Goal: Task Accomplishment & Management: Manage account settings

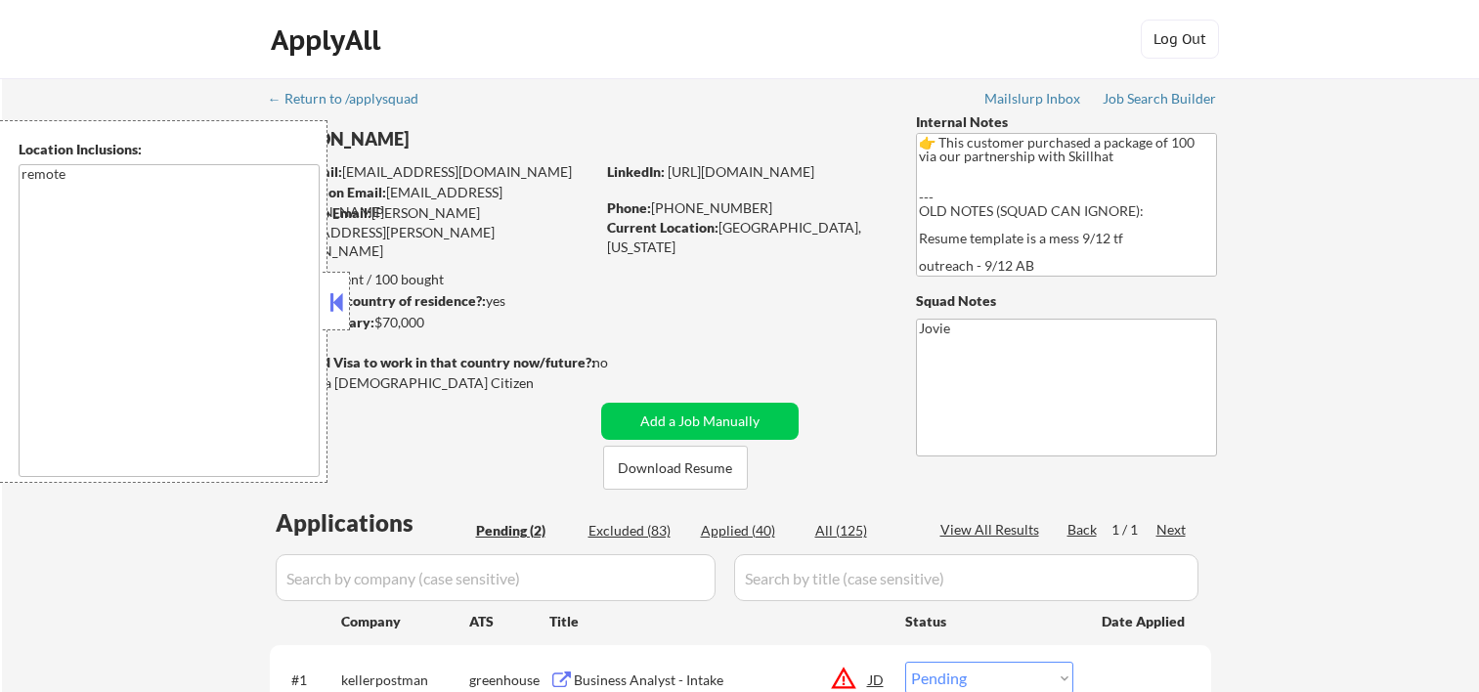
select select ""pending""
click at [338, 288] on button at bounding box center [336, 301] width 22 height 29
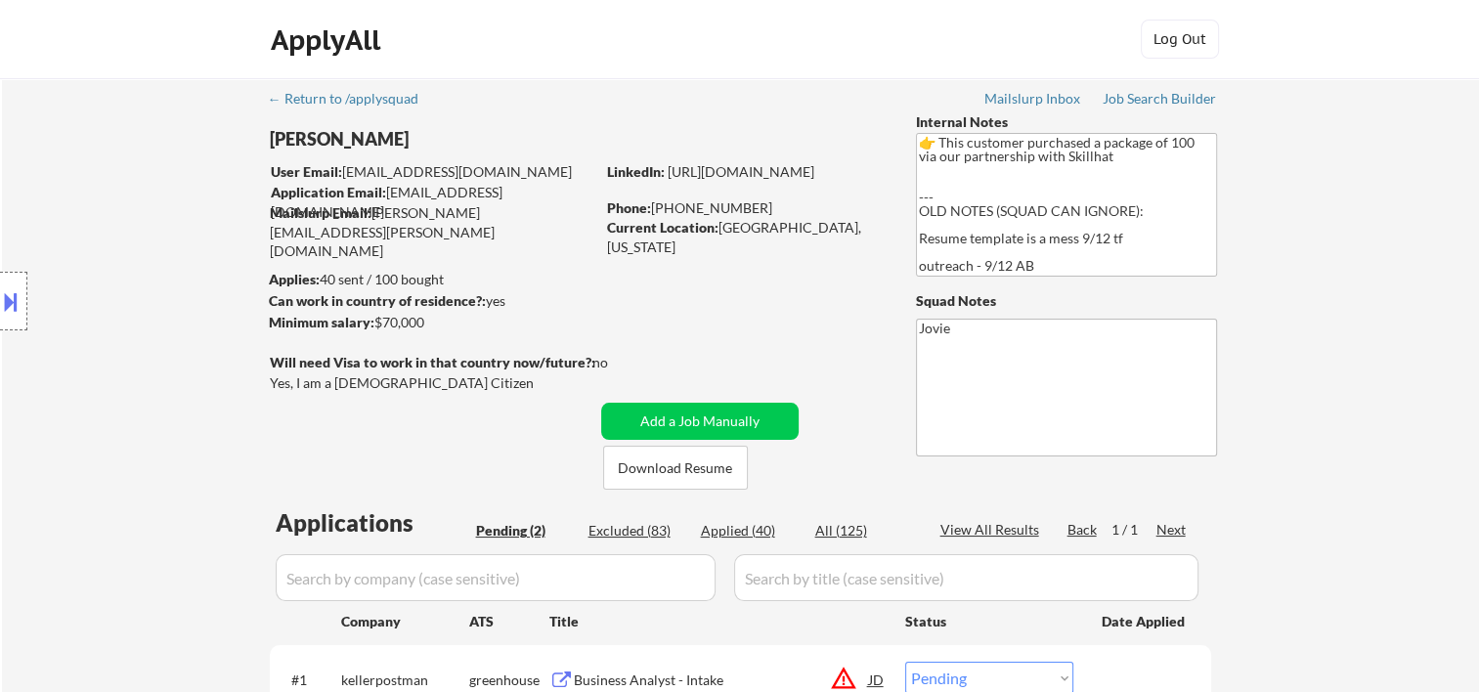
click at [887, 47] on div "ApplyAll Log Out" at bounding box center [739, 44] width 977 height 49
click at [657, 463] on button "Download Resume" at bounding box center [675, 468] width 145 height 44
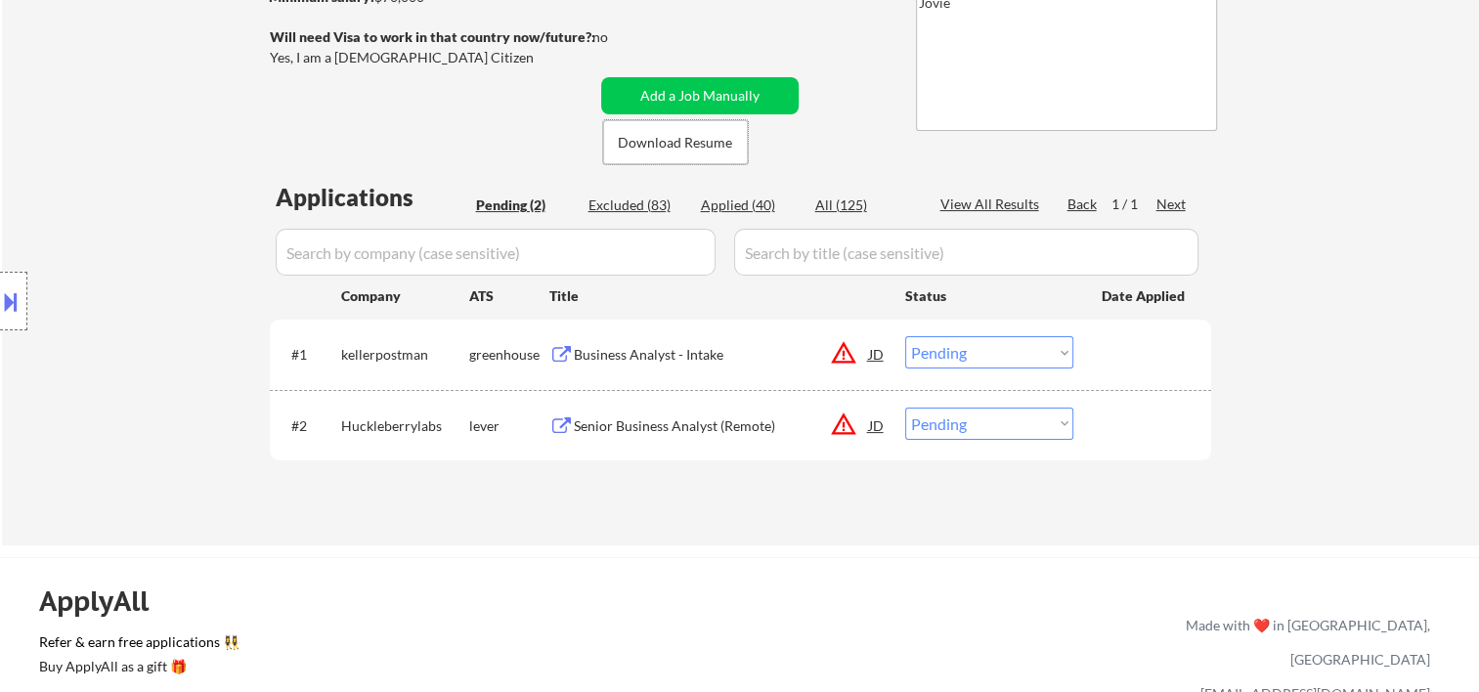
click at [1121, 342] on div at bounding box center [1145, 353] width 86 height 35
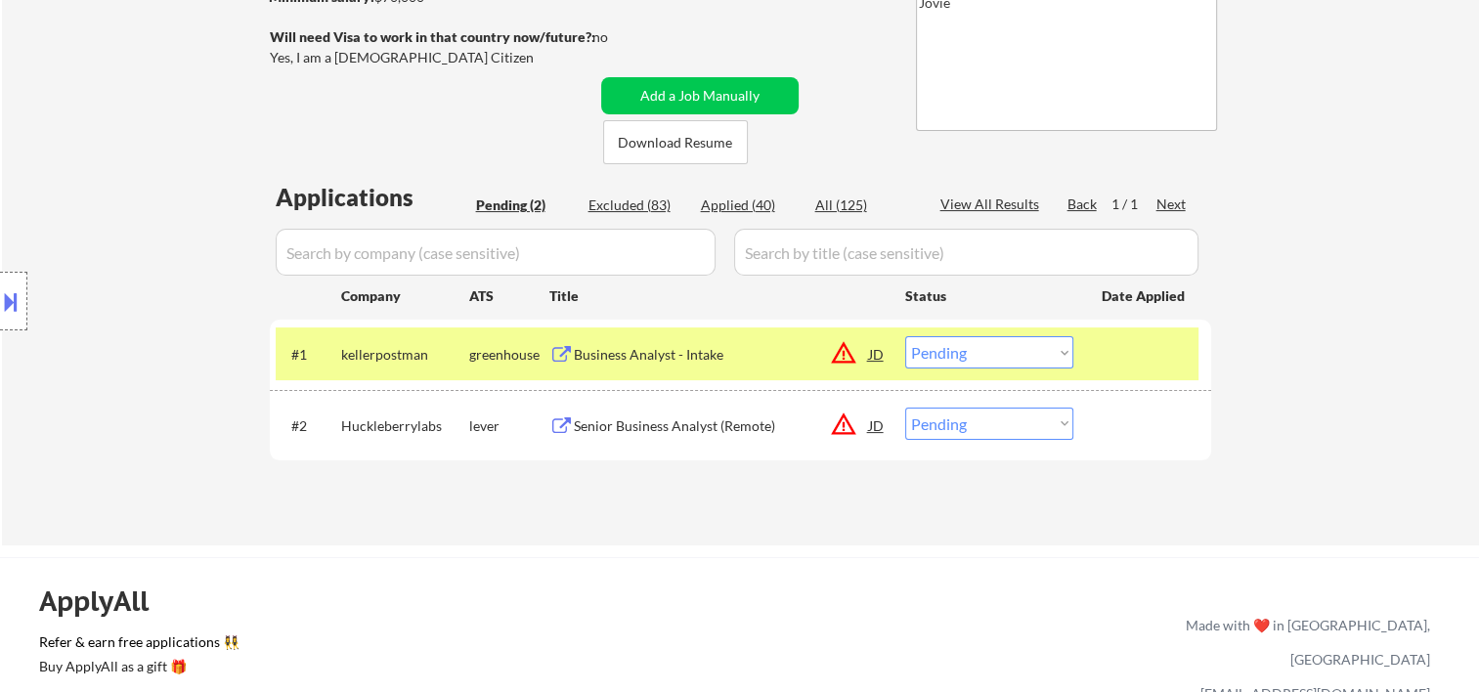
click at [688, 349] on div "Business Analyst - Intake" at bounding box center [721, 355] width 295 height 20
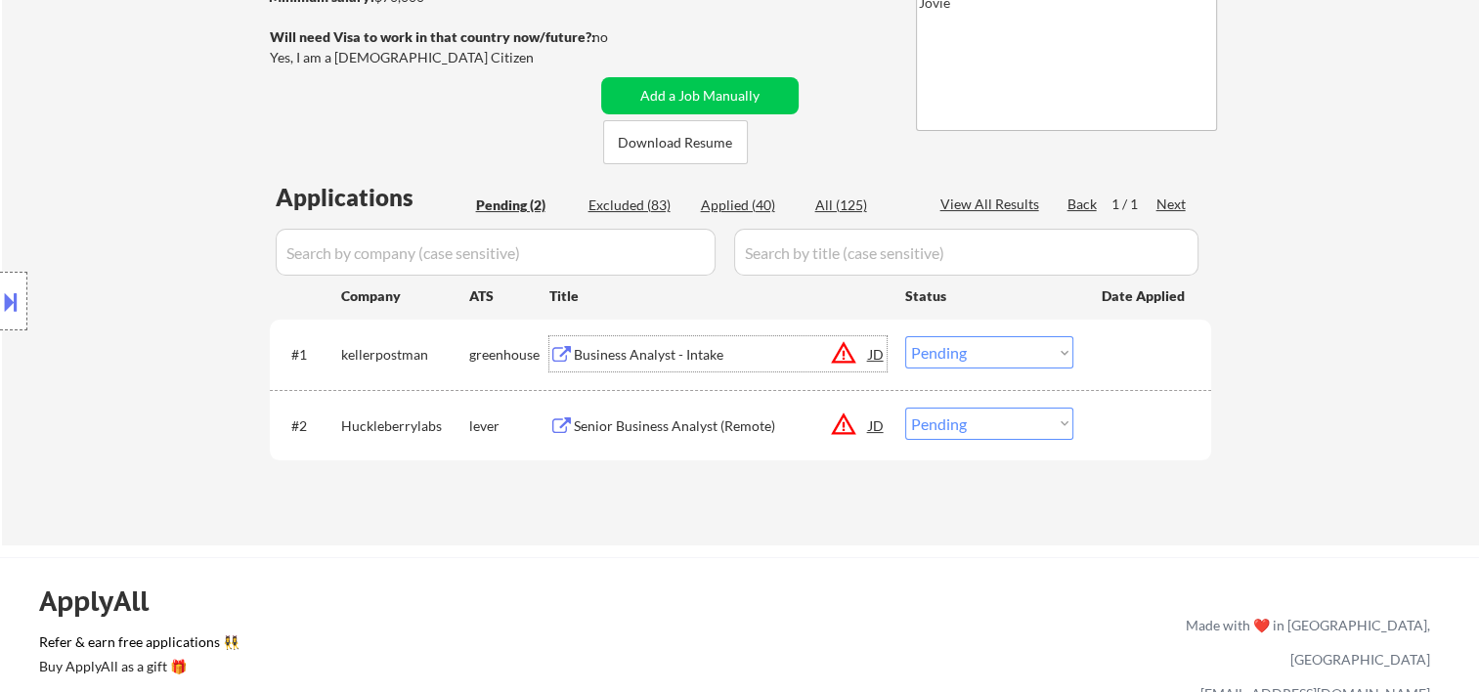
click at [1102, 343] on div at bounding box center [1145, 353] width 86 height 35
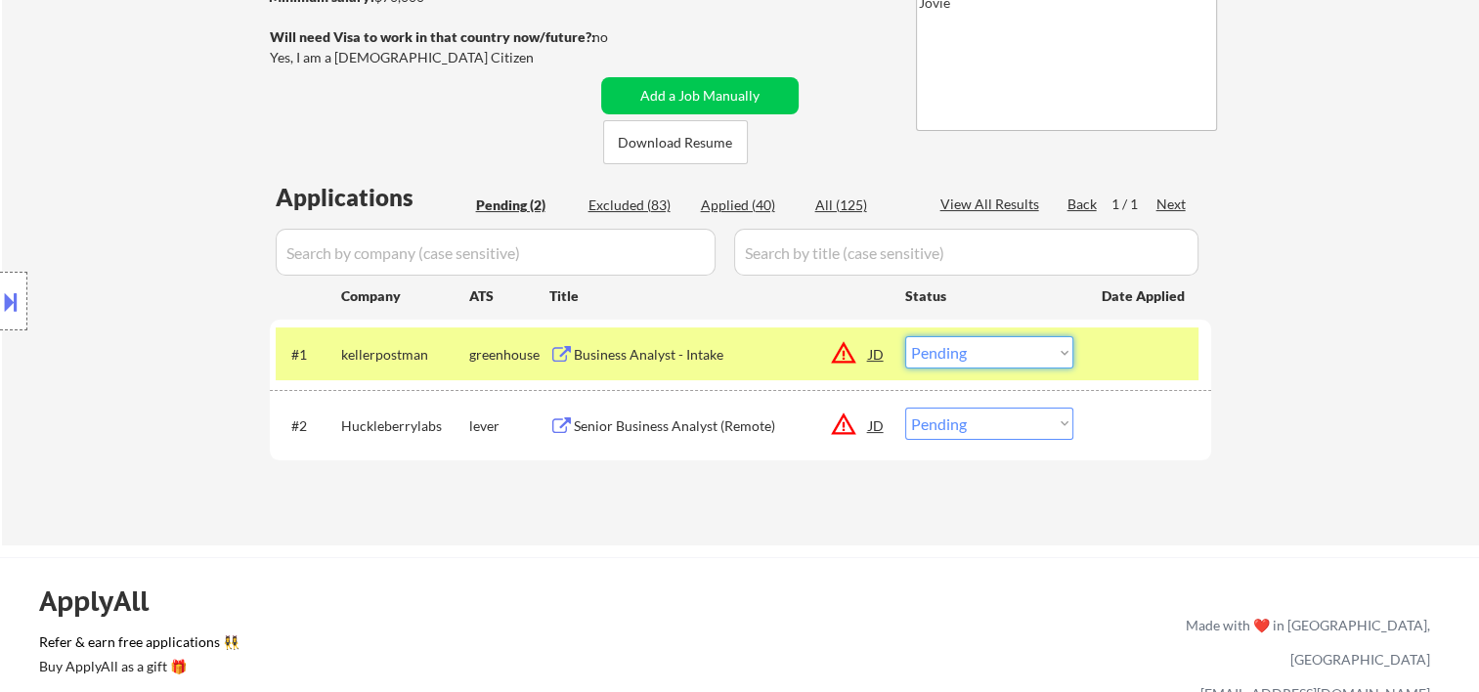
click at [1069, 357] on select "Choose an option... Pending Applied Excluded (Questions) Excluded (Expired) Exc…" at bounding box center [989, 352] width 168 height 32
click at [905, 336] on select "Choose an option... Pending Applied Excluded (Questions) Excluded (Expired) Exc…" at bounding box center [989, 352] width 168 height 32
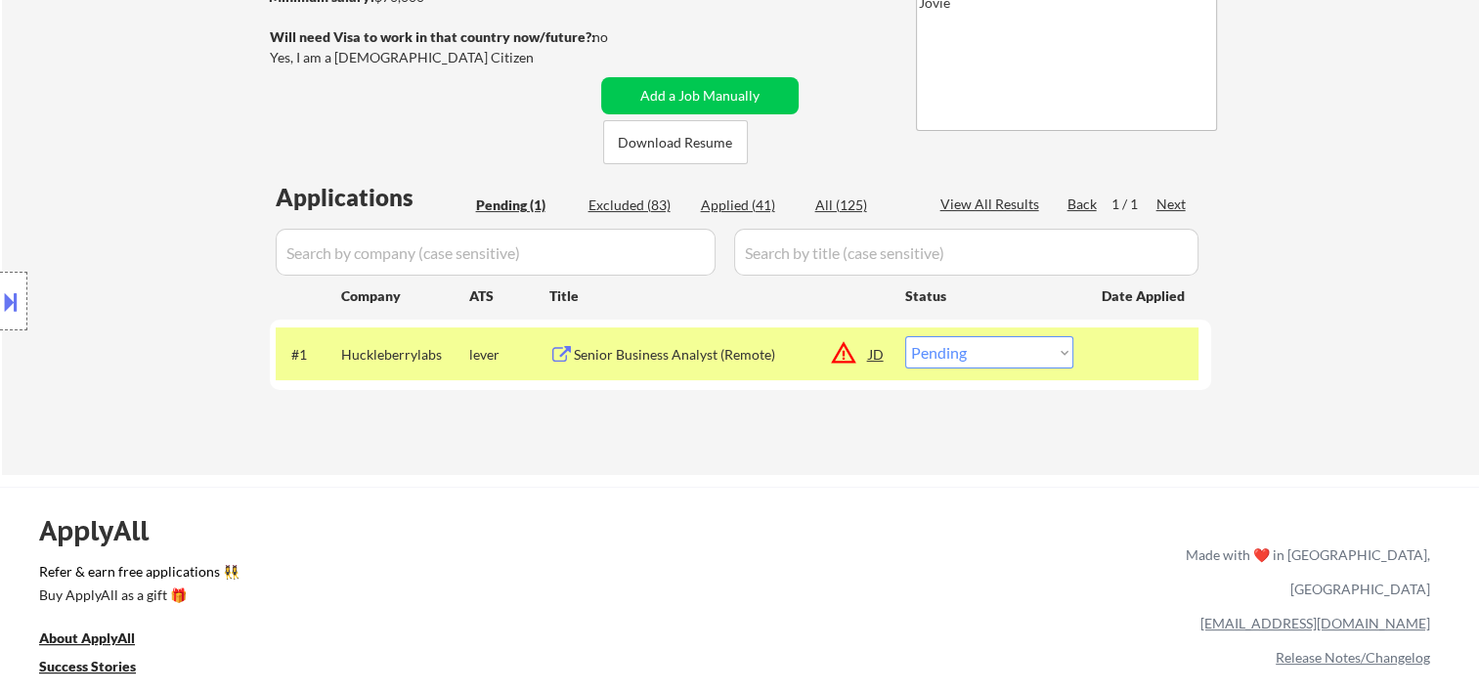
click at [736, 353] on div "Senior Business Analyst (Remote)" at bounding box center [721, 355] width 295 height 20
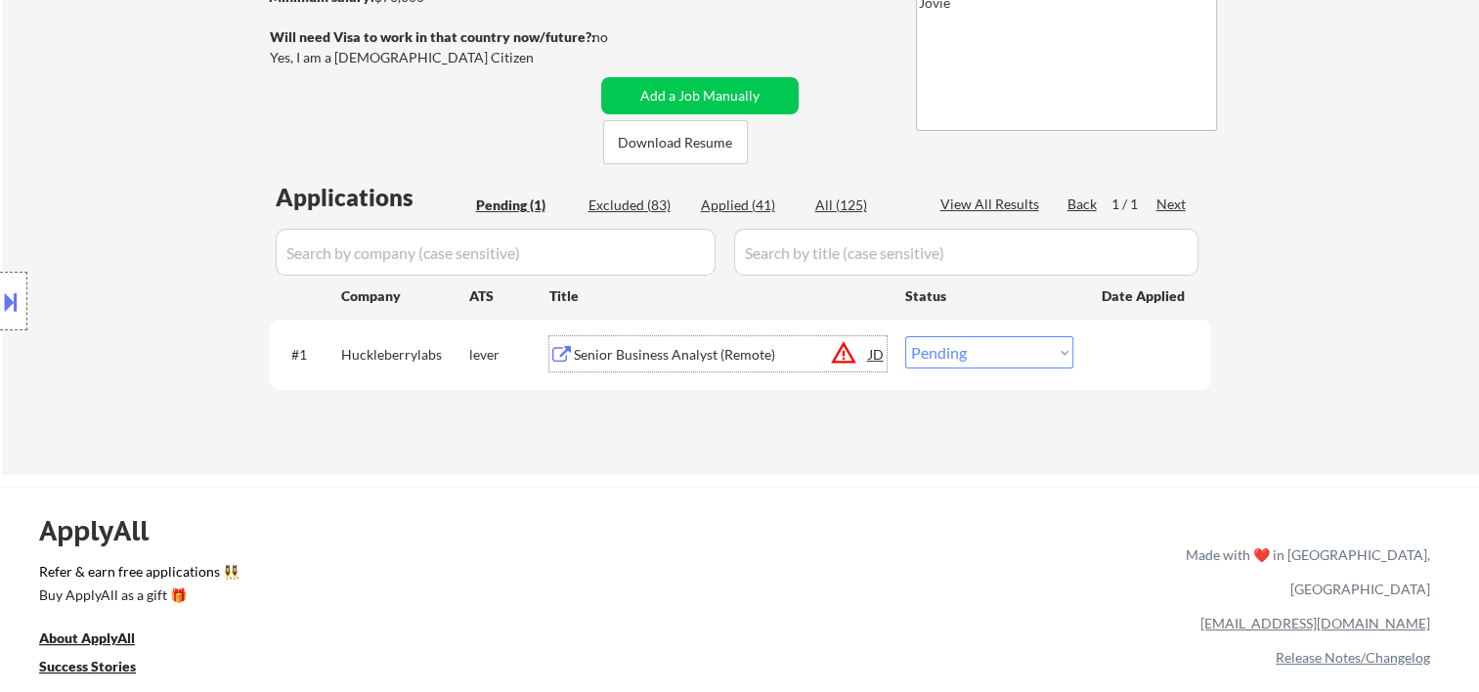
drag, startPoint x: 1098, startPoint y: 367, endPoint x: 1076, endPoint y: 360, distance: 22.9
click at [1097, 367] on div "#1 Huckleberrylabs lever Senior Business Analyst (Remote) JD warning_amber Choo…" at bounding box center [737, 353] width 923 height 53
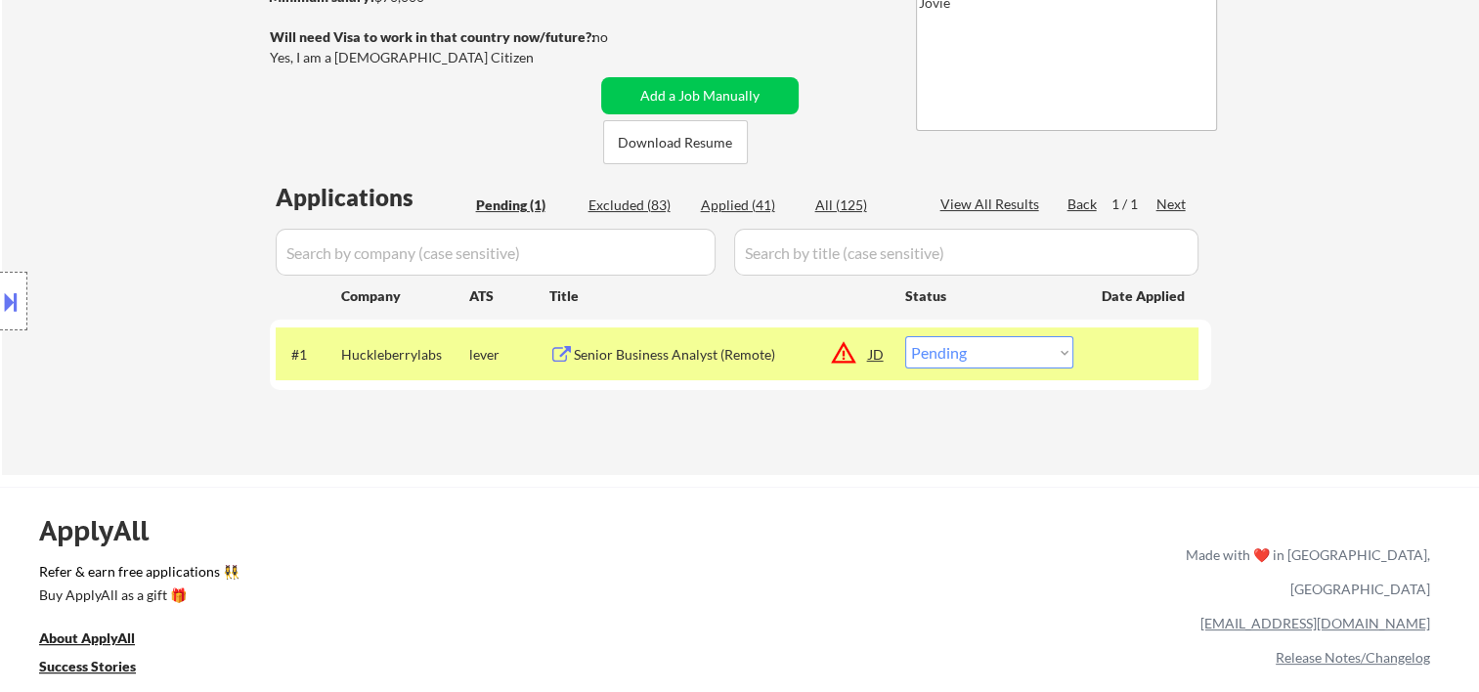
click at [1060, 356] on select "Choose an option... Pending Applied Excluded (Questions) Excluded (Expired) Exc…" at bounding box center [989, 352] width 168 height 32
click at [905, 336] on select "Choose an option... Pending Applied Excluded (Questions) Excluded (Expired) Exc…" at bounding box center [989, 352] width 168 height 32
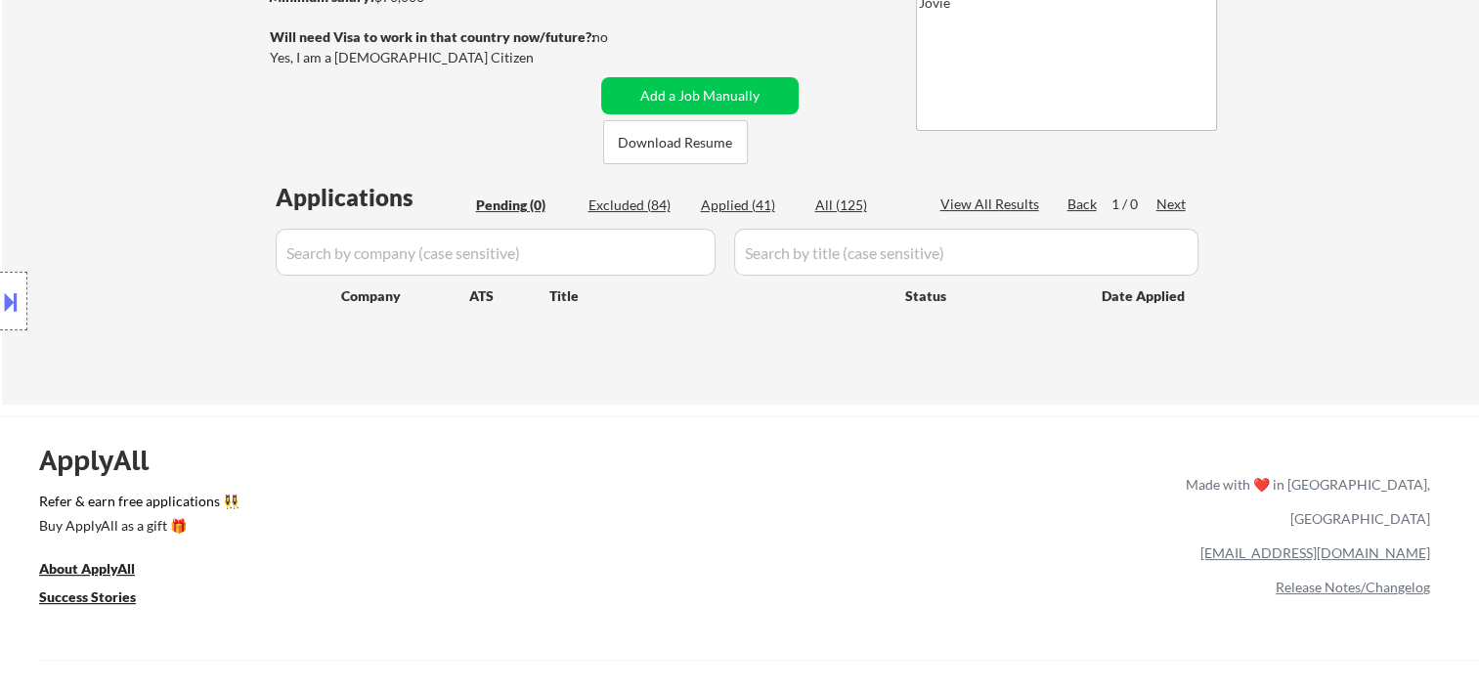
scroll to position [0, 0]
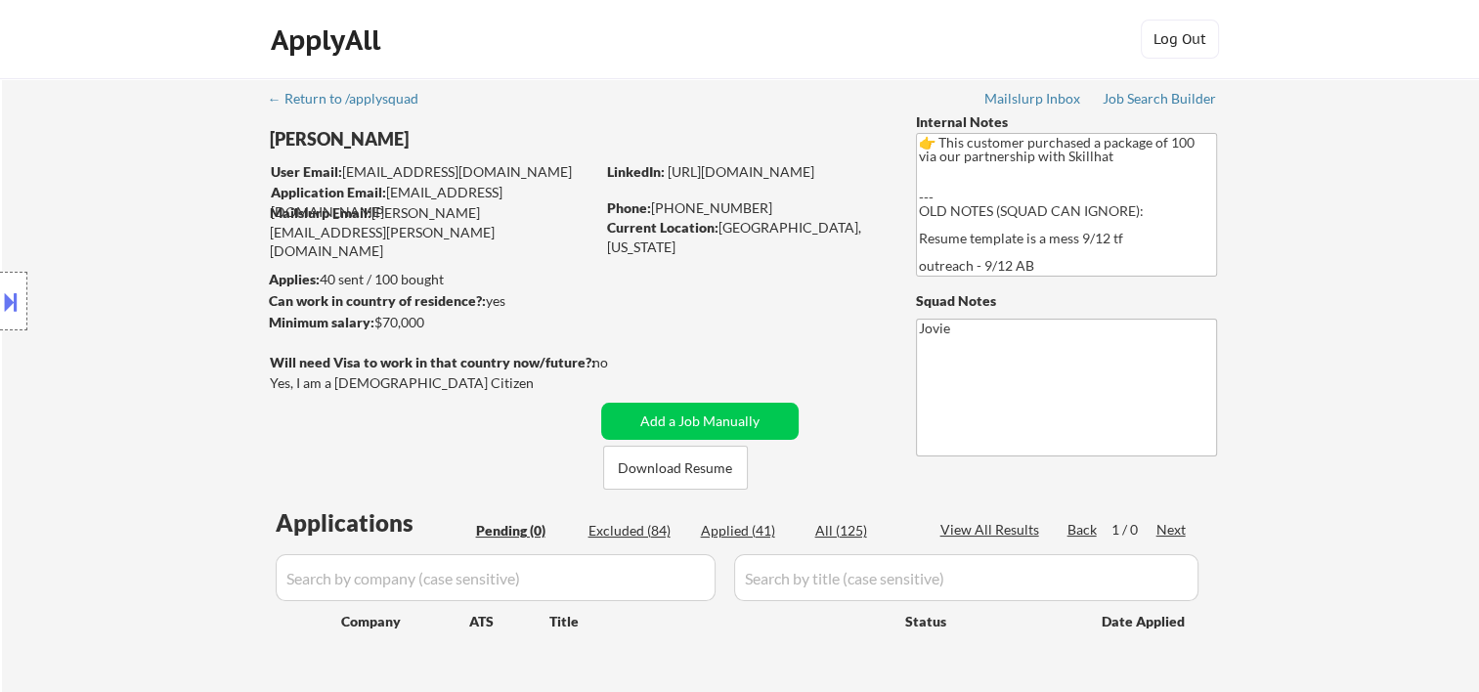
click at [748, 531] on div "Applied (41)" at bounding box center [750, 531] width 98 height 20
select select ""applied""
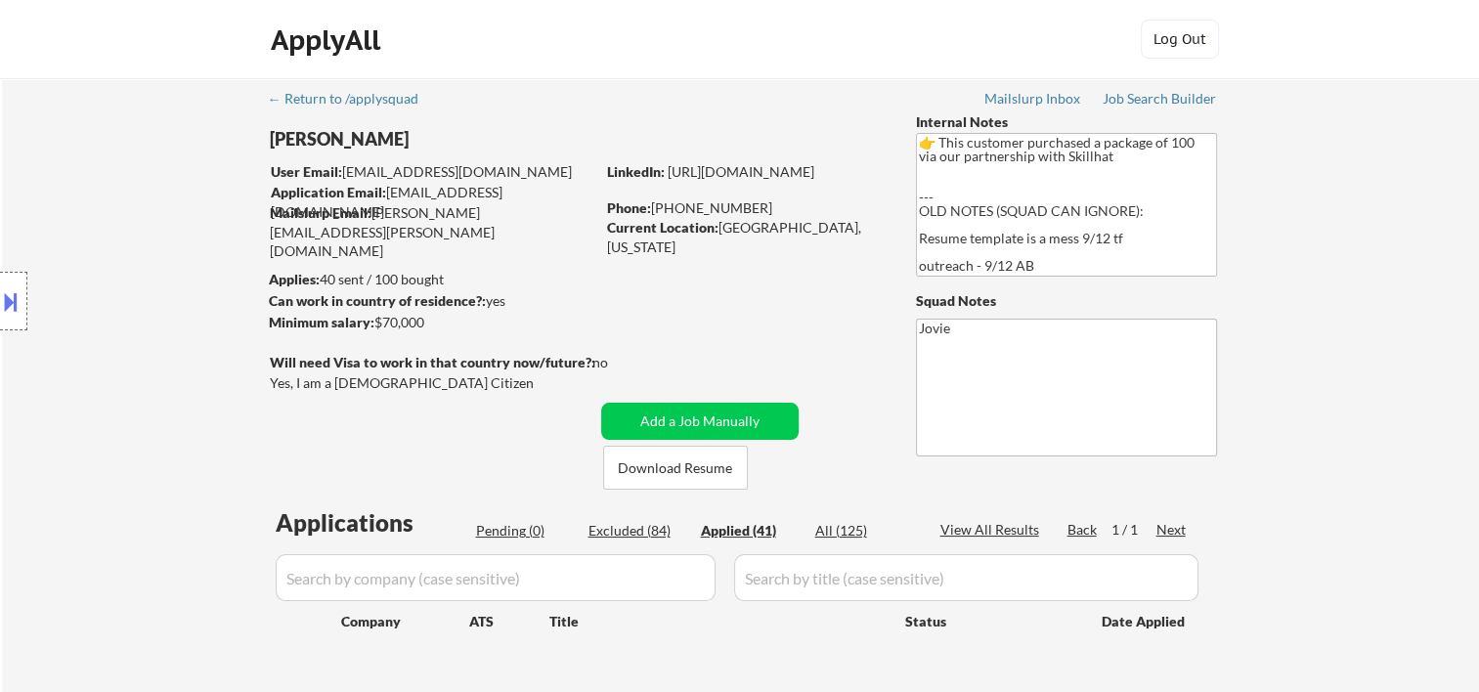
select select ""applied""
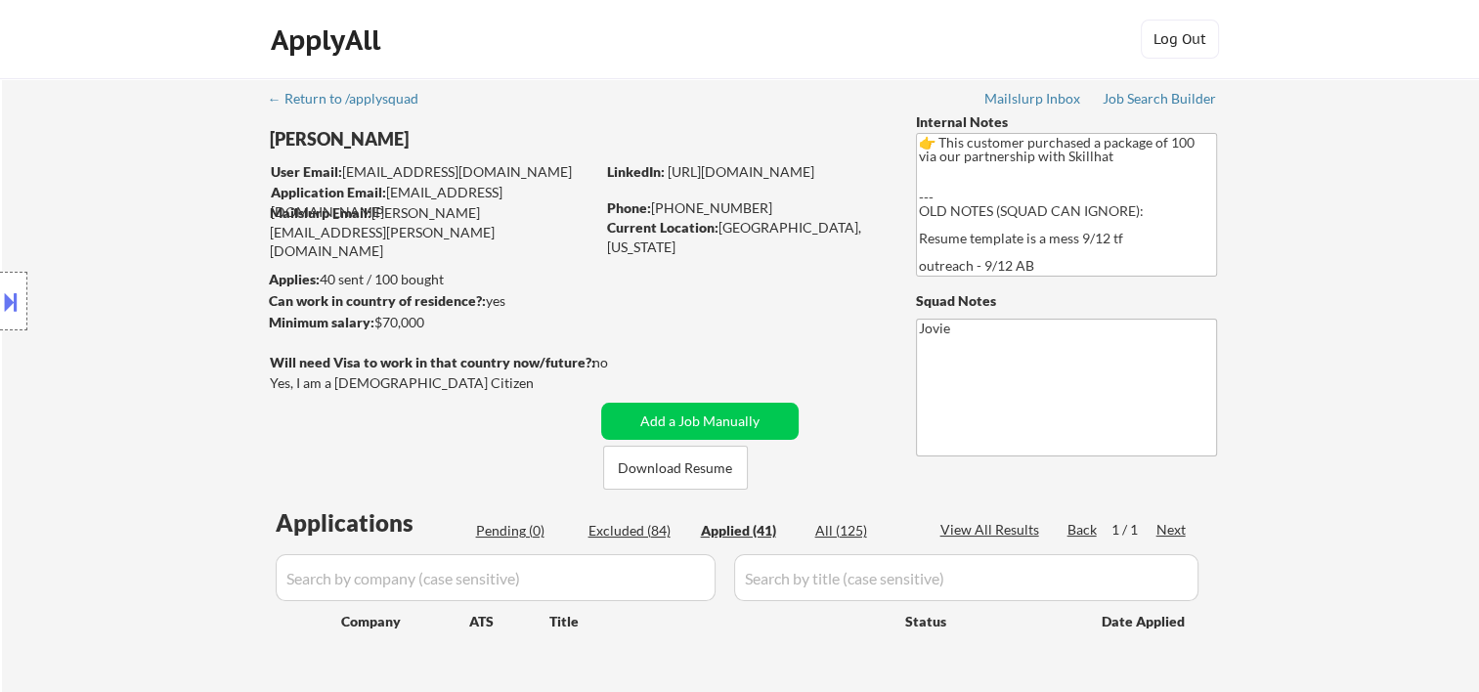
select select ""applied""
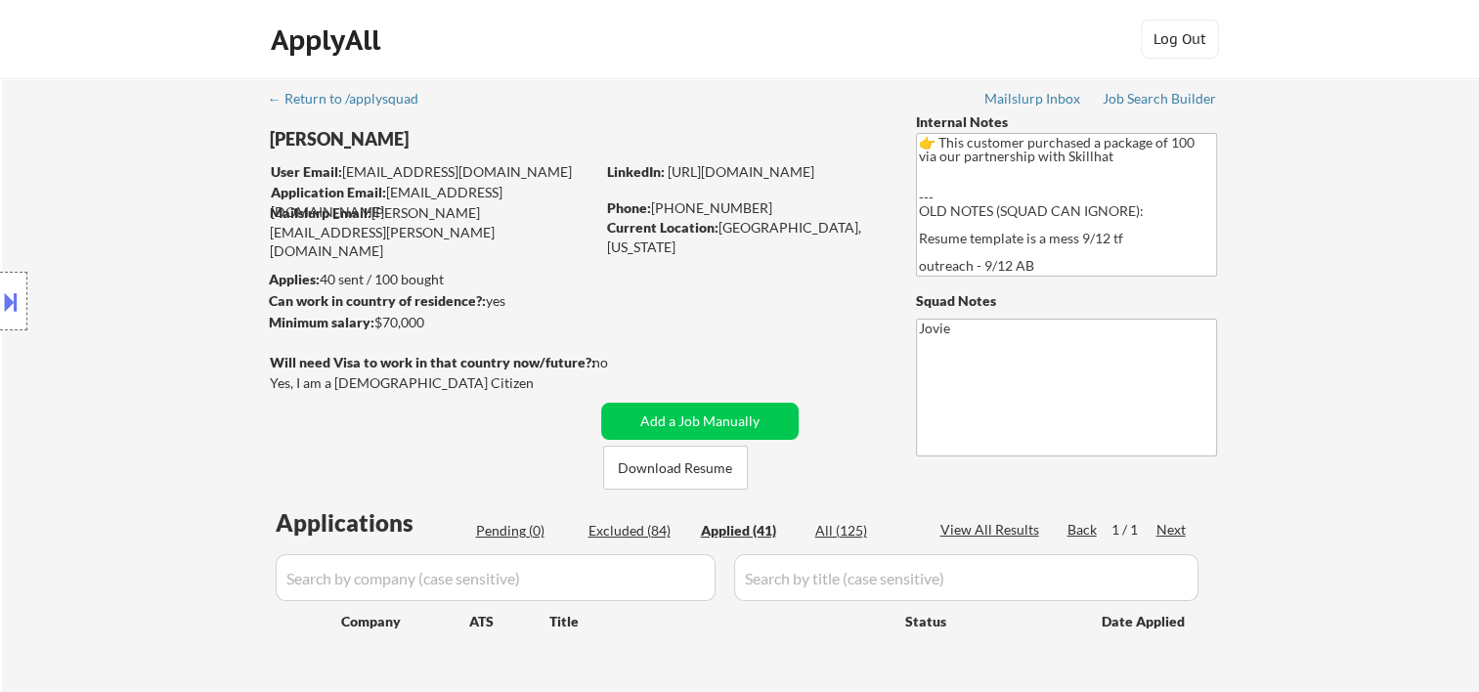
select select ""applied""
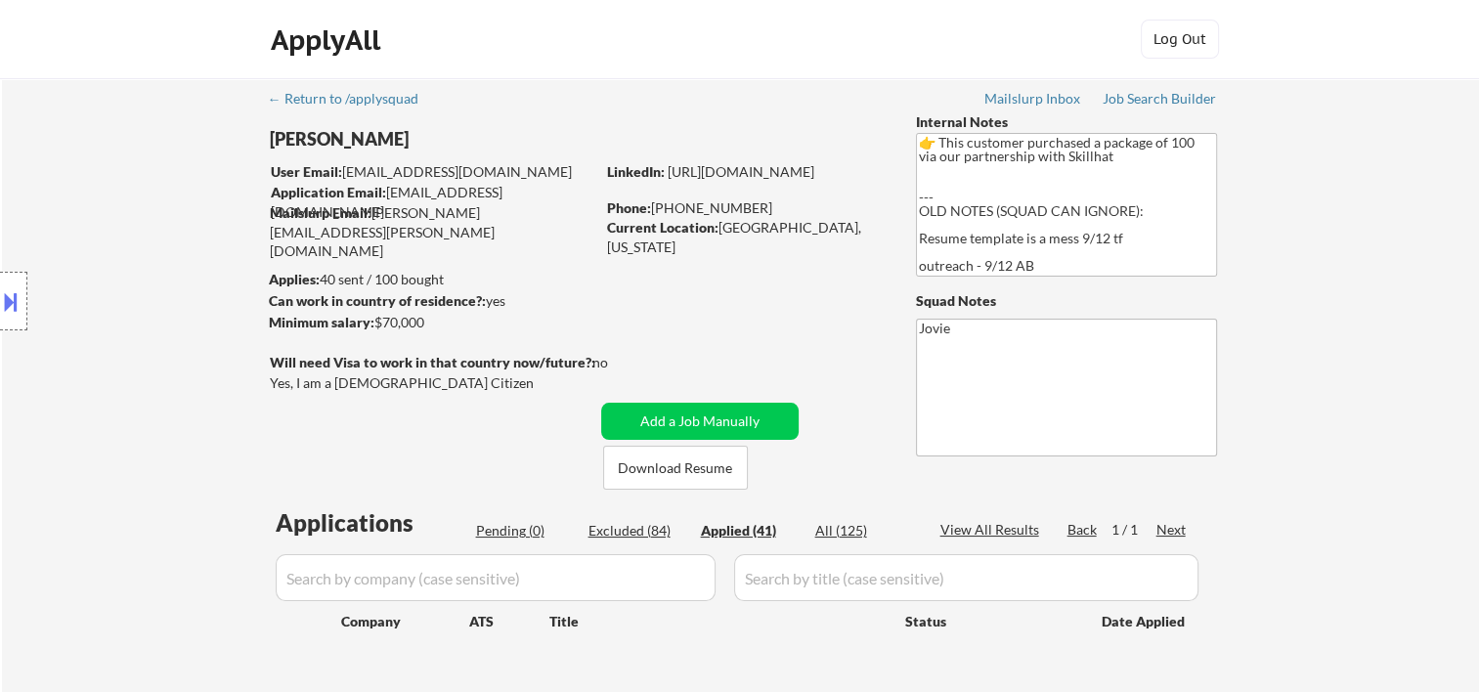
select select ""applied""
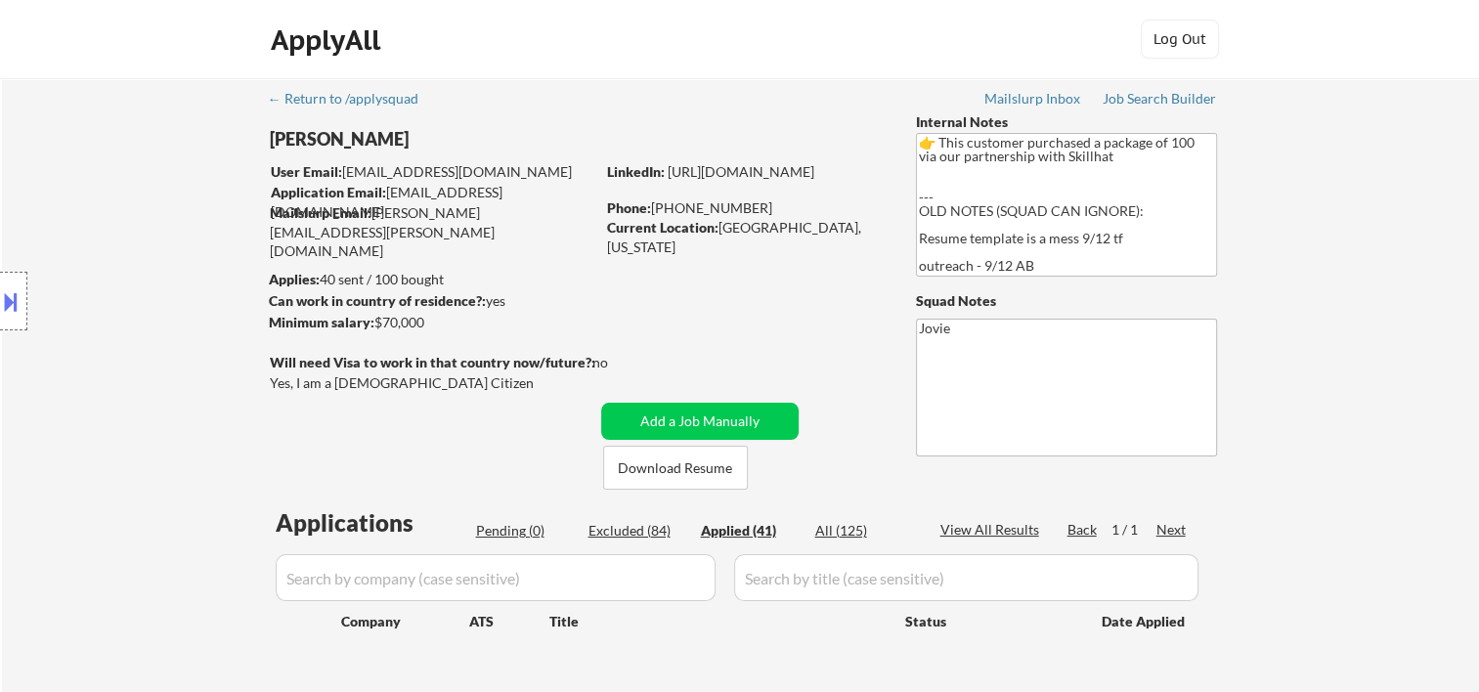
select select ""applied""
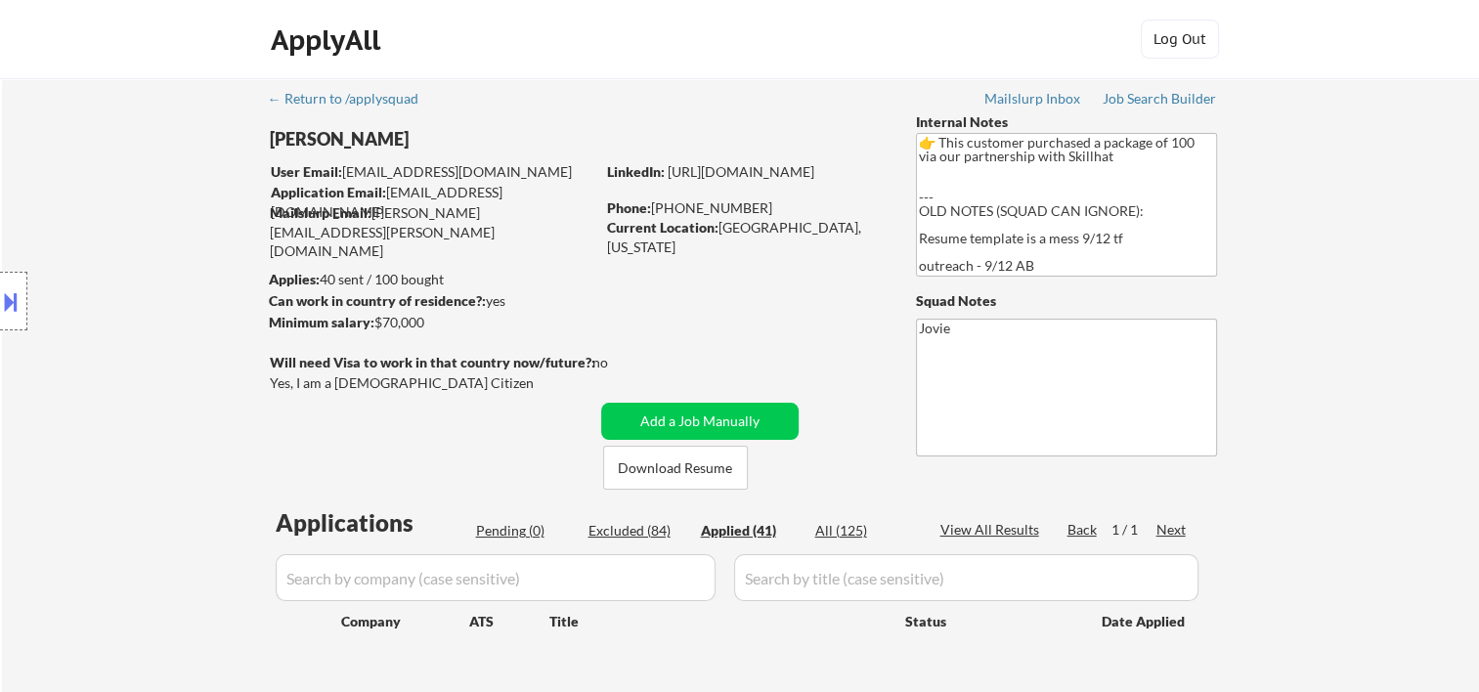
select select ""applied""
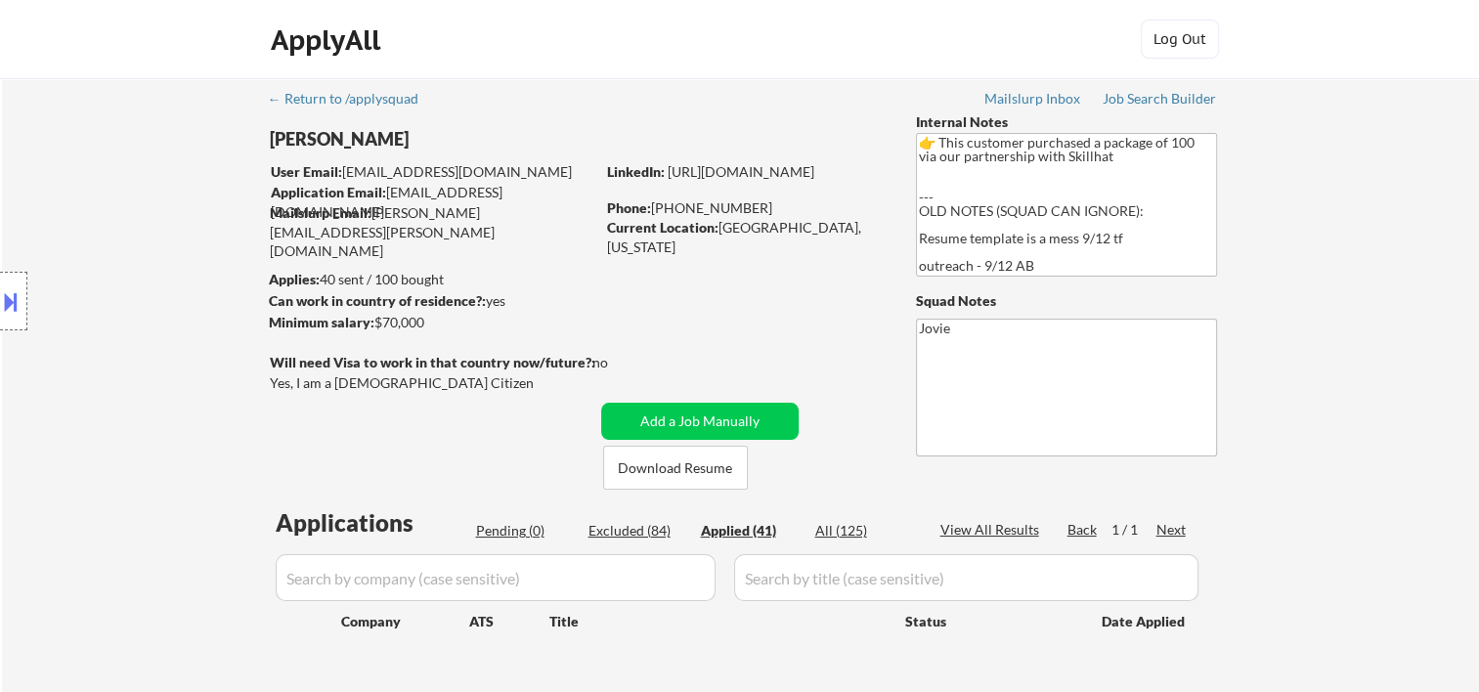
select select ""applied""
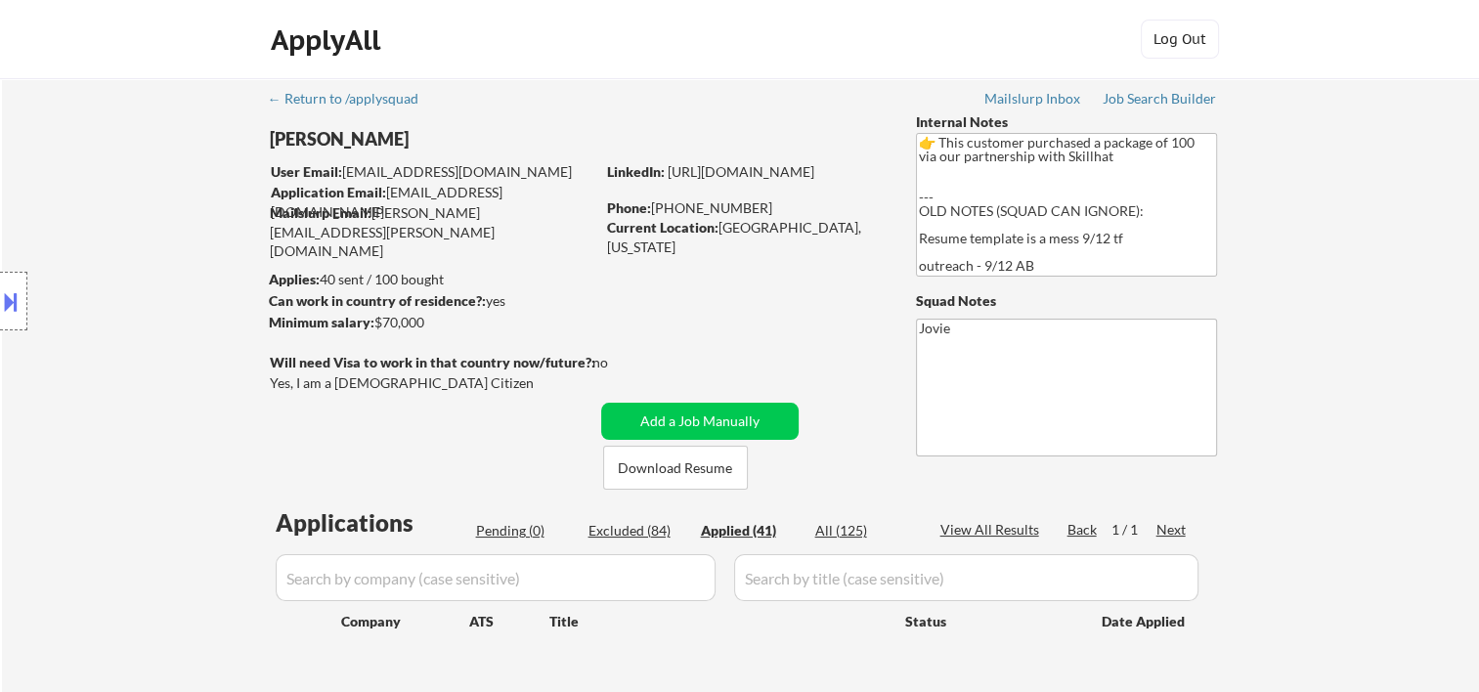
select select ""applied""
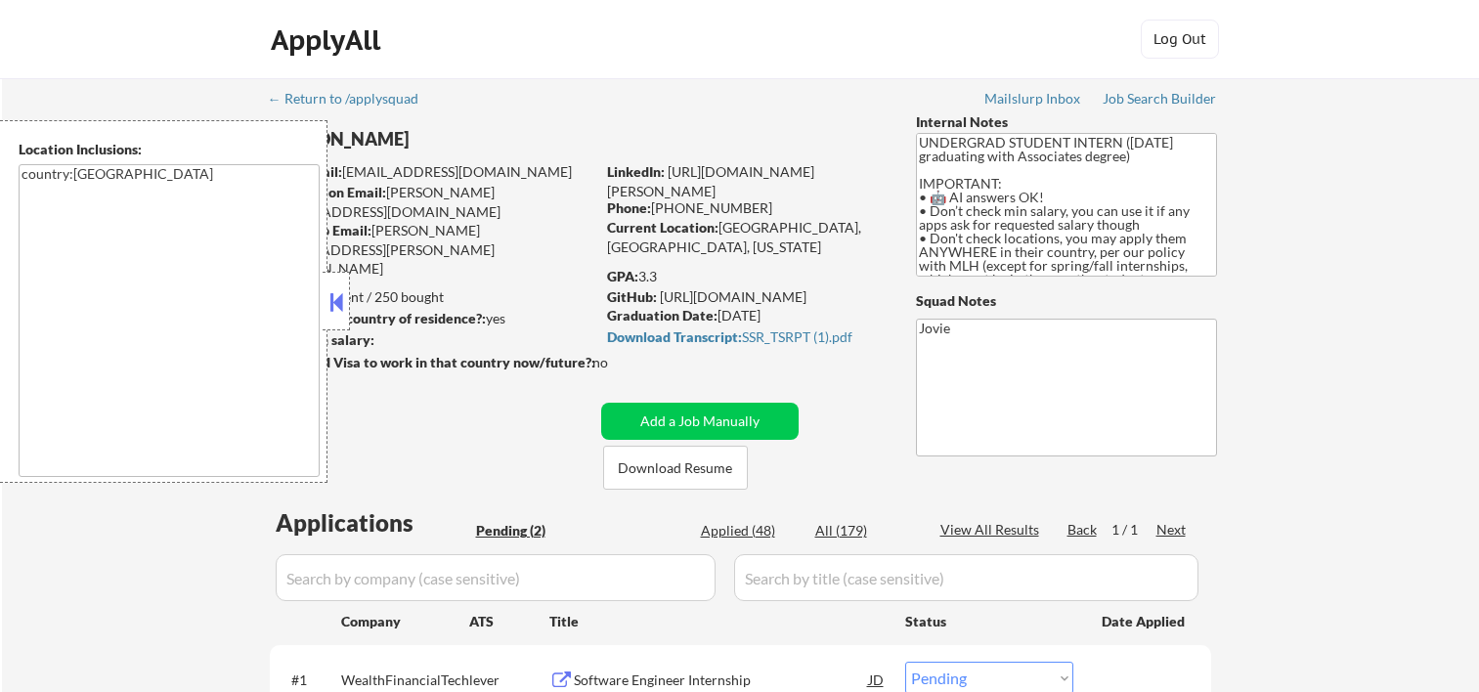
select select ""pending""
click at [333, 293] on button at bounding box center [336, 301] width 22 height 29
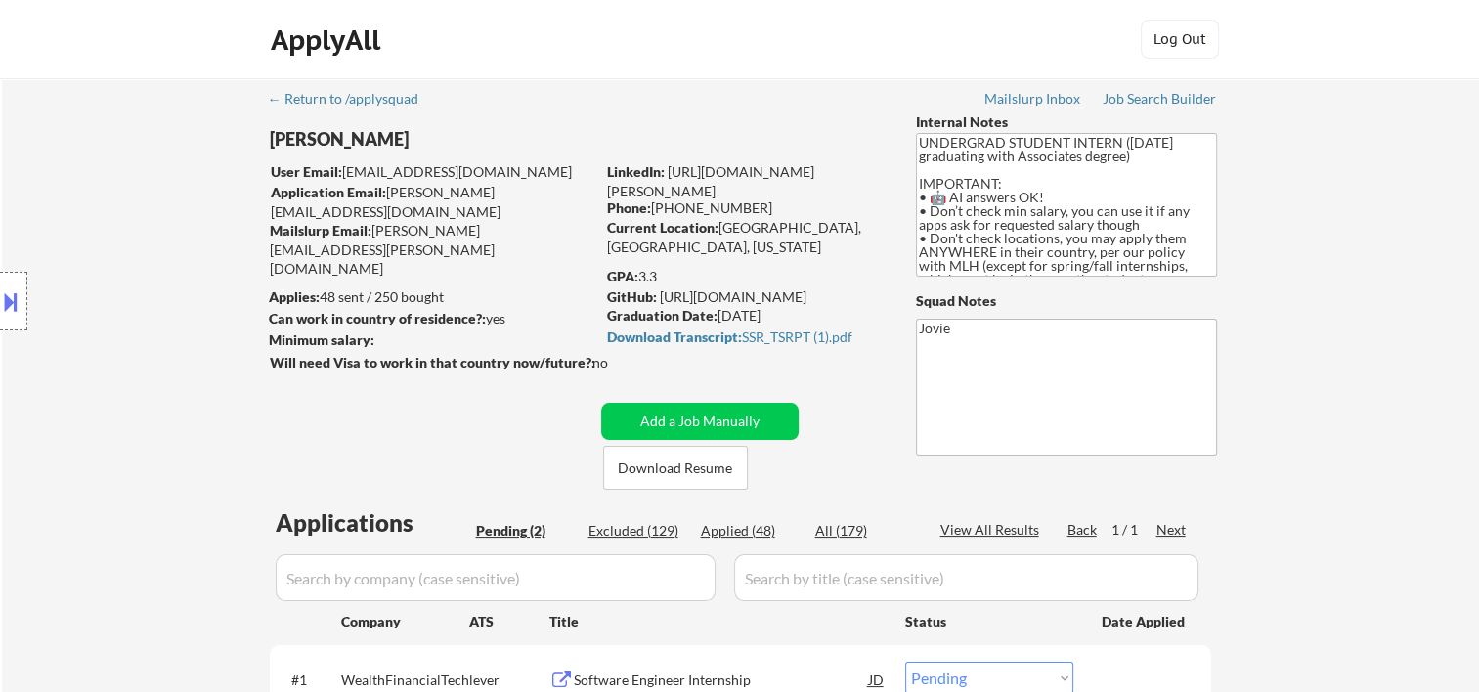
drag, startPoint x: 810, startPoint y: 52, endPoint x: 582, endPoint y: 37, distance: 229.2
click at [808, 53] on div "ApplyAll Log In Sign Up Log Out" at bounding box center [739, 44] width 977 height 49
click at [675, 473] on button "Download Resume" at bounding box center [675, 468] width 145 height 44
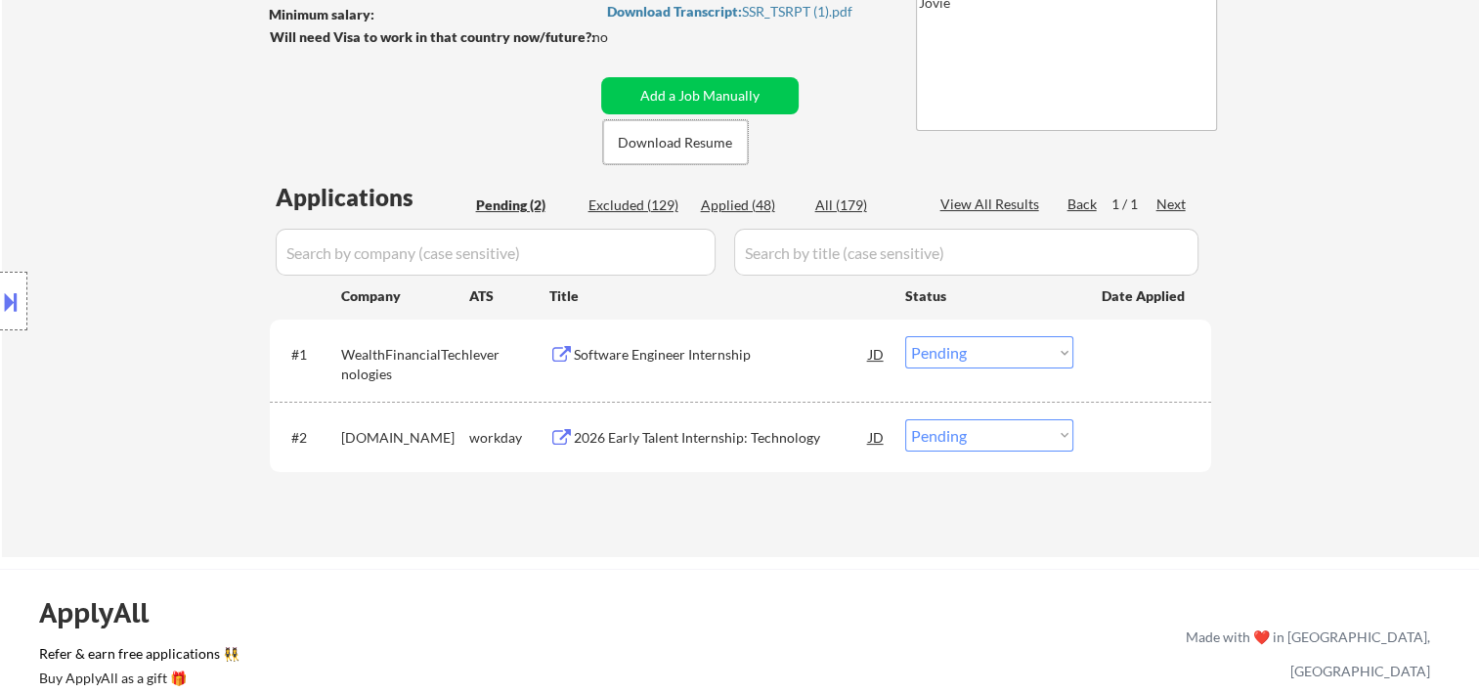
click at [1125, 348] on div at bounding box center [1145, 353] width 86 height 35
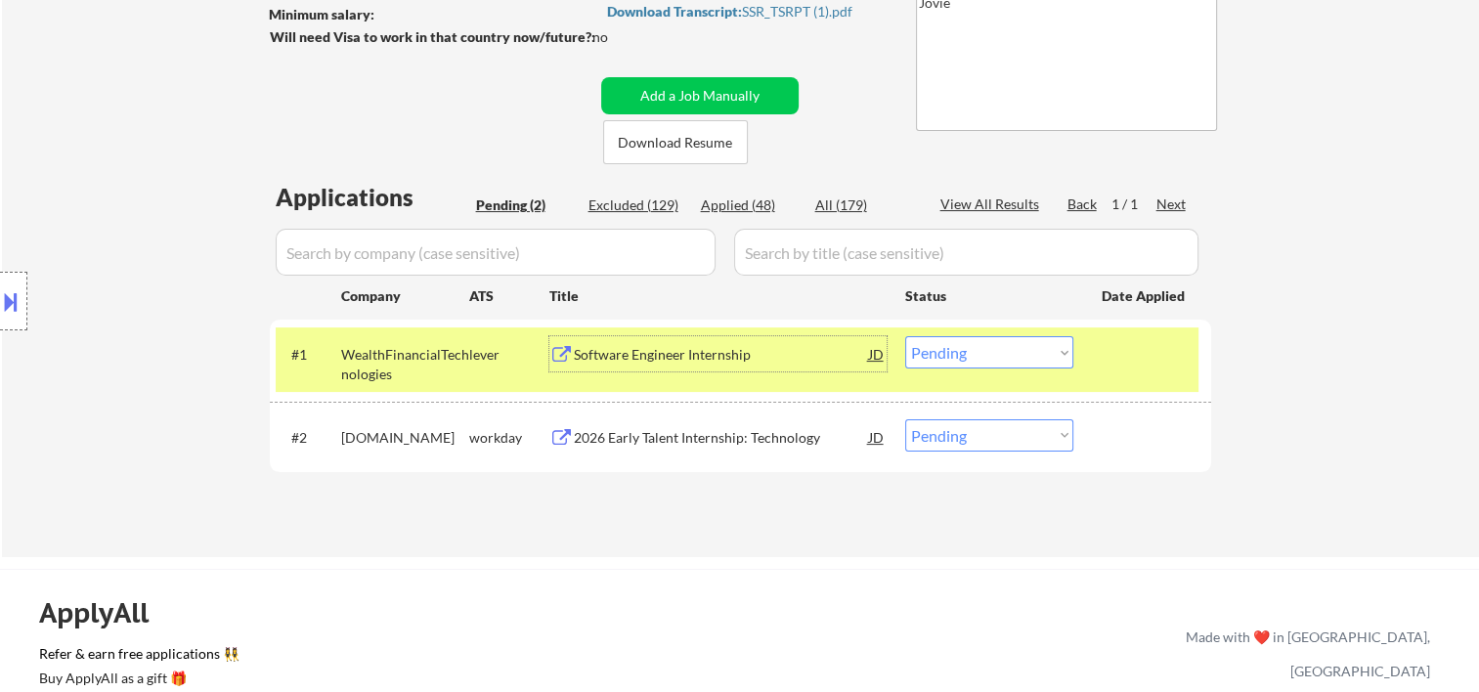
click at [616, 352] on div "Software Engineer Internship" at bounding box center [721, 355] width 295 height 20
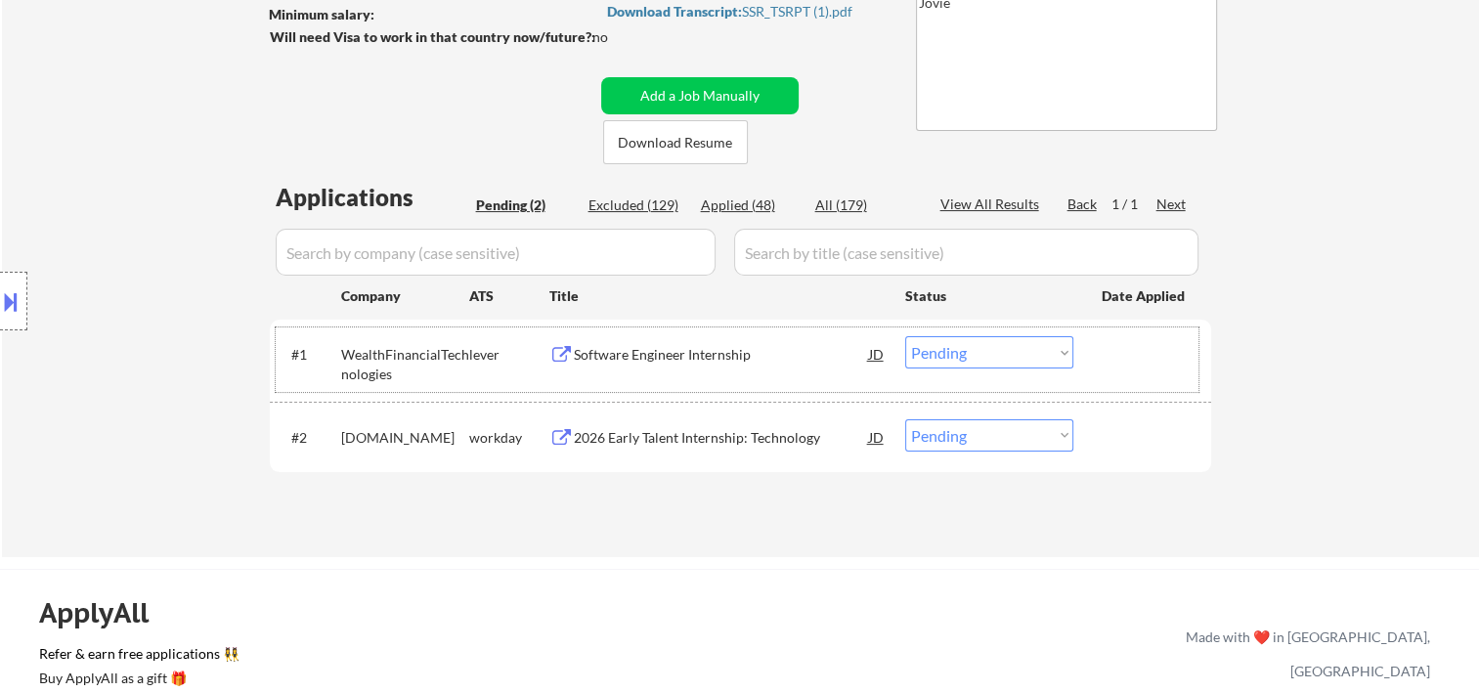
drag, startPoint x: 1114, startPoint y: 360, endPoint x: 1075, endPoint y: 359, distance: 39.1
click at [1114, 358] on div at bounding box center [1145, 353] width 86 height 35
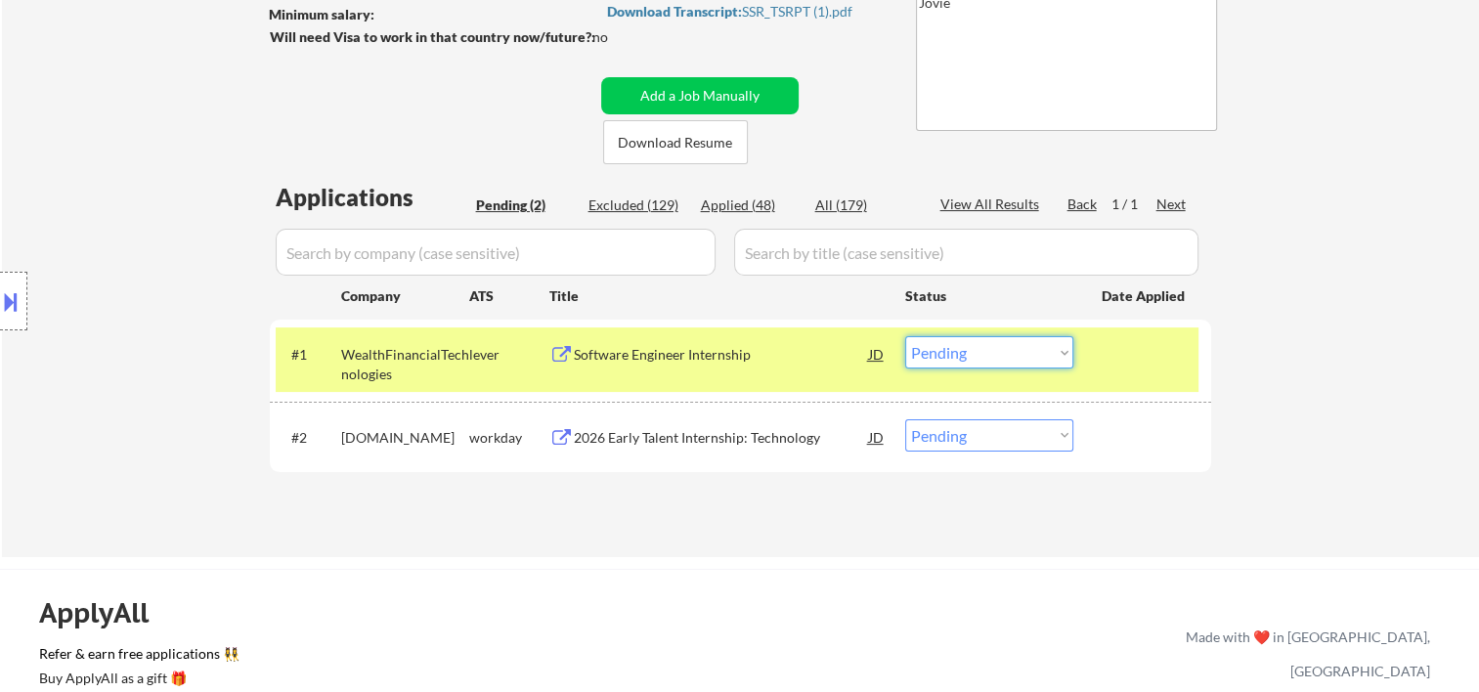
click at [1049, 352] on select "Choose an option... Pending Applied Excluded (Questions) Excluded (Expired) Exc…" at bounding box center [989, 352] width 168 height 32
click at [905, 336] on select "Choose an option... Pending Applied Excluded (Questions) Excluded (Expired) Exc…" at bounding box center [989, 352] width 168 height 32
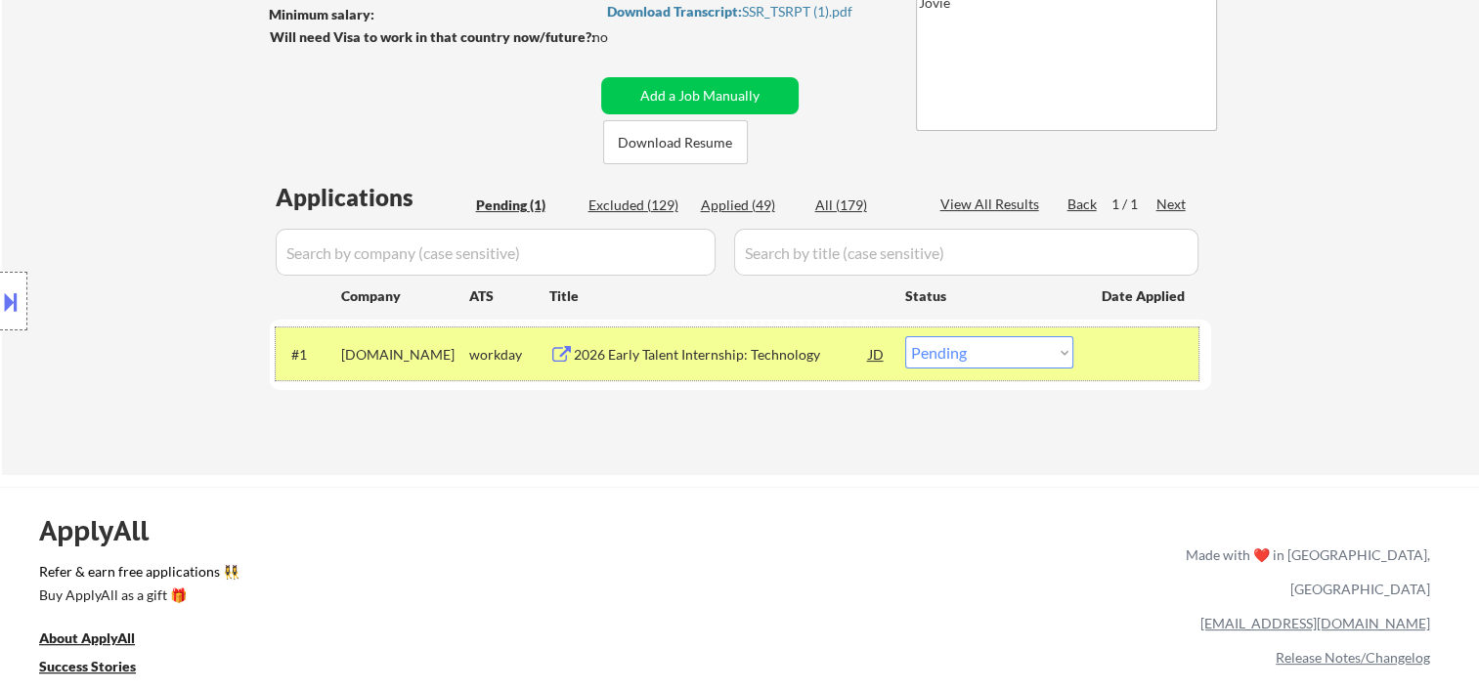
click at [1102, 349] on div at bounding box center [1145, 353] width 86 height 35
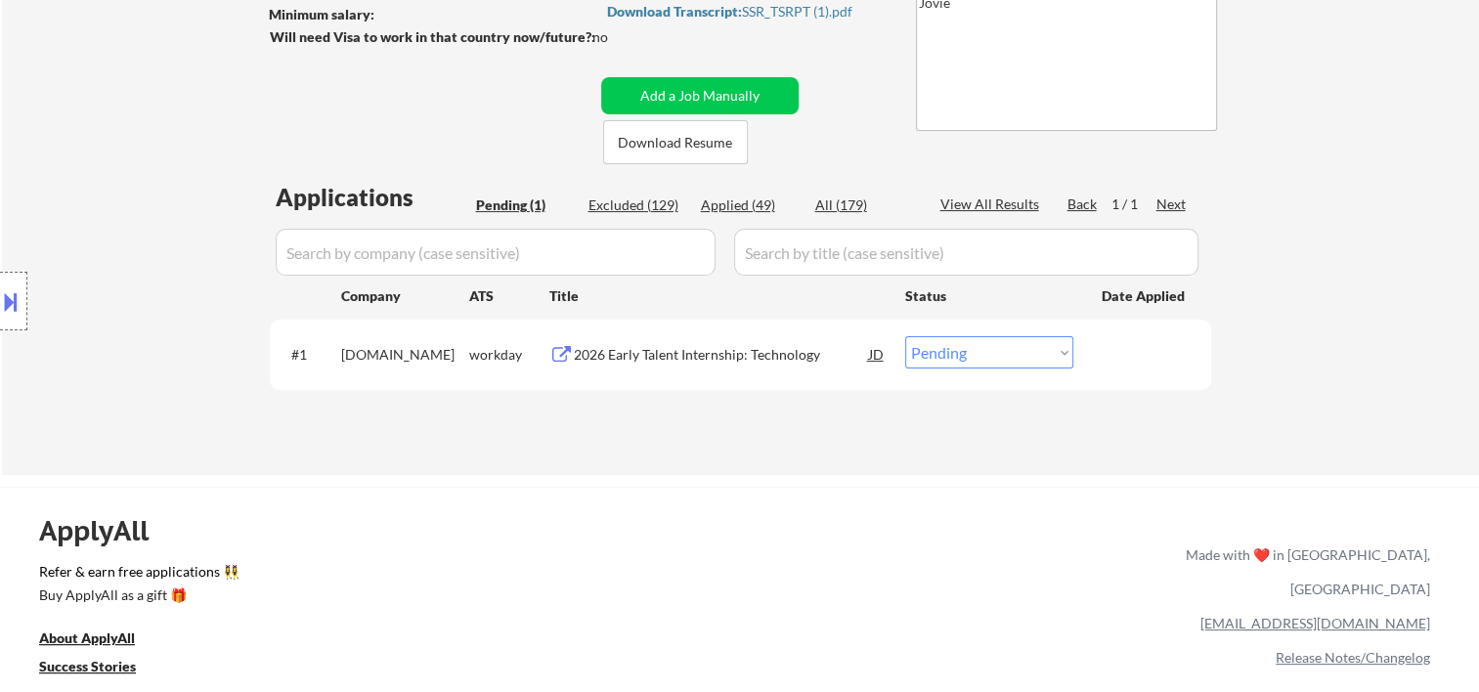
click at [1095, 349] on div "#1 tiaa.wd1.search workday 2026 Early Talent Internship: Technology JD Choose a…" at bounding box center [737, 353] width 923 height 53
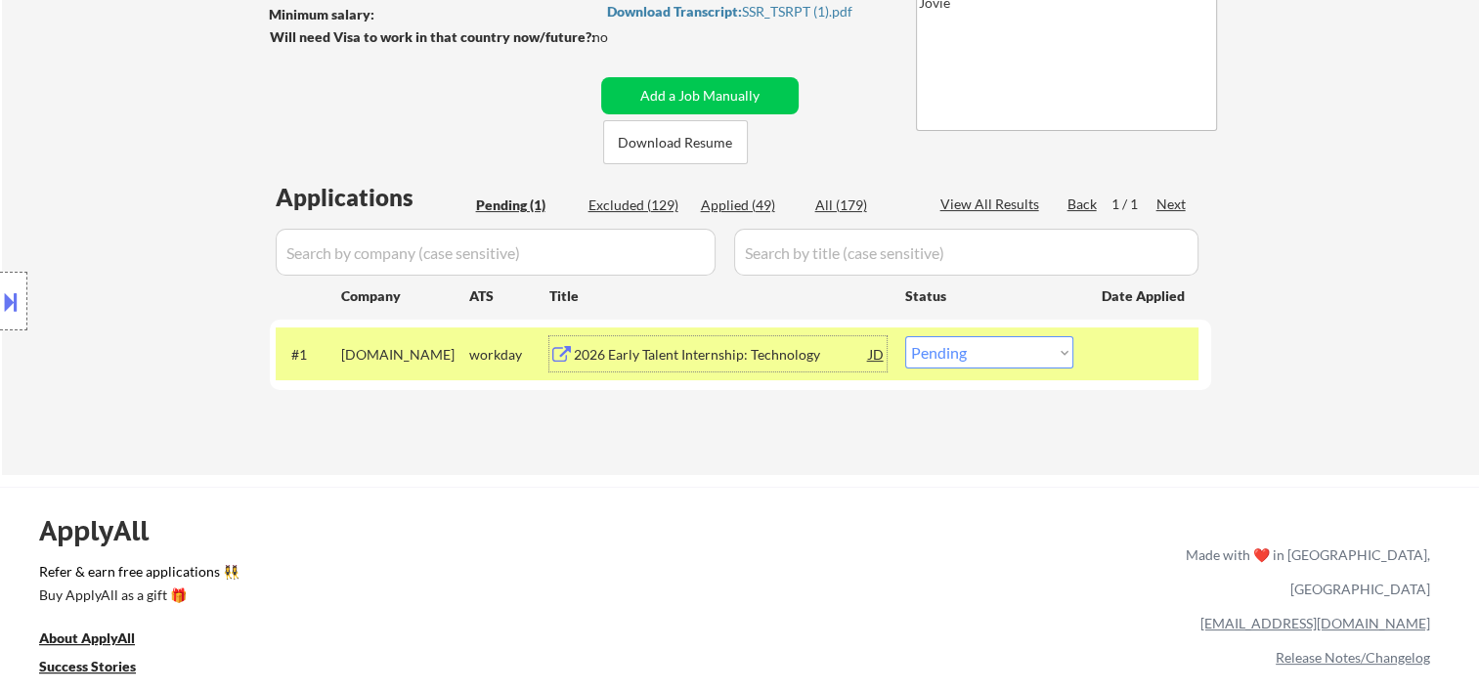
click at [756, 352] on div "2026 Early Talent Internship: Technology" at bounding box center [721, 355] width 295 height 20
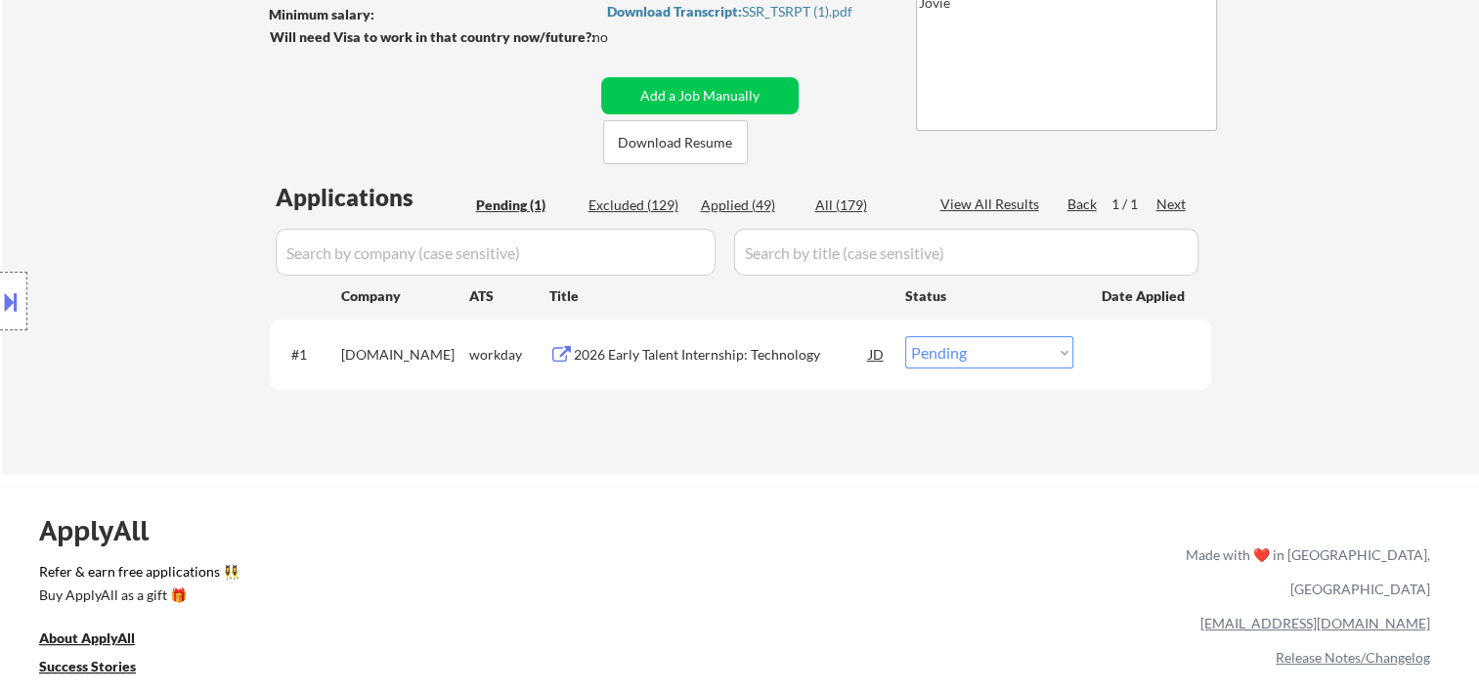
click at [1095, 388] on div "#1 tiaa.wd1.search workday 2026 Early Talent Internship: Technology JD Choose a…" at bounding box center [740, 354] width 941 height 69
click at [1099, 359] on div "#1 tiaa.wd1.search workday 2026 Early Talent Internship: Technology JD Choose a…" at bounding box center [737, 353] width 923 height 53
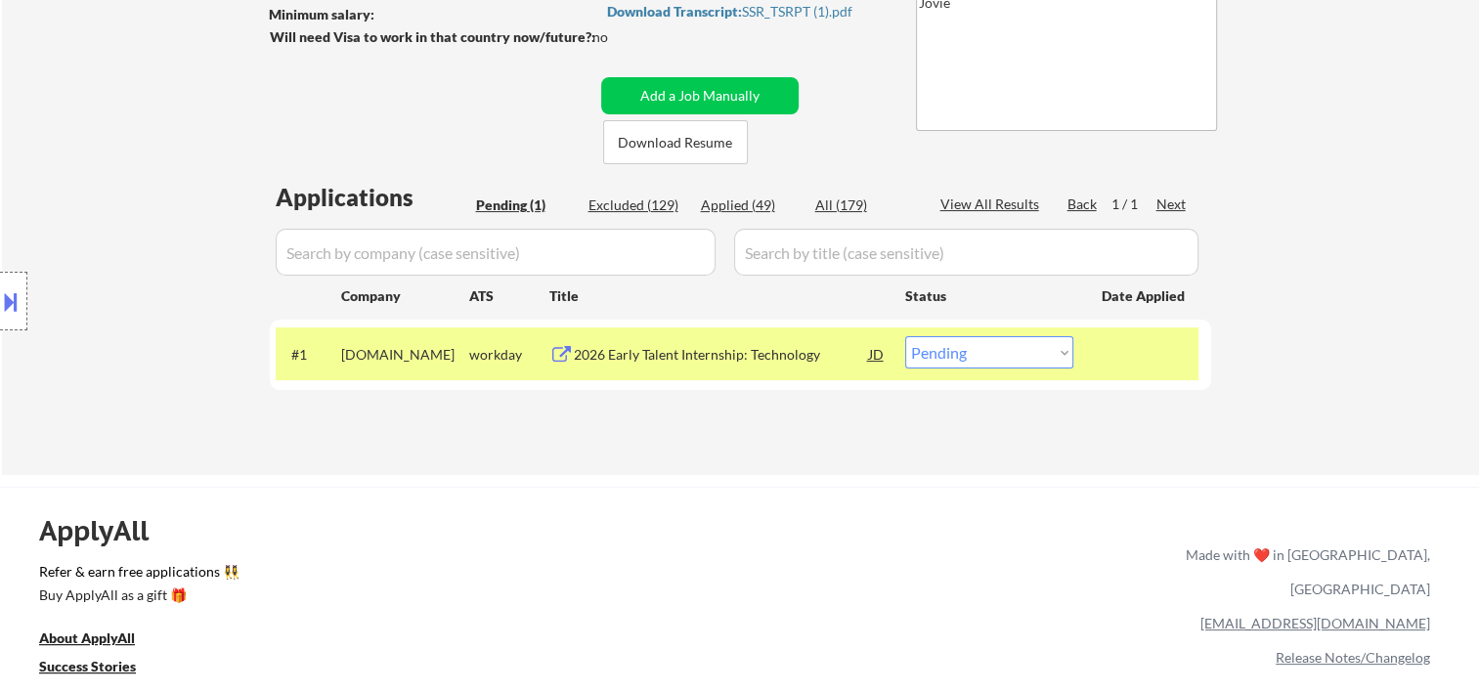
click at [1044, 358] on select "Choose an option... Pending Applied Excluded (Questions) Excluded (Expired) Exc…" at bounding box center [989, 352] width 168 height 32
click at [905, 336] on select "Choose an option... Pending Applied Excluded (Questions) Excluded (Expired) Exc…" at bounding box center [989, 352] width 168 height 32
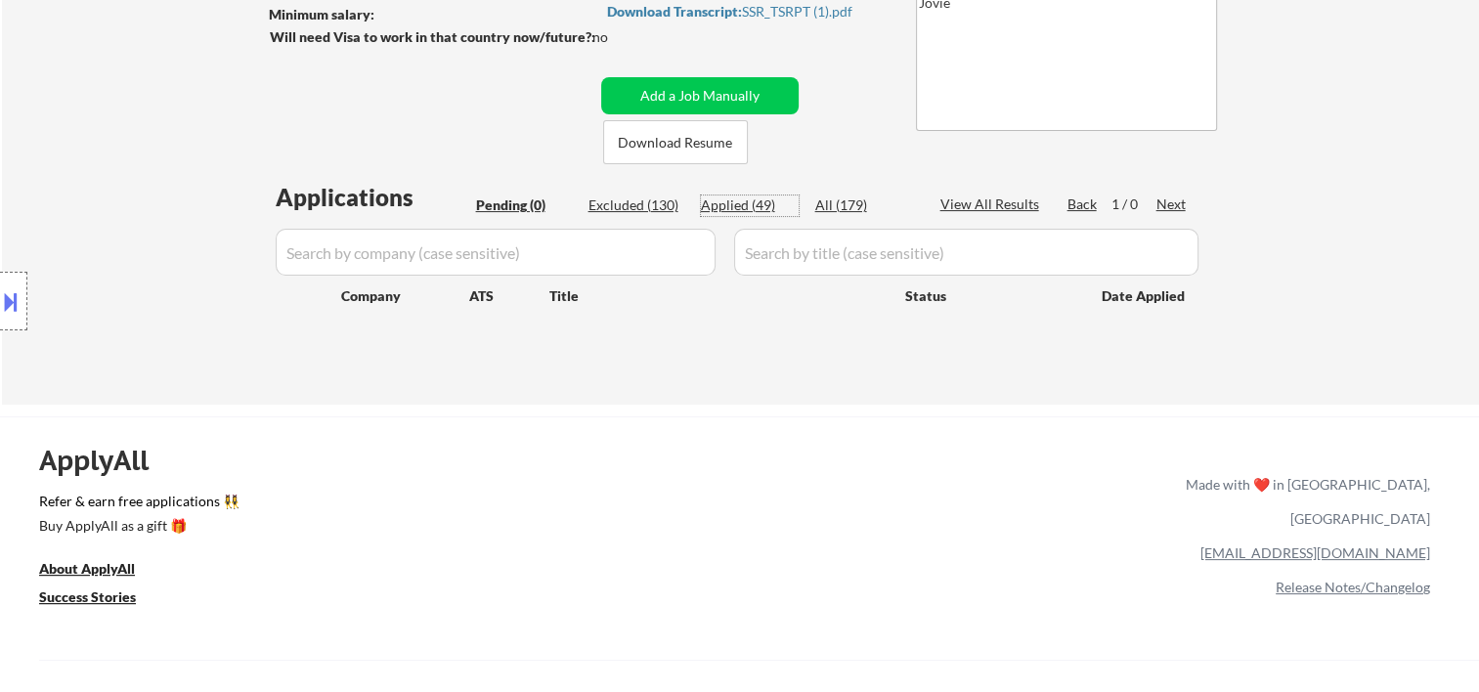
click at [720, 199] on div "Applied (49)" at bounding box center [750, 205] width 98 height 20
select select ""applied""
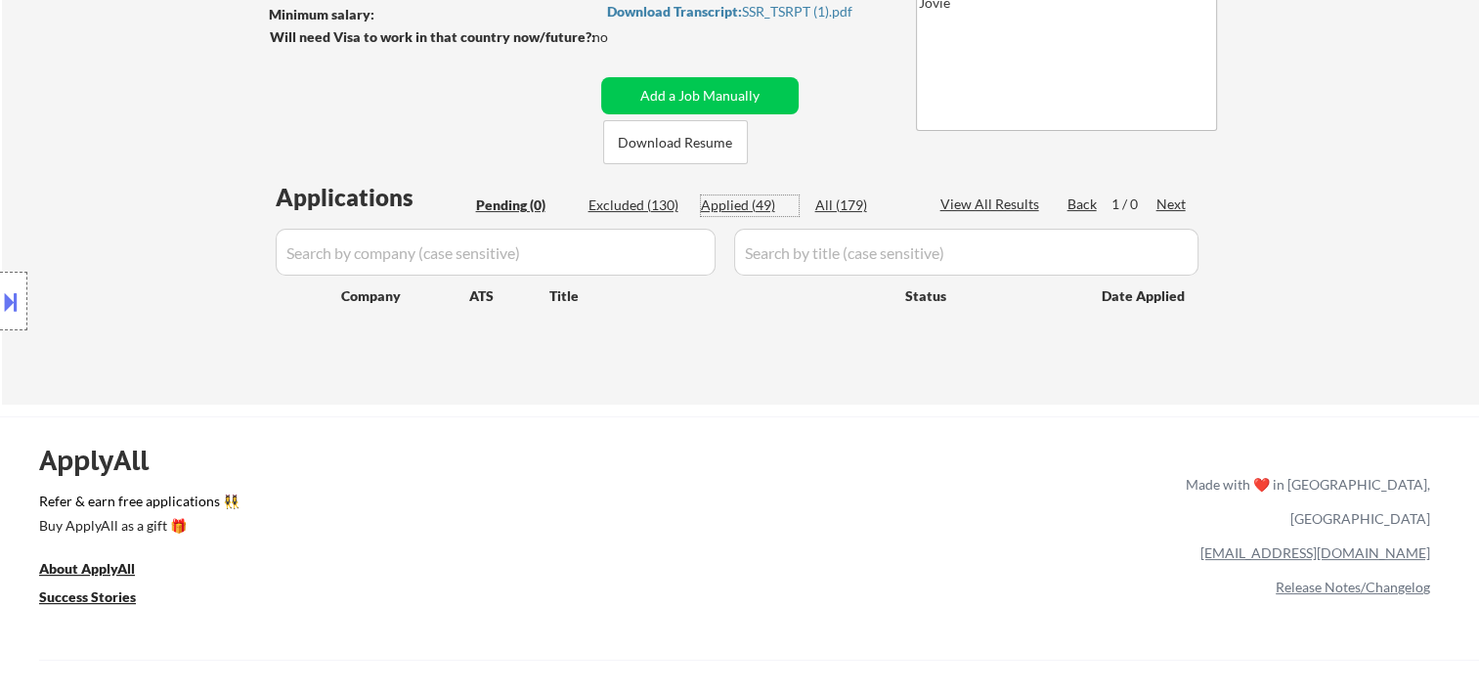
select select ""applied""
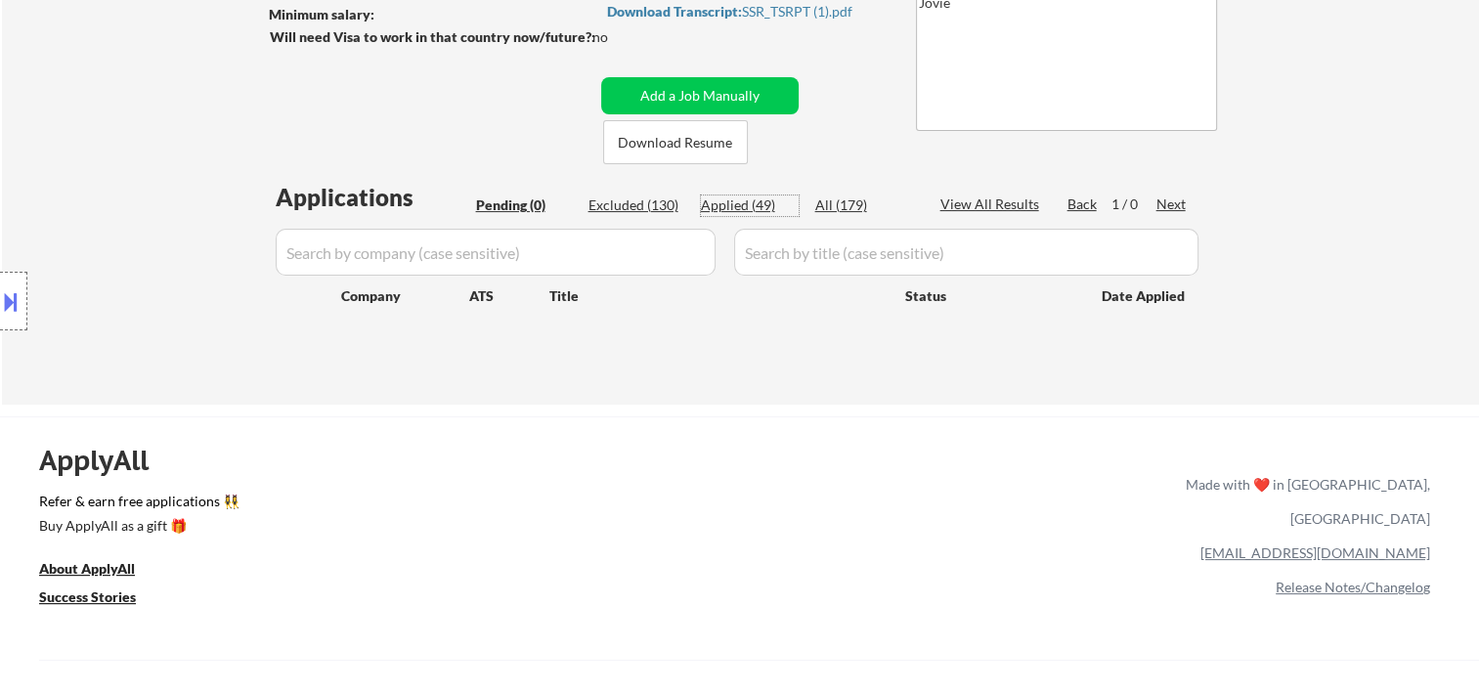
select select ""applied""
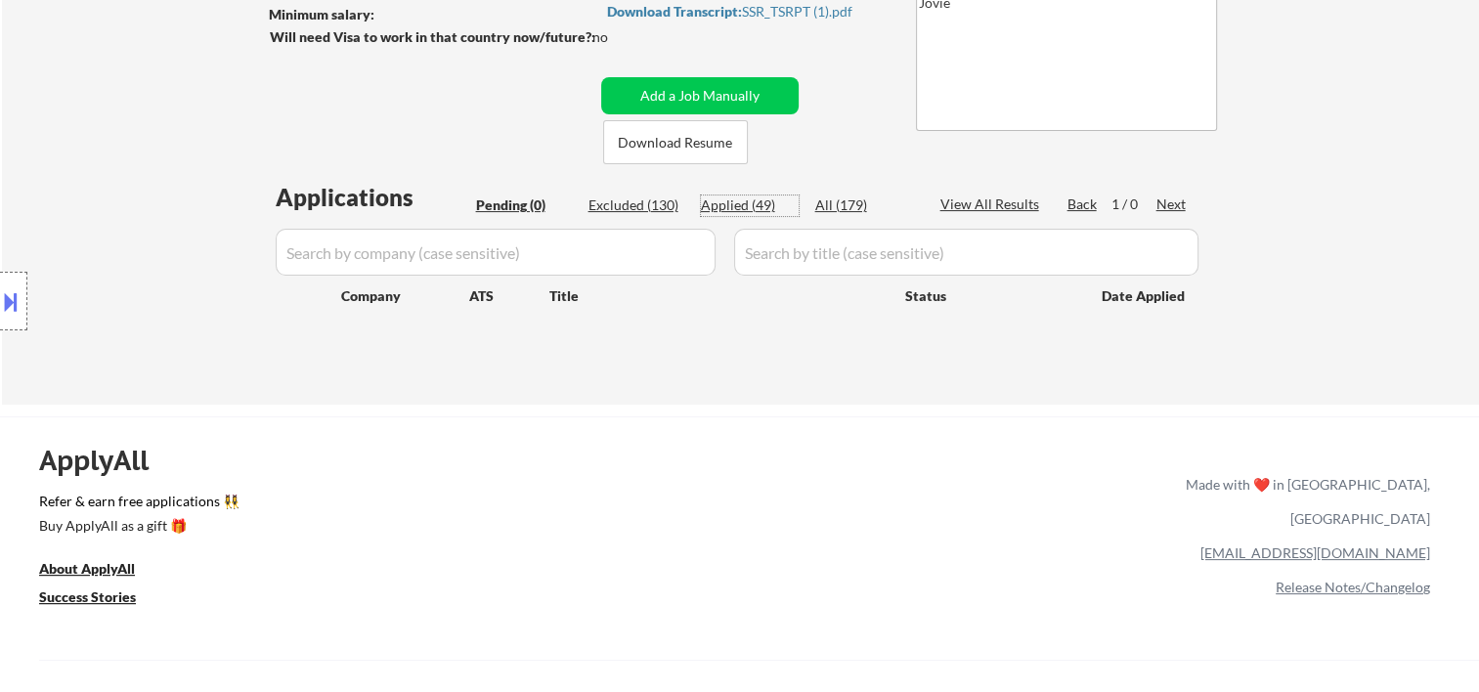
select select ""applied""
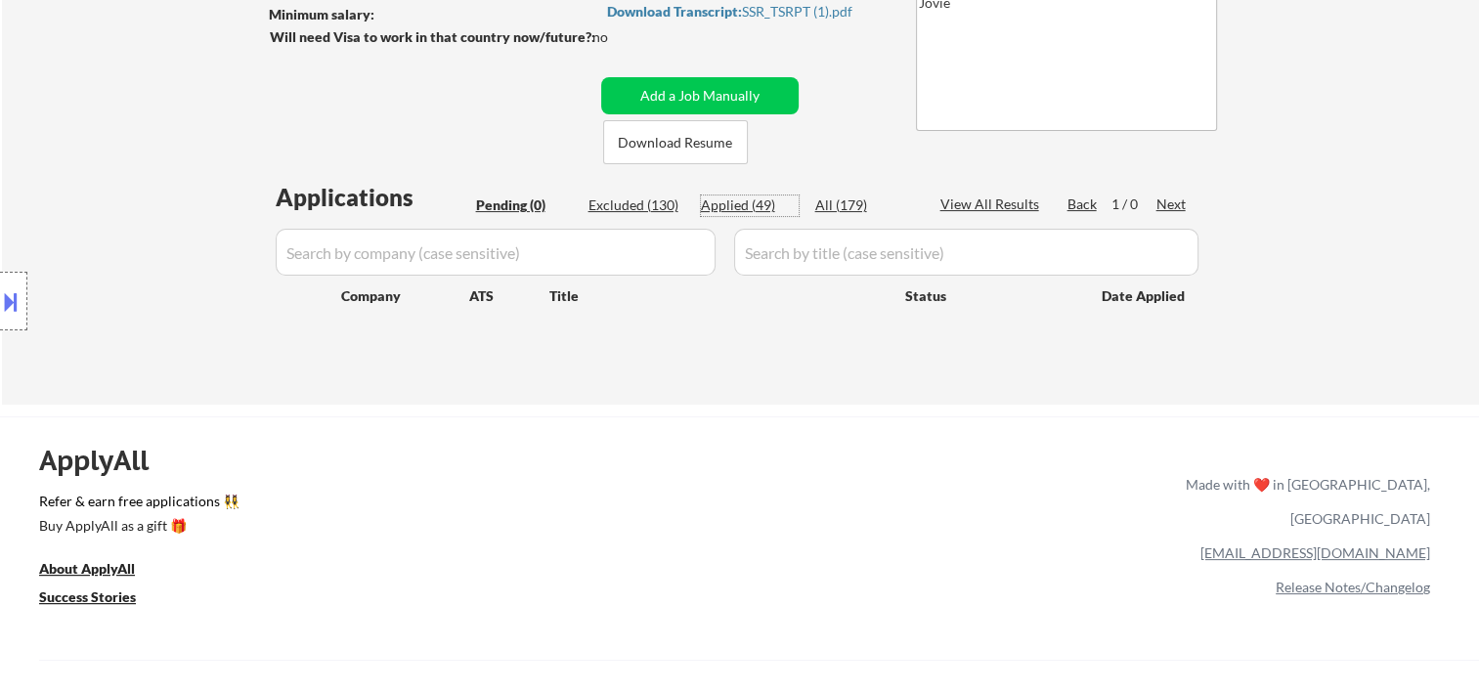
select select ""applied""
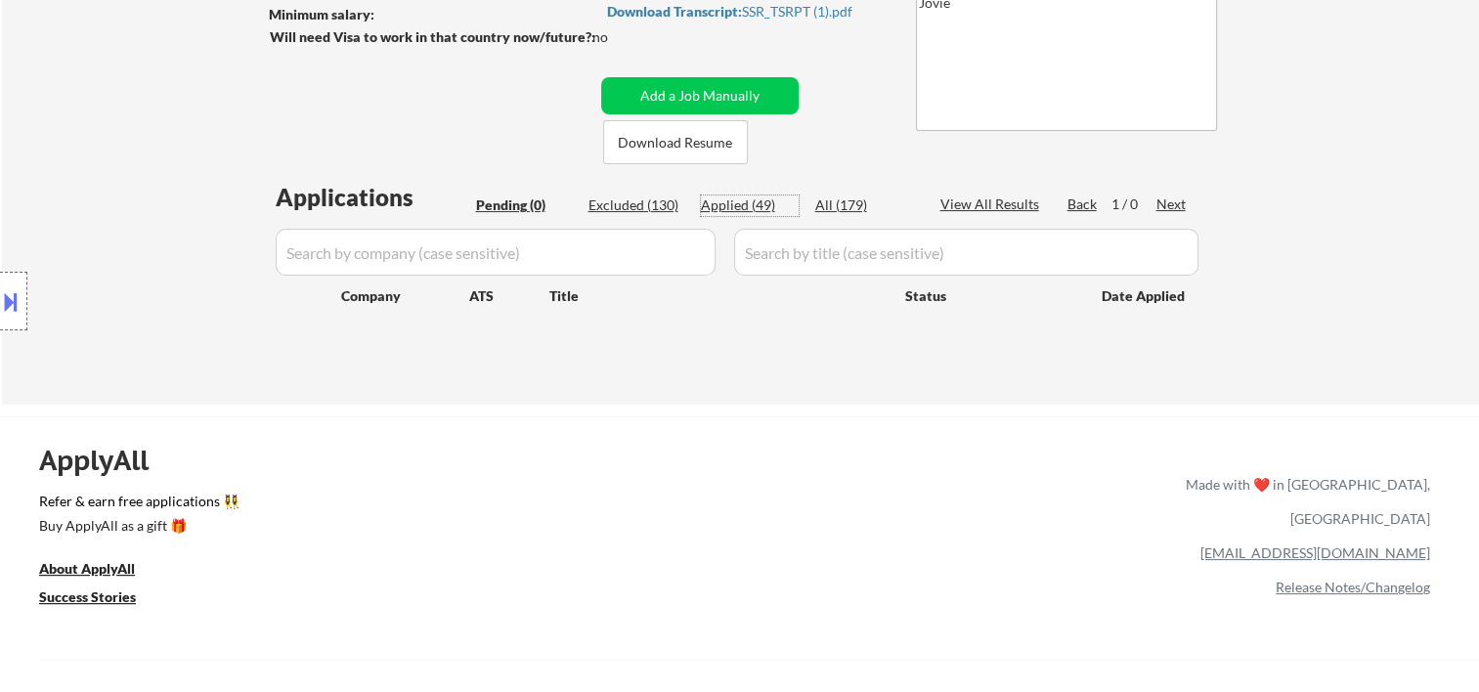
select select ""applied""
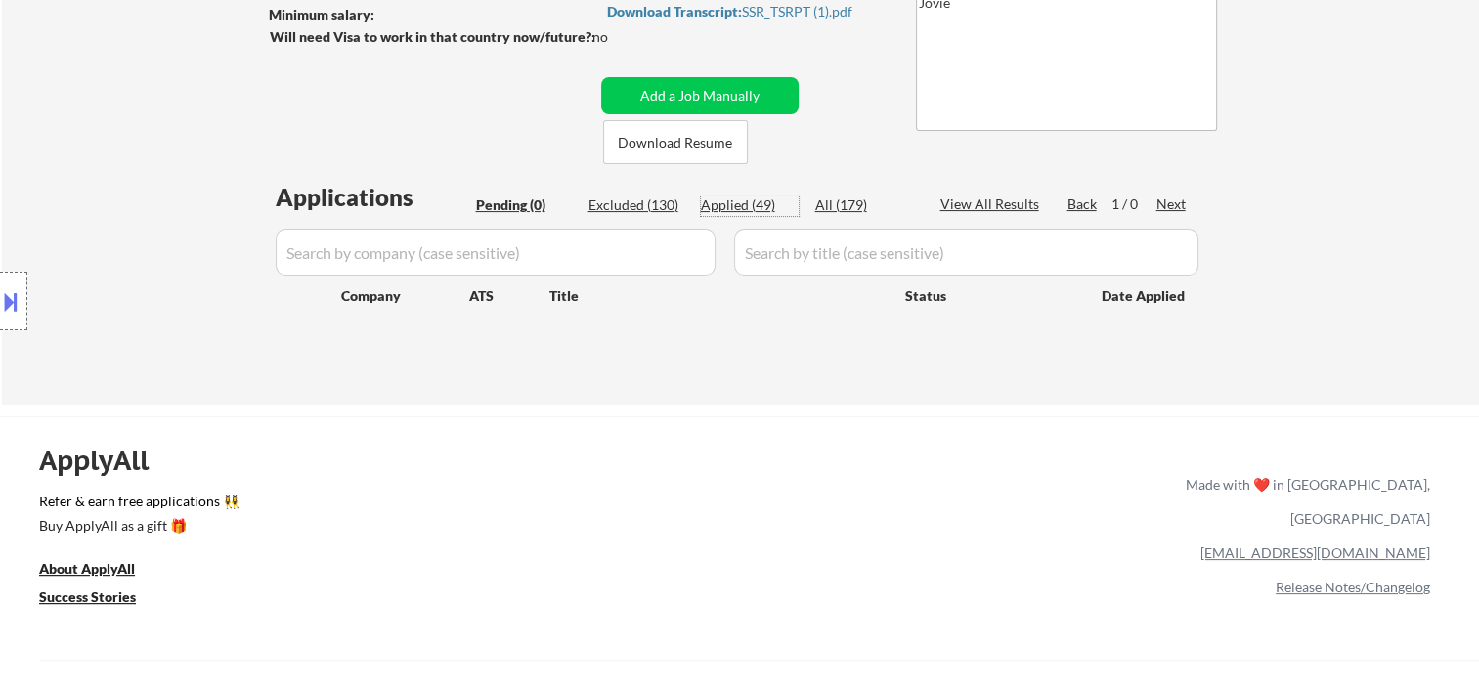
select select ""applied""
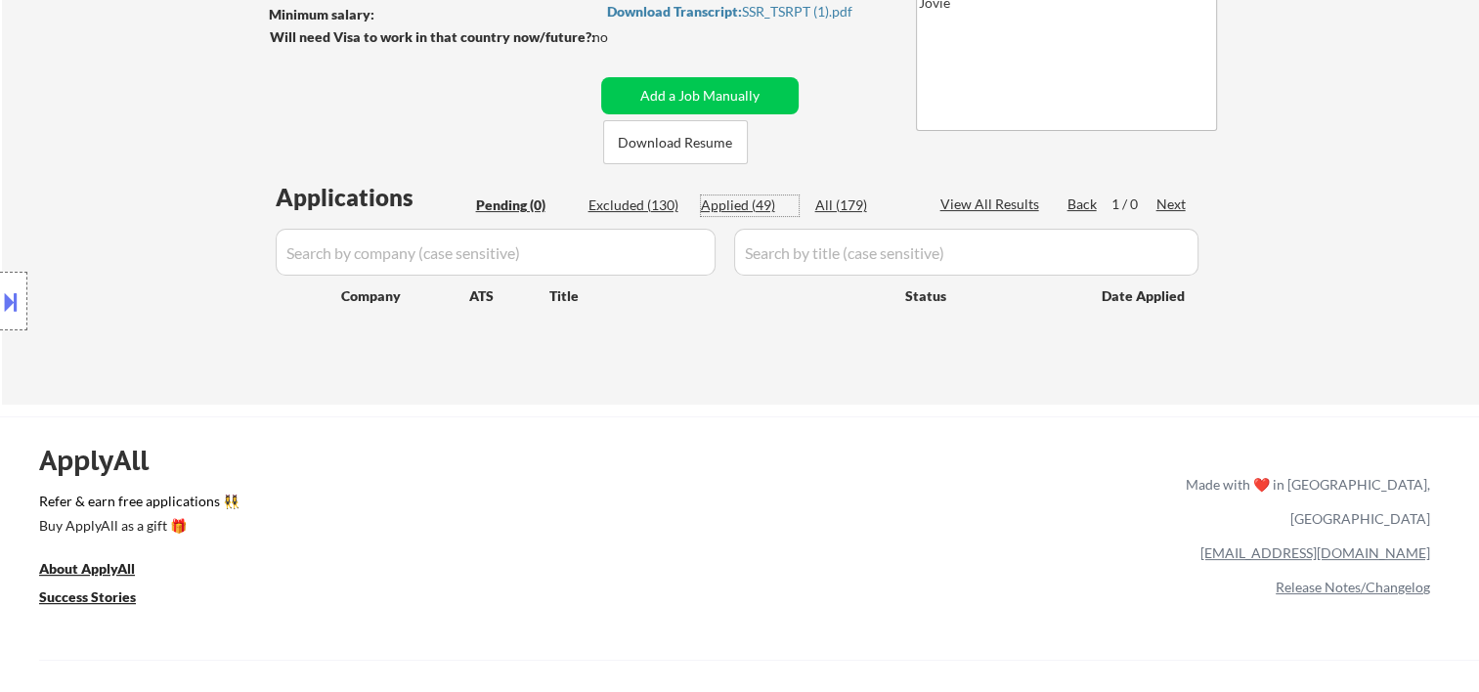
select select ""applied""
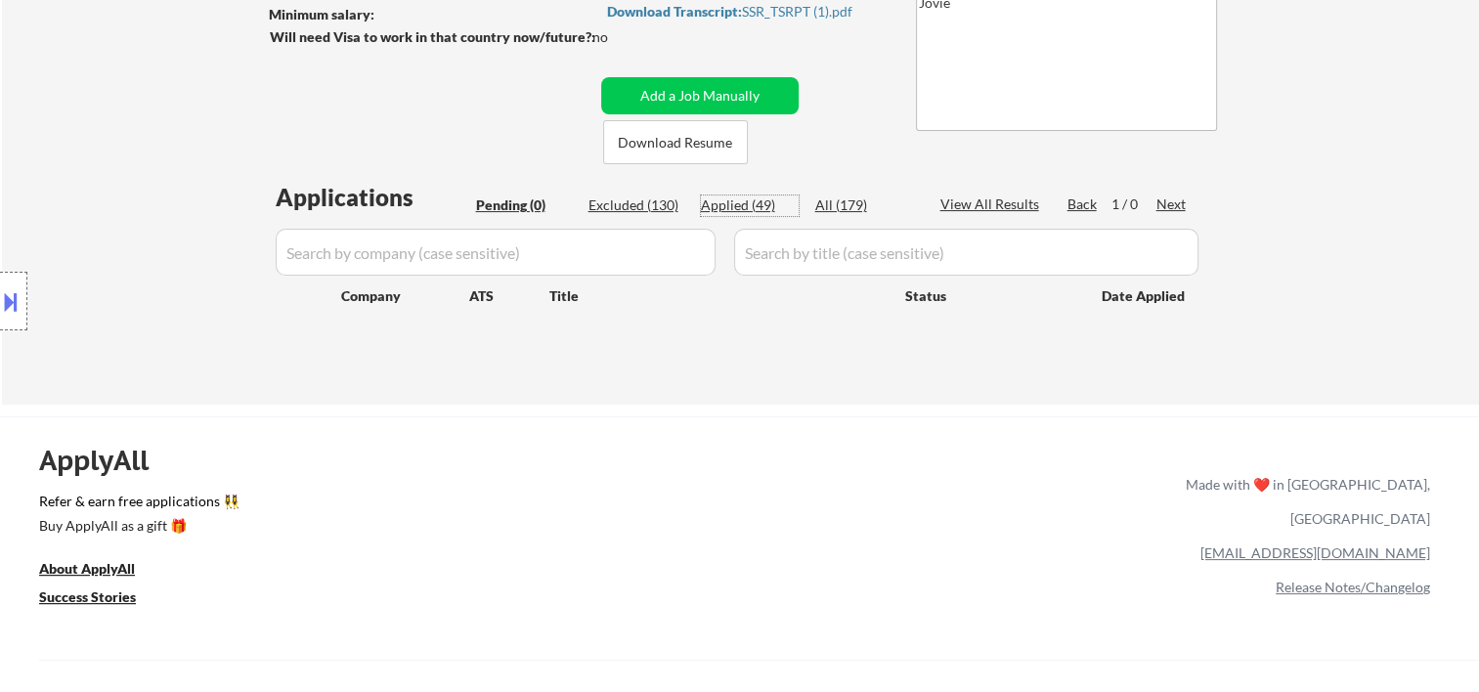
select select ""applied""
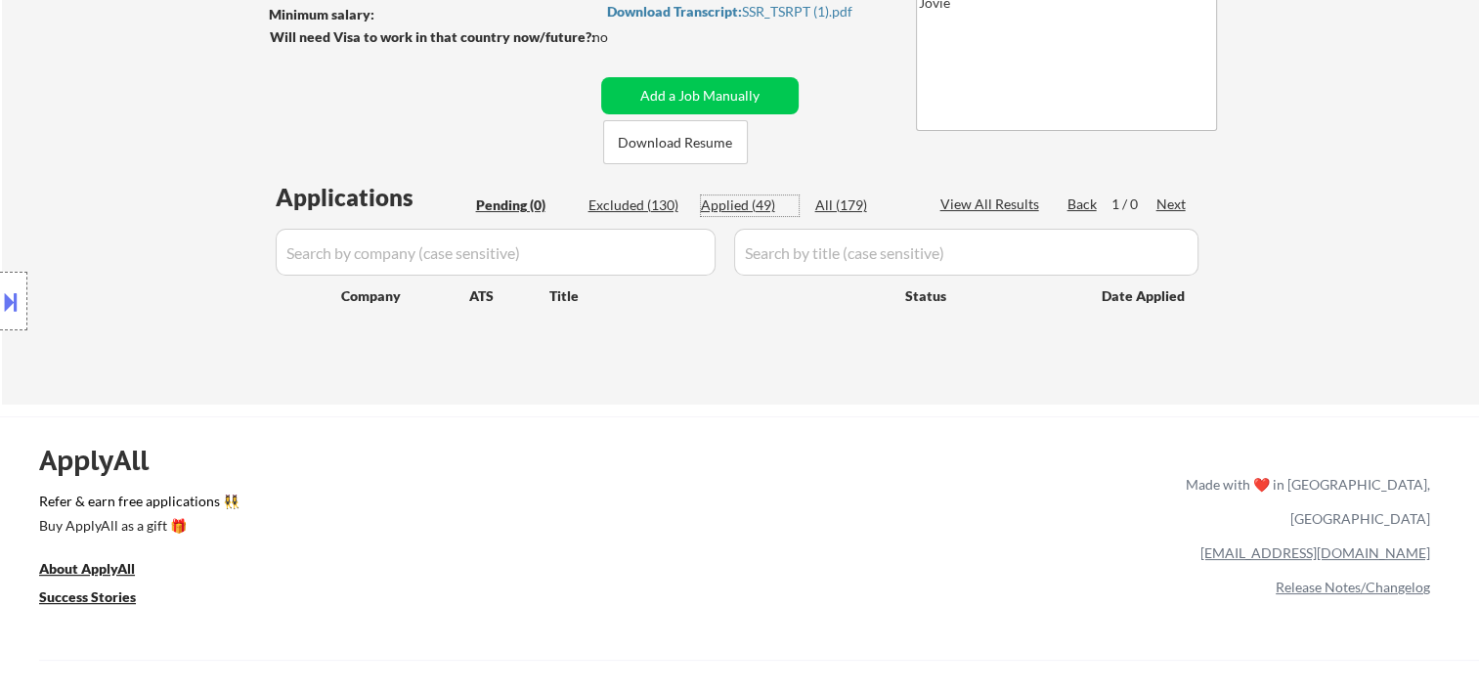
select select ""applied""
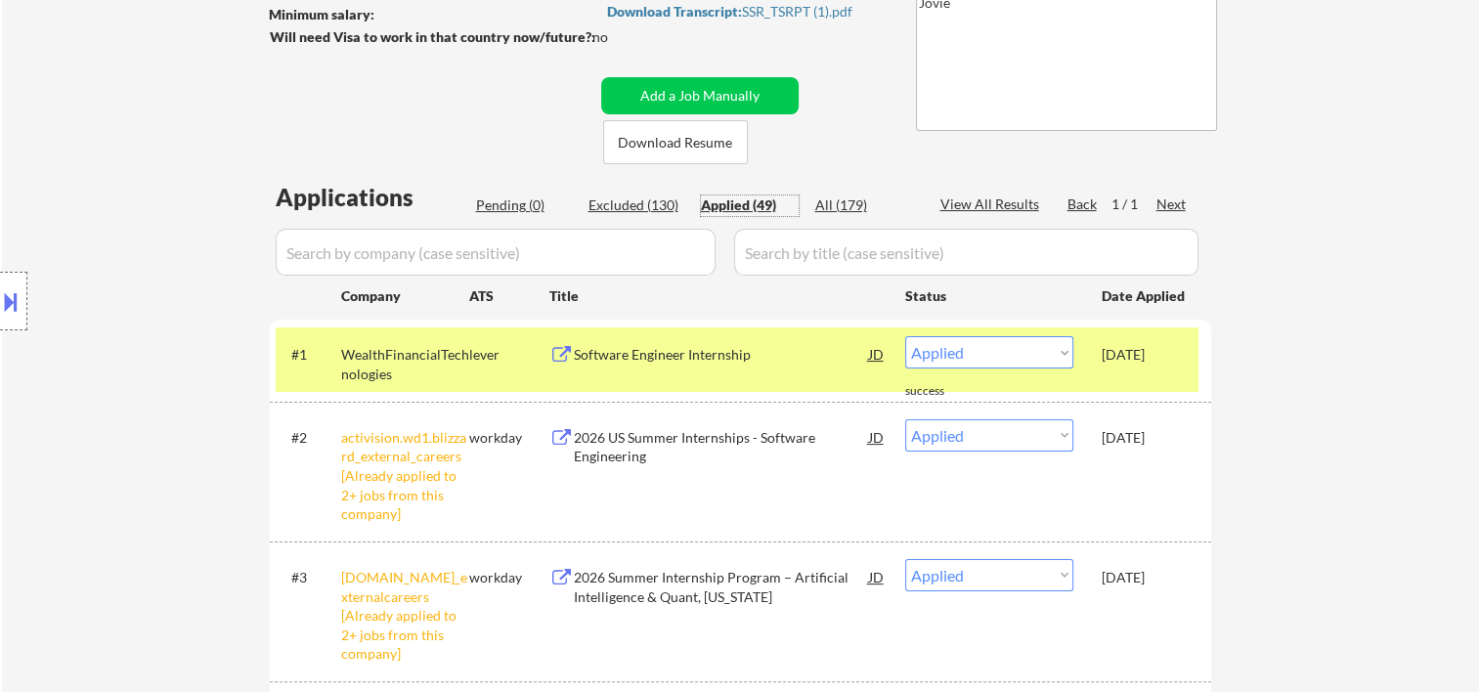
scroll to position [0, 0]
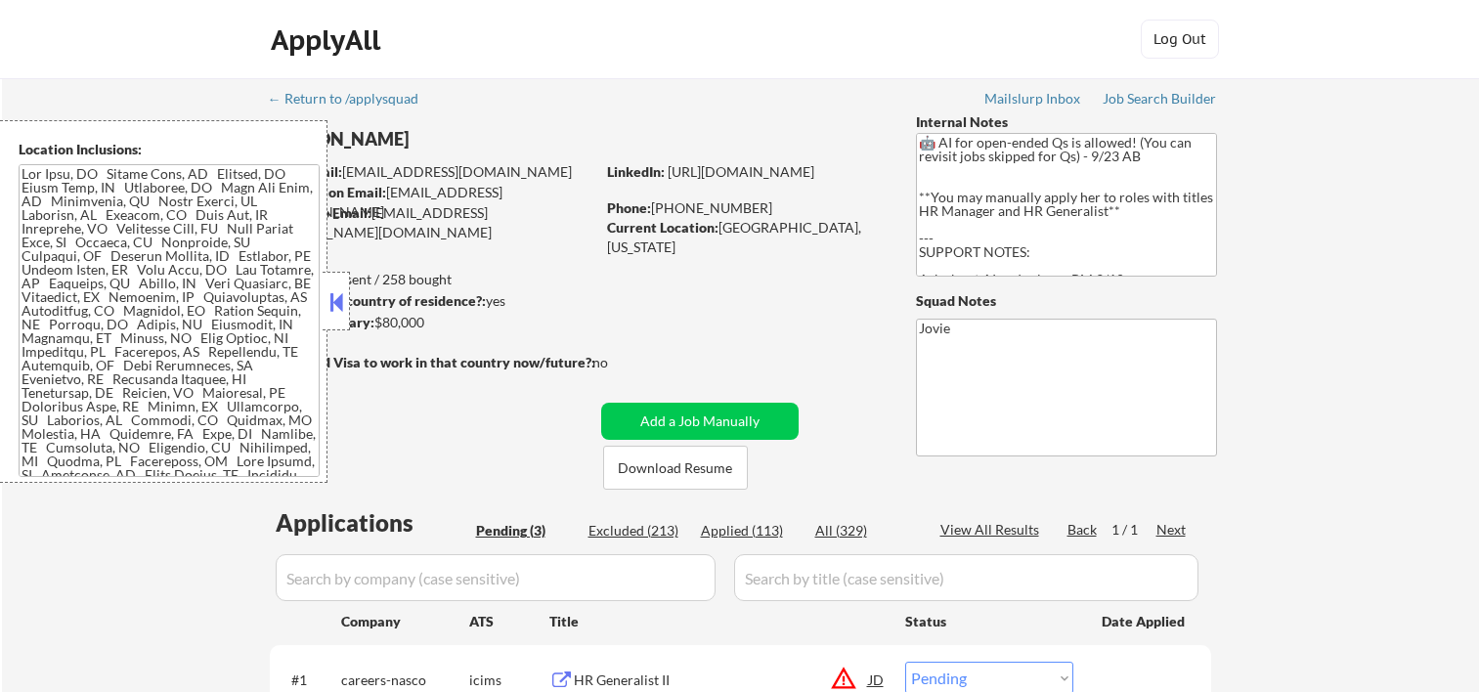
select select ""pending""
click at [852, 55] on div "ApplyAll Log In Sign Up Log Out" at bounding box center [739, 44] width 977 height 49
click at [337, 315] on button at bounding box center [336, 301] width 22 height 29
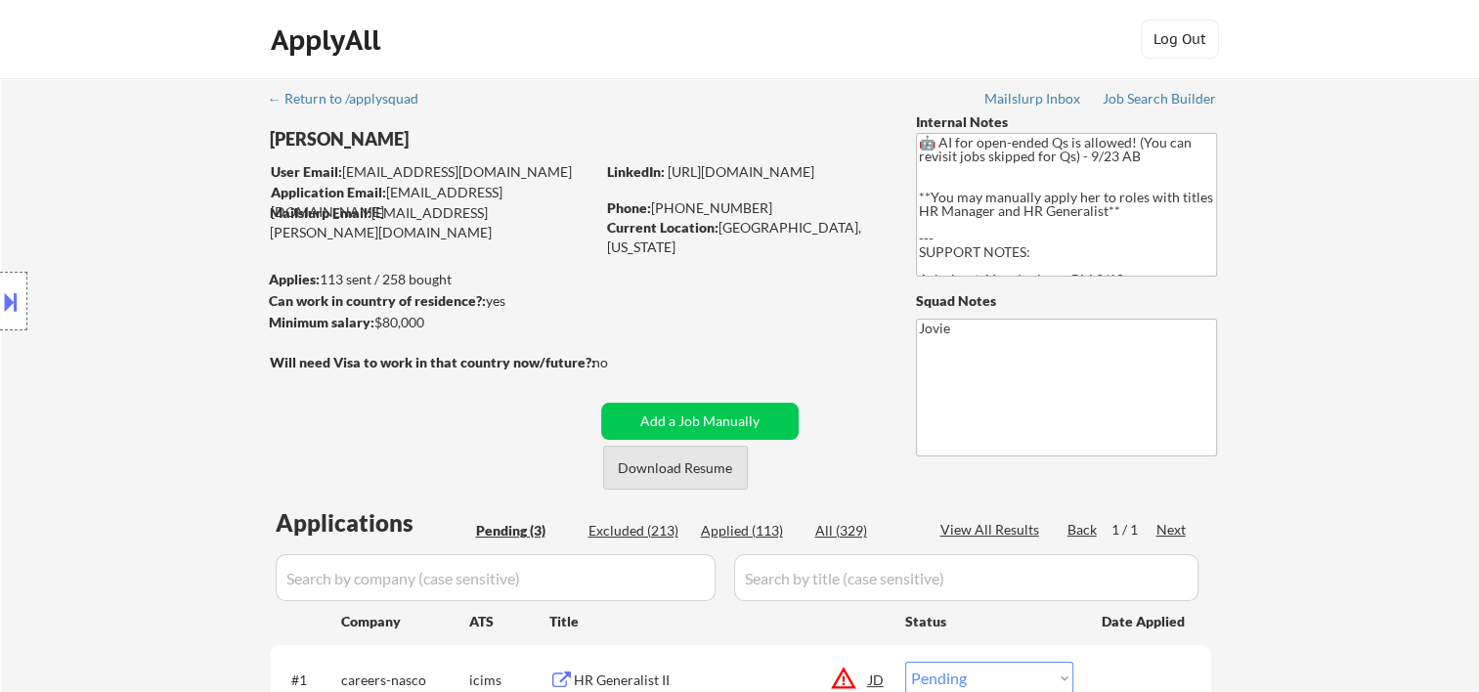
click at [674, 473] on button "Download Resume" at bounding box center [675, 468] width 145 height 44
click at [676, 487] on button "Download Resume" at bounding box center [675, 468] width 145 height 44
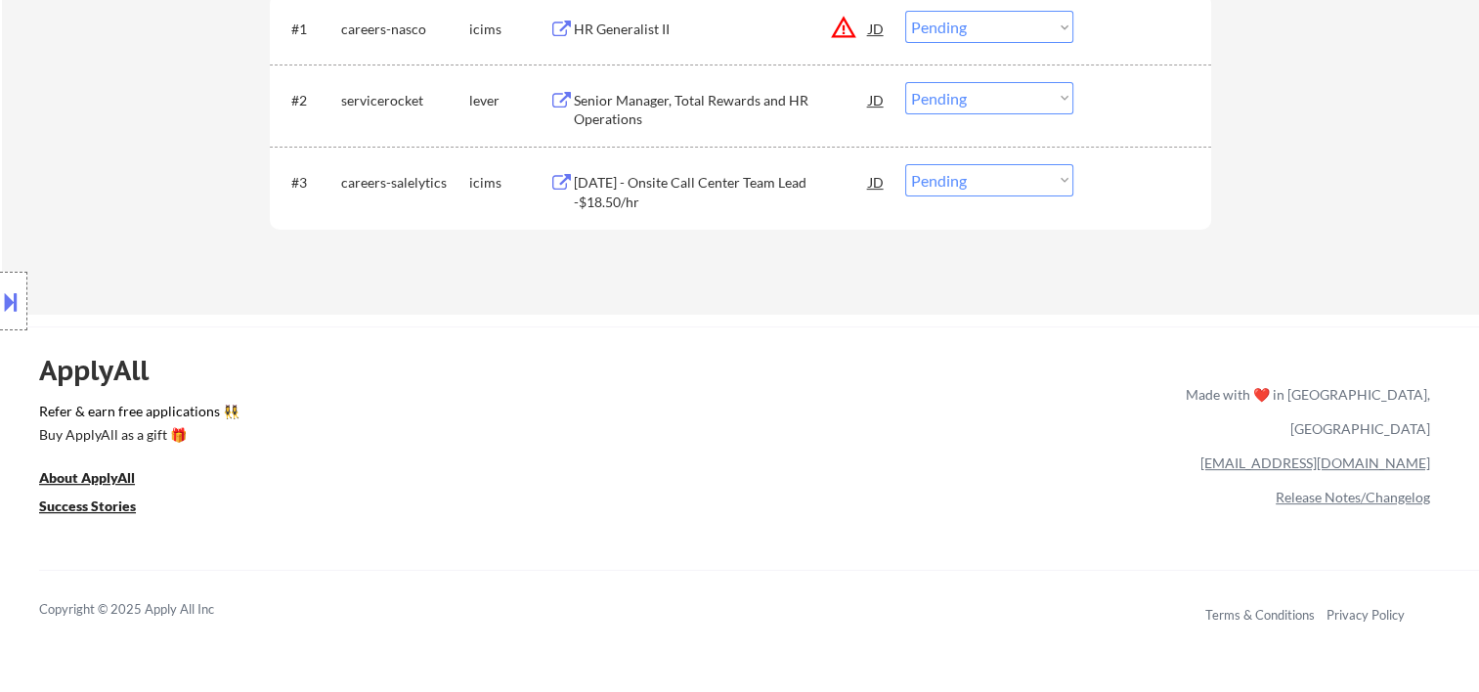
scroll to position [325, 0]
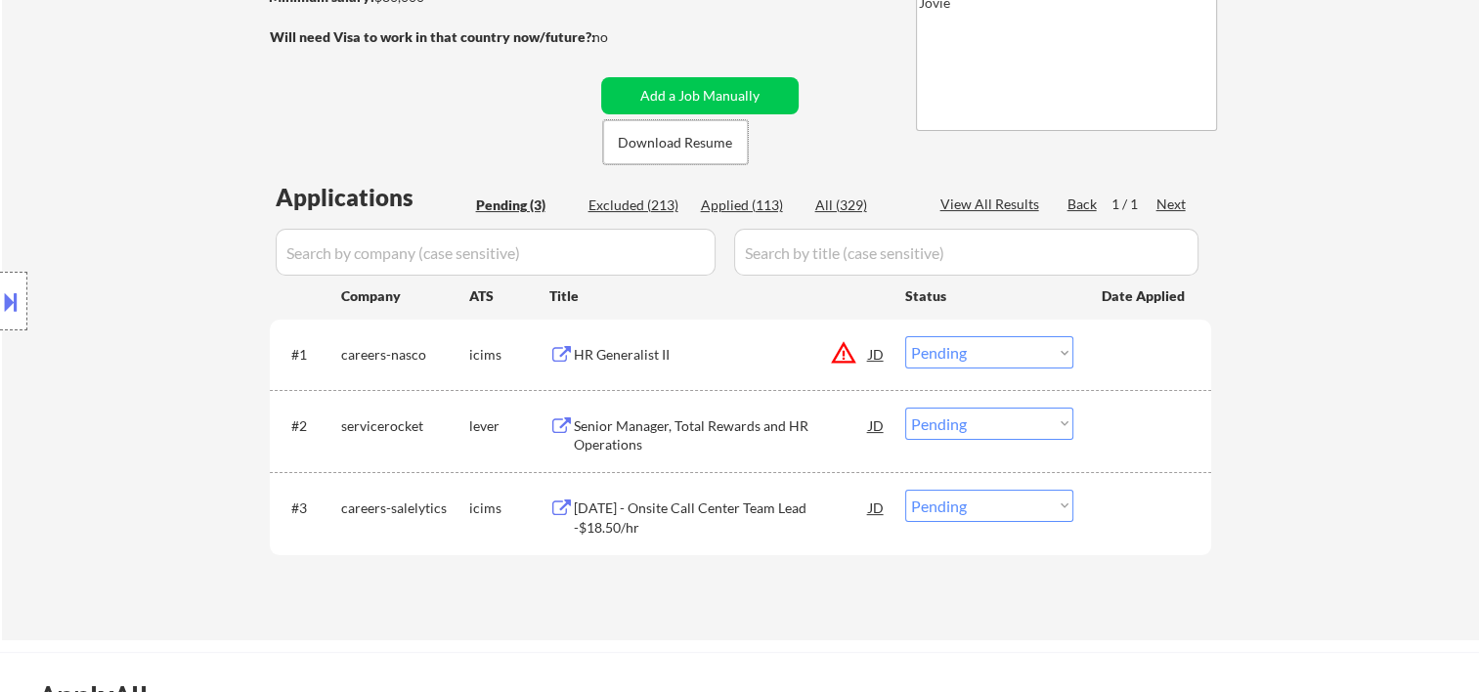
click at [1157, 430] on div at bounding box center [1145, 425] width 86 height 35
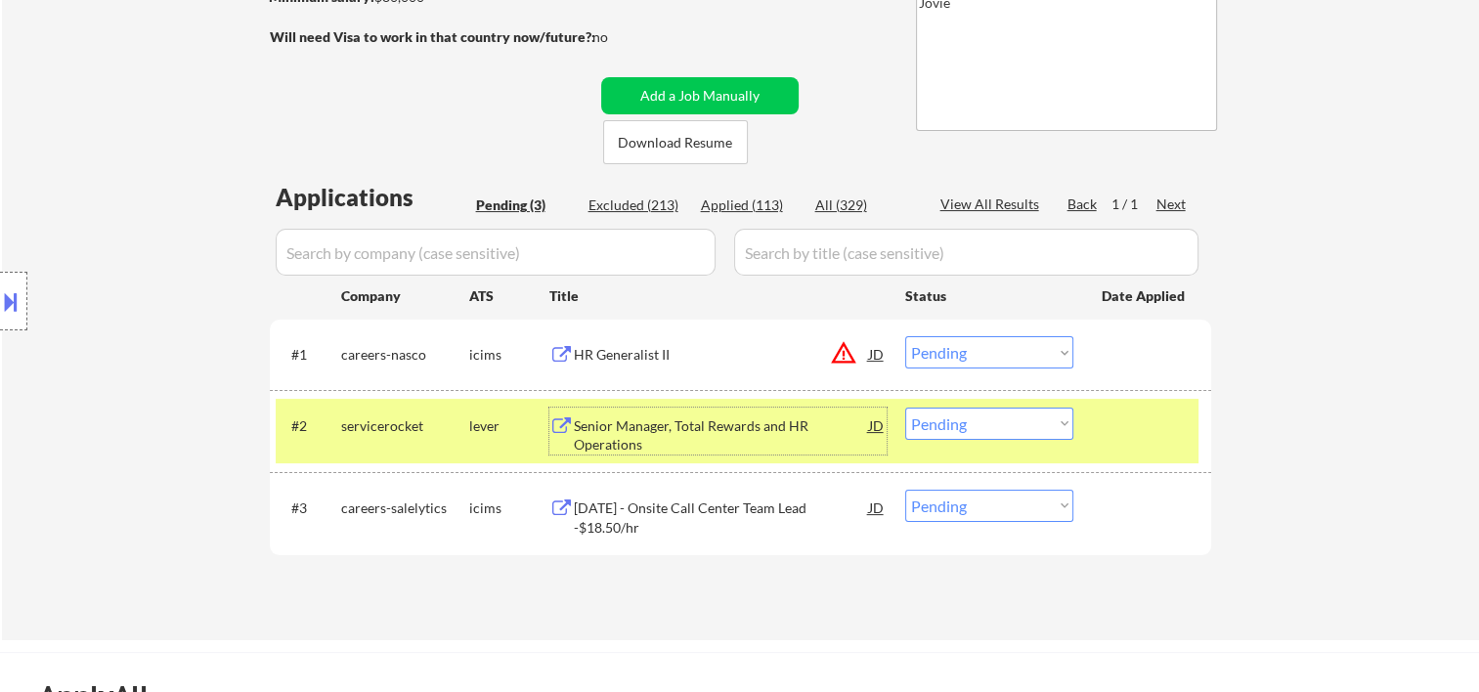
click at [753, 416] on div "Senior Manager, Total Rewards and HR Operations" at bounding box center [721, 435] width 295 height 38
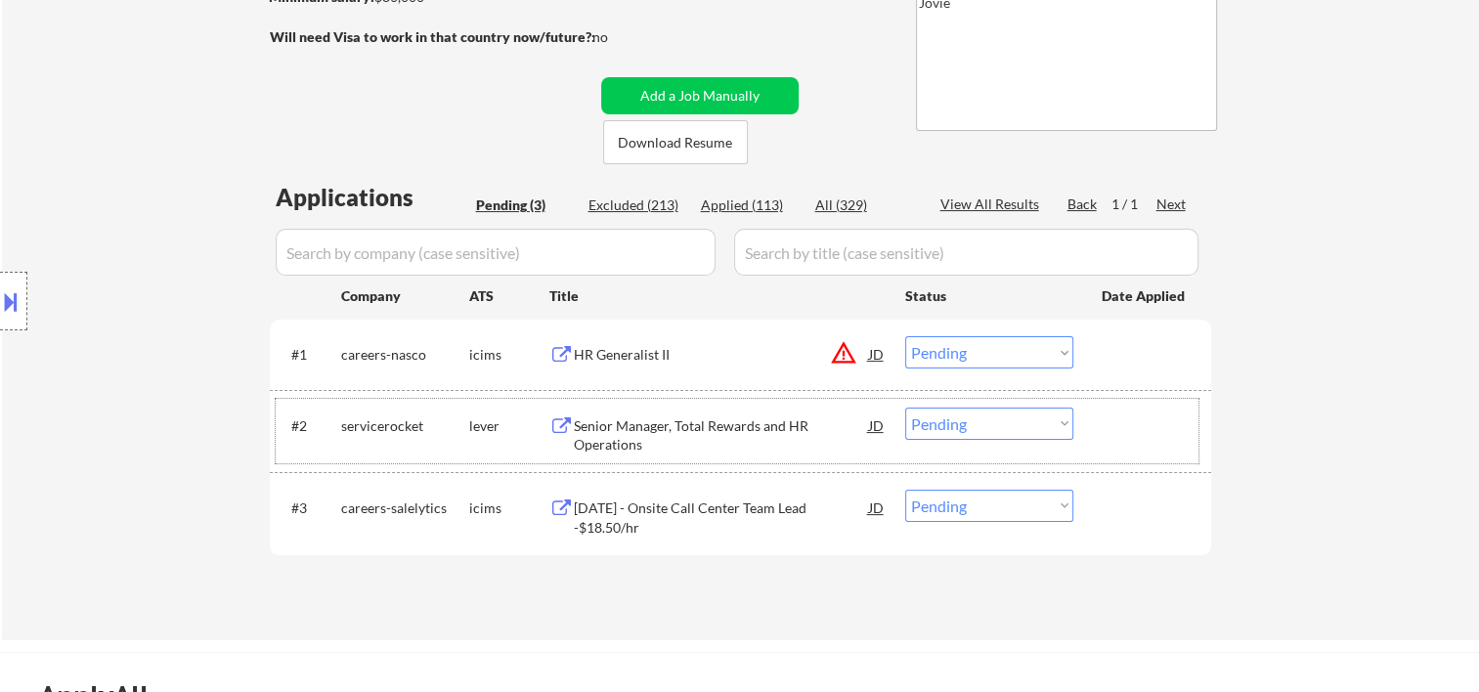
drag, startPoint x: 1115, startPoint y: 438, endPoint x: 1067, endPoint y: 420, distance: 51.0
click at [1115, 438] on div at bounding box center [1145, 425] width 86 height 35
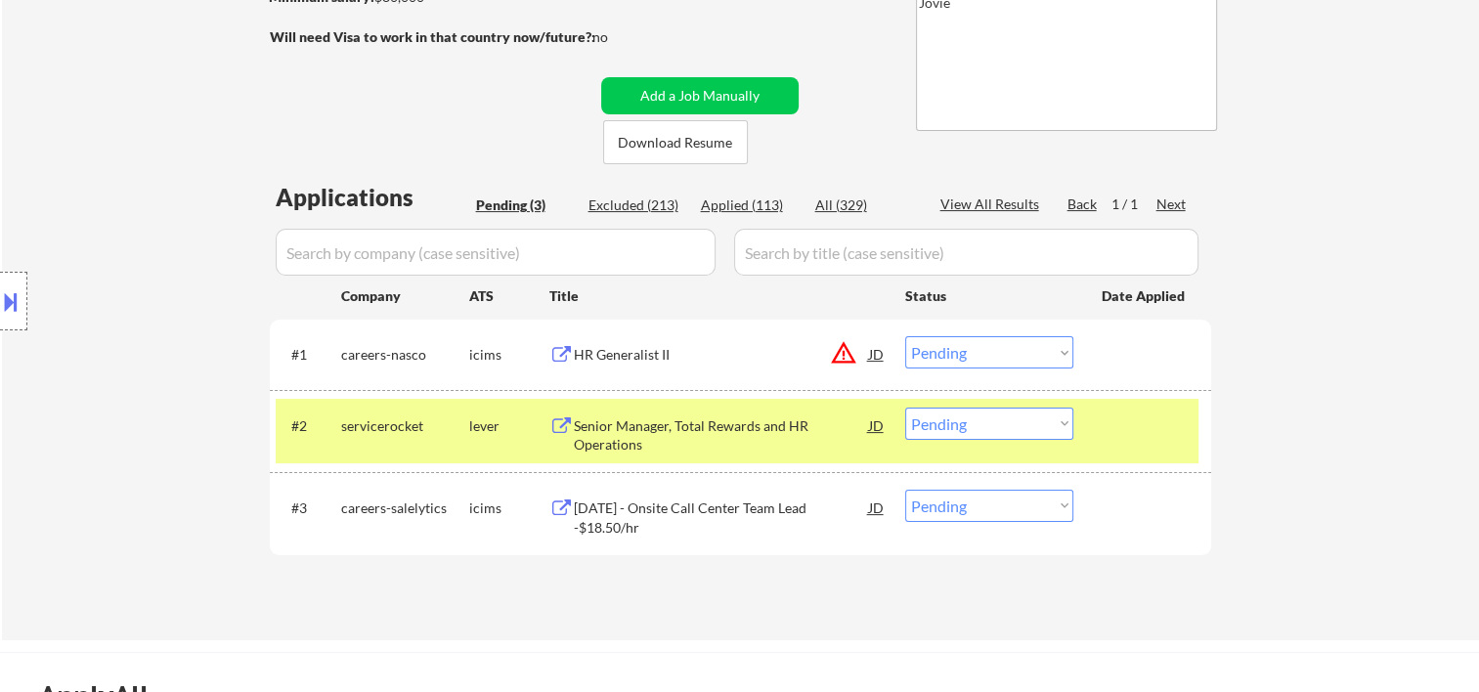
click at [1061, 417] on select "Choose an option... Pending Applied Excluded (Questions) Excluded (Expired) Exc…" at bounding box center [989, 424] width 168 height 32
click at [905, 408] on select "Choose an option... Pending Applied Excluded (Questions) Excluded (Expired) Exc…" at bounding box center [989, 424] width 168 height 32
select select ""pending""
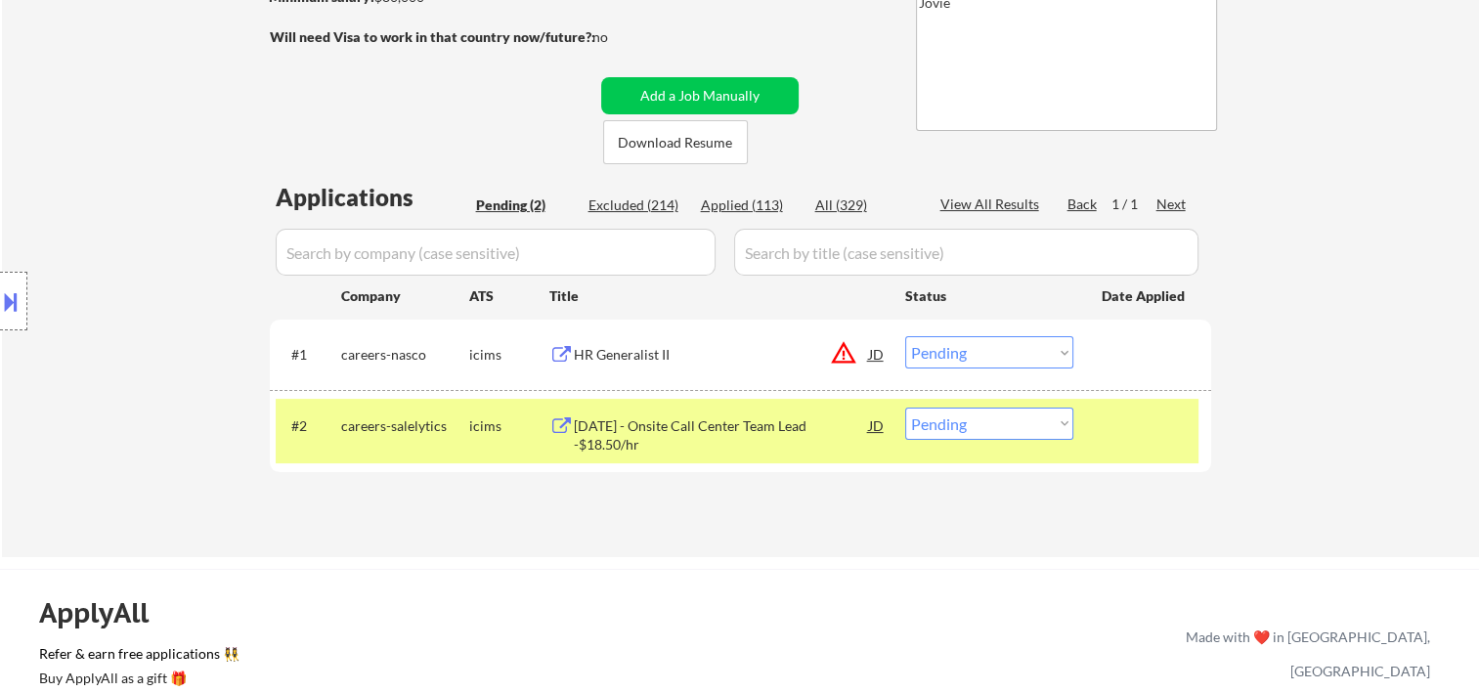
click at [1118, 450] on div "#2 careers-salelytics icims 11-10-25 - Onsite Call Center Team Lead -$18.50/hr …" at bounding box center [737, 431] width 923 height 65
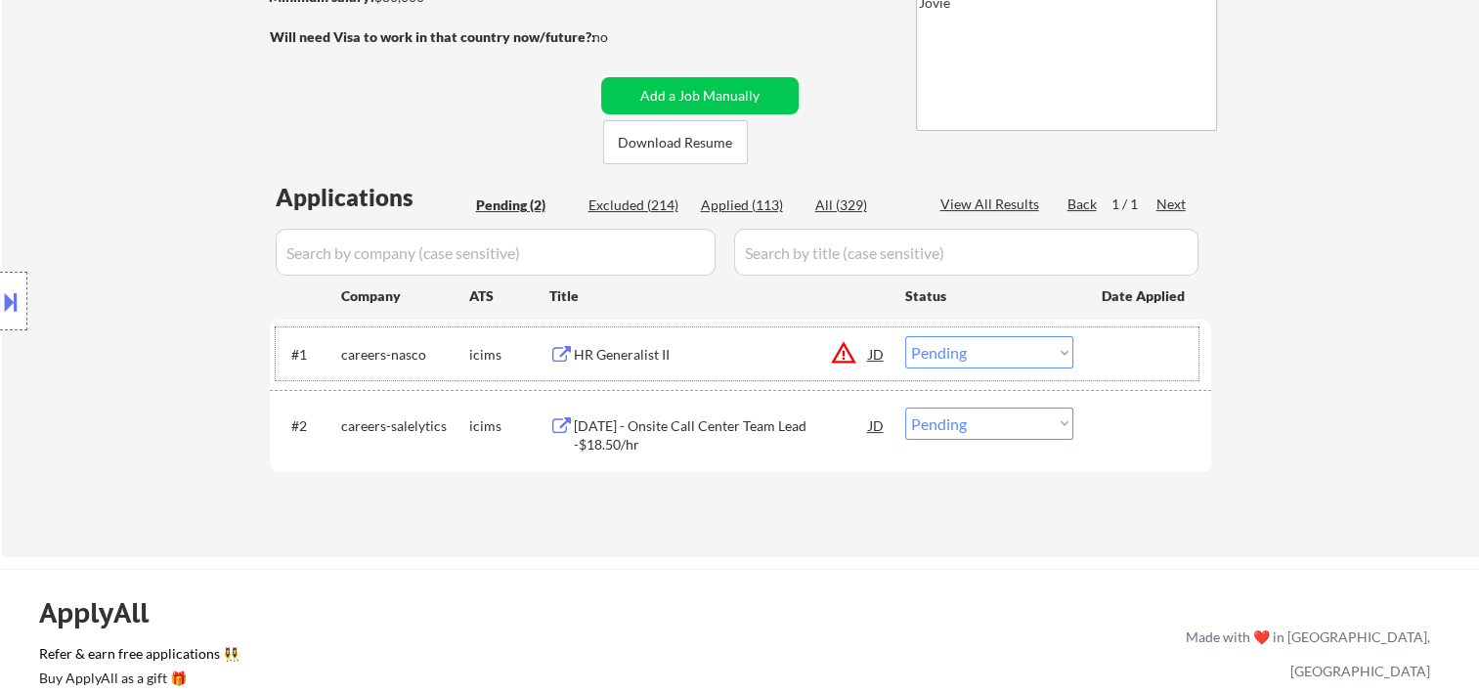
click at [1142, 345] on div at bounding box center [1145, 353] width 86 height 35
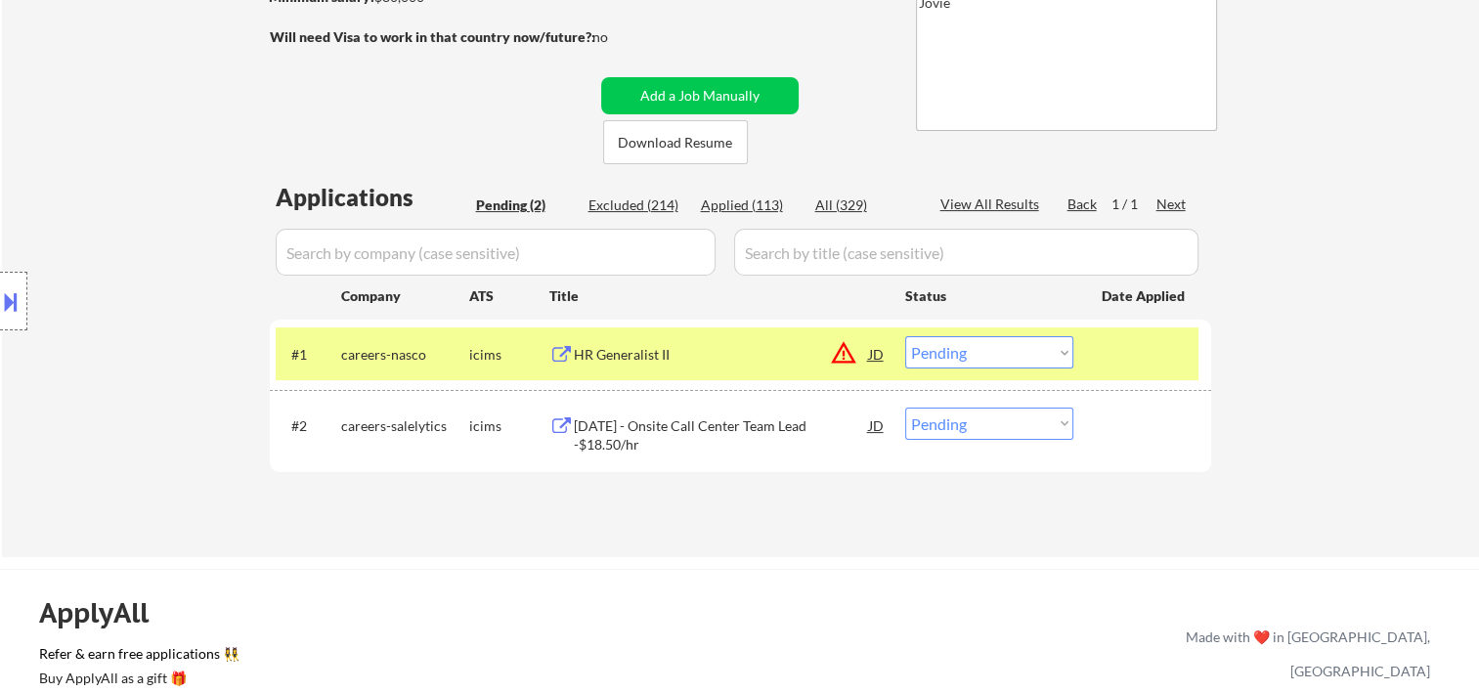
click at [744, 363] on div "HR Generalist II" at bounding box center [721, 355] width 295 height 20
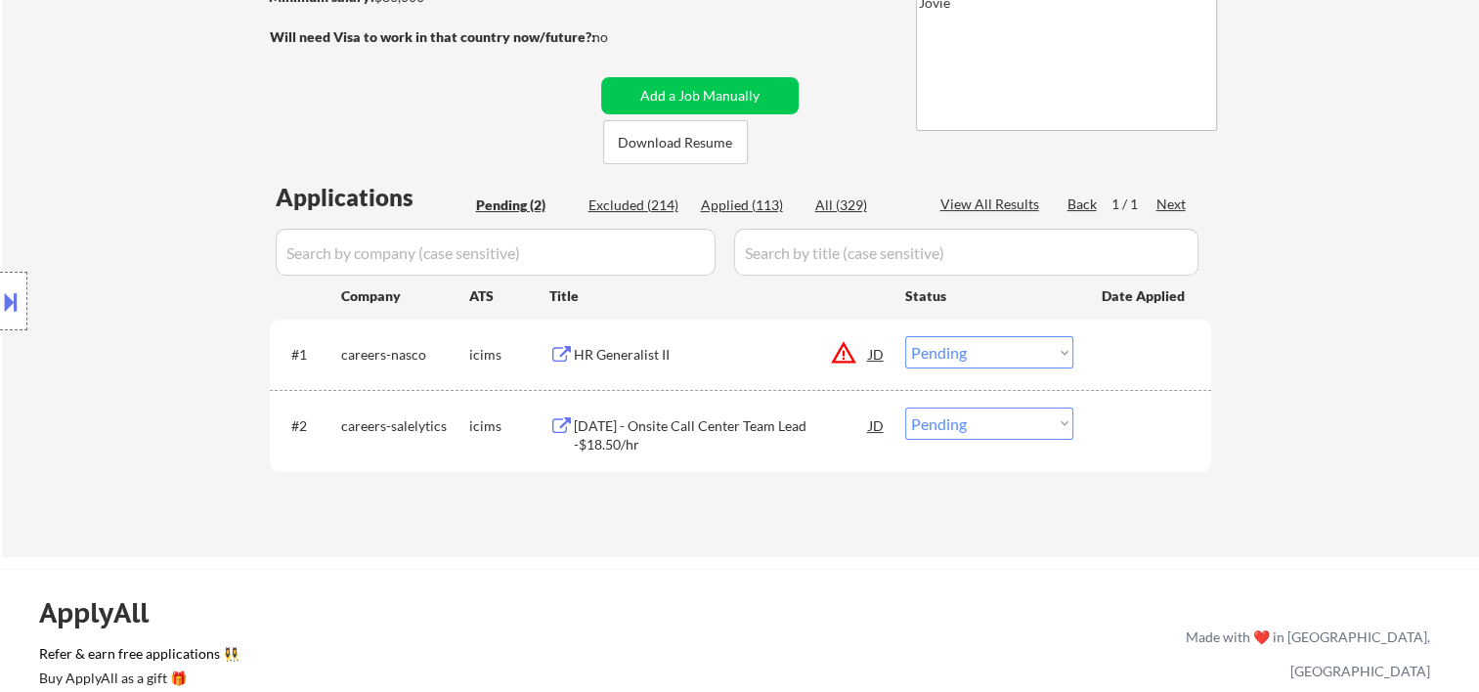
click at [850, 174] on div "← Return to /applysquad Mailslurp Inbox Job Search Builder Victoria Harmer User…" at bounding box center [740, 147] width 975 height 789
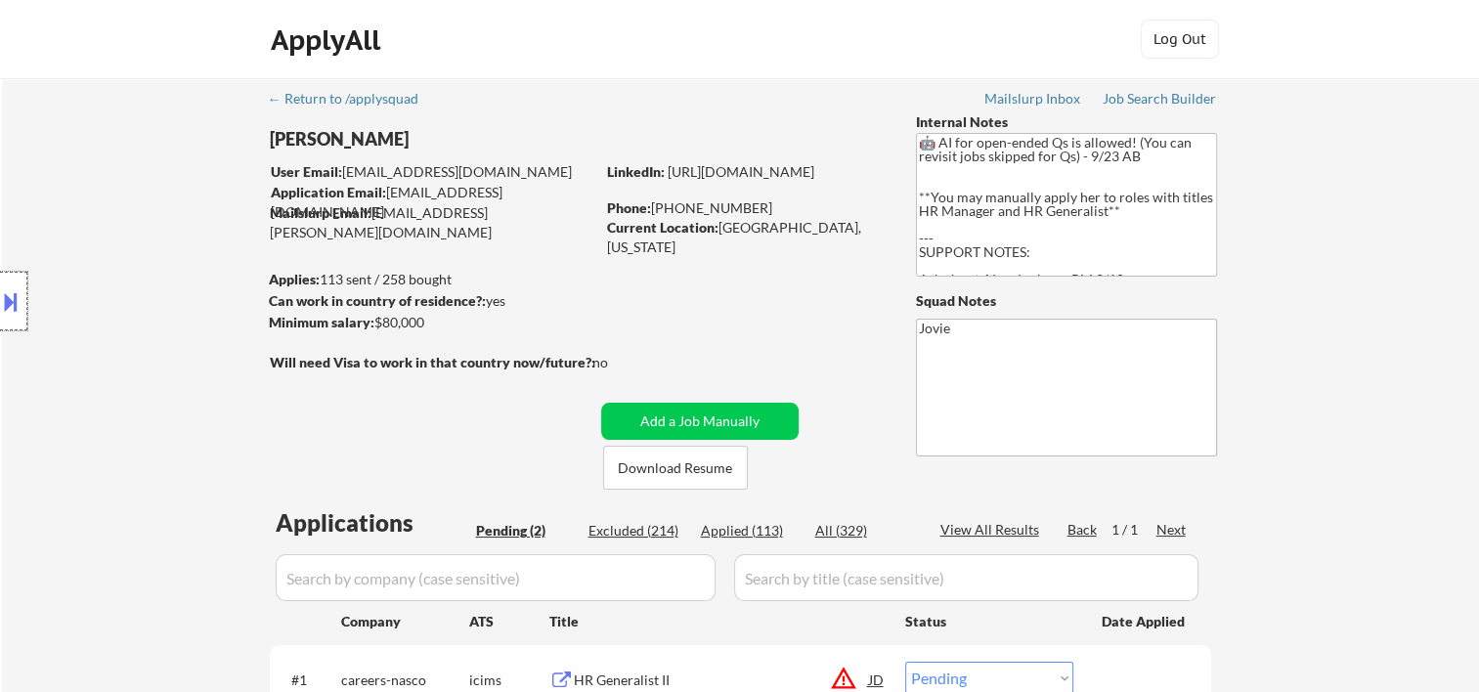
click at [22, 290] on div at bounding box center [13, 301] width 27 height 59
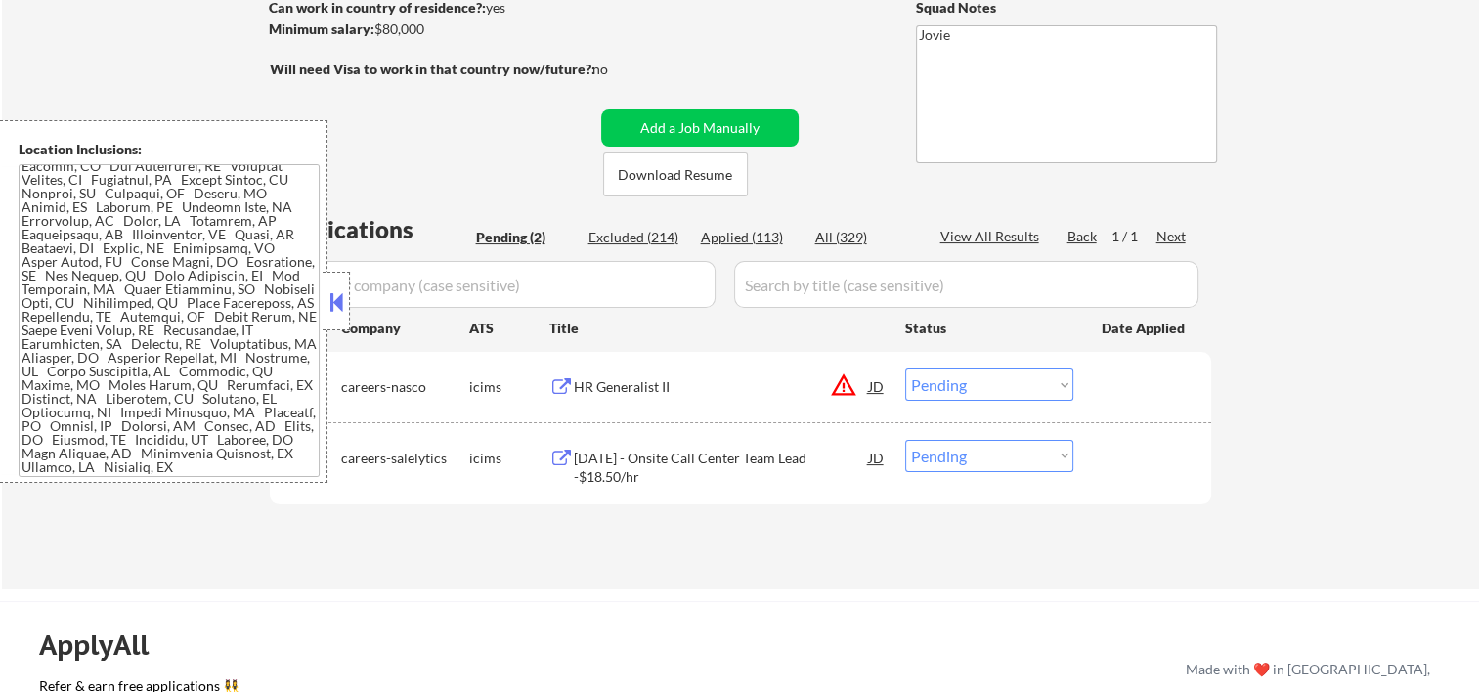
scroll to position [325, 0]
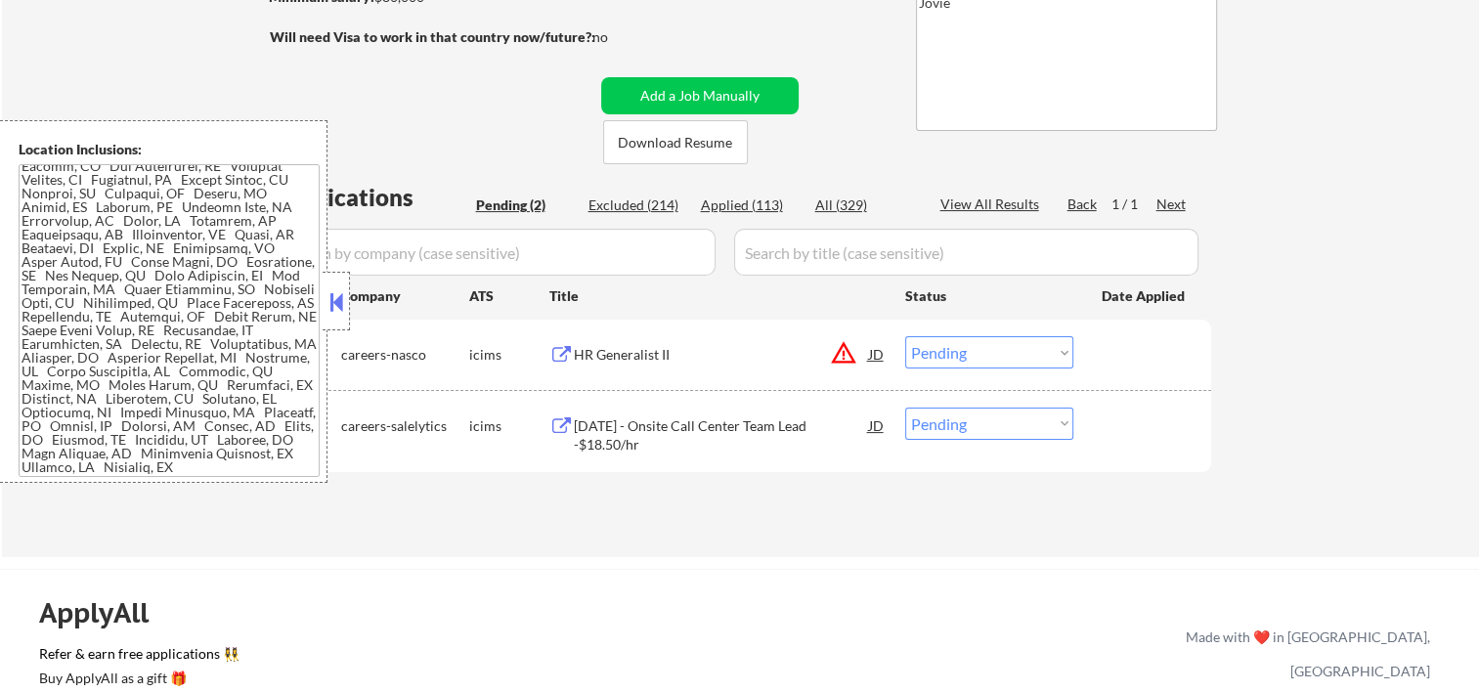
click at [334, 305] on button at bounding box center [336, 301] width 22 height 29
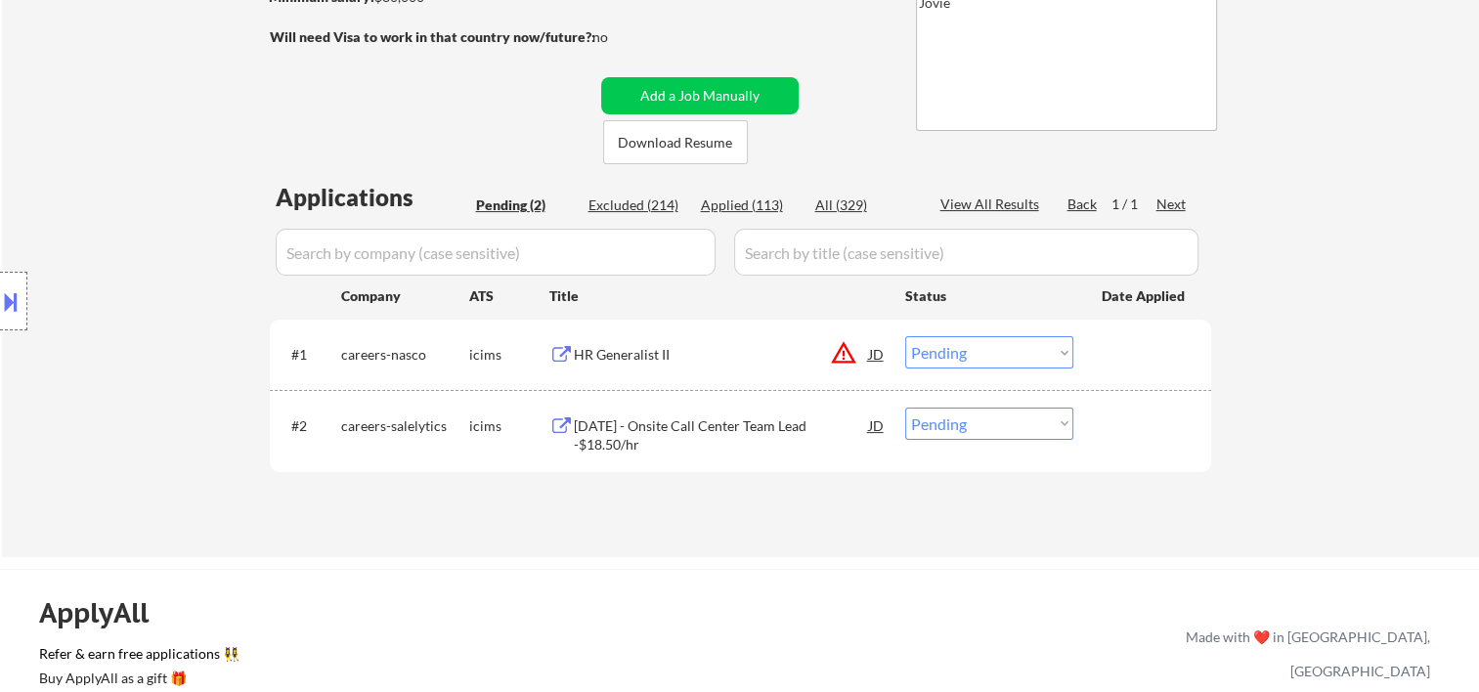
click at [1107, 349] on div at bounding box center [1145, 353] width 86 height 35
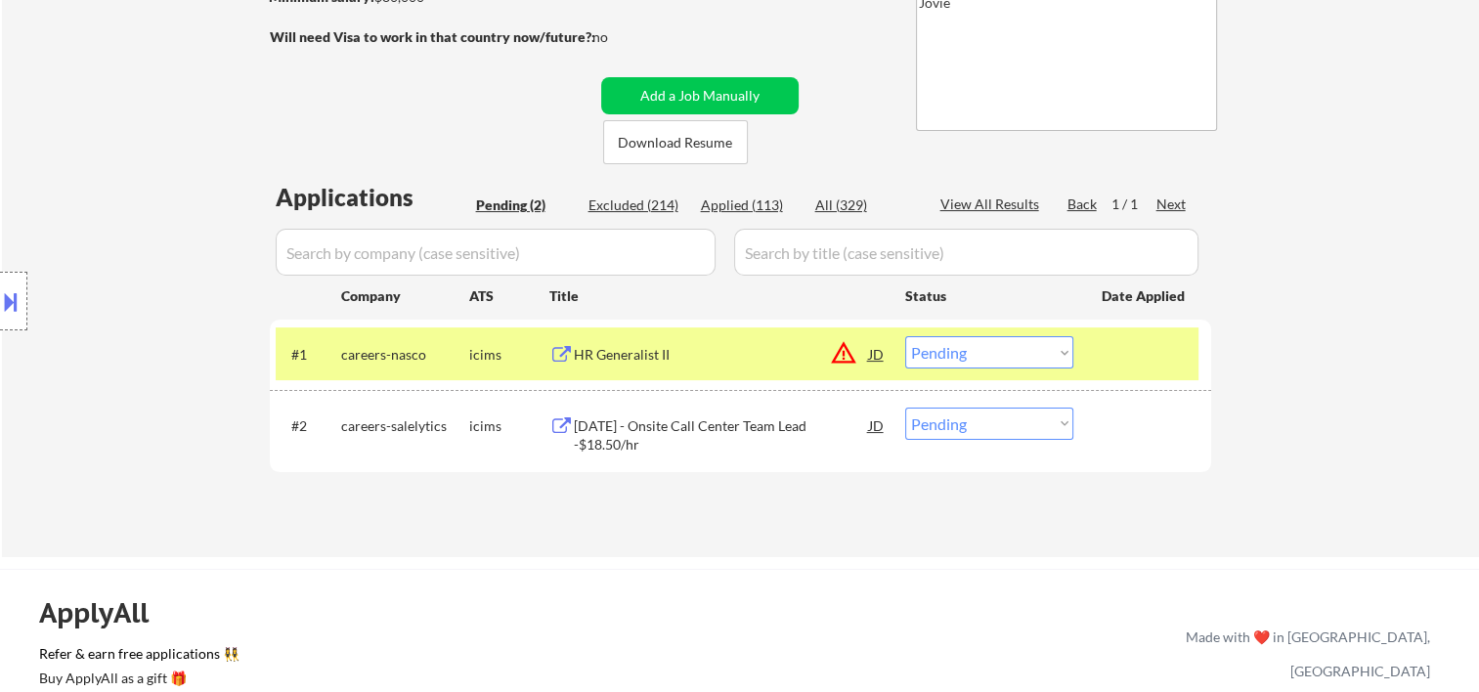
click at [1036, 363] on select "Choose an option... Pending Applied Excluded (Questions) Excluded (Expired) Exc…" at bounding box center [989, 352] width 168 height 32
click at [905, 336] on select "Choose an option... Pending Applied Excluded (Questions) Excluded (Expired) Exc…" at bounding box center [989, 352] width 168 height 32
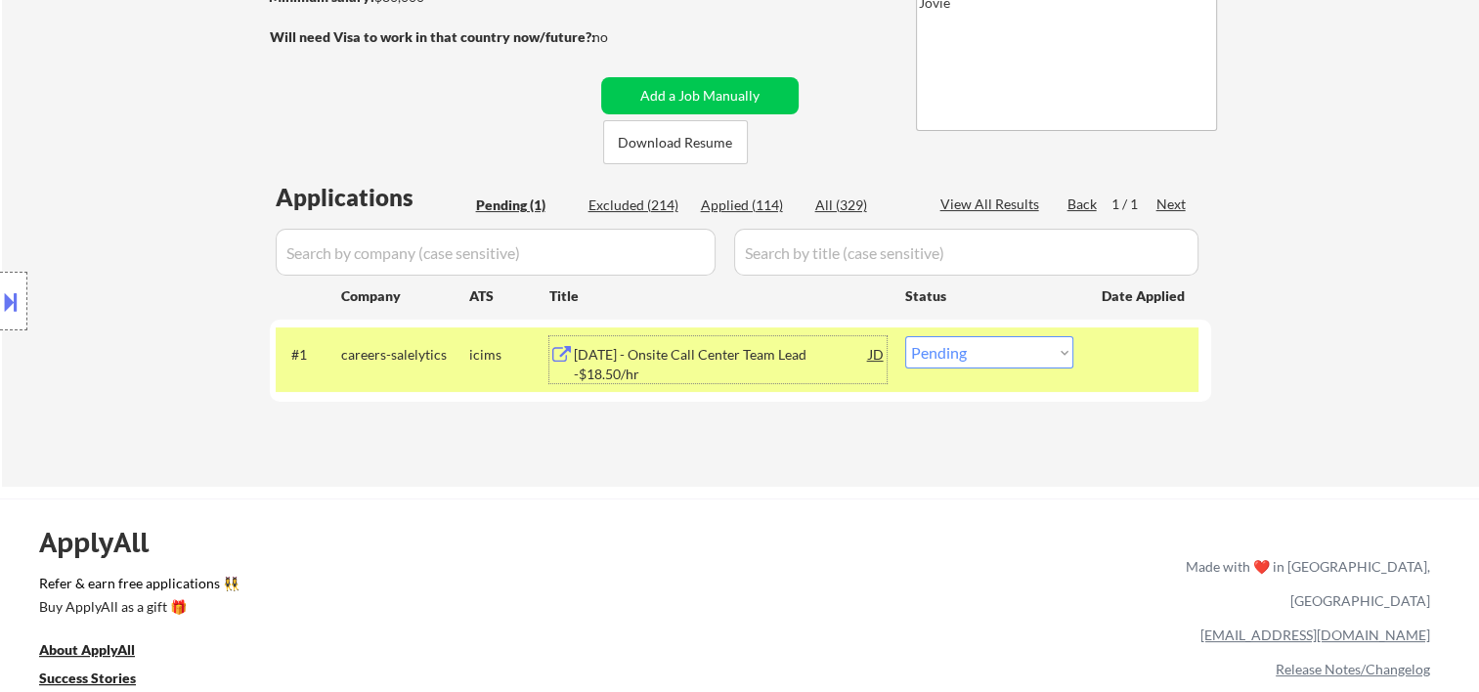
click at [718, 366] on div "11-10-25 - Onsite Call Center Team Lead -$18.50/hr" at bounding box center [721, 364] width 295 height 38
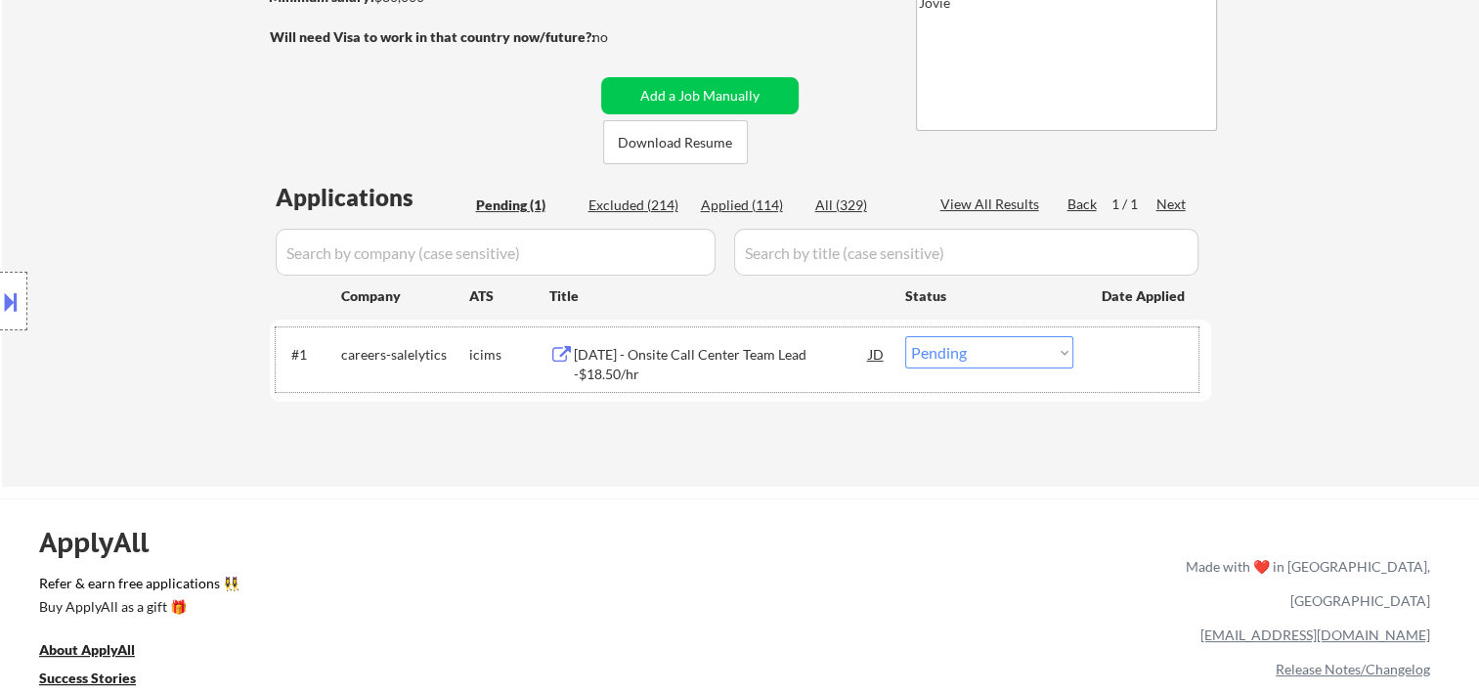
drag, startPoint x: 1140, startPoint y: 357, endPoint x: 1044, endPoint y: 354, distance: 95.8
click at [1139, 357] on div at bounding box center [1145, 353] width 86 height 35
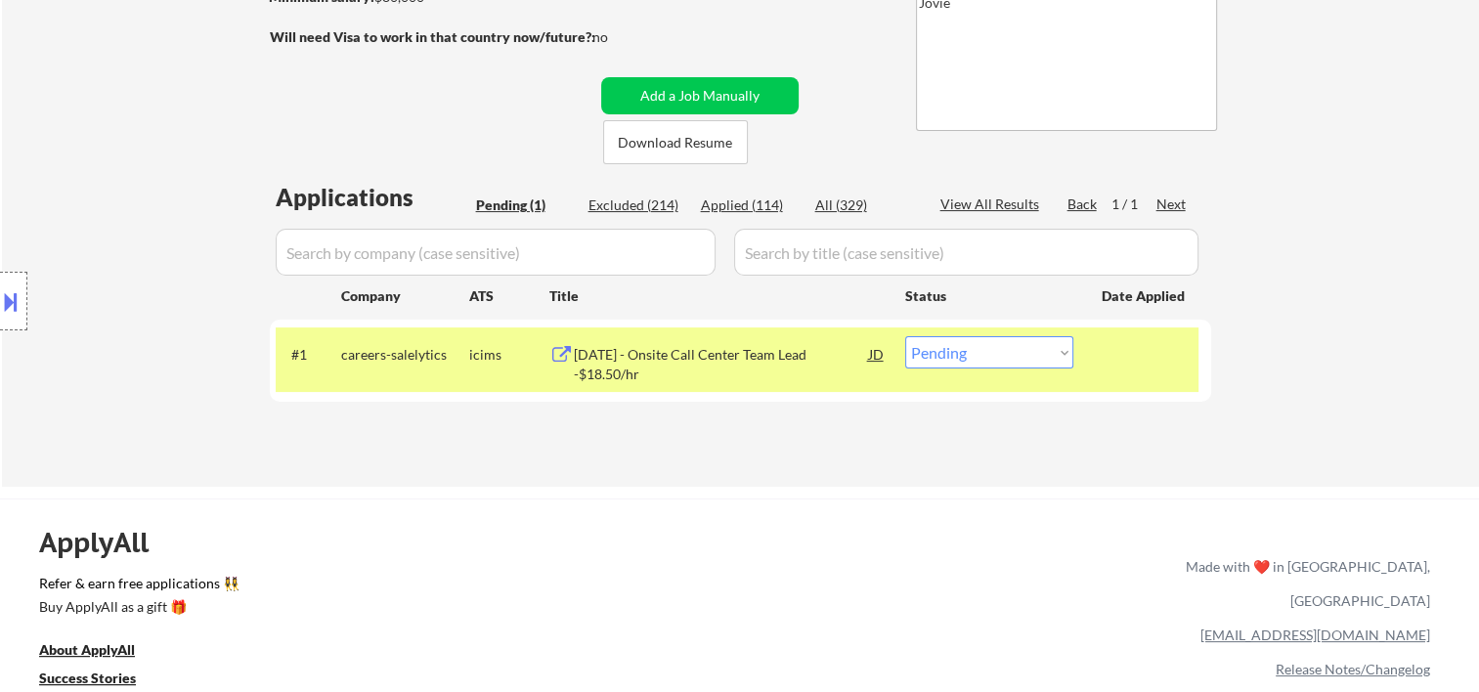
click at [1036, 350] on select "Choose an option... Pending Applied Excluded (Questions) Excluded (Expired) Exc…" at bounding box center [989, 352] width 168 height 32
select select ""excluded__bad_match_""
click at [905, 336] on select "Choose an option... Pending Applied Excluded (Questions) Excluded (Expired) Exc…" at bounding box center [989, 352] width 168 height 32
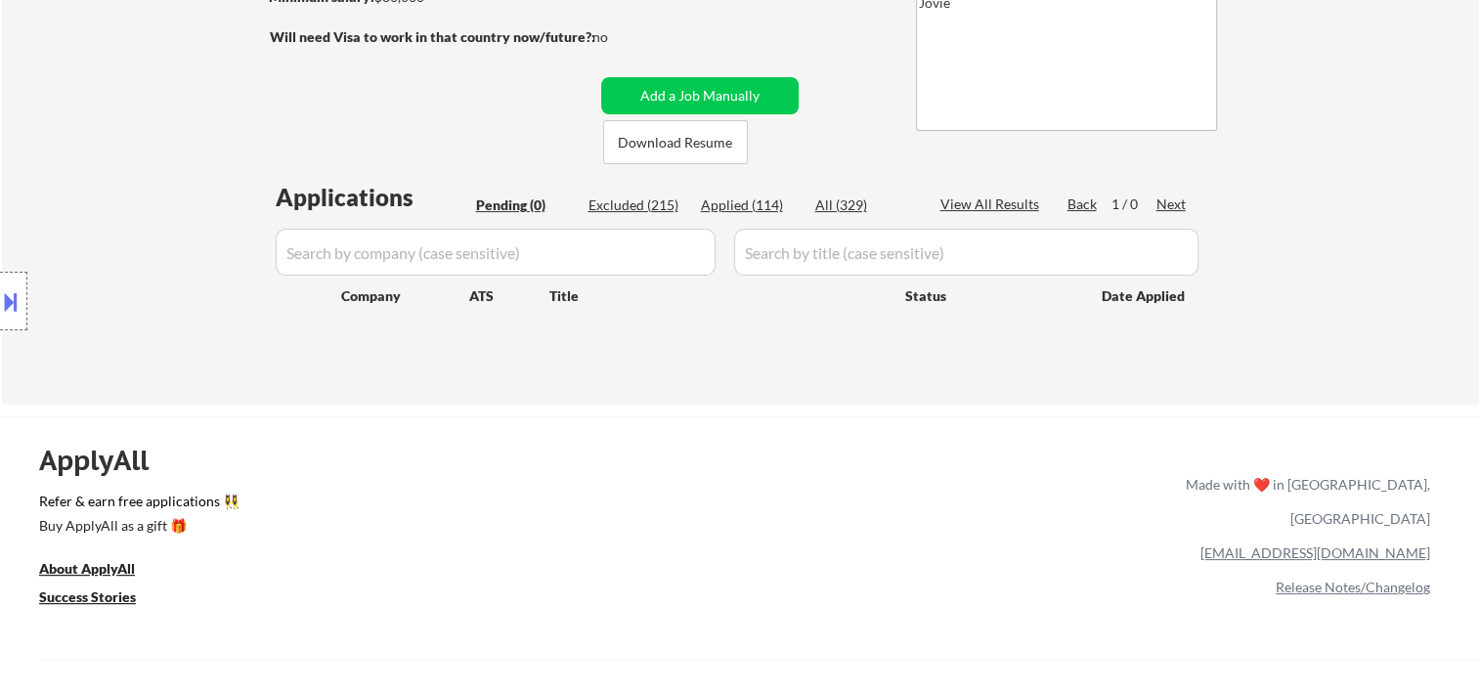
scroll to position [0, 0]
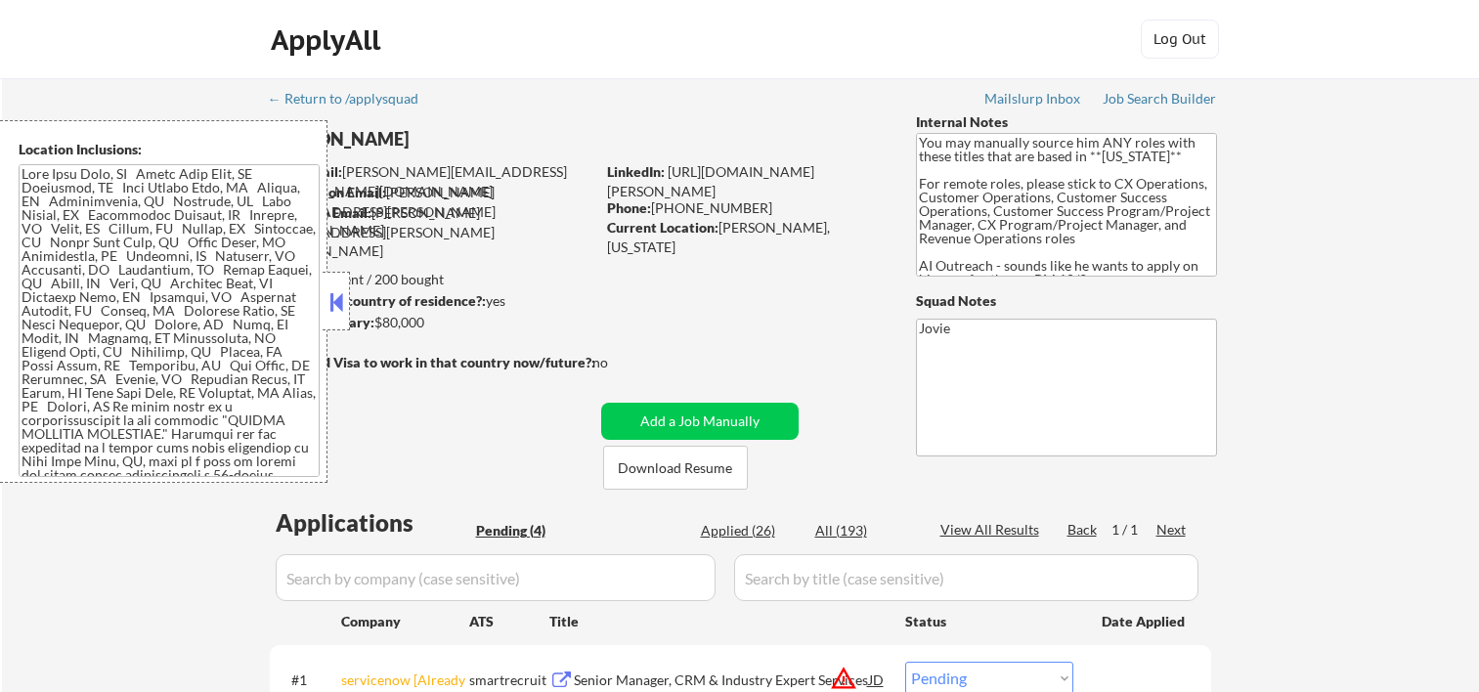
select select ""pending""
click at [327, 300] on button at bounding box center [336, 301] width 22 height 29
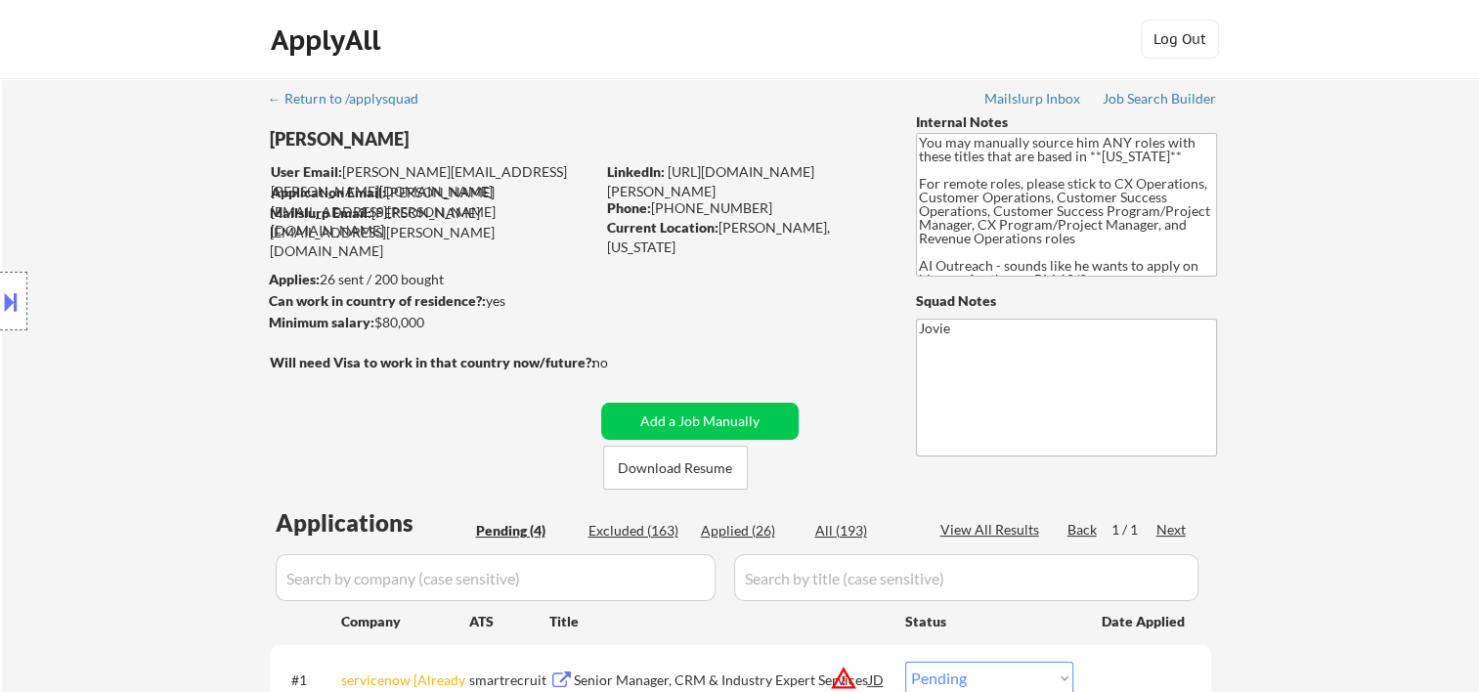
click at [809, 68] on div "ApplyAll Log In Sign Up Log Out" at bounding box center [739, 39] width 1479 height 79
click at [675, 466] on button "Download Resume" at bounding box center [675, 468] width 145 height 44
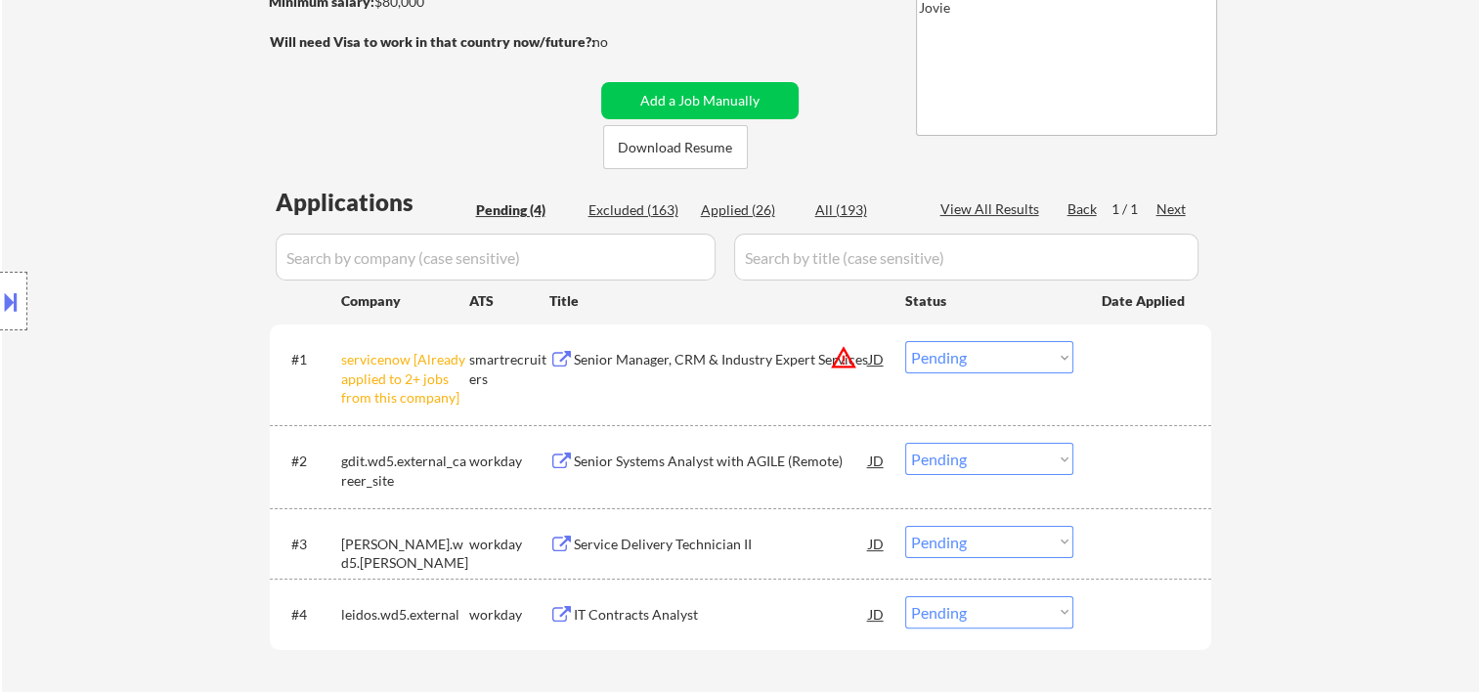
scroll to position [325, 0]
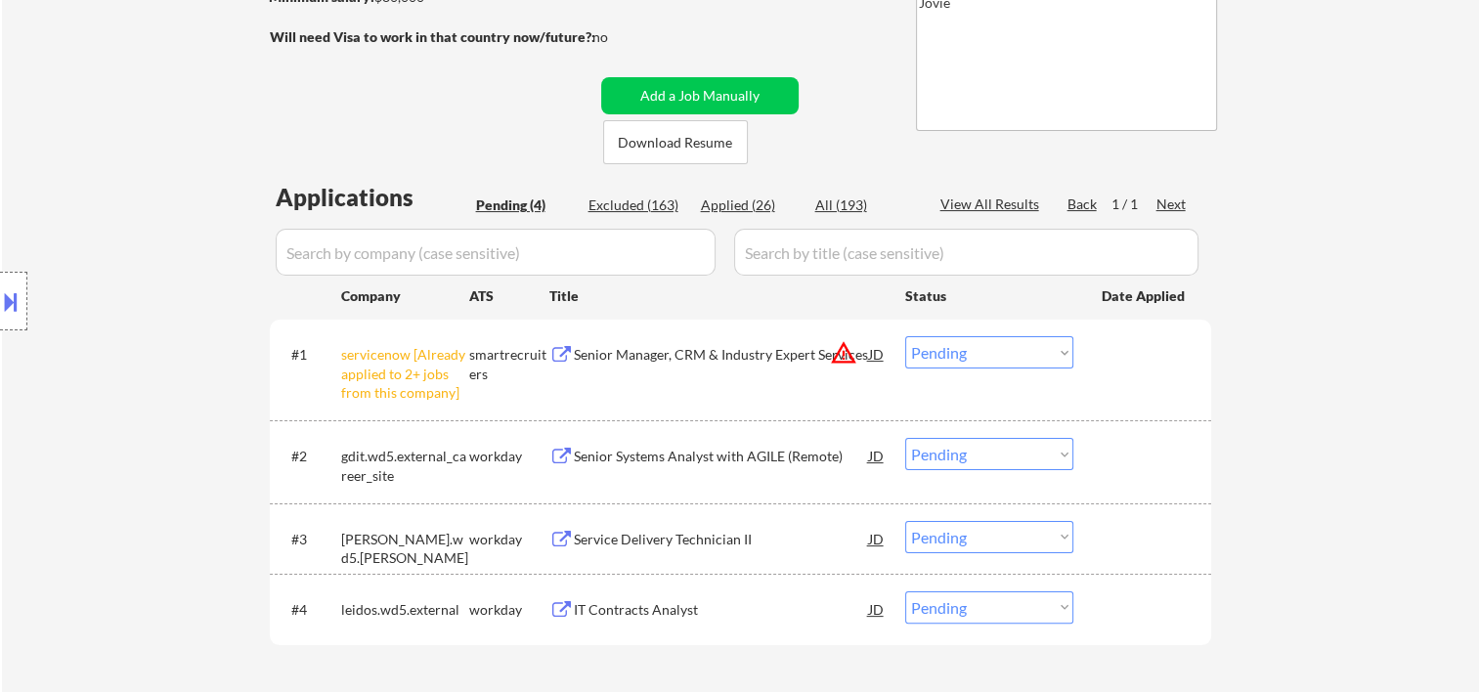
click at [842, 135] on div "← Return to /applysquad Mailslurp Inbox Job Search Builder Alex Hodgkinson User…" at bounding box center [740, 234] width 975 height 962
click at [1130, 434] on div "#2 gdit.wd5.external_career_site workday Senior Systems Analyst with AGILE (Rem…" at bounding box center [737, 461] width 923 height 65
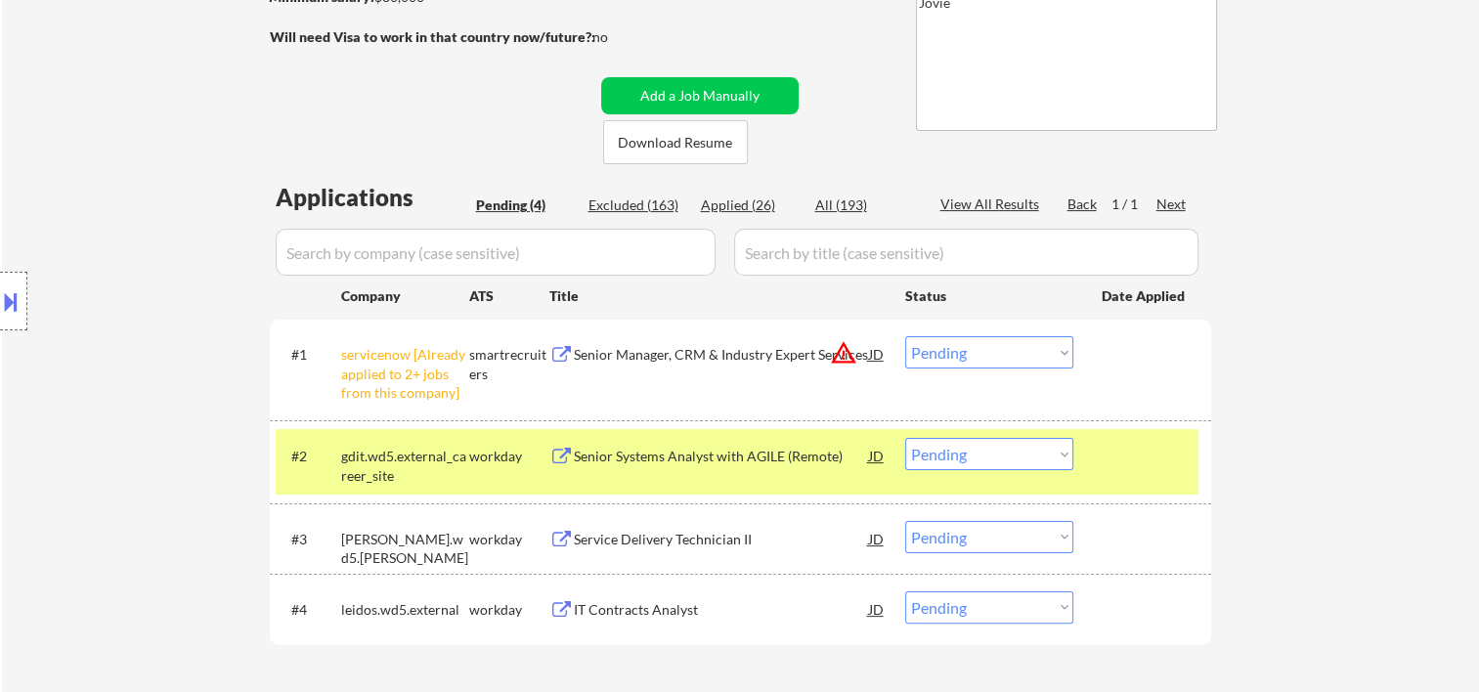
click at [718, 453] on div "Senior Systems Analyst with AGILE (Remote)" at bounding box center [721, 457] width 295 height 20
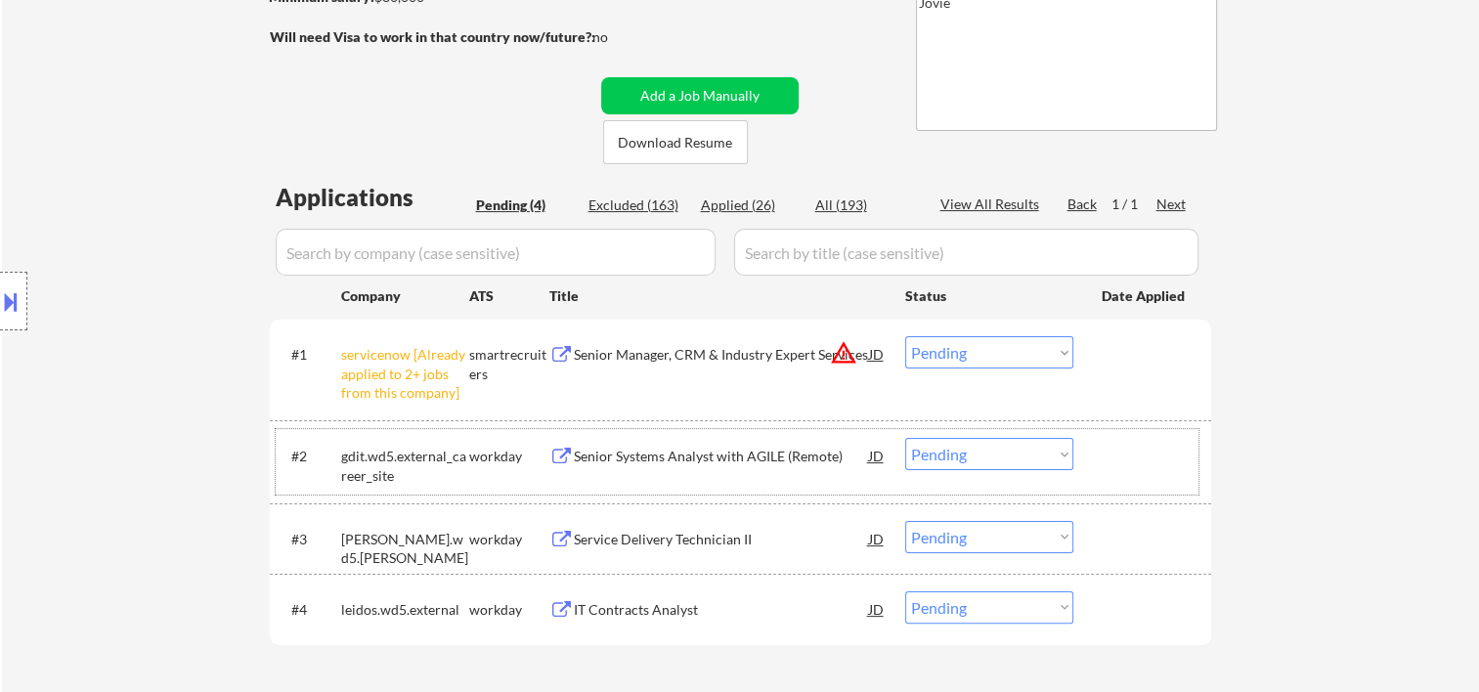
click at [1118, 467] on div at bounding box center [1145, 455] width 86 height 35
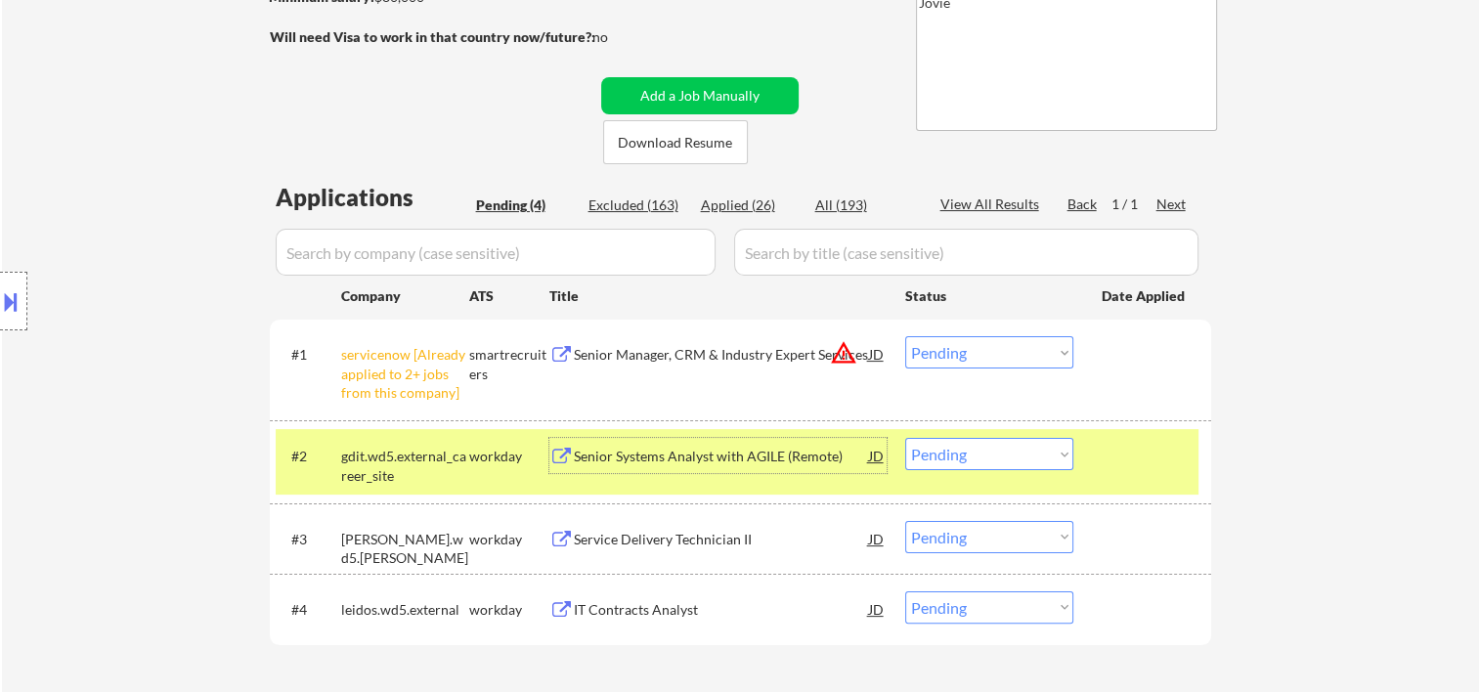
click at [650, 455] on div "Senior Systems Analyst with AGILE (Remote)" at bounding box center [721, 457] width 295 height 20
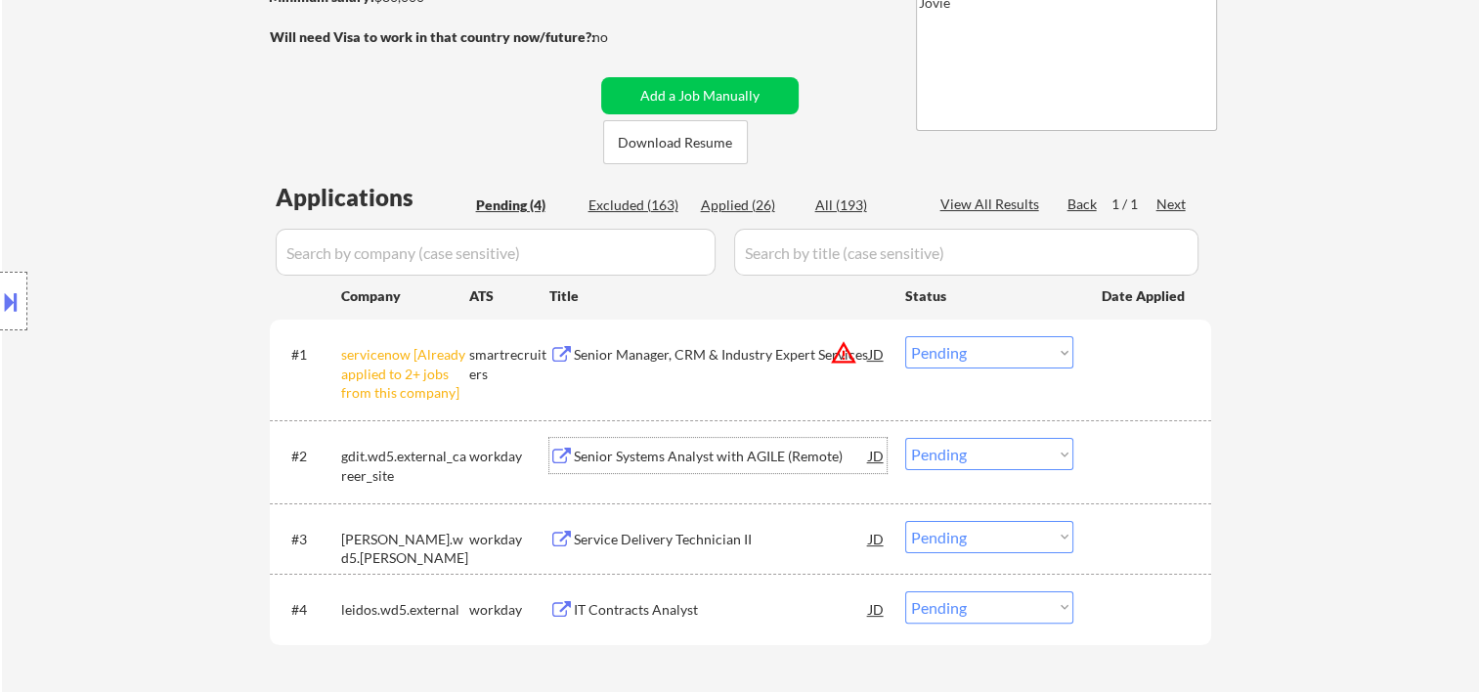
click at [17, 278] on div at bounding box center [13, 301] width 27 height 59
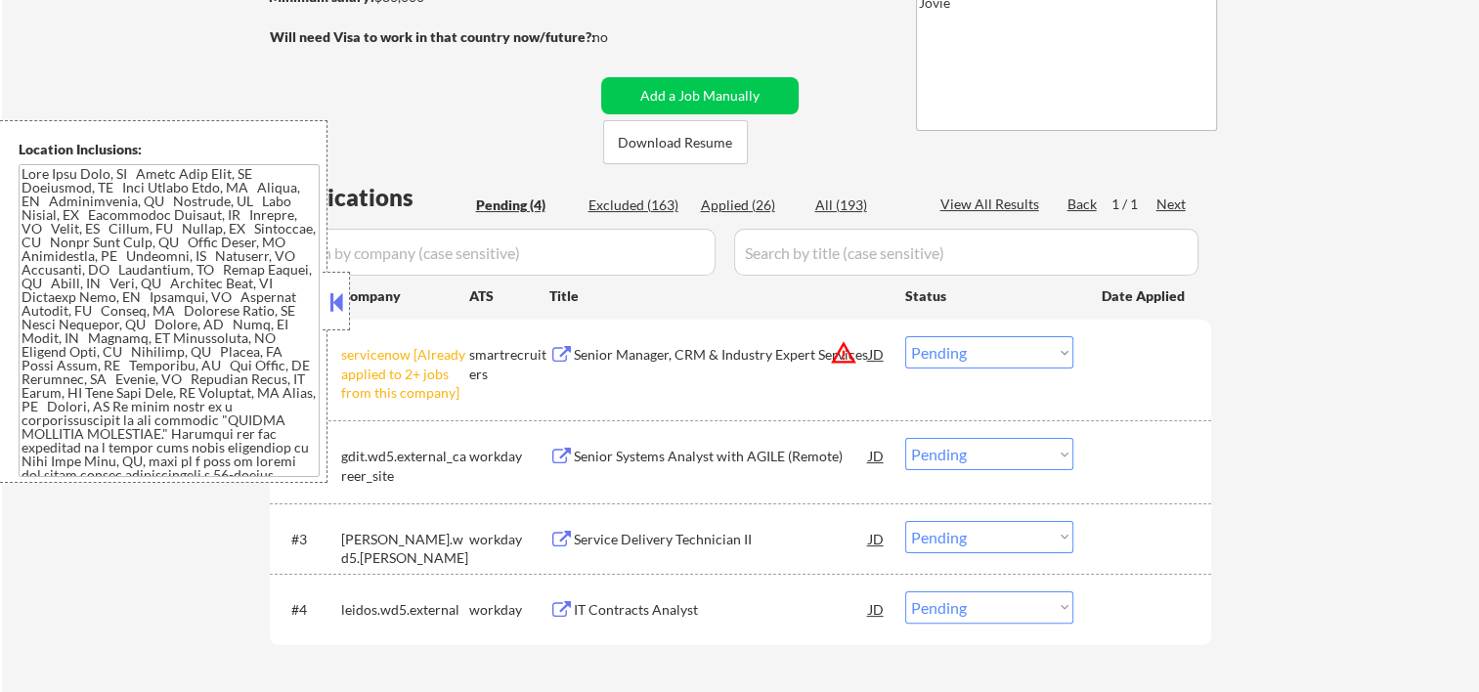
click at [337, 302] on button at bounding box center [336, 301] width 22 height 29
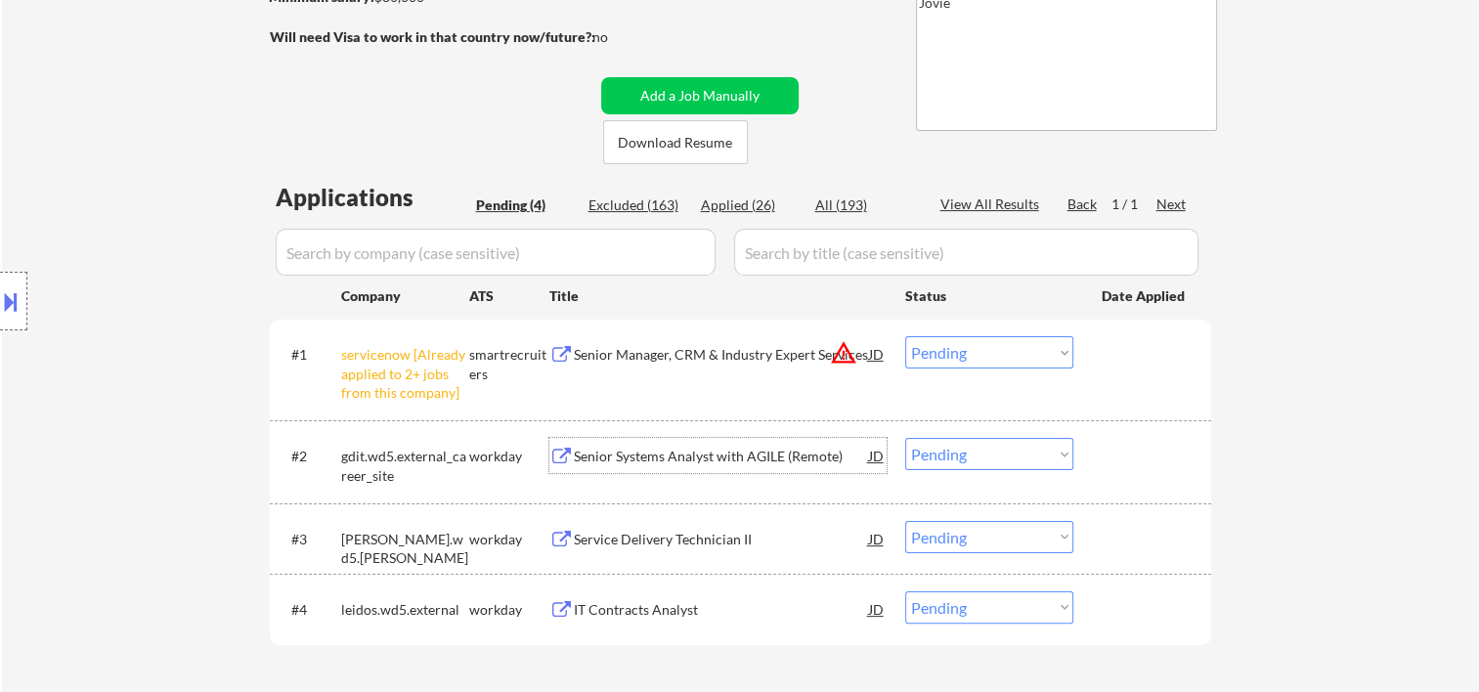
click at [687, 469] on div "Senior Systems Analyst with AGILE (Remote)" at bounding box center [721, 455] width 295 height 35
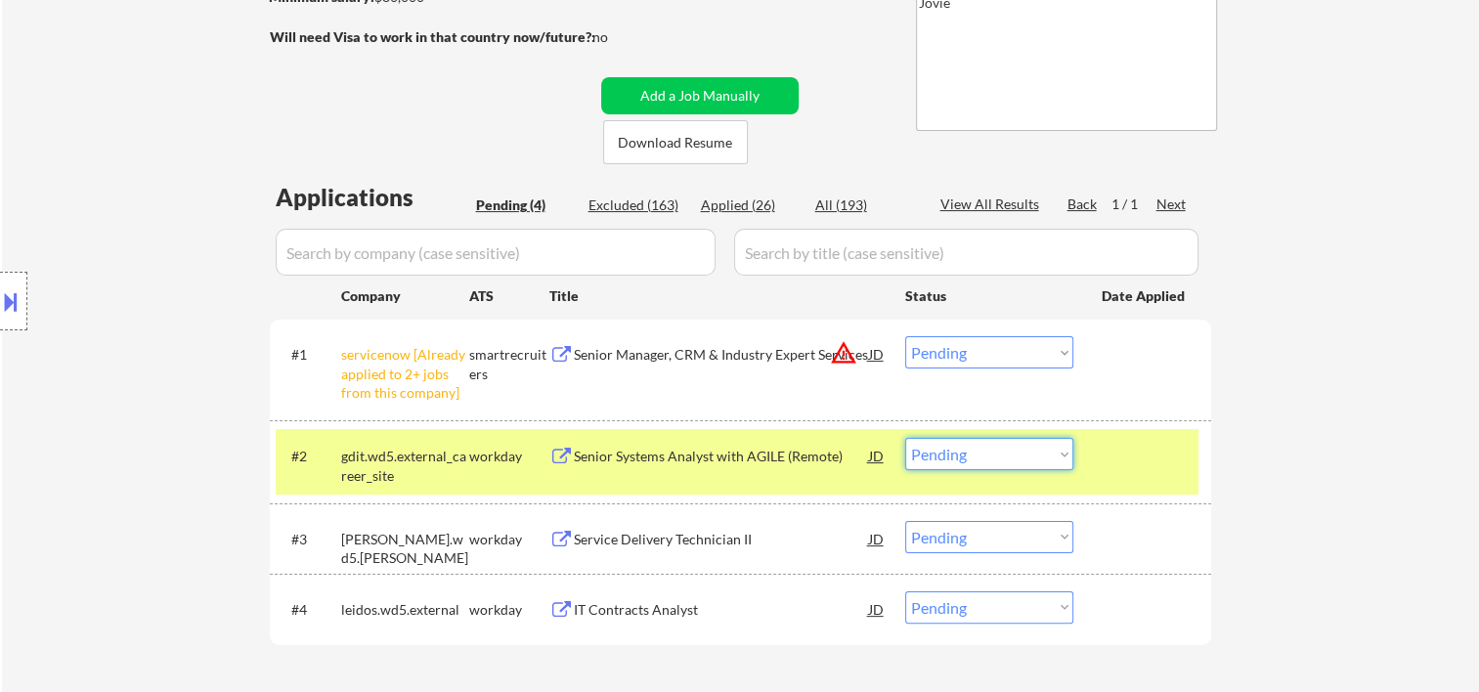
click at [1067, 452] on select "Choose an option... Pending Applied Excluded (Questions) Excluded (Expired) Exc…" at bounding box center [989, 454] width 168 height 32
click at [905, 438] on select "Choose an option... Pending Applied Excluded (Questions) Excluded (Expired) Exc…" at bounding box center [989, 454] width 168 height 32
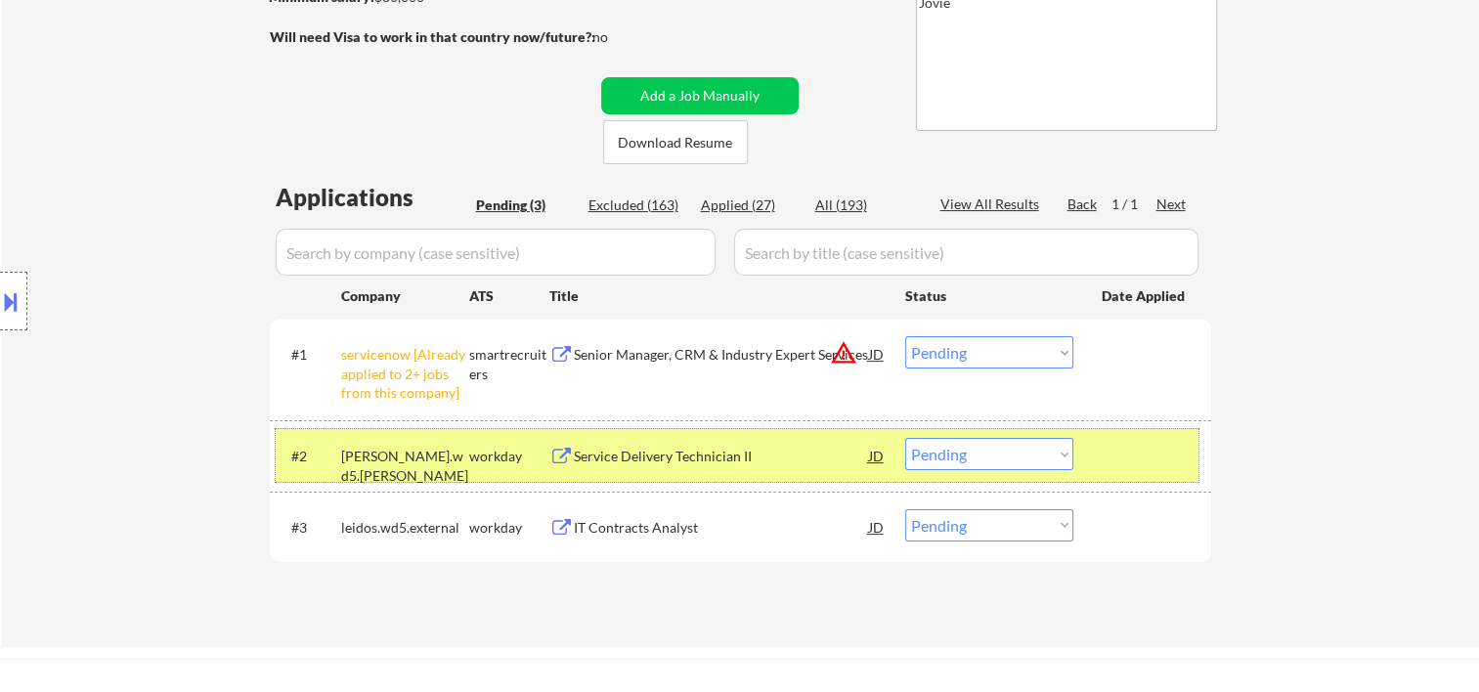
click at [1155, 459] on div at bounding box center [1145, 455] width 86 height 35
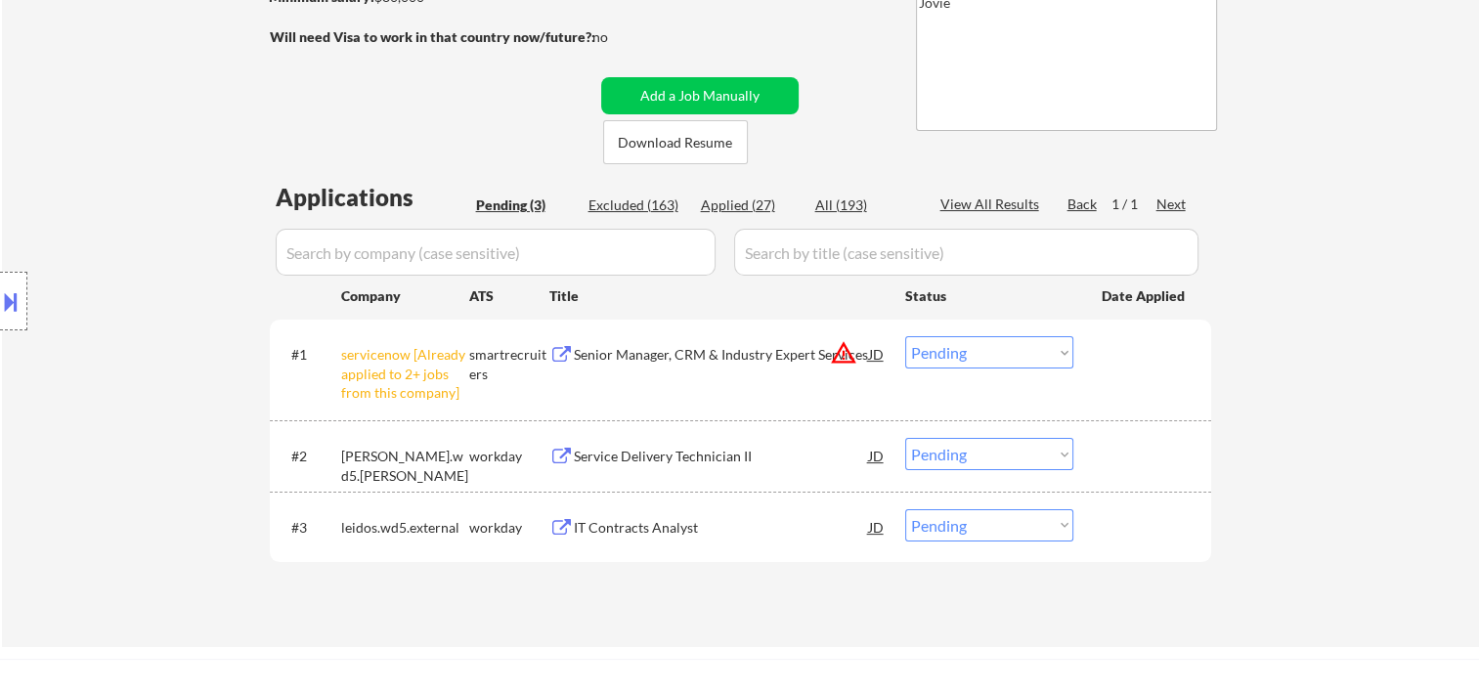
click at [1138, 457] on div at bounding box center [1145, 455] width 86 height 35
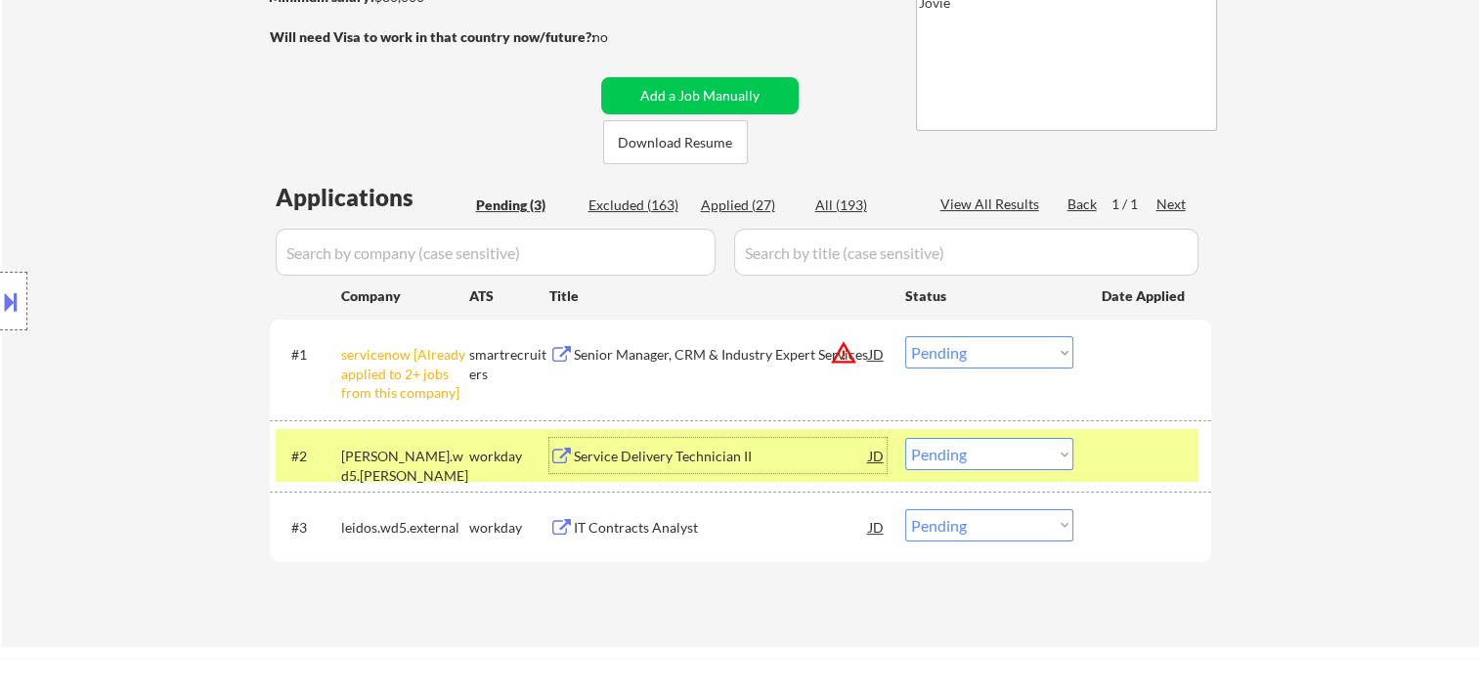
click at [712, 447] on div "Service Delivery Technician II" at bounding box center [721, 457] width 295 height 20
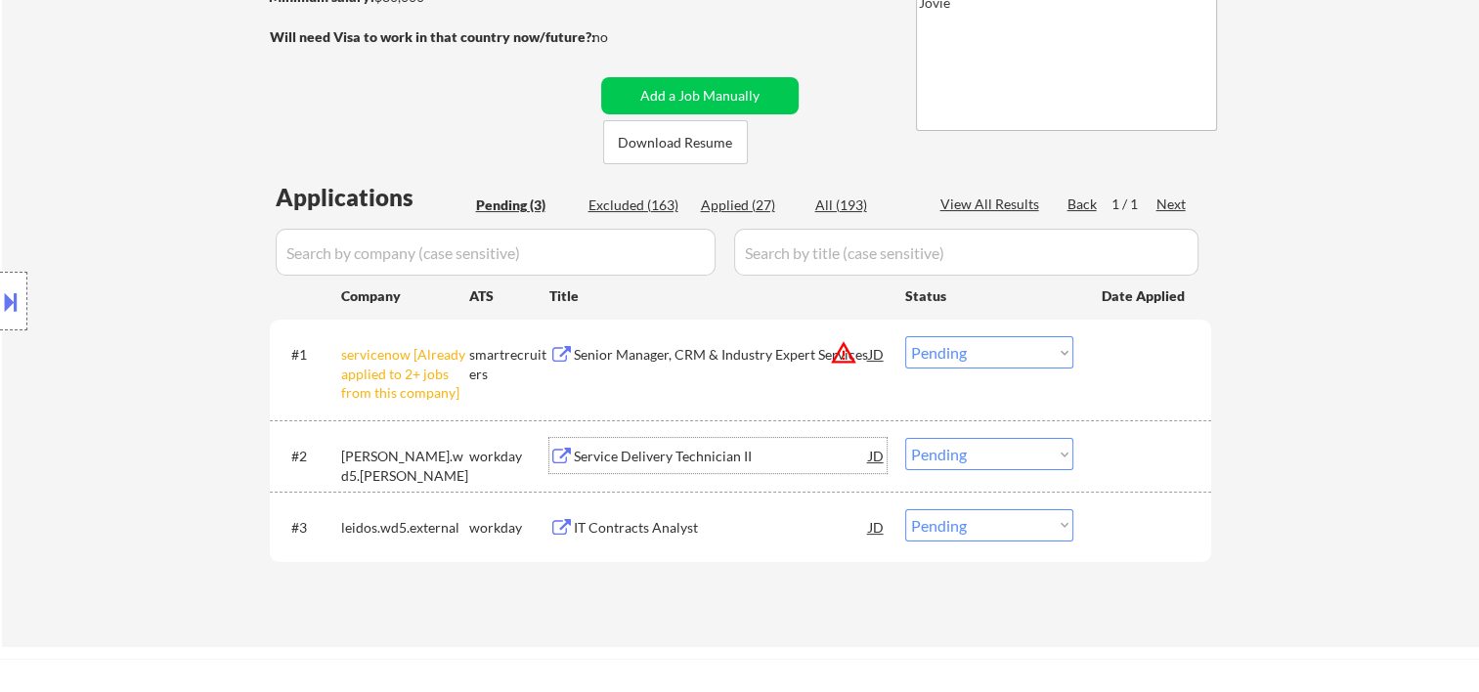
click at [1131, 444] on div at bounding box center [1145, 455] width 86 height 35
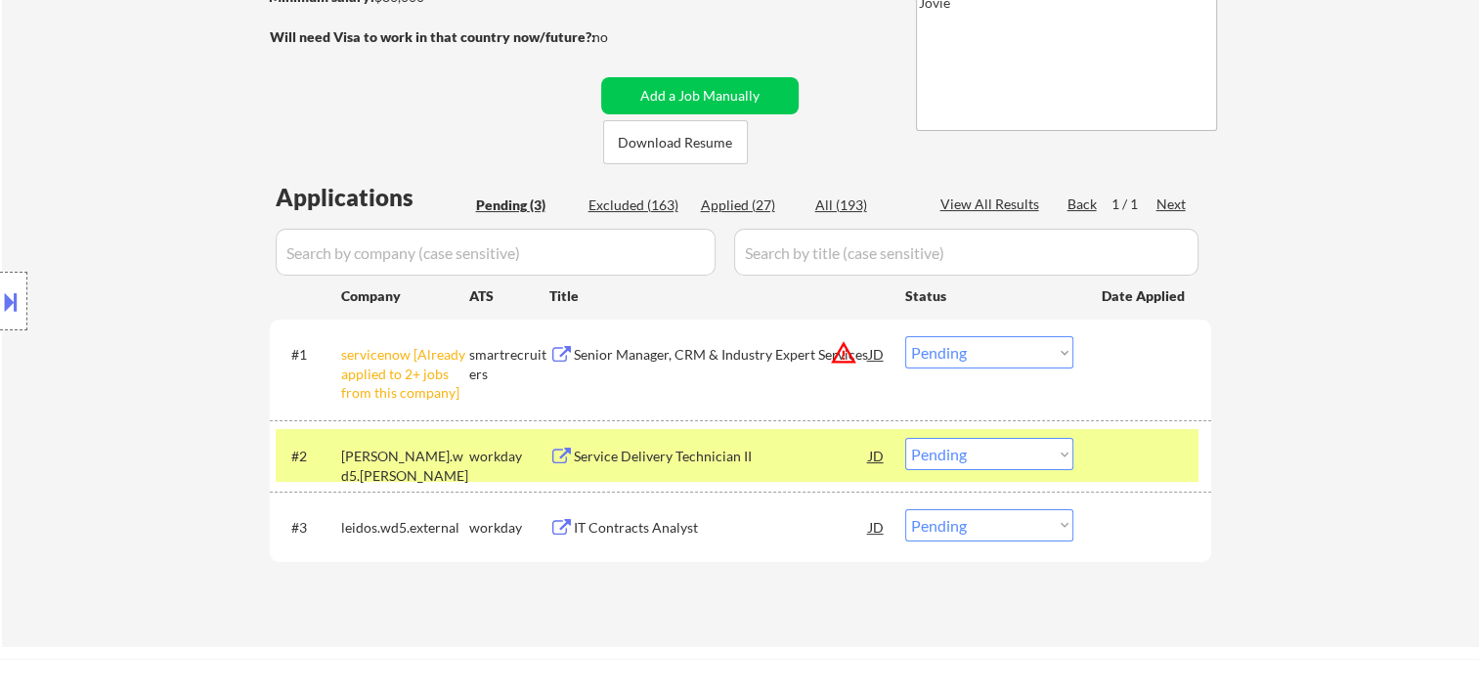
click at [1071, 449] on div "#2 hagerty.wd5.hagerty workday Service Delivery Technician II JD Choose an opti…" at bounding box center [737, 455] width 923 height 53
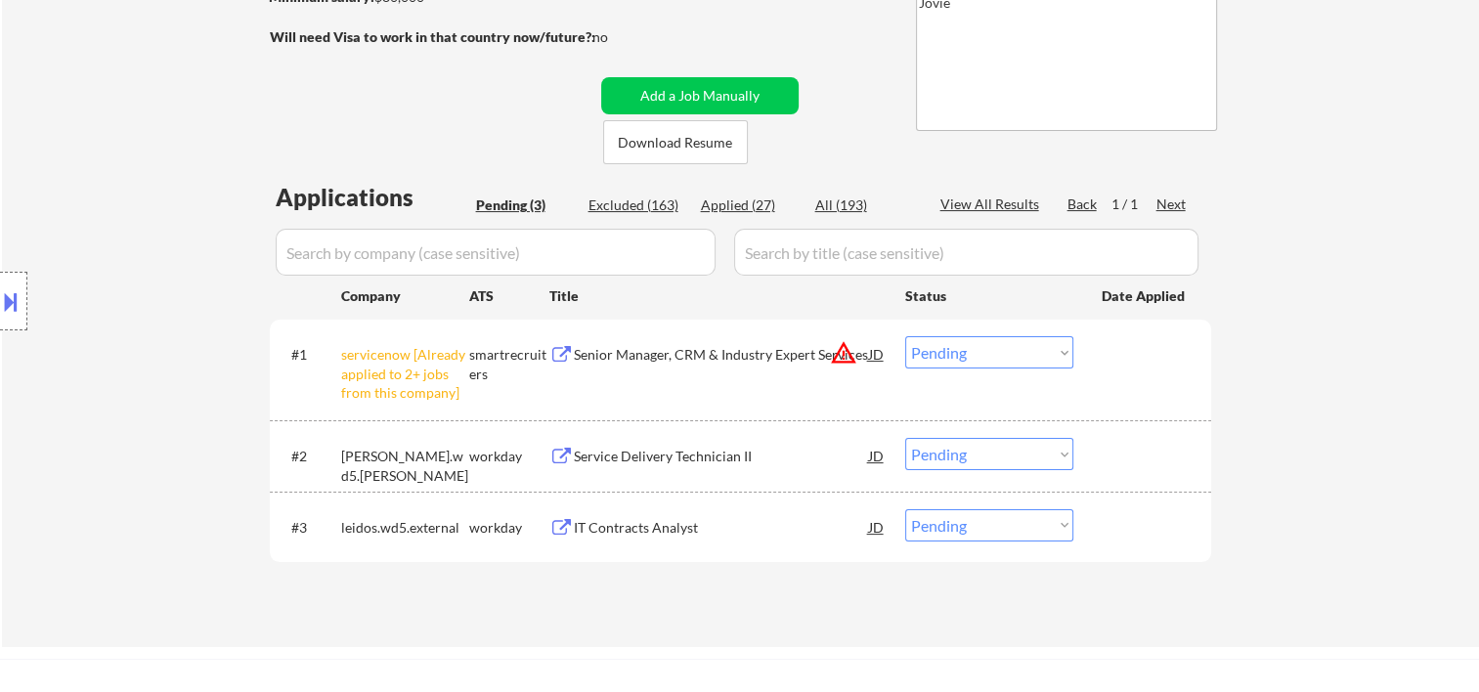
click at [1080, 455] on div "#2 hagerty.wd5.hagerty workday Service Delivery Technician II JD Choose an opti…" at bounding box center [737, 455] width 923 height 53
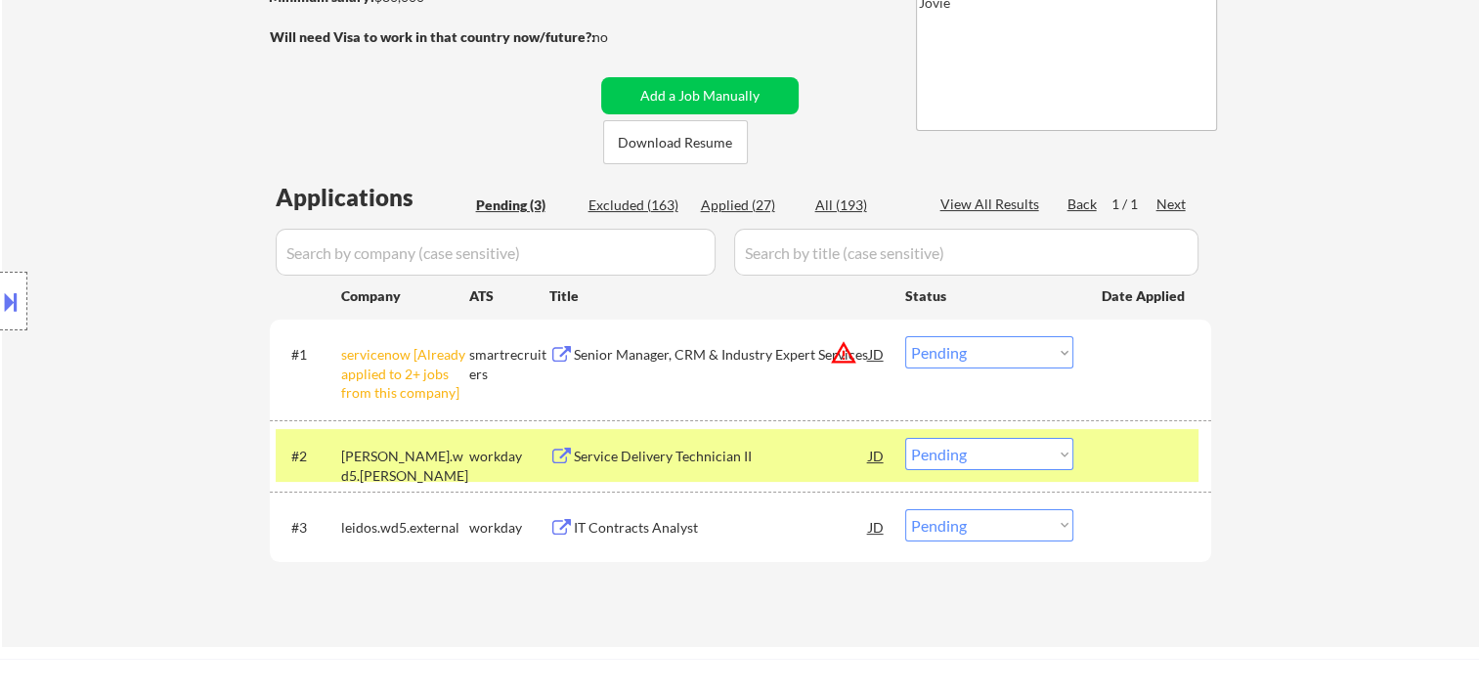
click at [1044, 455] on select "Choose an option... Pending Applied Excluded (Questions) Excluded (Expired) Exc…" at bounding box center [989, 454] width 168 height 32
click at [905, 438] on select "Choose an option... Pending Applied Excluded (Questions) Excluded (Expired) Exc…" at bounding box center [989, 454] width 168 height 32
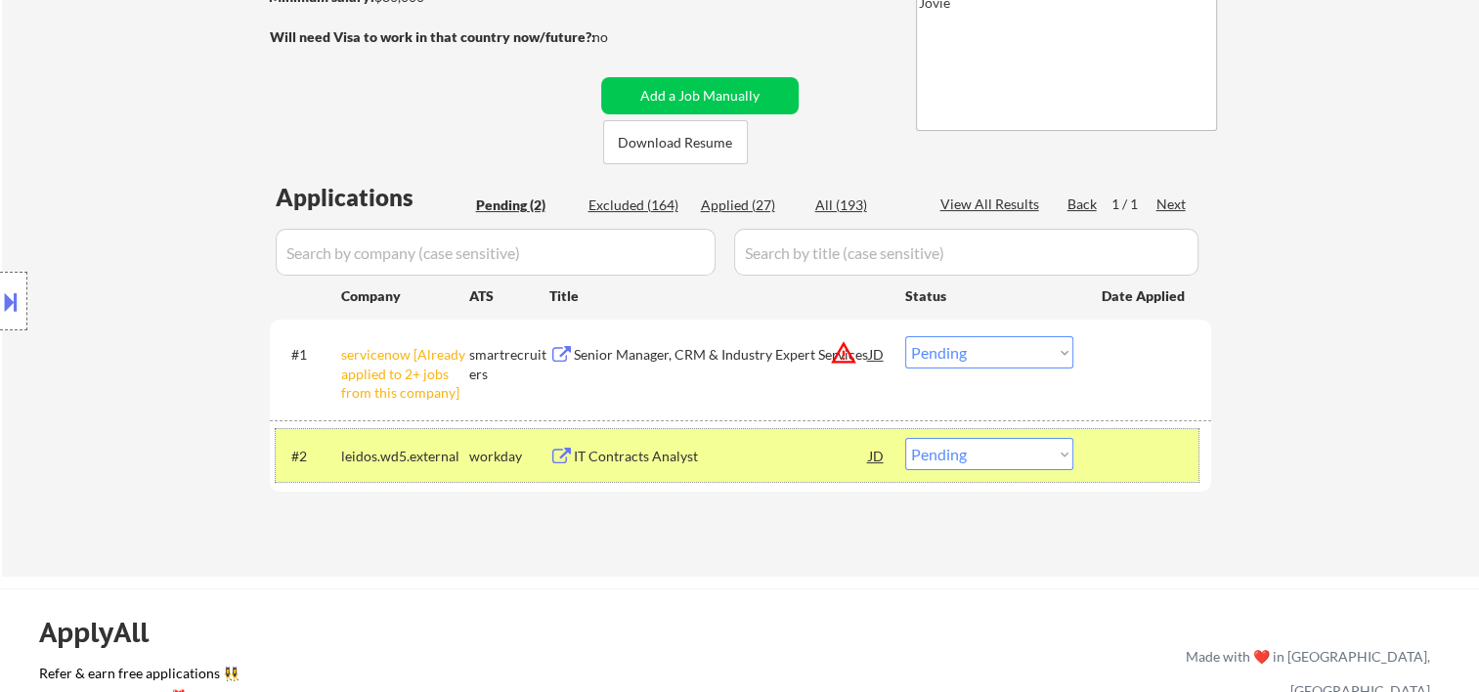
click at [1177, 443] on div at bounding box center [1145, 455] width 86 height 35
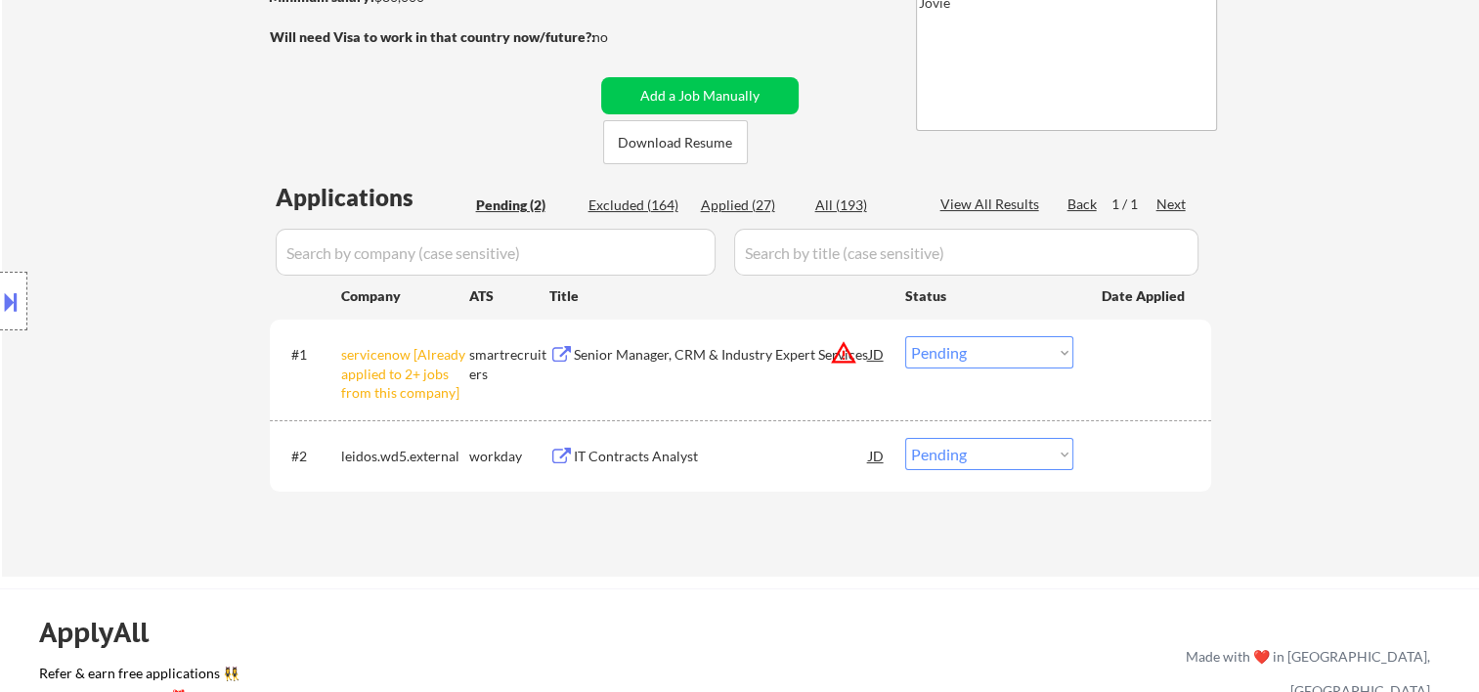
click at [1088, 471] on div "#2 leidos.wd5.external workday IT Contracts Analyst JD Choose an option... Pend…" at bounding box center [737, 455] width 923 height 53
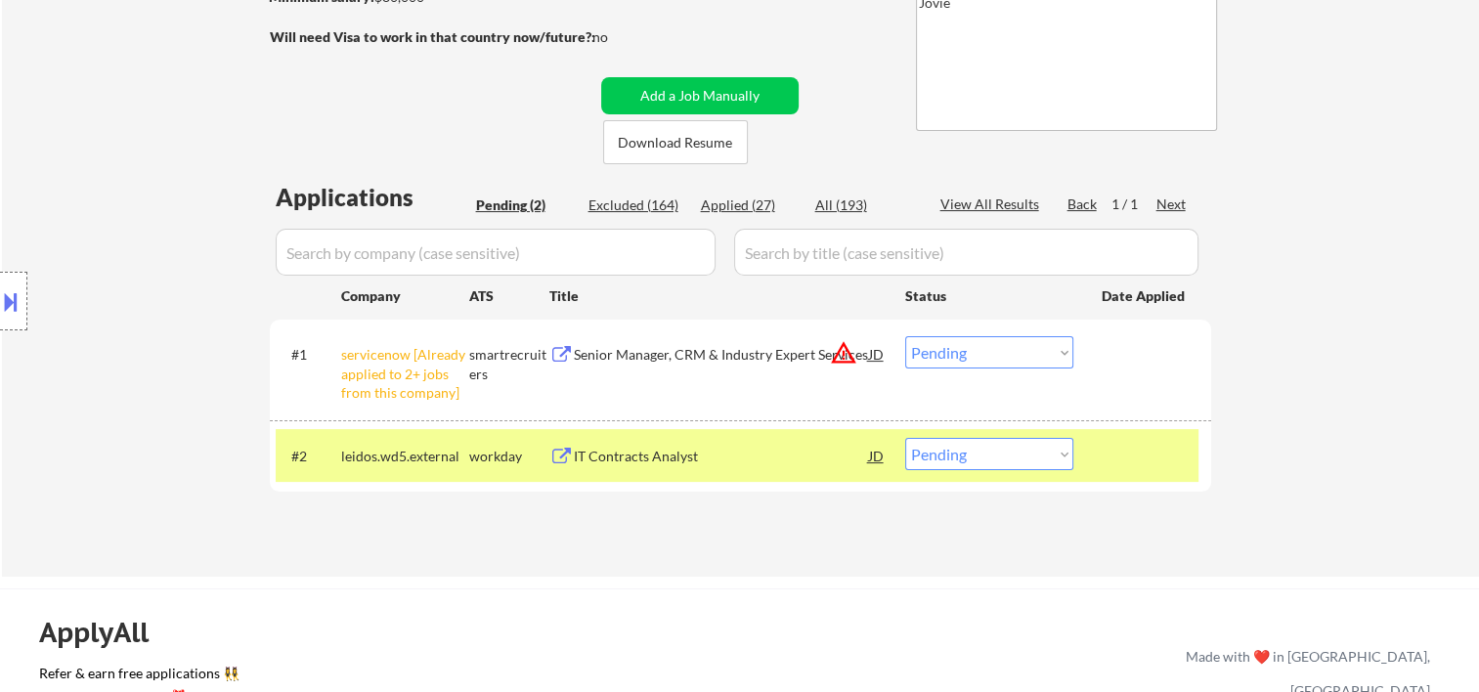
click at [773, 457] on div "IT Contracts Analyst" at bounding box center [721, 457] width 295 height 20
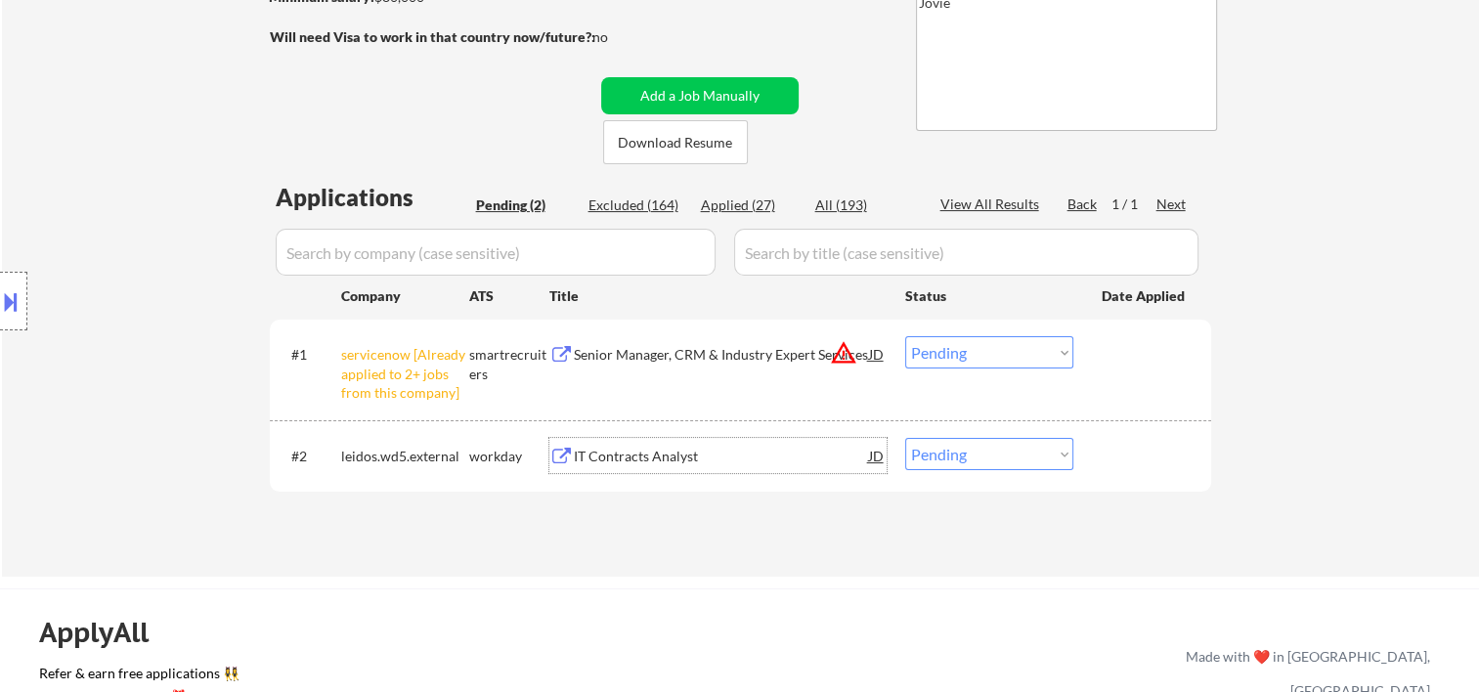
click at [1088, 442] on div "#2 leidos.wd5.external workday IT Contracts Analyst JD Choose an option... Pend…" at bounding box center [737, 455] width 923 height 53
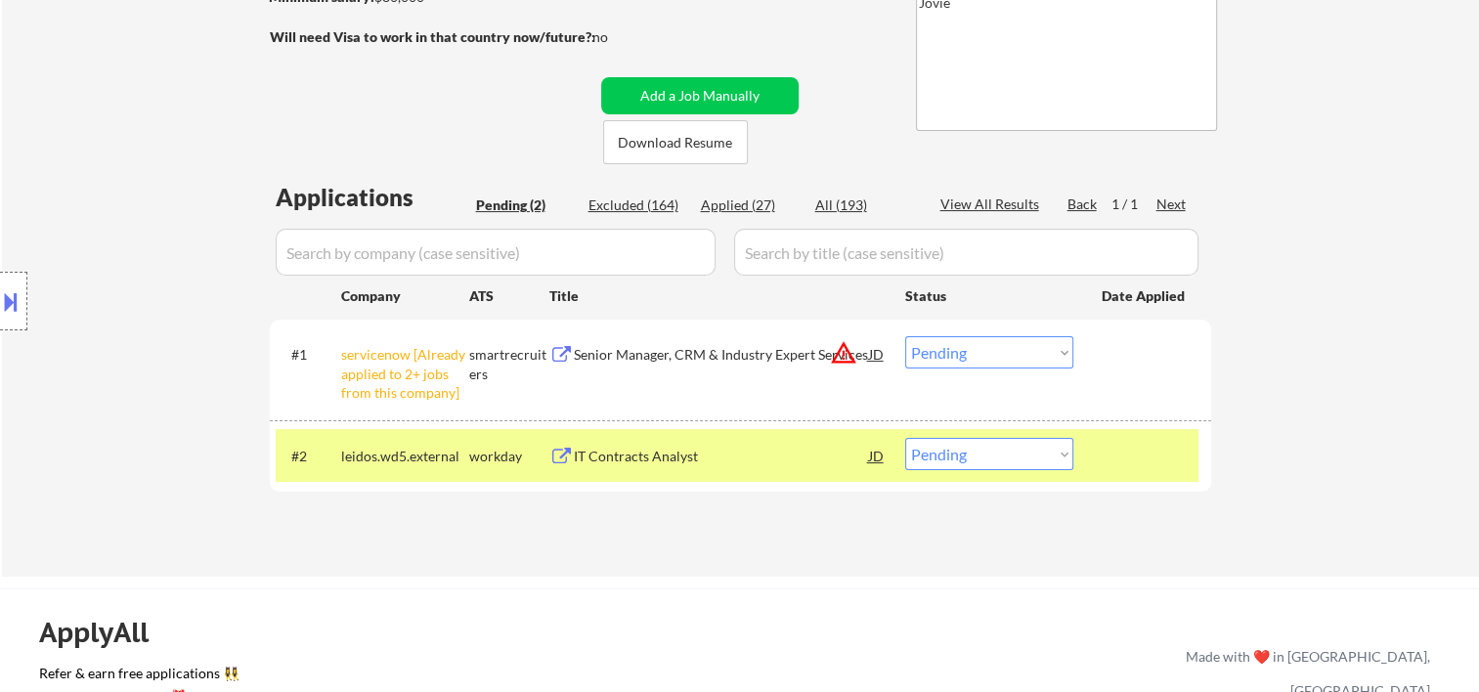
click at [1059, 450] on select "Choose an option... Pending Applied Excluded (Questions) Excluded (Expired) Exc…" at bounding box center [989, 454] width 168 height 32
select select ""excluded__bad_match_""
click at [905, 438] on select "Choose an option... Pending Applied Excluded (Questions) Excluded (Expired) Exc…" at bounding box center [989, 454] width 168 height 32
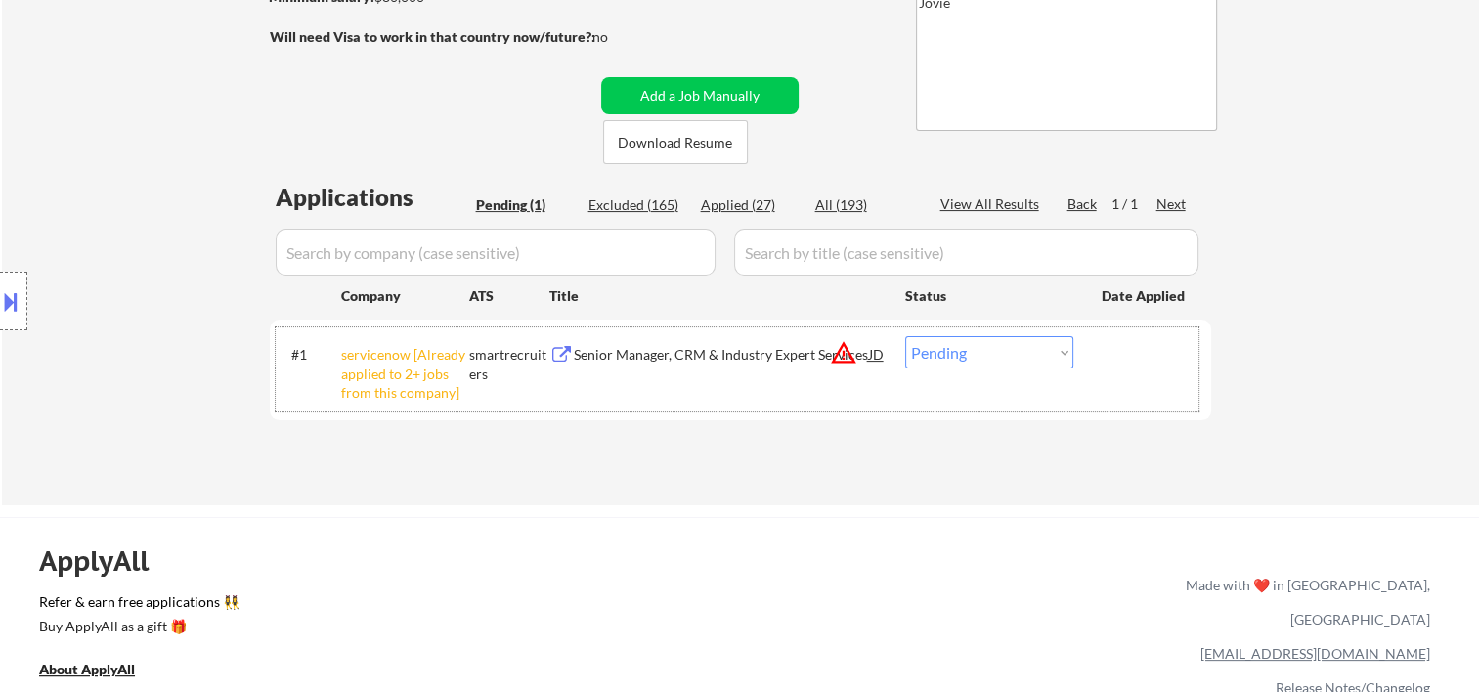
click at [717, 372] on div "#1 servicenow [Already applied to 2+ jobs from this company] smartrecruiters Se…" at bounding box center [737, 369] width 923 height 84
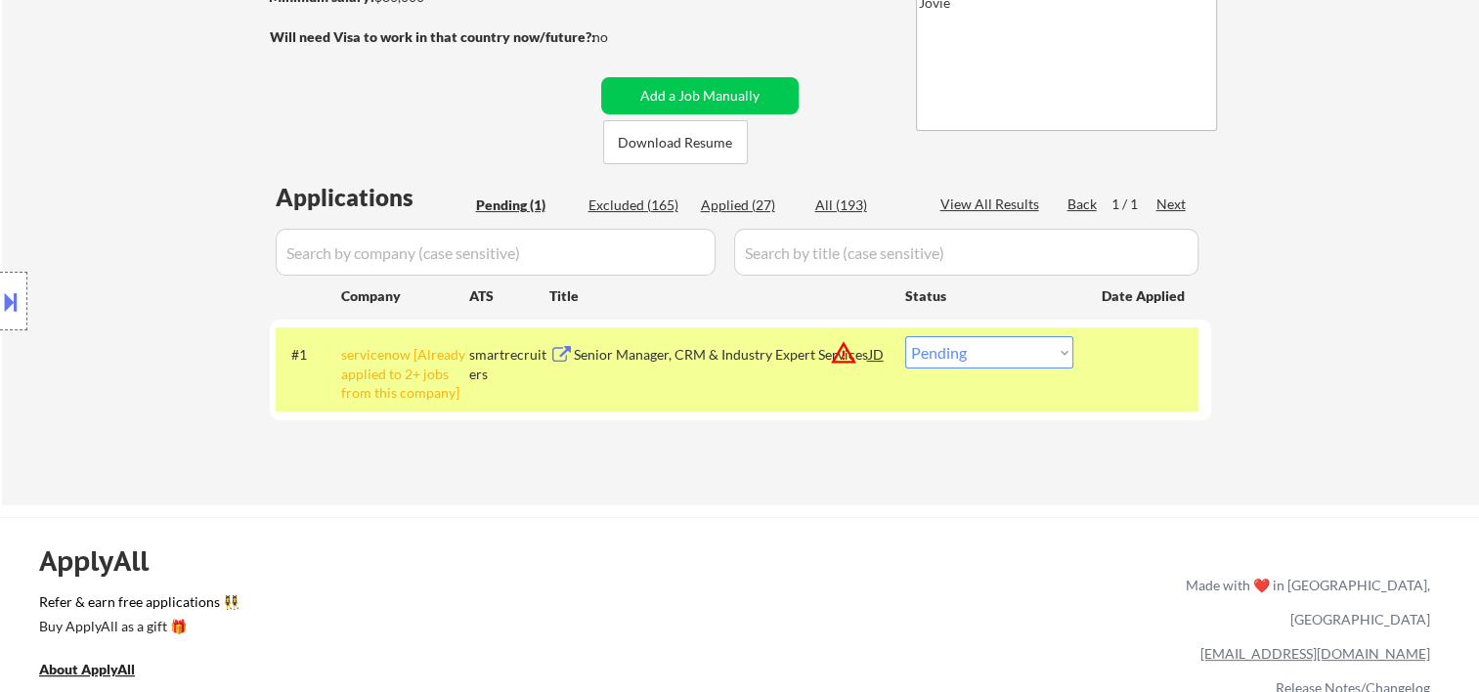
click at [717, 372] on div "#1 servicenow [Already applied to 2+ jobs from this company] smartrecruiters Se…" at bounding box center [737, 369] width 923 height 84
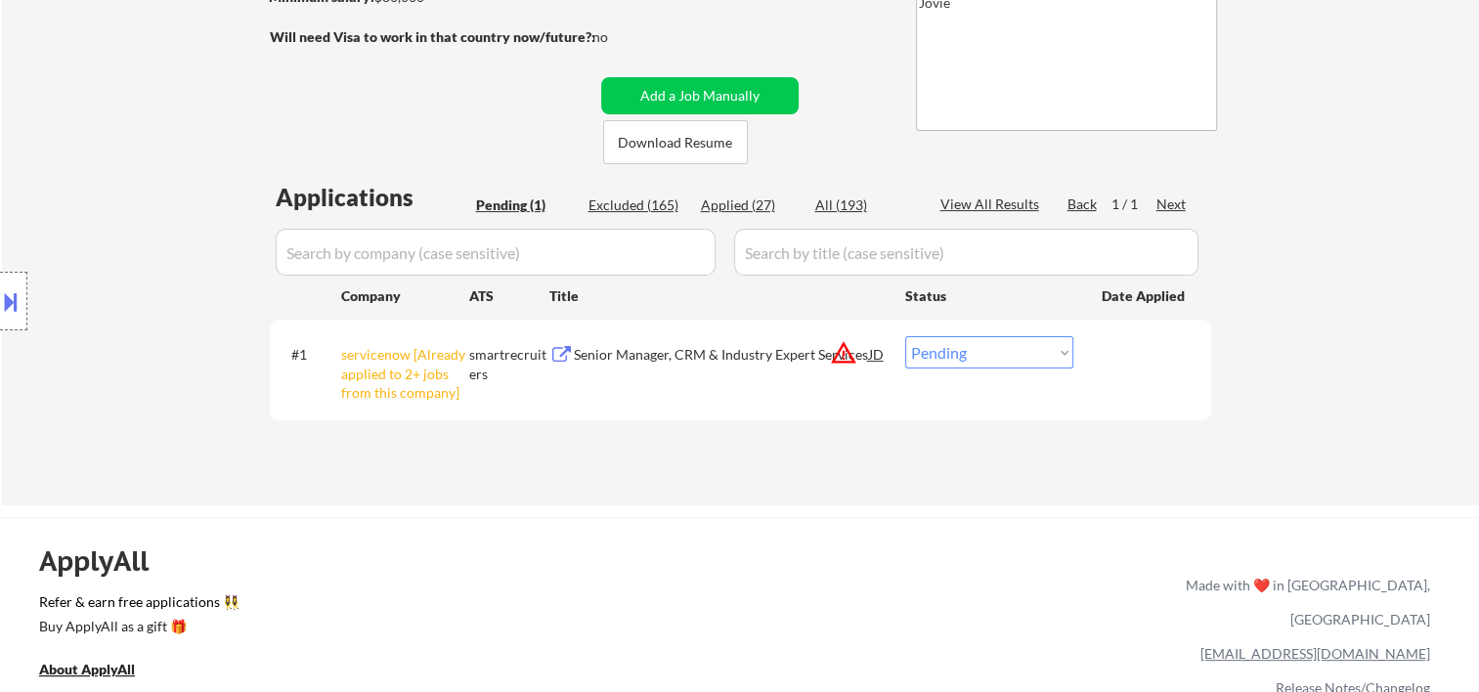
click at [717, 372] on div "#1 servicenow [Already applied to 2+ jobs from this company] smartrecruiters Se…" at bounding box center [737, 369] width 923 height 84
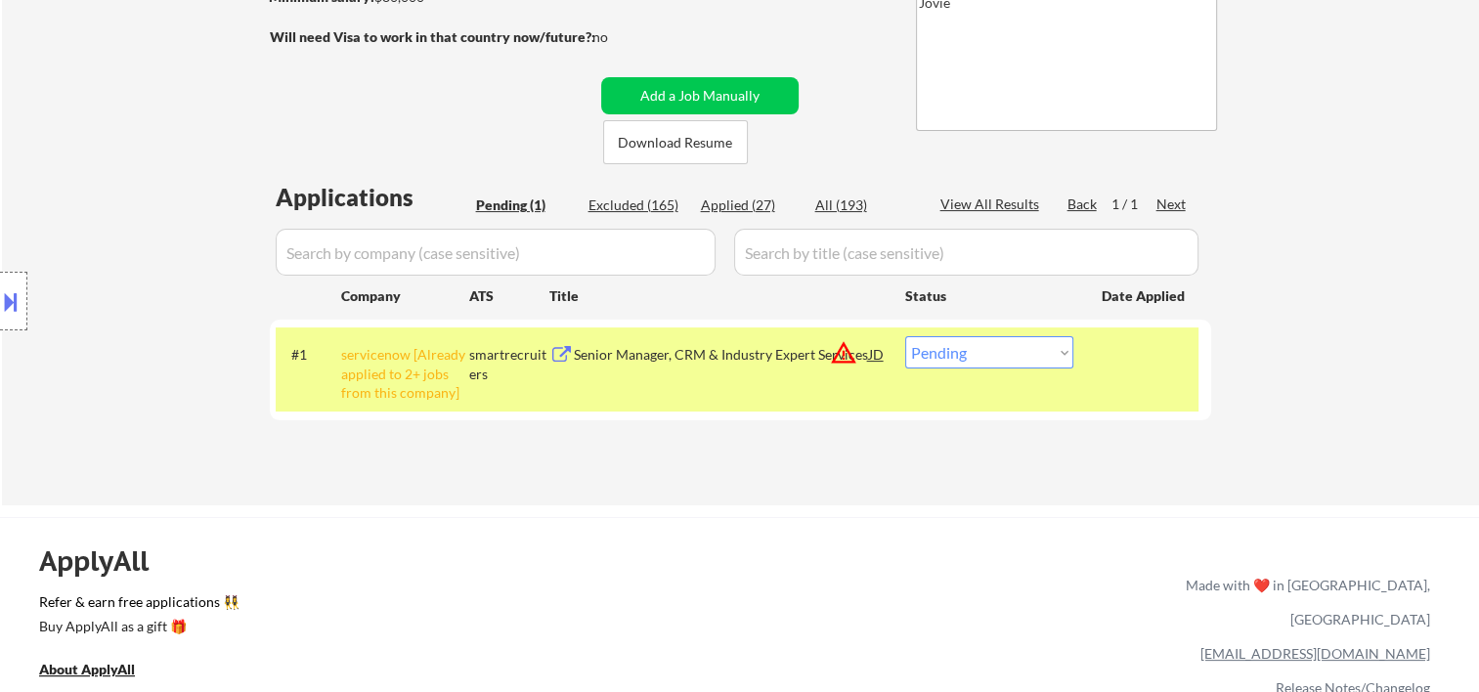
drag, startPoint x: 717, startPoint y: 372, endPoint x: 1048, endPoint y: 432, distance: 335.7
click at [1048, 432] on div "Applications Pending (1) Excluded (165) Applied (27) All (193) View All Results…" at bounding box center [740, 324] width 941 height 287
click at [825, 366] on div "Senior Manager, CRM & Industry Expert Services" at bounding box center [721, 353] width 295 height 35
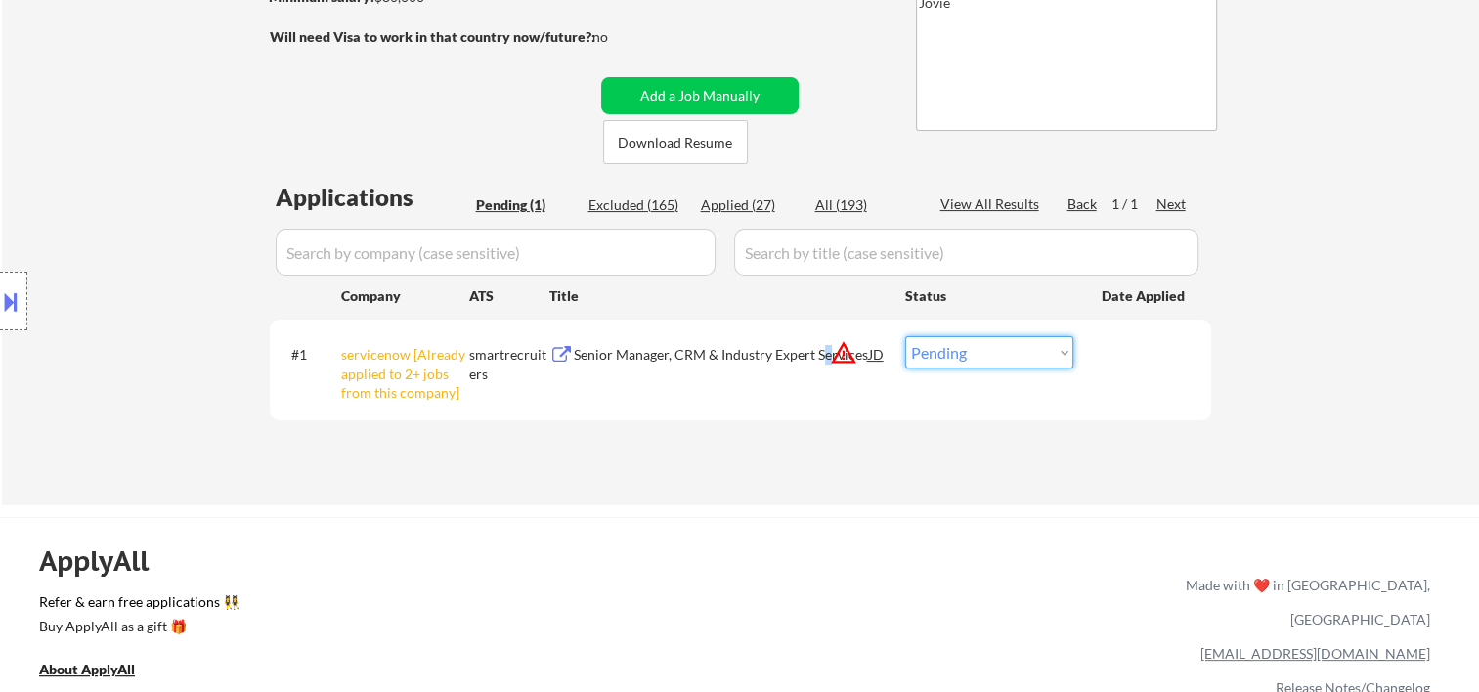
click at [1015, 365] on select "Choose an option... Pending Applied Excluded (Questions) Excluded (Expired) Exc…" at bounding box center [989, 352] width 168 height 32
click at [905, 336] on select "Choose an option... Pending Applied Excluded (Questions) Excluded (Expired) Exc…" at bounding box center [989, 352] width 168 height 32
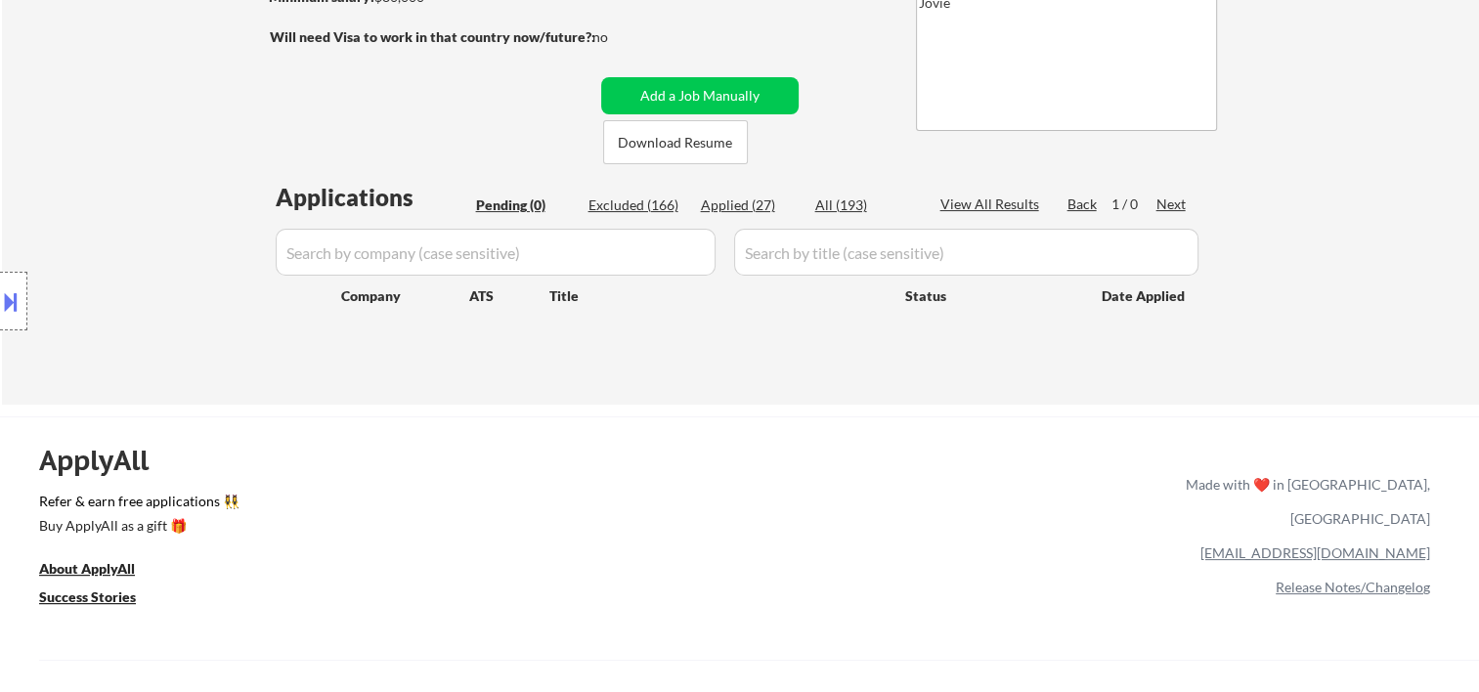
click at [736, 205] on div "Applied (27)" at bounding box center [750, 205] width 98 height 20
select select ""applied""
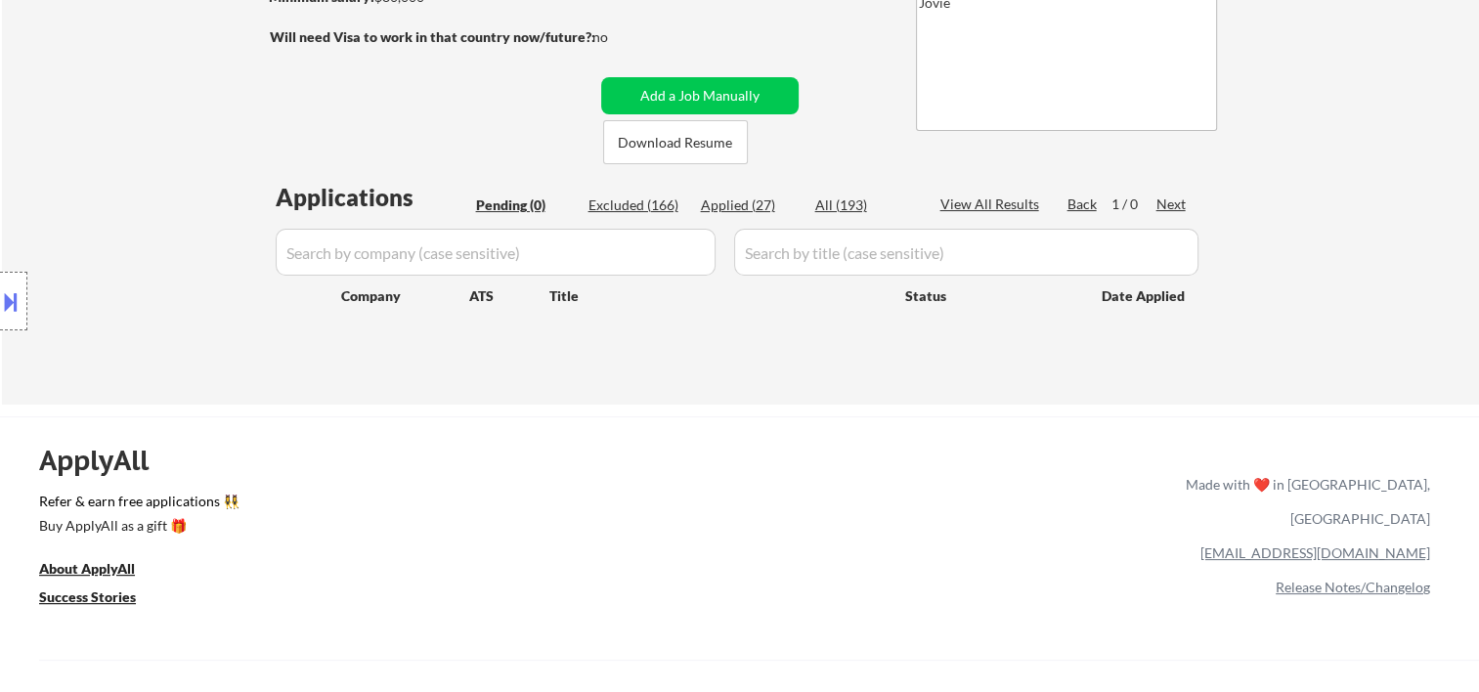
select select ""applied""
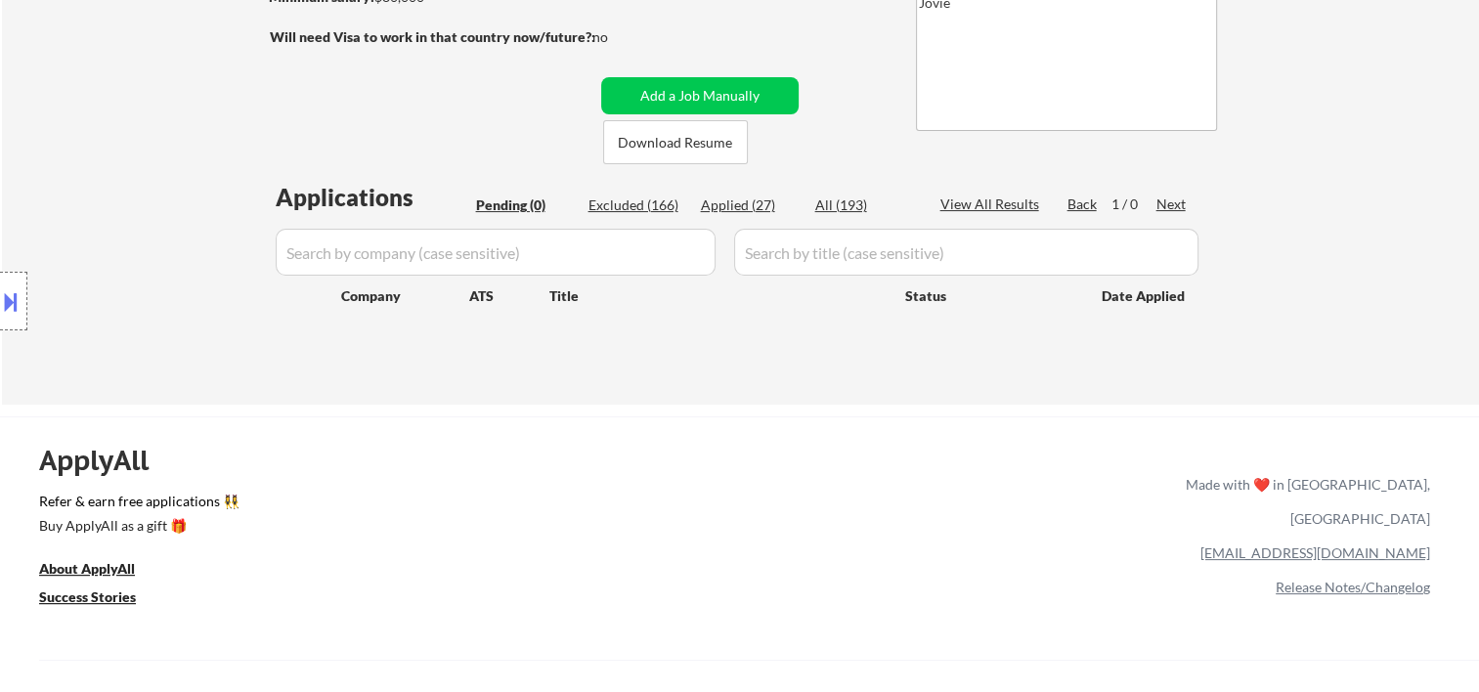
select select ""applied""
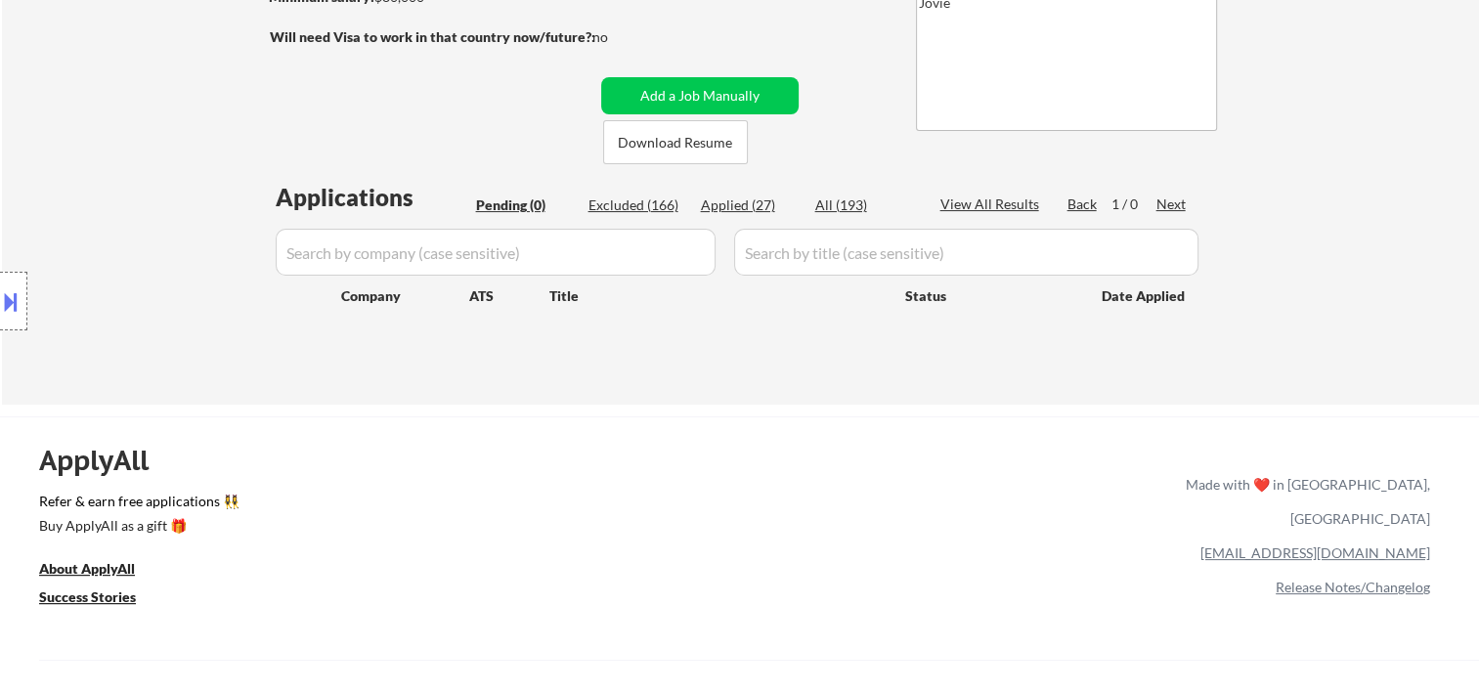
select select ""applied""
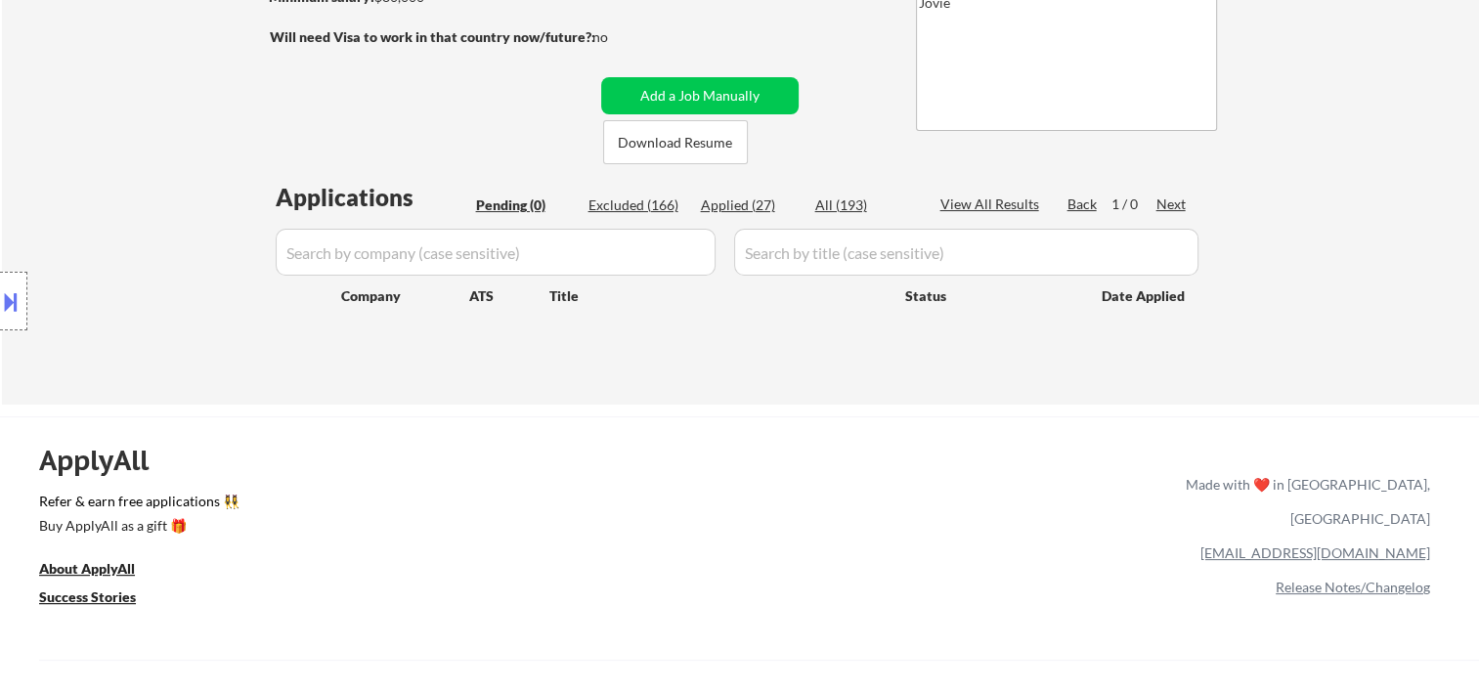
select select ""applied""
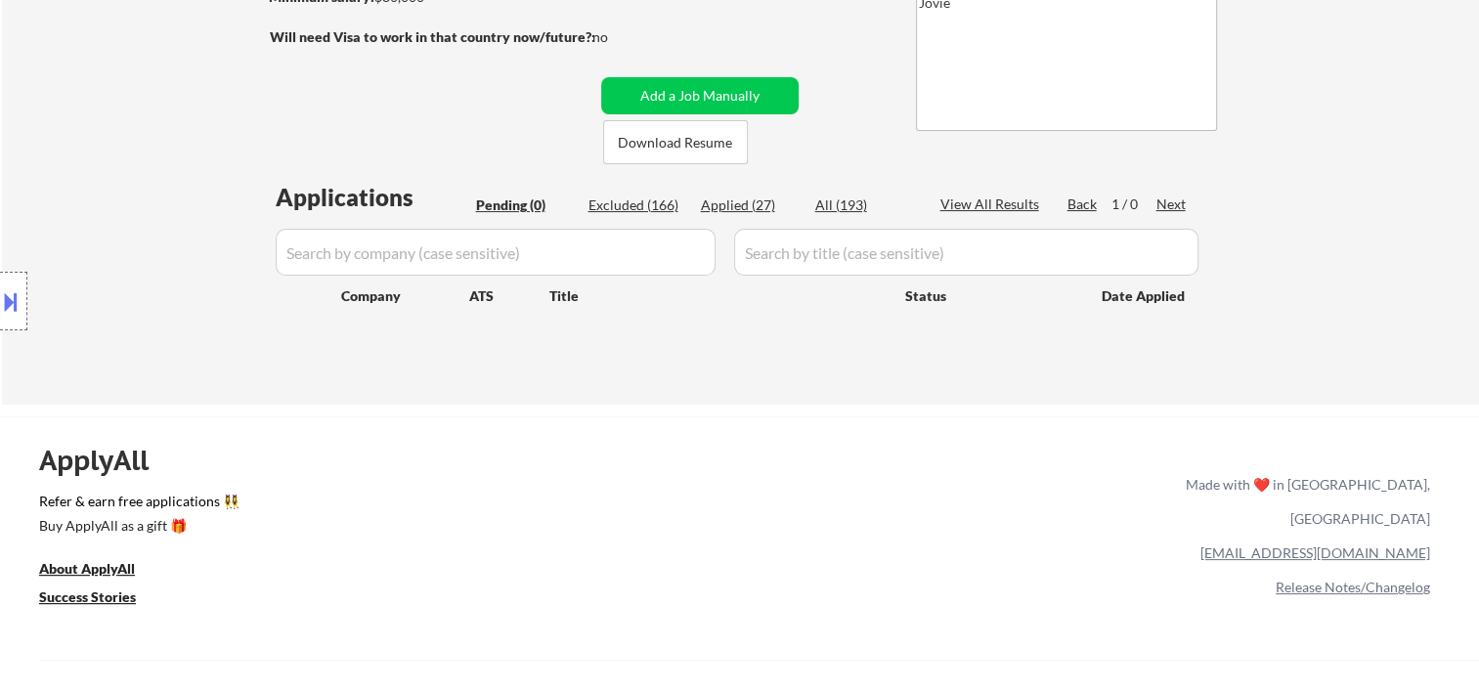
select select ""applied""
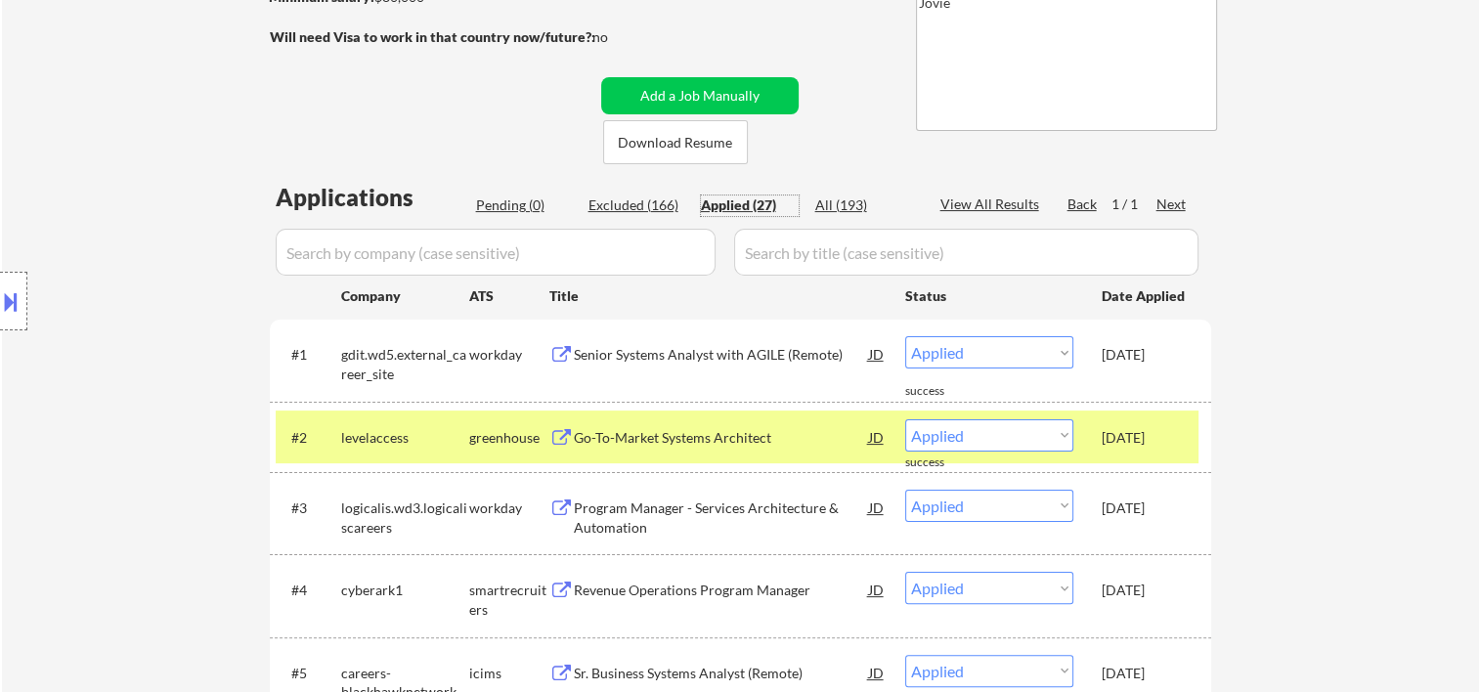
scroll to position [0, 0]
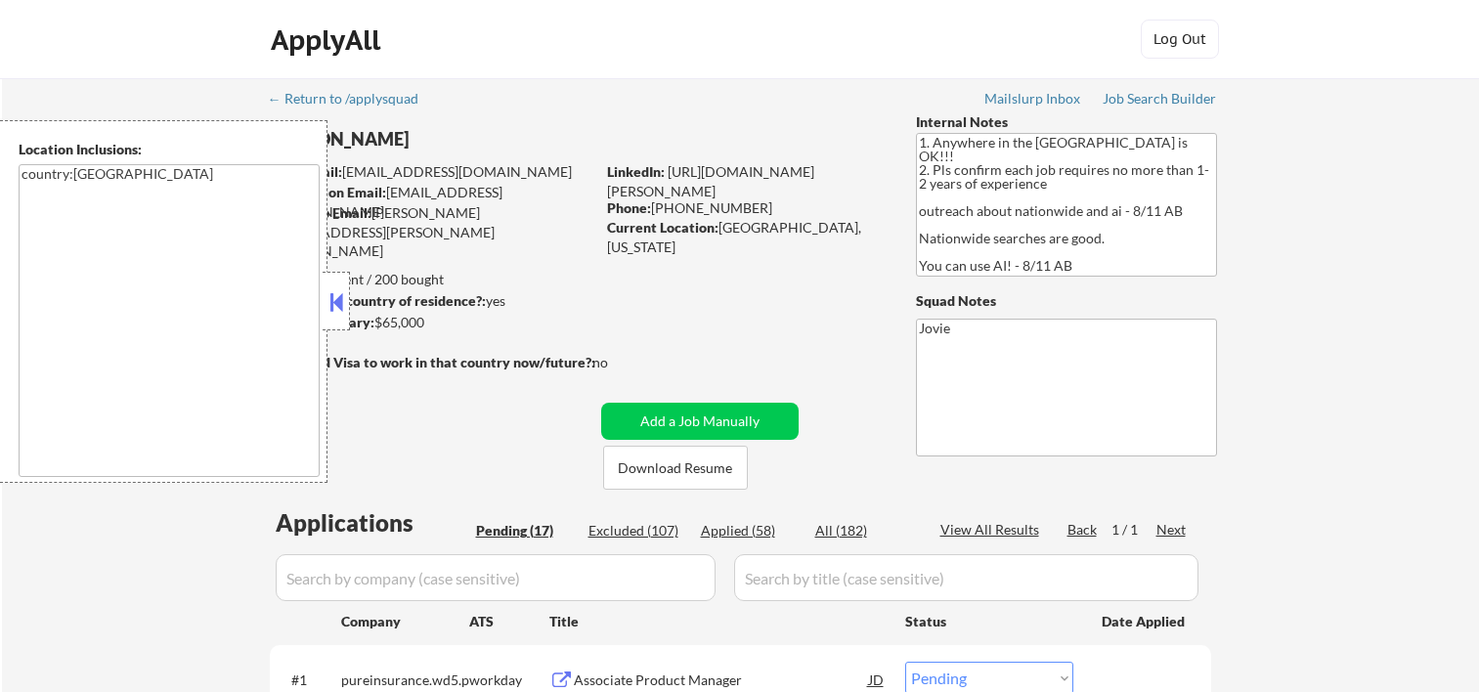
select select ""pending""
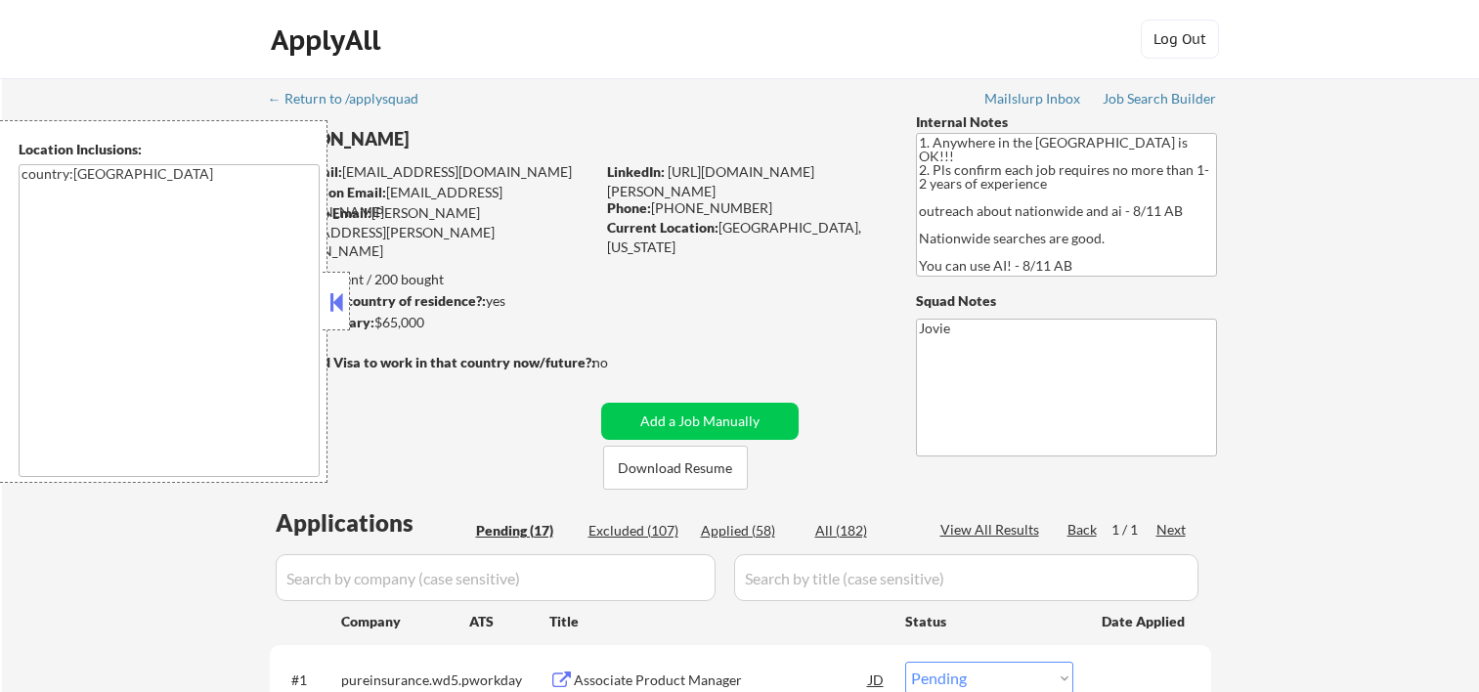
select select ""pending""
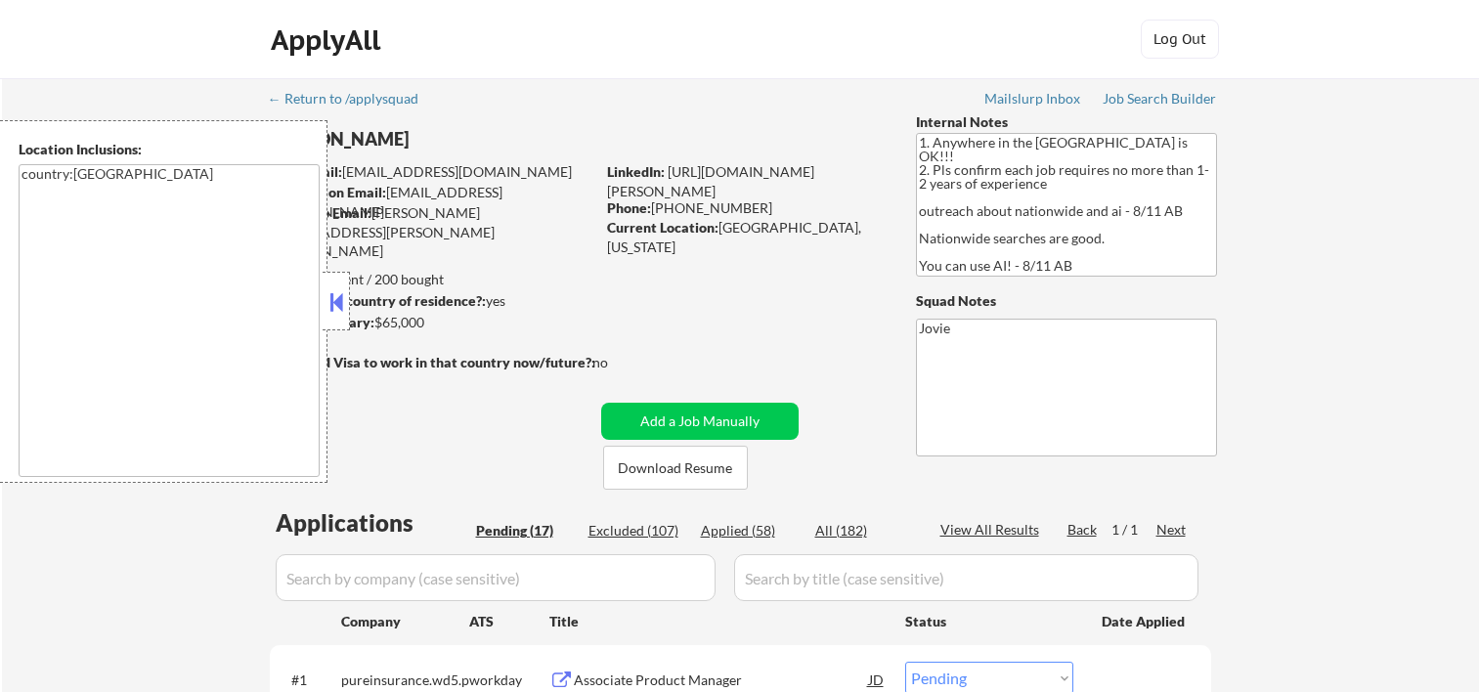
select select ""pending""
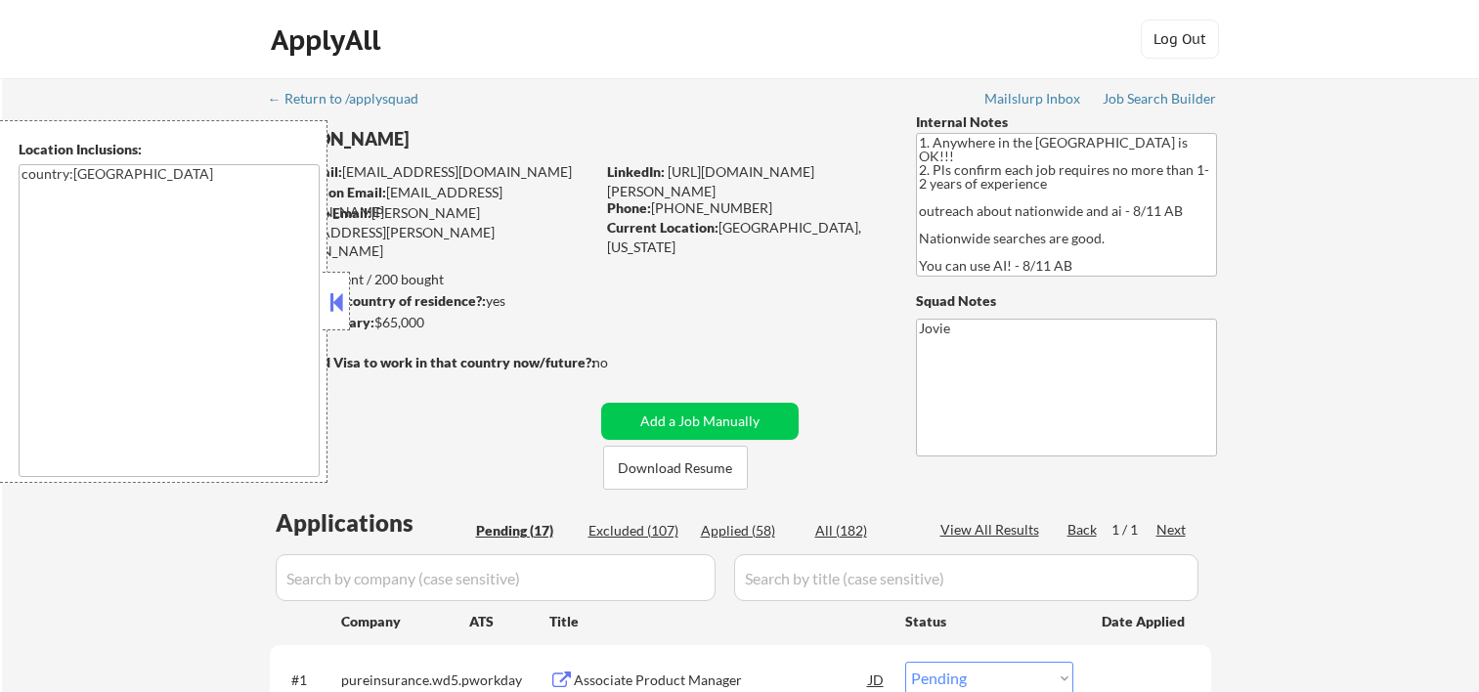
select select ""pending""
click at [346, 303] on button at bounding box center [336, 301] width 22 height 29
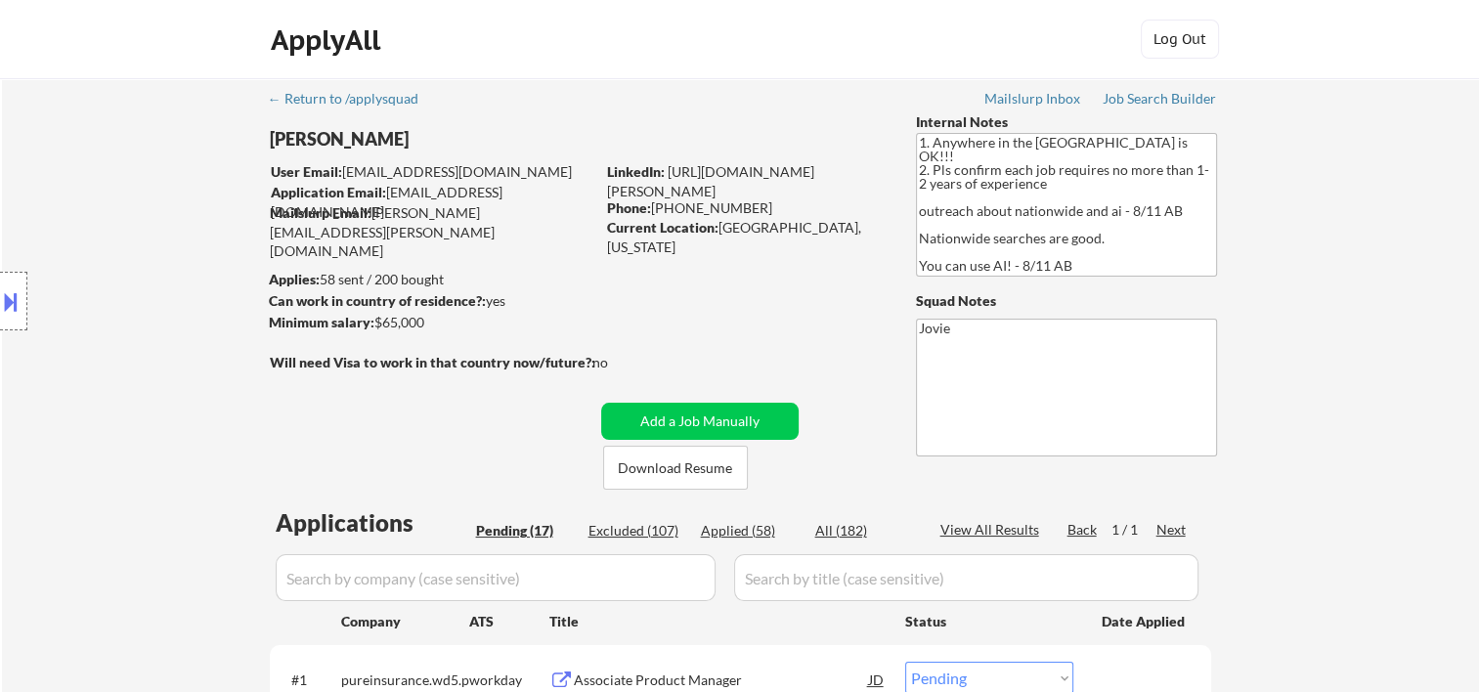
click at [3, 302] on button at bounding box center [11, 301] width 22 height 32
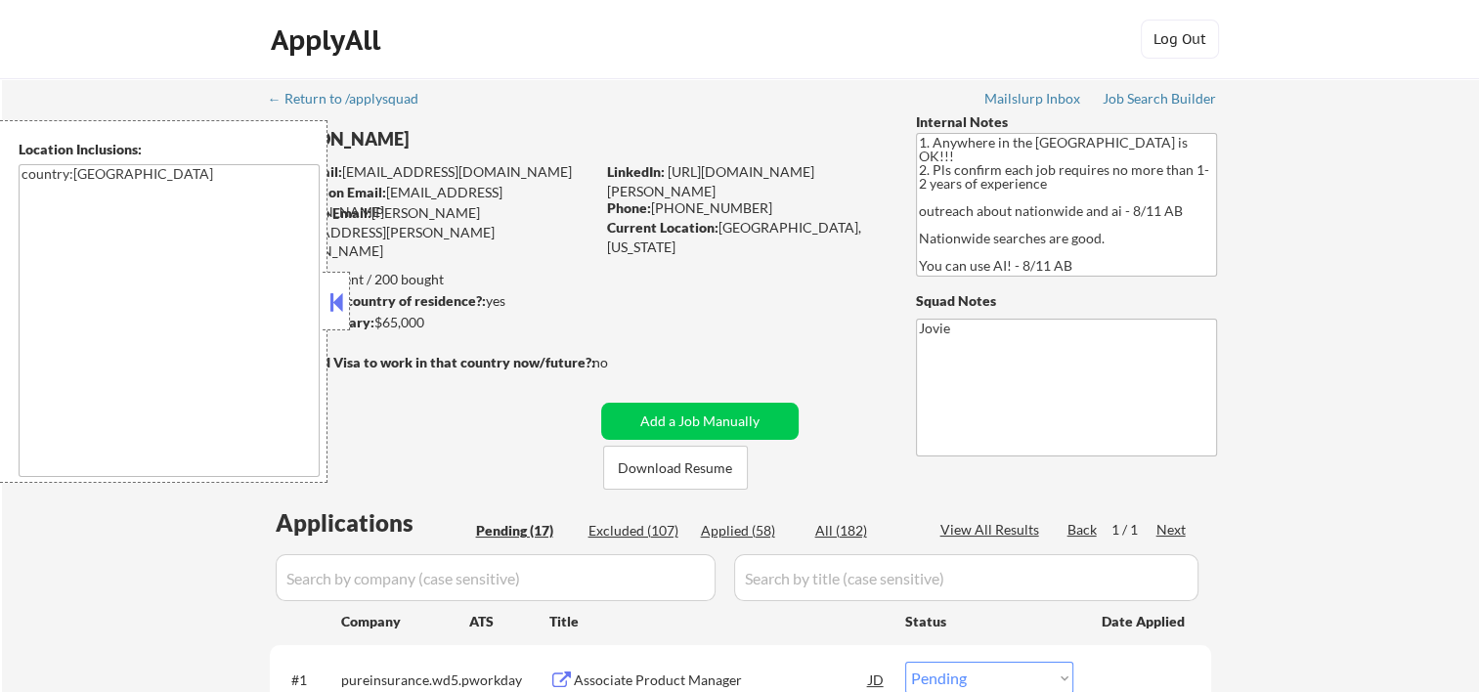
click at [336, 305] on button at bounding box center [336, 301] width 22 height 29
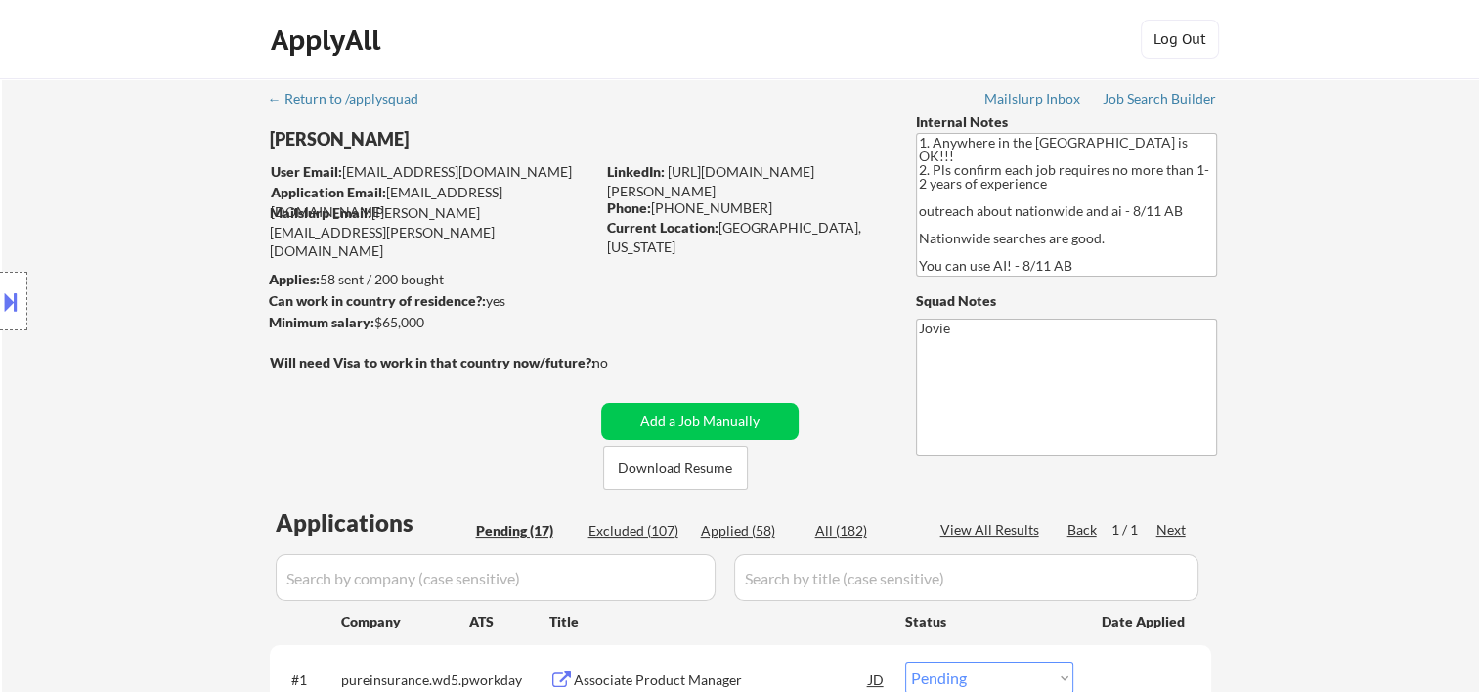
drag, startPoint x: 843, startPoint y: 64, endPoint x: 812, endPoint y: 59, distance: 31.7
click at [843, 64] on div "ApplyAll Log In Sign Up Log Out" at bounding box center [739, 44] width 977 height 49
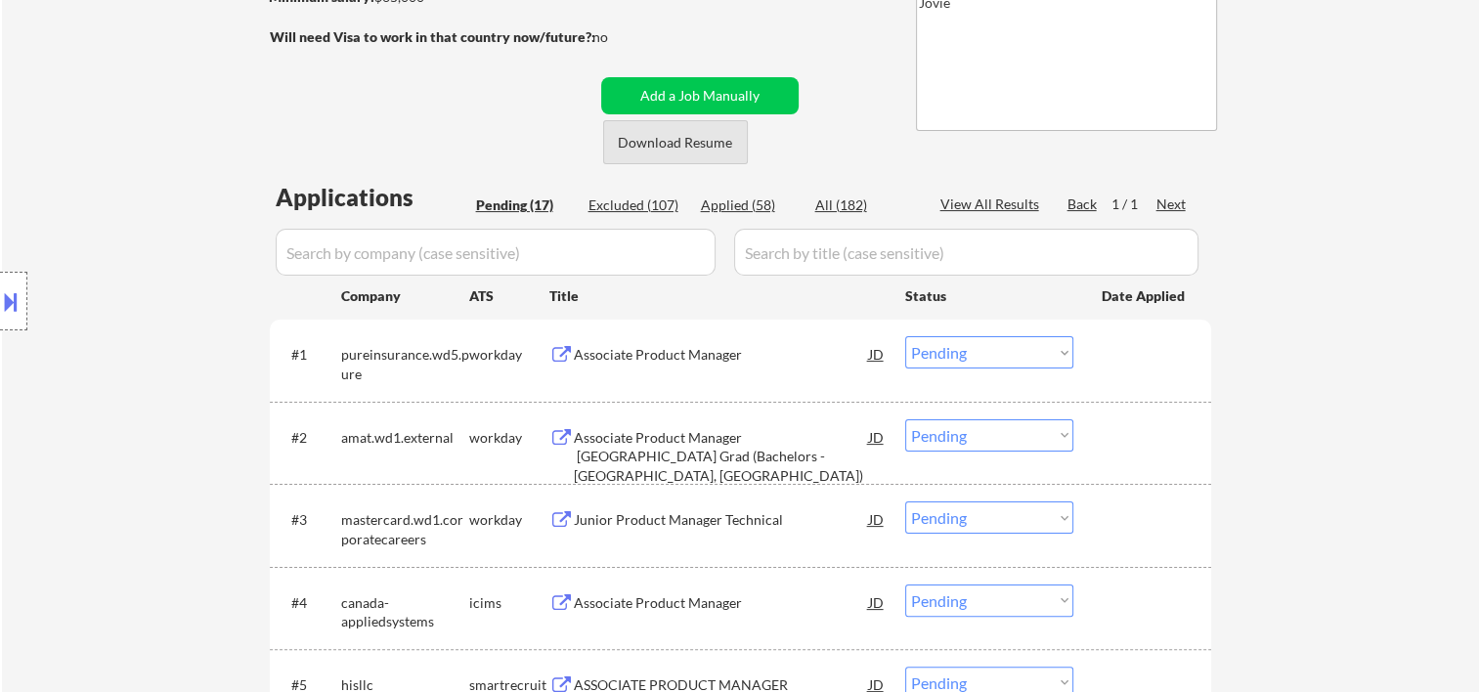
click at [677, 148] on button "Download Resume" at bounding box center [675, 142] width 145 height 44
click at [1133, 362] on div at bounding box center [1145, 353] width 86 height 35
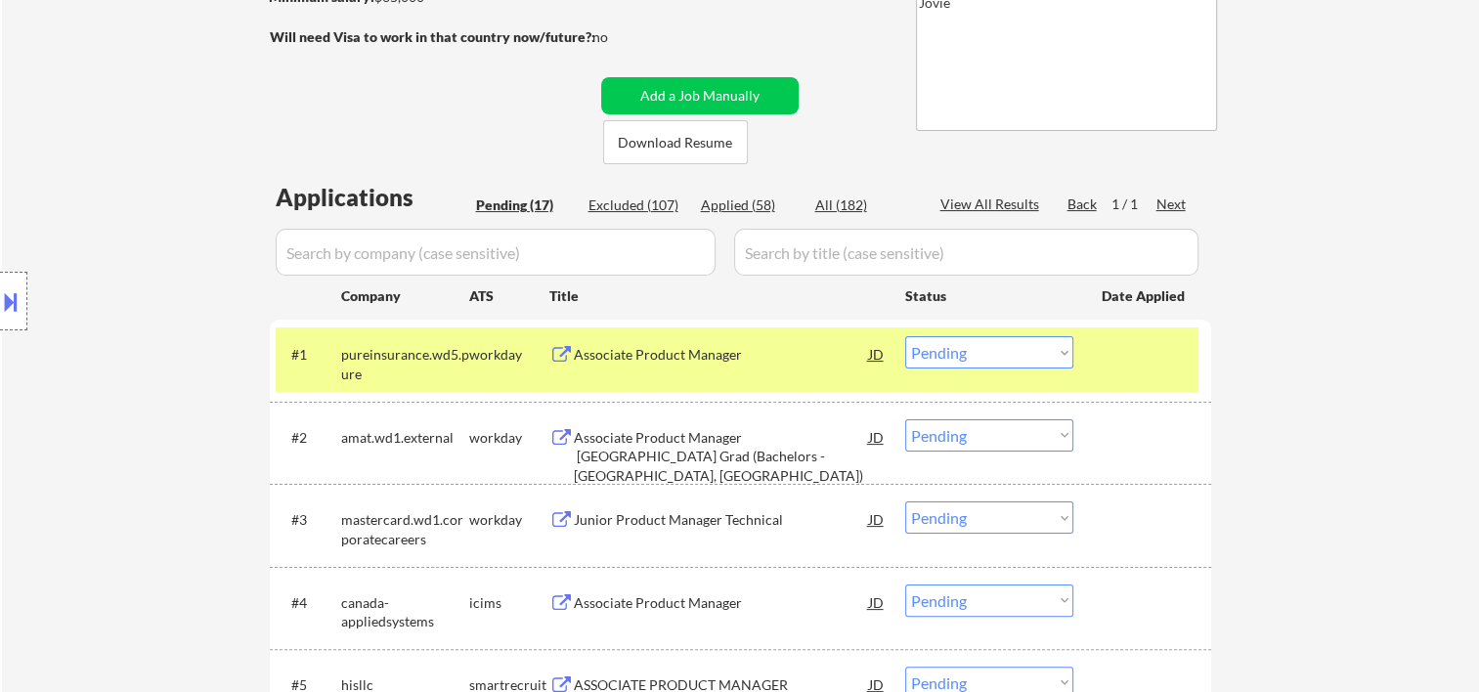
click at [731, 359] on div "Associate Product Manager" at bounding box center [721, 355] width 295 height 20
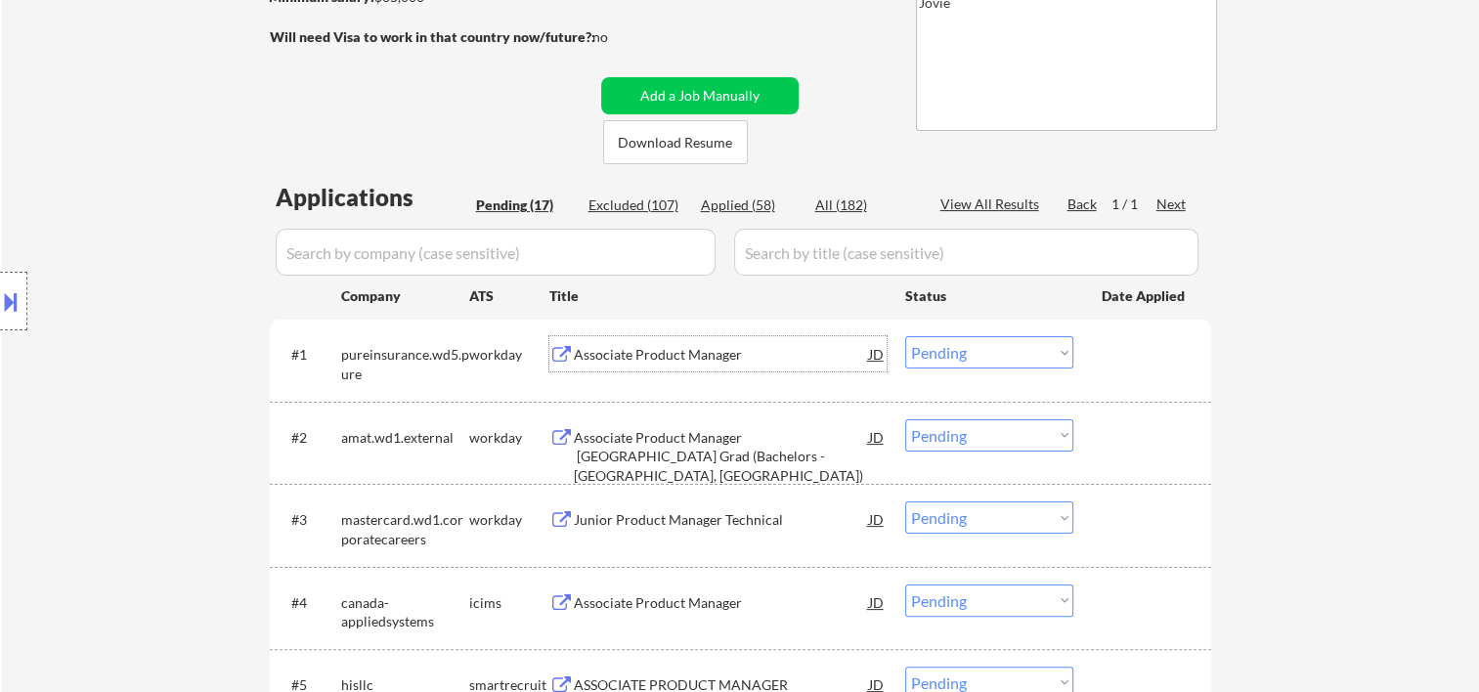
click at [1102, 384] on div "#1 pureinsurance.wd5.pure workday Associate Product Manager JD Choose an option…" at bounding box center [737, 359] width 923 height 65
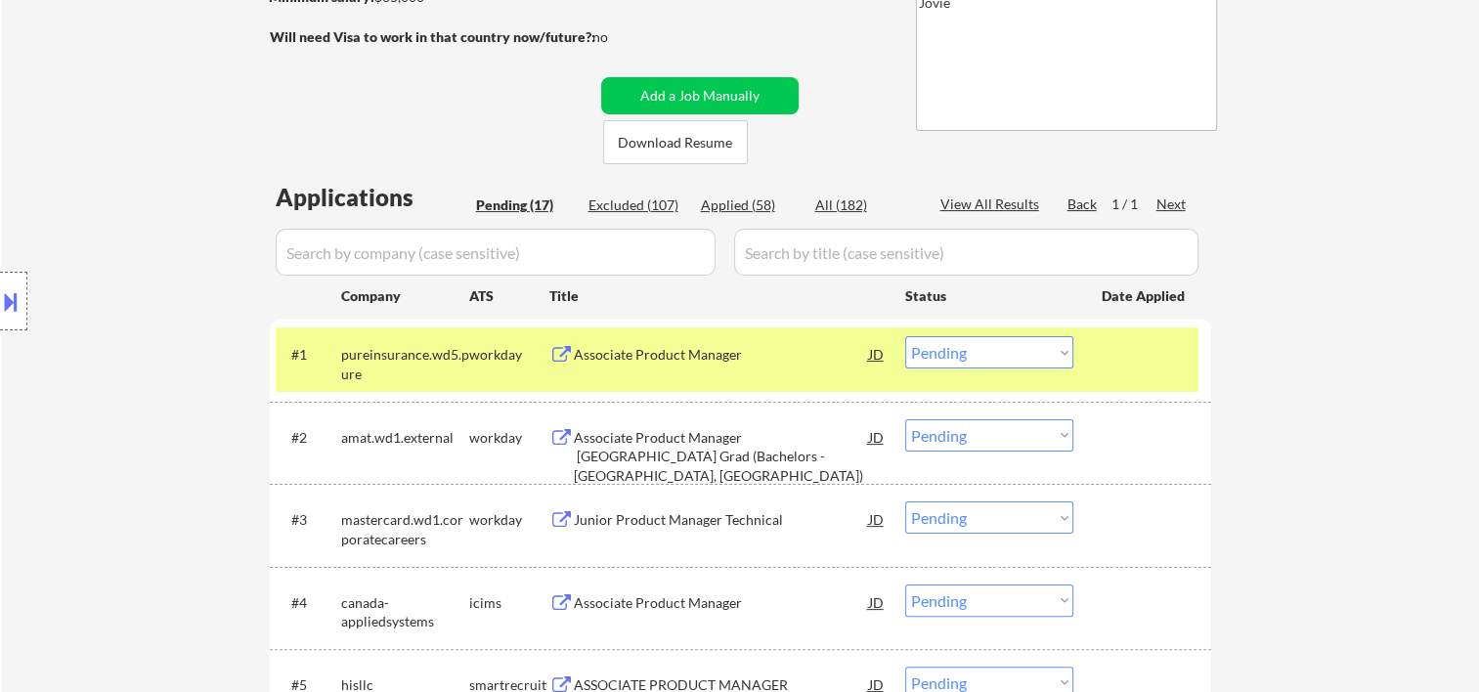
click at [1045, 355] on select "Choose an option... Pending Applied Excluded (Questions) Excluded (Expired) Exc…" at bounding box center [989, 352] width 168 height 32
click at [905, 336] on select "Choose an option... Pending Applied Excluded (Questions) Excluded (Expired) Exc…" at bounding box center [989, 352] width 168 height 32
select select ""pending""
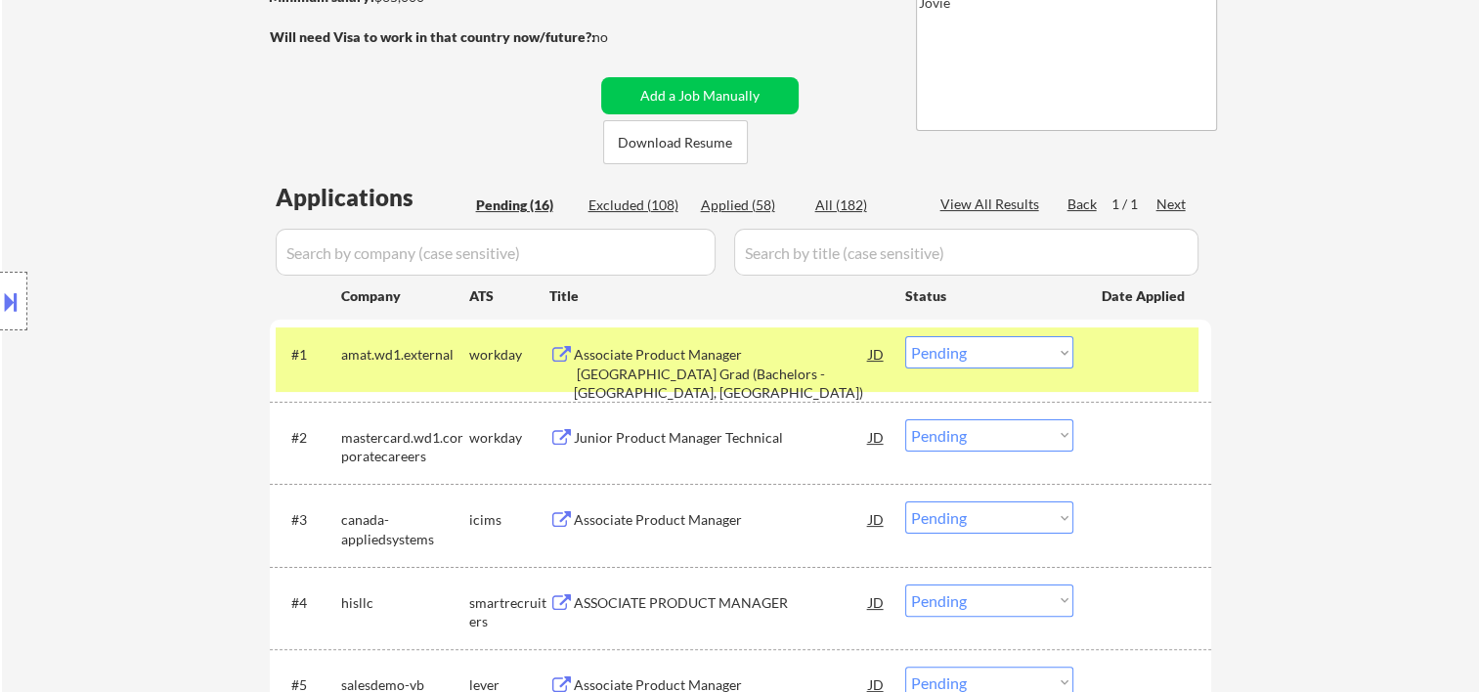
click at [1110, 367] on div at bounding box center [1145, 353] width 86 height 35
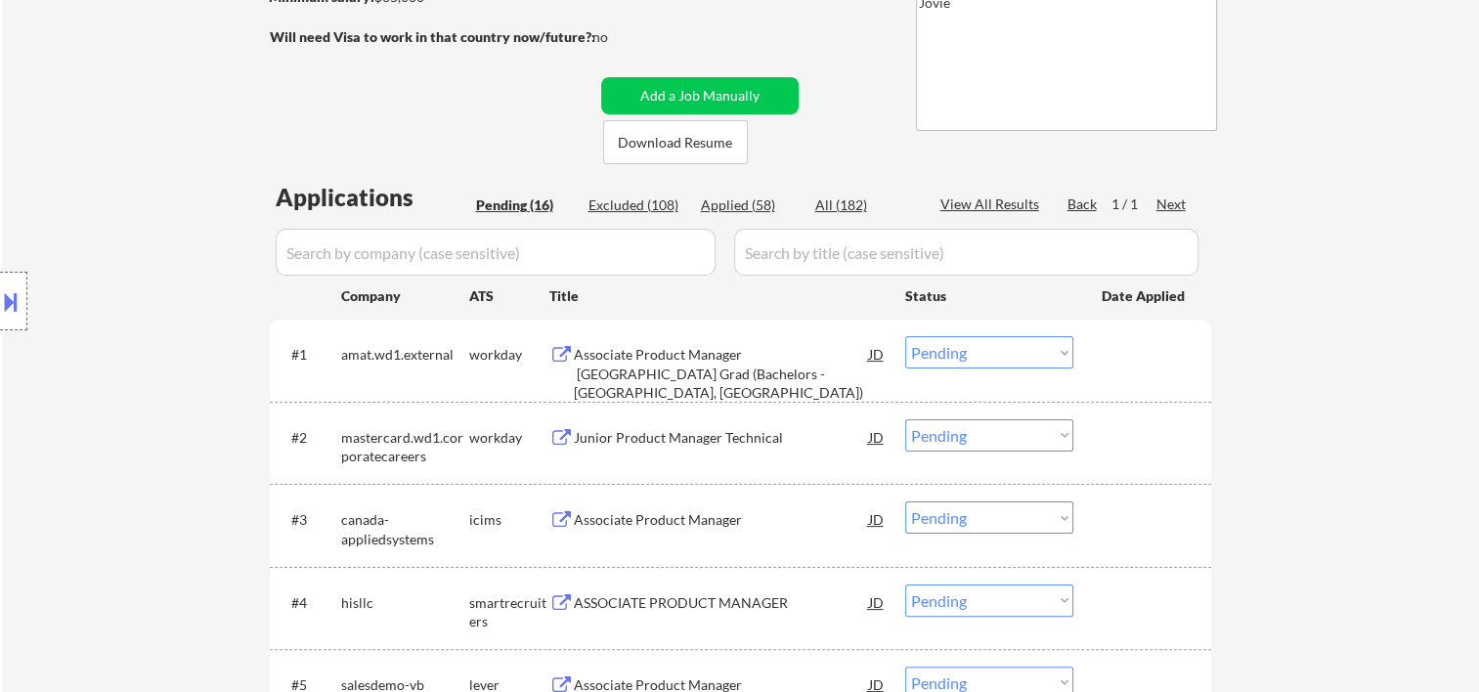
click at [1149, 369] on div at bounding box center [1145, 353] width 86 height 35
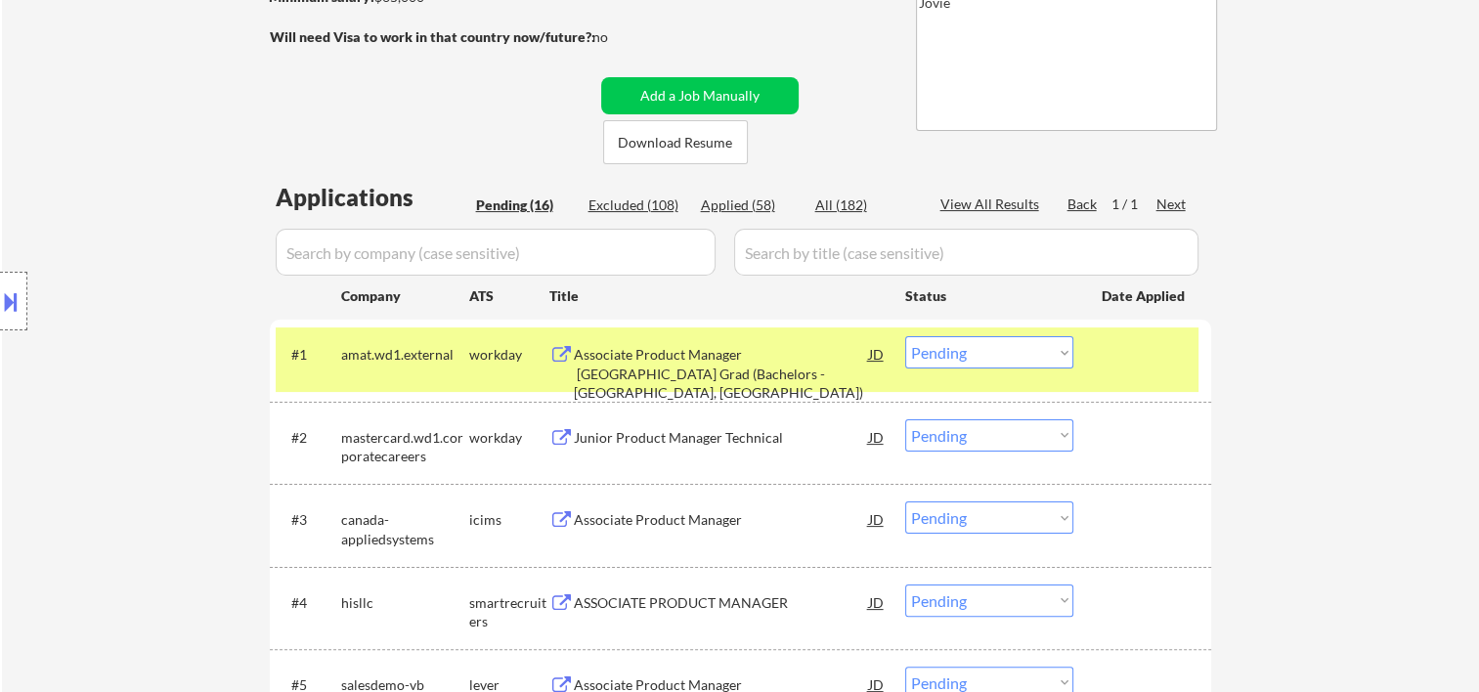
click at [763, 366] on div "Associate Product Manager New College Grad (Bachelors - Austin, TX)" at bounding box center [721, 374] width 295 height 58
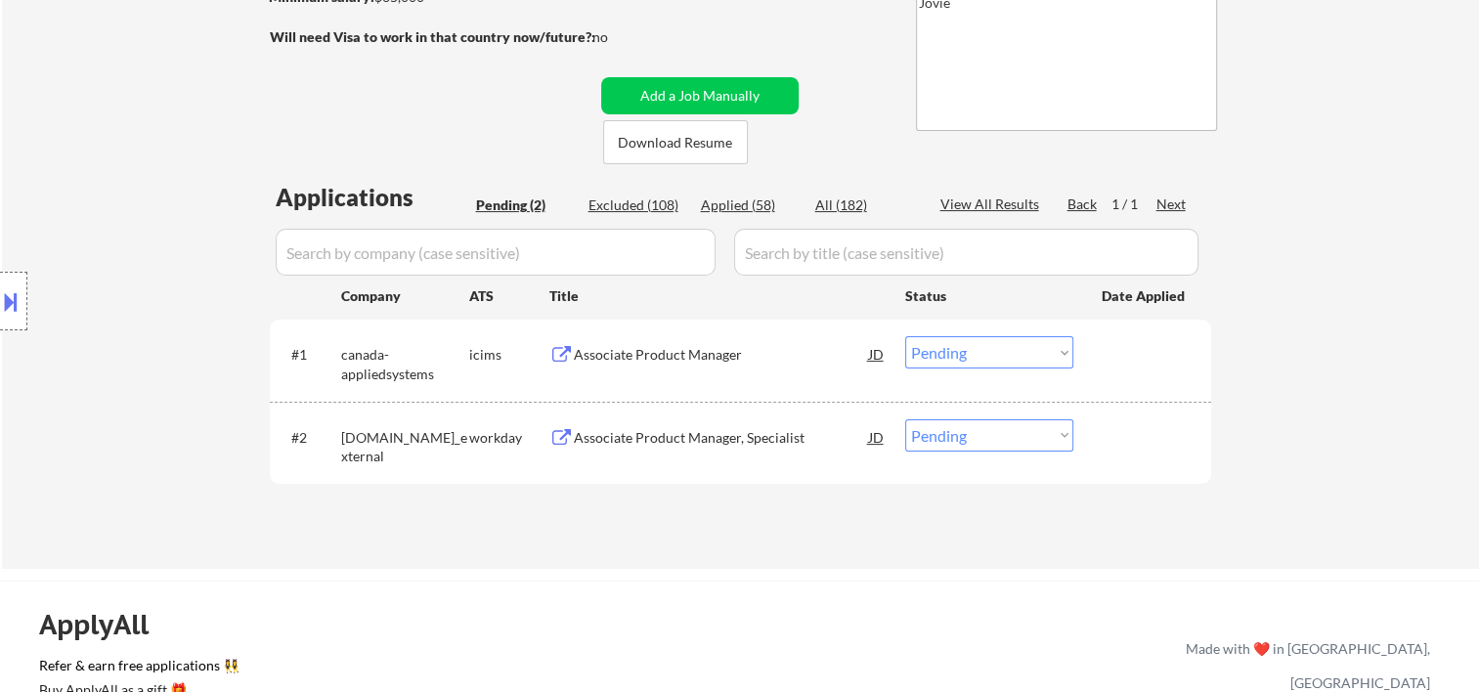
click at [21, 288] on button at bounding box center [11, 301] width 22 height 32
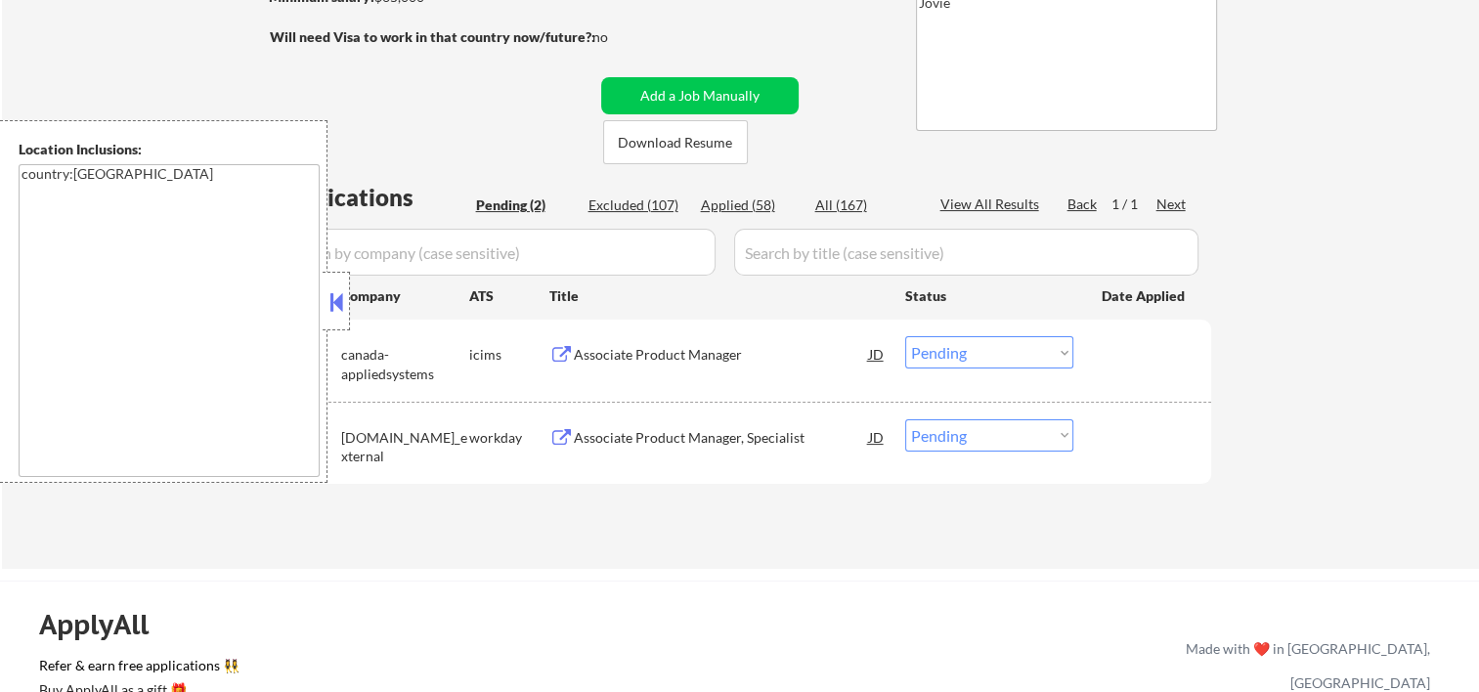
click at [330, 312] on button at bounding box center [336, 301] width 22 height 29
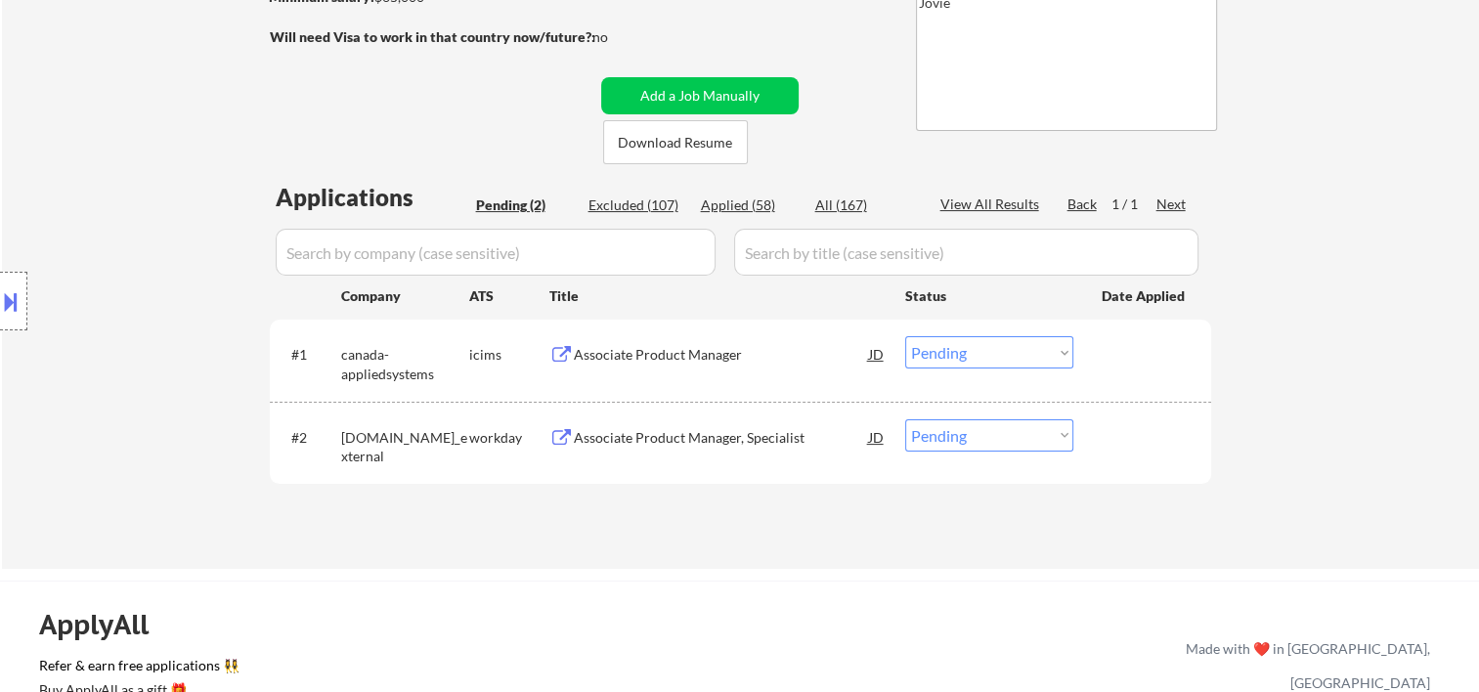
scroll to position [0, 0]
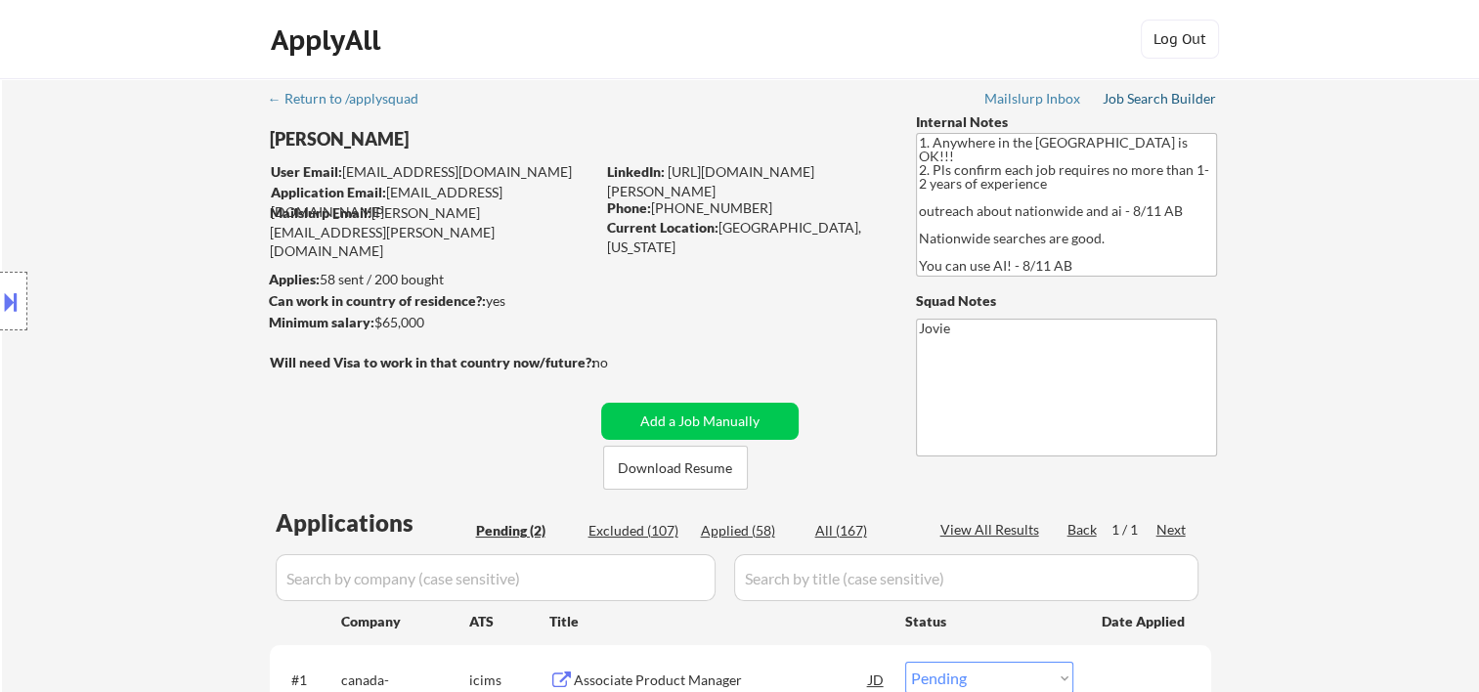
click at [1161, 94] on div "Job Search Builder" at bounding box center [1159, 99] width 114 height 14
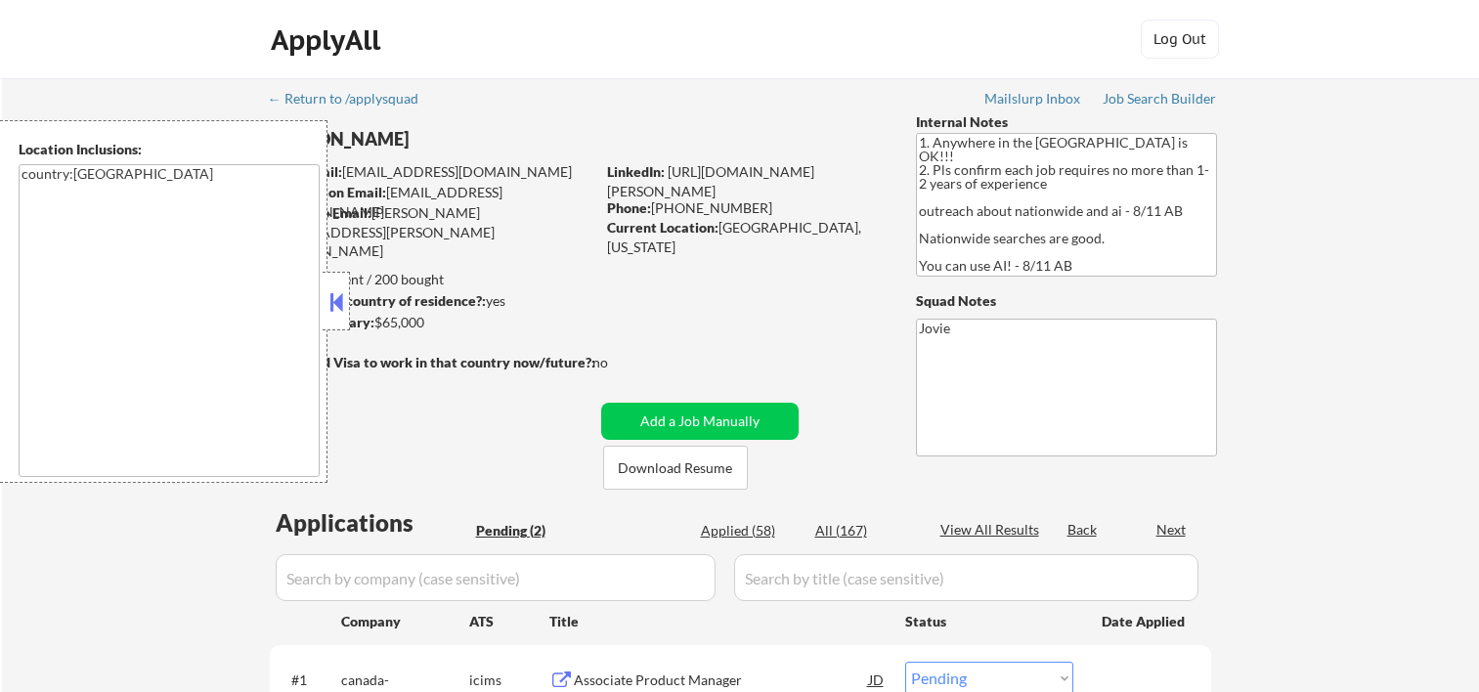
select select ""pending""
click at [333, 293] on button at bounding box center [336, 301] width 22 height 29
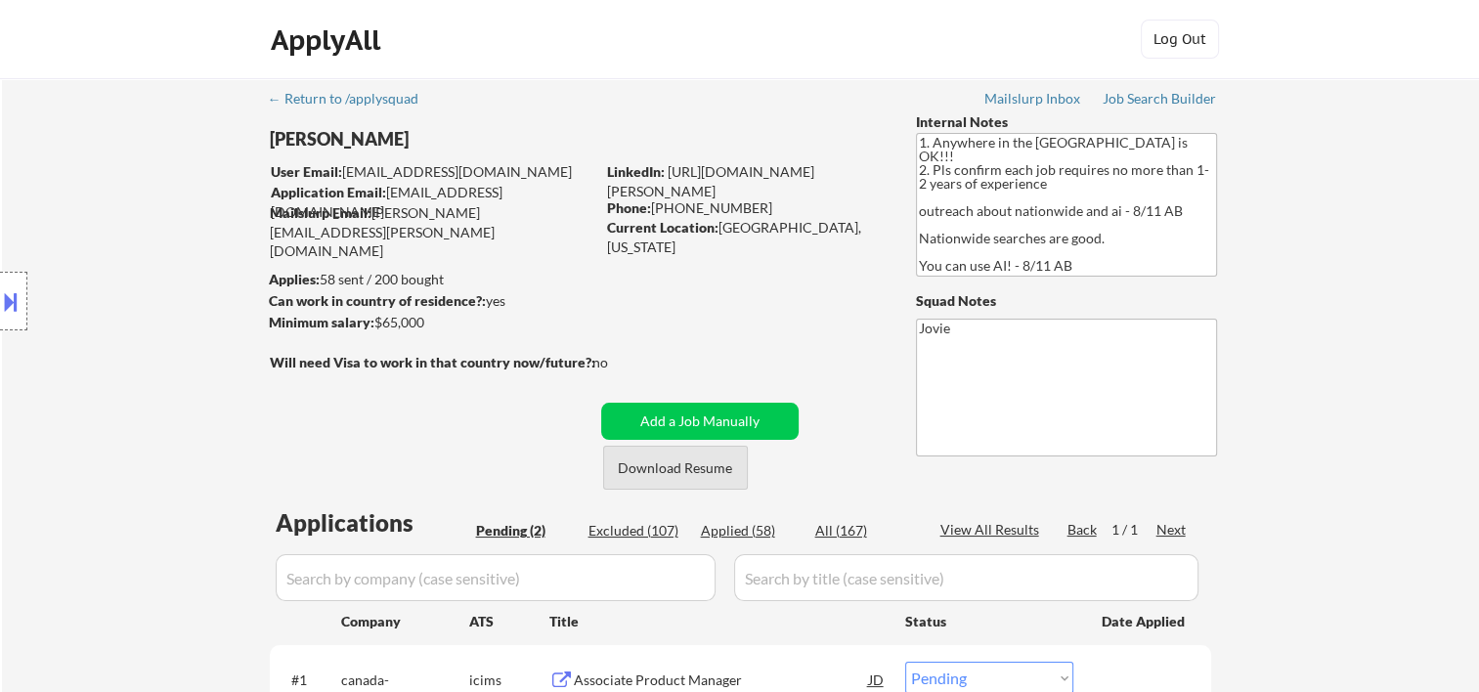
scroll to position [325, 0]
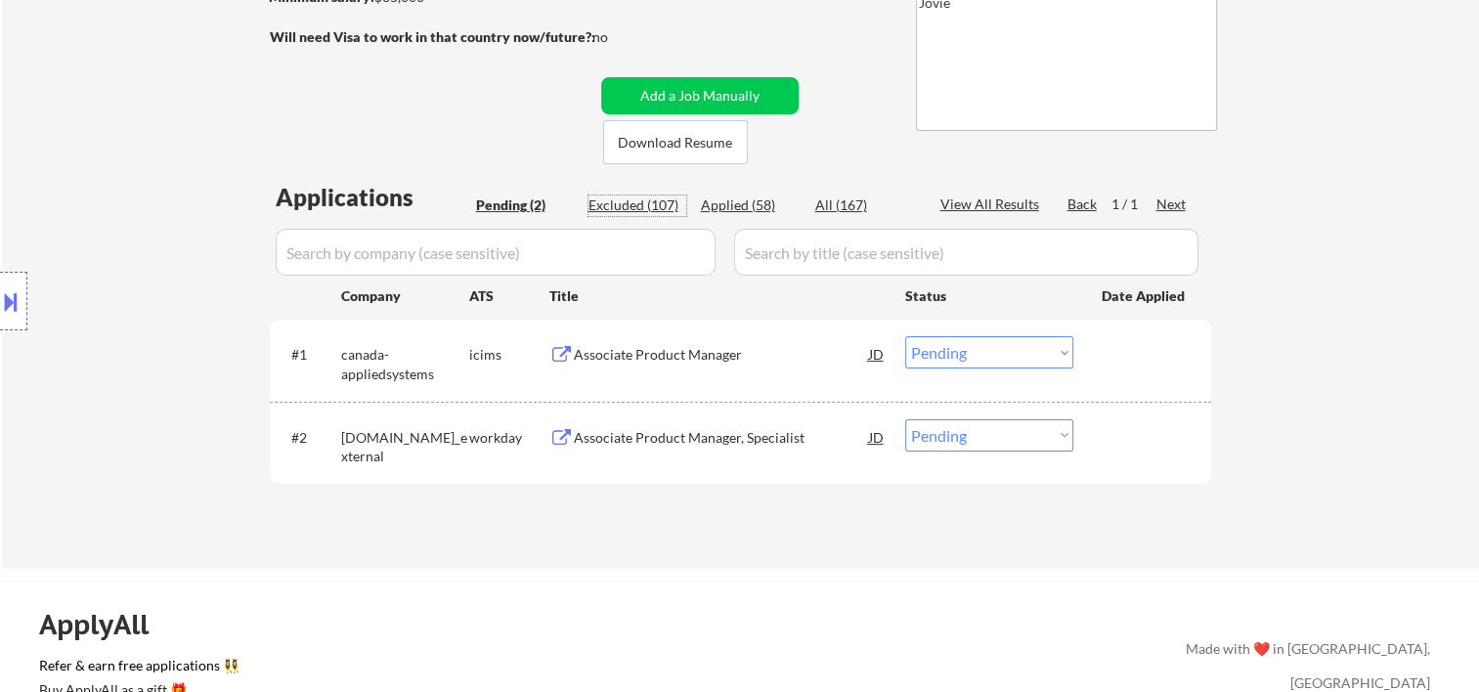
click at [652, 210] on div "Excluded (107)" at bounding box center [637, 205] width 98 height 20
click at [645, 199] on div "Excluded (107)" at bounding box center [637, 205] width 98 height 20
select select ""excluded__bad_match_""
select select ""excluded__expired_""
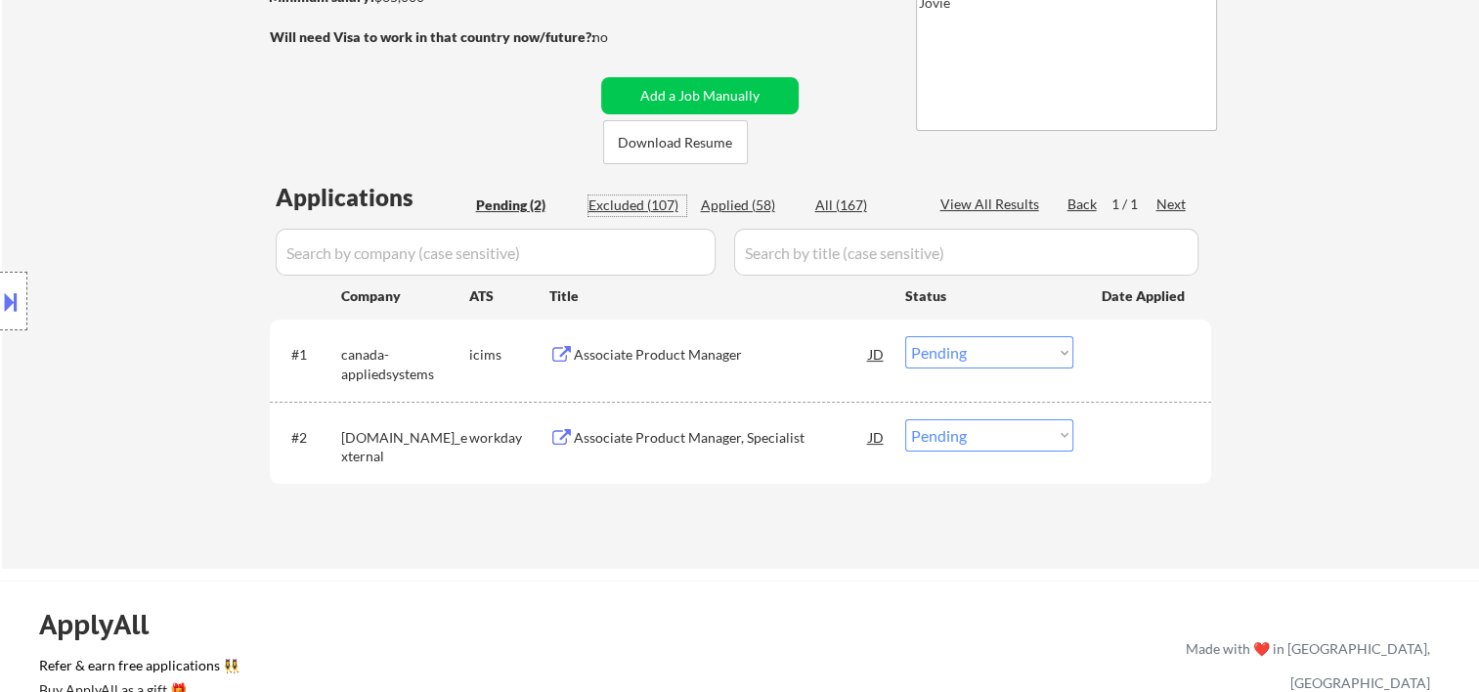
select select ""excluded""
select select ""excluded__bad_match_""
select select ""excluded__expired_""
select select ""excluded__bad_match_""
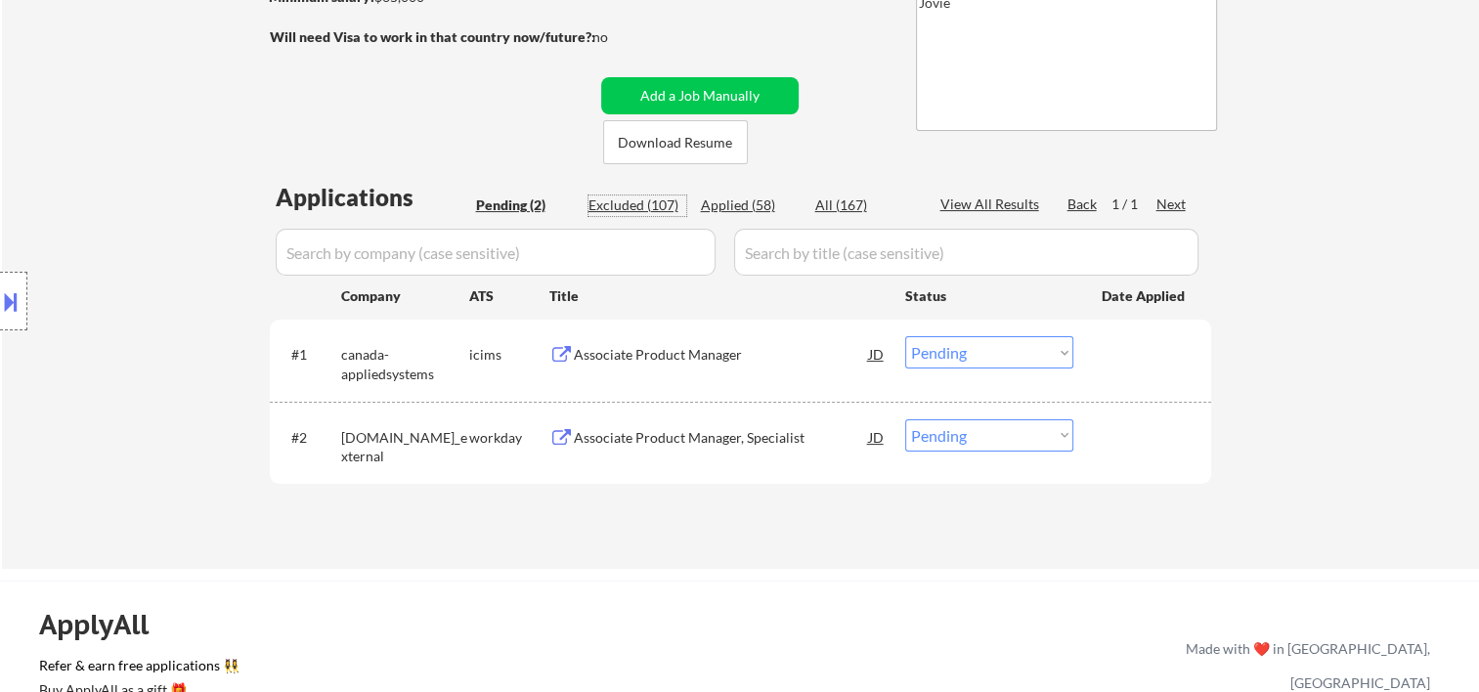
select select ""excluded__bad_match_""
select select ""excluded__expired_""
select select ""excluded__bad_match_""
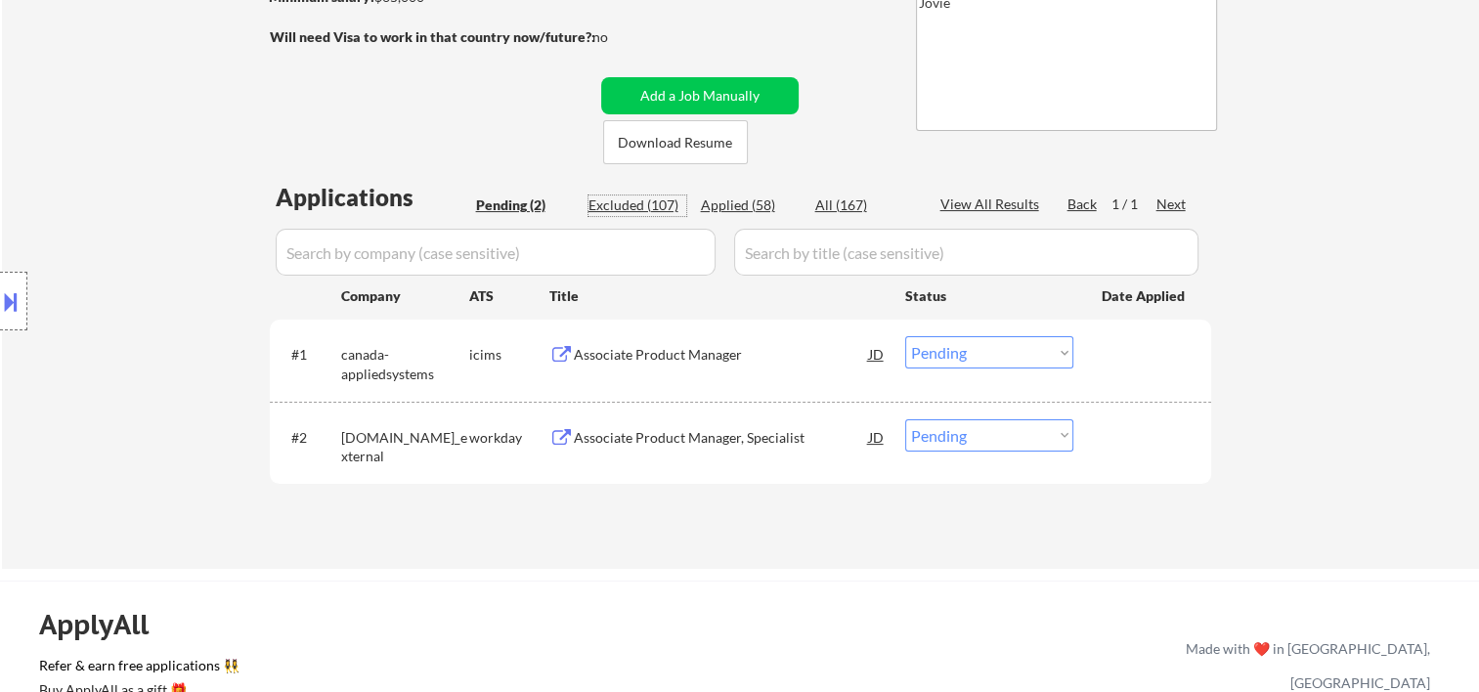
select select ""excluded__bad_match_""
select select ""excluded__expired_""
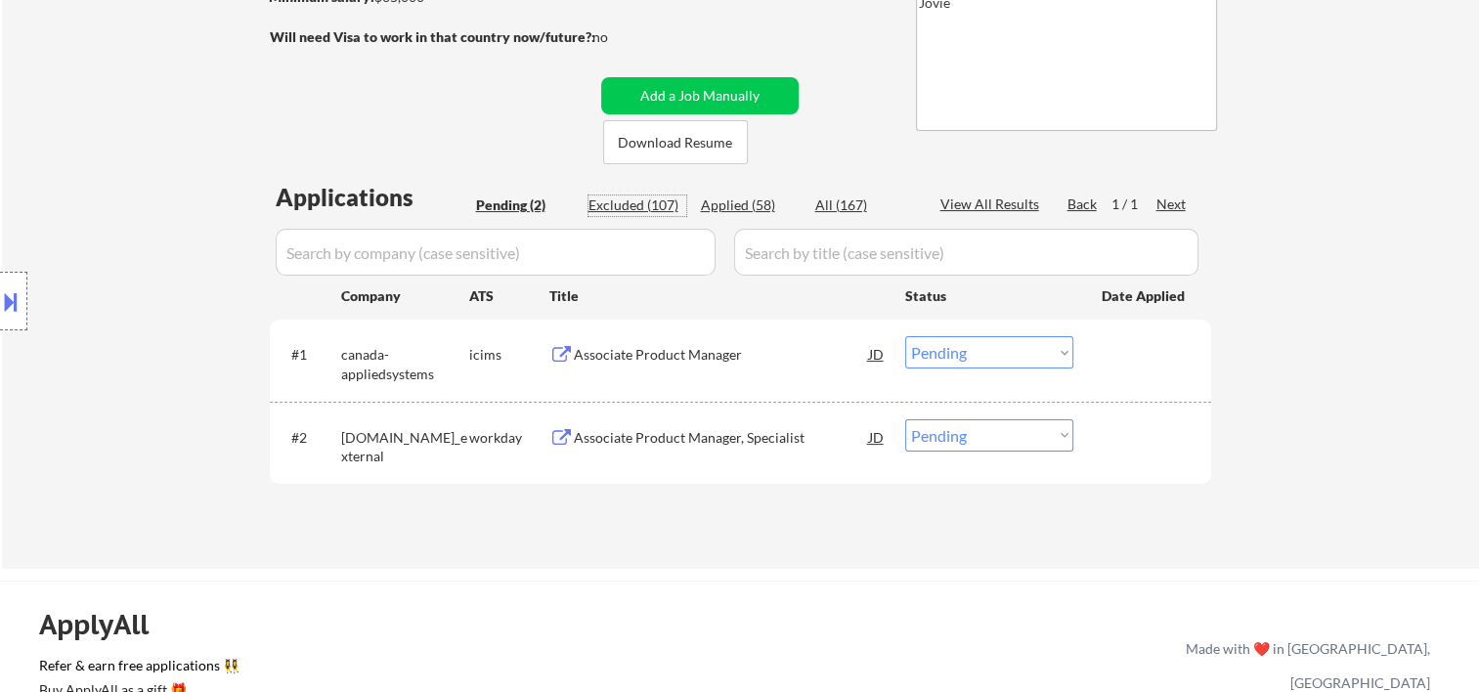
select select ""excluded__bad_match_""
select select ""excluded__expired_""
select select ""excluded__bad_match_""
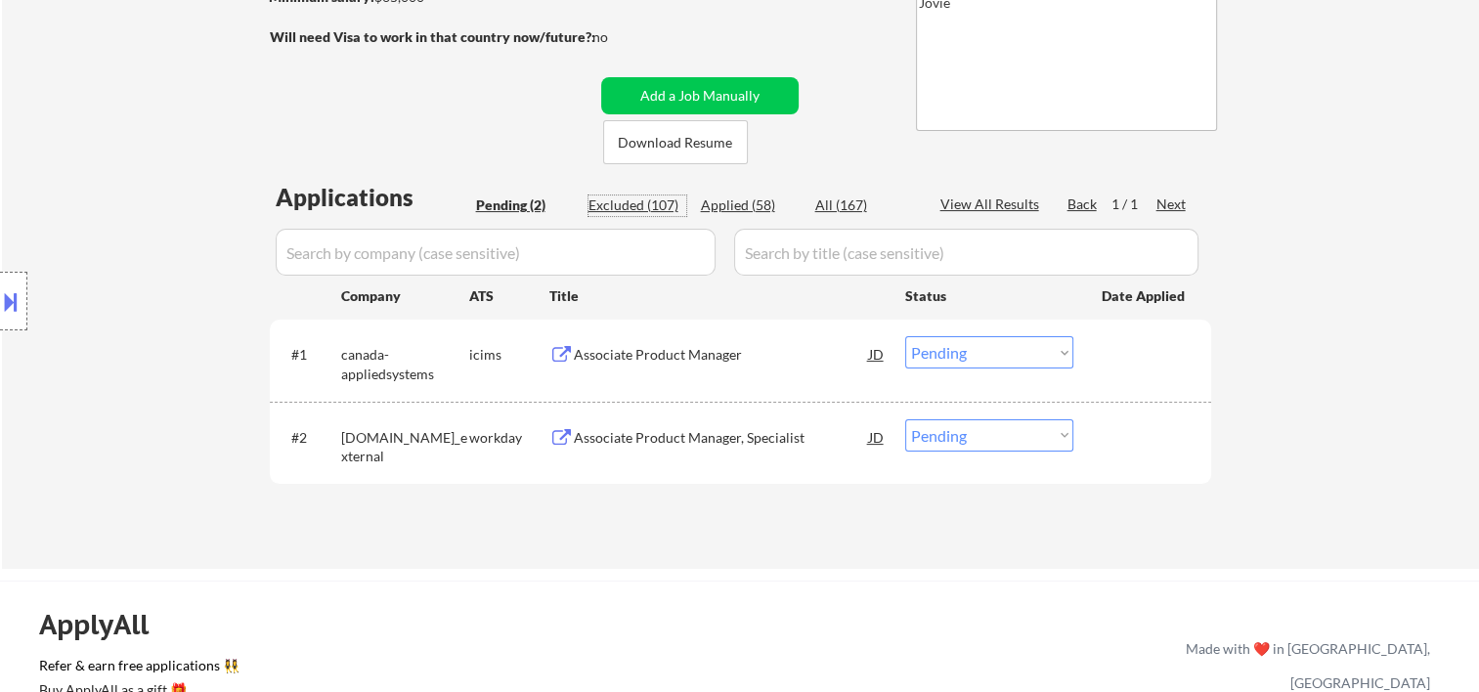
select select ""excluded__expired_""
select select ""excluded__bad_match_""
select select ""excluded__expired_""
select select ""excluded__bad_match_""
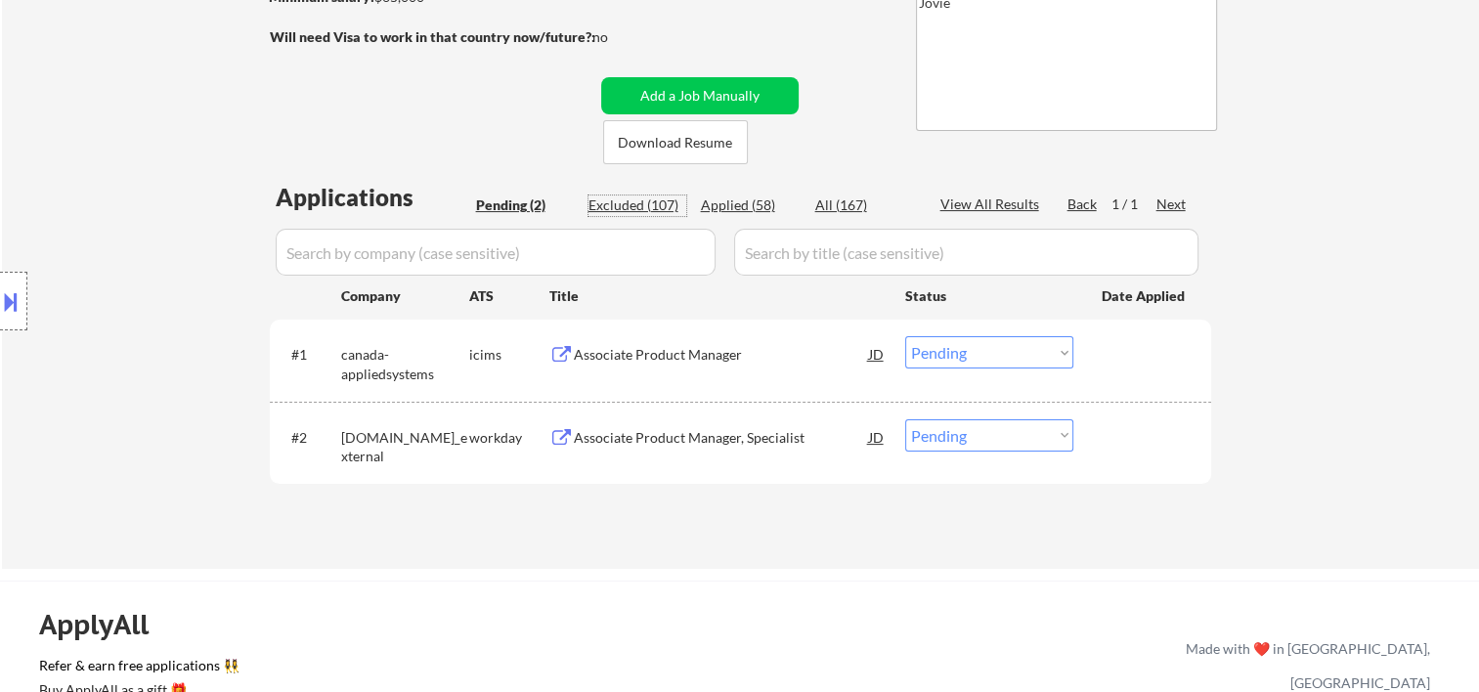
select select ""excluded__expired_""
select select ""excluded""
select select ""excluded__bad_match_""
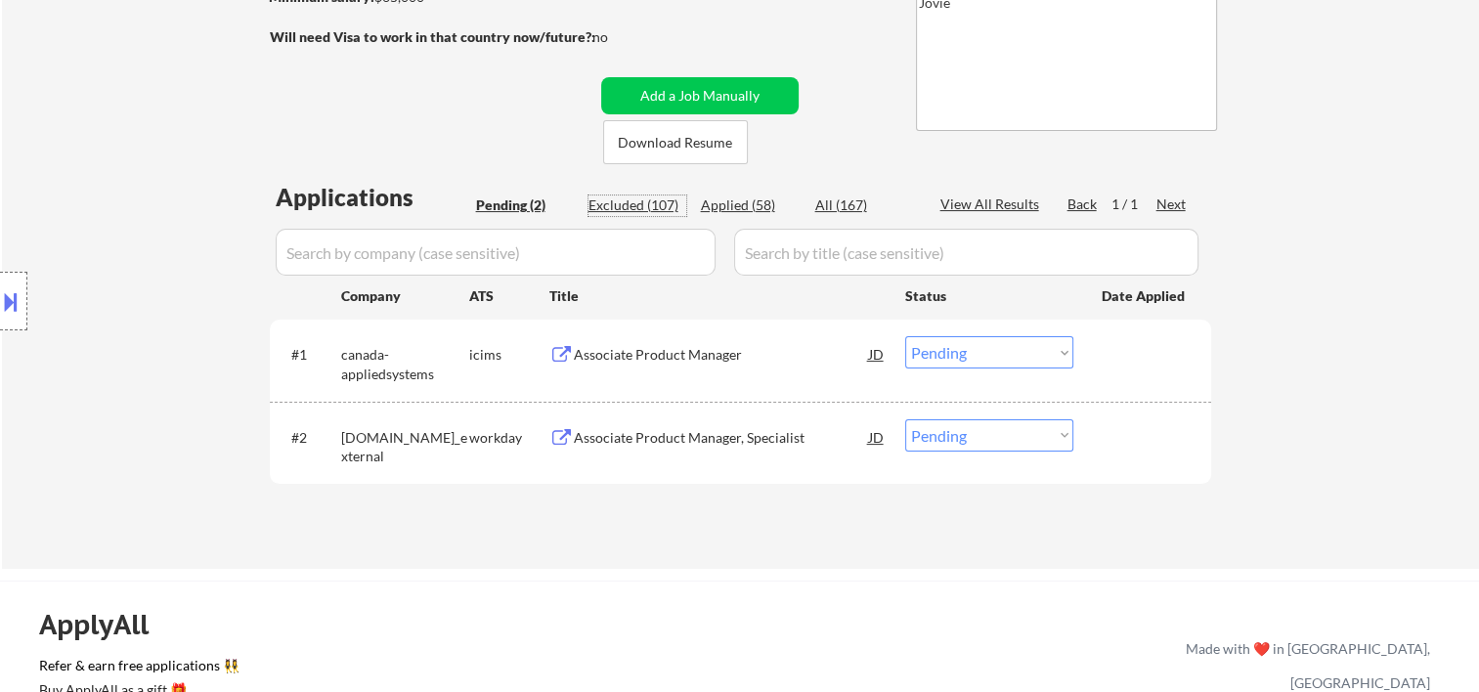
select select ""excluded__expired_""
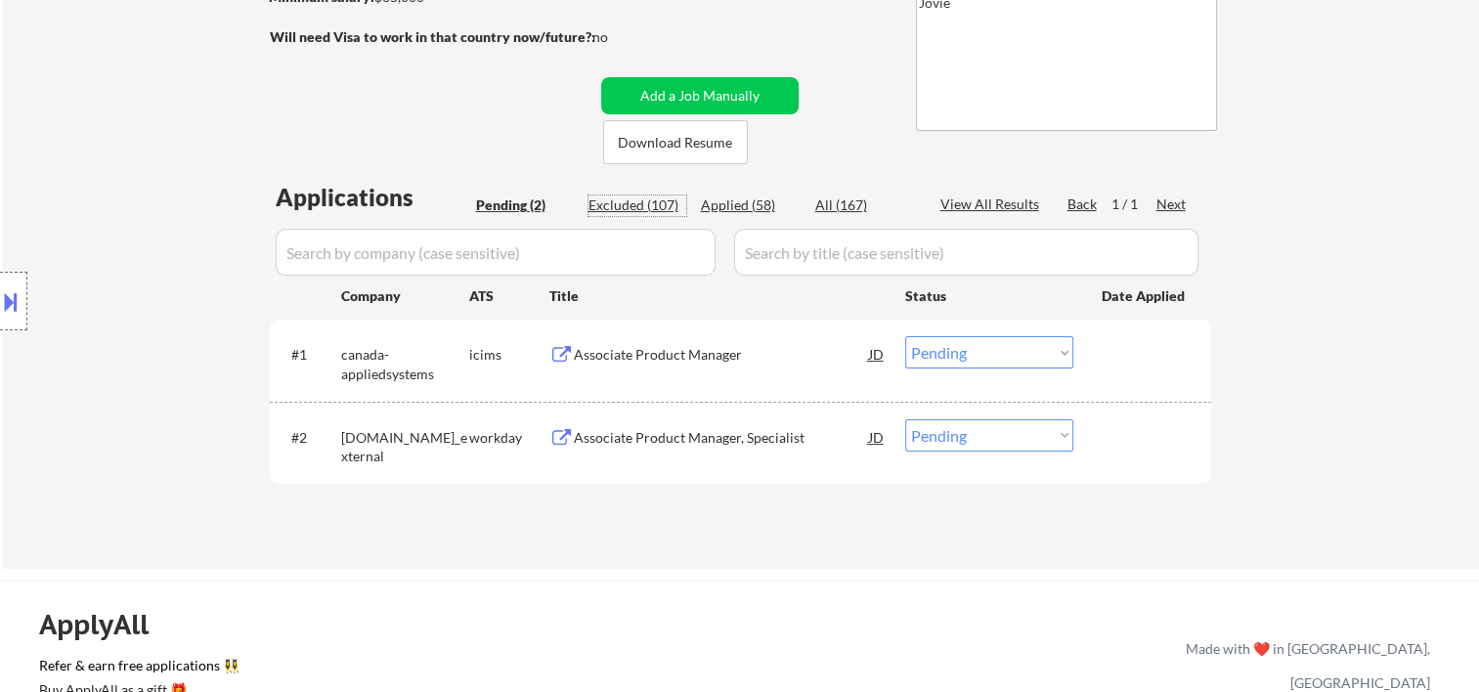
select select ""excluded__expired_""
select select ""excluded__bad_match_""
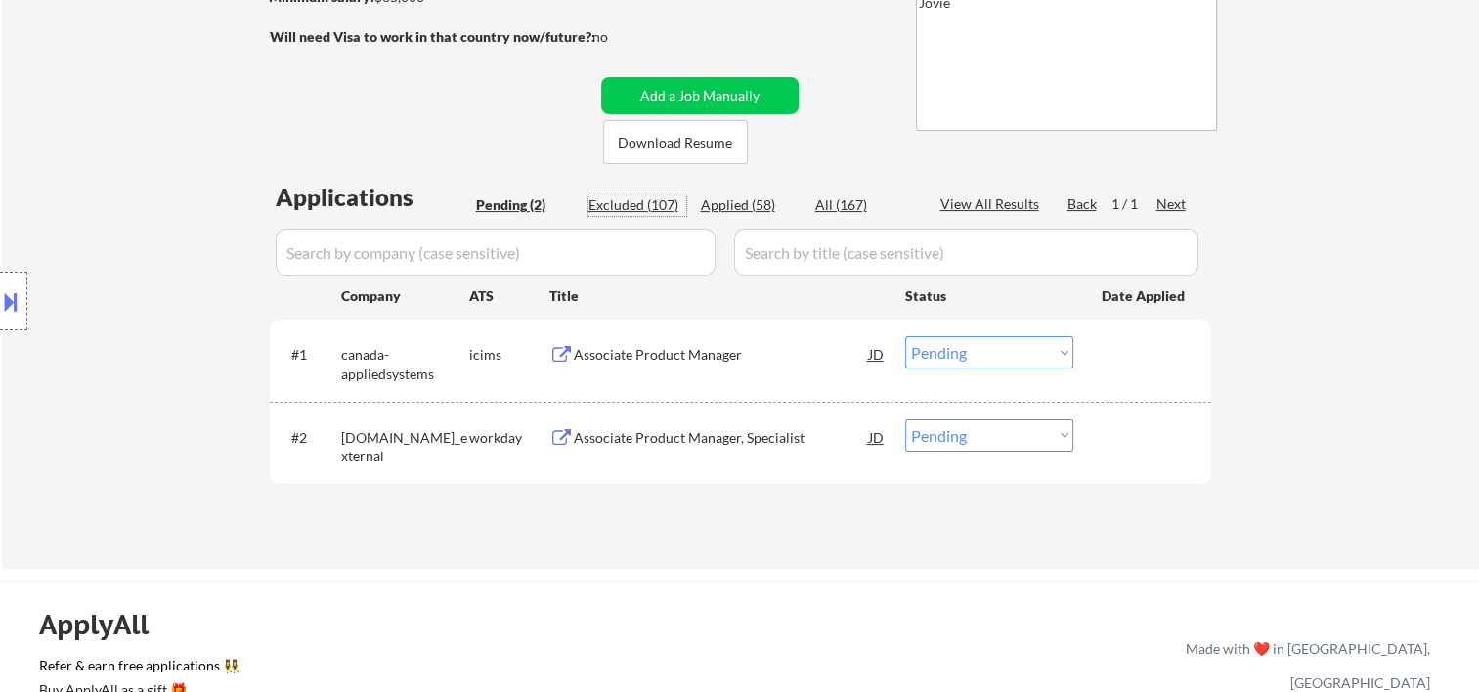
select select ""excluded__bad_match_""
select select ""excluded__location_""
select select ""excluded__bad_match_""
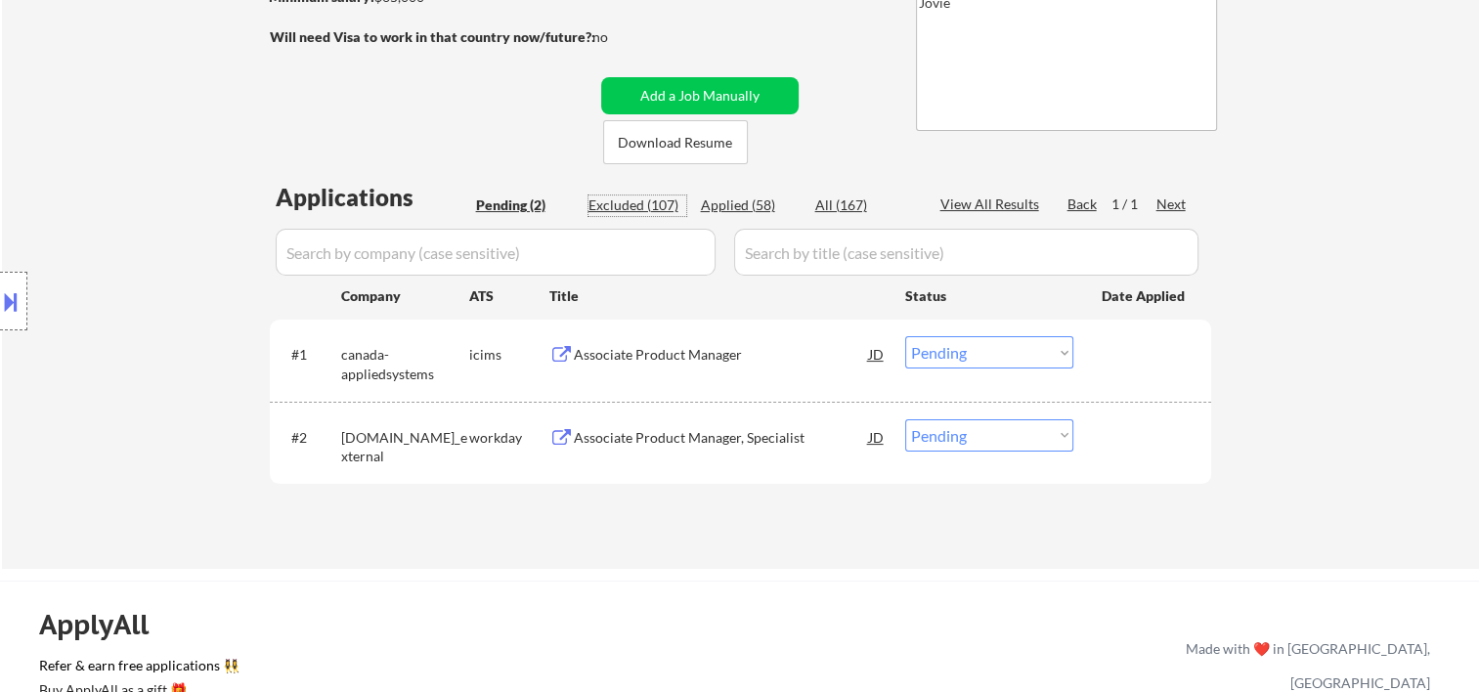
select select ""excluded__bad_match_""
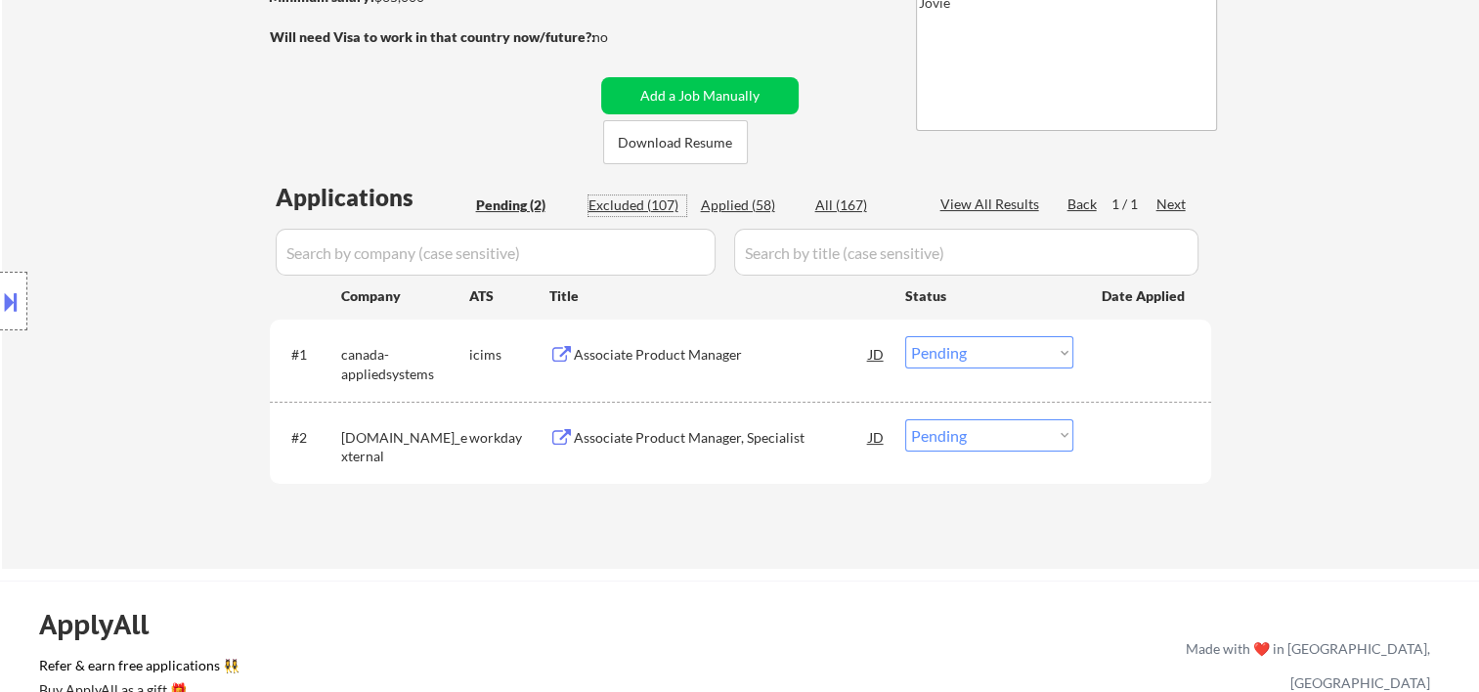
select select ""excluded__expired_""
select select ""excluded__bad_match_""
select select ""excluded__expired_""
select select ""excluded__bad_match_""
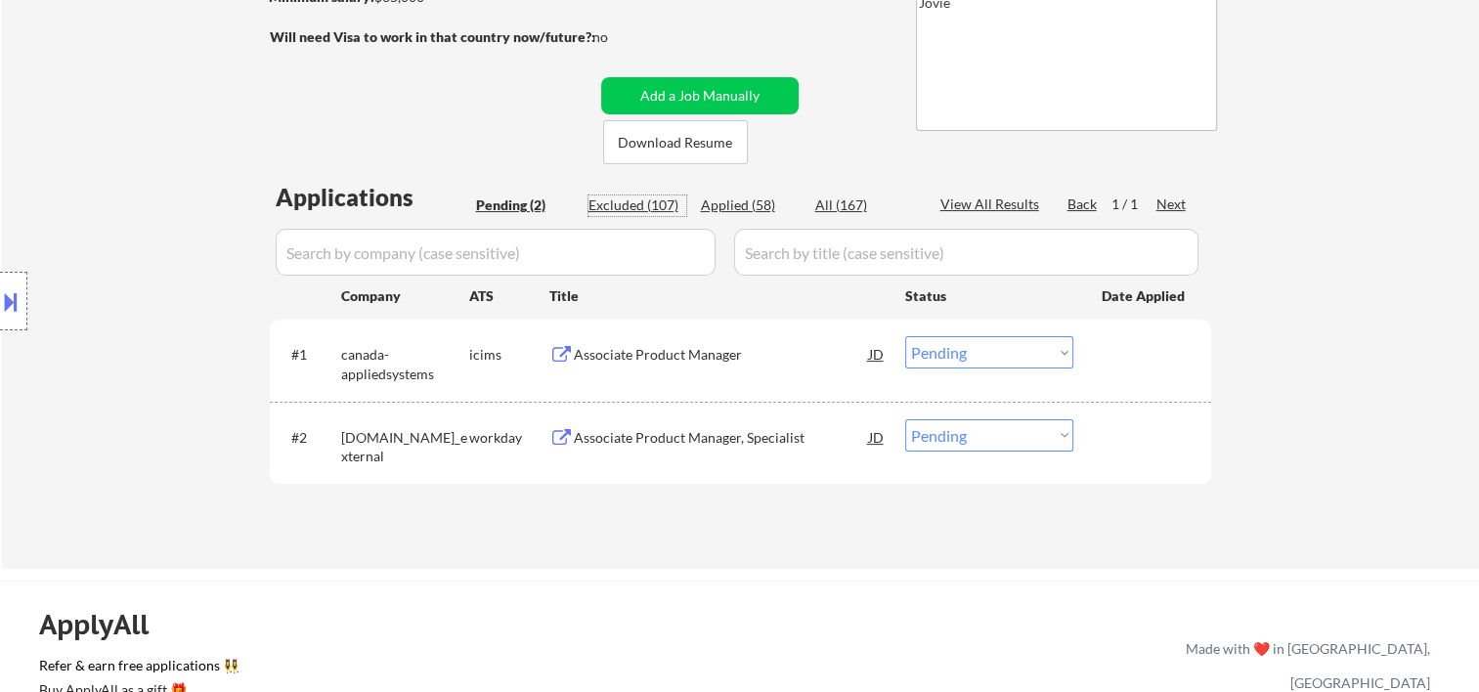
select select ""excluded__bad_match_""
select select ""excluded__expired_""
select select ""excluded__bad_match_""
select select ""excluded__other_""
select select ""excluded__bad_match_""
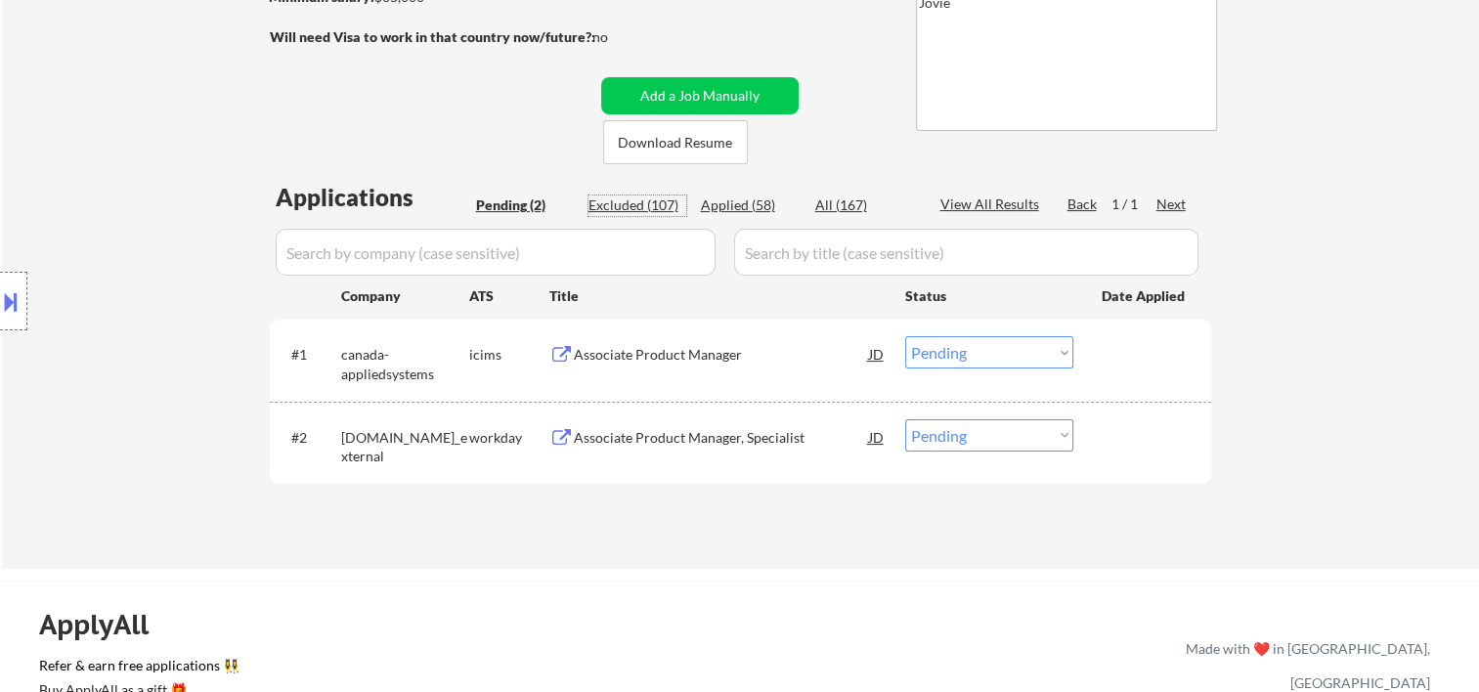
select select ""excluded__expired_""
select select ""excluded__bad_match_""
select select ""excluded__expired_""
select select ""excluded__bad_match_""
select select ""excluded__expired_""
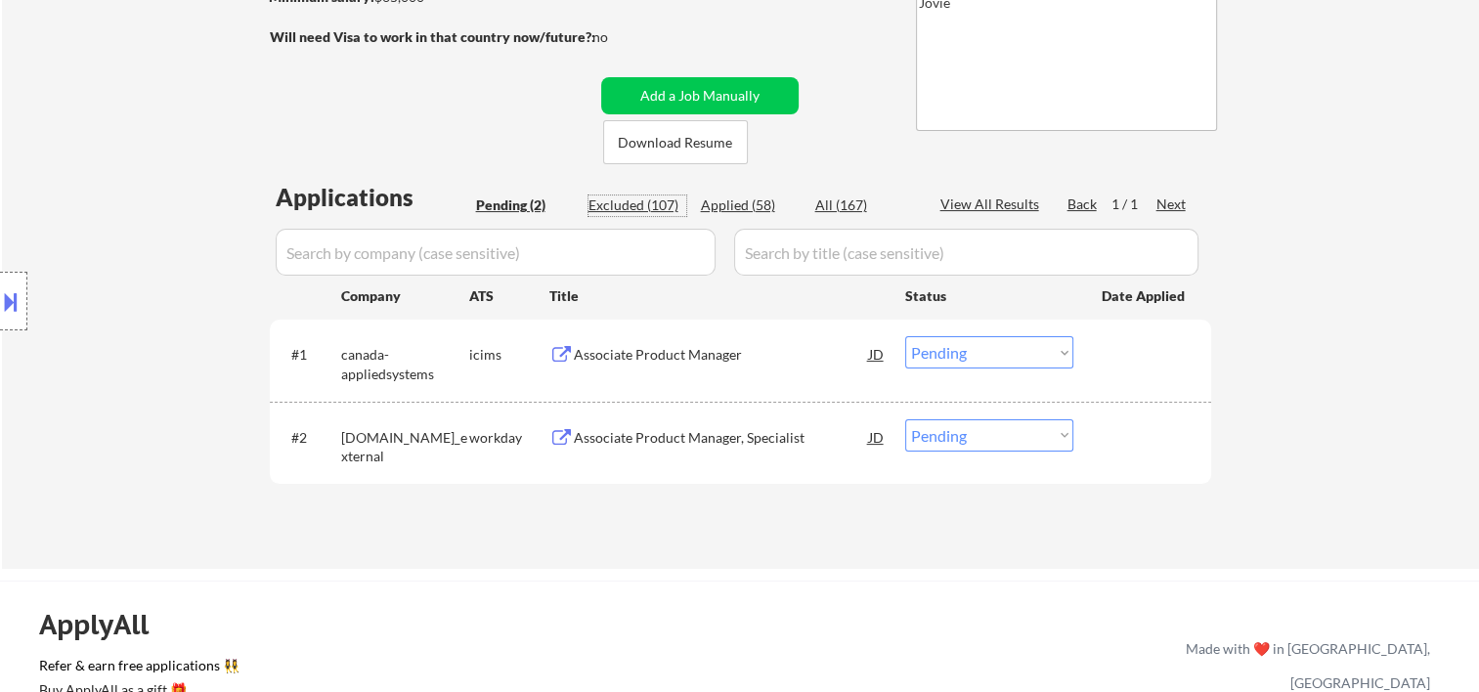
select select ""excluded__expired_""
select select ""excluded__bad_match_""
select select ""excluded__expired_""
select select ""excluded__bad_match_""
select select ""excluded""
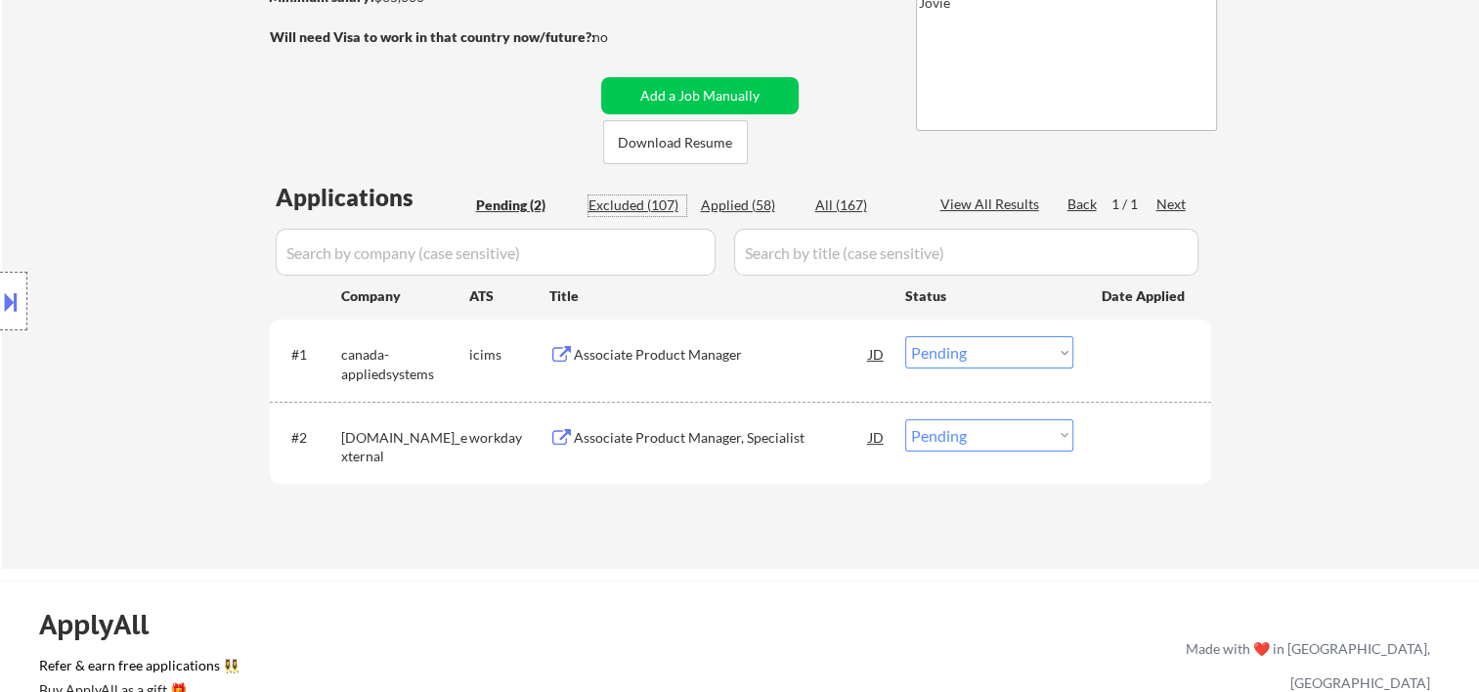
select select ""excluded__bad_match_""
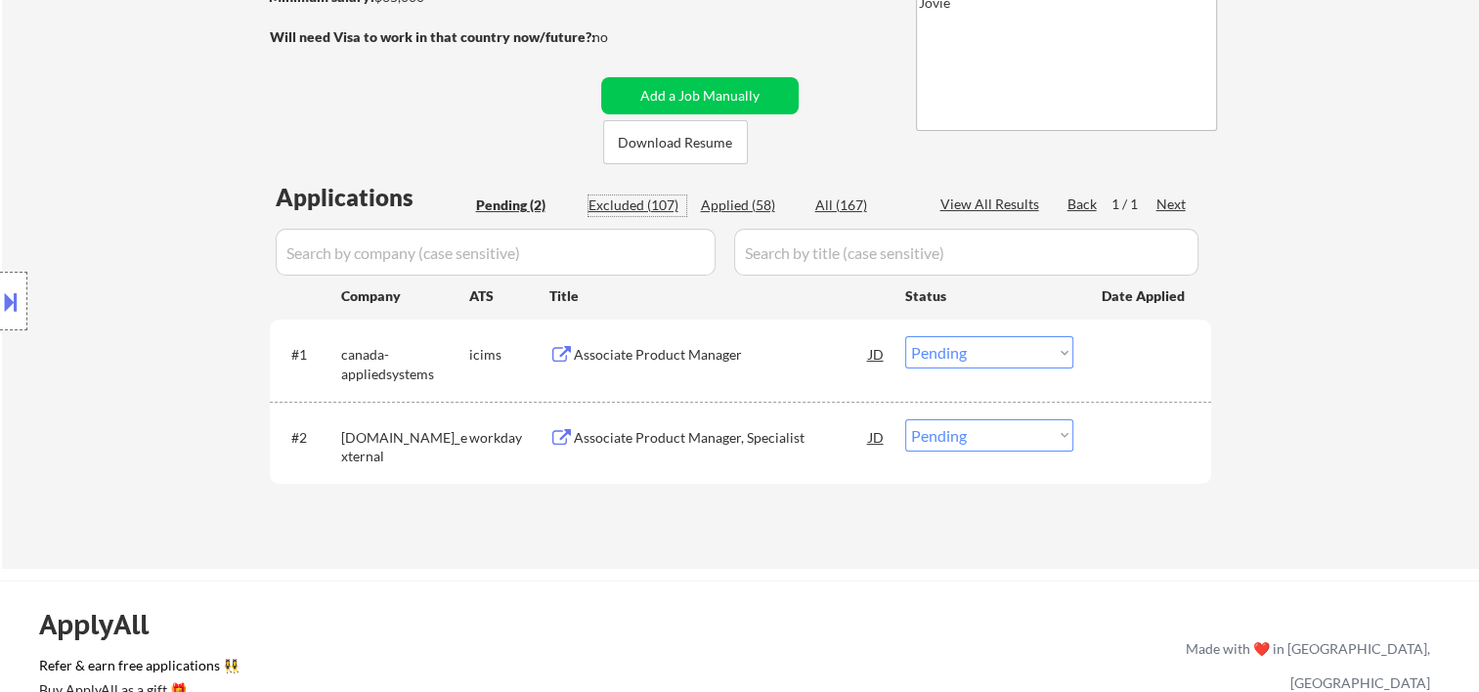
select select ""excluded__expired_""
select select ""excluded__bad_match_""
select select ""excluded__expired_""
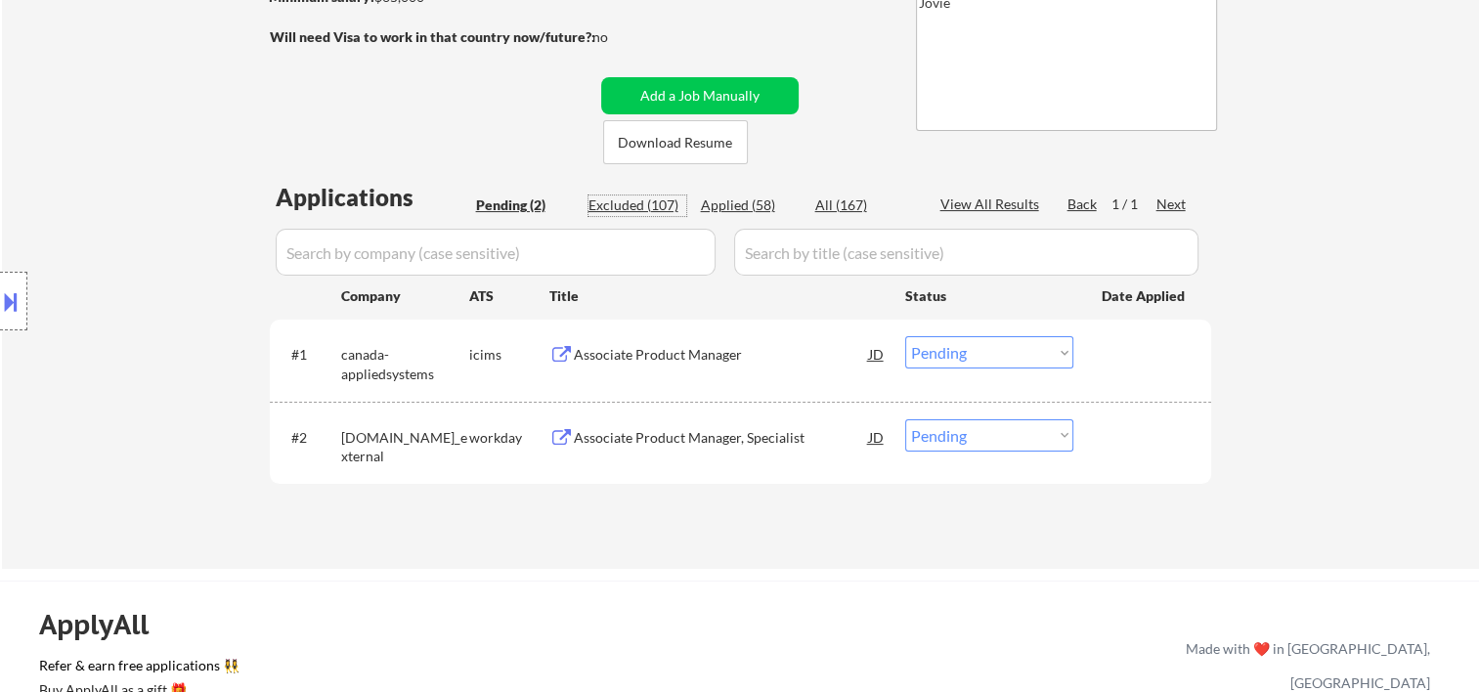
select select ""excluded__expired_""
select select ""excluded""
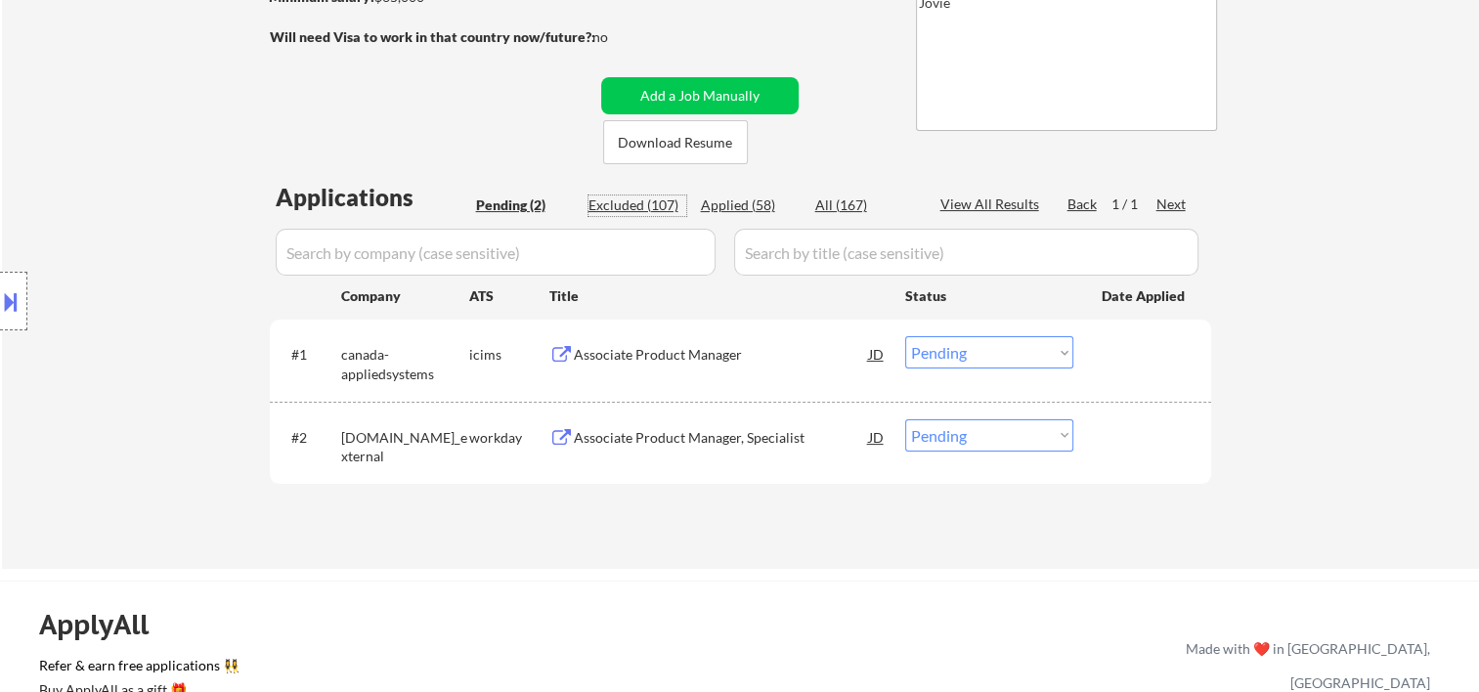
select select ""excluded__bad_match_""
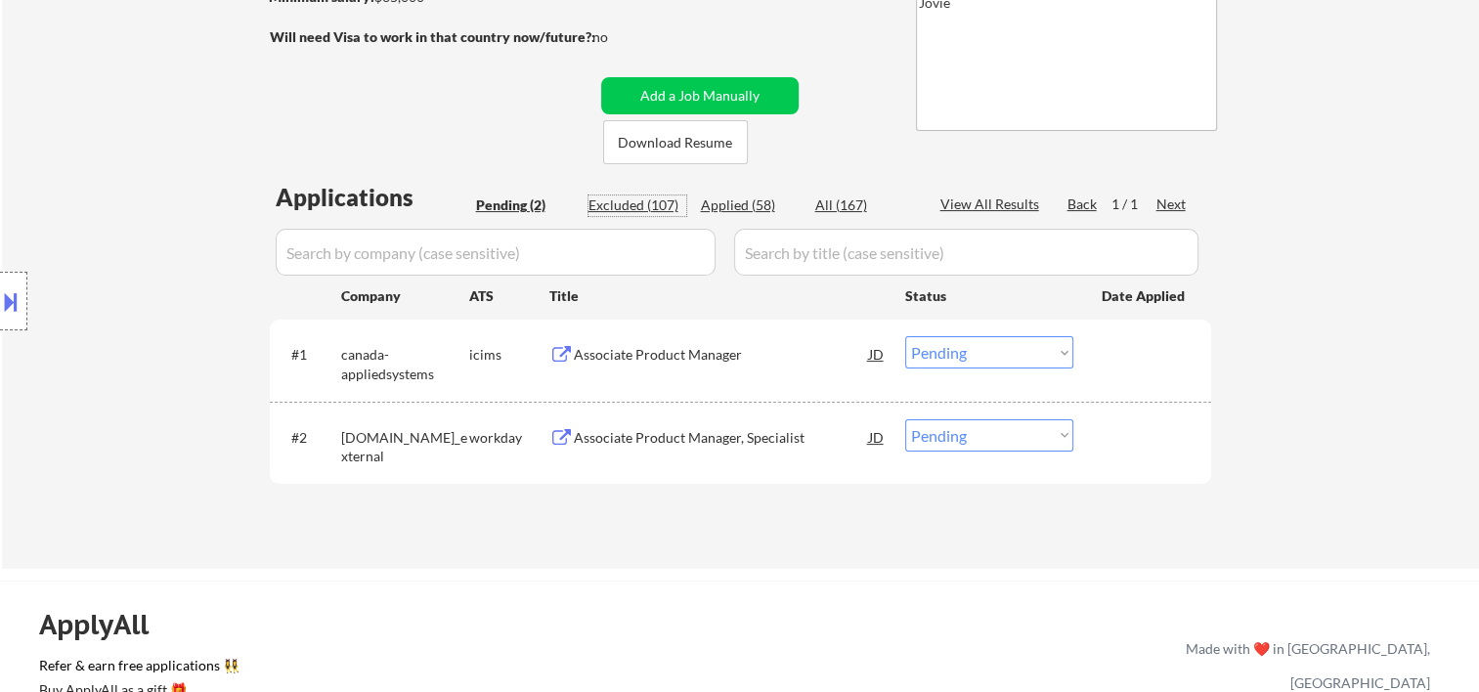
select select ""excluded__expired_""
select select ""excluded__bad_match_""
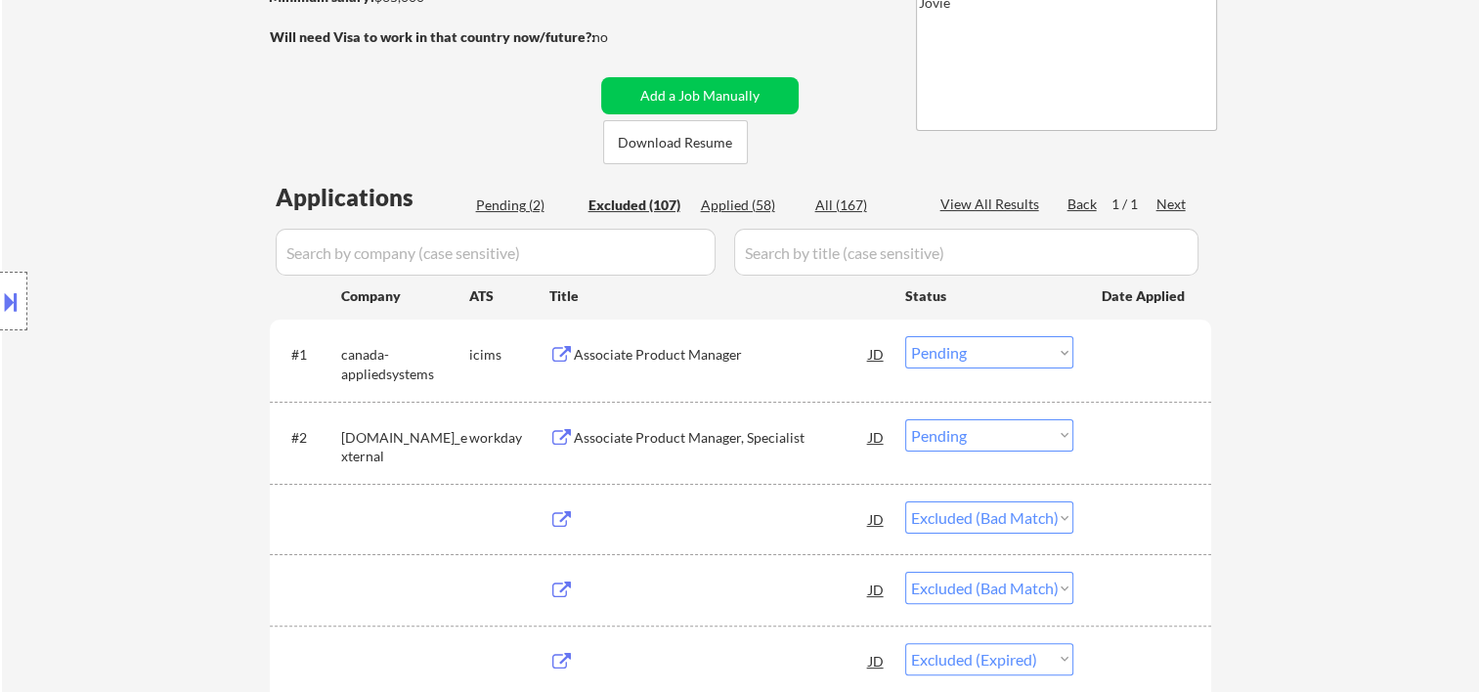
select select ""excluded__bad_match_""
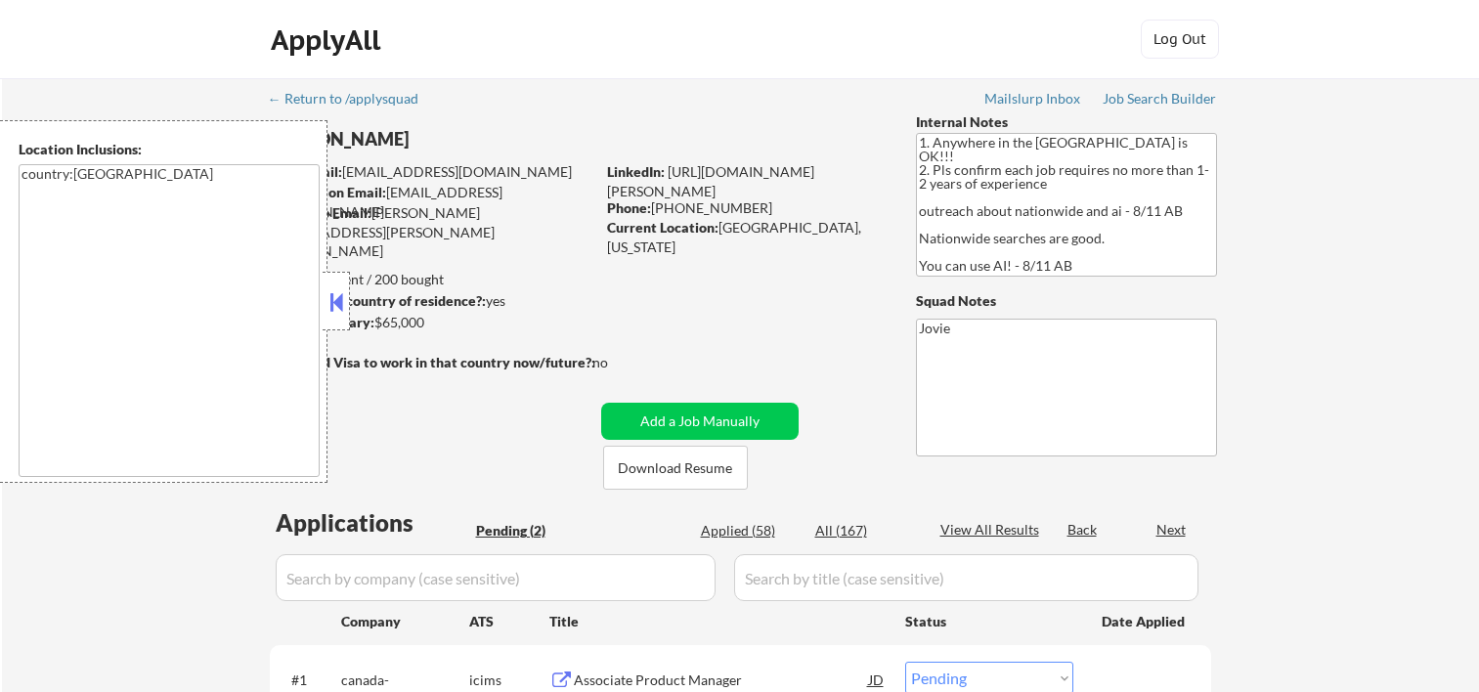
select select ""pending""
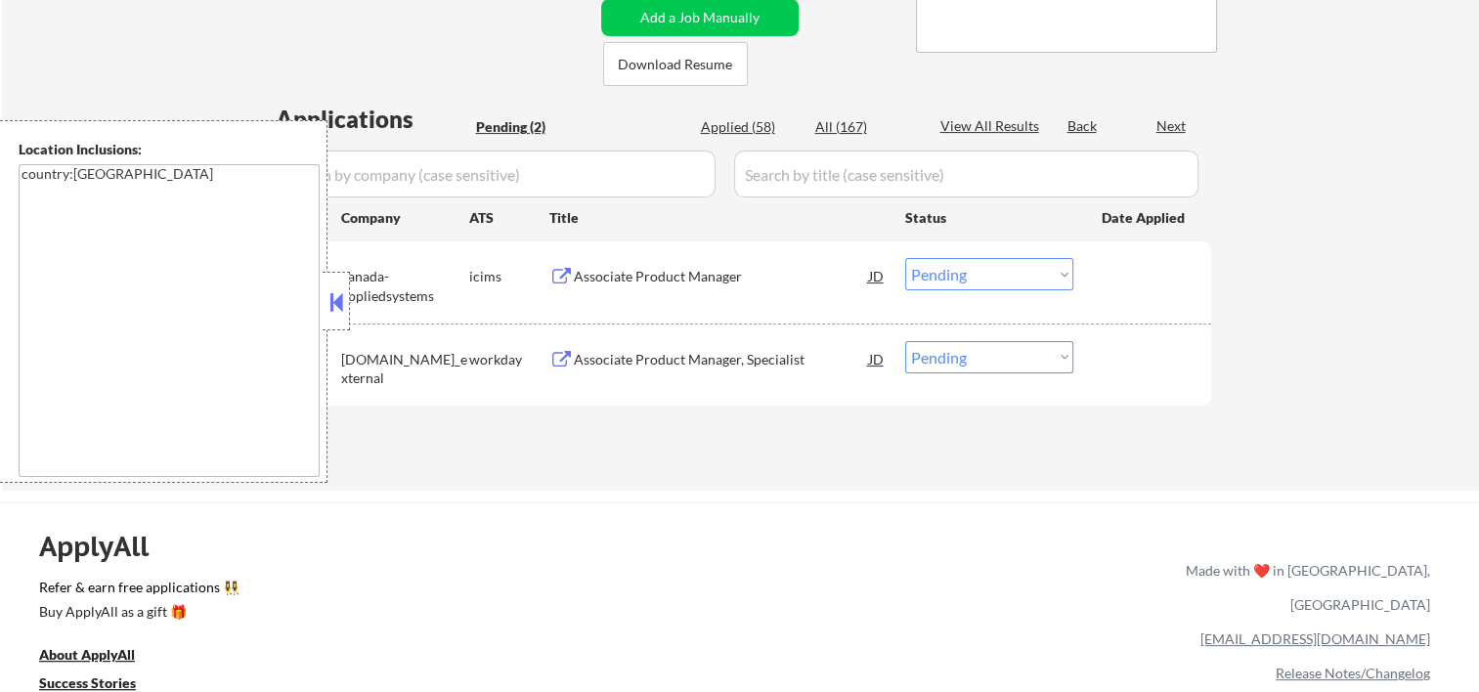
scroll to position [325, 0]
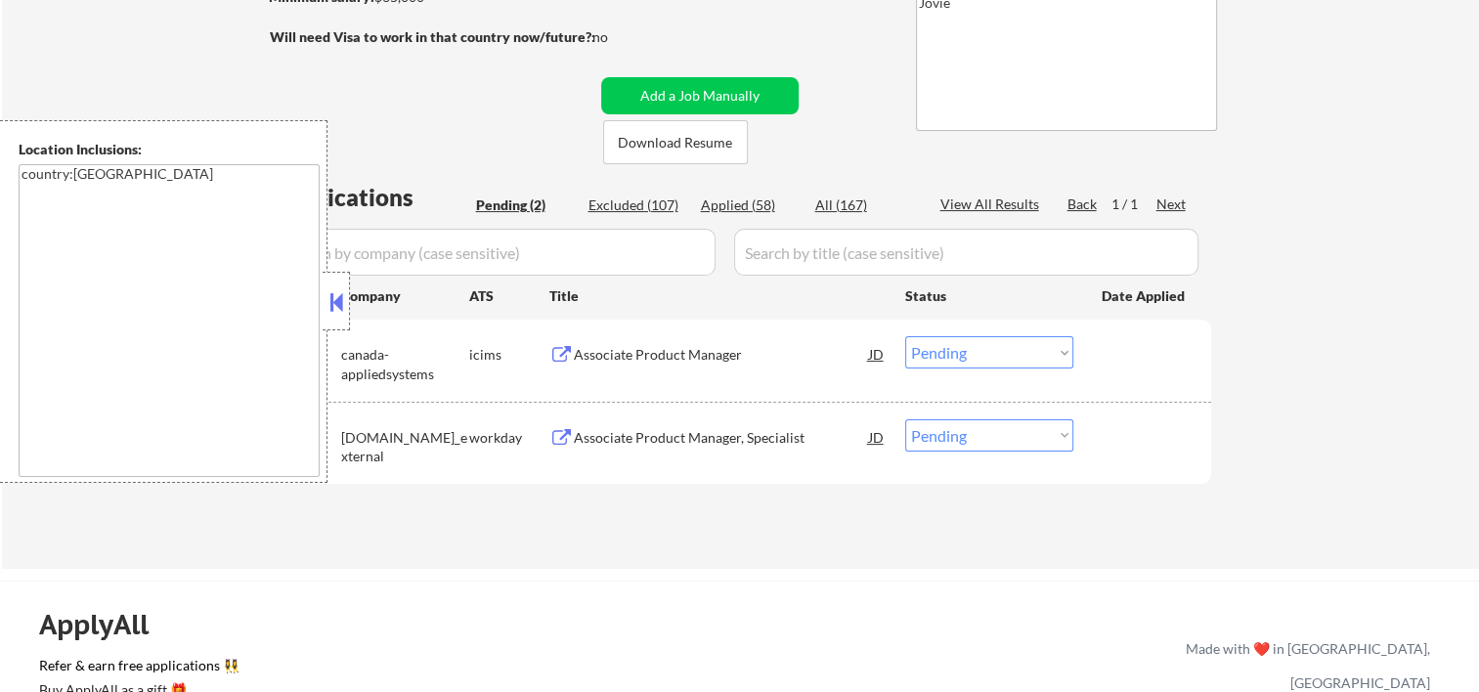
click at [658, 202] on div "Excluded (107)" at bounding box center [637, 205] width 98 height 20
click at [339, 316] on button at bounding box center [336, 301] width 22 height 29
select select ""excluded__bad_match_""
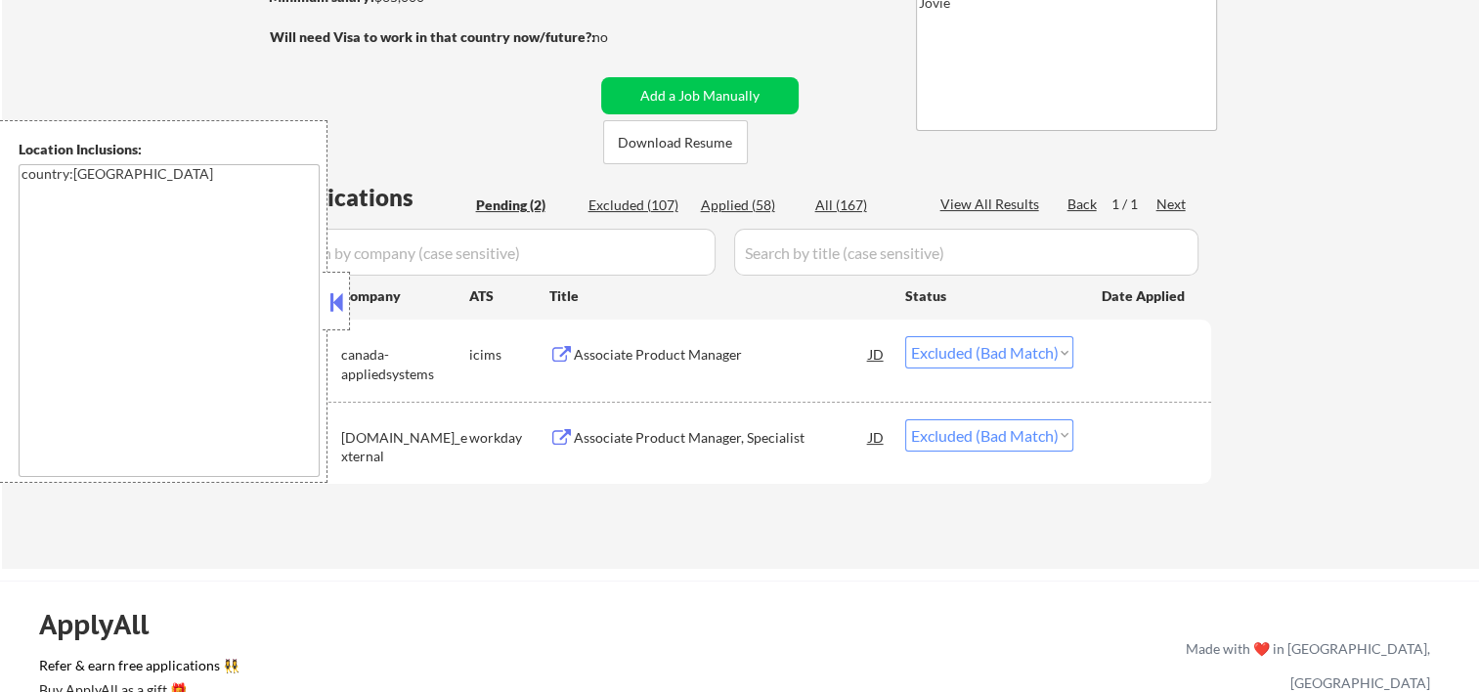
select select ""excluded__bad_match_""
select select ""excluded__expired_""
select select ""excluded""
select select ""excluded__bad_match_""
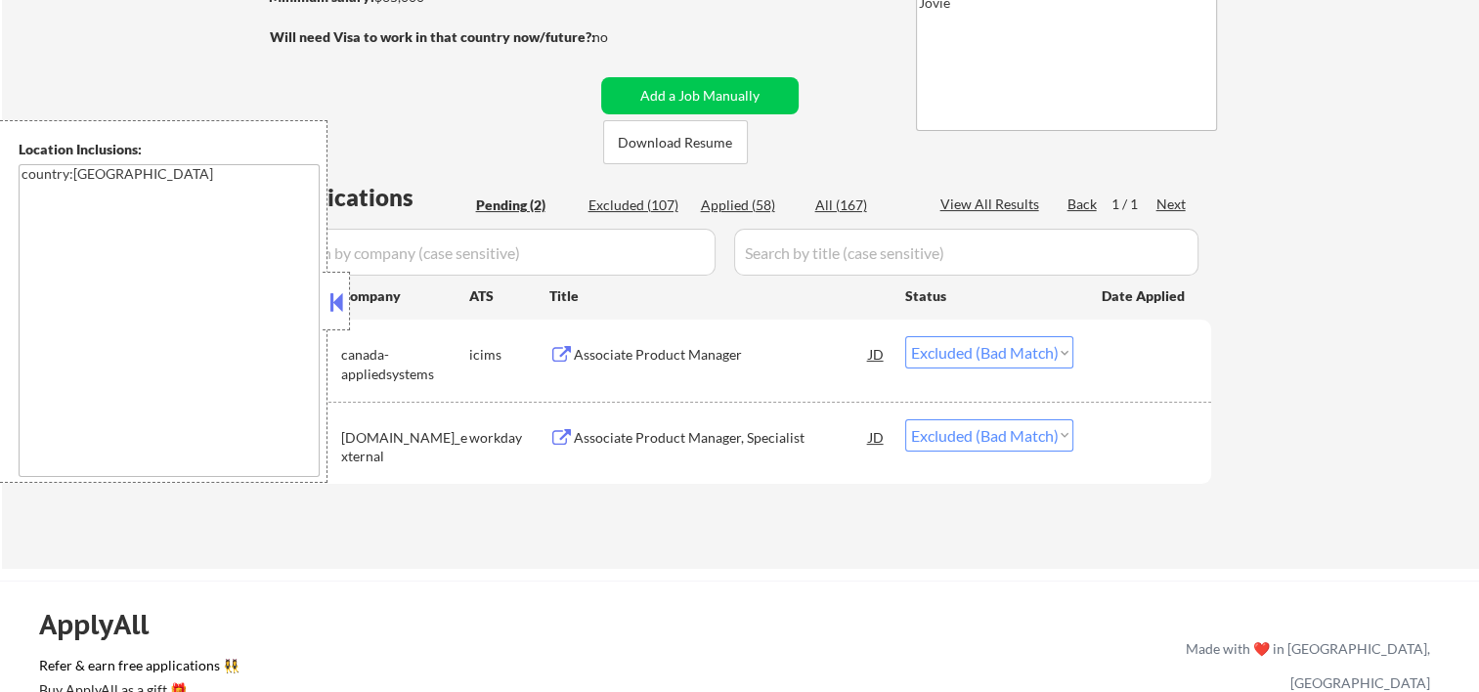
select select ""excluded__expired_""
select select ""excluded__bad_match_""
select select ""excluded__expired_""
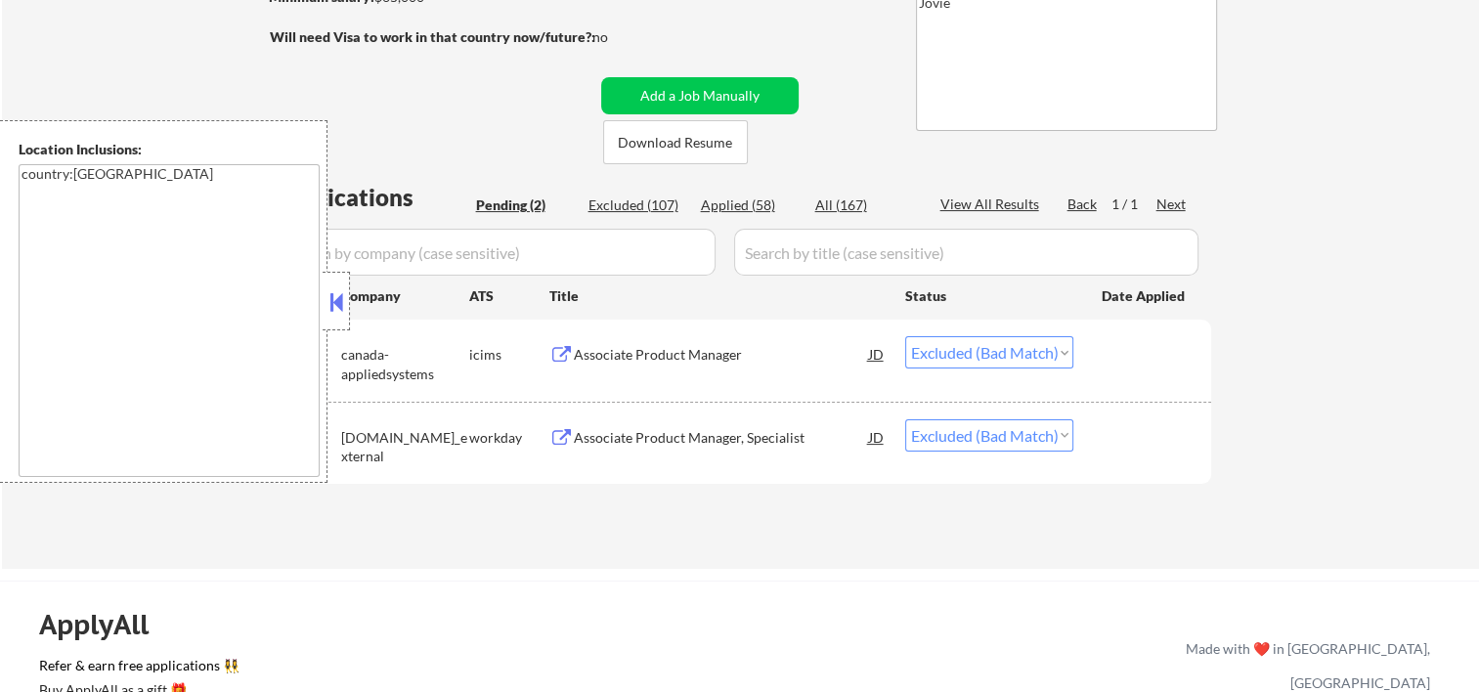
select select ""excluded__expired_""
select select ""excluded__bad_match_""
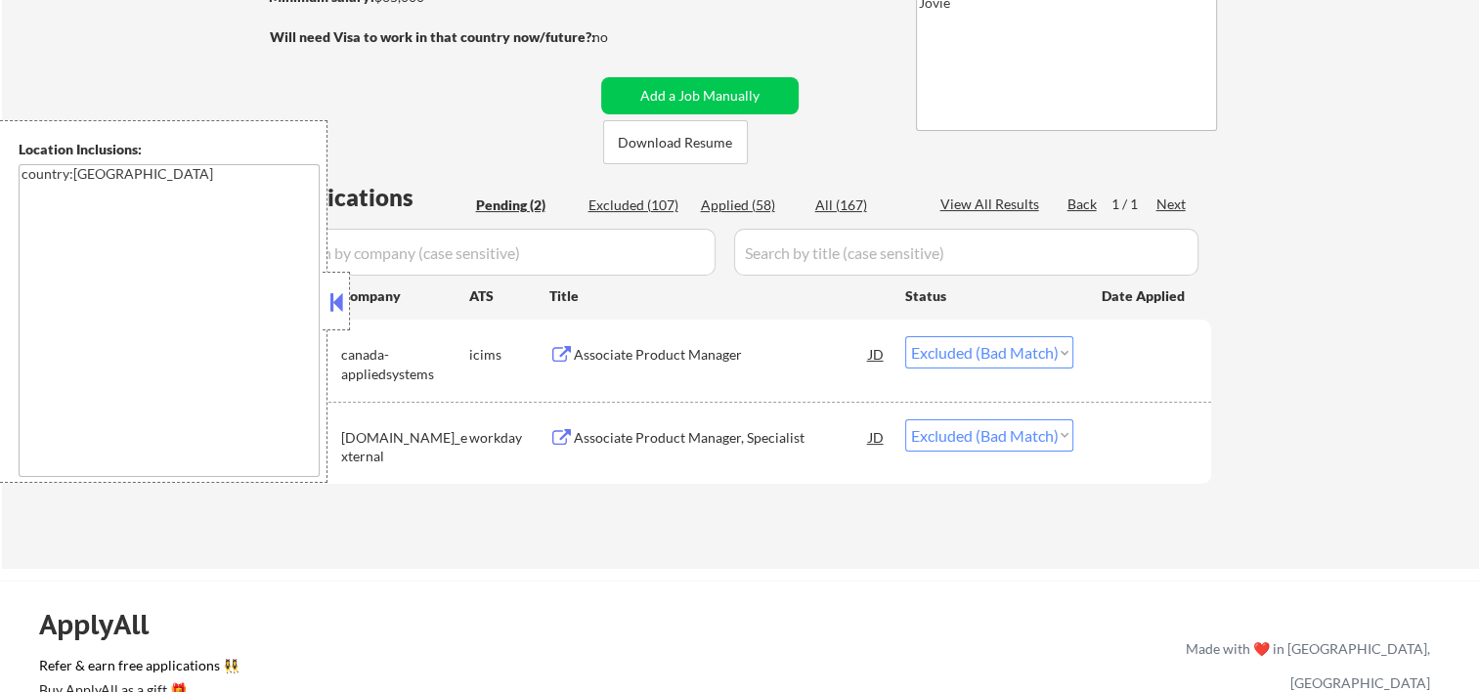
select select ""excluded__bad_match_""
select select ""excluded__expired_""
select select ""excluded__bad_match_""
select select ""excluded__expired_""
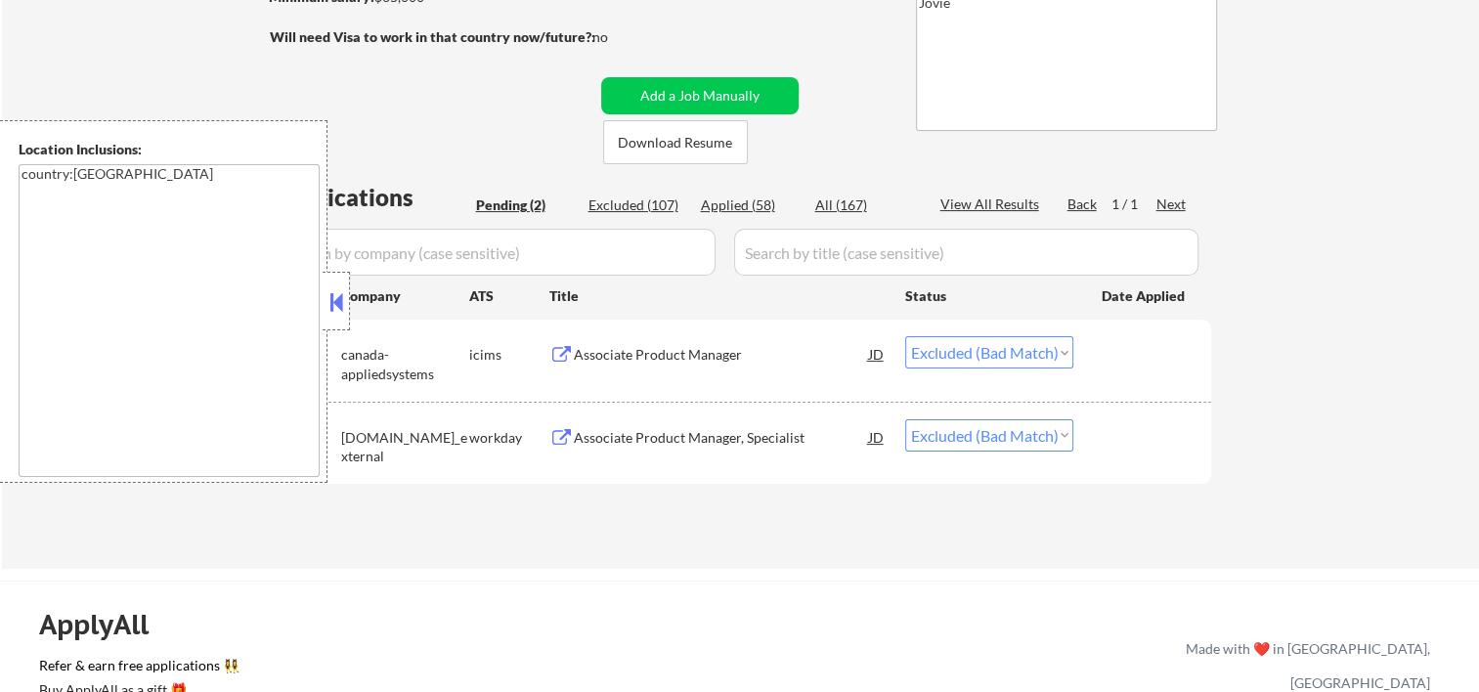
select select ""excluded__bad_match_""
select select ""excluded__expired_""
select select ""excluded__bad_match_""
select select ""excluded__expired_""
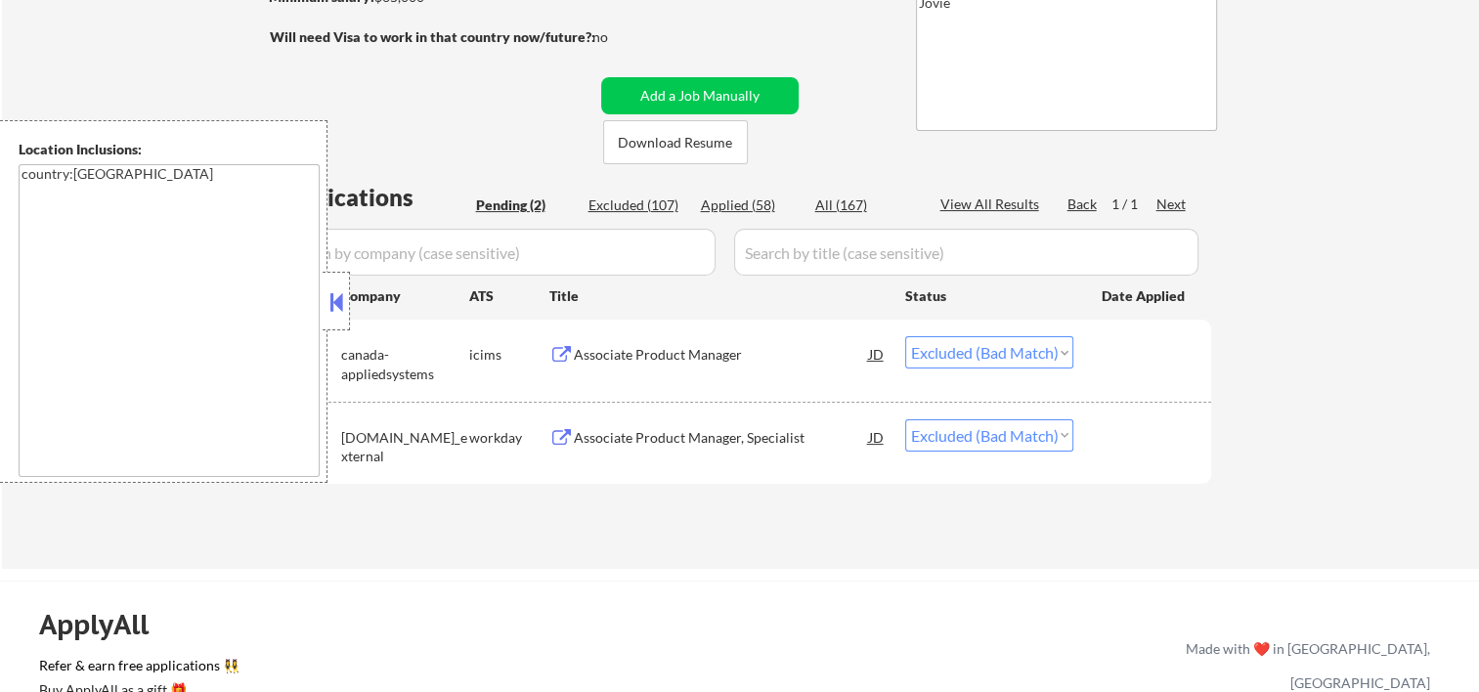
select select ""excluded__bad_match_""
select select ""excluded__expired_""
select select ""excluded""
select select ""excluded__bad_match_""
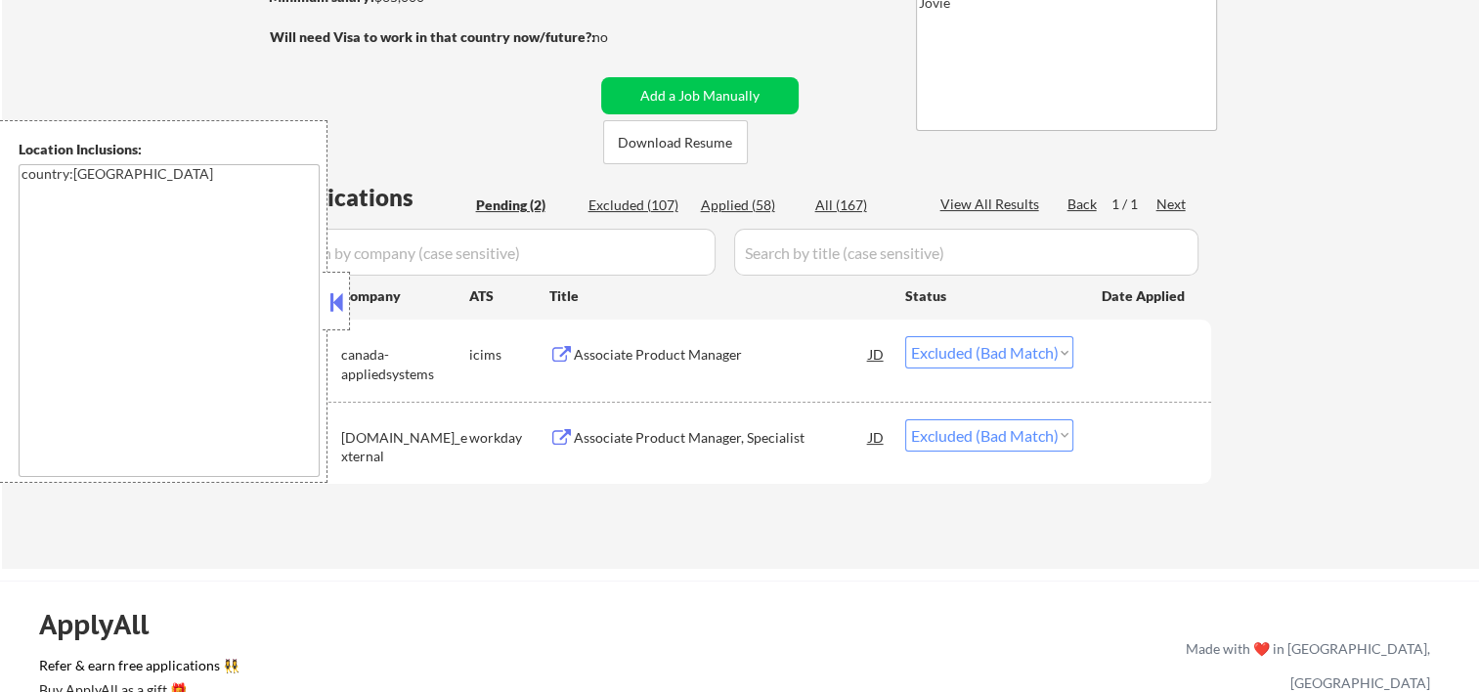
select select ""excluded__bad_match_""
select select ""excluded__expired_""
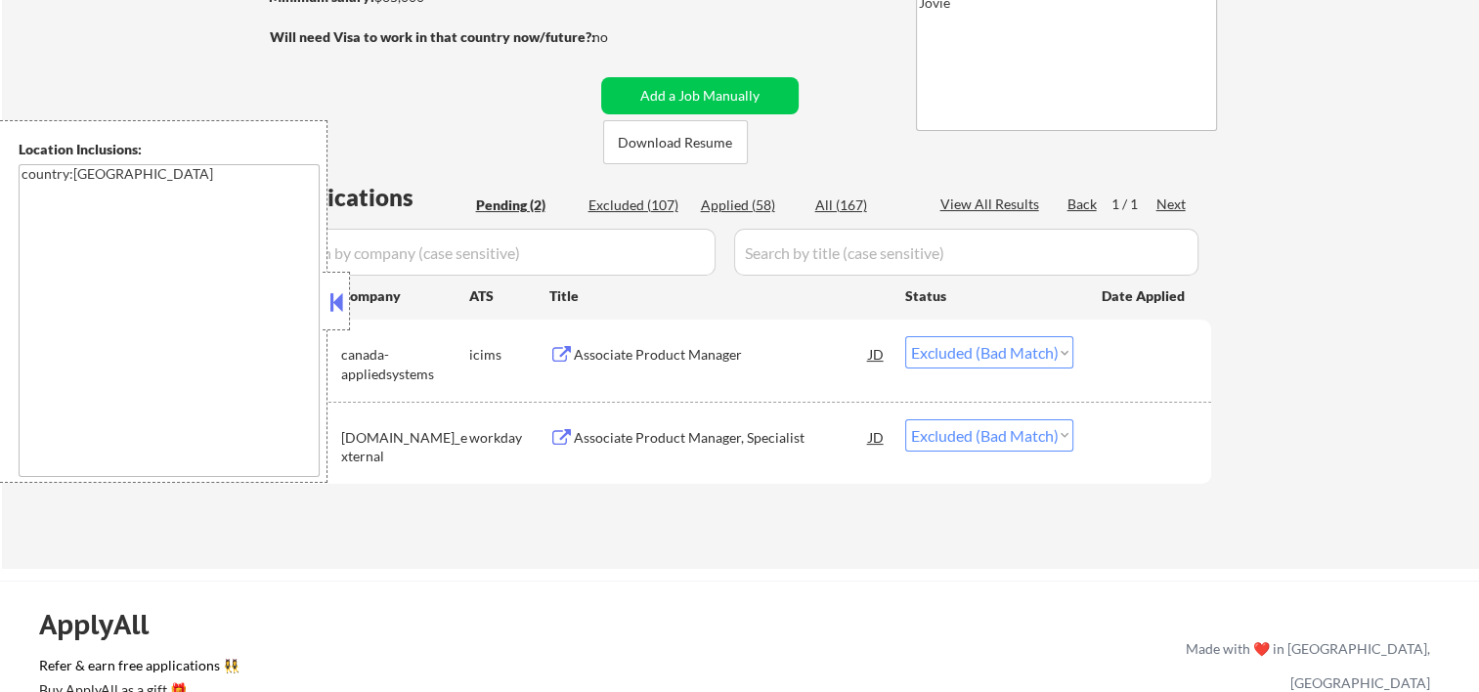
select select ""excluded__expired_""
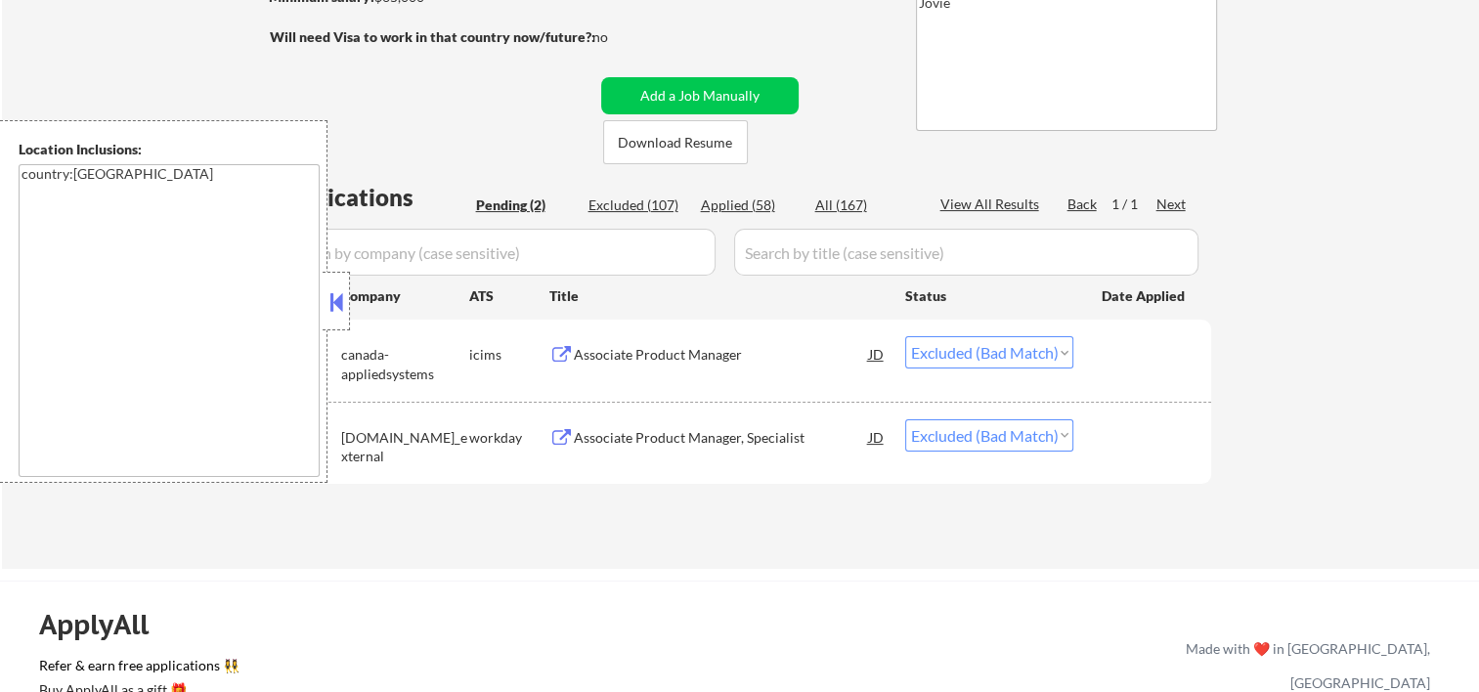
select select ""excluded__expired_""
select select ""excluded__bad_match_""
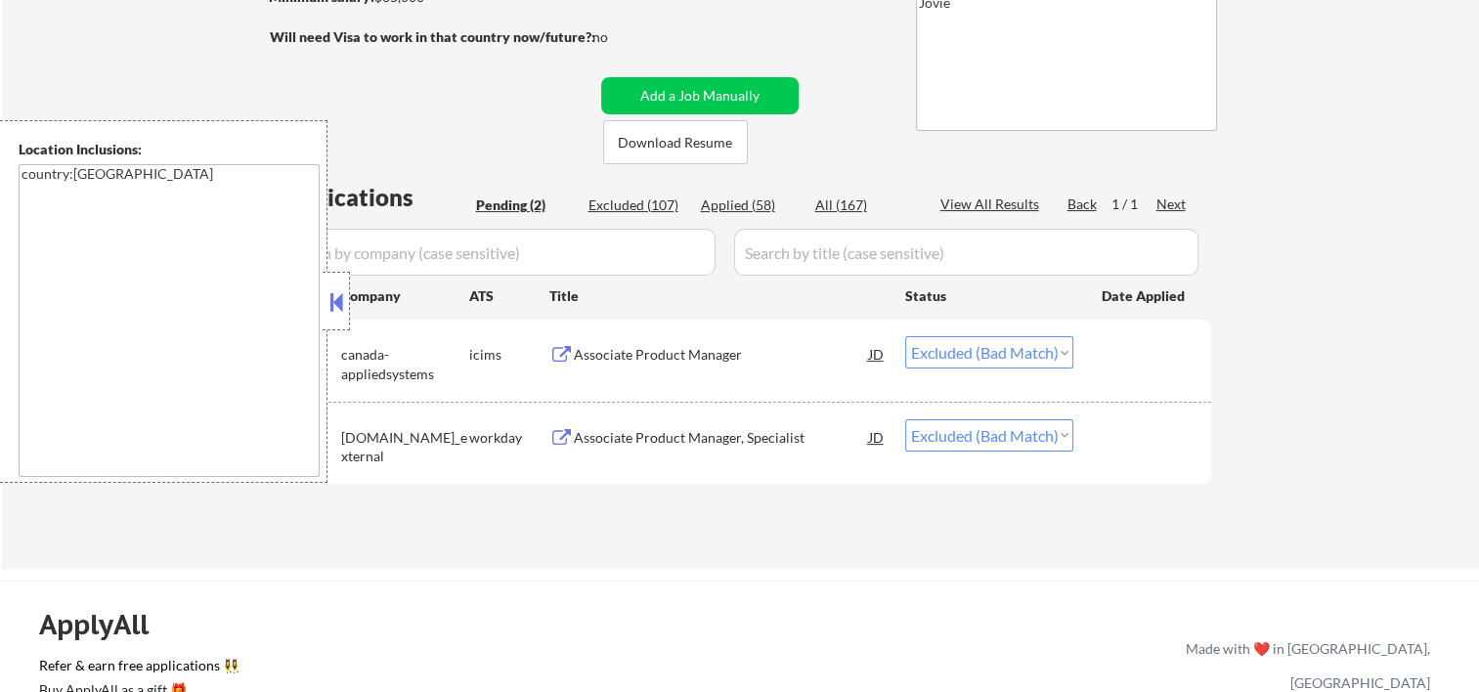
select select ""excluded__location_""
select select ""excluded__bad_match_""
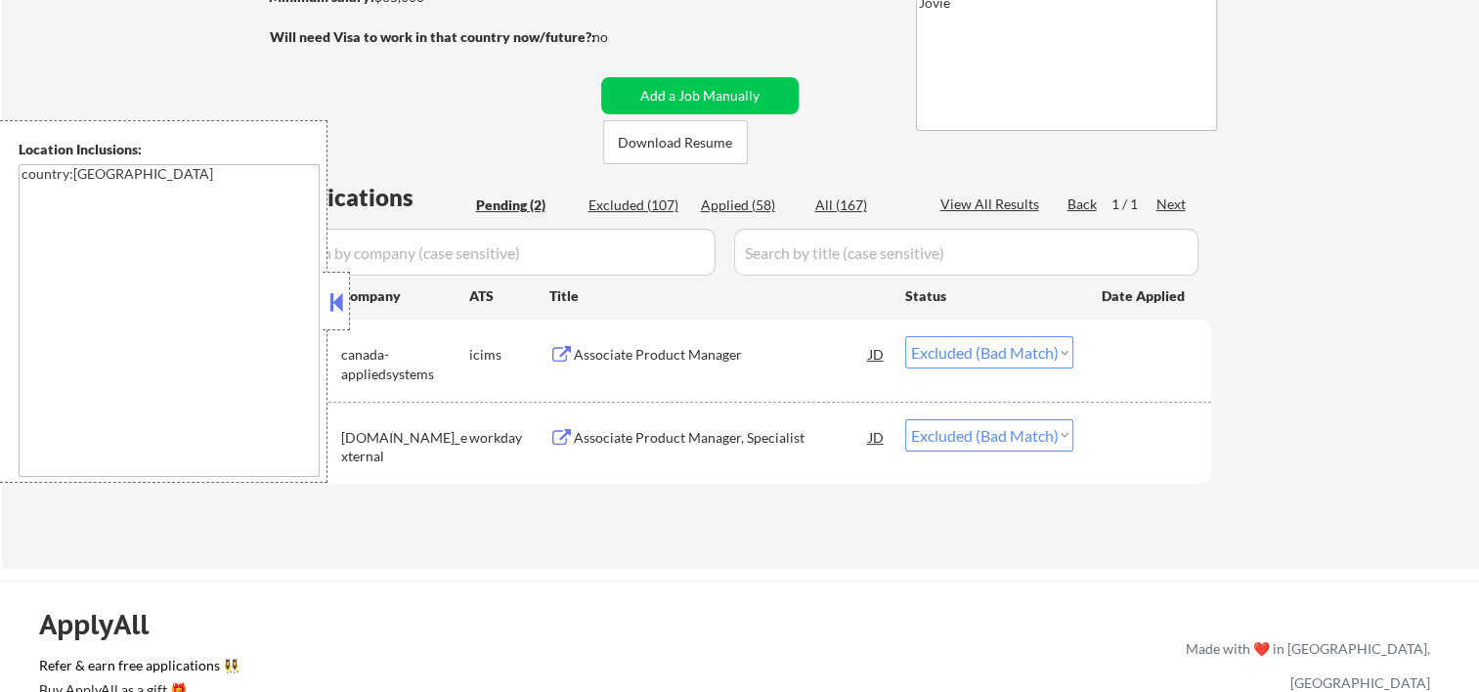
select select ""excluded__bad_match_""
select select ""excluded__expired_""
select select ""excluded__bad_match_""
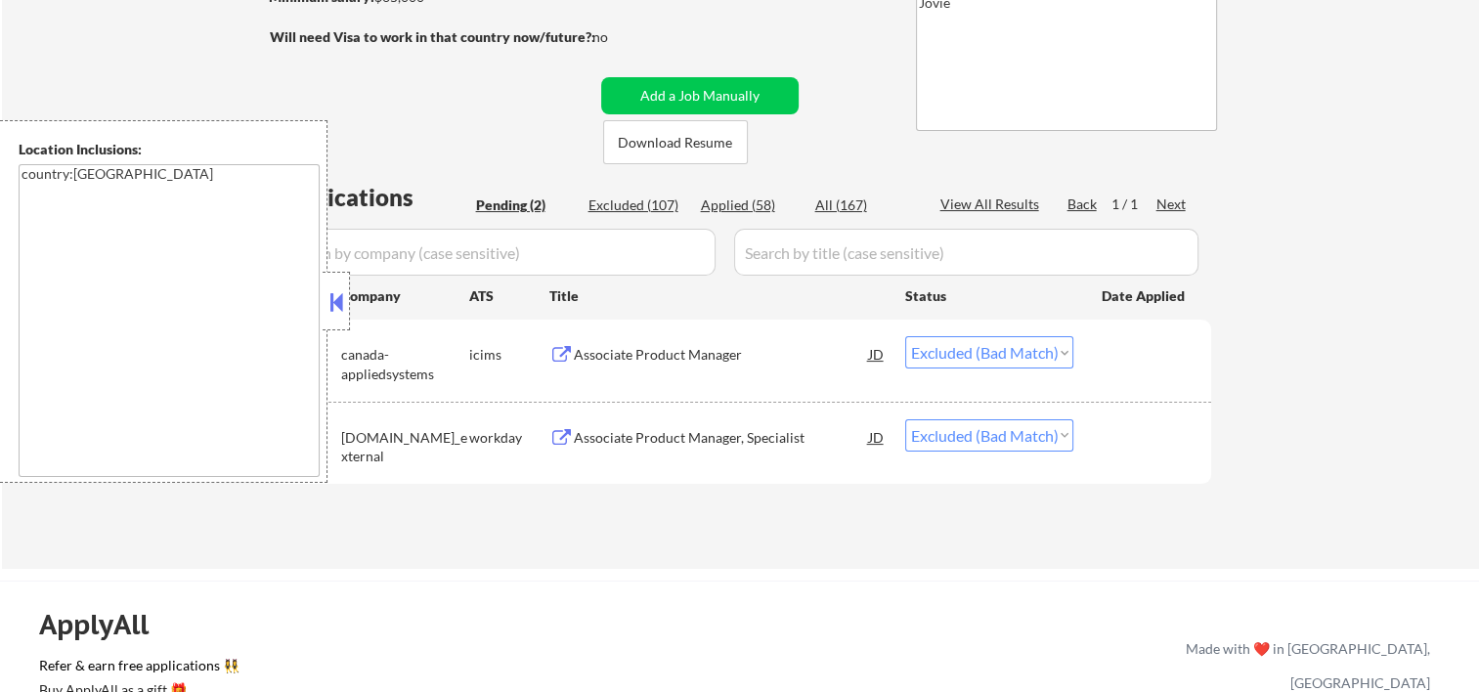
select select ""excluded__expired_""
select select ""excluded__bad_match_""
select select ""excluded__expired_""
select select ""excluded__bad_match_""
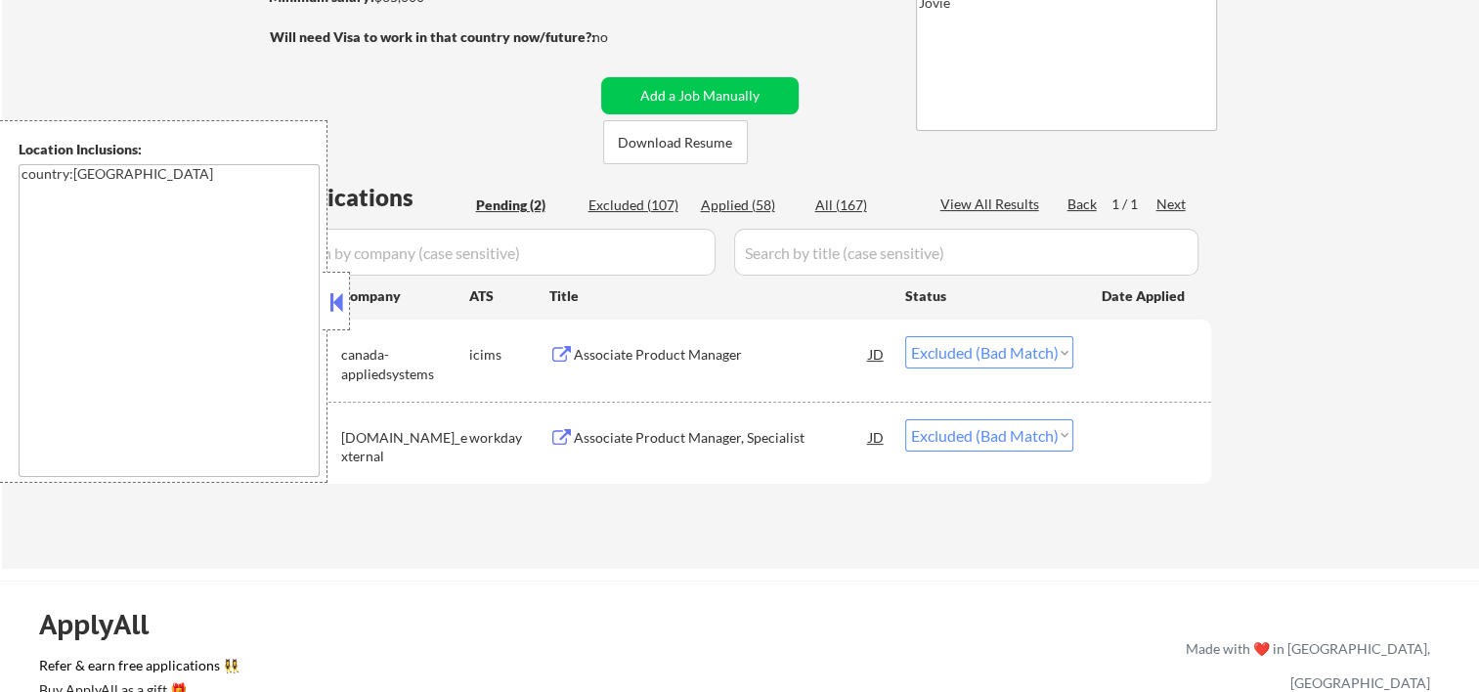
select select ""excluded__other_""
select select ""excluded__bad_match_""
select select ""excluded__expired_""
select select ""excluded__bad_match_""
select select ""excluded__expired_""
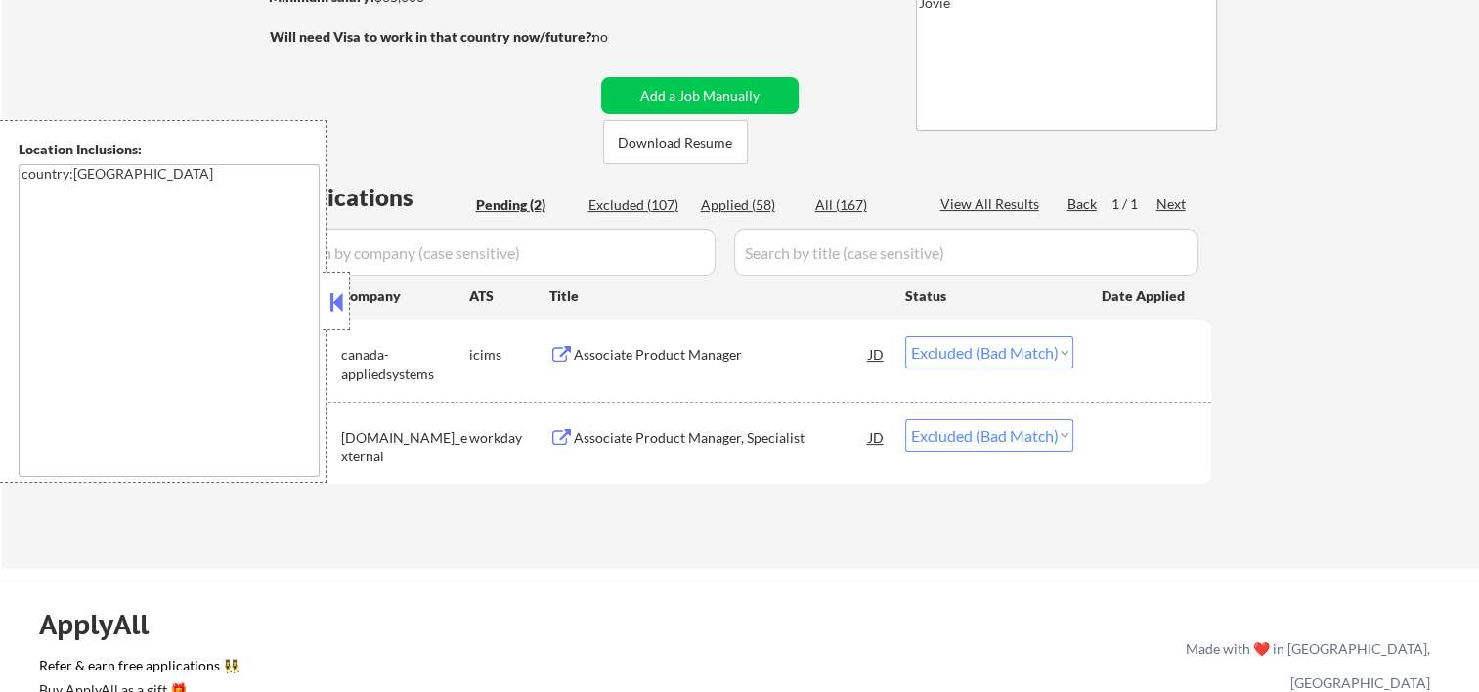
select select ""excluded__bad_match_""
select select ""excluded__expired_""
select select ""excluded__bad_match_""
select select ""excluded__expired_""
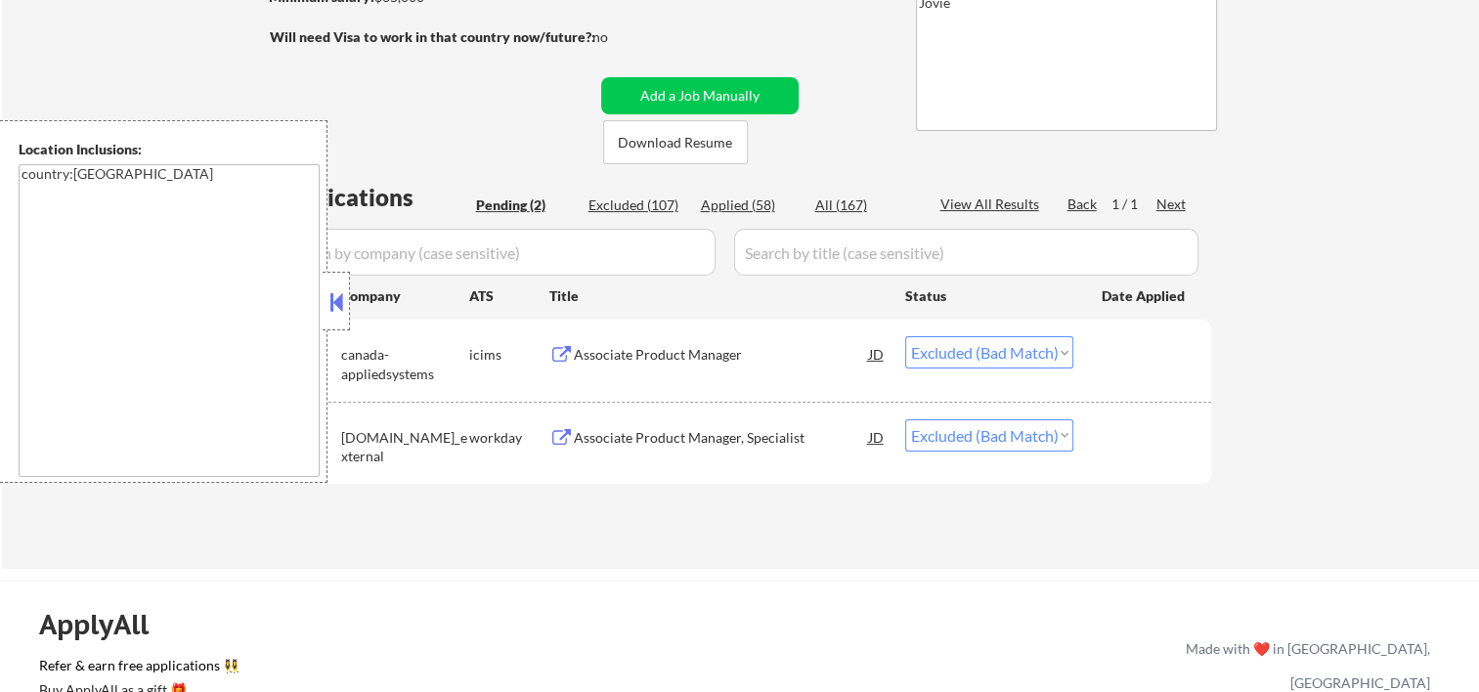
select select ""excluded__bad_match_""
select select ""excluded""
select select ""excluded__bad_match_""
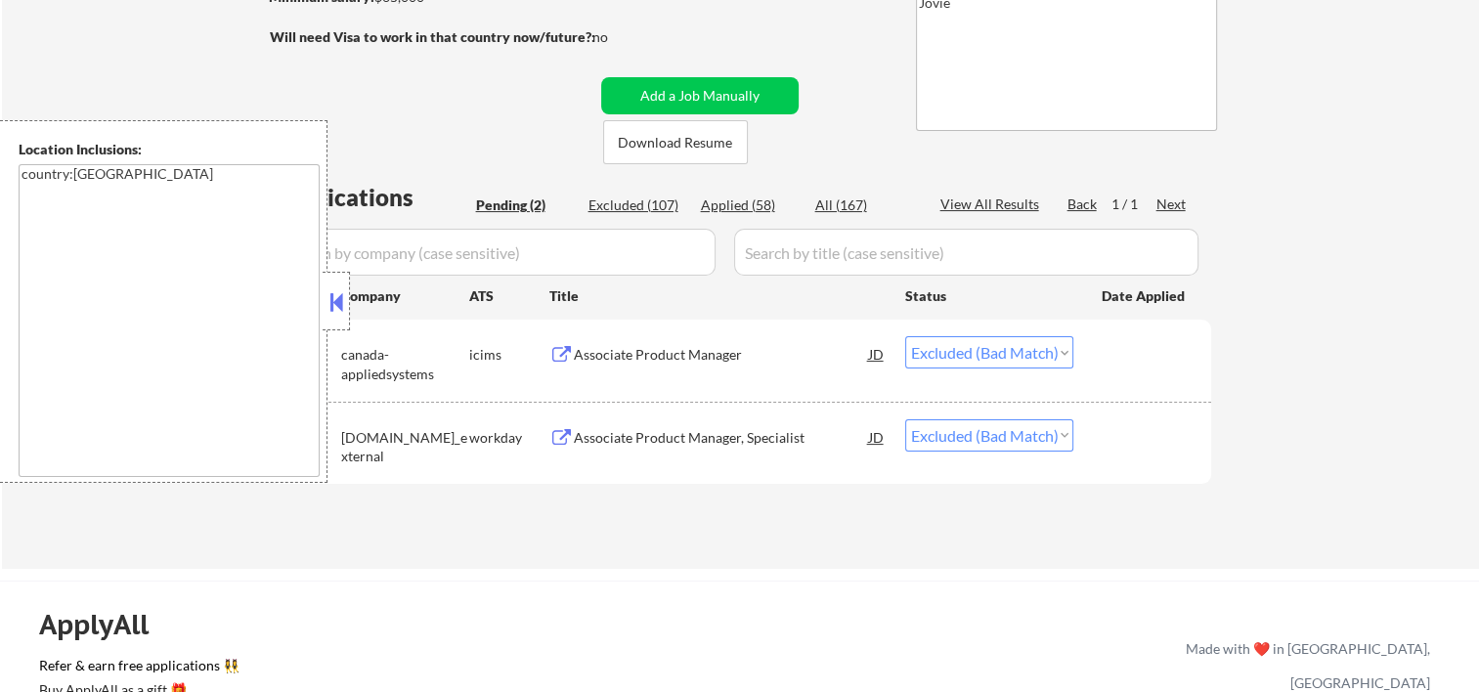
select select ""excluded__bad_match_""
select select ""excluded__expired_""
select select ""excluded__bad_match_""
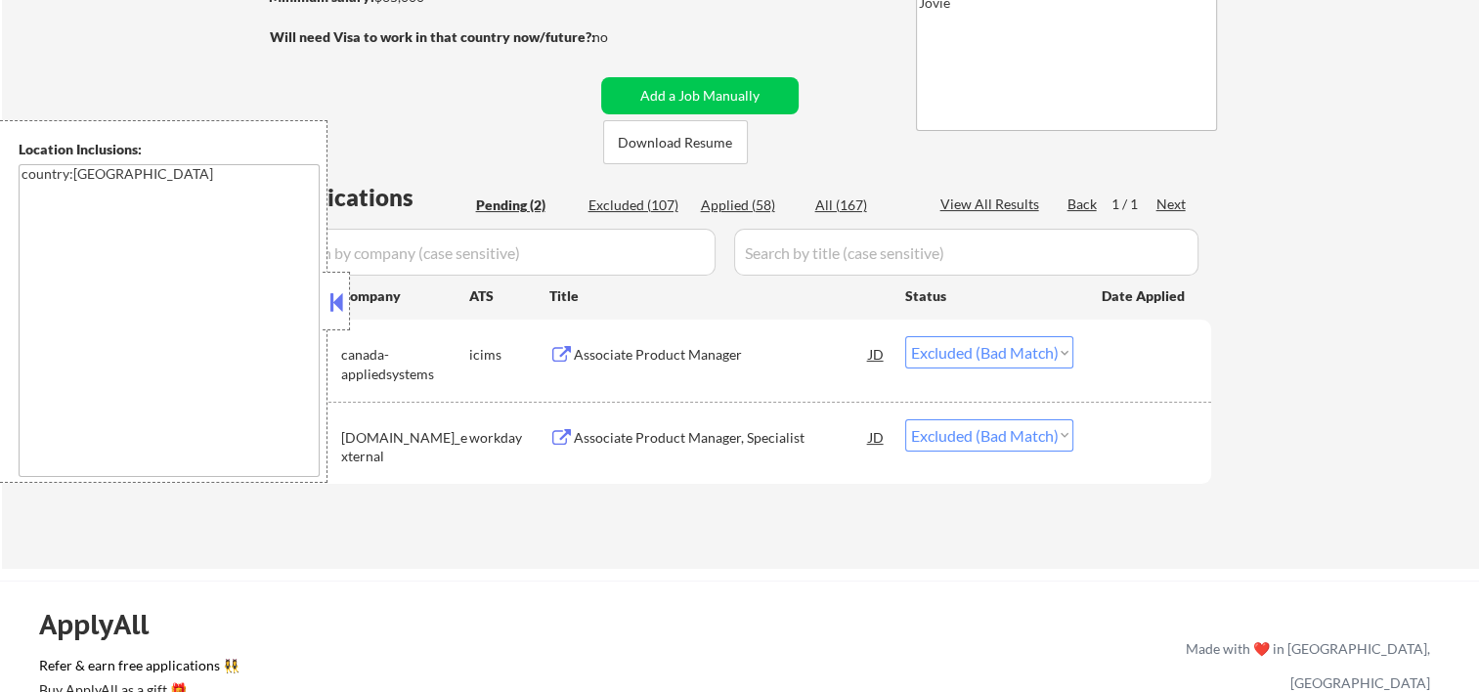
select select ""excluded__expired_""
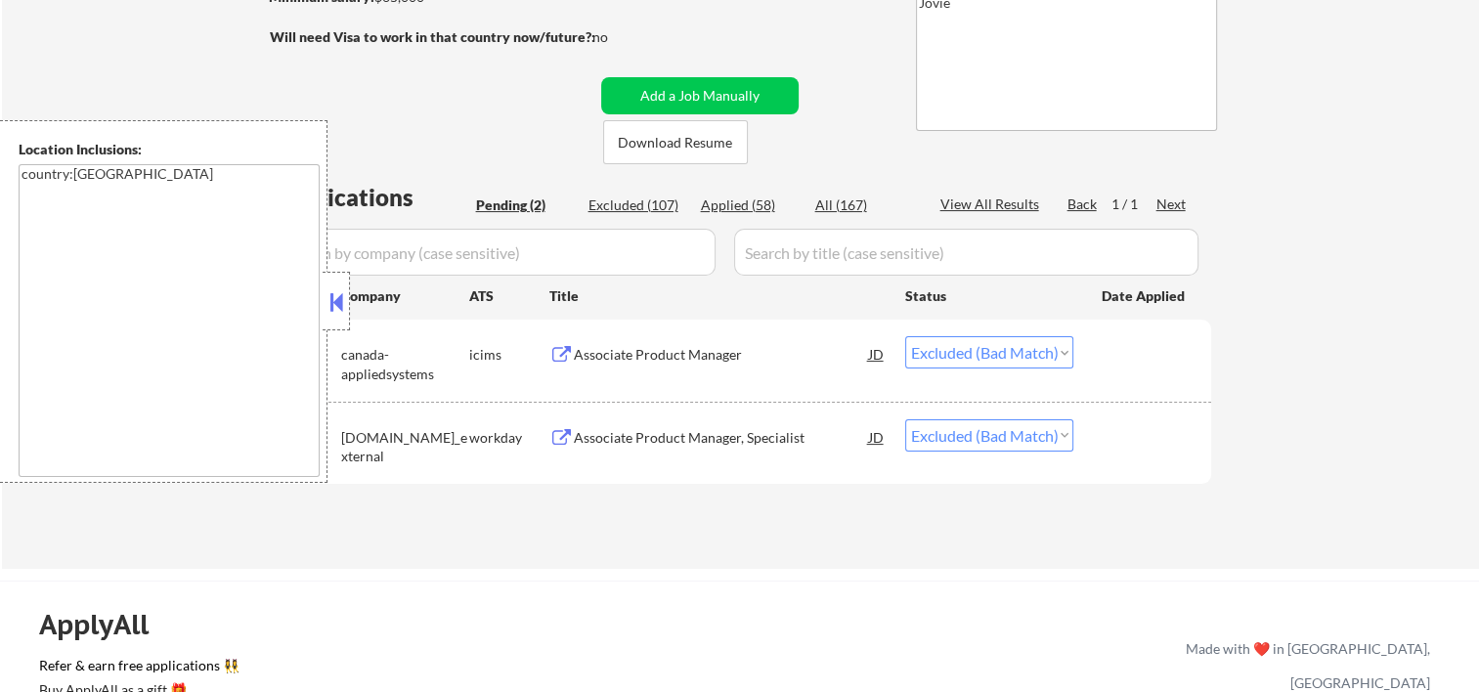
select select ""excluded__expired_""
select select ""excluded""
select select ""excluded__bad_match_""
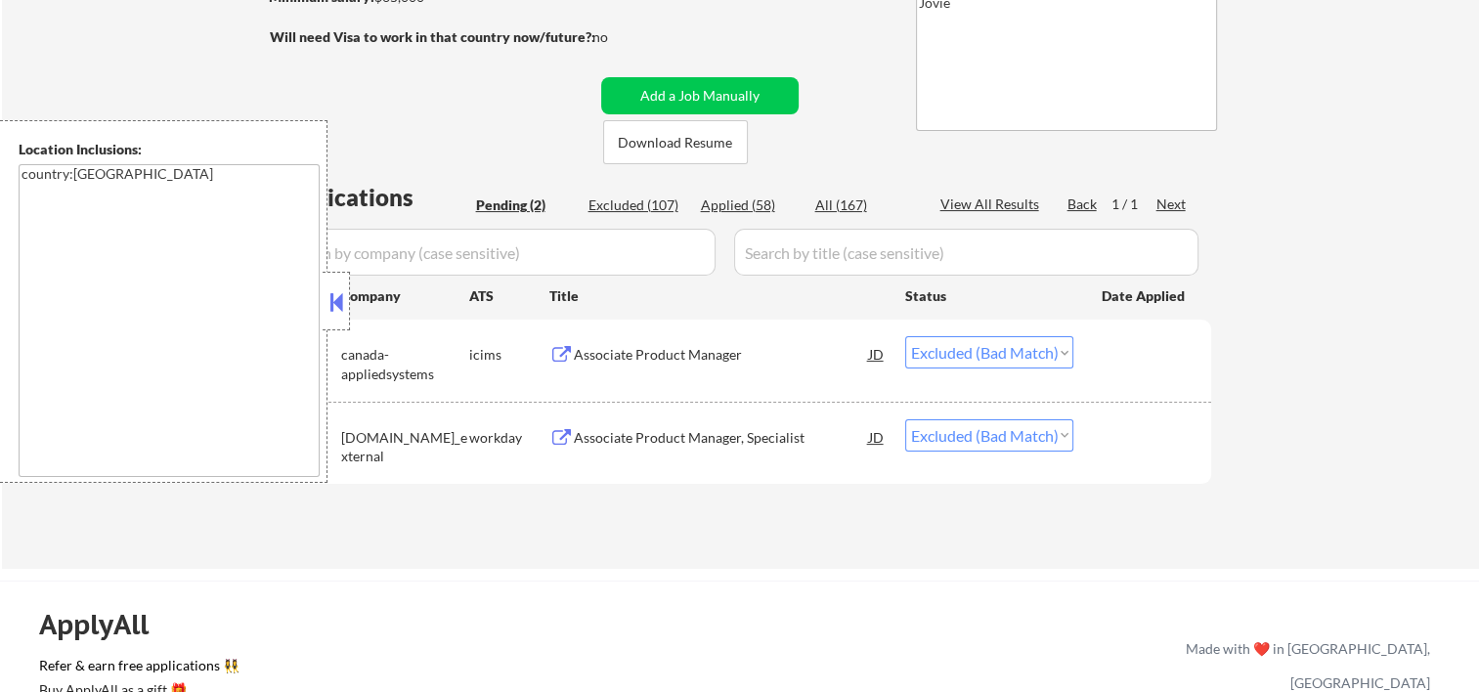
select select ""excluded__bad_match_""
select select ""excluded__expired_""
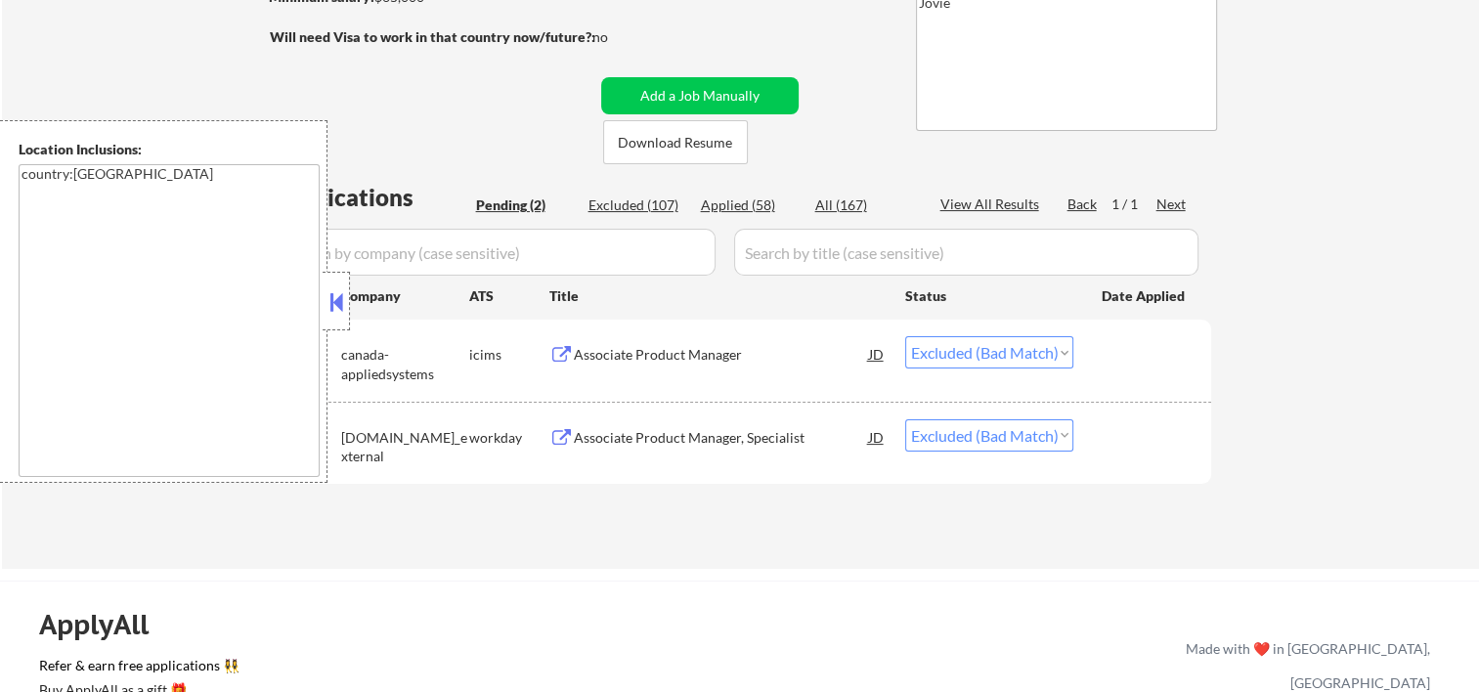
select select ""excluded__expired_""
select select ""excluded__bad_match_""
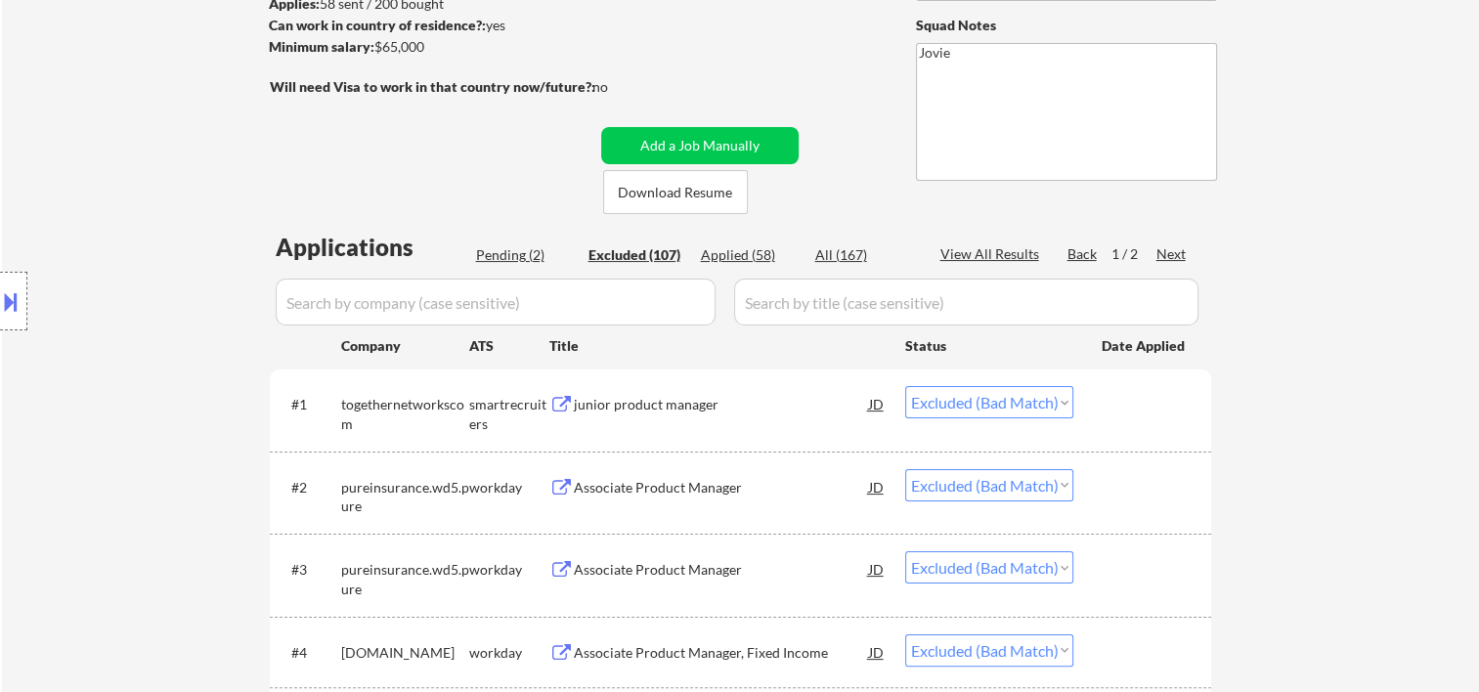
scroll to position [0, 0]
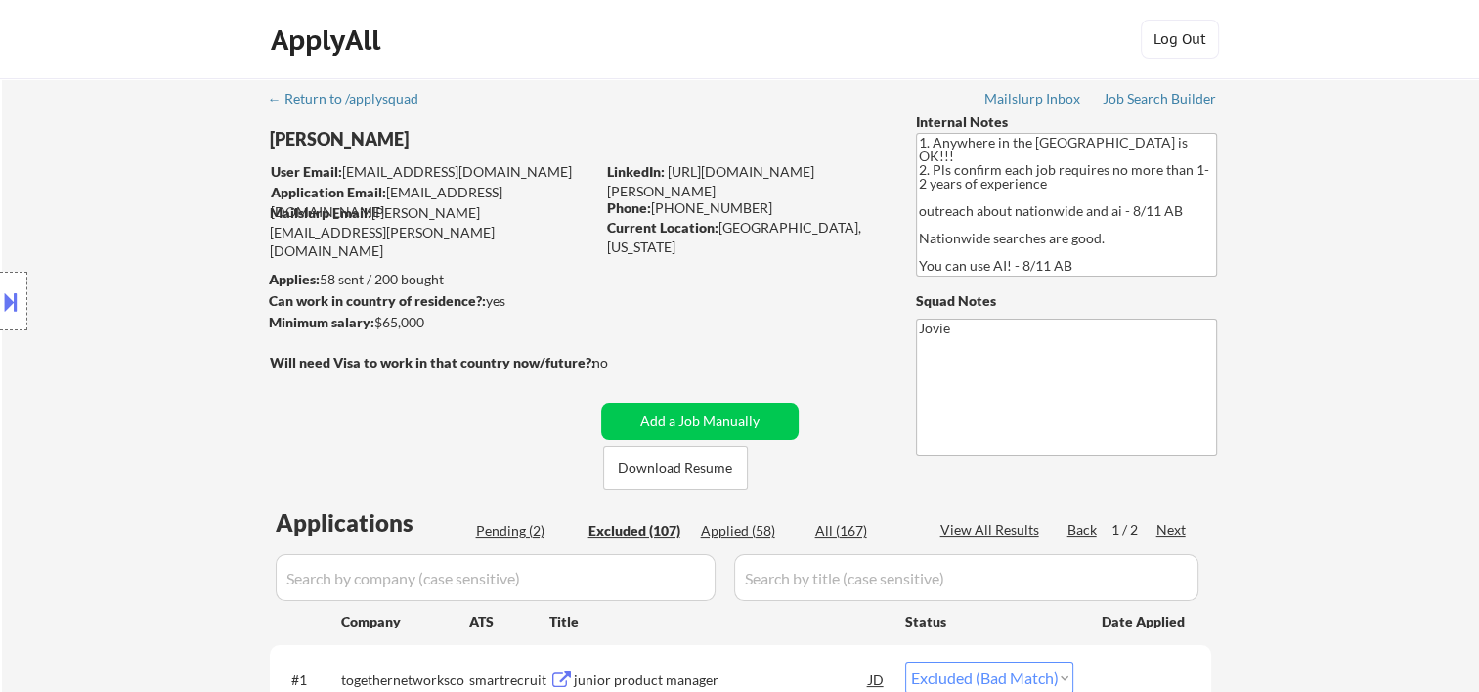
click at [742, 529] on div "Applied (58)" at bounding box center [750, 531] width 98 height 20
select select ""applied""
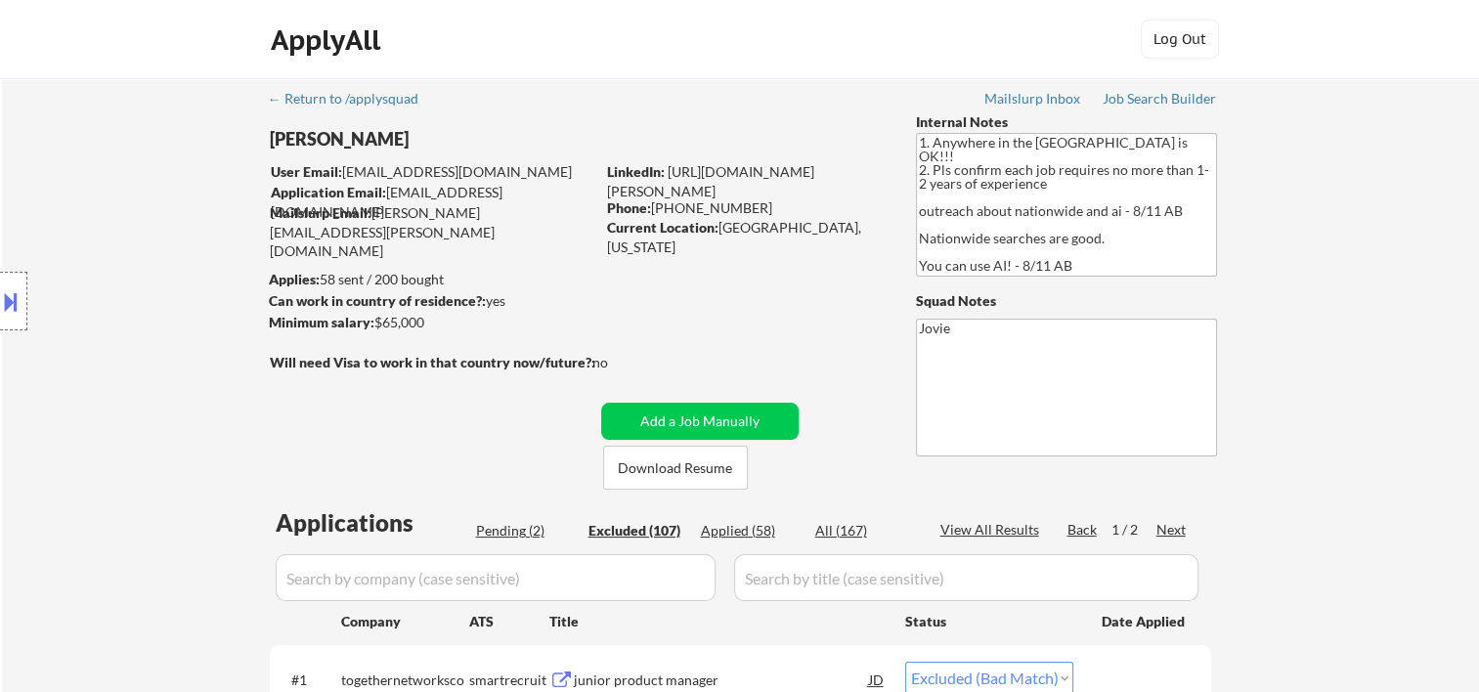
select select ""applied""
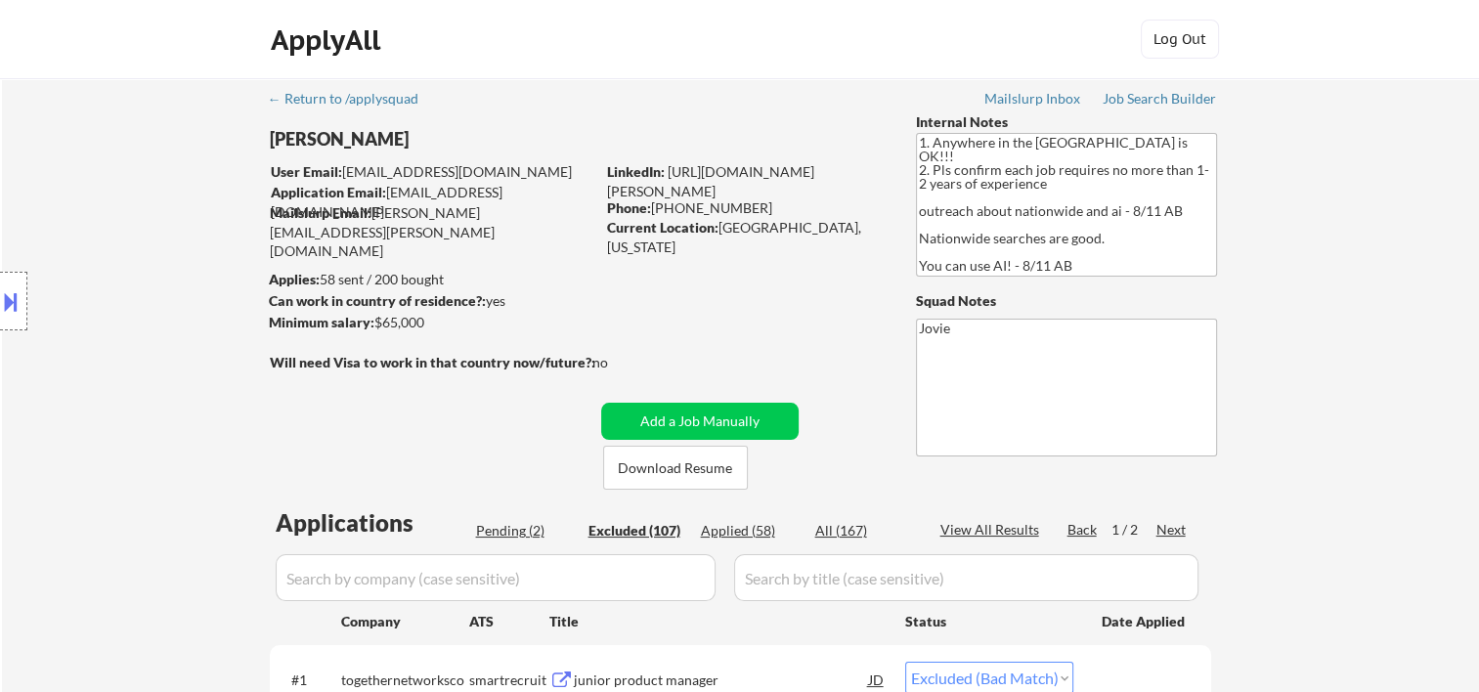
select select ""applied""
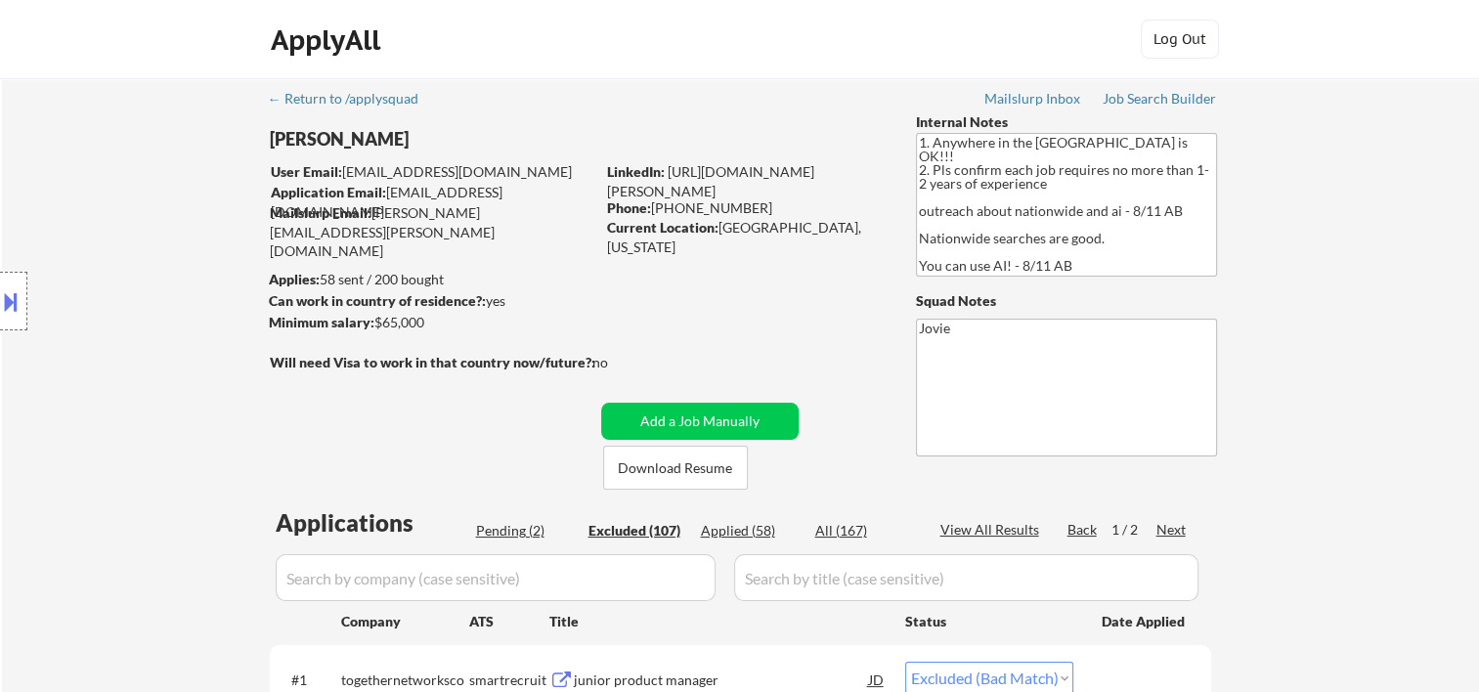
select select ""applied""
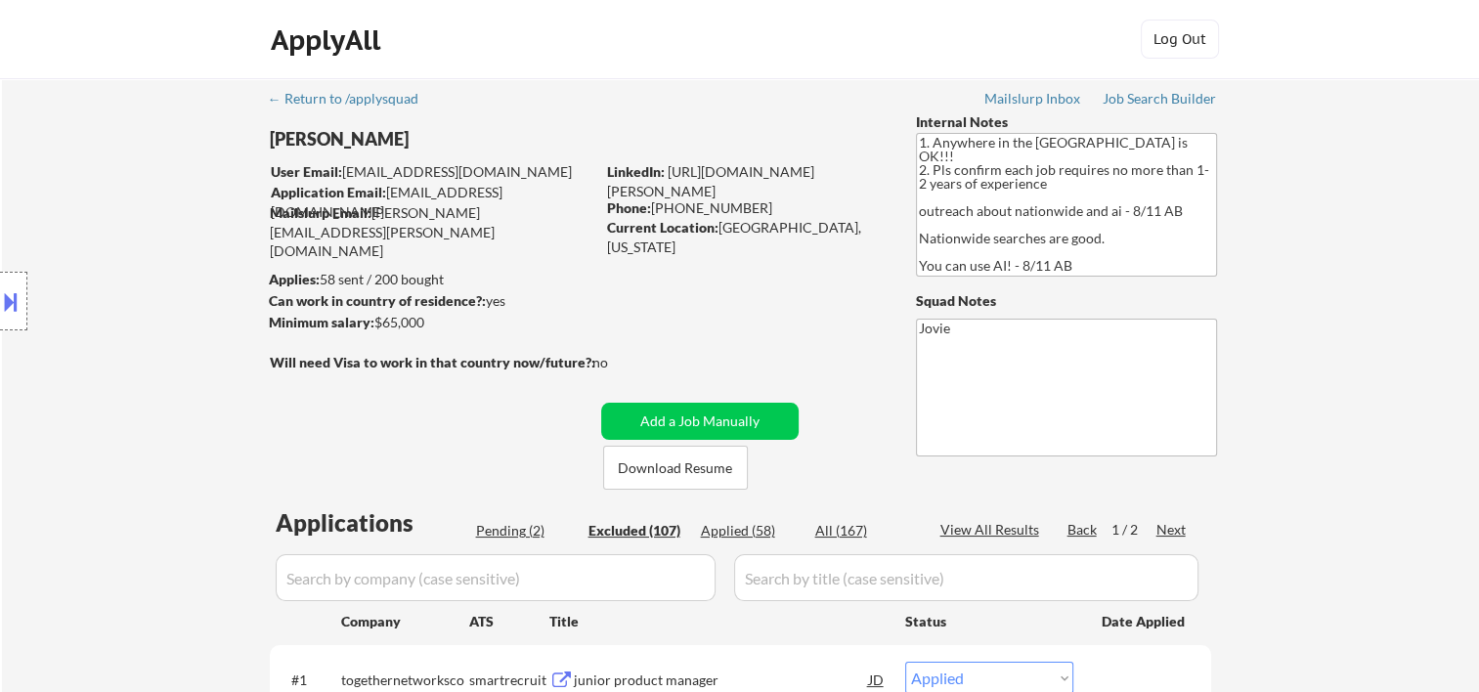
select select ""applied""
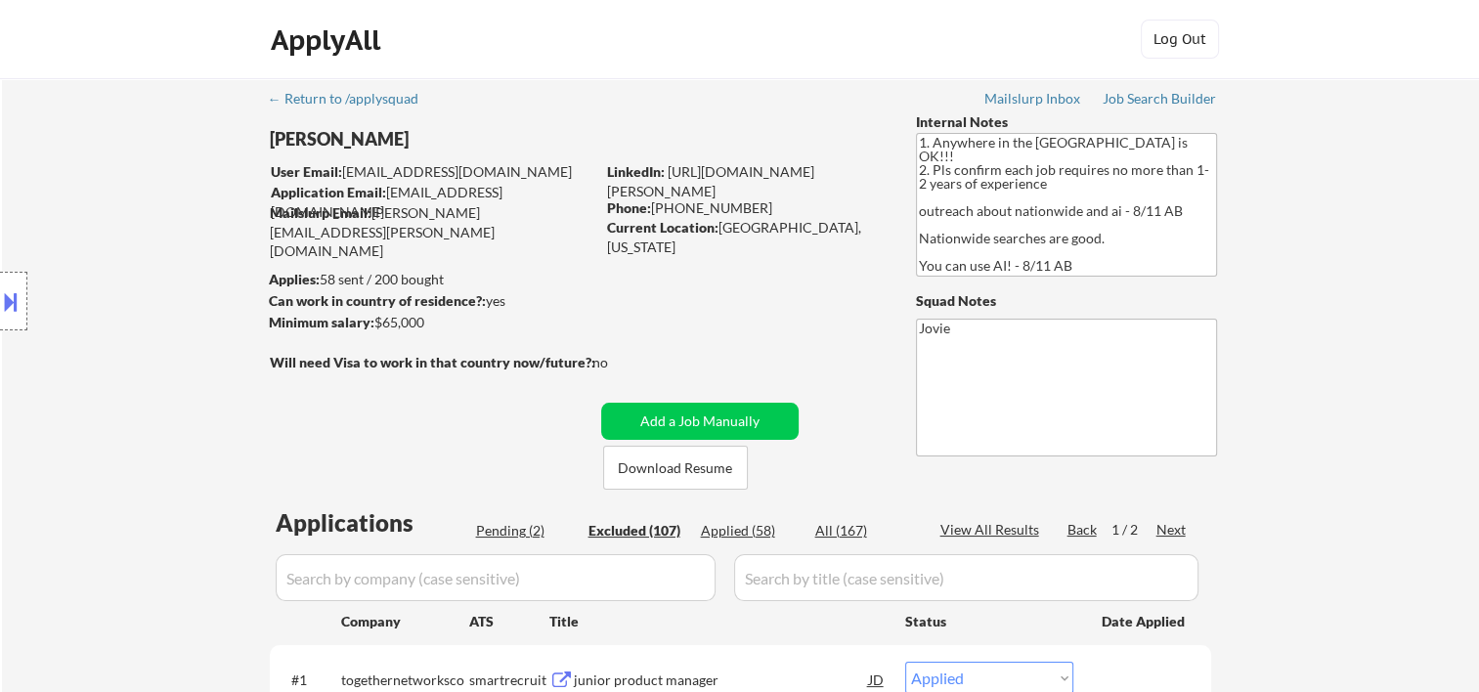
select select ""applied""
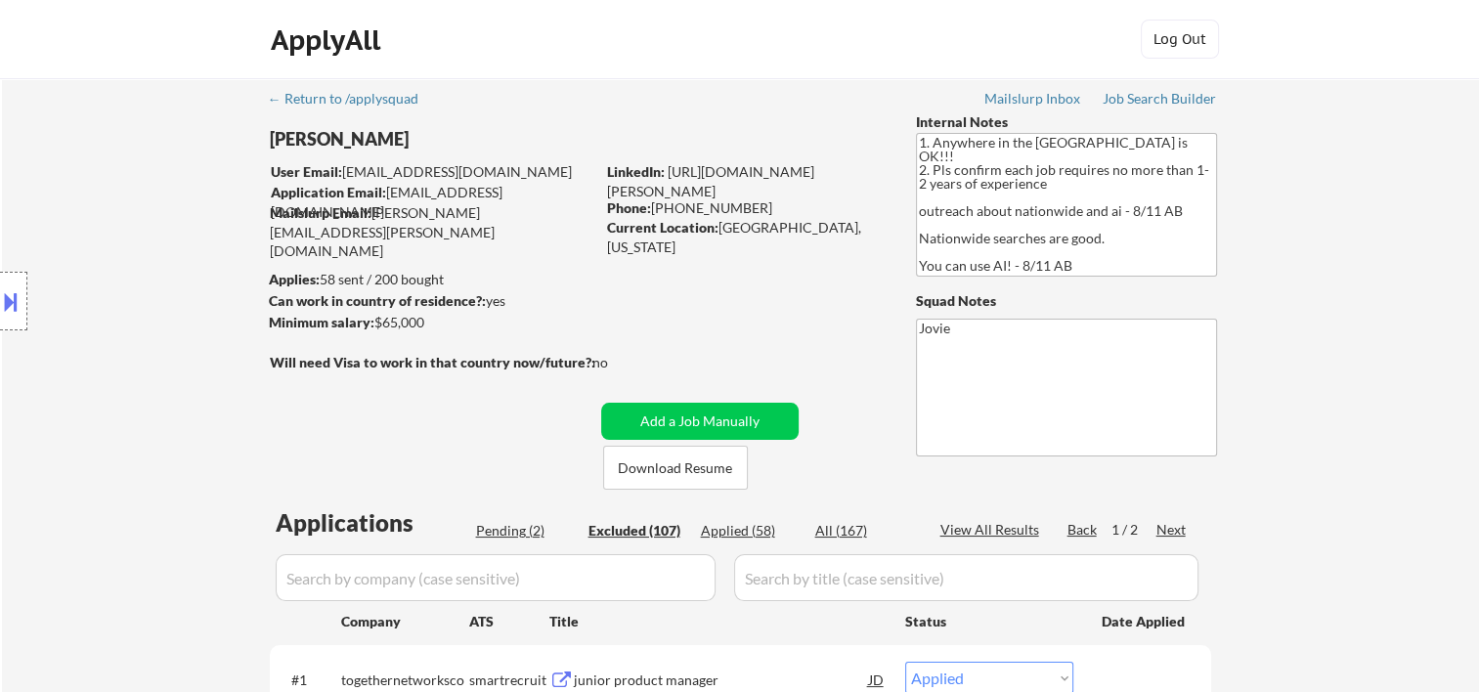
select select ""applied""
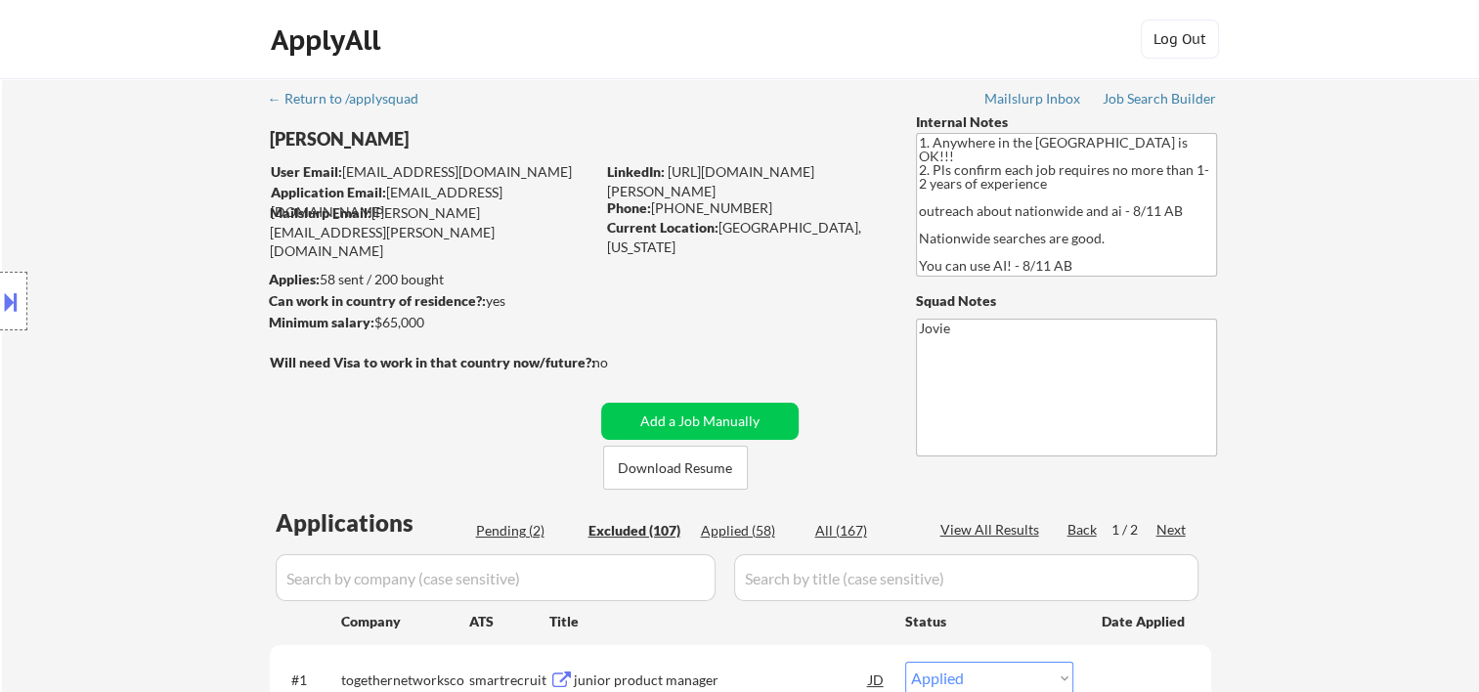
select select ""applied""
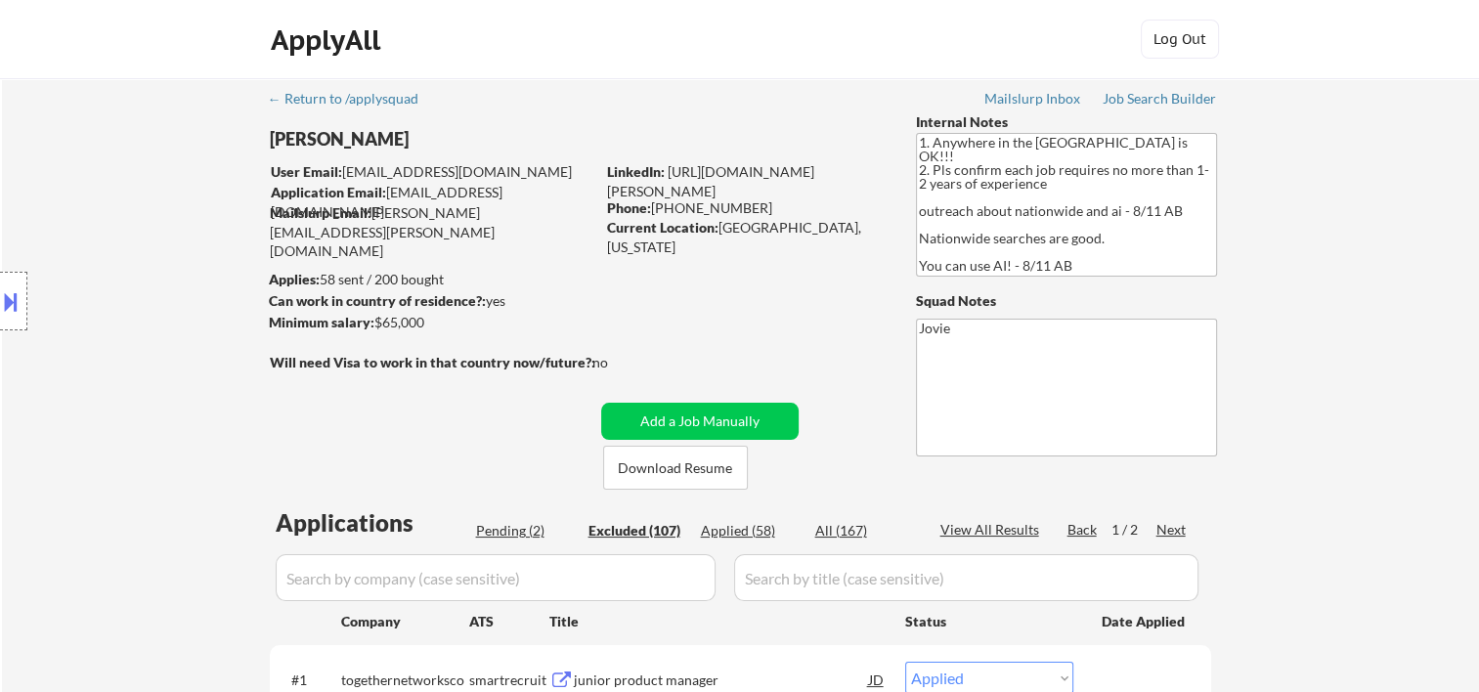
select select ""applied""
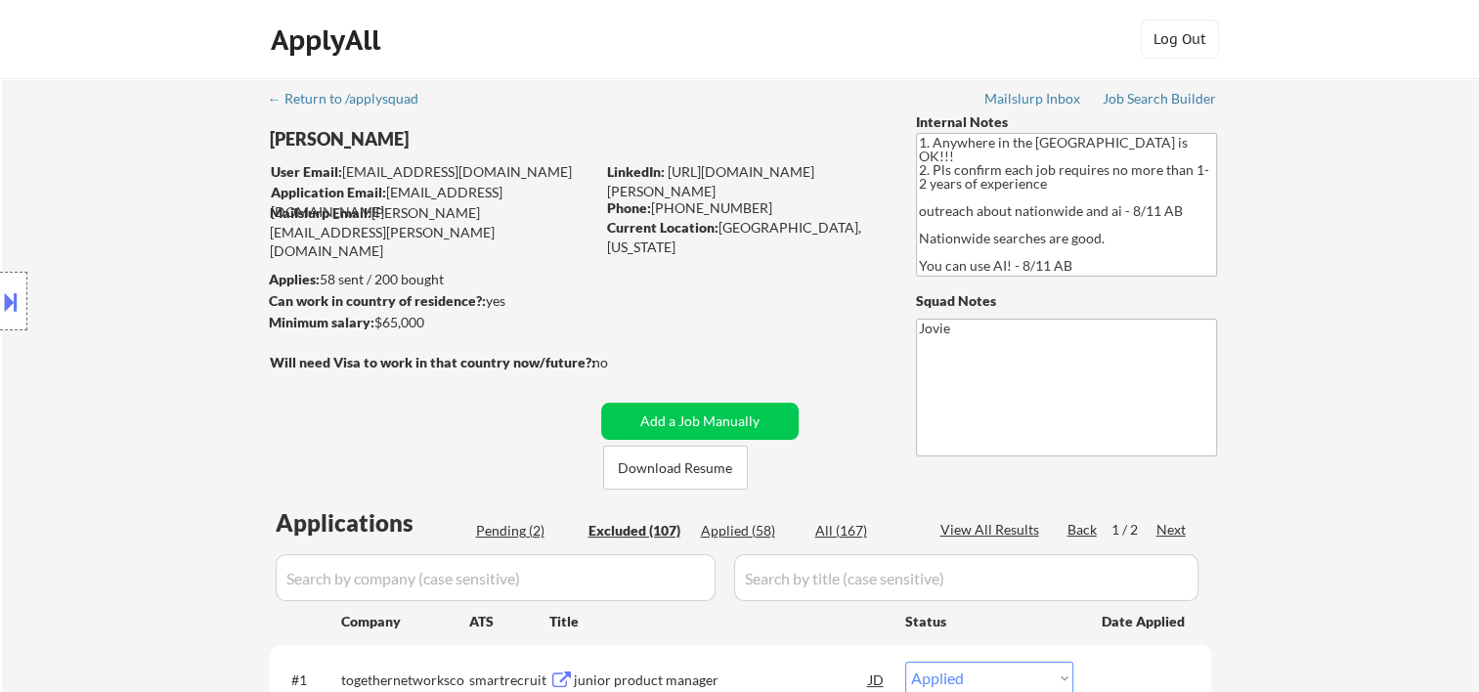
select select ""applied""
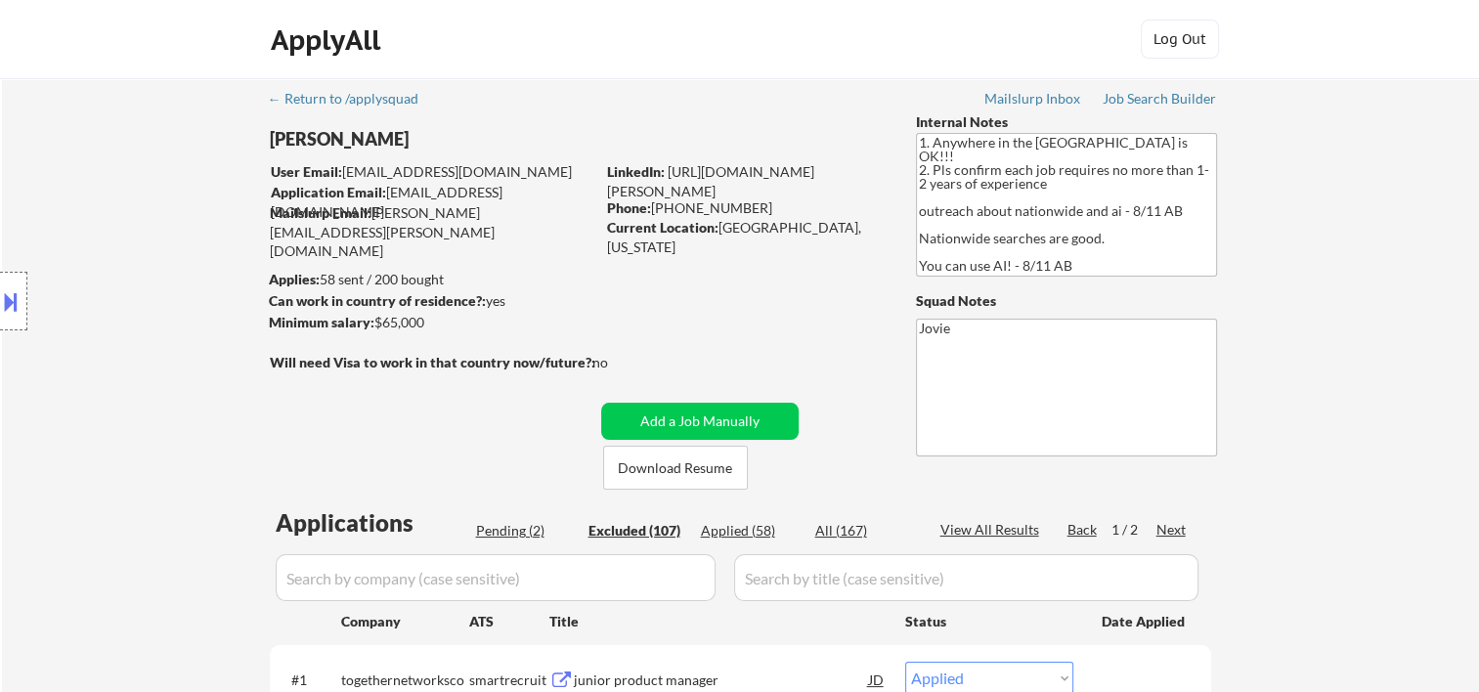
select select ""applied""
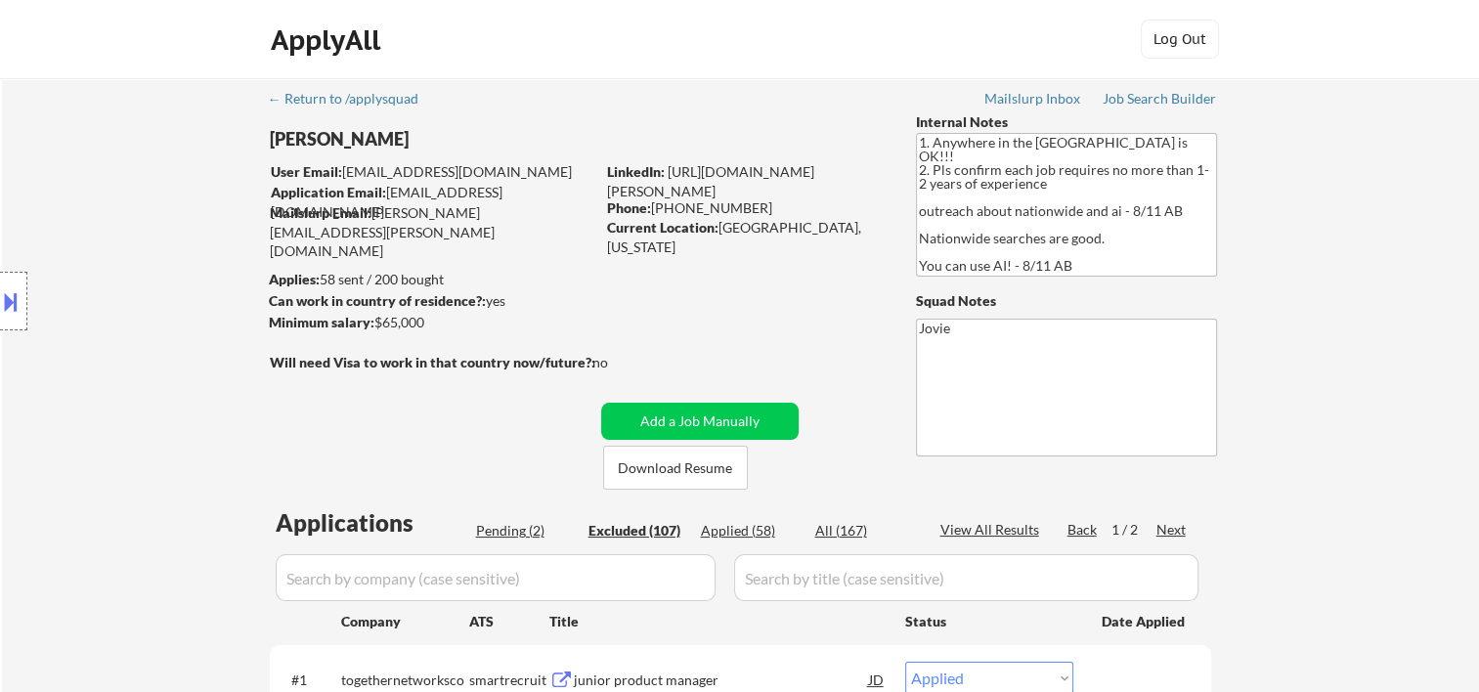
select select ""applied""
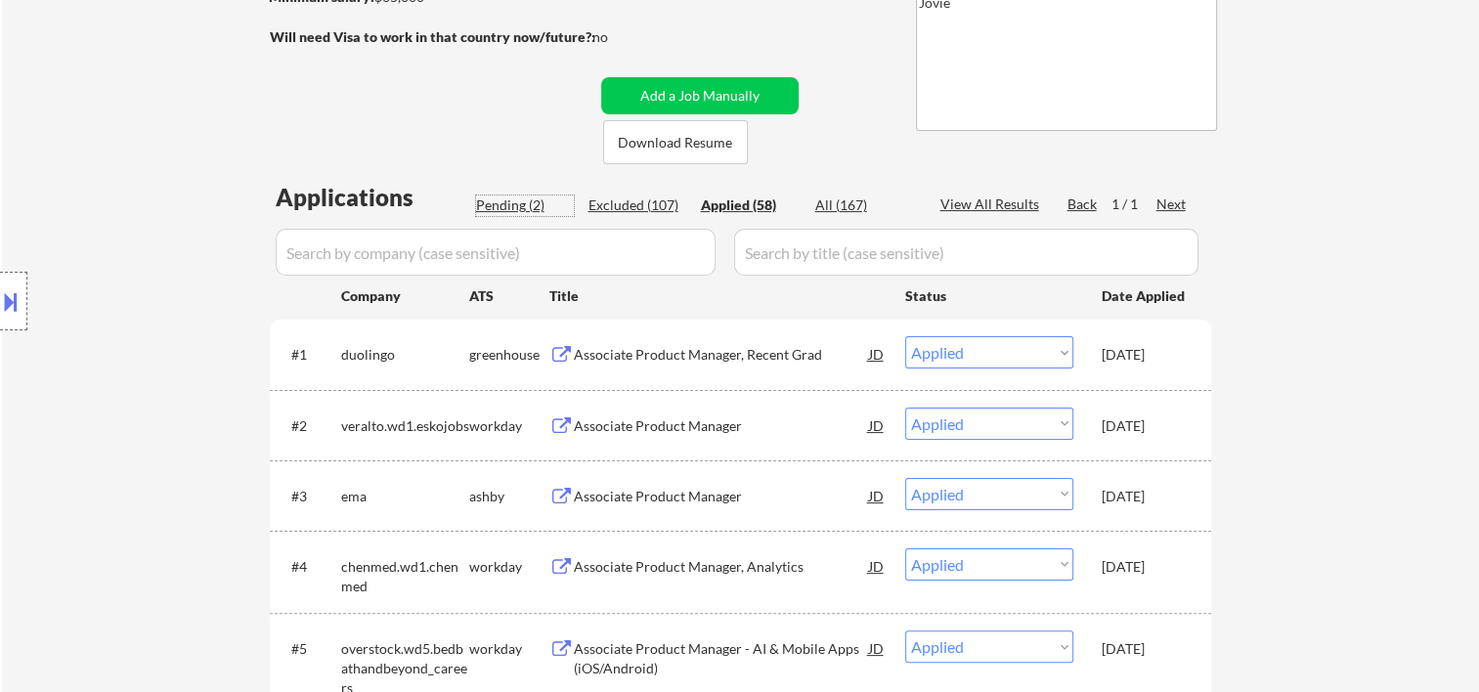
click at [528, 199] on div "Pending (2)" at bounding box center [525, 205] width 98 height 20
select select ""pending""
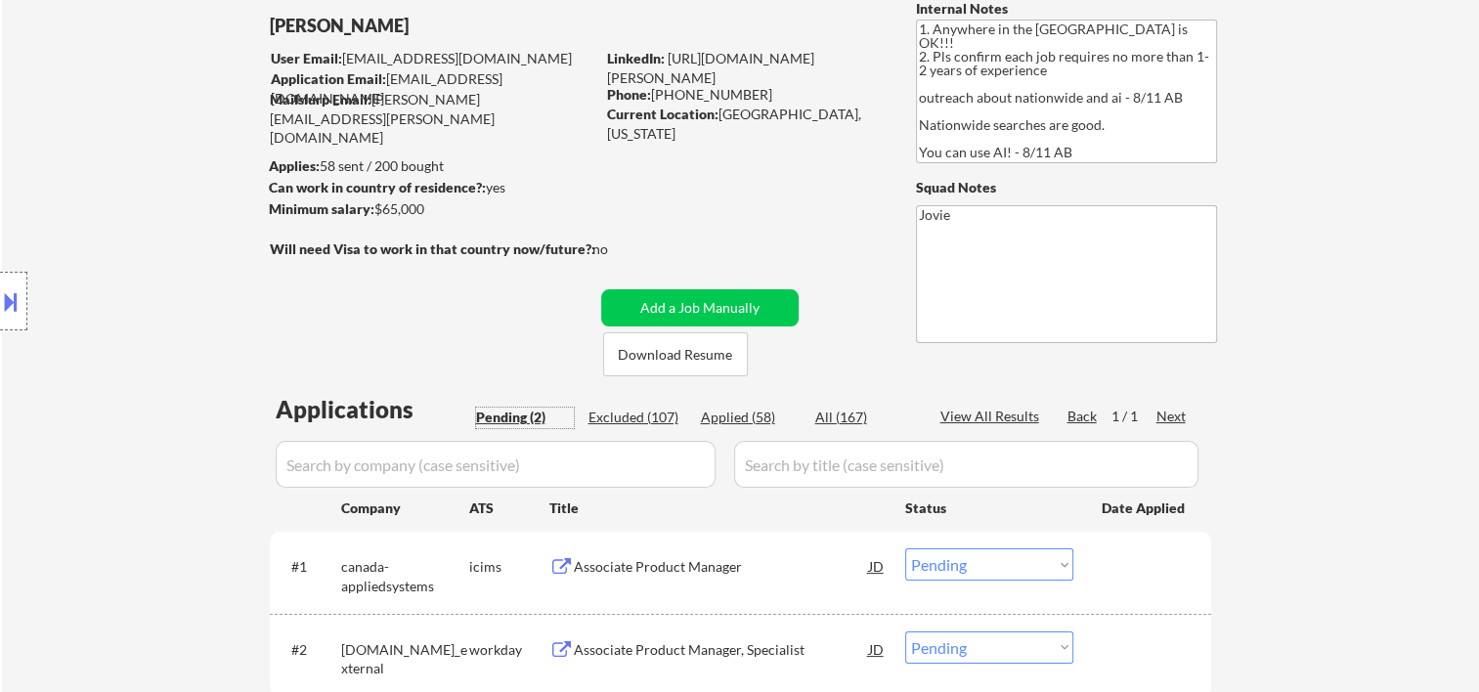
scroll to position [0, 0]
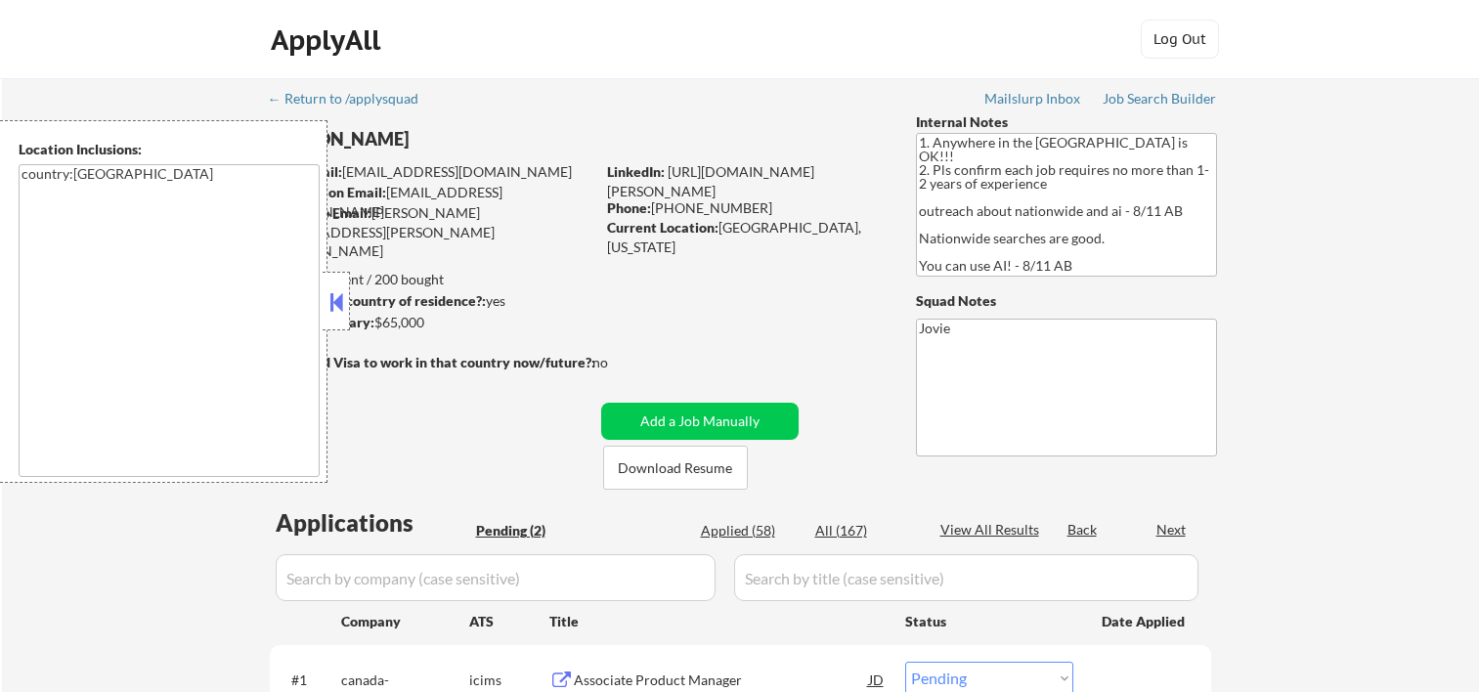
select select ""pending""
click at [340, 315] on button at bounding box center [336, 301] width 22 height 29
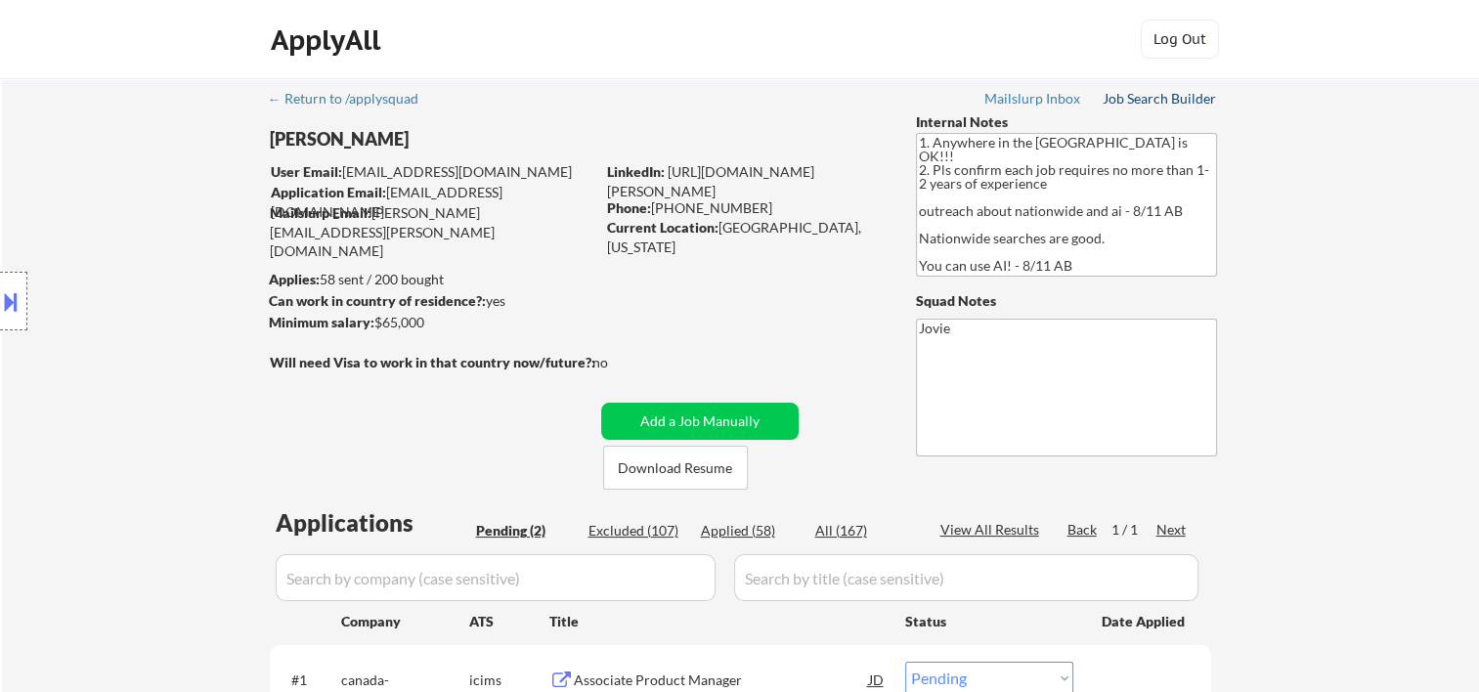
click at [1124, 108] on link "Job Search Builder" at bounding box center [1159, 101] width 114 height 20
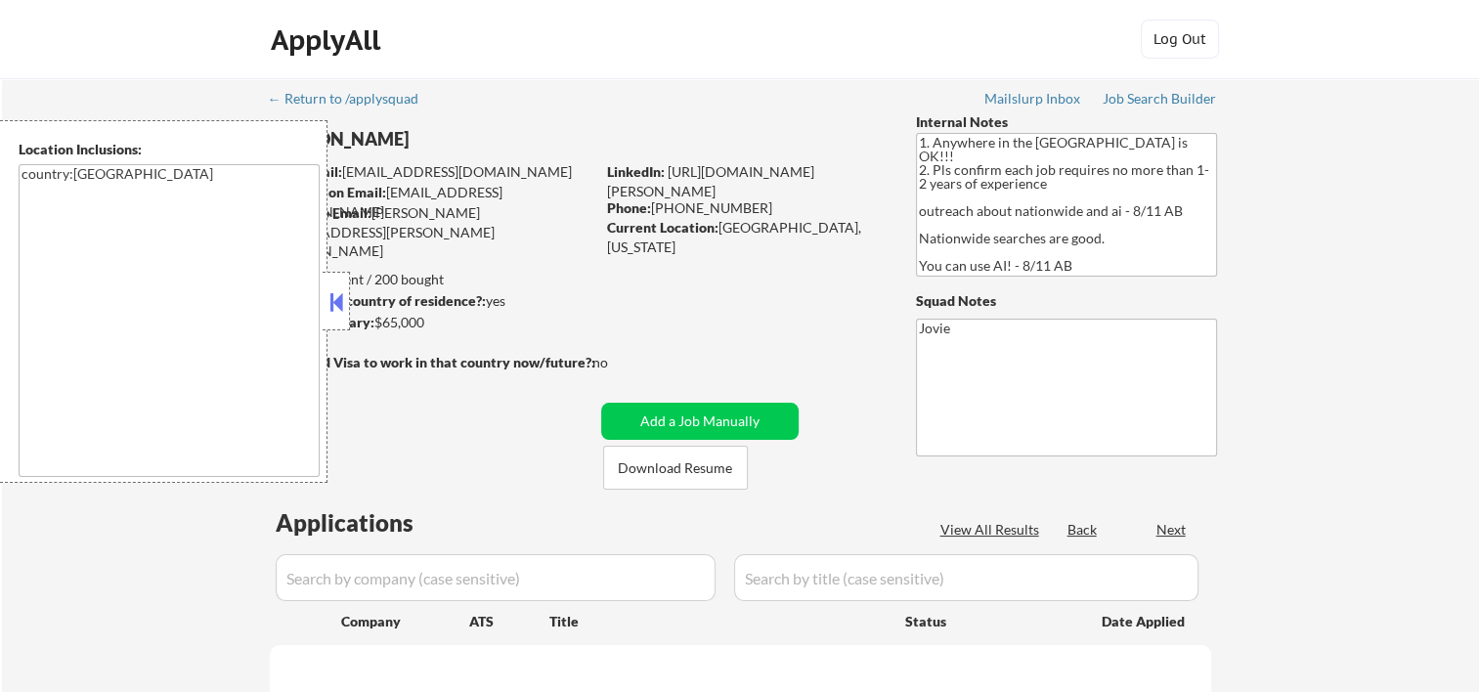
select select ""pending""
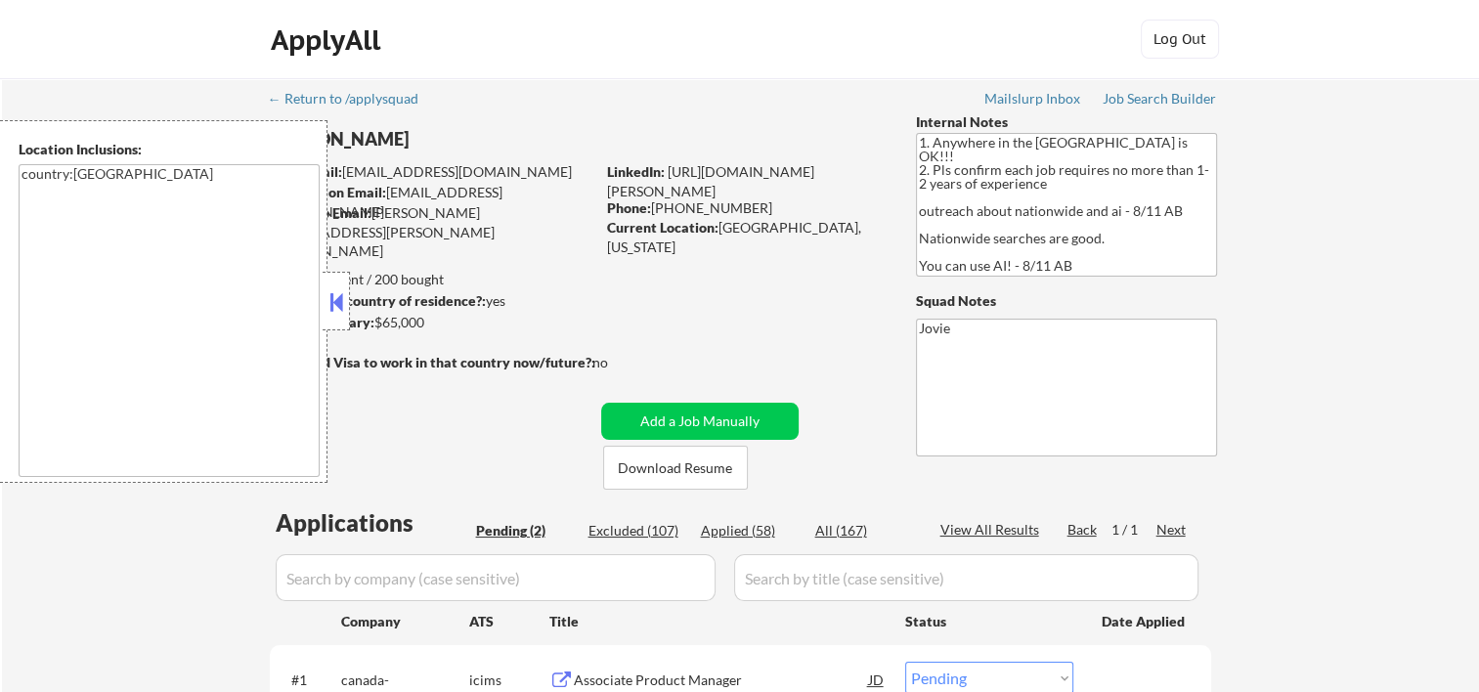
click at [346, 294] on button at bounding box center [336, 301] width 22 height 29
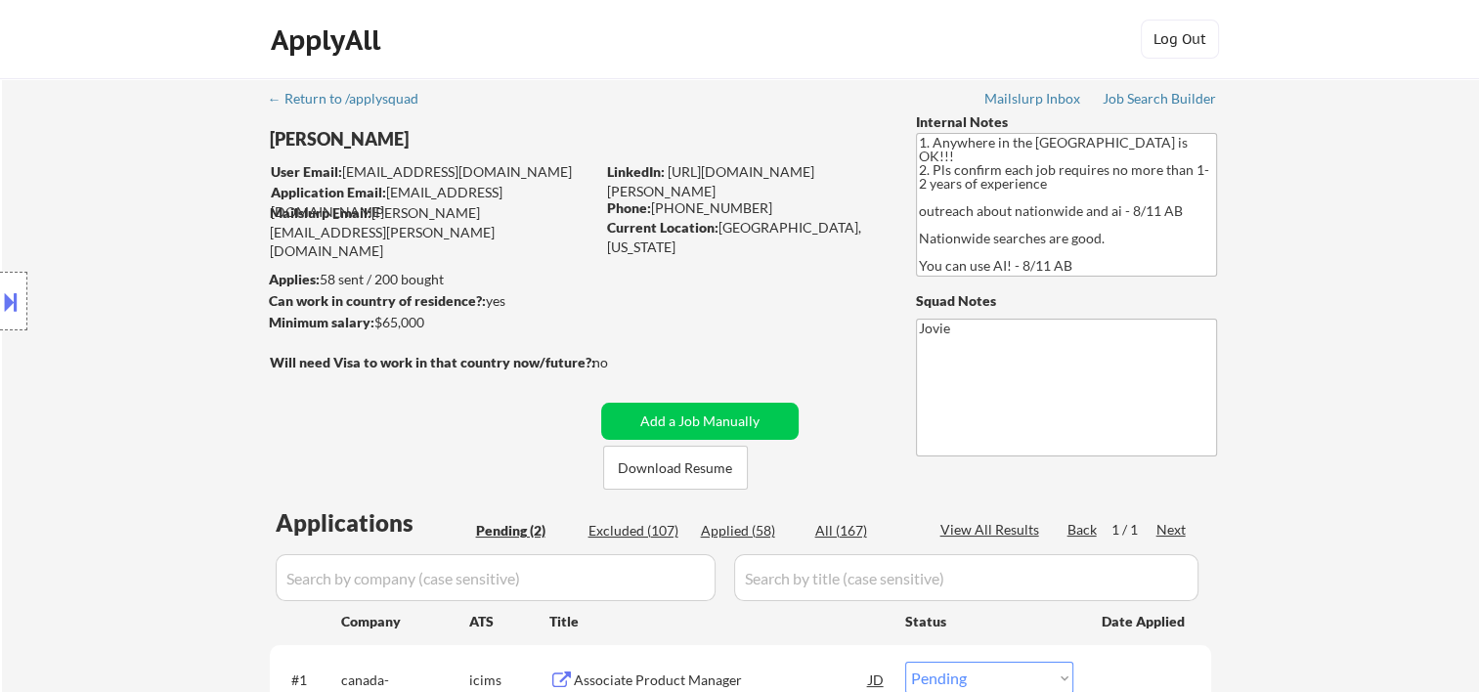
scroll to position [325, 0]
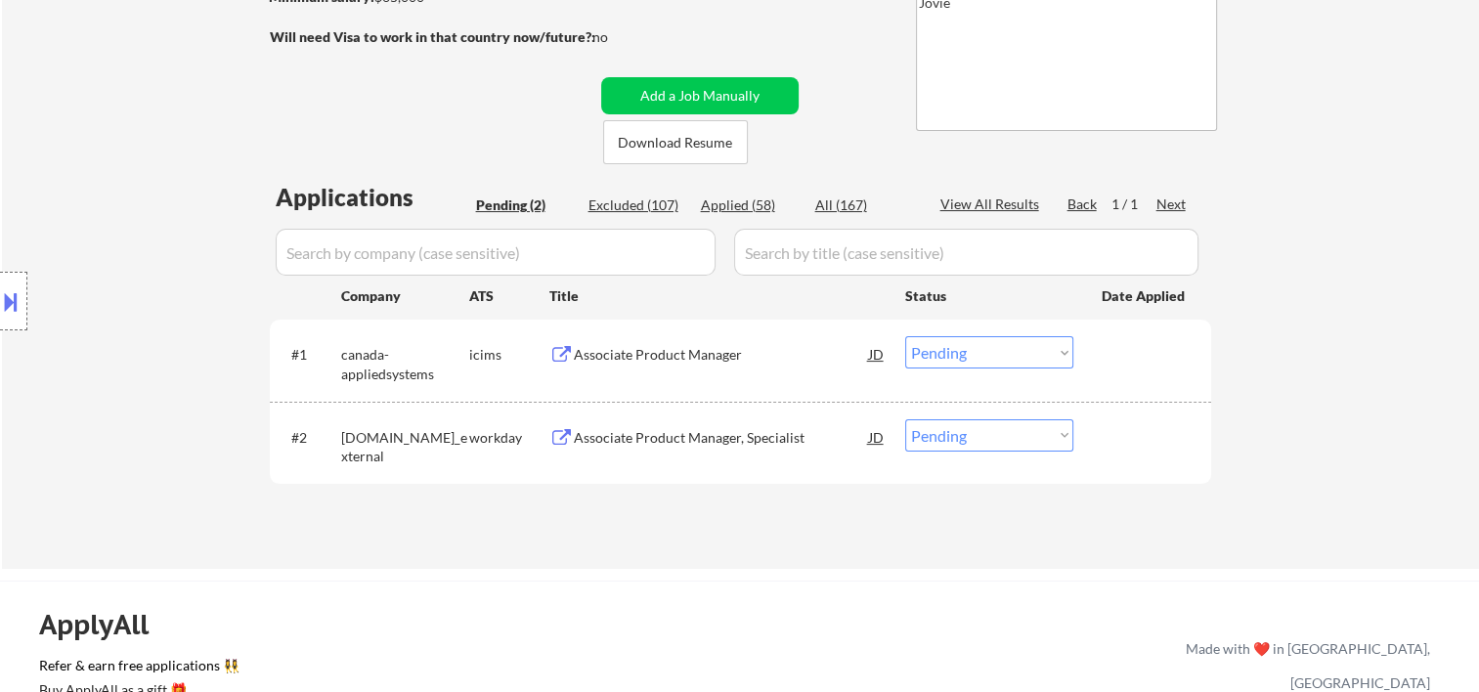
click at [1301, 296] on div "← Return to /applysquad Mailslurp Inbox Job Search Builder [PERSON_NAME] User E…" at bounding box center [740, 161] width 1477 height 816
click at [1165, 425] on div at bounding box center [1145, 436] width 86 height 35
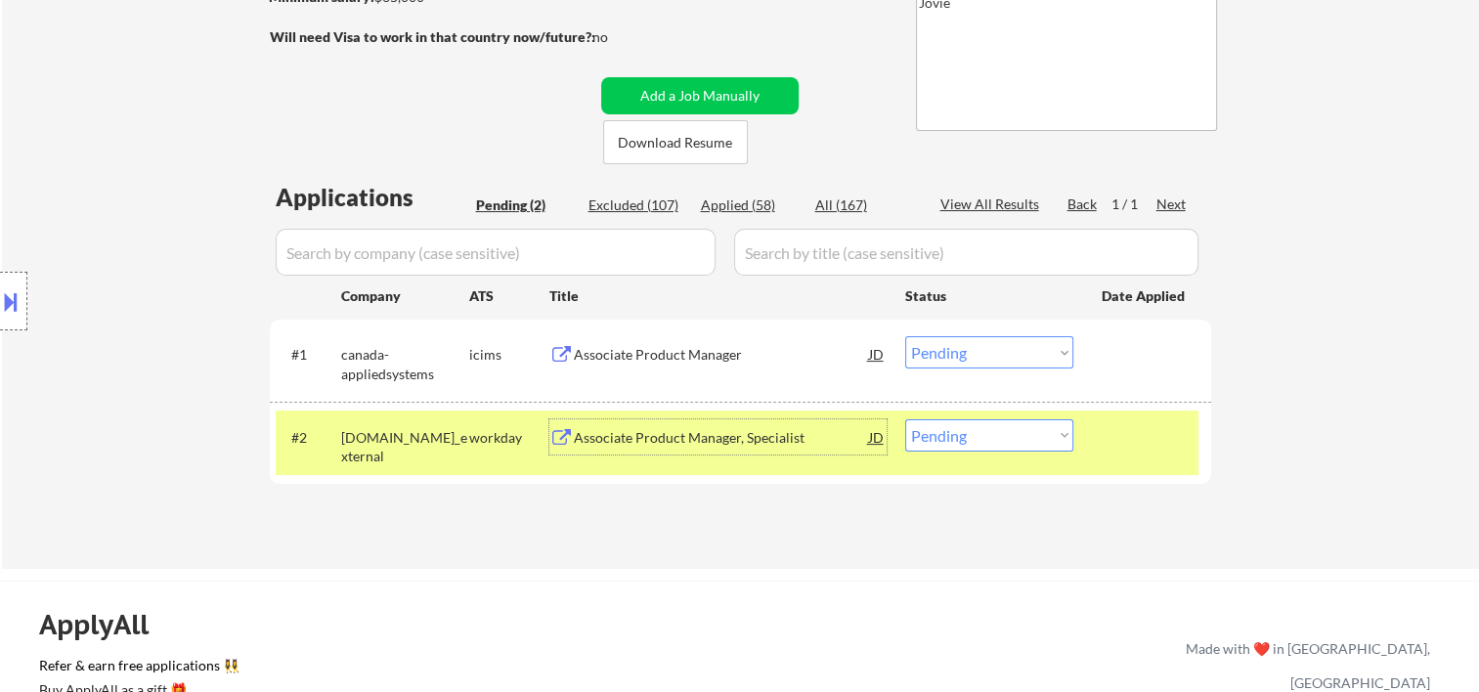
click at [653, 440] on div "Associate Product Manager, Specialist" at bounding box center [721, 438] width 295 height 20
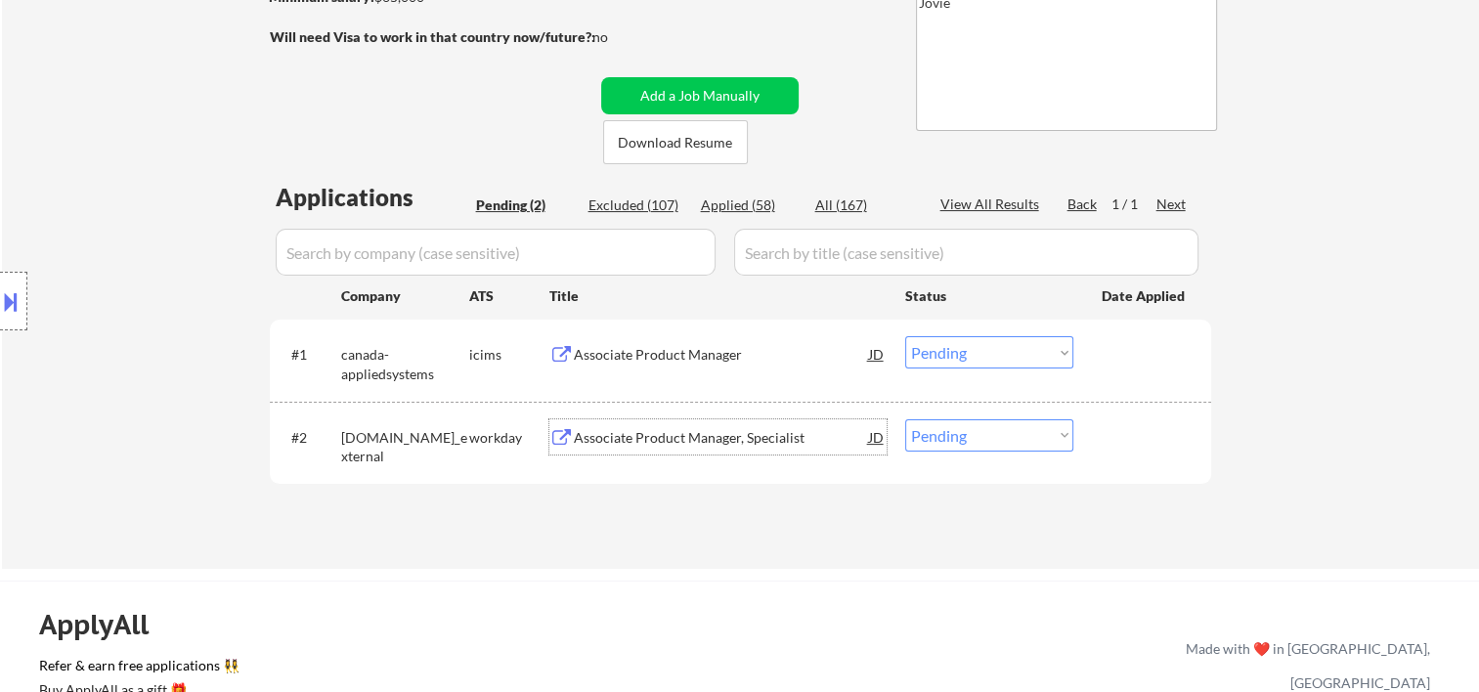
click at [1136, 426] on div at bounding box center [1145, 436] width 86 height 35
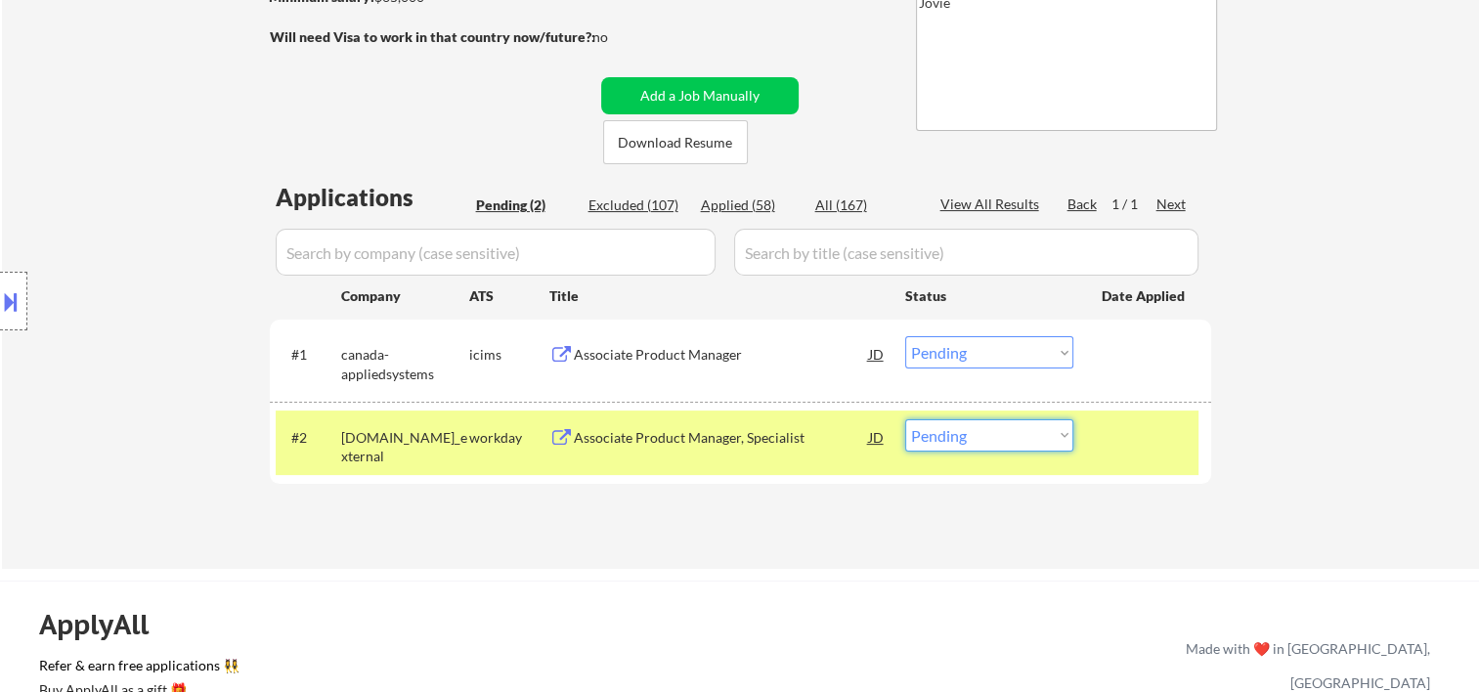
click at [1036, 439] on select "Choose an option... Pending Applied Excluded (Questions) Excluded (Expired) Exc…" at bounding box center [989, 435] width 168 height 32
select select ""excluded""
click at [905, 419] on select "Choose an option... Pending Applied Excluded (Questions) Excluded (Expired) Exc…" at bounding box center [989, 435] width 168 height 32
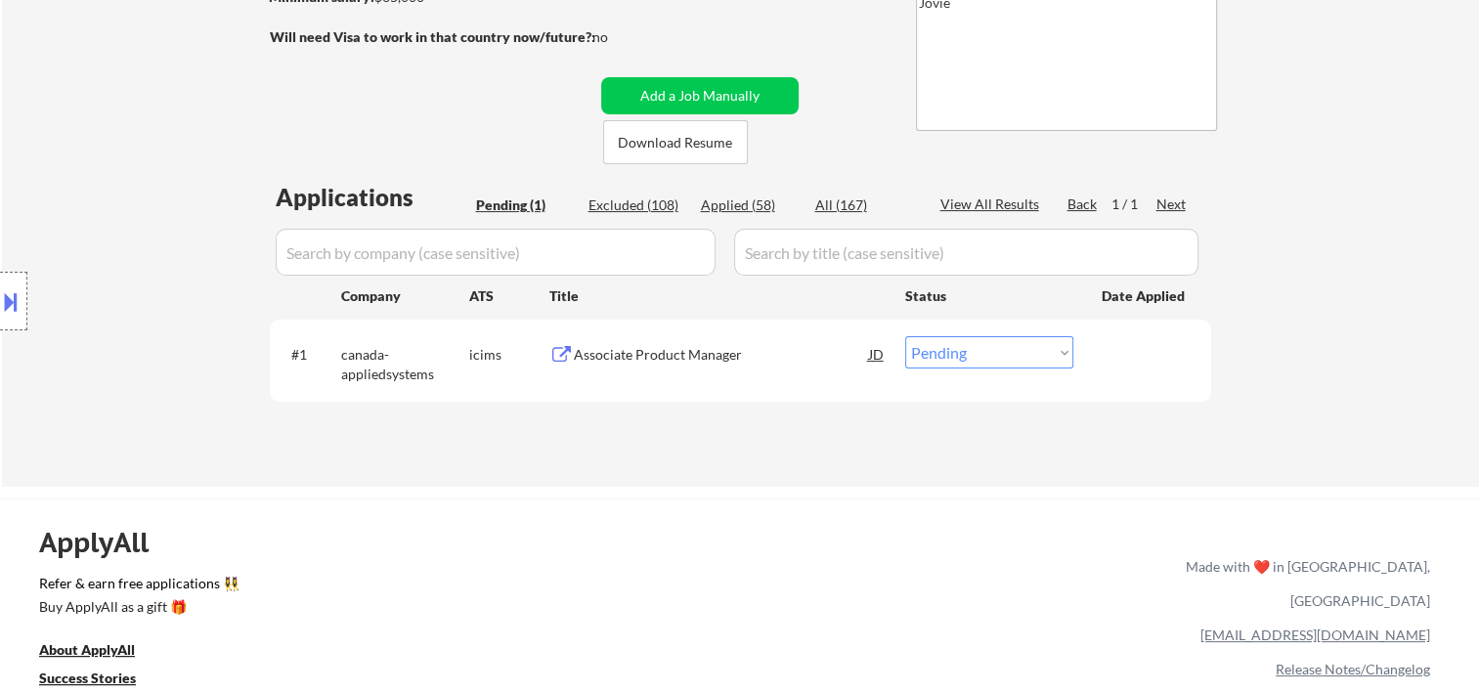
click at [1166, 324] on div "#1 canada-appliedsystems icims Associate Product Manager JD Choose an option...…" at bounding box center [740, 361] width 941 height 82
drag, startPoint x: 1170, startPoint y: 331, endPoint x: 1119, endPoint y: 364, distance: 60.2
click at [1173, 332] on div "#1 canada-appliedsystems icims Associate Product Manager JD Choose an option...…" at bounding box center [737, 359] width 923 height 65
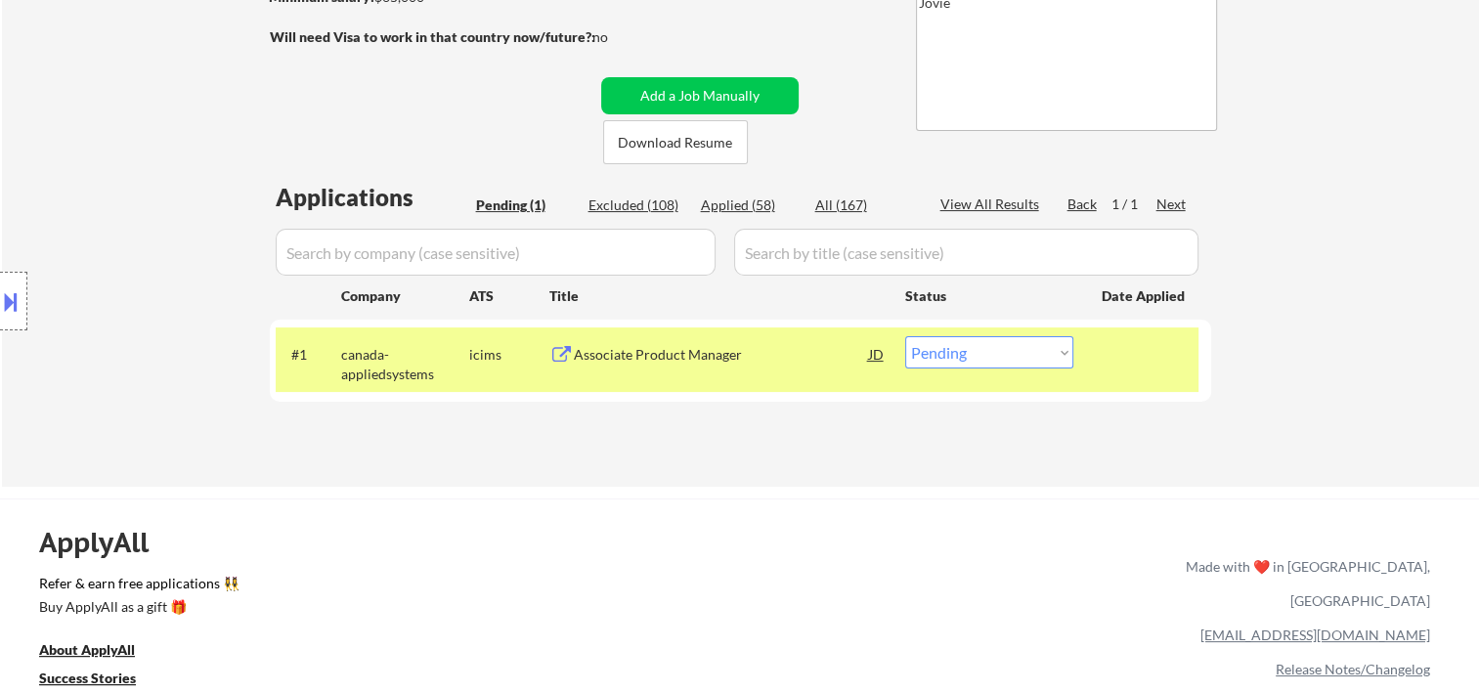
click at [796, 379] on div "#1 canada-appliedsystems icims Associate Product Manager JD Choose an option...…" at bounding box center [737, 359] width 923 height 65
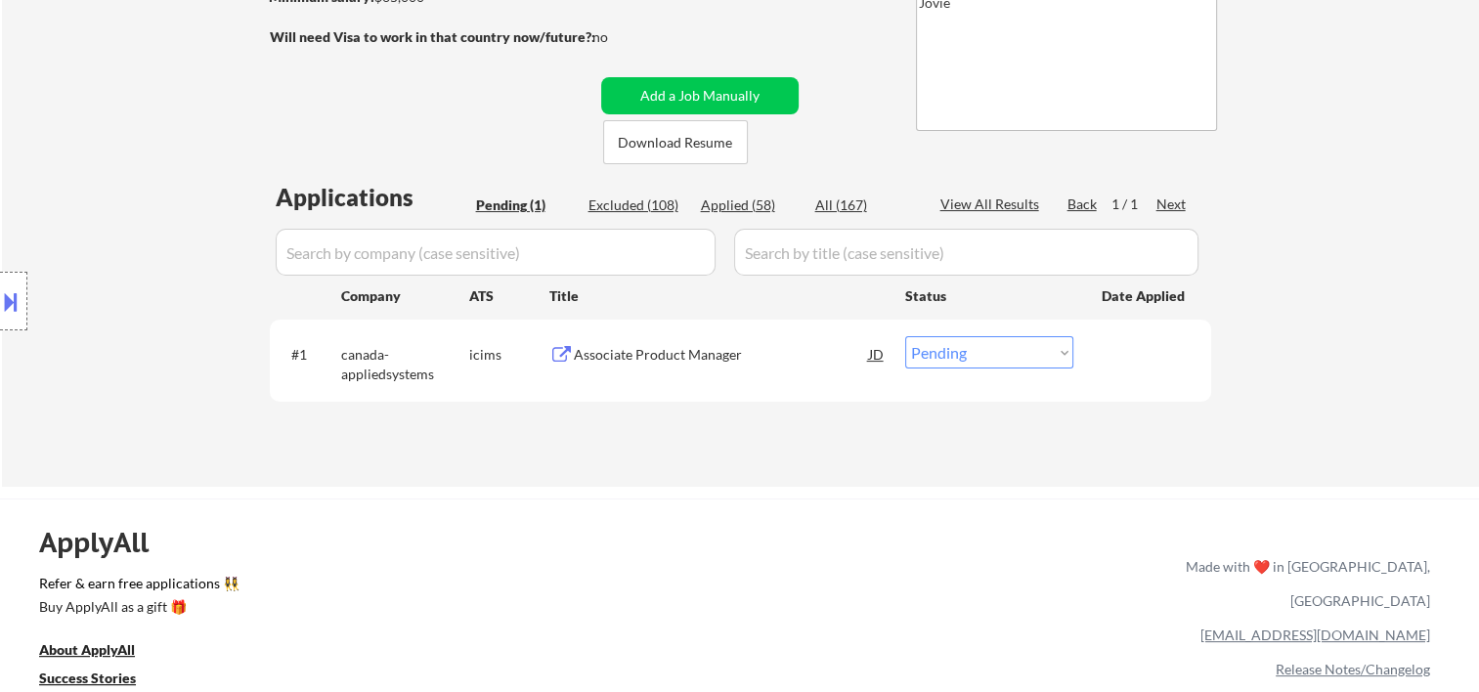
drag, startPoint x: 1115, startPoint y: 340, endPoint x: 1106, endPoint y: 348, distance: 11.8
click at [1114, 344] on div at bounding box center [1145, 353] width 86 height 35
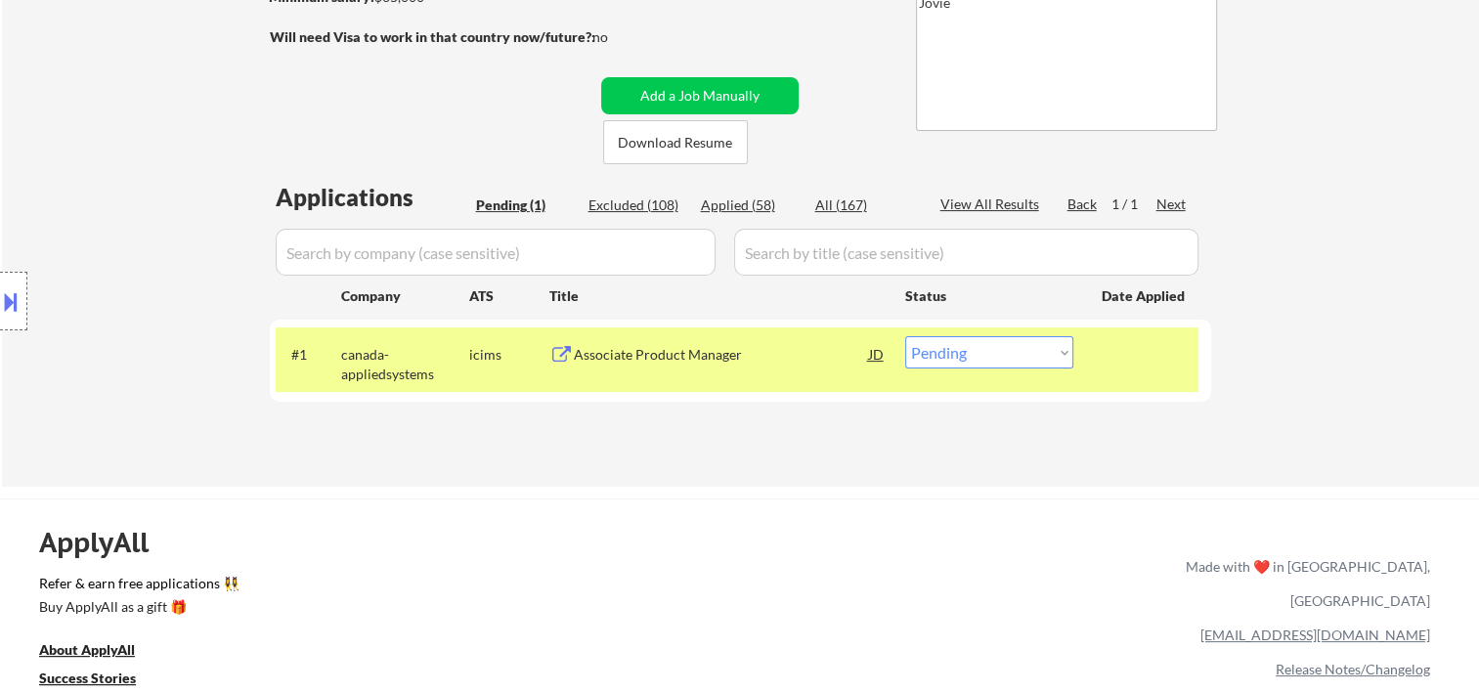
click at [743, 357] on div "Associate Product Manager" at bounding box center [721, 355] width 295 height 20
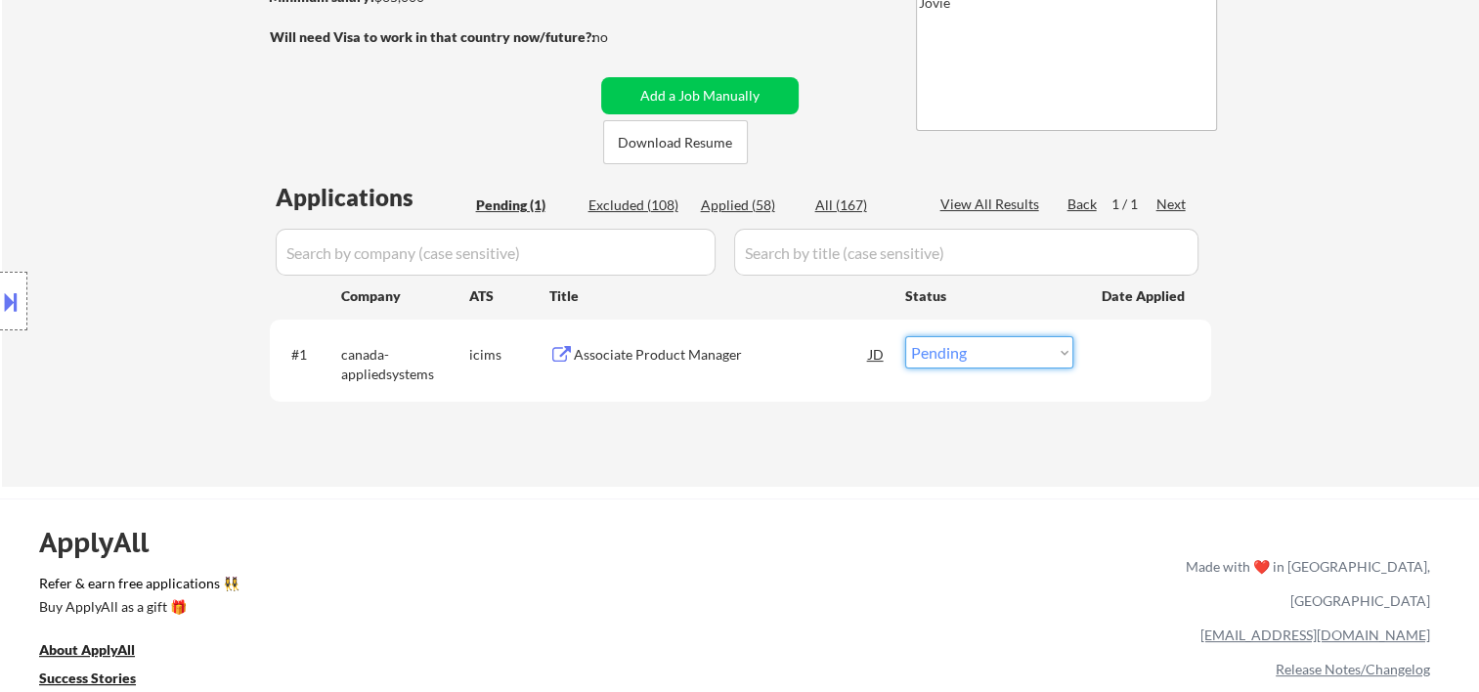
click at [1049, 353] on select "Choose an option... Pending Applied Excluded (Questions) Excluded (Expired) Exc…" at bounding box center [989, 352] width 168 height 32
select select ""applied""
click at [905, 336] on select "Choose an option... Pending Applied Excluded (Questions) Excluded (Expired) Exc…" at bounding box center [989, 352] width 168 height 32
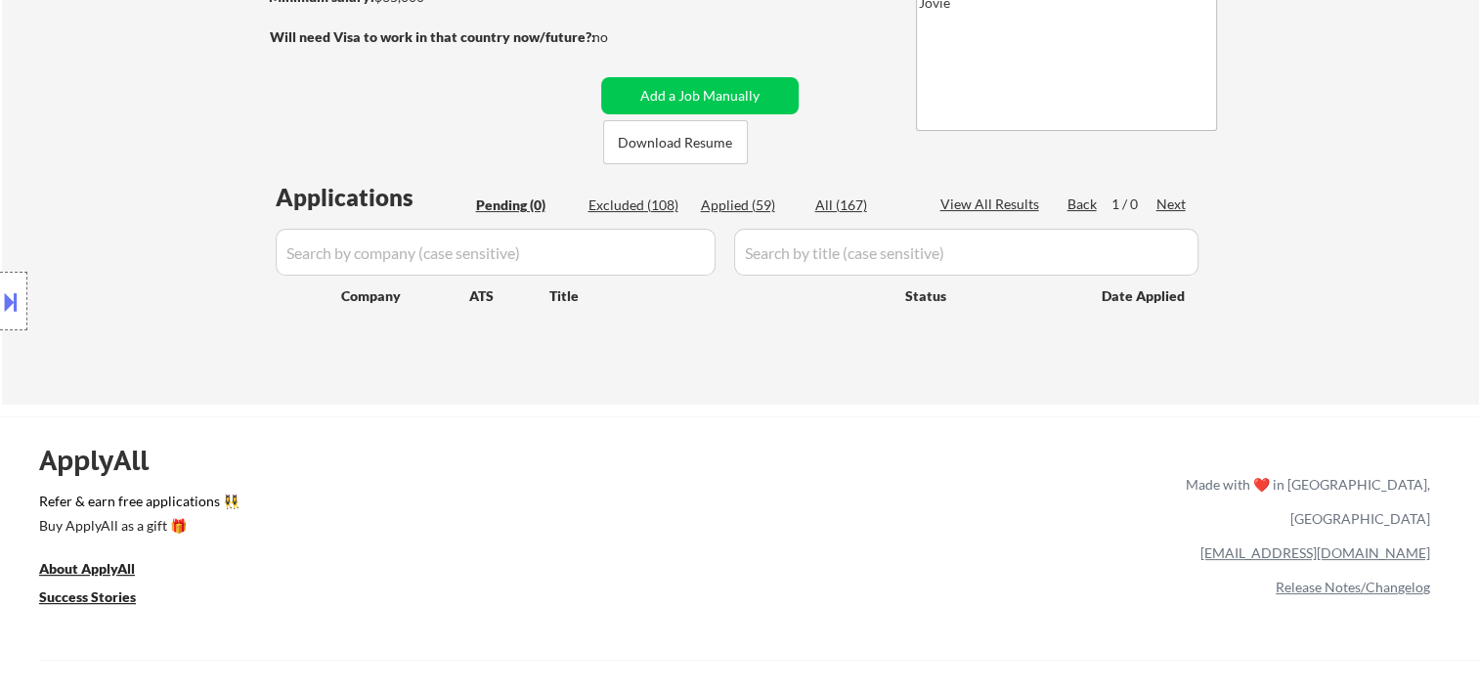
scroll to position [0, 0]
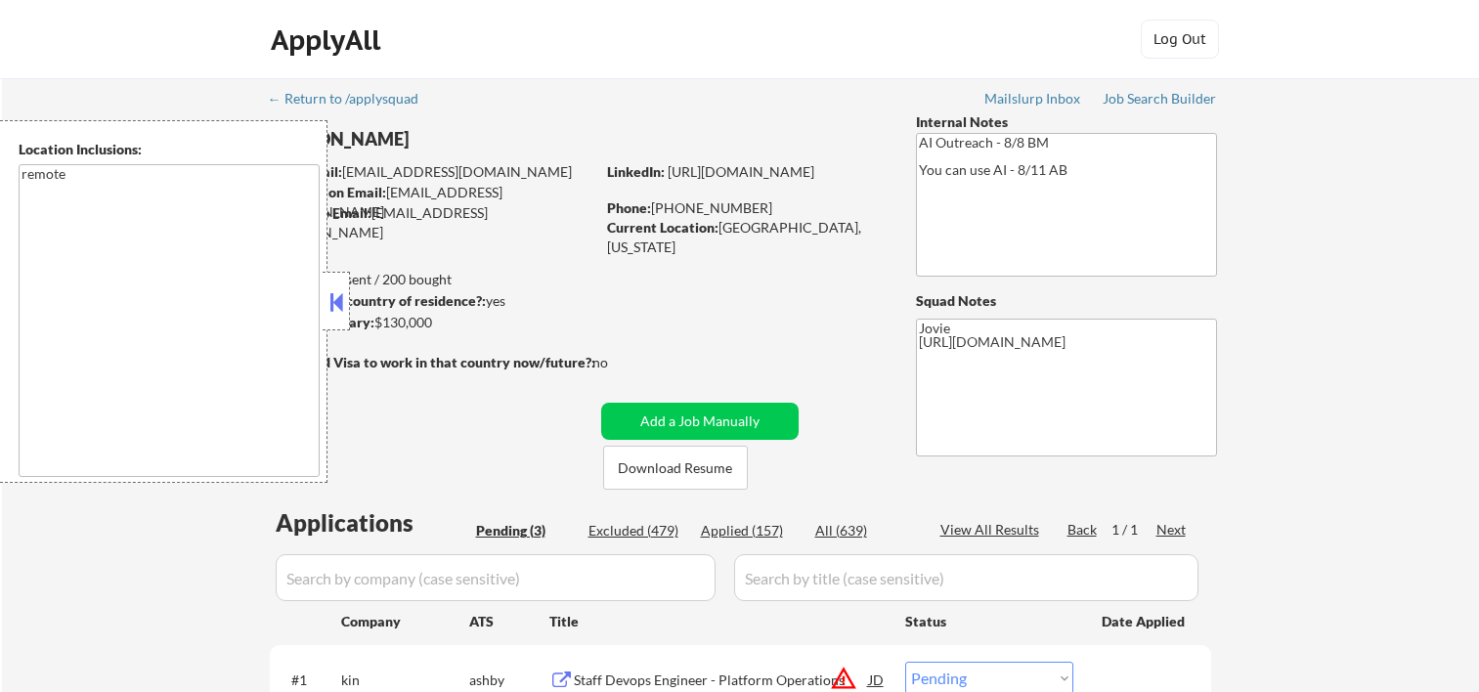
select select ""pending""
click at [336, 287] on button at bounding box center [336, 301] width 22 height 29
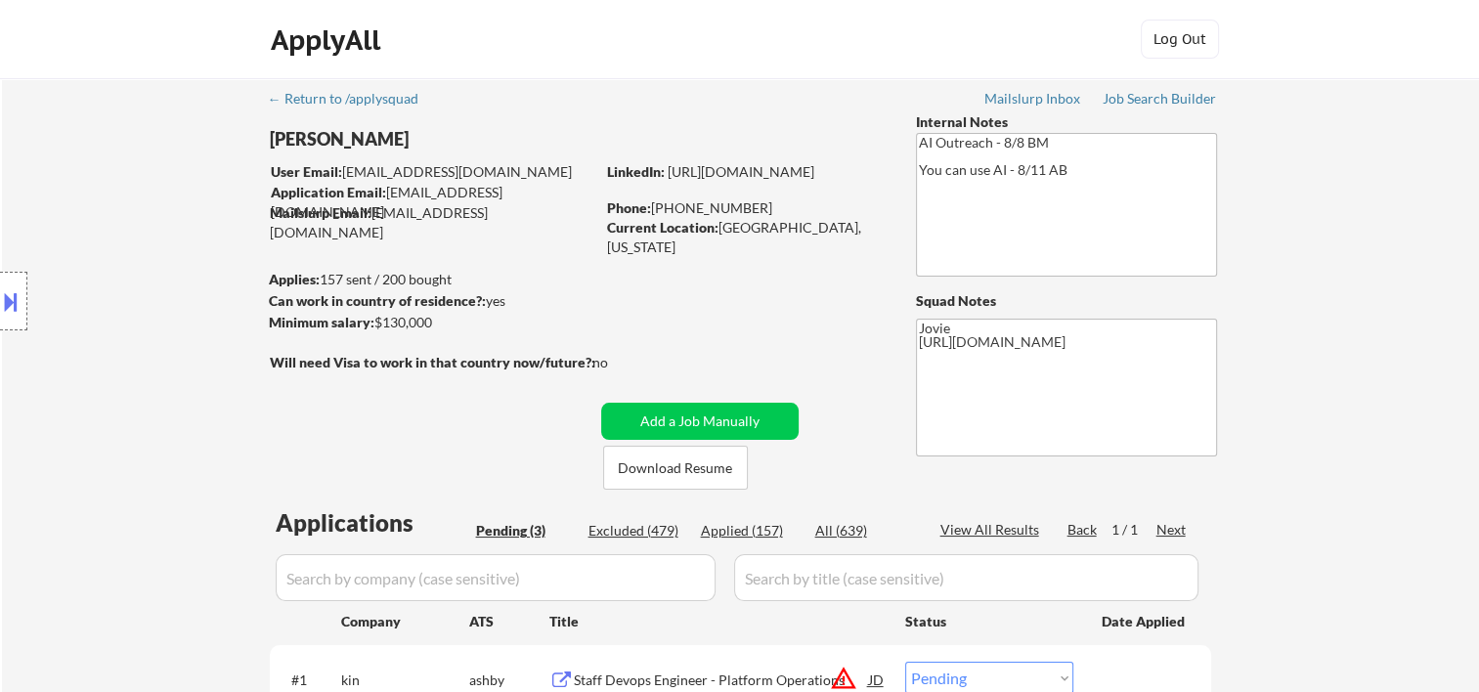
drag, startPoint x: 854, startPoint y: 68, endPoint x: 776, endPoint y: 143, distance: 107.8
click at [854, 68] on div "ApplyAll Log Out" at bounding box center [739, 39] width 1479 height 79
click at [655, 478] on button "Download Resume" at bounding box center [675, 468] width 145 height 44
click at [907, 24] on div "ApplyAll Log Out" at bounding box center [739, 44] width 977 height 49
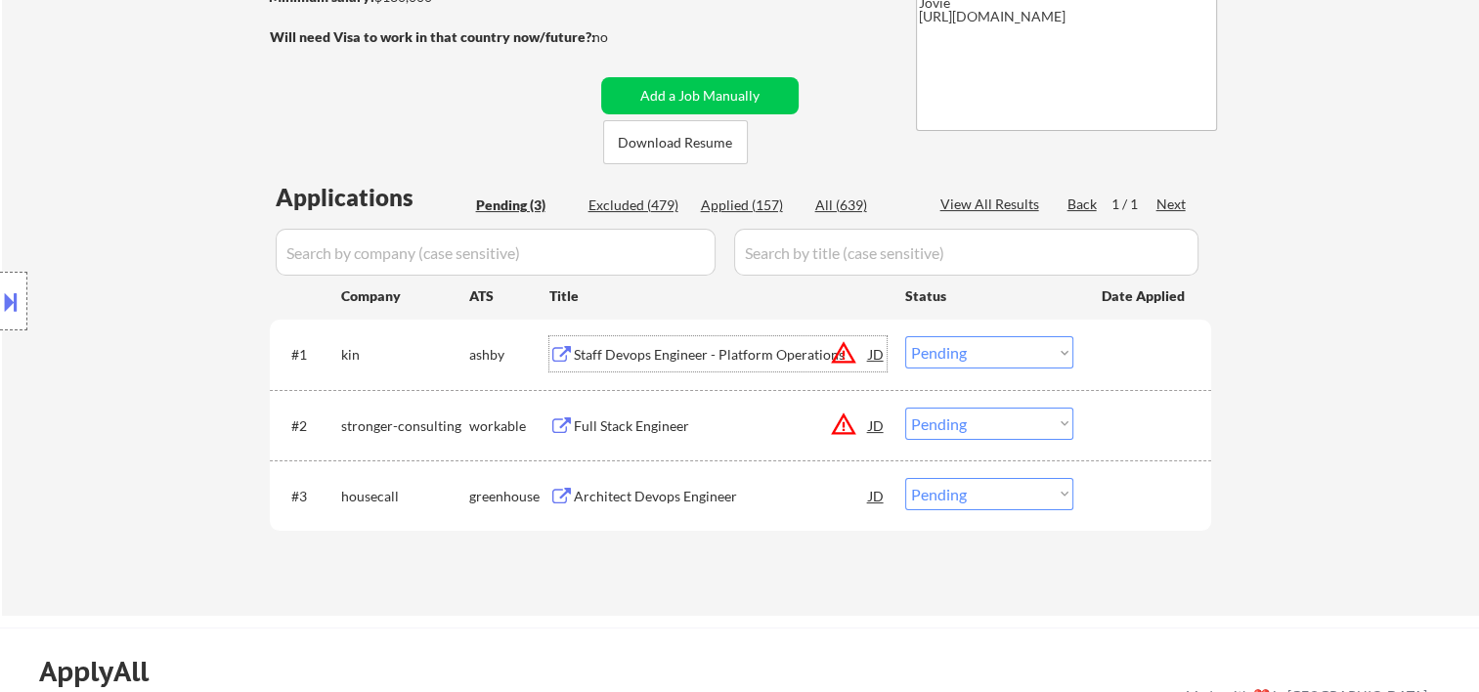
click at [683, 340] on div "Staff Devops Engineer - Platform Operations" at bounding box center [721, 353] width 295 height 35
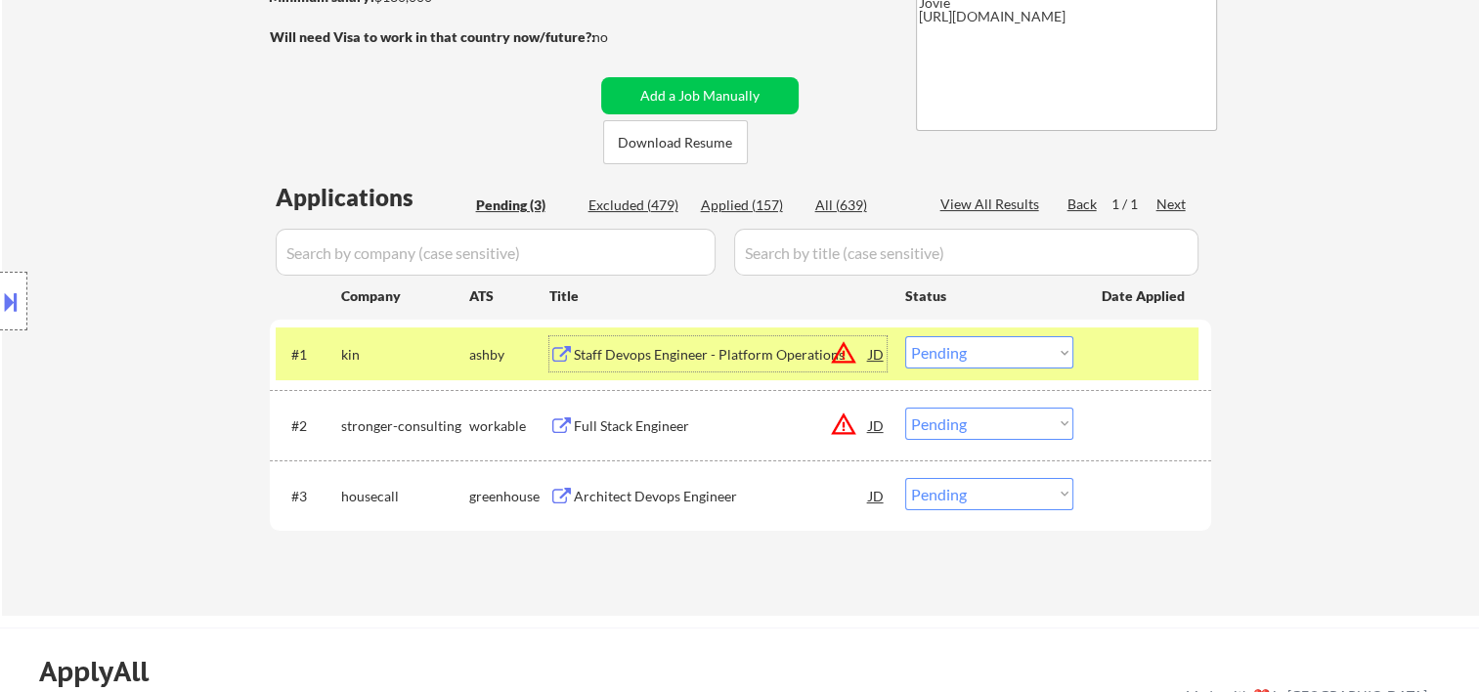
click at [1047, 361] on select "Choose an option... Pending Applied Excluded (Questions) Excluded (Expired) Exc…" at bounding box center [989, 352] width 168 height 32
click at [905, 336] on select "Choose an option... Pending Applied Excluded (Questions) Excluded (Expired) Exc…" at bounding box center [989, 352] width 168 height 32
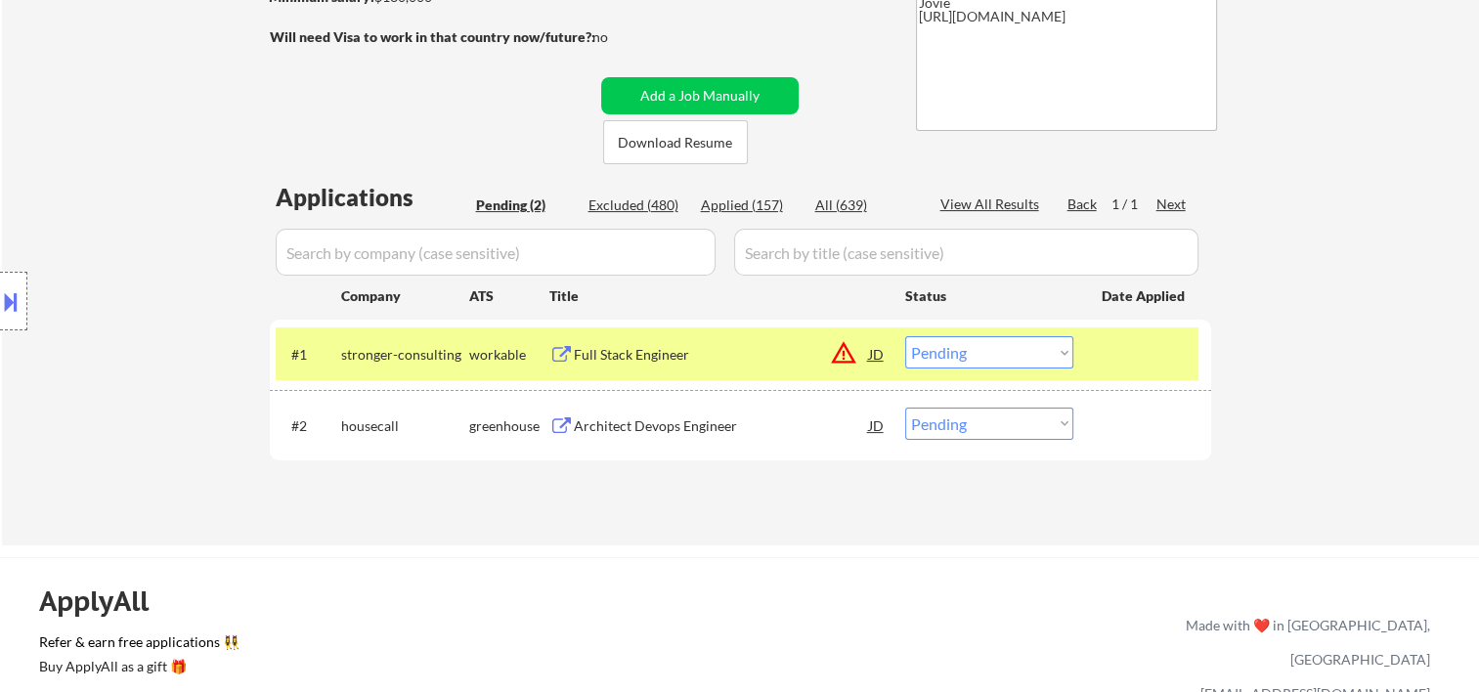
click at [1096, 356] on div "#1 stronger-consulting workable Full Stack Engineer JD warning_amber Choose an …" at bounding box center [737, 353] width 923 height 53
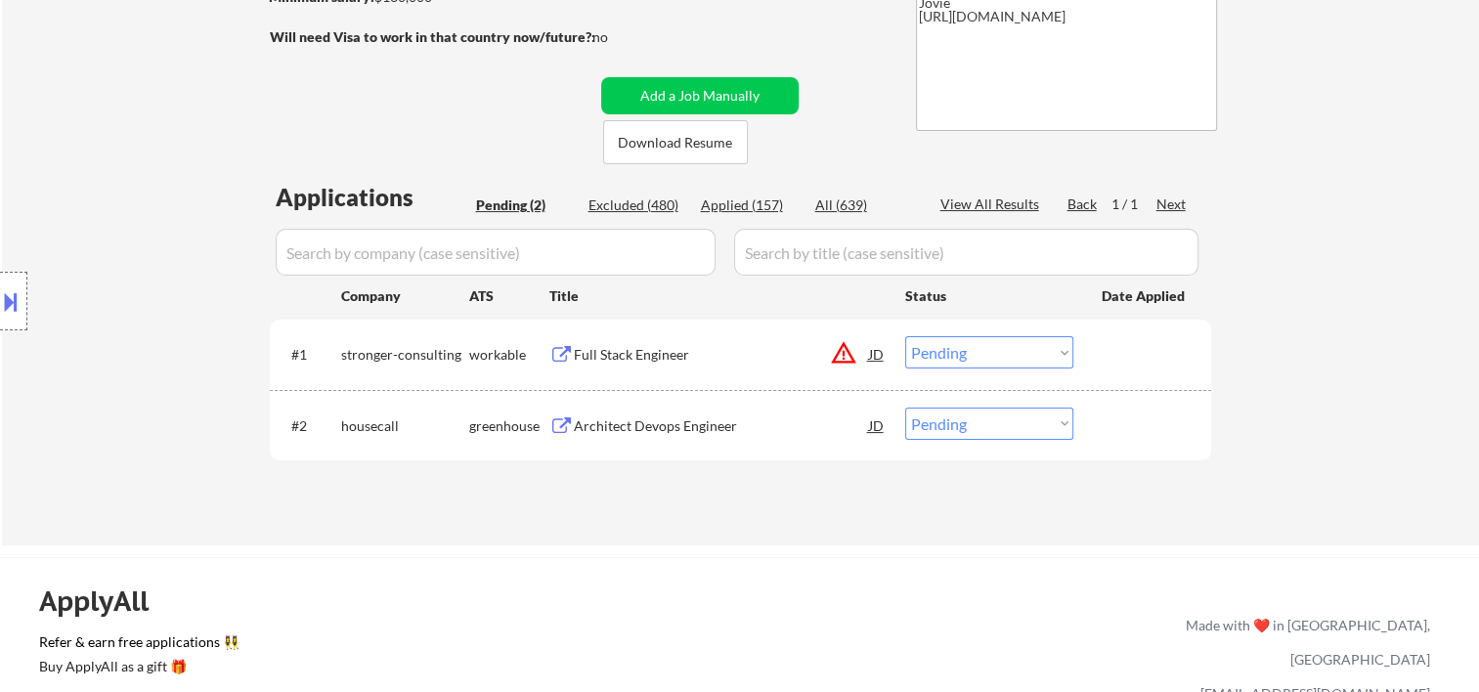
click at [1087, 360] on div "#1 stronger-consulting workable Full Stack Engineer JD warning_amber Choose an …" at bounding box center [737, 353] width 923 height 53
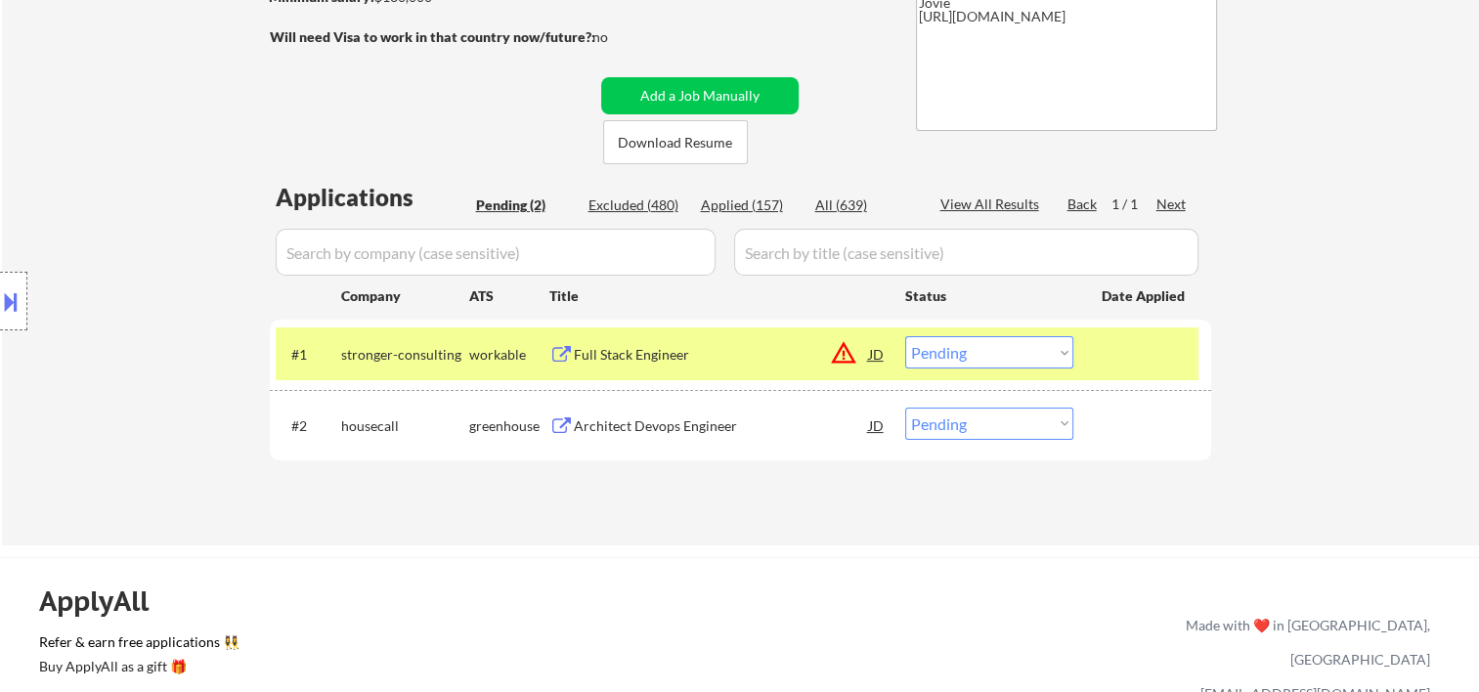
click at [740, 344] on div "Full Stack Engineer" at bounding box center [721, 353] width 295 height 35
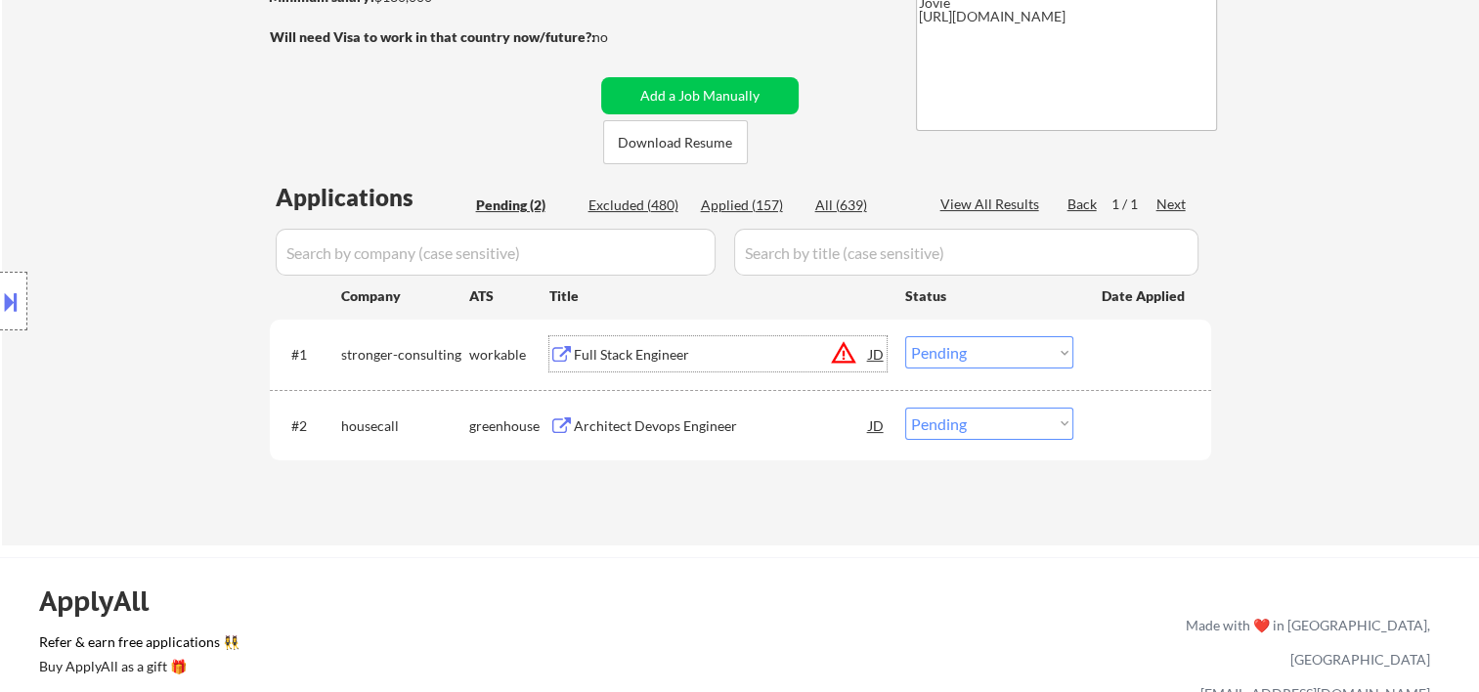
click at [874, 352] on div "JD" at bounding box center [877, 353] width 20 height 35
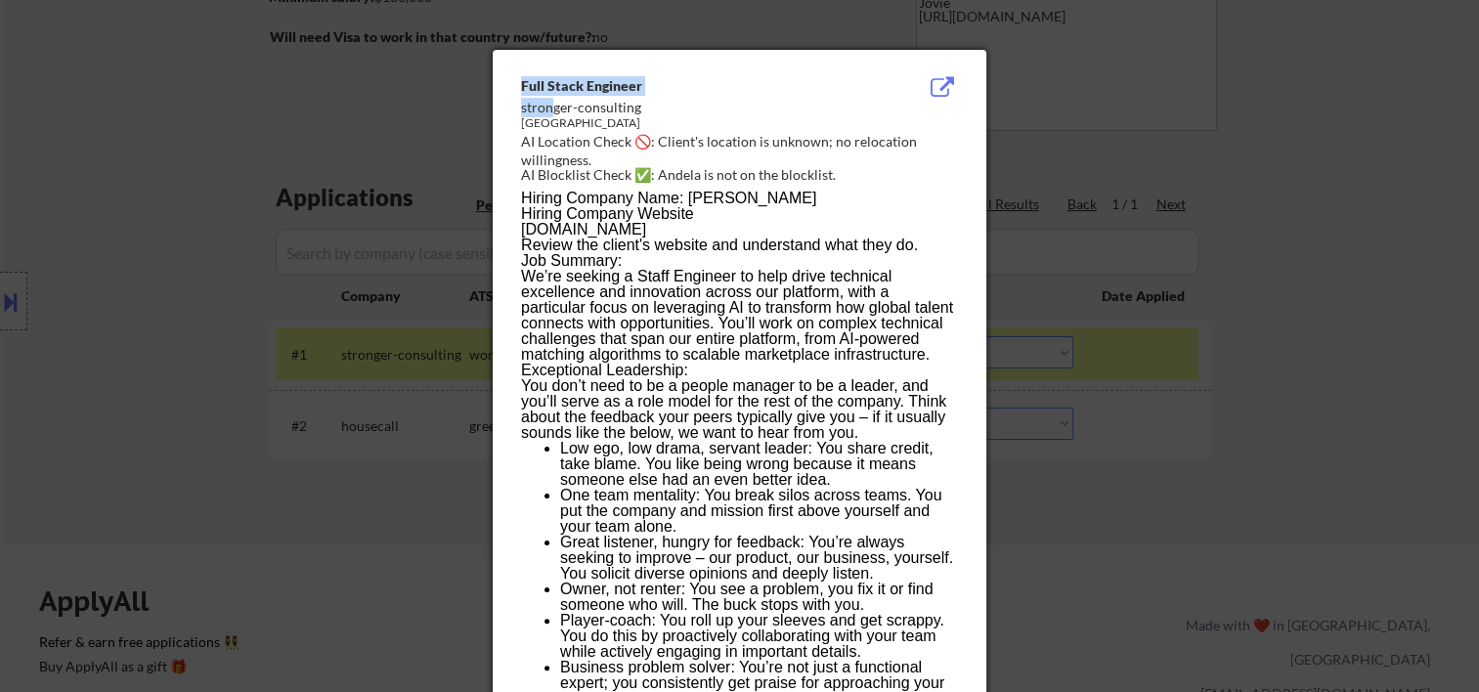
drag, startPoint x: 516, startPoint y: 108, endPoint x: 554, endPoint y: 109, distance: 38.1
drag, startPoint x: 554, startPoint y: 109, endPoint x: 574, endPoint y: 165, distance: 59.0
click at [574, 165] on div "AI Blocklist Check ✅: Andela is not on the blocklist." at bounding box center [743, 175] width 445 height 20
drag, startPoint x: 521, startPoint y: 102, endPoint x: 645, endPoint y: 102, distance: 124.1
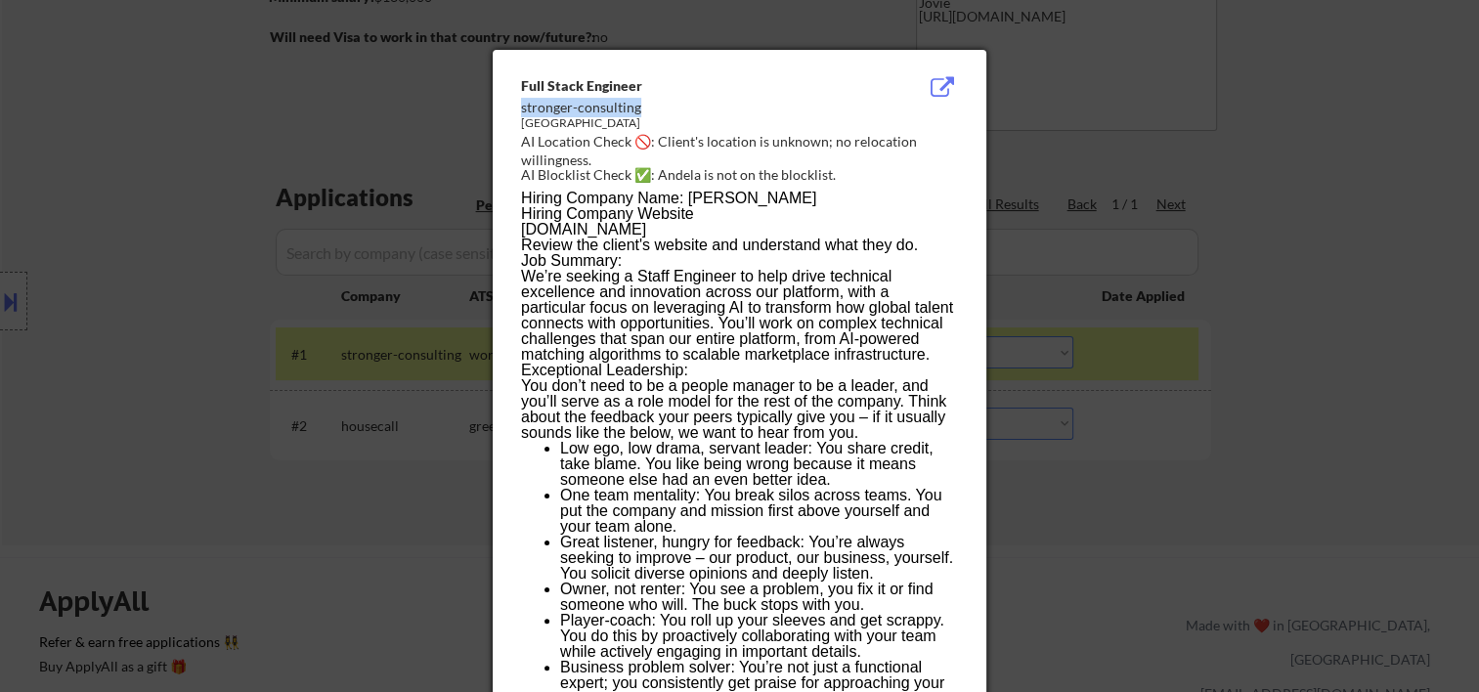
click at [645, 102] on div "stronger-consulting" at bounding box center [690, 108] width 338 height 20
copy div "stronger-consulting"
click at [1110, 497] on div at bounding box center [739, 346] width 1479 height 692
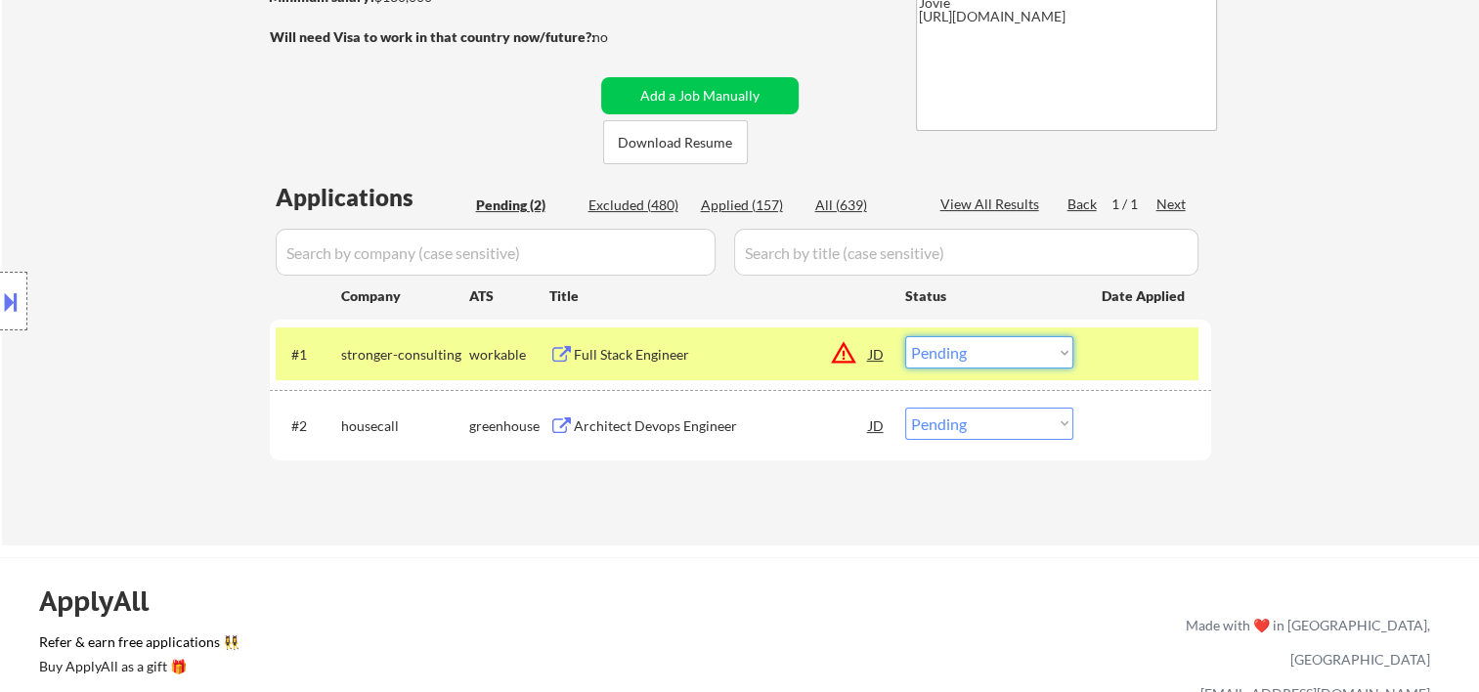
click at [973, 352] on select "Choose an option... Pending Applied Excluded (Questions) Excluded (Expired) Exc…" at bounding box center [989, 352] width 168 height 32
click at [905, 336] on select "Choose an option... Pending Applied Excluded (Questions) Excluded (Expired) Exc…" at bounding box center [989, 352] width 168 height 32
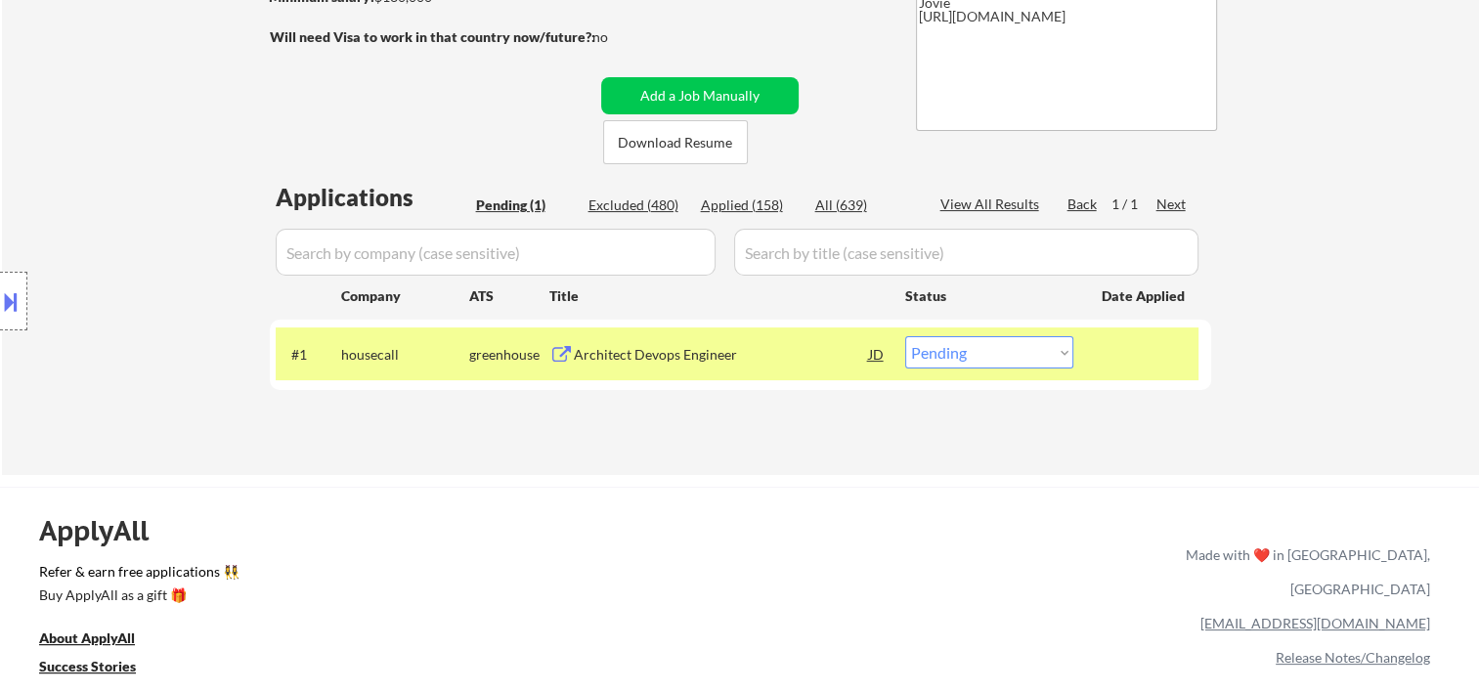
click at [666, 354] on div "Architect Devops Engineer" at bounding box center [721, 355] width 295 height 20
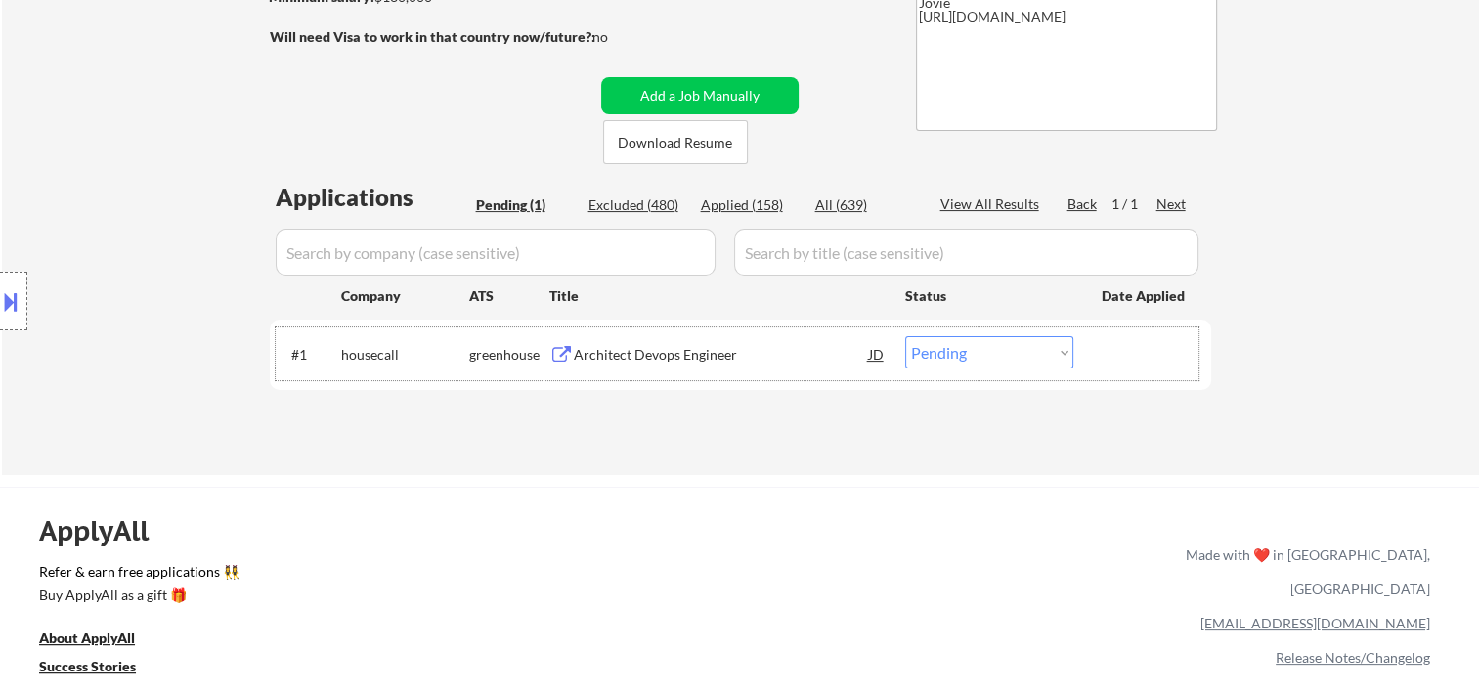
click at [1095, 367] on div "#1 housecall greenhouse Architect Devops Engineer JD warning_amber Choose an op…" at bounding box center [737, 353] width 923 height 53
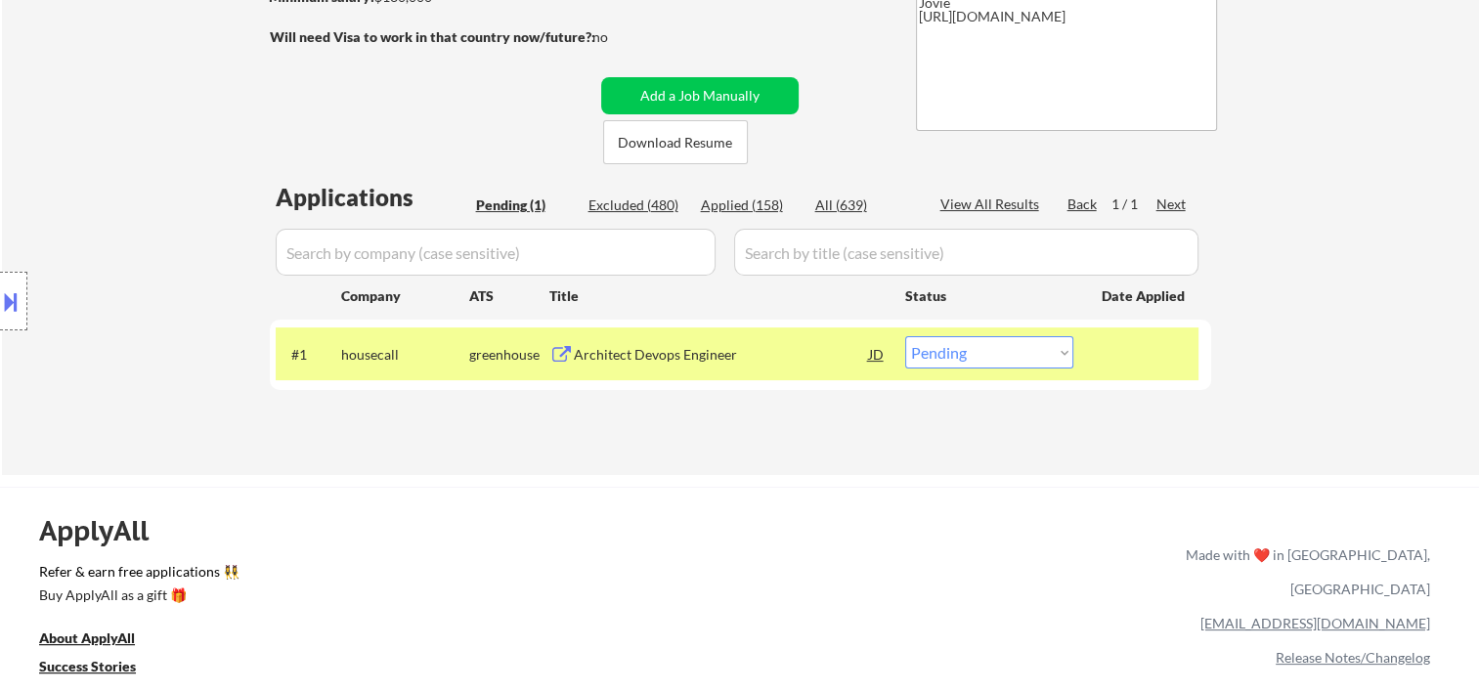
click at [1039, 352] on select "Choose an option... Pending Applied Excluded (Questions) Excluded (Expired) Exc…" at bounding box center [989, 352] width 168 height 32
click at [905, 336] on select "Choose an option... Pending Applied Excluded (Questions) Excluded (Expired) Exc…" at bounding box center [989, 352] width 168 height 32
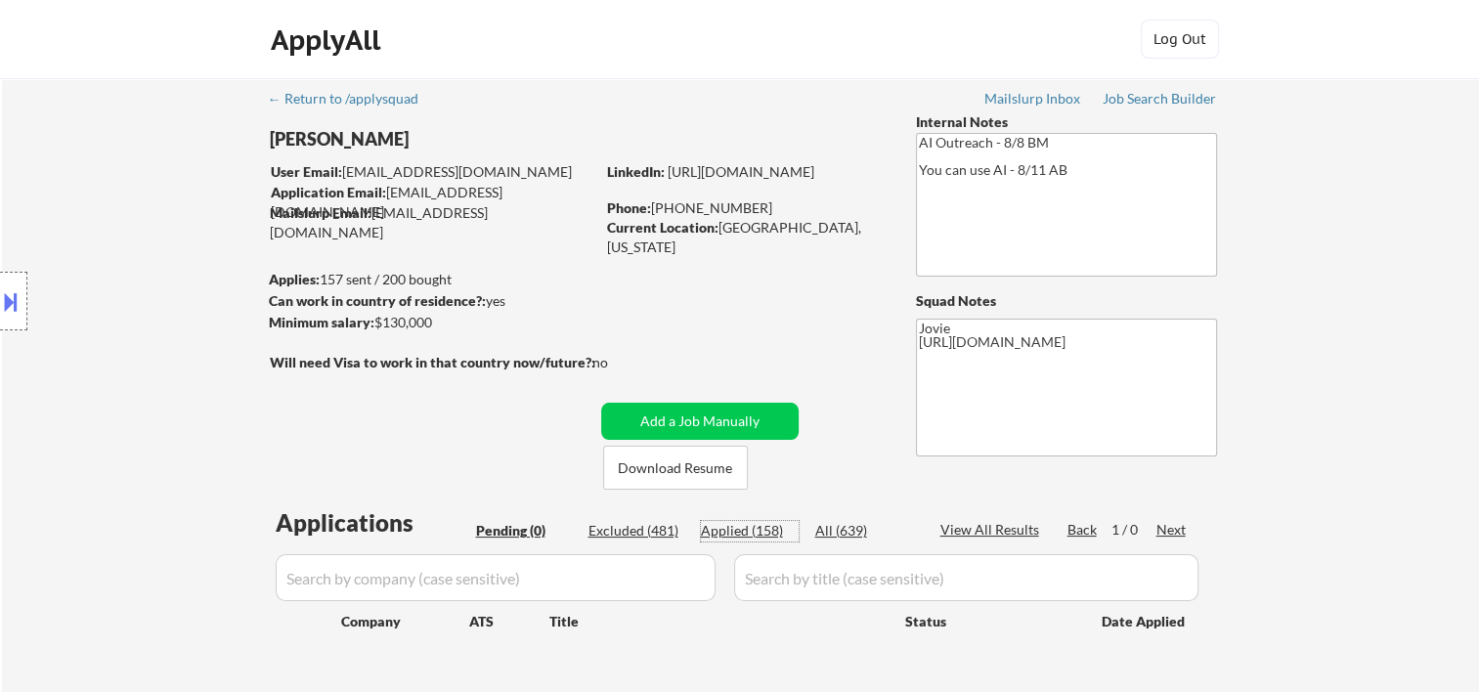
click at [734, 527] on div "Applied (158)" at bounding box center [750, 531] width 98 height 20
select select ""applied""
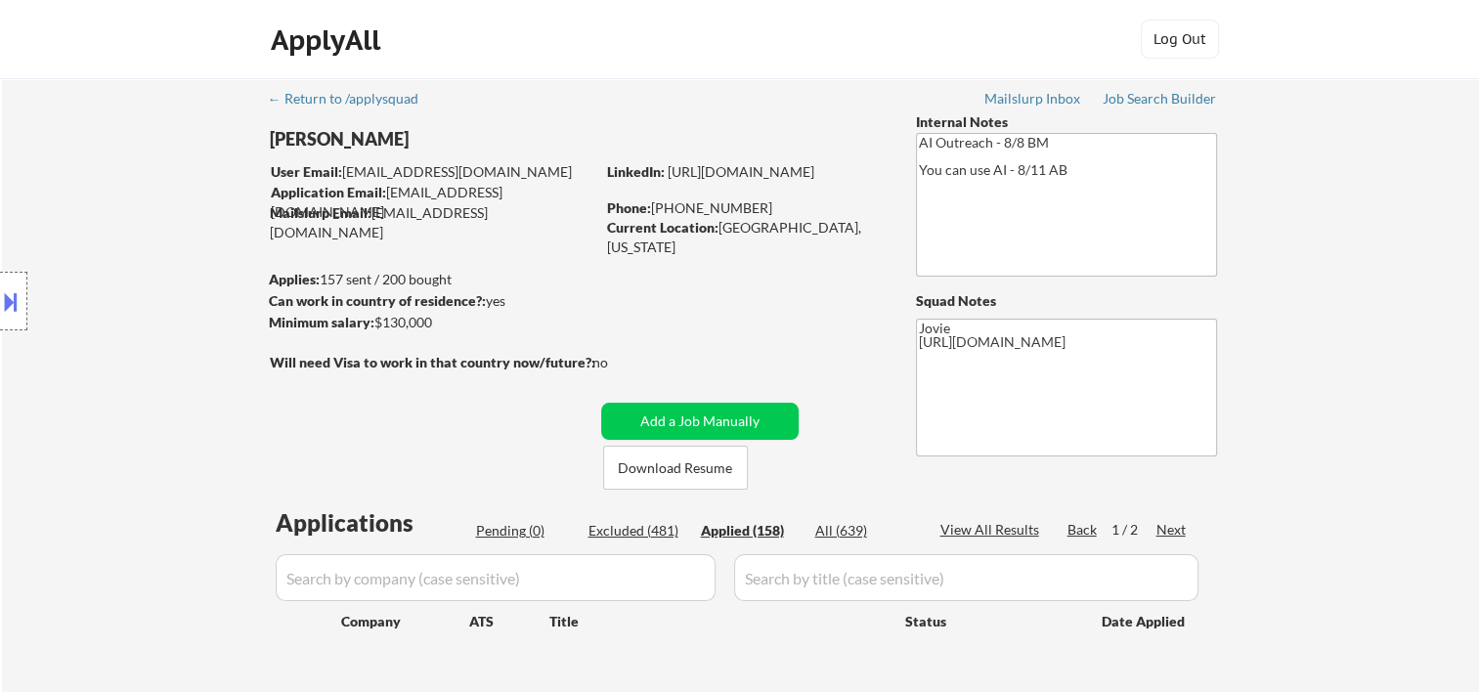
select select ""applied""
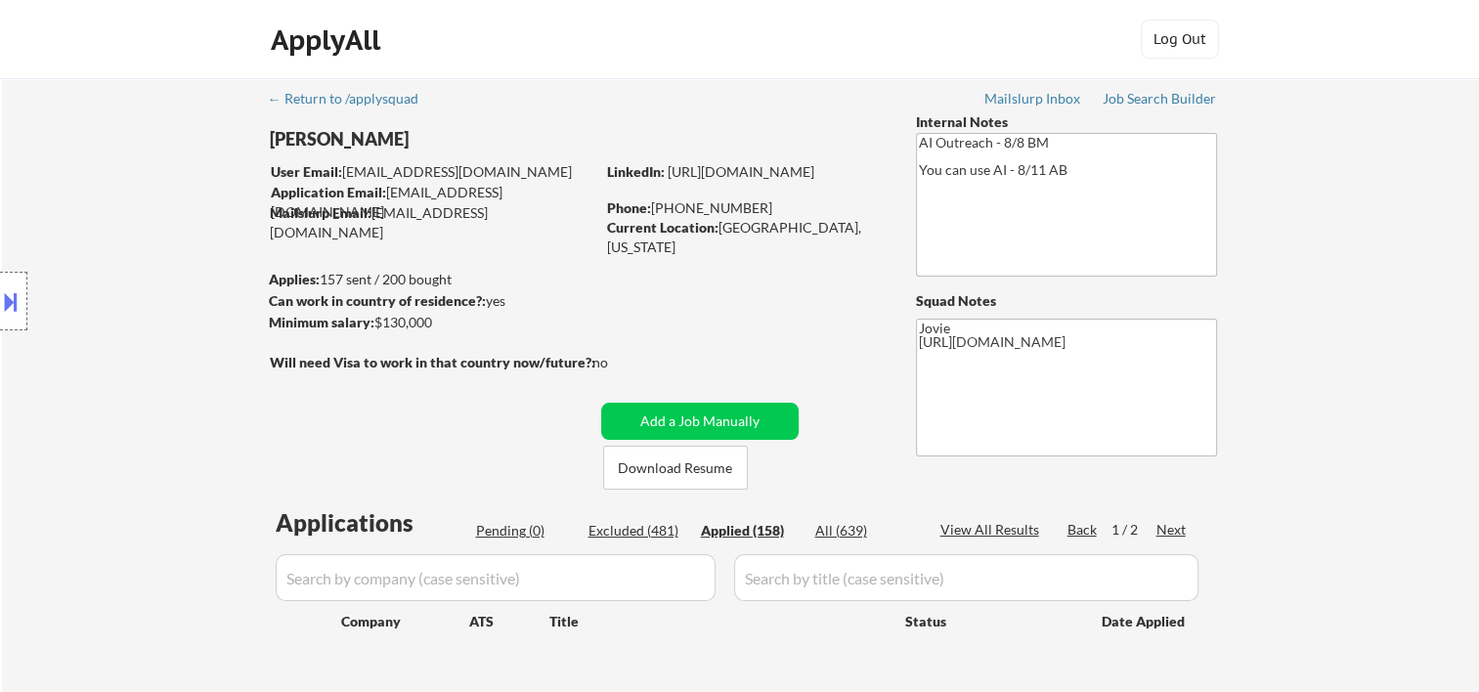
select select ""applied""
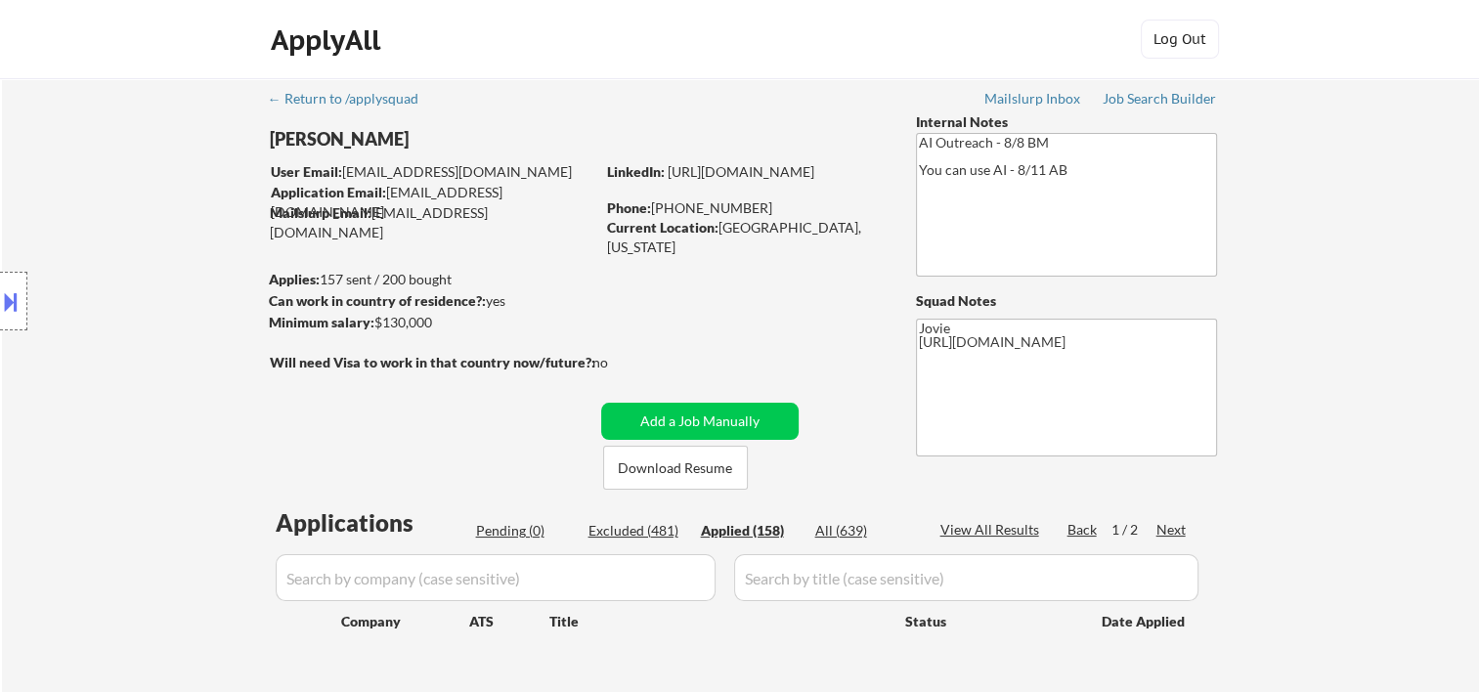
select select ""applied""
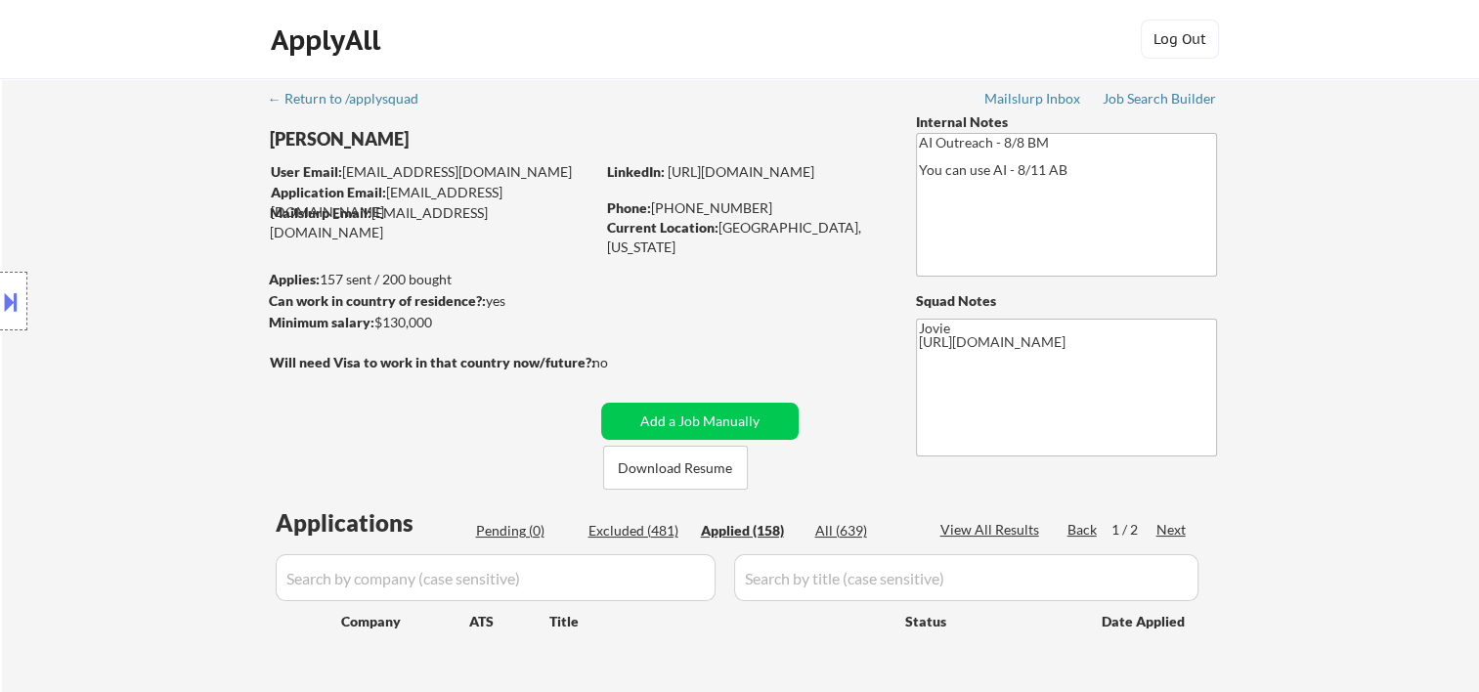
select select ""applied""
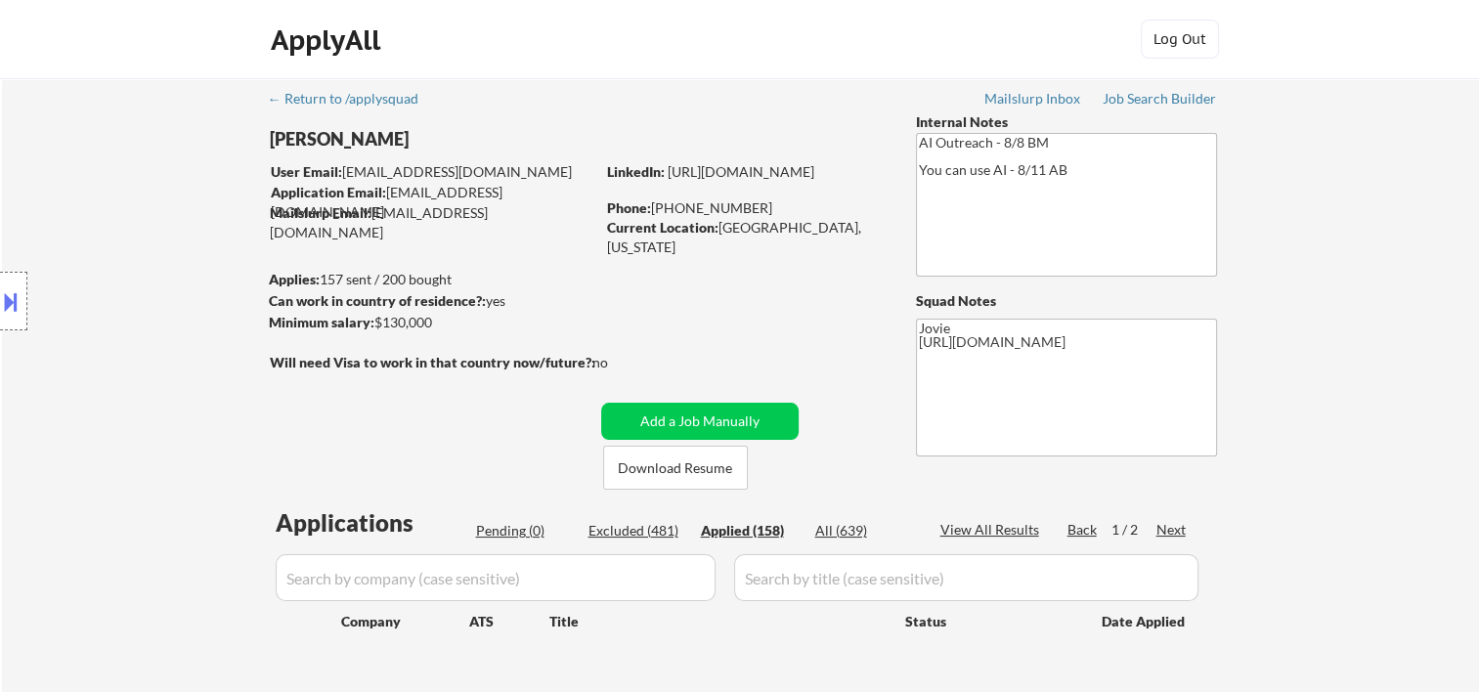
select select ""applied""
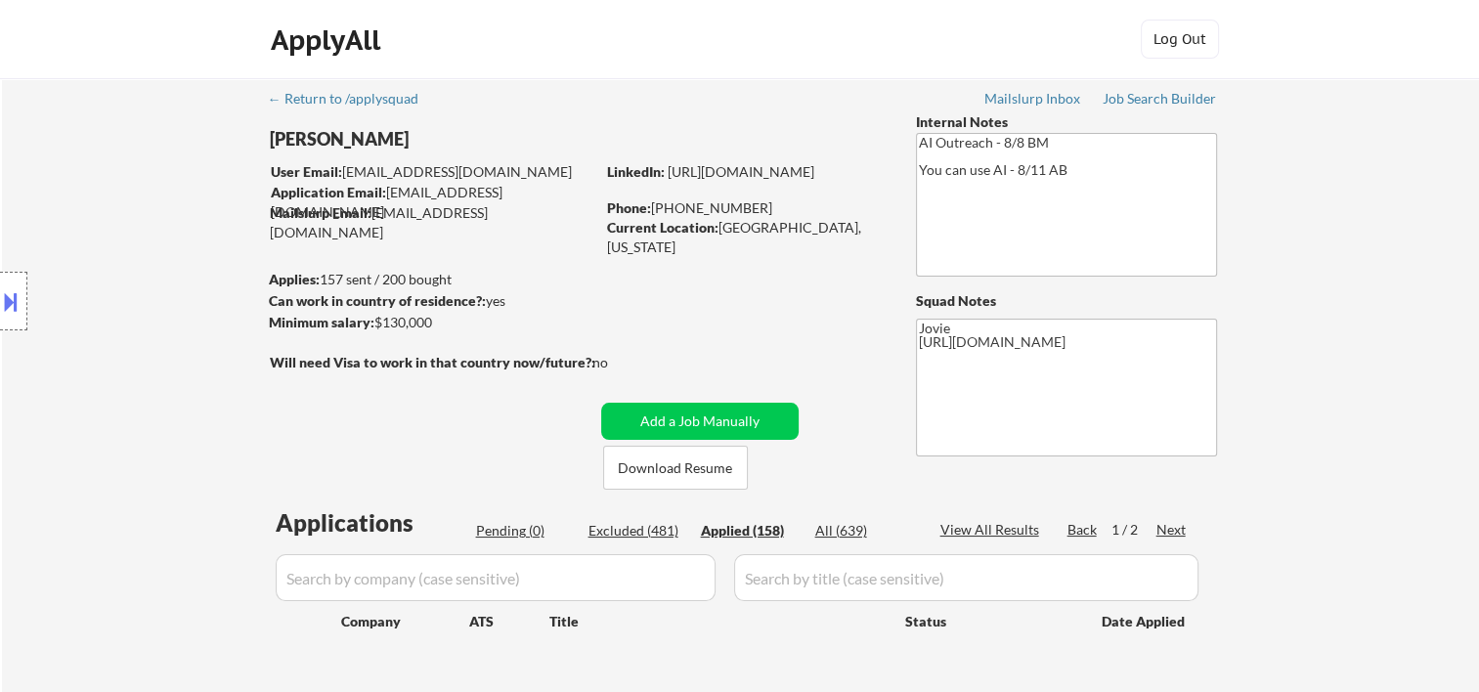
select select ""applied""
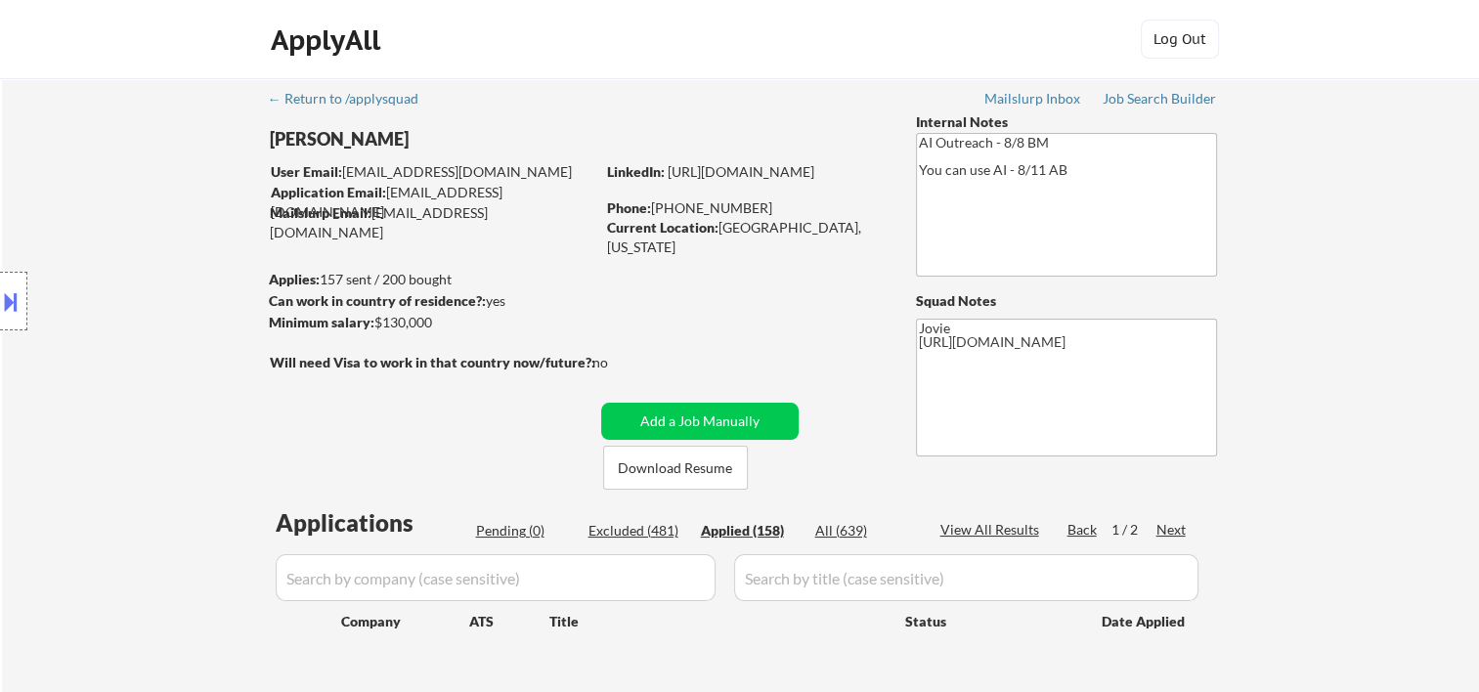
select select ""applied""
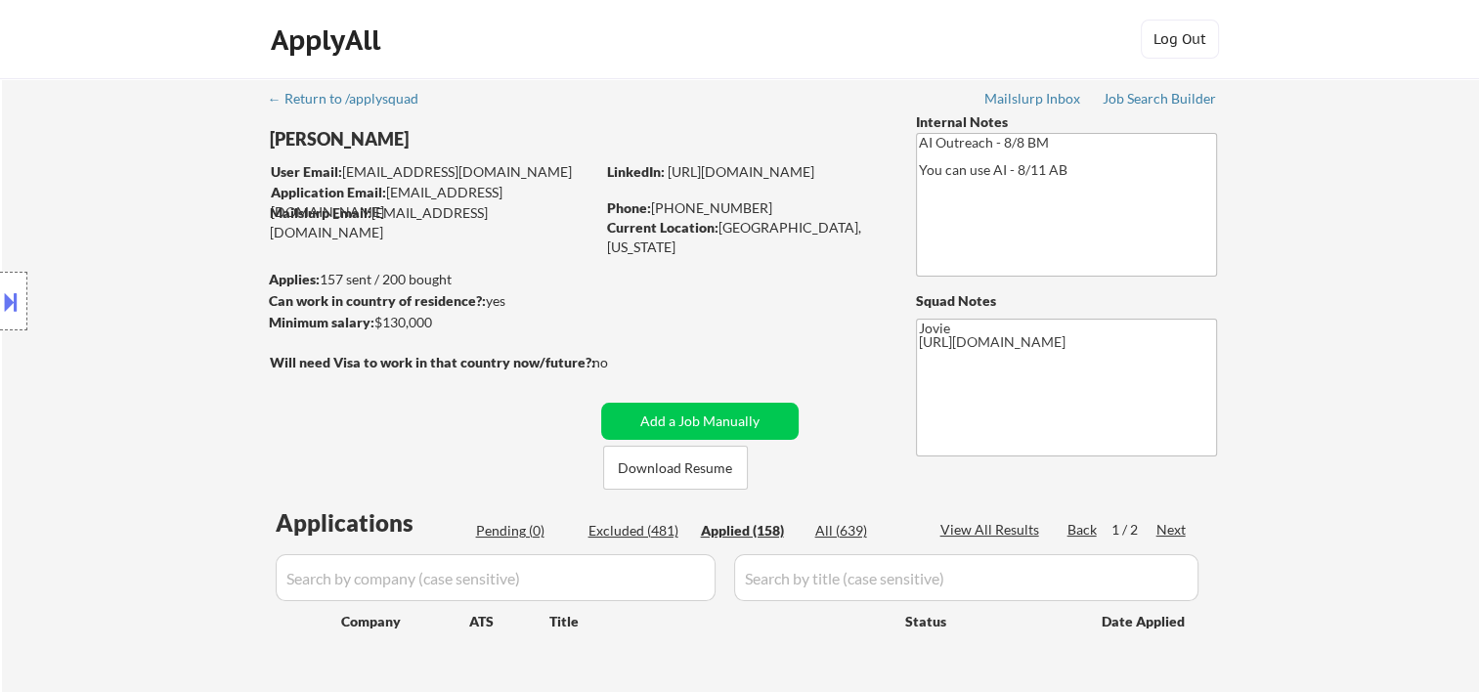
select select ""applied""
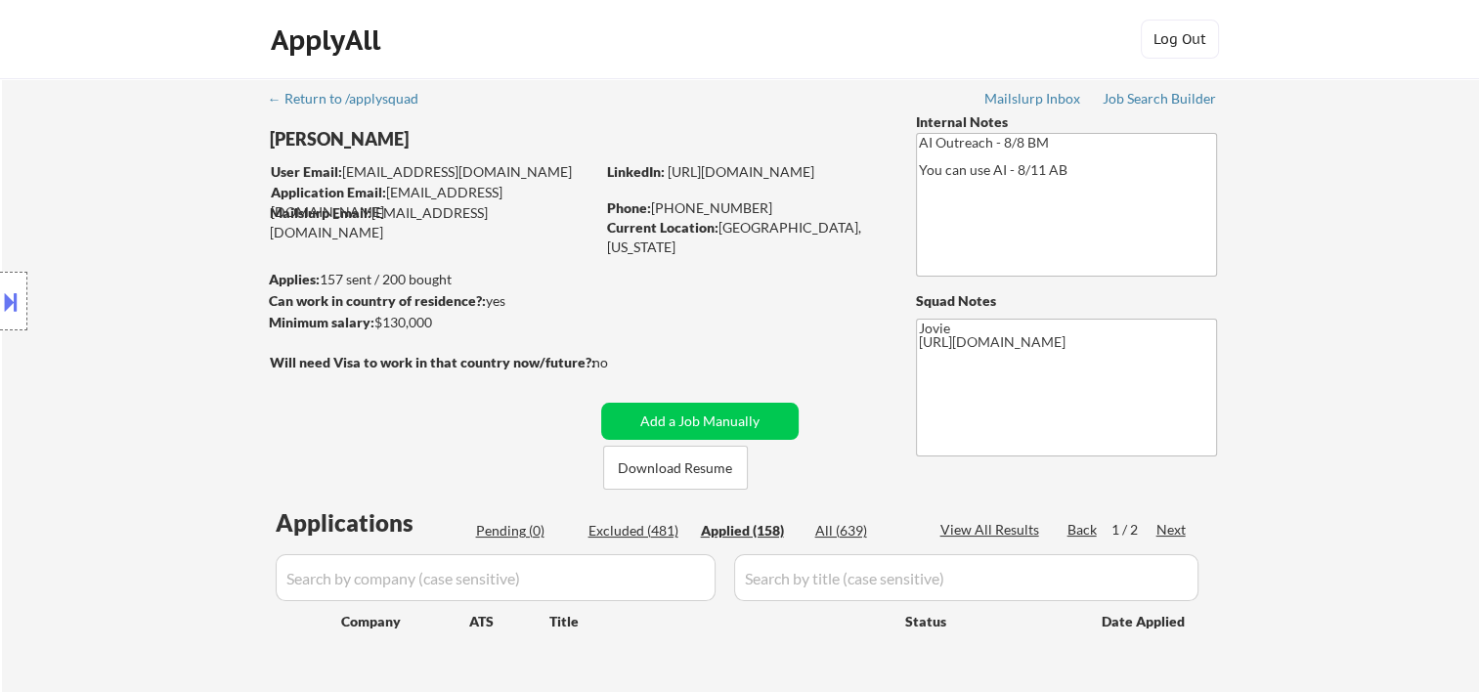
select select ""applied""
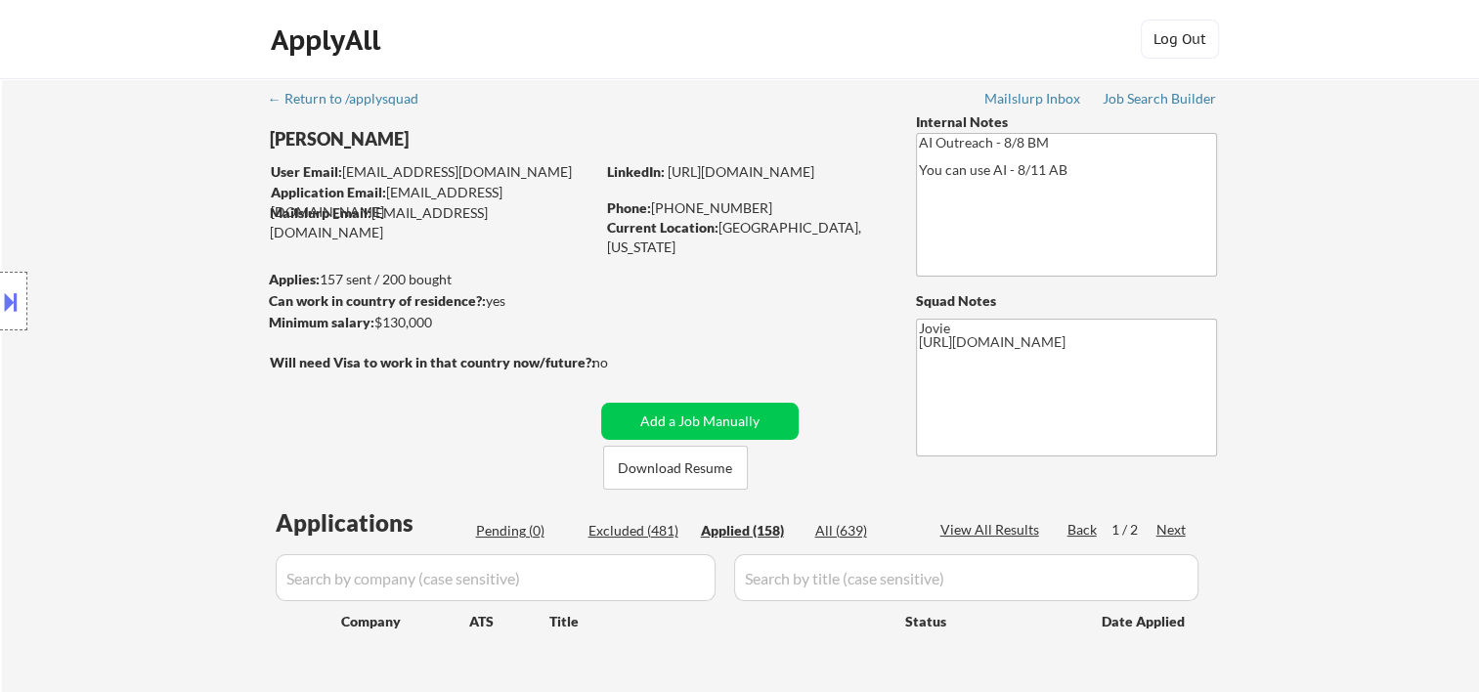
select select ""applied""
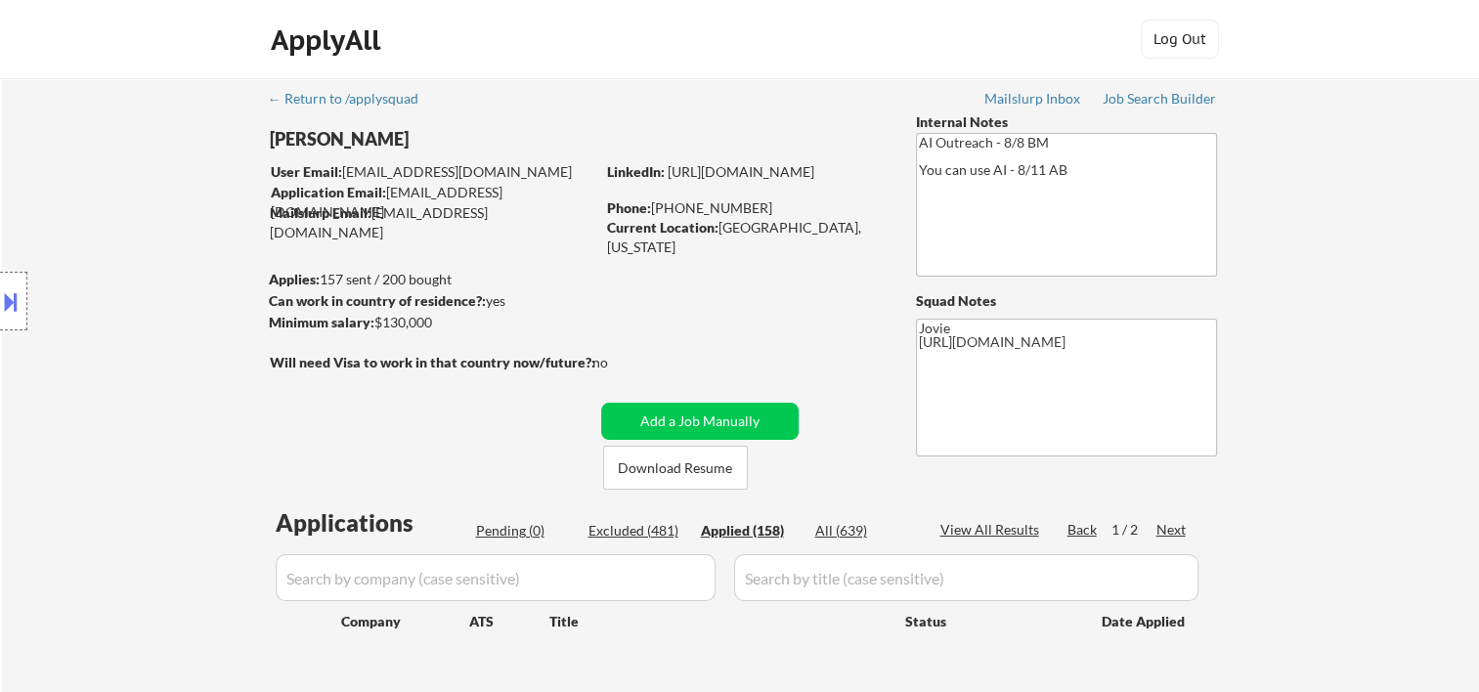
select select ""applied""
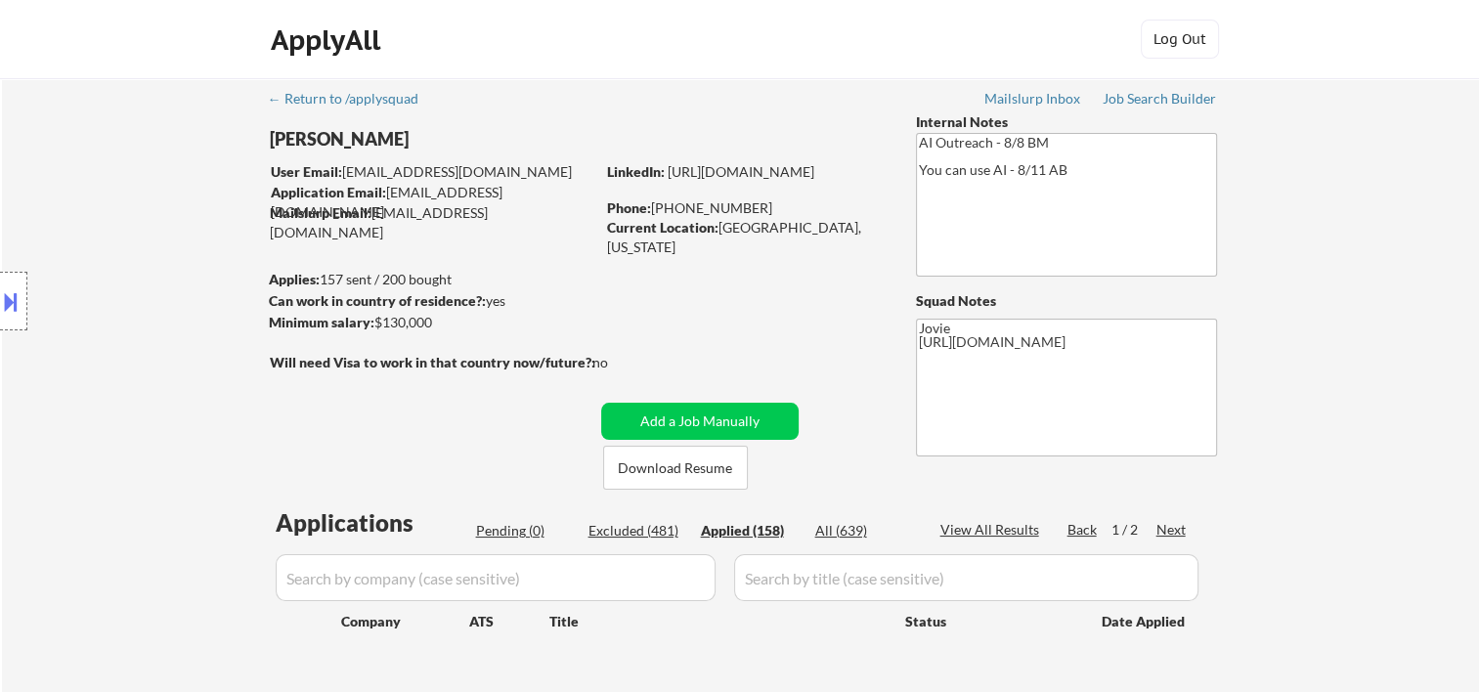
select select ""applied""
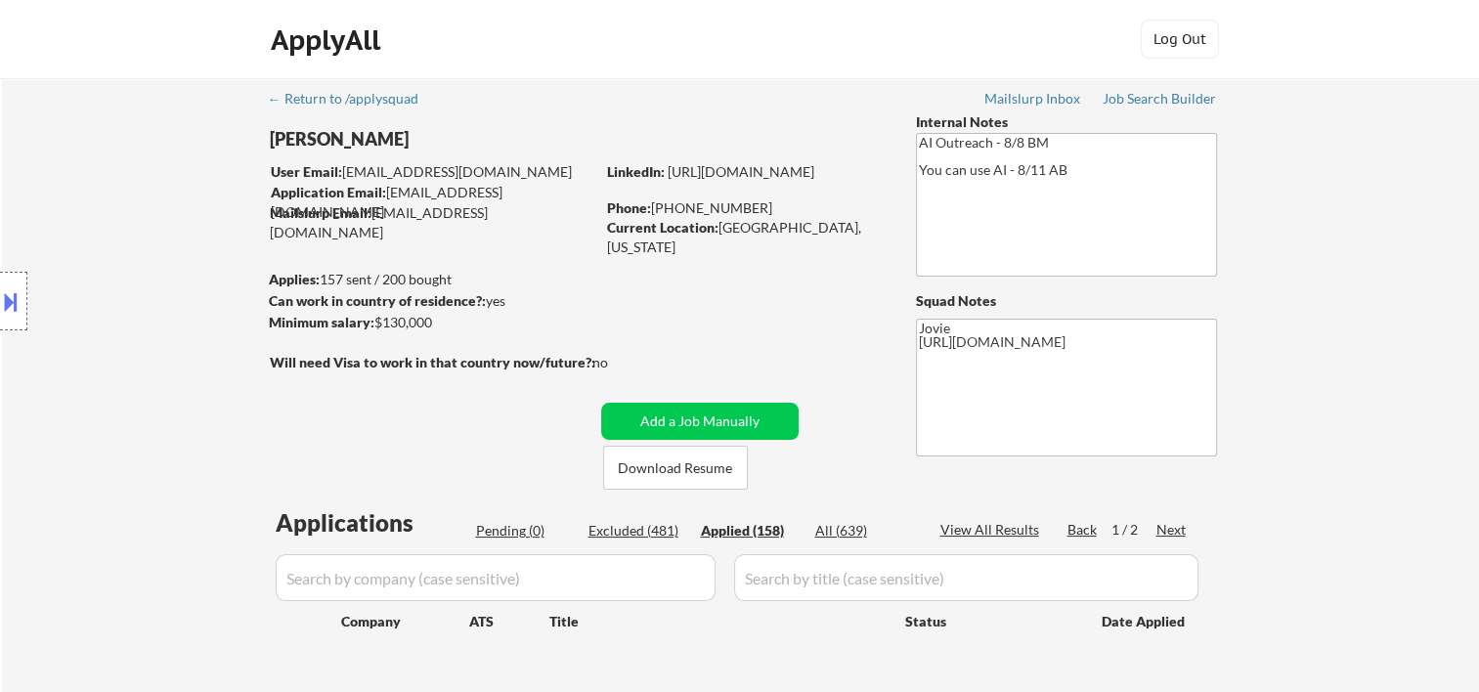
select select ""applied""
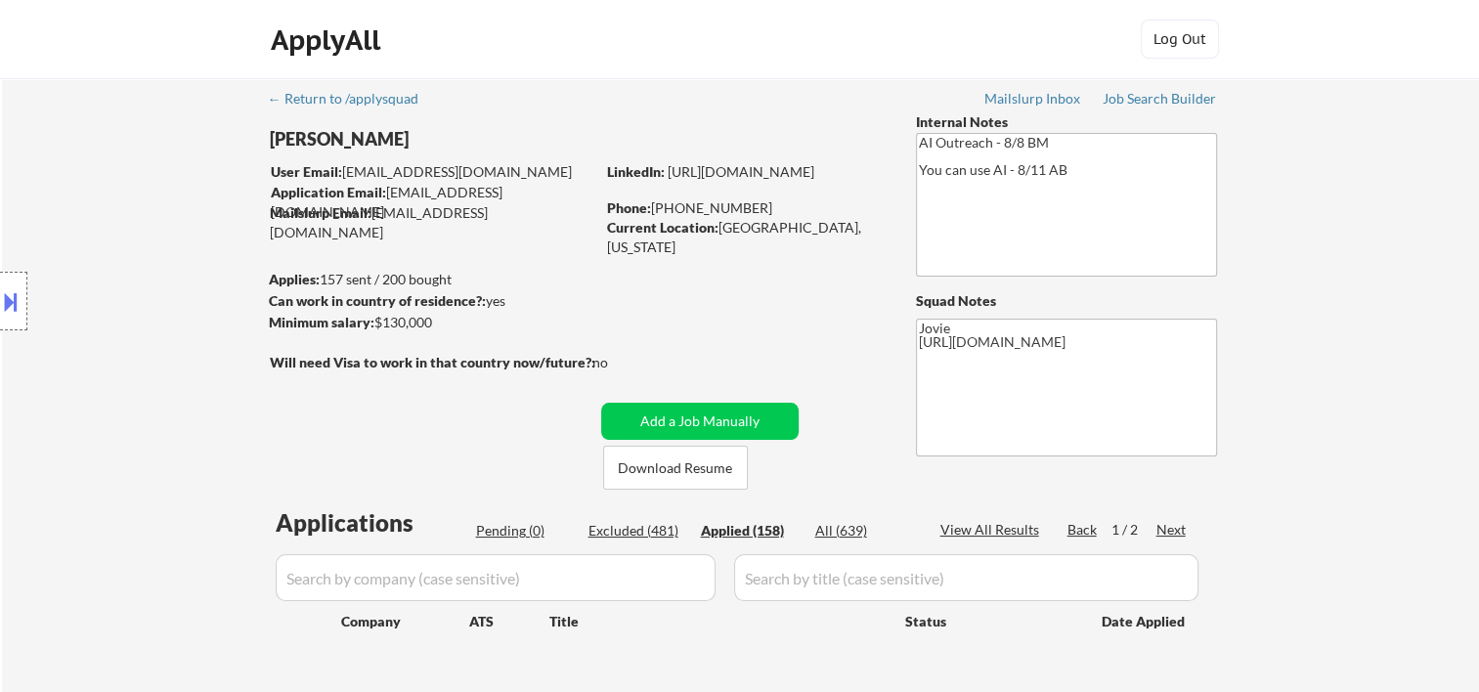
select select ""applied""
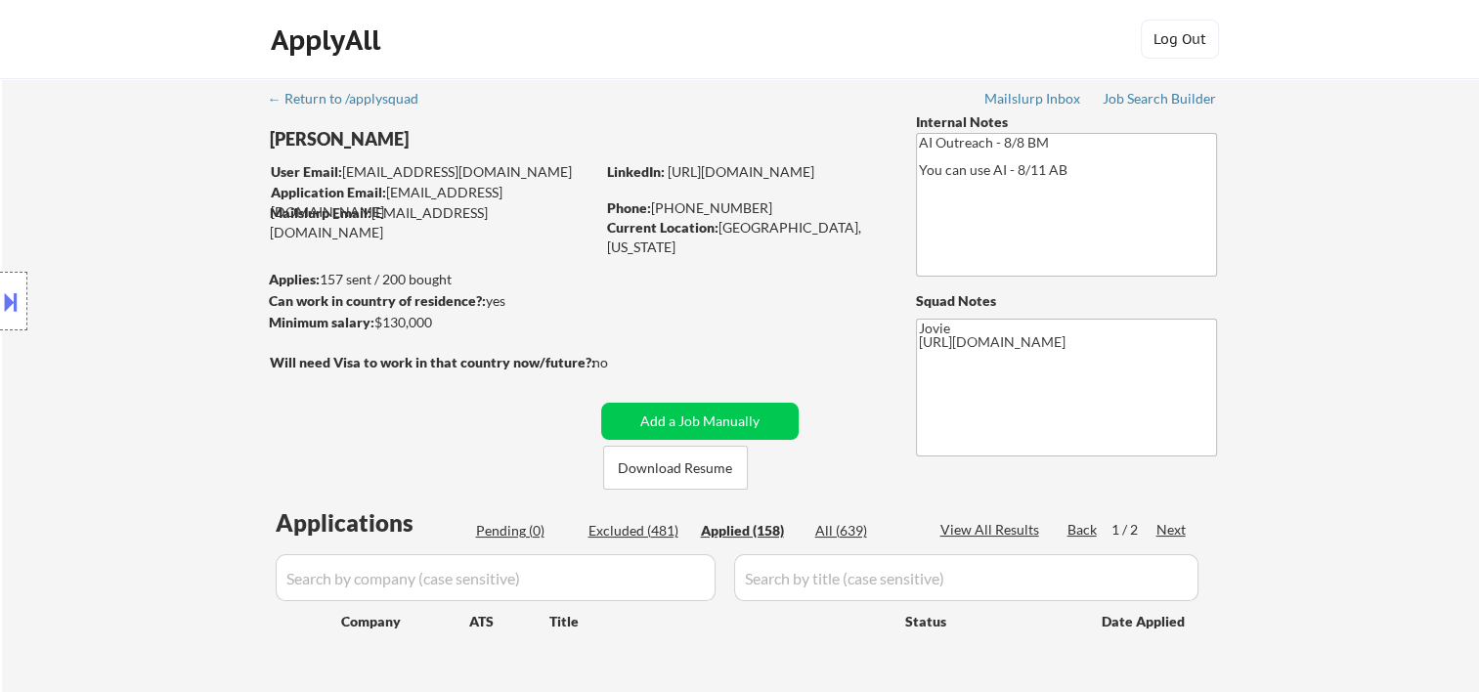
select select ""applied""
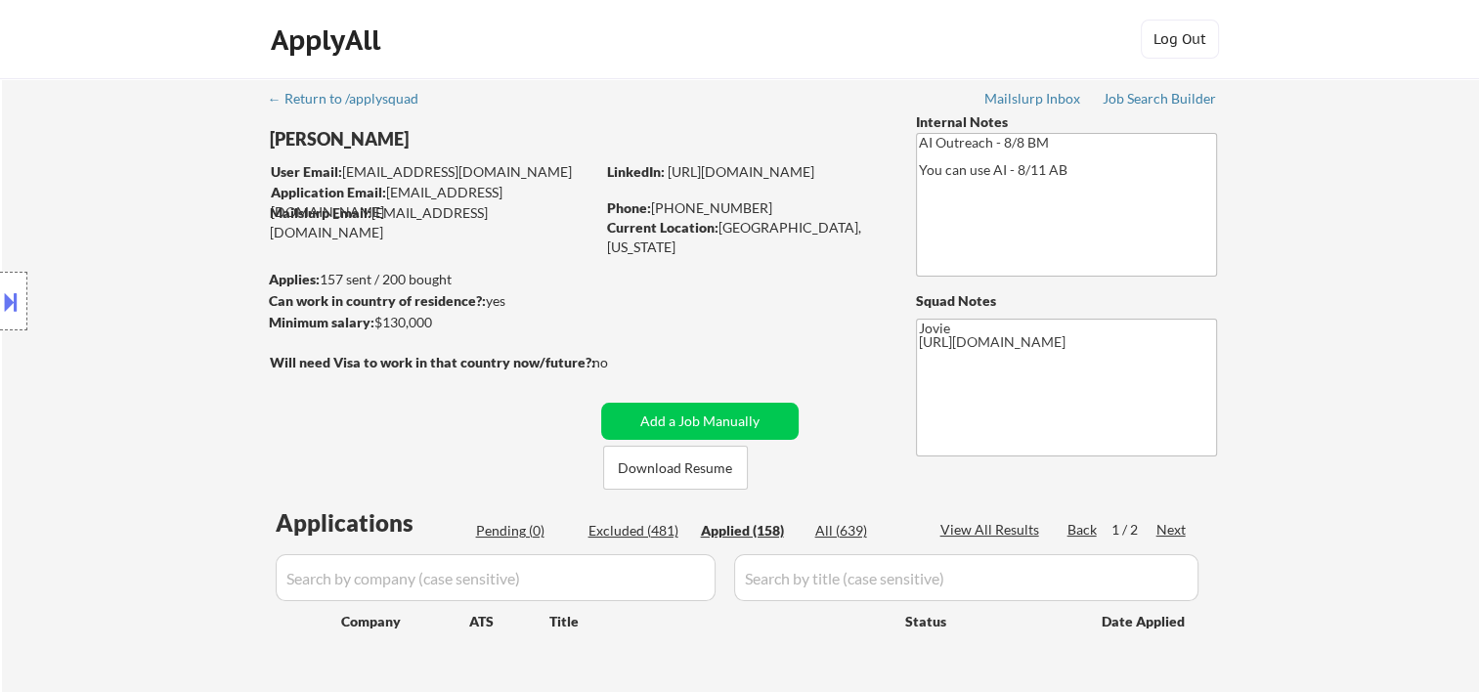
select select ""applied""
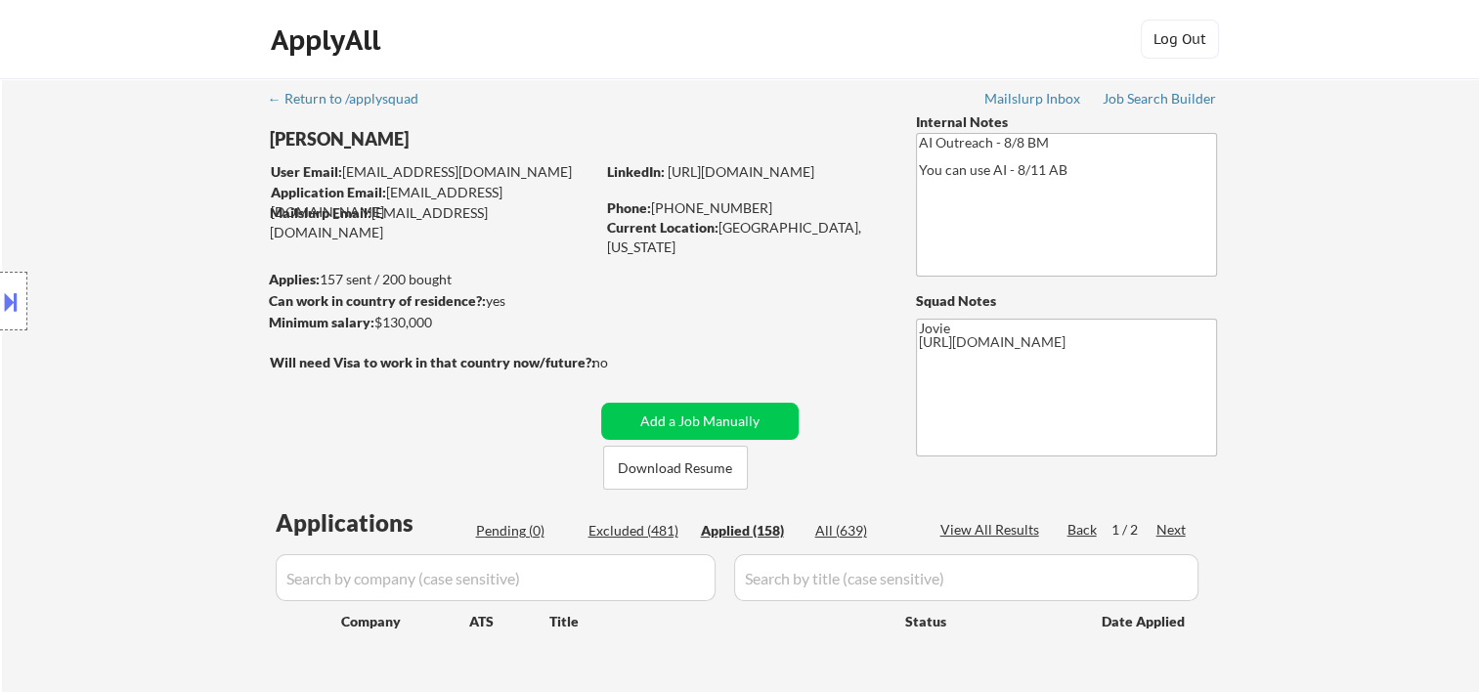
select select ""applied""
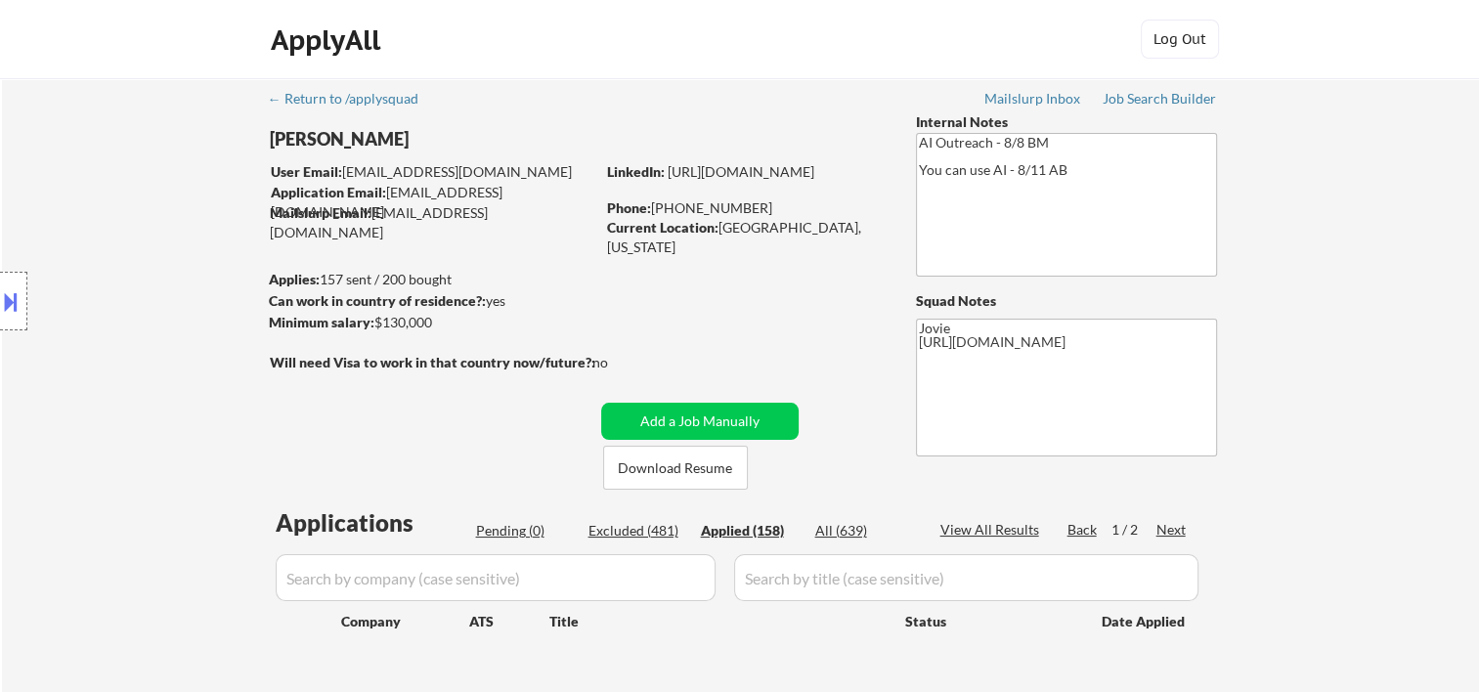
select select ""applied""
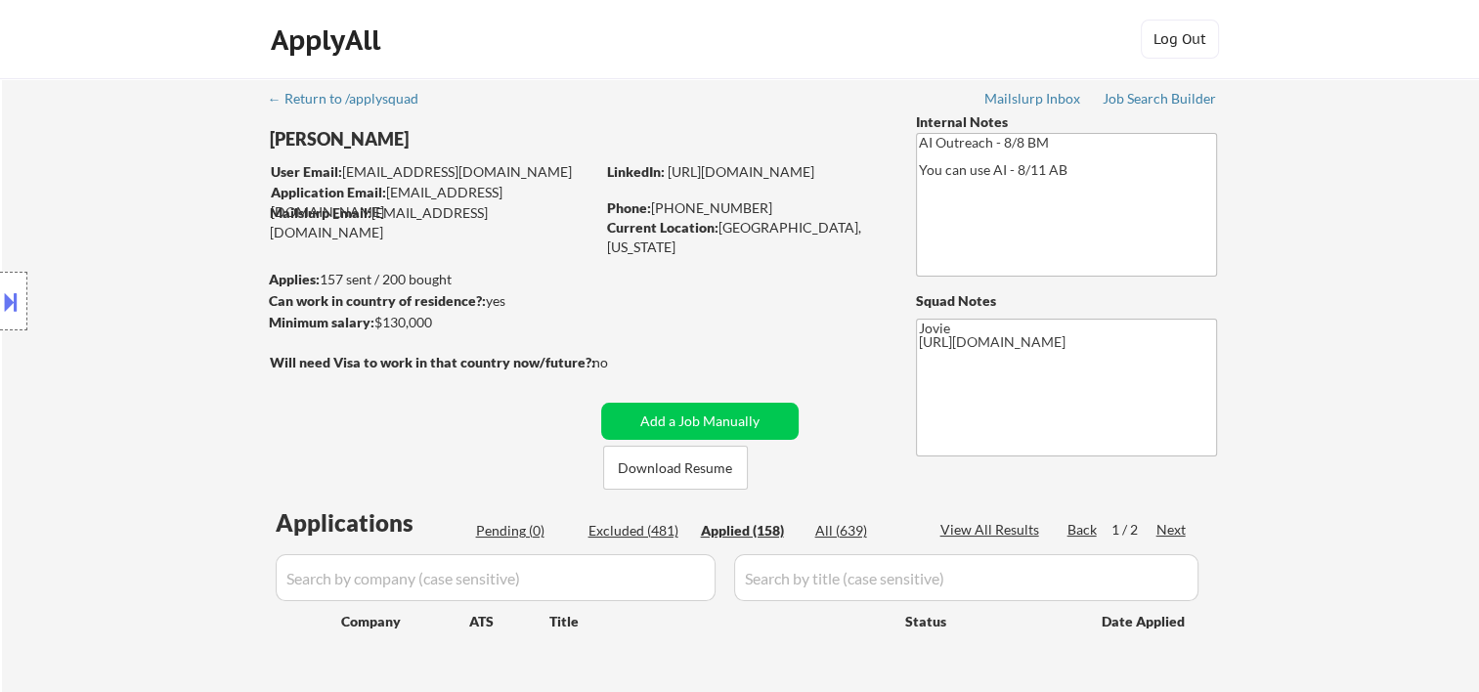
select select ""applied""
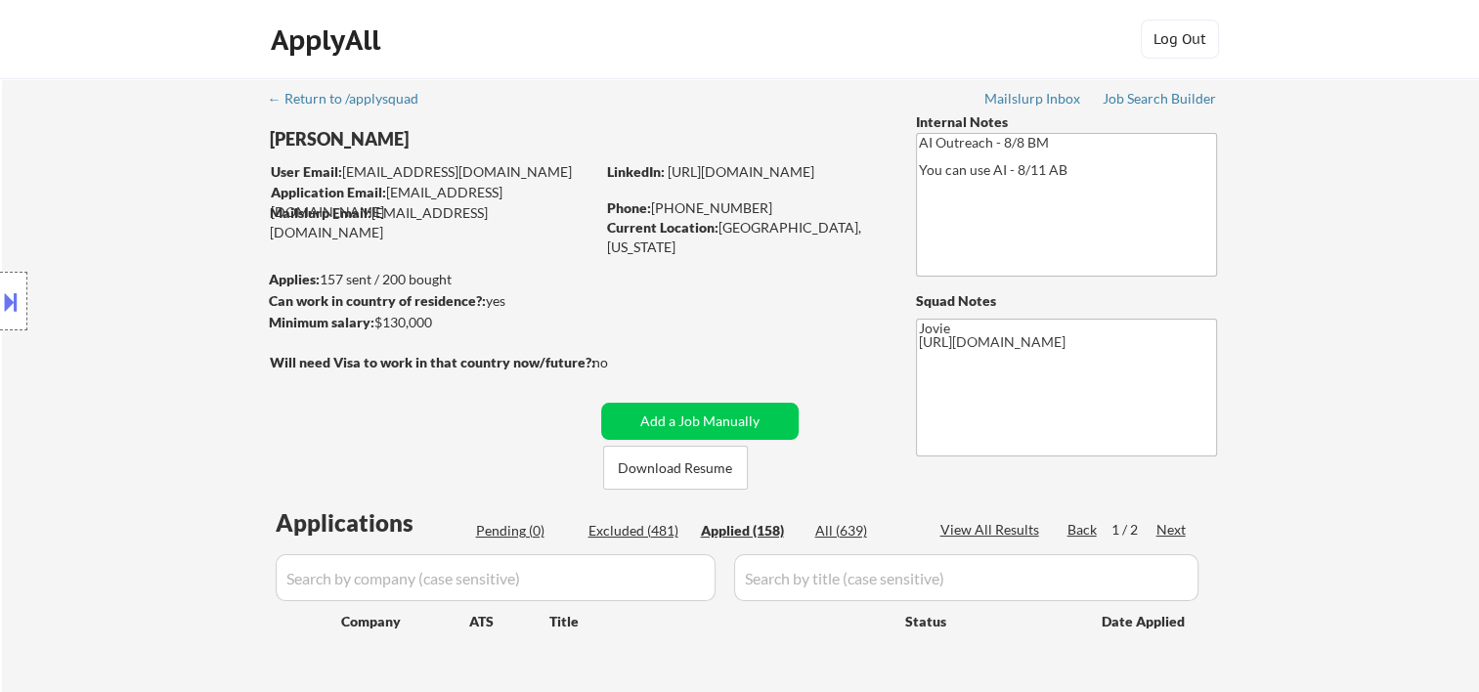
select select ""applied""
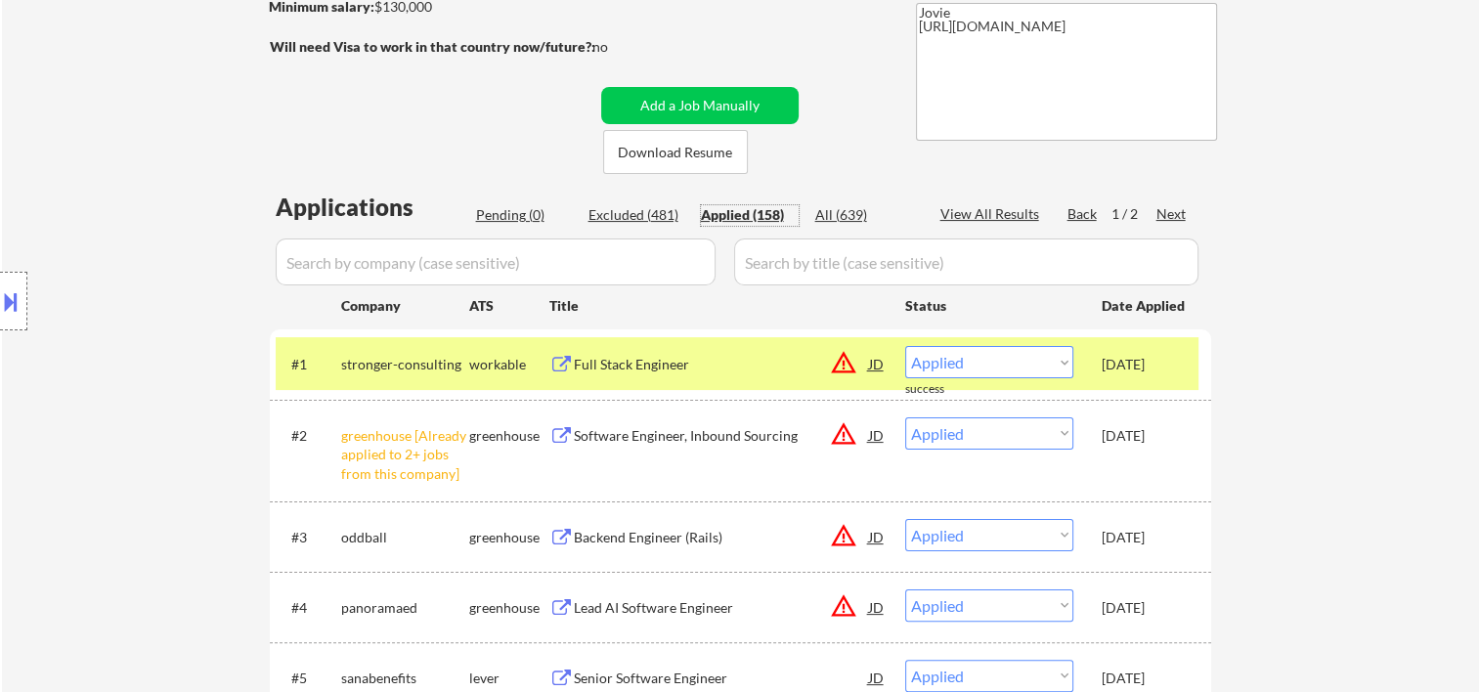
scroll to position [325, 0]
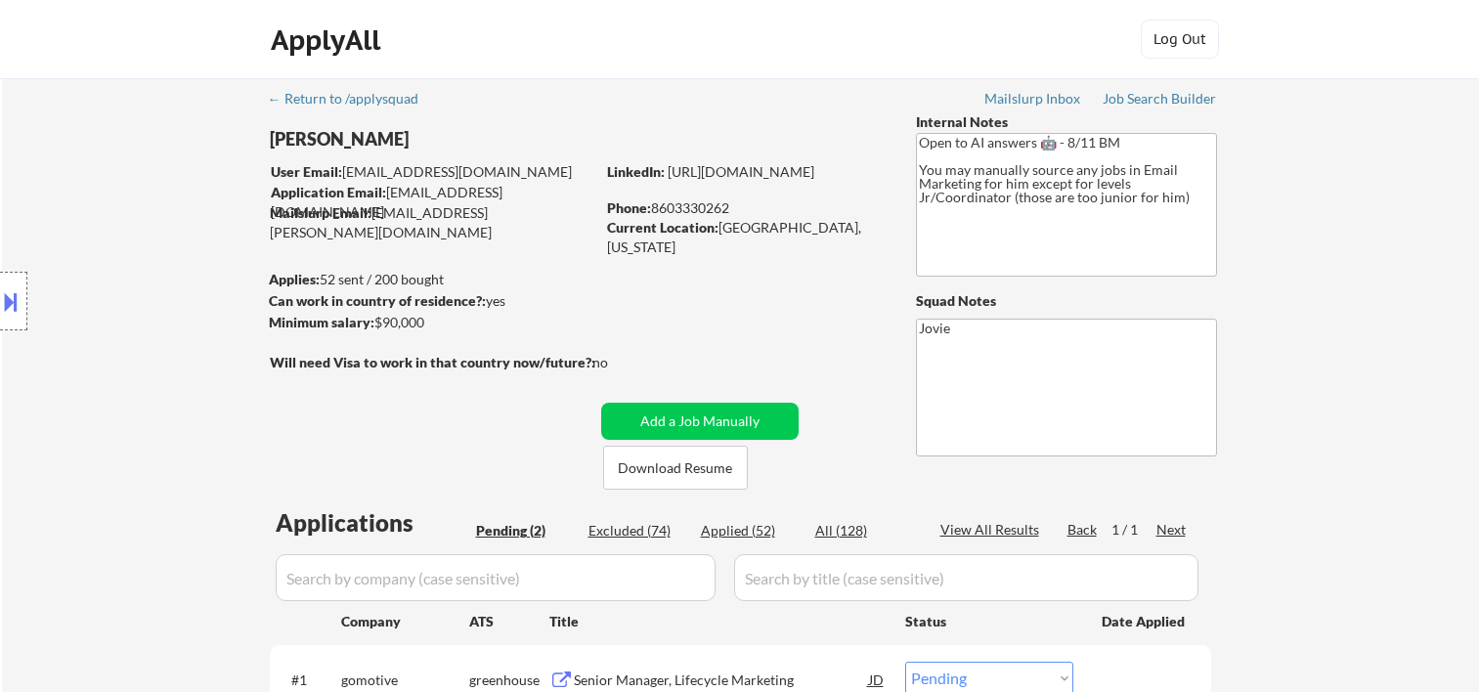
select select ""pending""
click at [661, 467] on button "Download Resume" at bounding box center [675, 468] width 145 height 44
click at [774, 123] on div "← Return to /applysquad Mailslurp Inbox Job Search Builder [PERSON_NAME] User E…" at bounding box center [740, 466] width 975 height 777
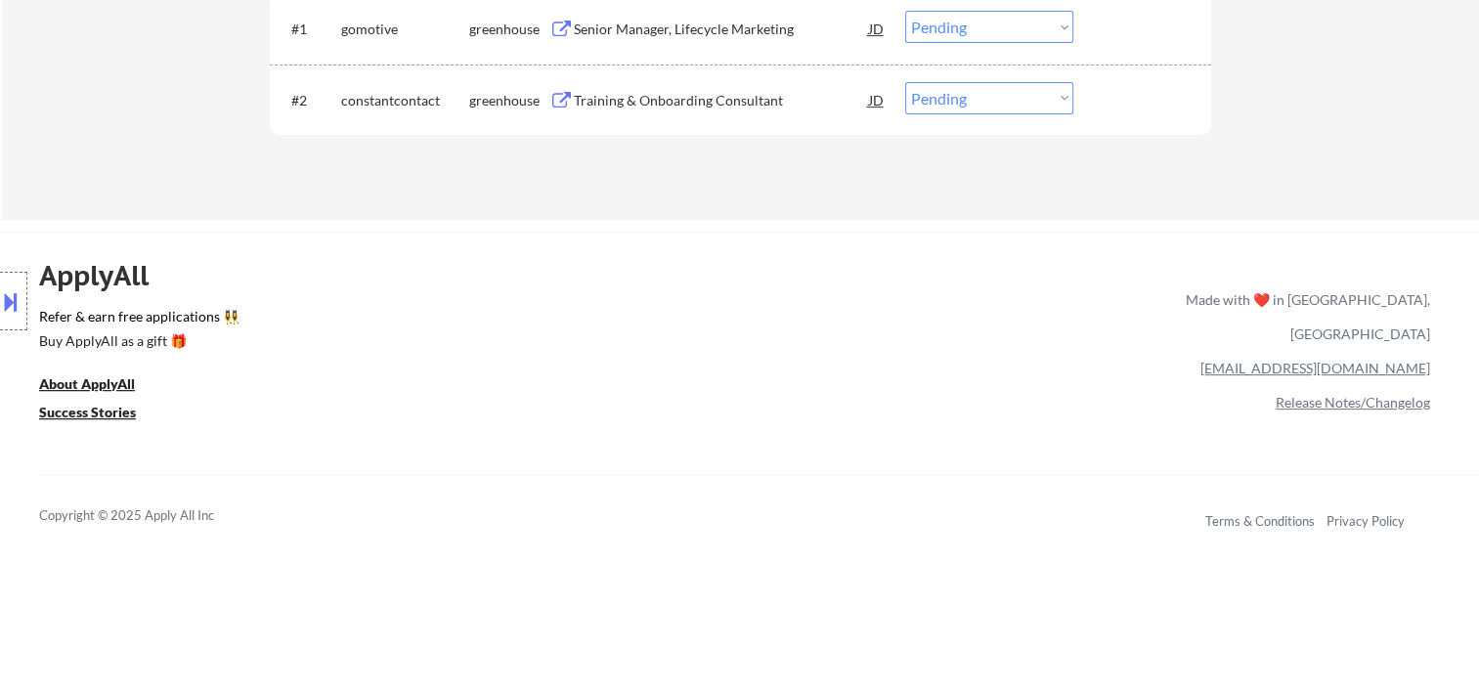
scroll to position [325, 0]
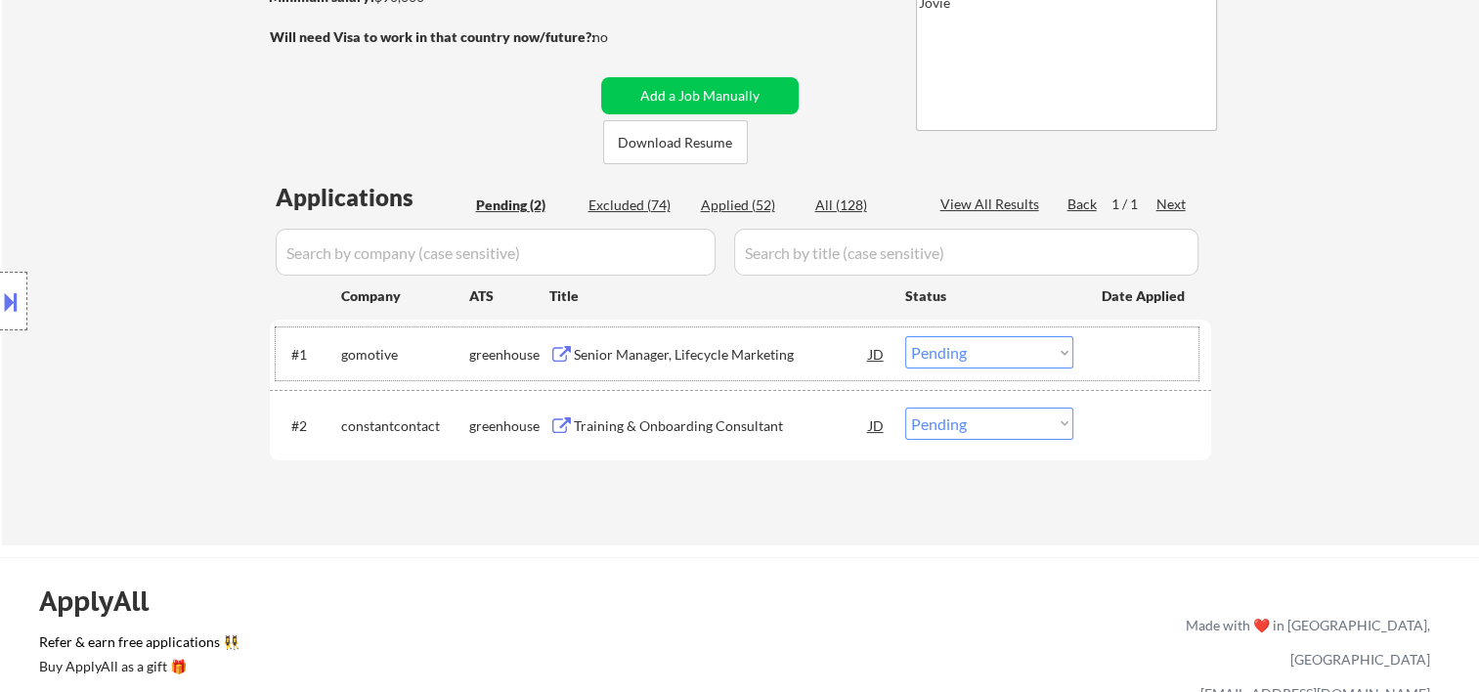
click at [1145, 352] on div at bounding box center [1145, 353] width 86 height 35
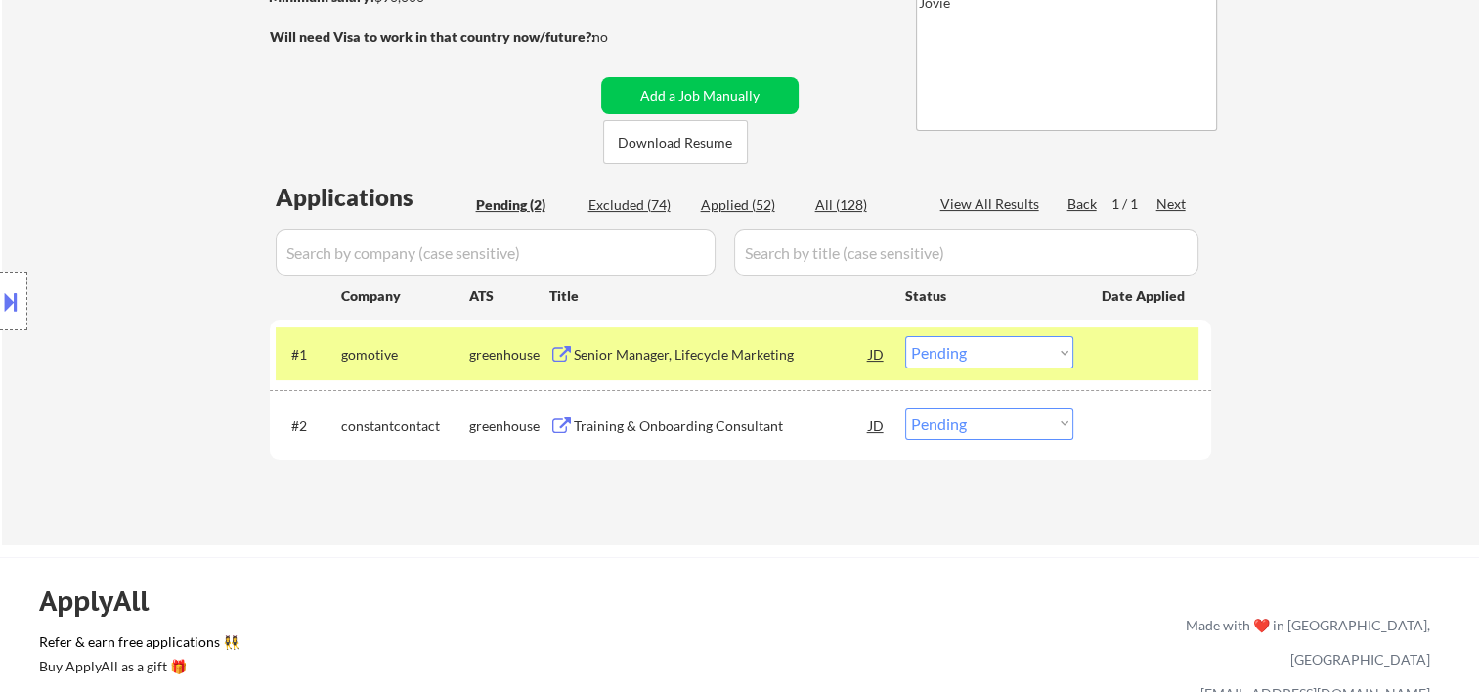
click at [805, 355] on div "Senior Manager, Lifecycle Marketing" at bounding box center [721, 355] width 295 height 20
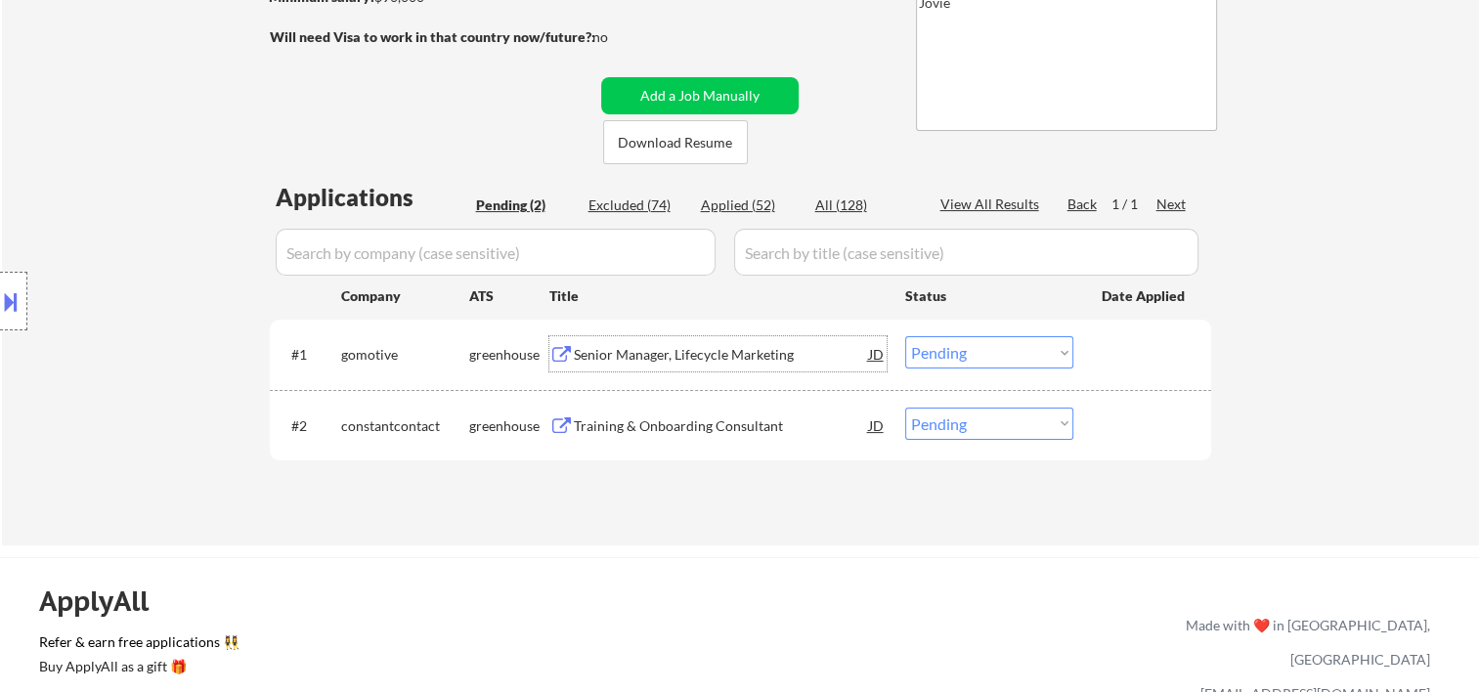
click at [1146, 344] on div at bounding box center [1145, 353] width 86 height 35
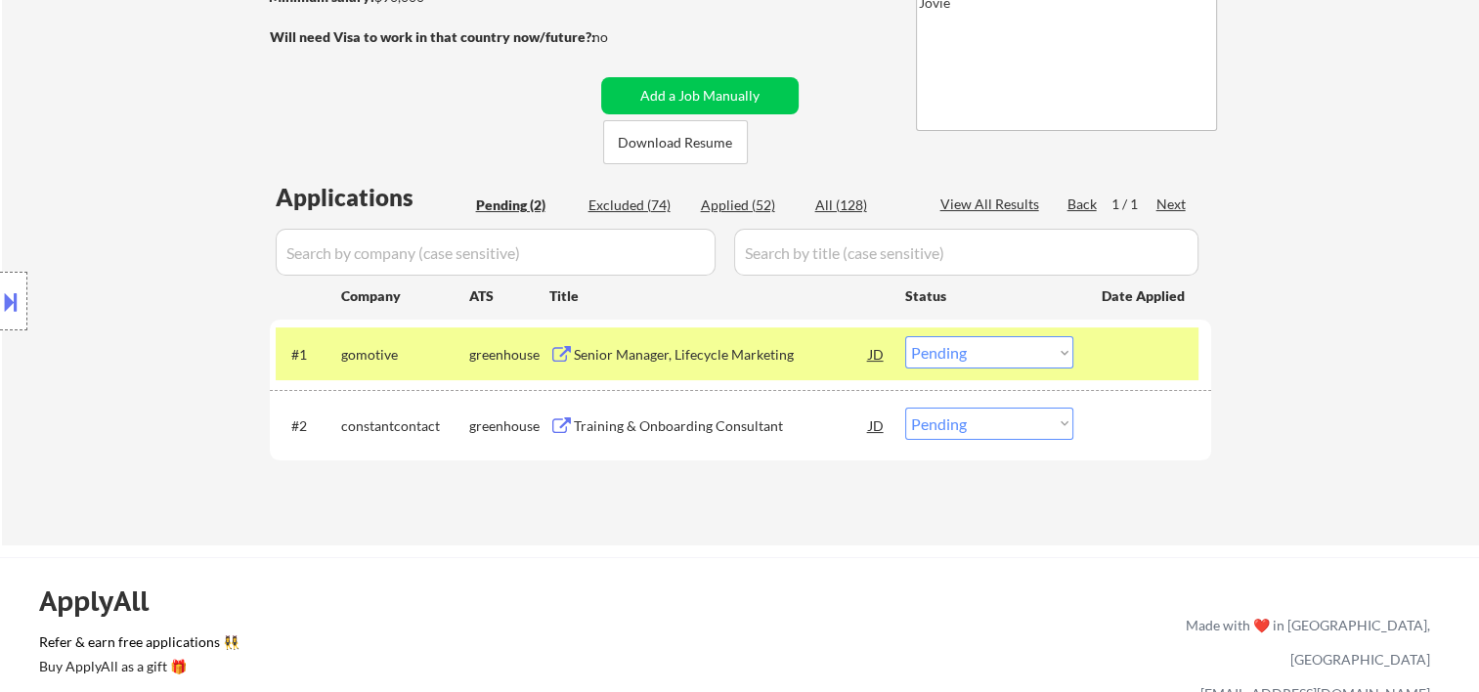
click at [799, 342] on div "Senior Manager, Lifecycle Marketing" at bounding box center [721, 353] width 295 height 35
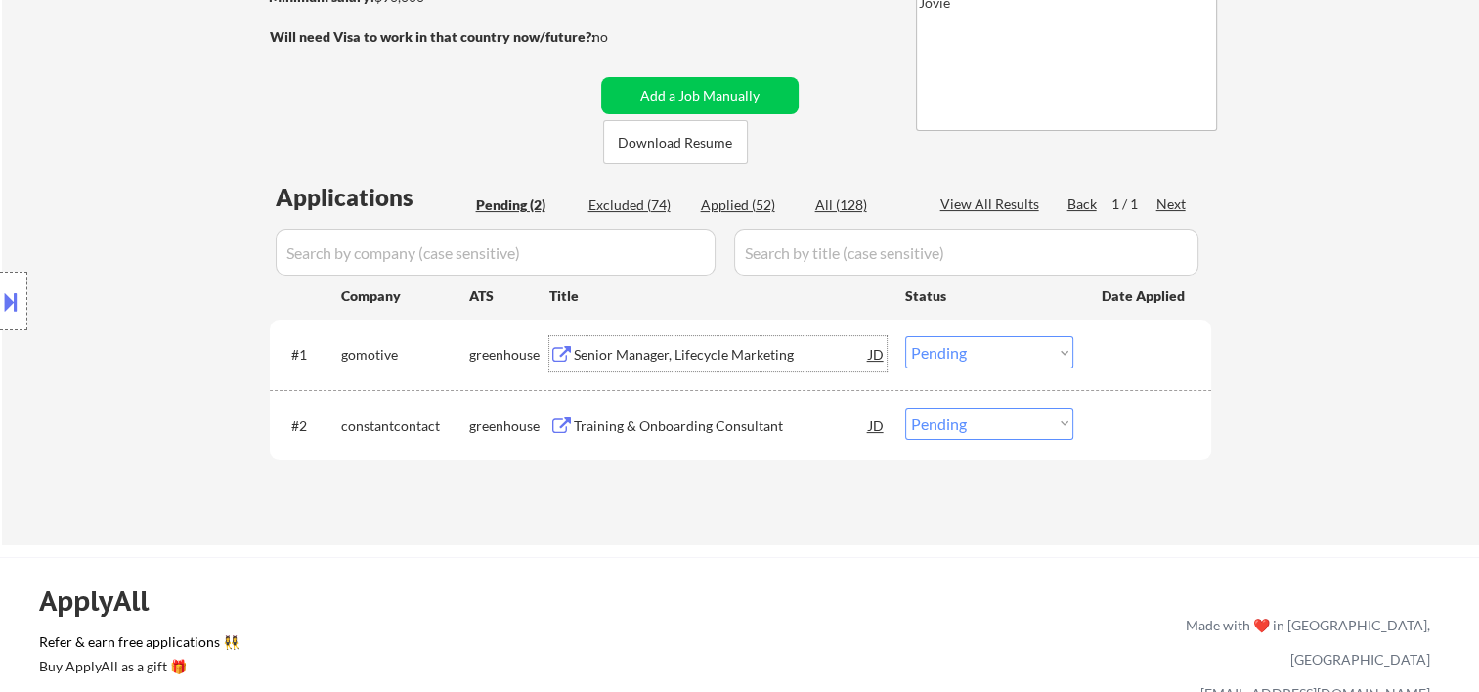
click at [882, 363] on div "JD" at bounding box center [877, 353] width 20 height 35
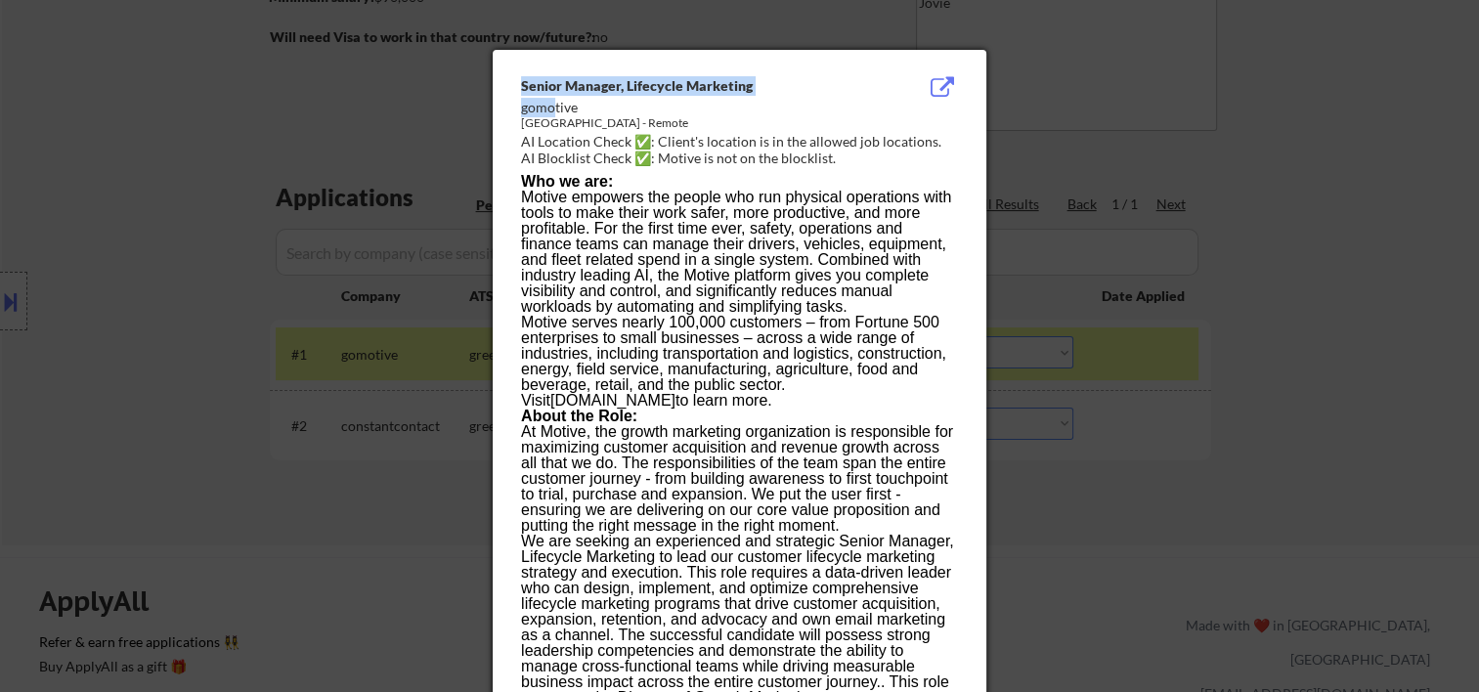
drag, startPoint x: 516, startPoint y: 106, endPoint x: 551, endPoint y: 106, distance: 35.2
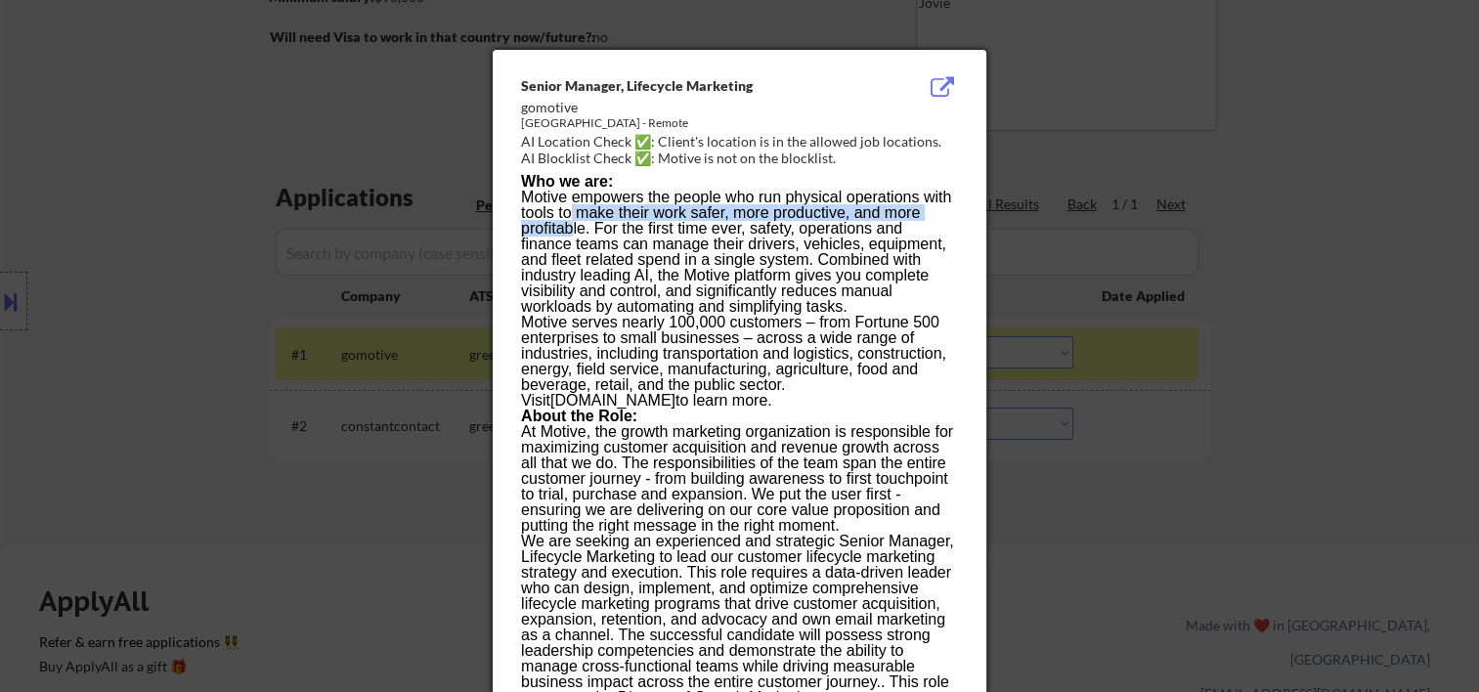
drag, startPoint x: 551, startPoint y: 106, endPoint x: 575, endPoint y: 221, distance: 117.7
click at [575, 221] on p "Motive empowers the people who run physical operations with tools to make their…" at bounding box center [739, 252] width 436 height 125
drag, startPoint x: 575, startPoint y: 221, endPoint x: 559, endPoint y: 101, distance: 121.2
click at [559, 101] on div "gomotive" at bounding box center [690, 108] width 338 height 20
drag, startPoint x: 581, startPoint y: 106, endPoint x: 521, endPoint y: 108, distance: 59.7
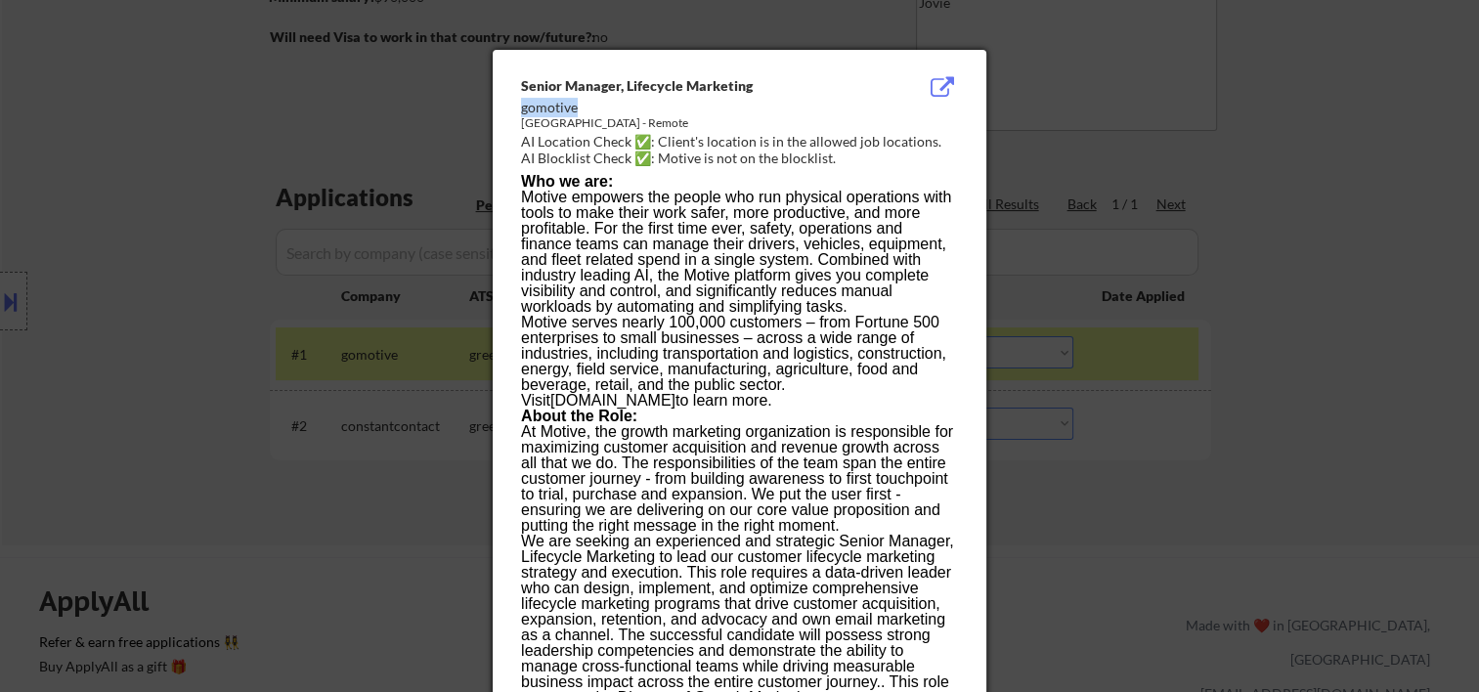
click at [521, 108] on div "gomotive" at bounding box center [690, 108] width 338 height 20
copy div "gomotive"
click at [1268, 103] on div at bounding box center [739, 346] width 1479 height 692
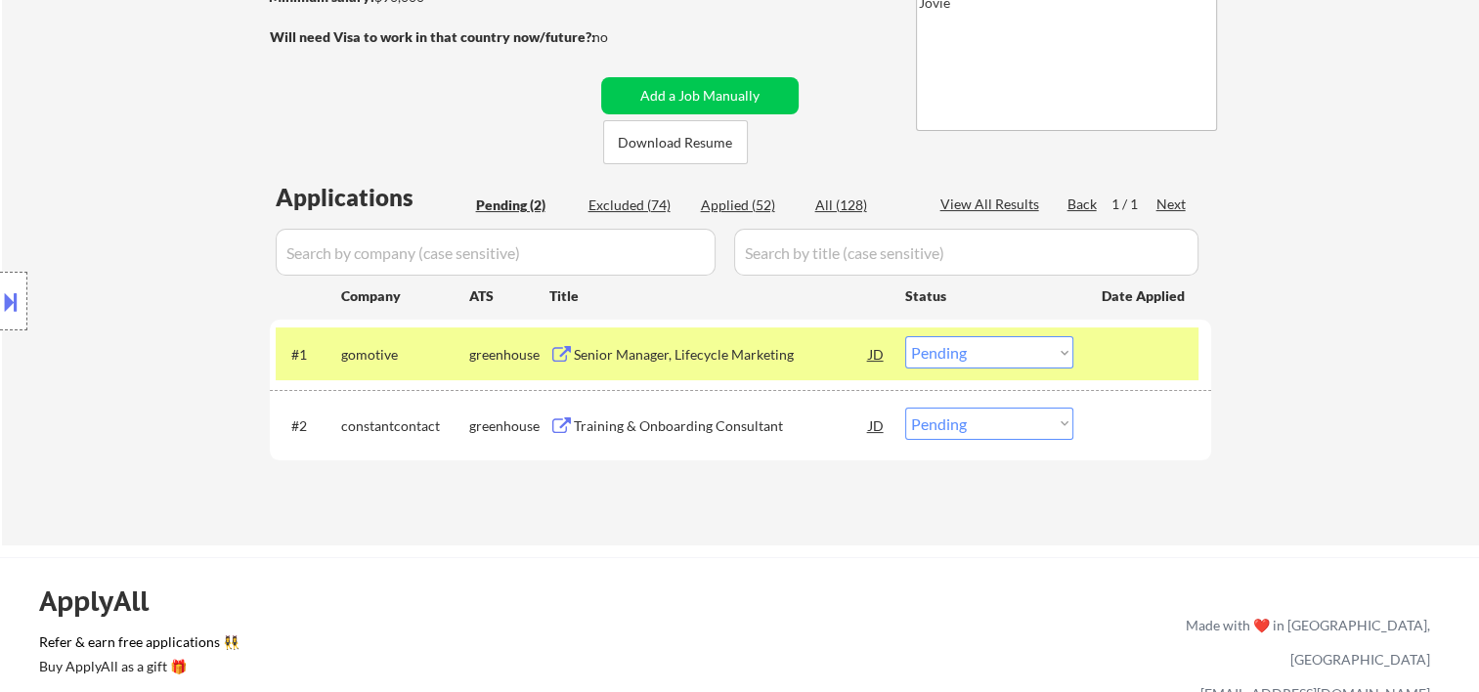
click at [1060, 357] on select "Choose an option... Pending Applied Excluded (Questions) Excluded (Expired) Exc…" at bounding box center [989, 352] width 168 height 32
click at [905, 336] on select "Choose an option... Pending Applied Excluded (Questions) Excluded (Expired) Exc…" at bounding box center [989, 352] width 168 height 32
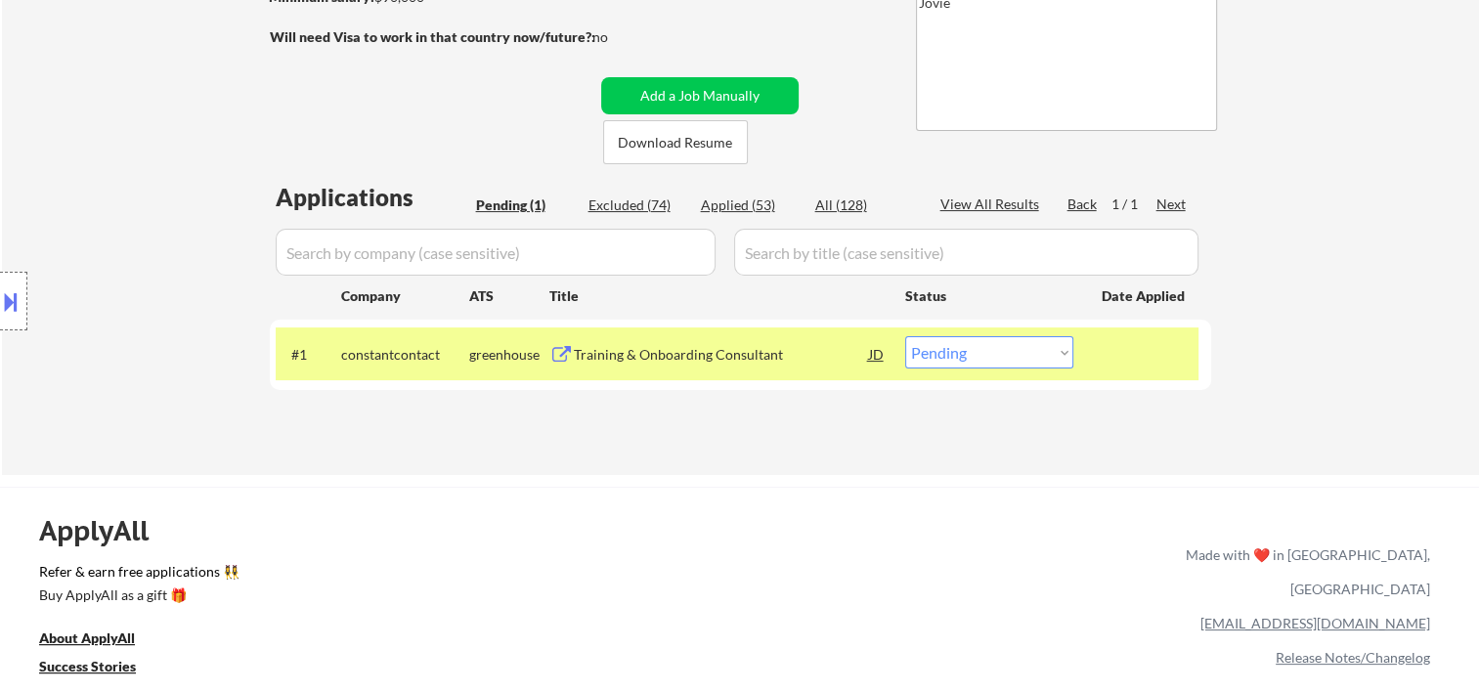
click at [1174, 346] on div at bounding box center [1145, 353] width 86 height 35
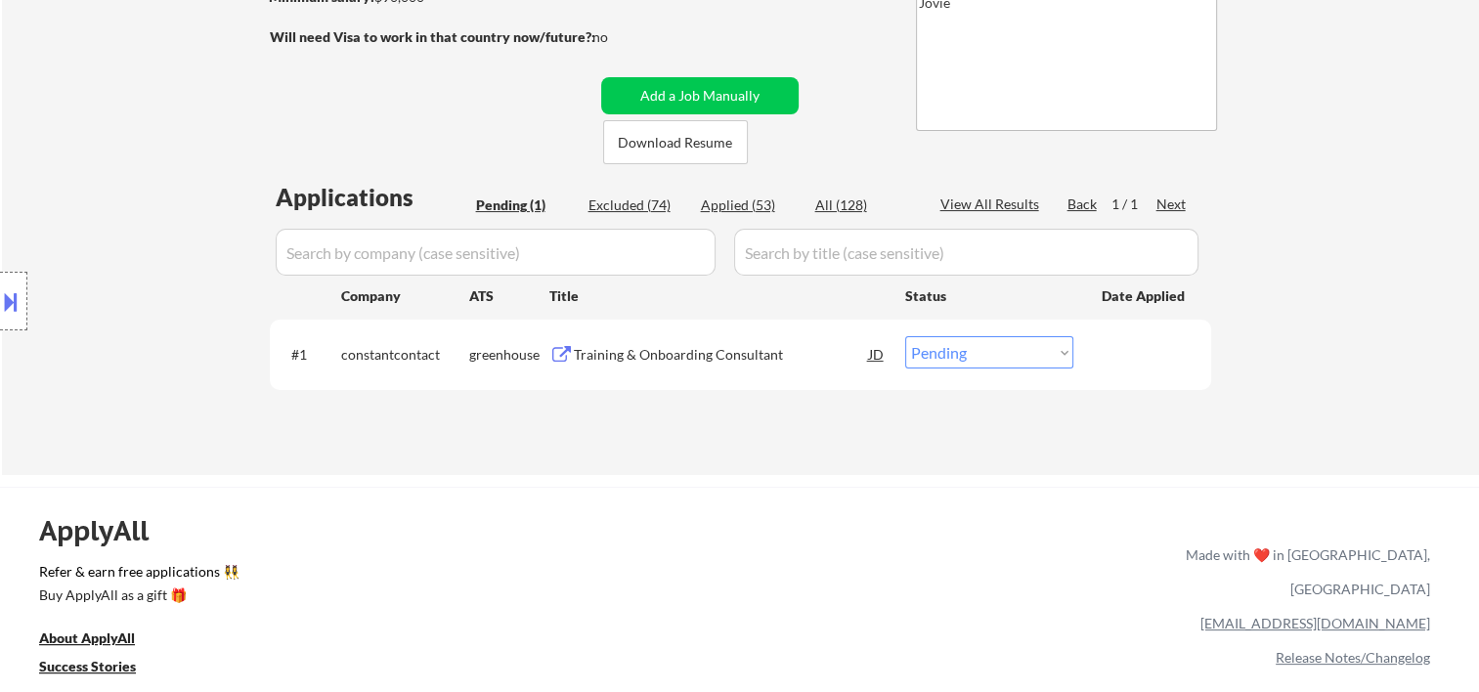
drag, startPoint x: 1163, startPoint y: 350, endPoint x: 1113, endPoint y: 354, distance: 50.0
click at [1161, 349] on div at bounding box center [1145, 353] width 86 height 35
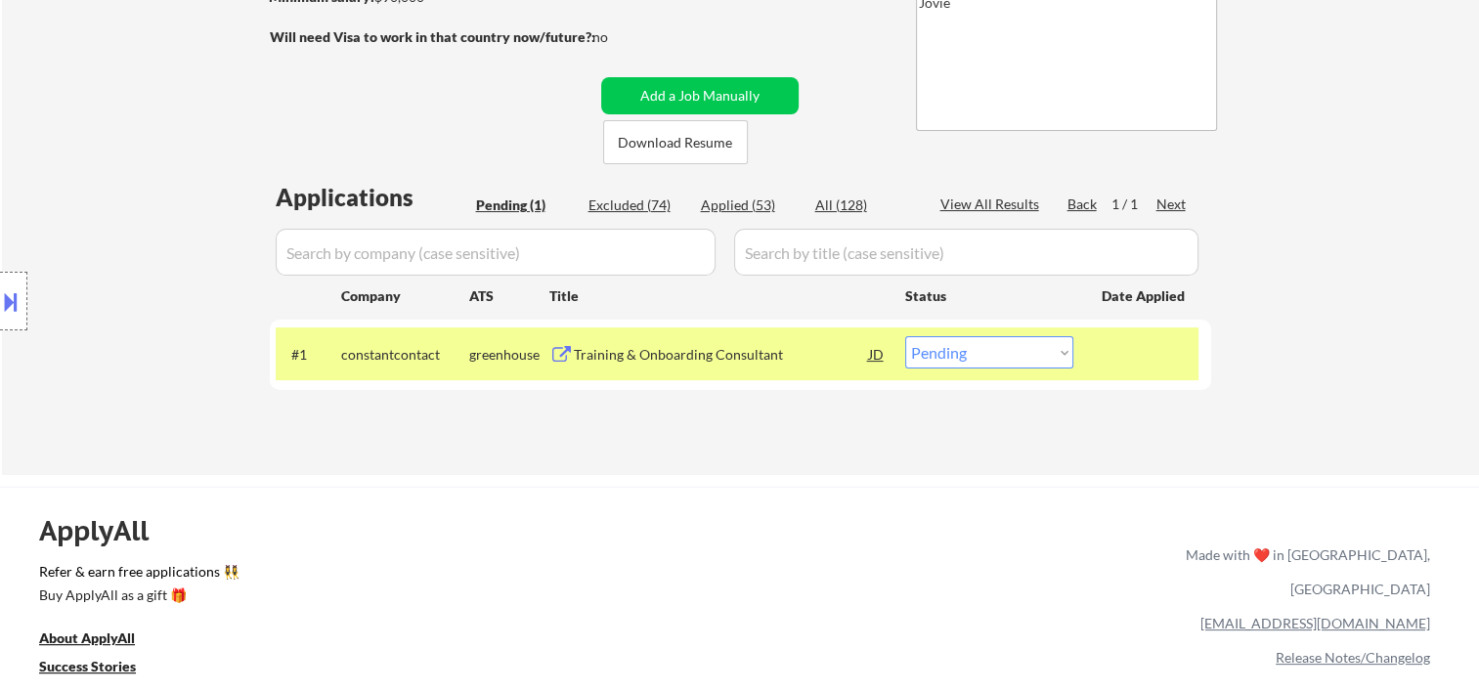
click at [800, 352] on div "Training & Onboarding Consultant" at bounding box center [721, 355] width 295 height 20
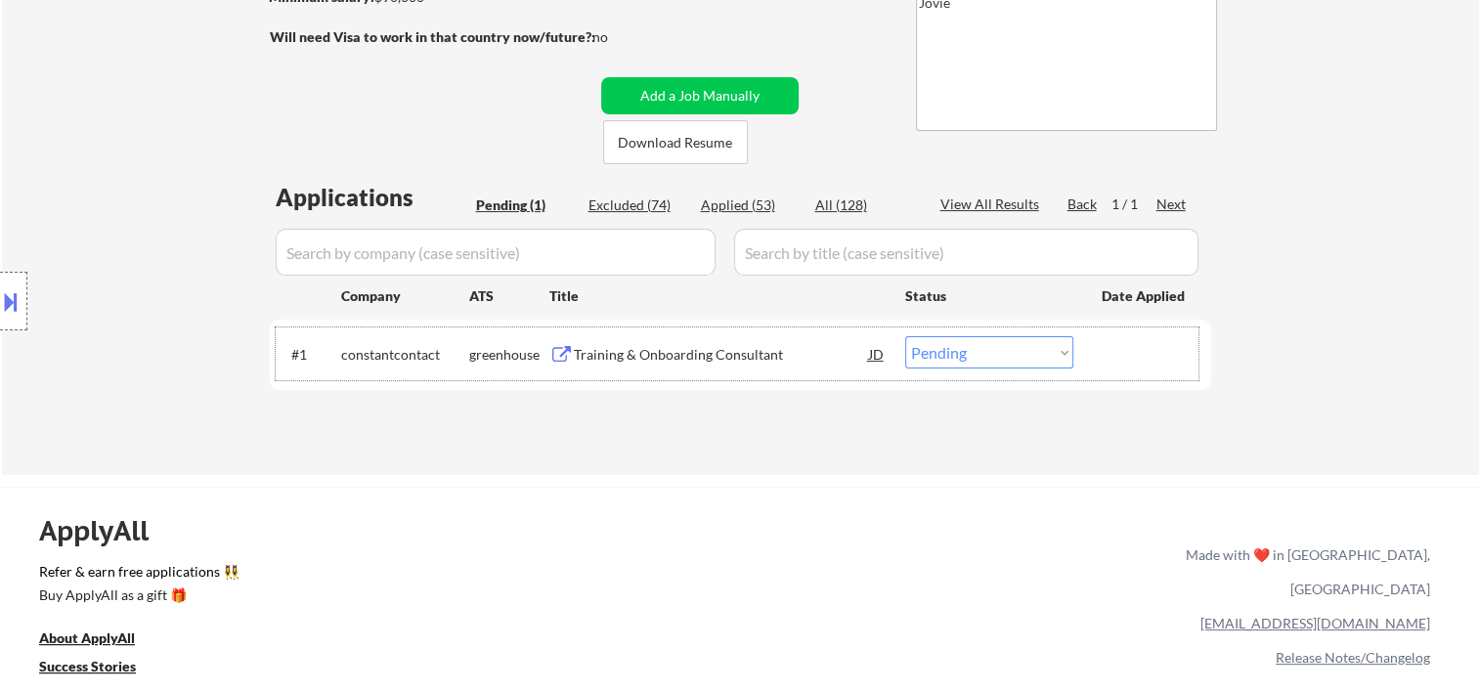
click at [1106, 352] on div at bounding box center [1145, 353] width 86 height 35
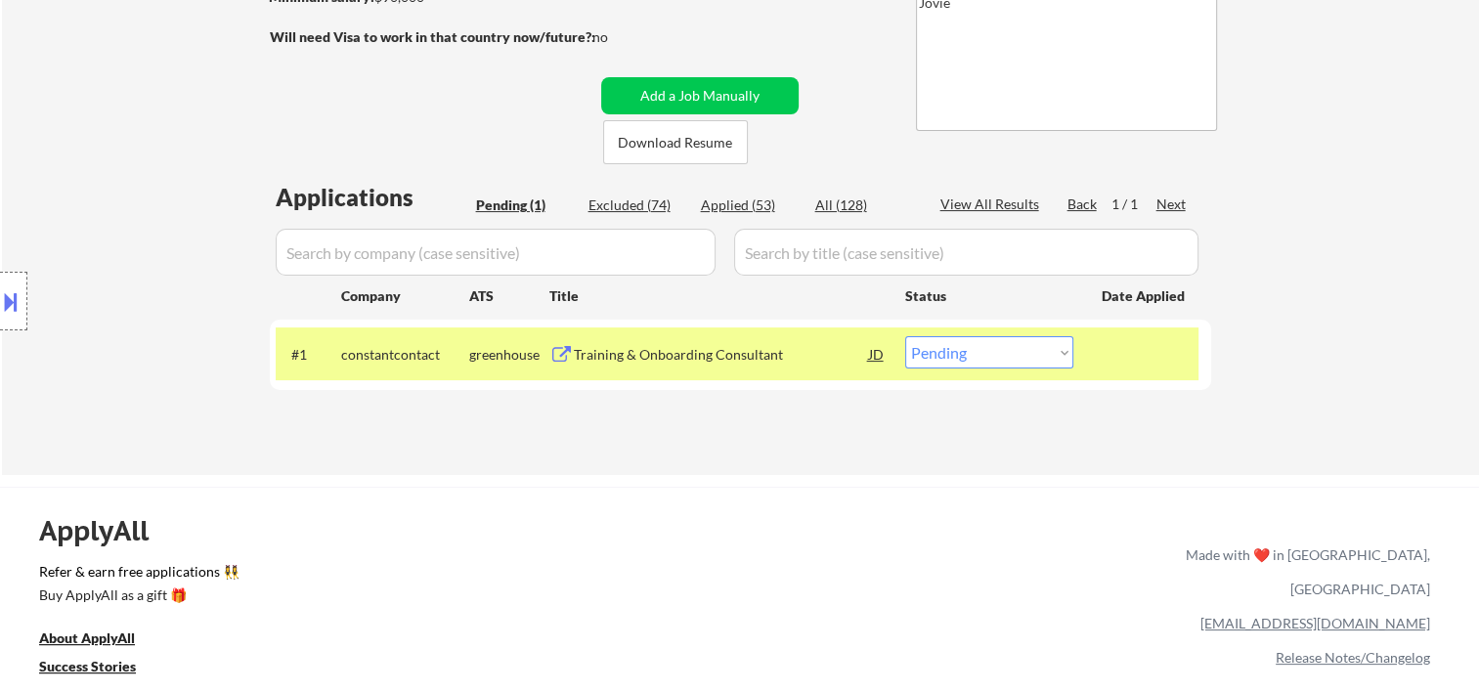
click at [1062, 359] on select "Choose an option... Pending Applied Excluded (Questions) Excluded (Expired) Exc…" at bounding box center [989, 352] width 168 height 32
select select ""excluded__bad_match_""
click at [905, 336] on select "Choose an option... Pending Applied Excluded (Questions) Excluded (Expired) Exc…" at bounding box center [989, 352] width 168 height 32
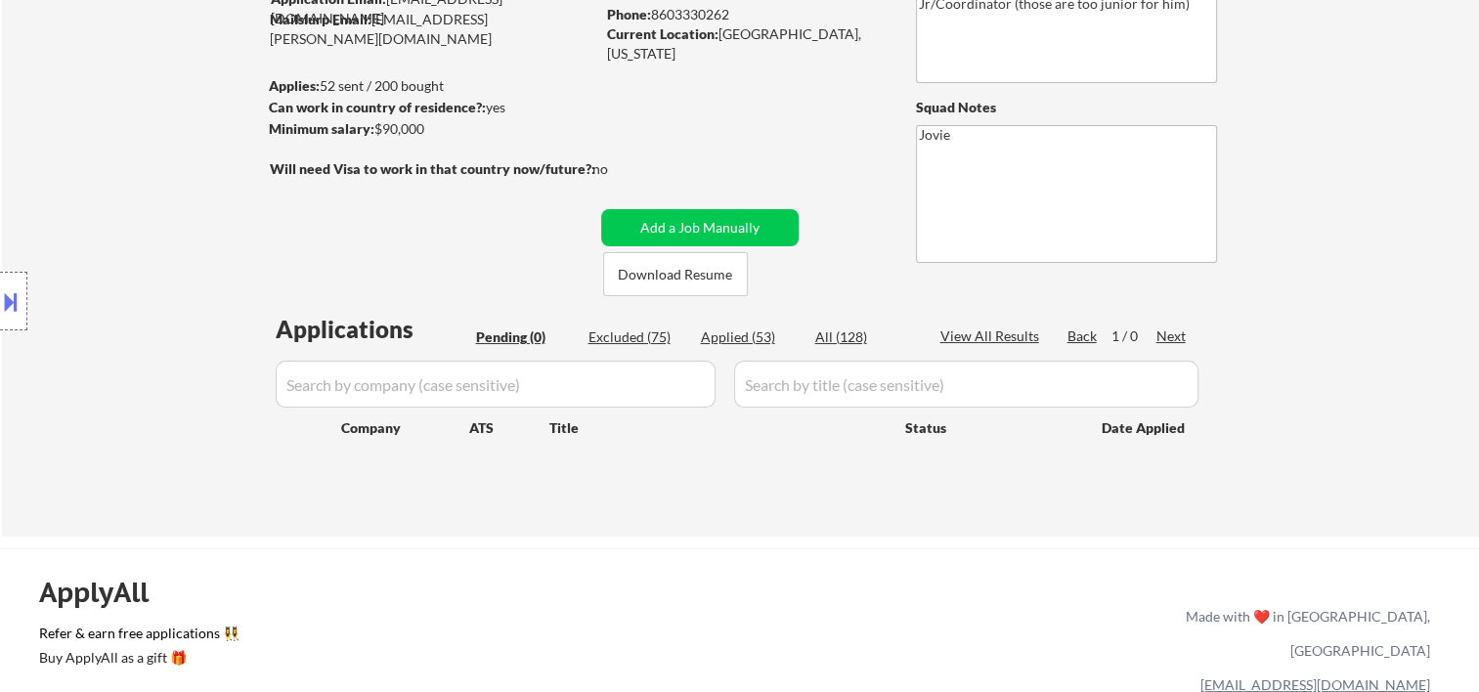
scroll to position [0, 0]
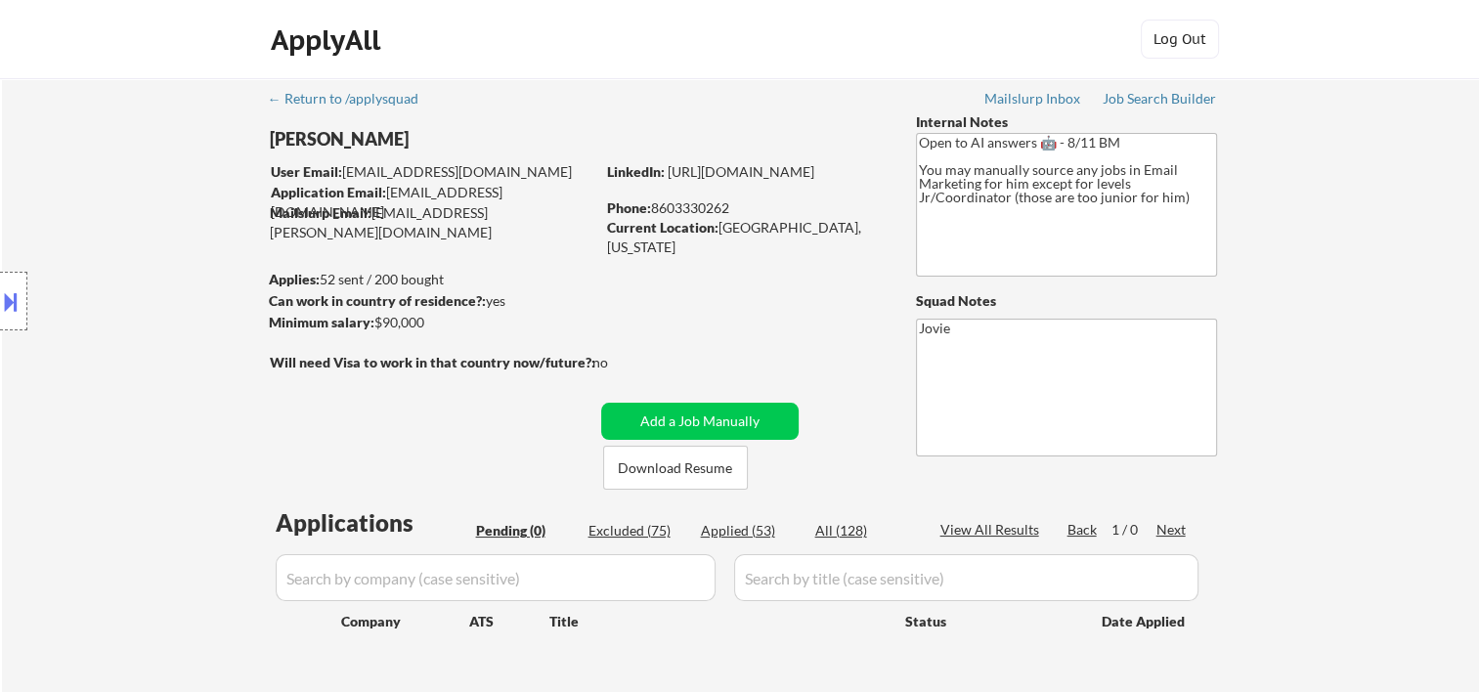
click at [735, 535] on div "Applied (53)" at bounding box center [750, 531] width 98 height 20
select select ""applied""
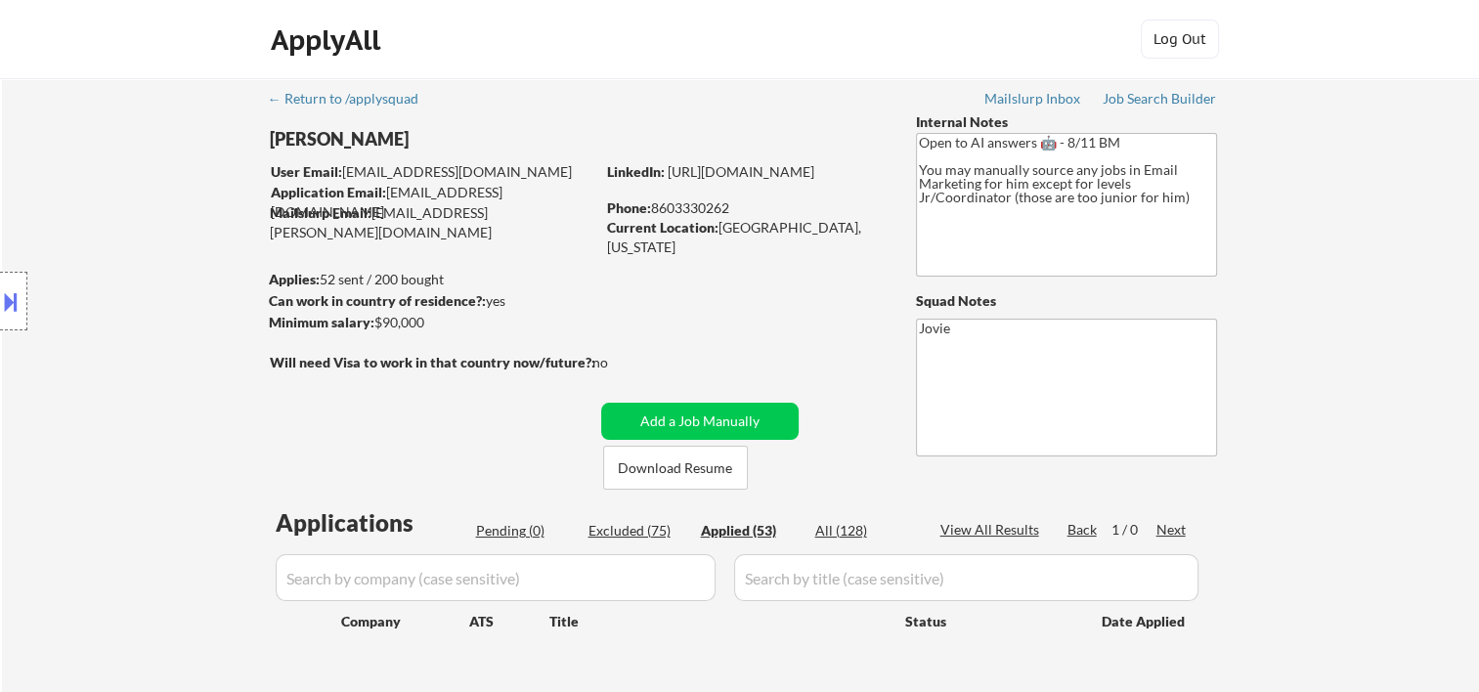
select select ""applied""
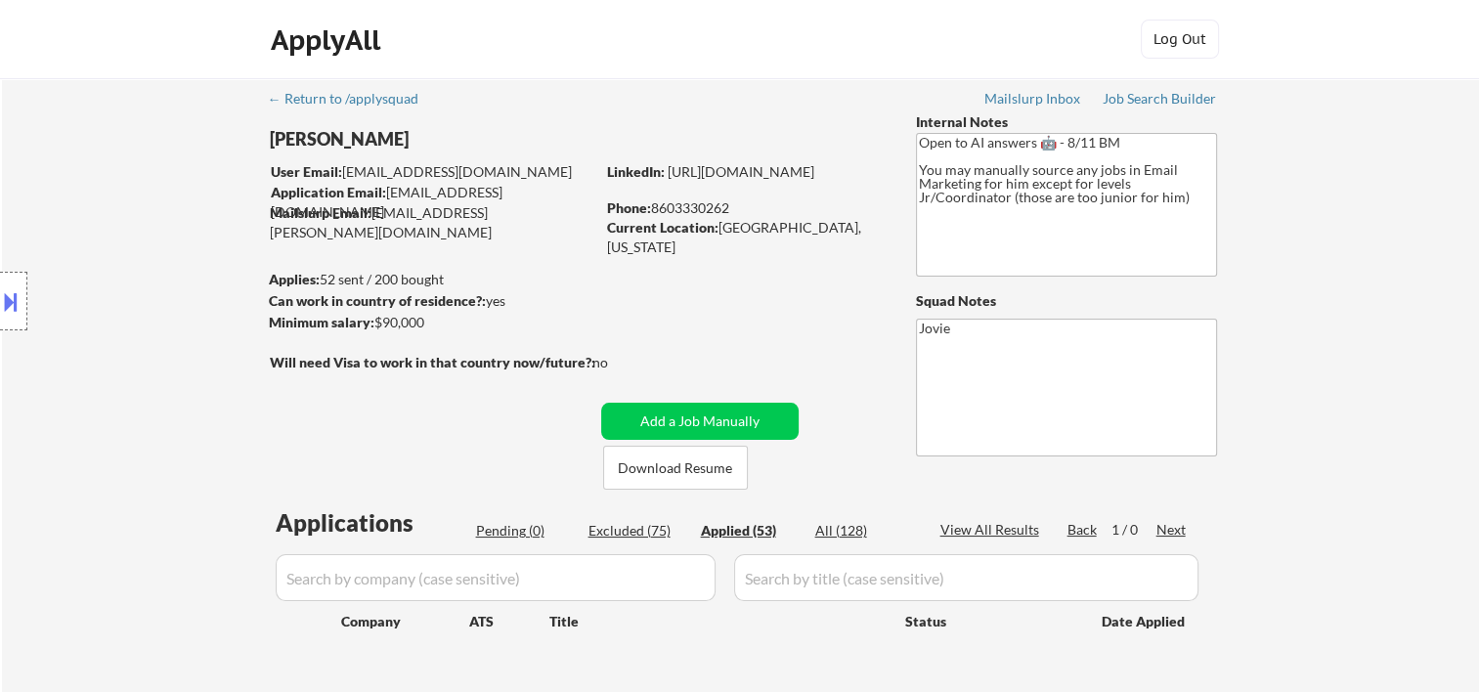
select select ""applied""
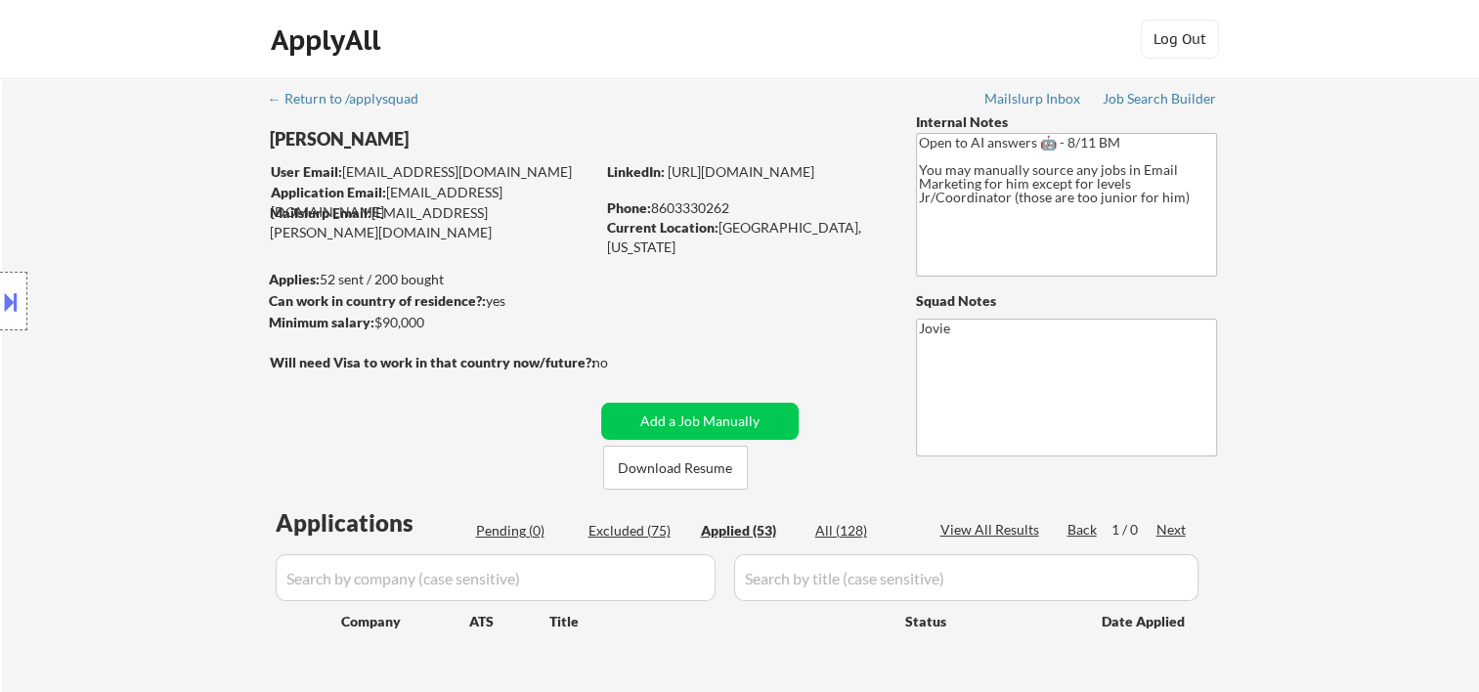
select select ""applied""
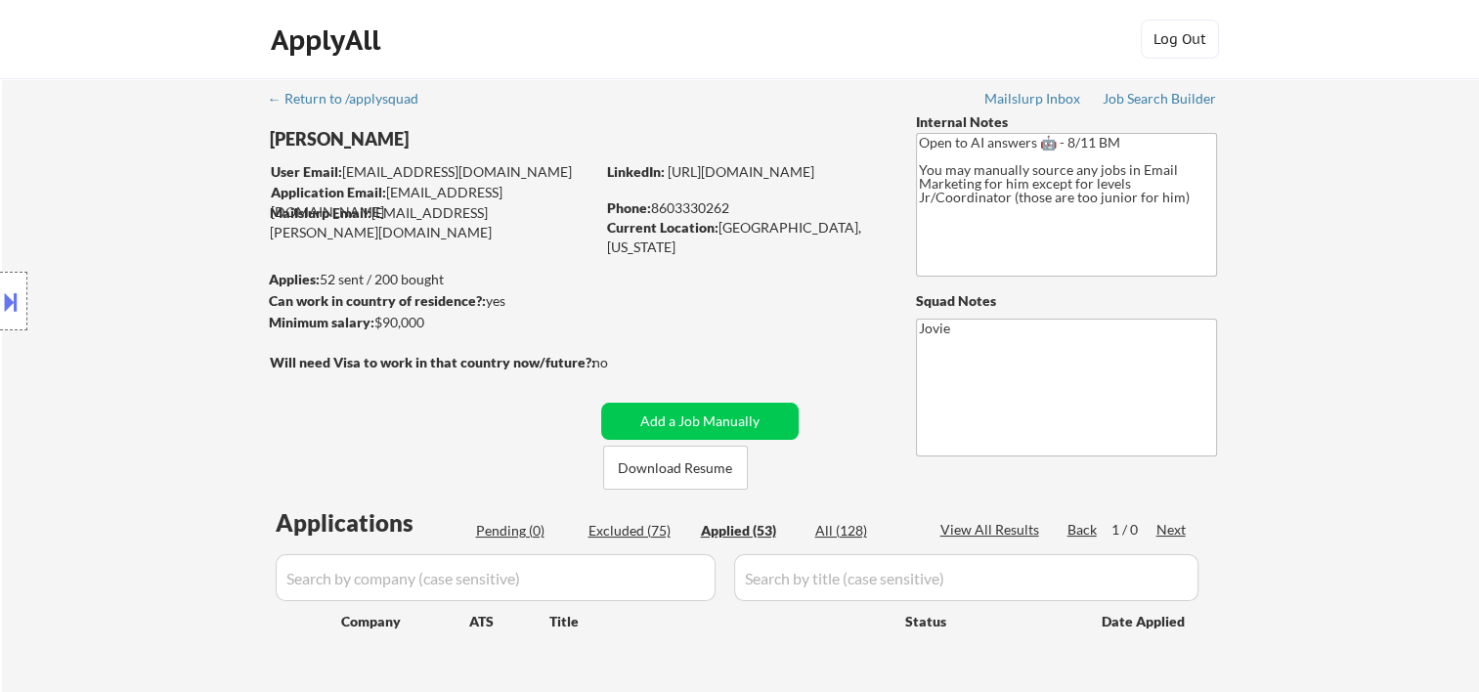
select select ""applied""
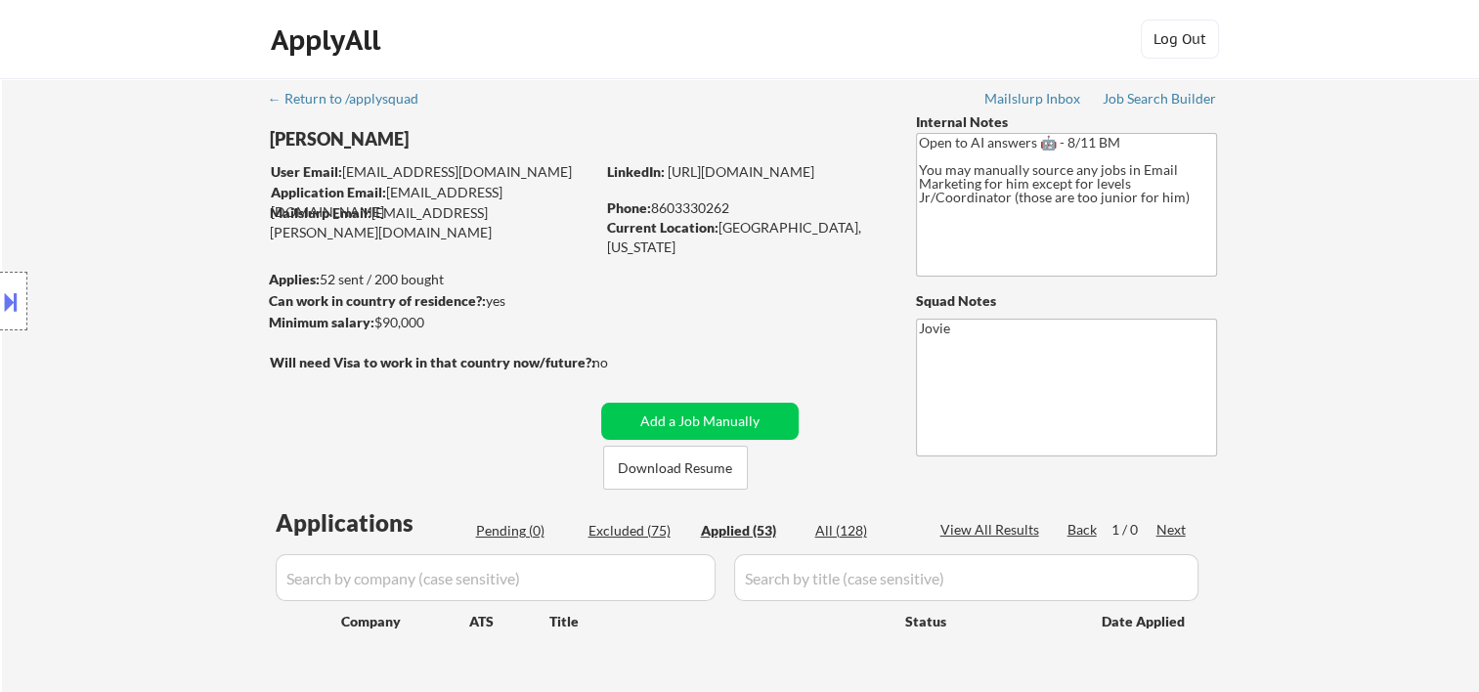
select select ""applied""
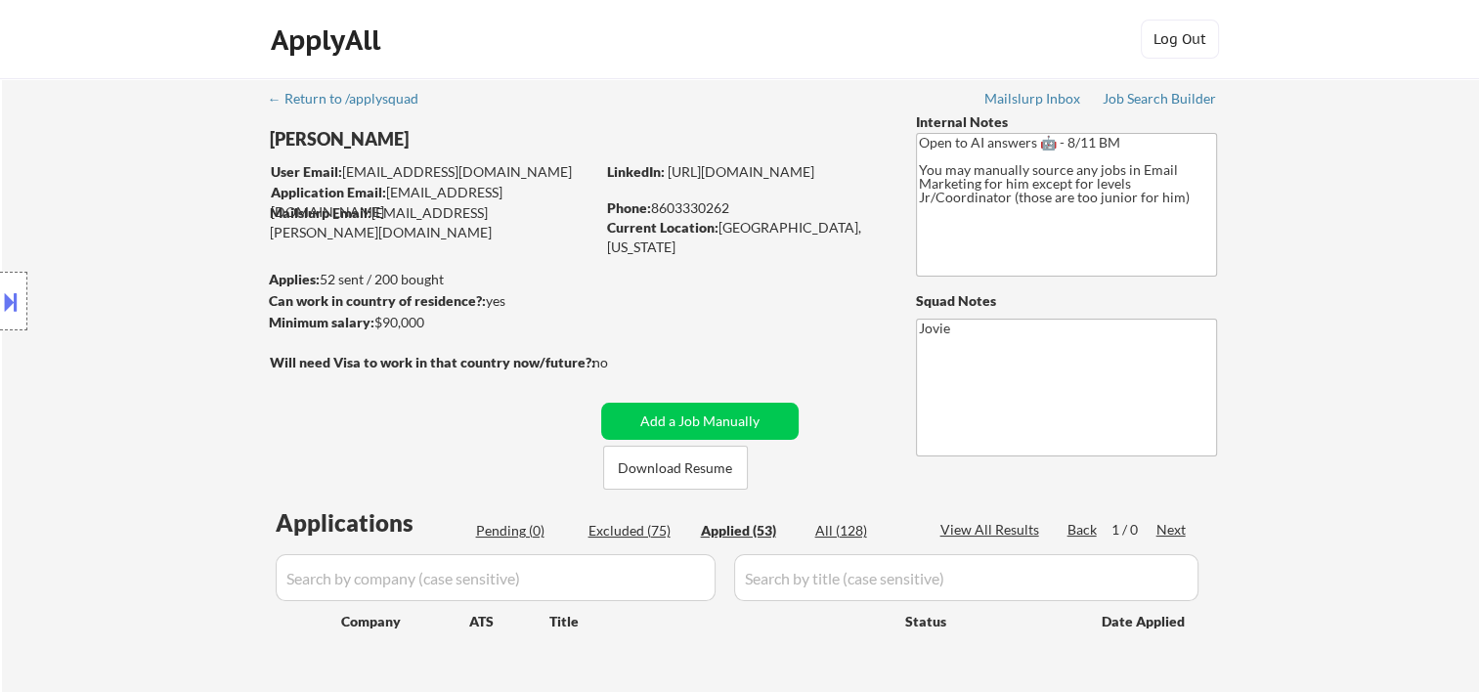
select select ""applied""
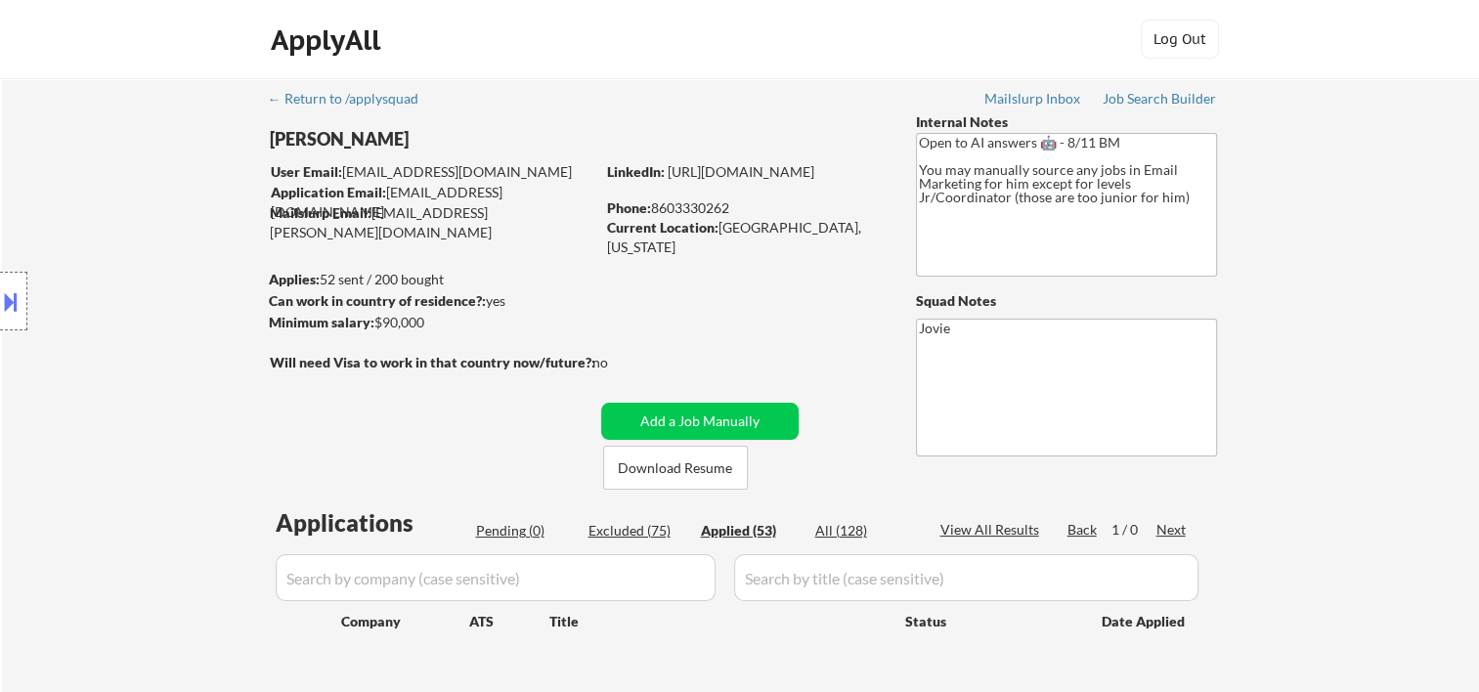
select select ""applied""
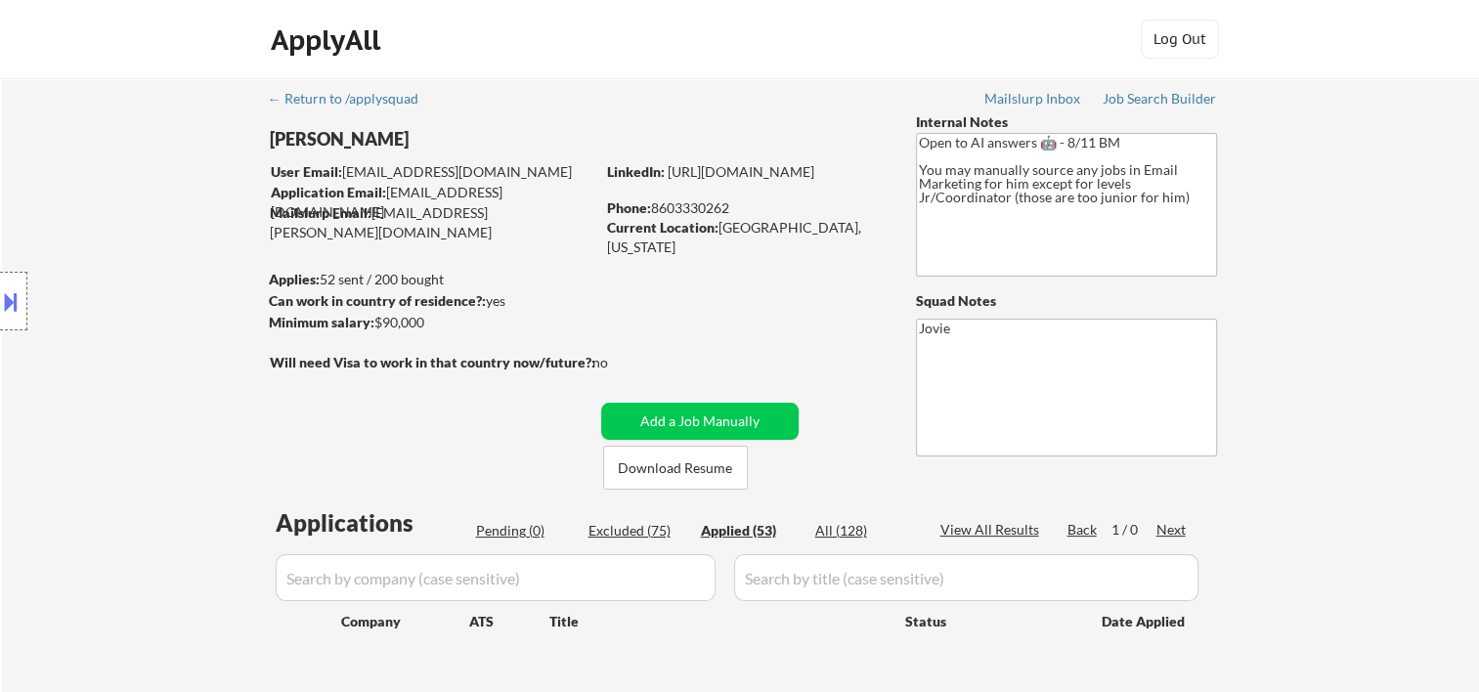
select select ""applied""
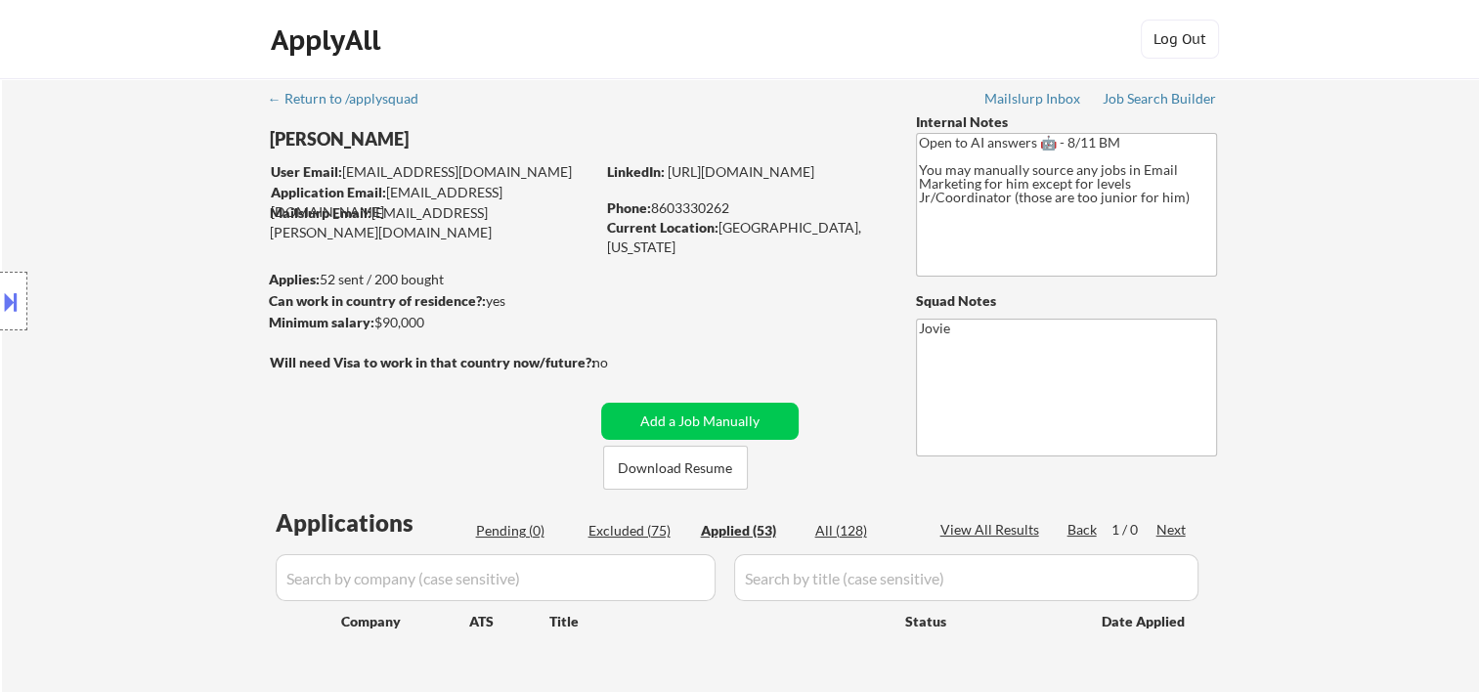
select select ""applied""
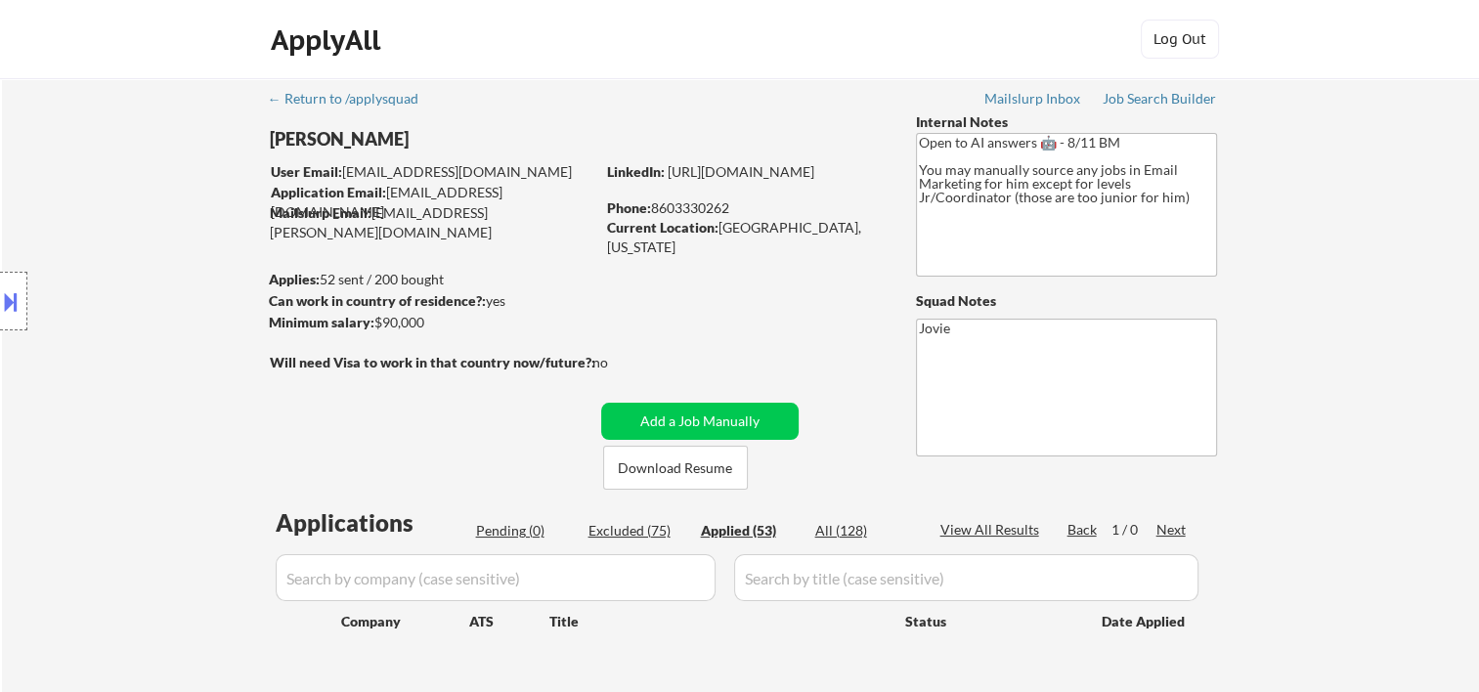
select select ""applied""
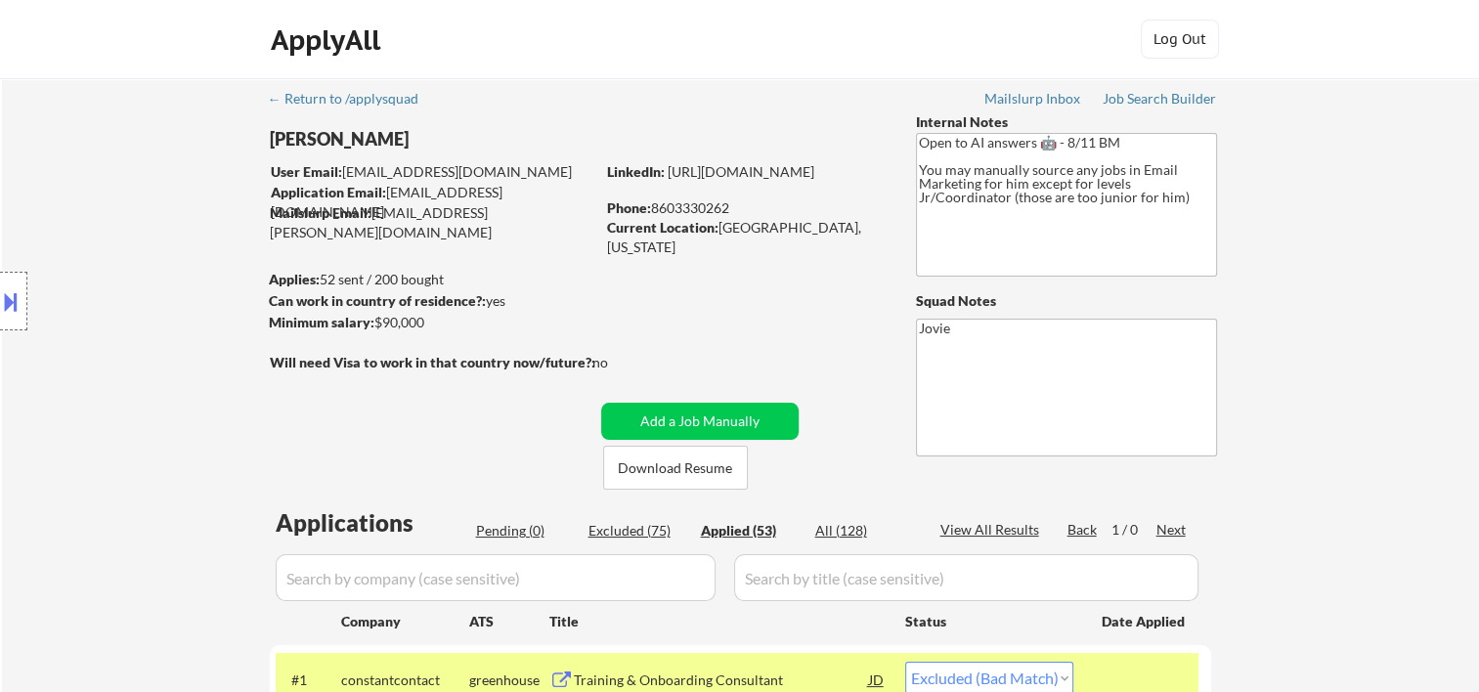
select select ""applied""
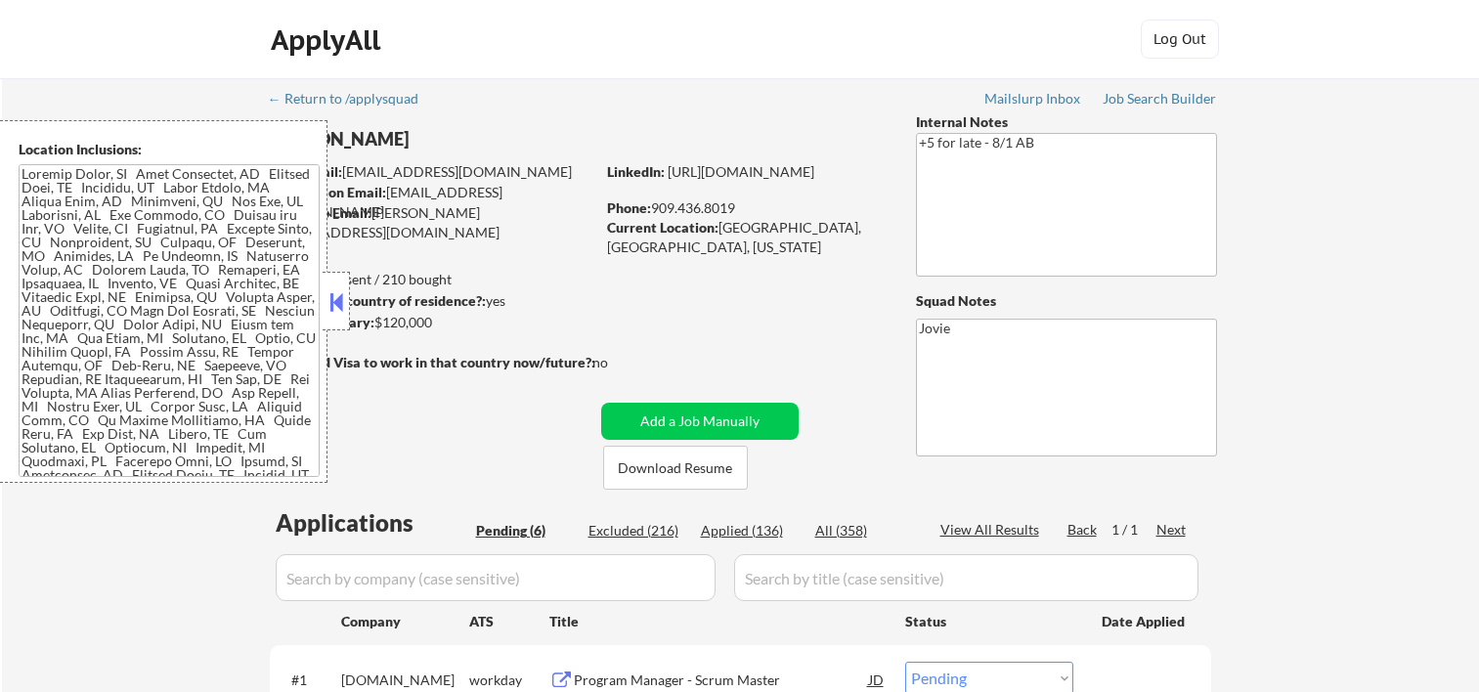
select select ""pending""
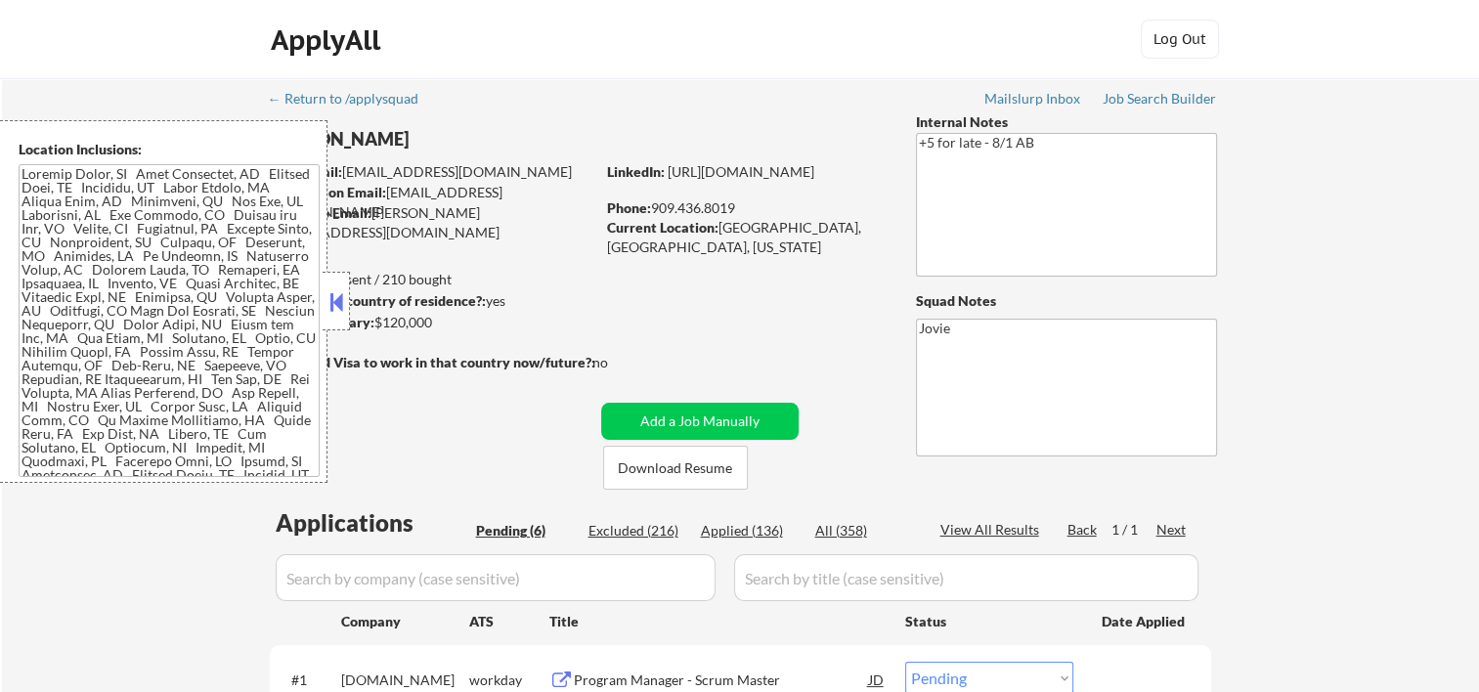
drag, startPoint x: 340, startPoint y: 297, endPoint x: 443, endPoint y: 325, distance: 106.5
click at [340, 296] on button at bounding box center [336, 301] width 22 height 29
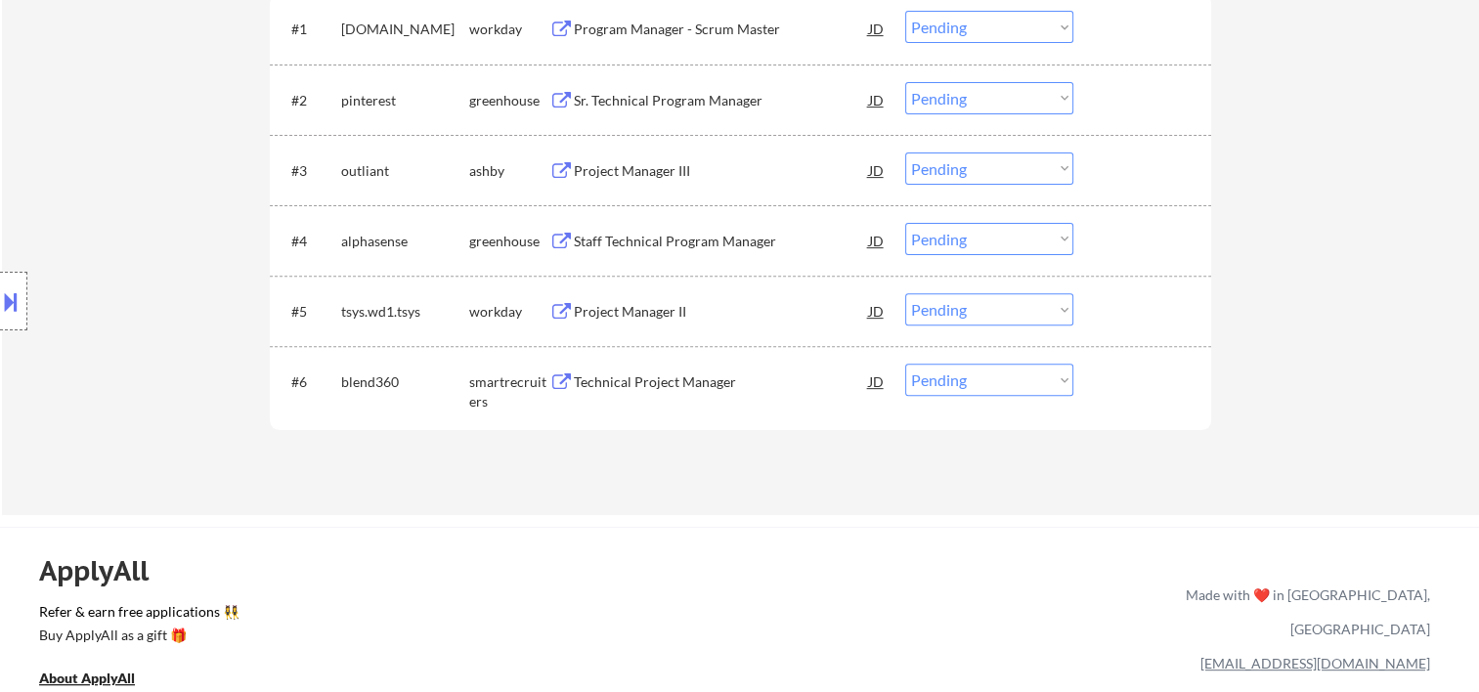
scroll to position [325, 0]
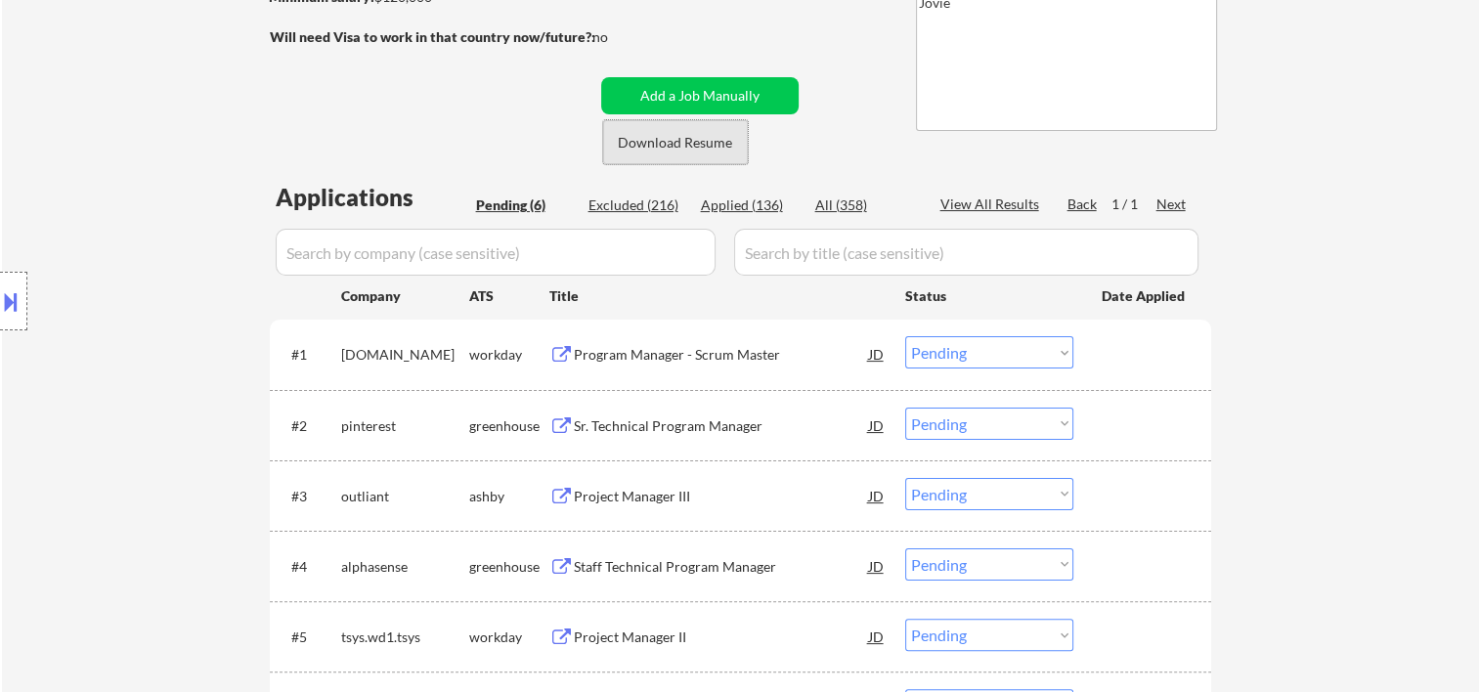
click at [677, 137] on button "Download Resume" at bounding box center [675, 142] width 145 height 44
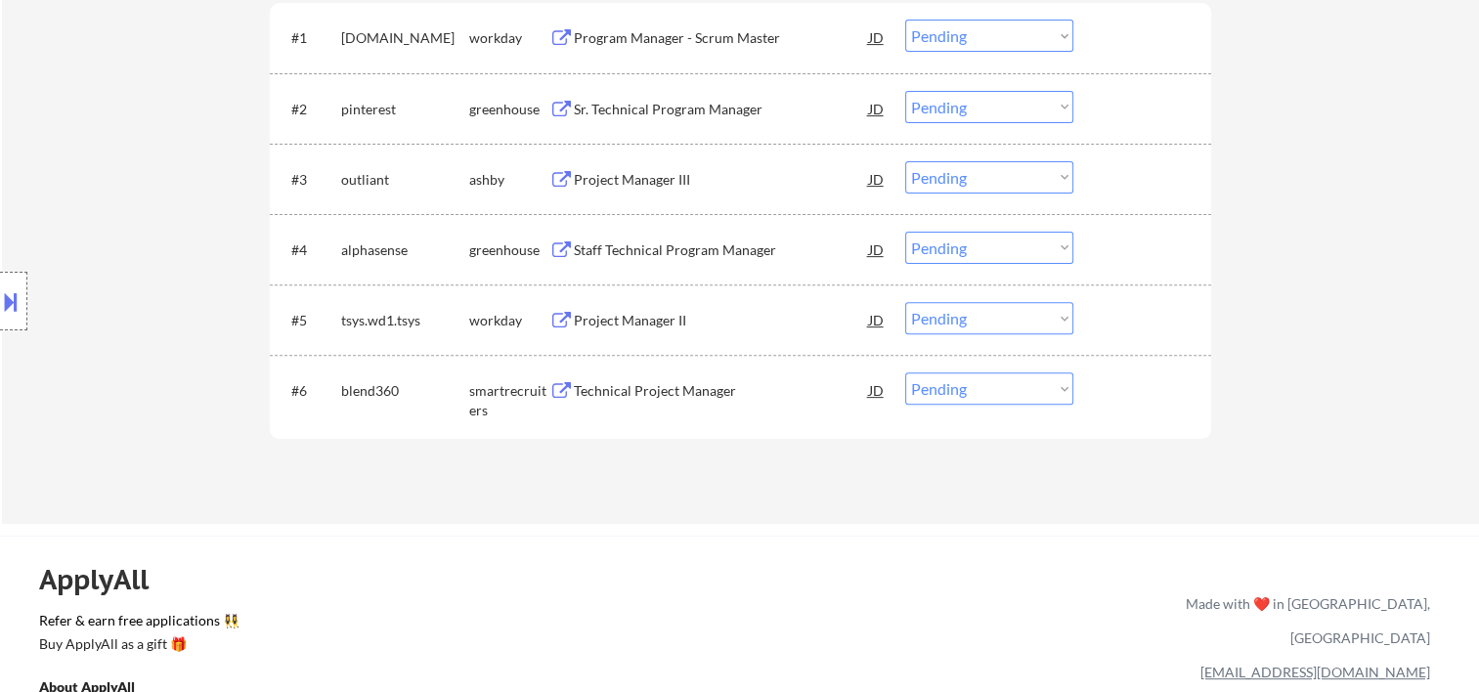
scroll to position [651, 0]
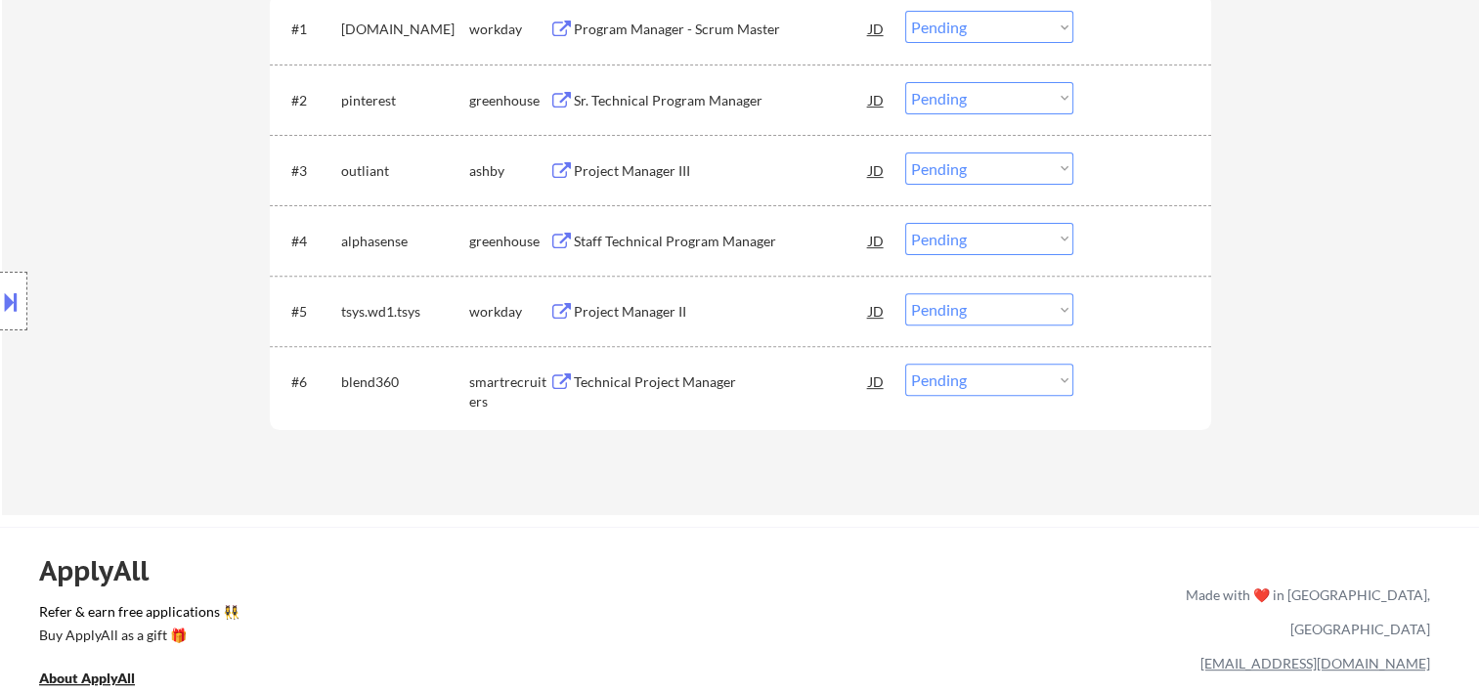
click at [1141, 395] on div at bounding box center [1145, 381] width 86 height 35
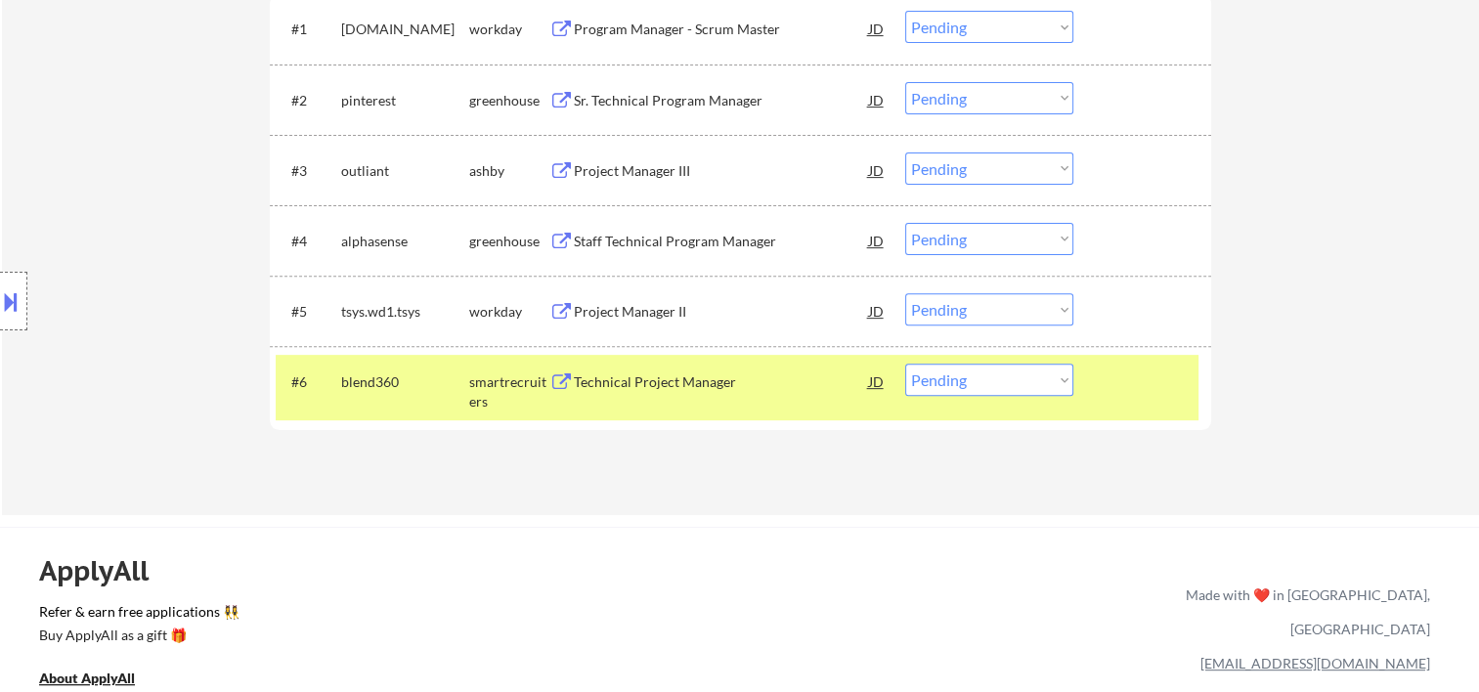
click at [697, 395] on div "Technical Project Manager" at bounding box center [721, 381] width 295 height 35
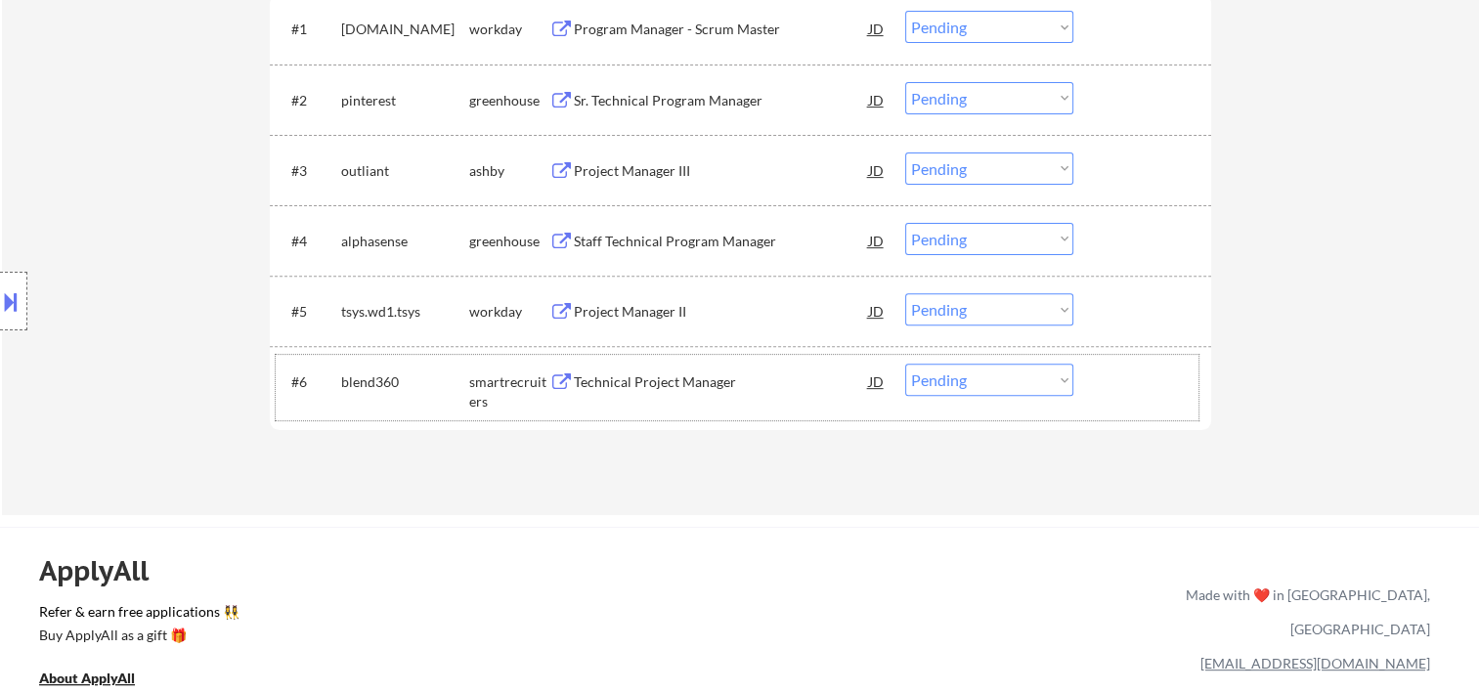
click at [1134, 390] on div at bounding box center [1145, 381] width 86 height 35
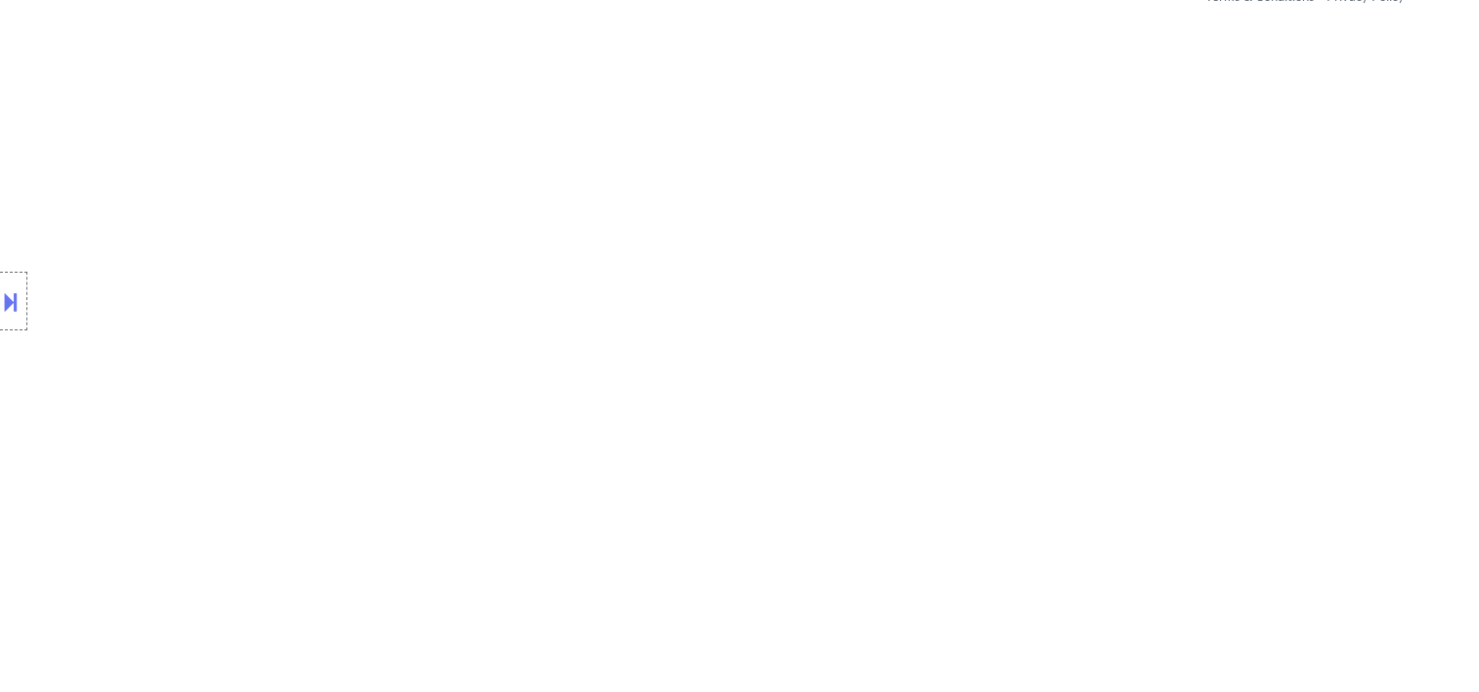
scroll to position [1475, 0]
click at [16, 287] on button at bounding box center [11, 301] width 22 height 32
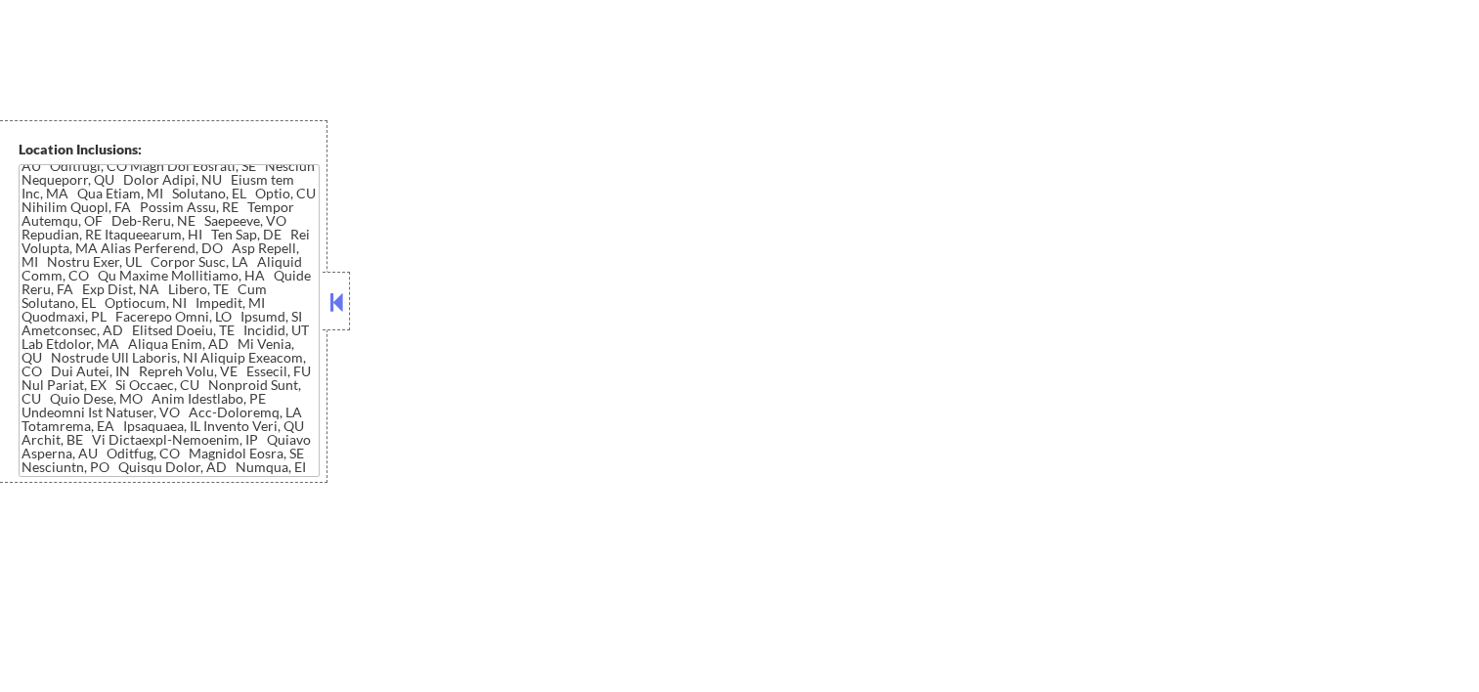
scroll to position [0, 0]
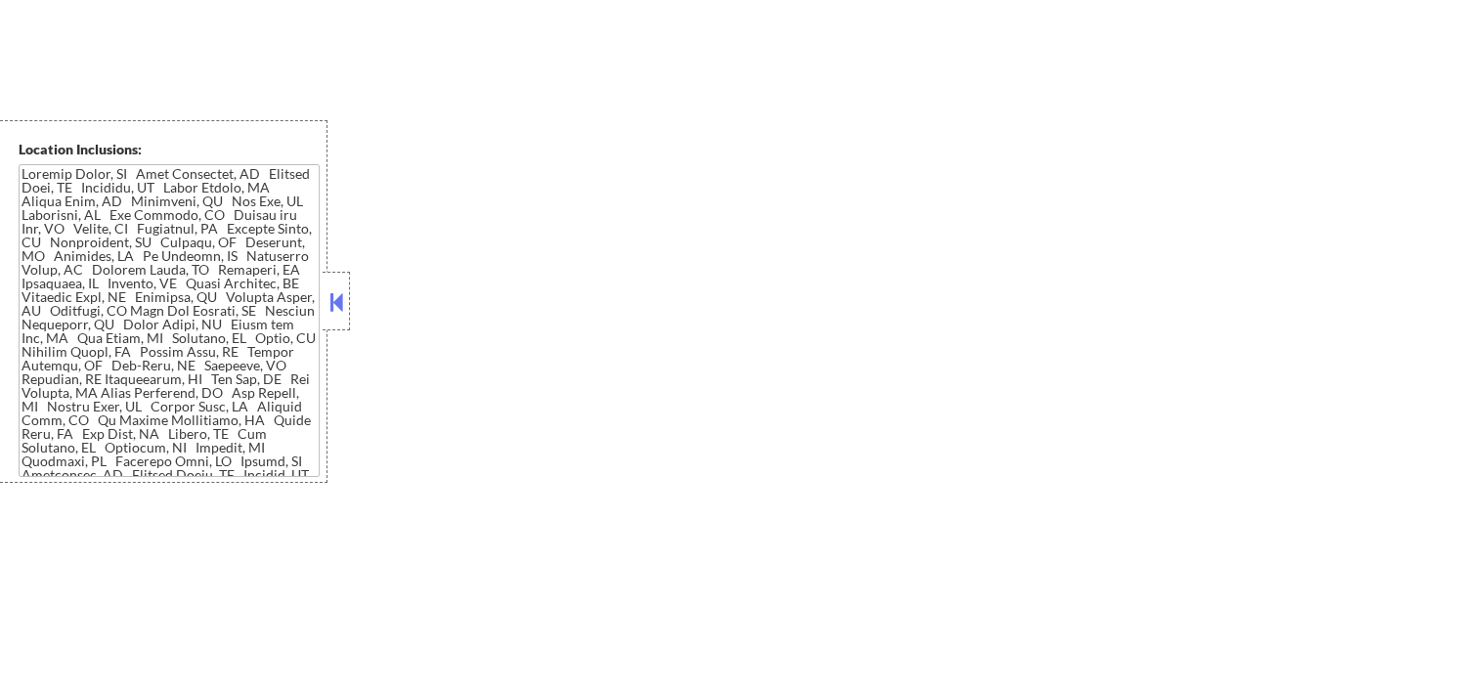
click at [333, 292] on button at bounding box center [336, 301] width 22 height 29
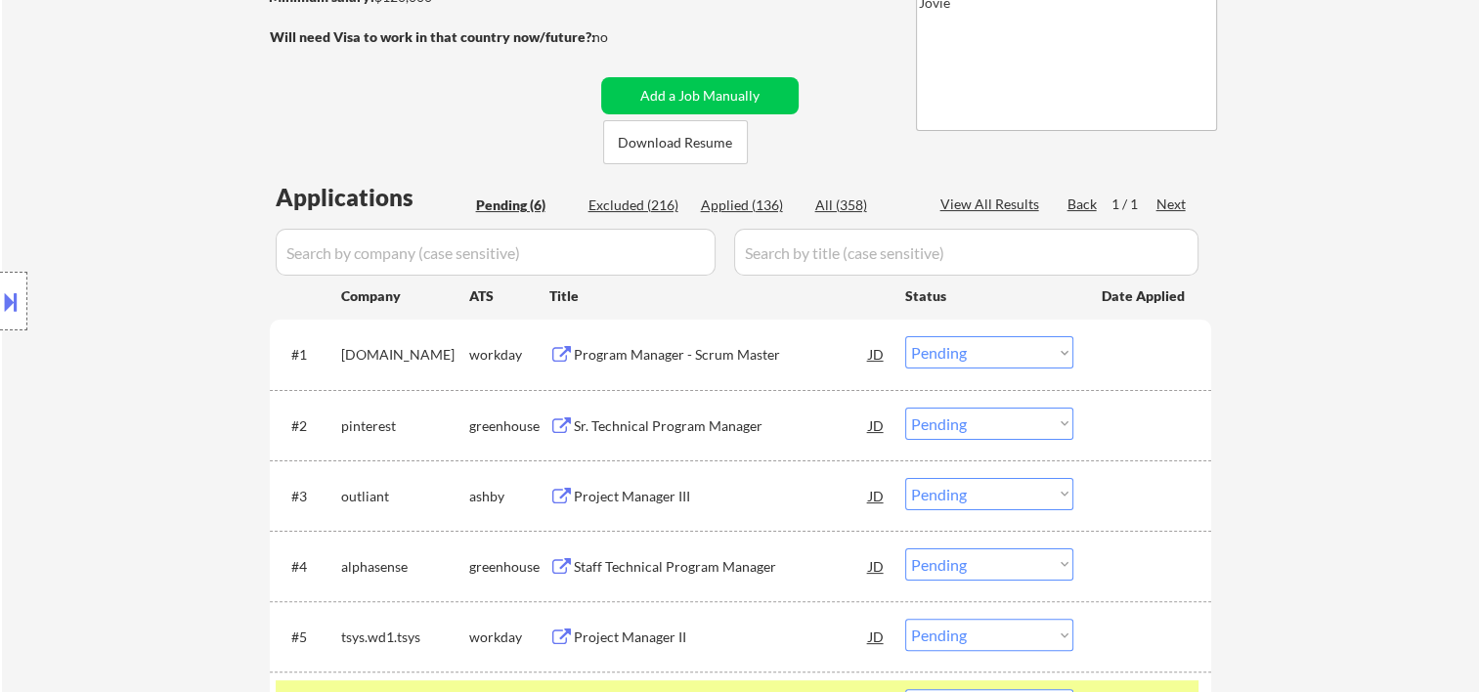
scroll to position [651, 0]
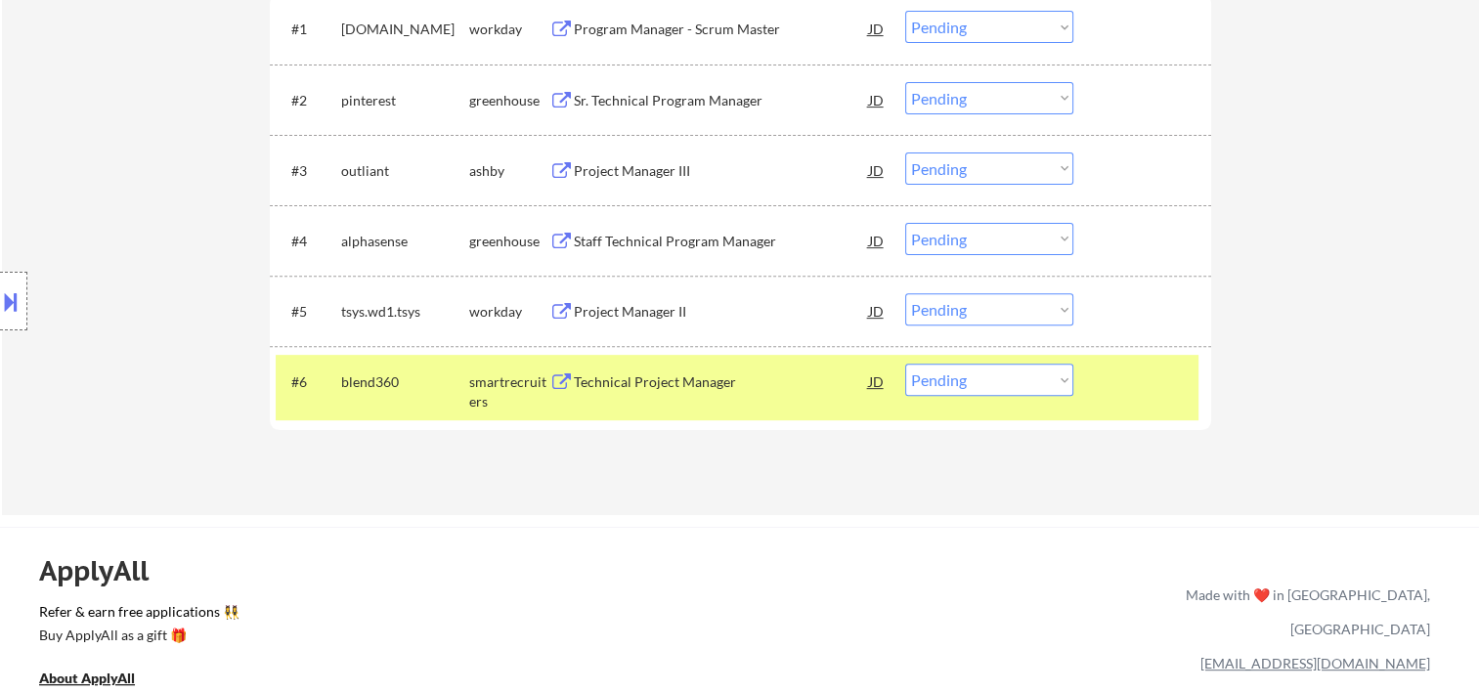
click at [664, 372] on div "Technical Project Manager" at bounding box center [721, 382] width 295 height 20
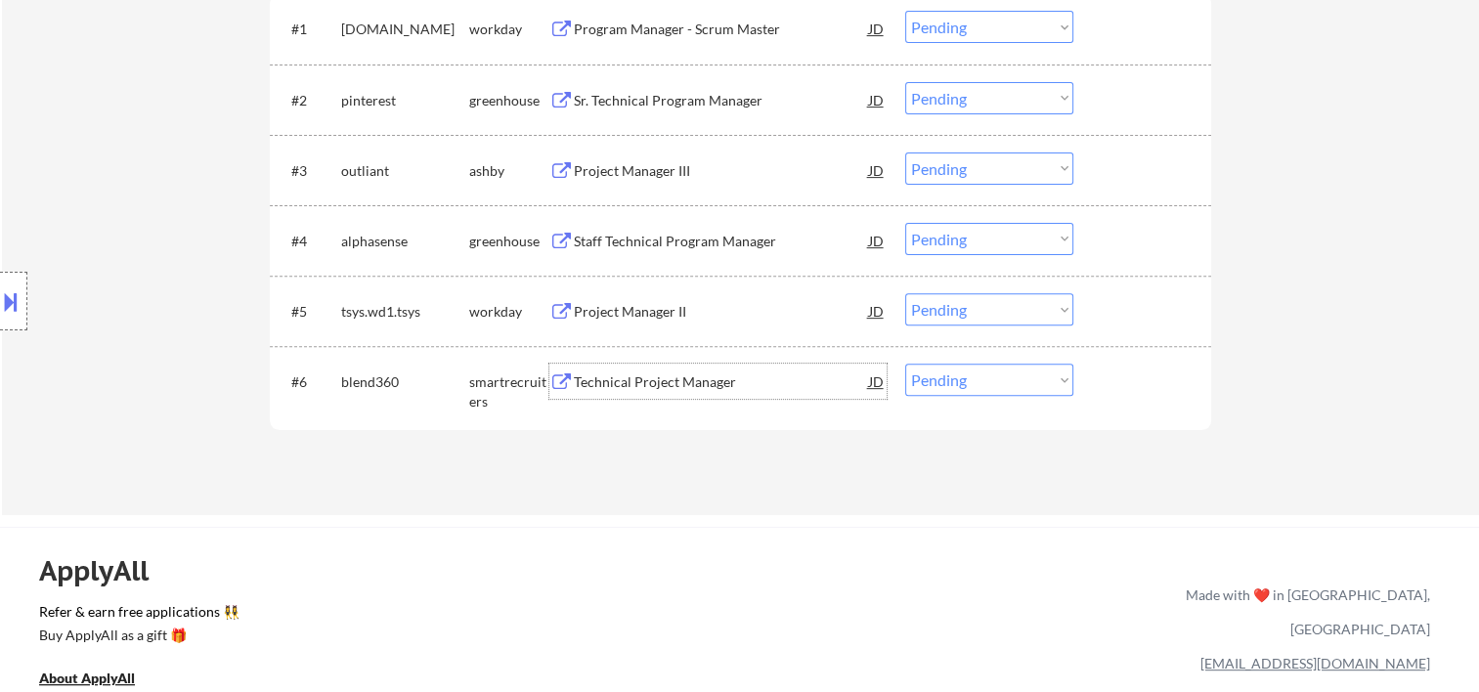
click at [1102, 384] on div at bounding box center [1145, 381] width 86 height 35
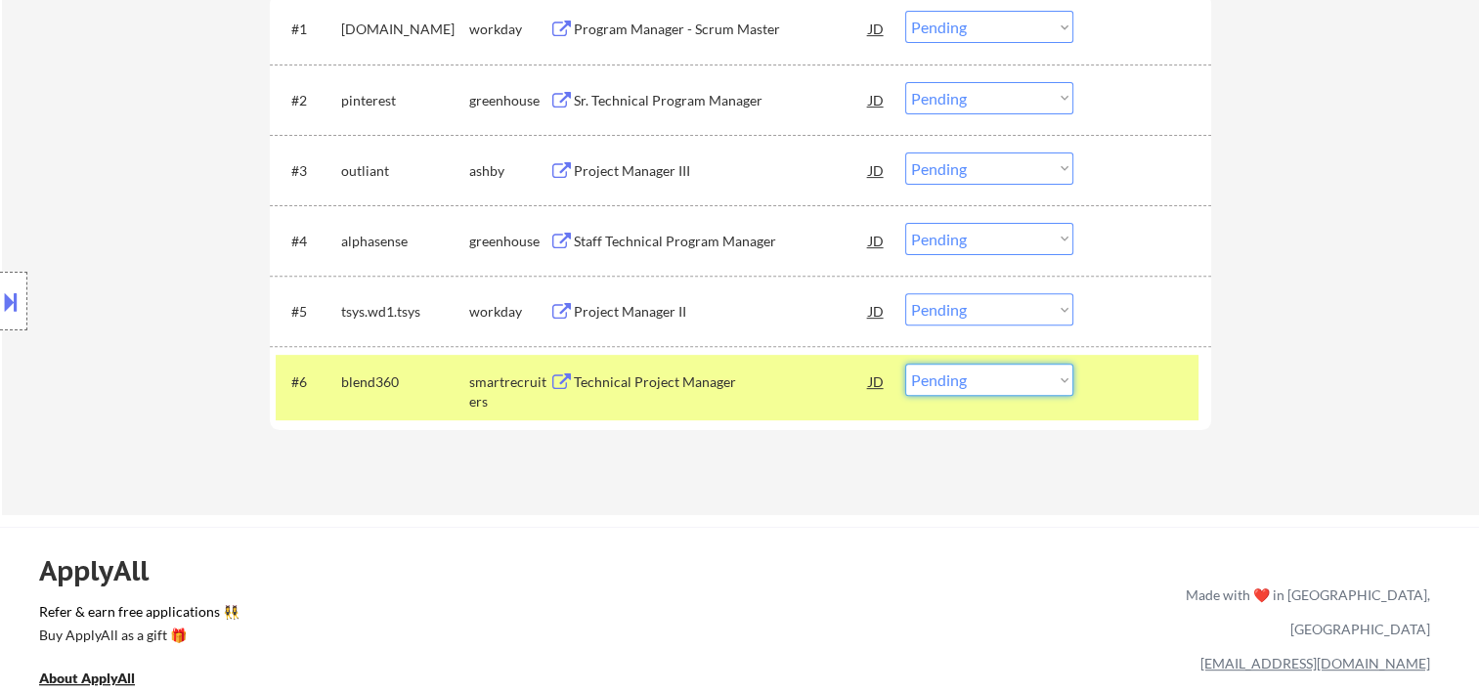
click at [1054, 381] on select "Choose an option... Pending Applied Excluded (Questions) Excluded (Expired) Exc…" at bounding box center [989, 380] width 168 height 32
select select ""applied""
click at [905, 364] on select "Choose an option... Pending Applied Excluded (Questions) Excluded (Expired) Exc…" at bounding box center [989, 380] width 168 height 32
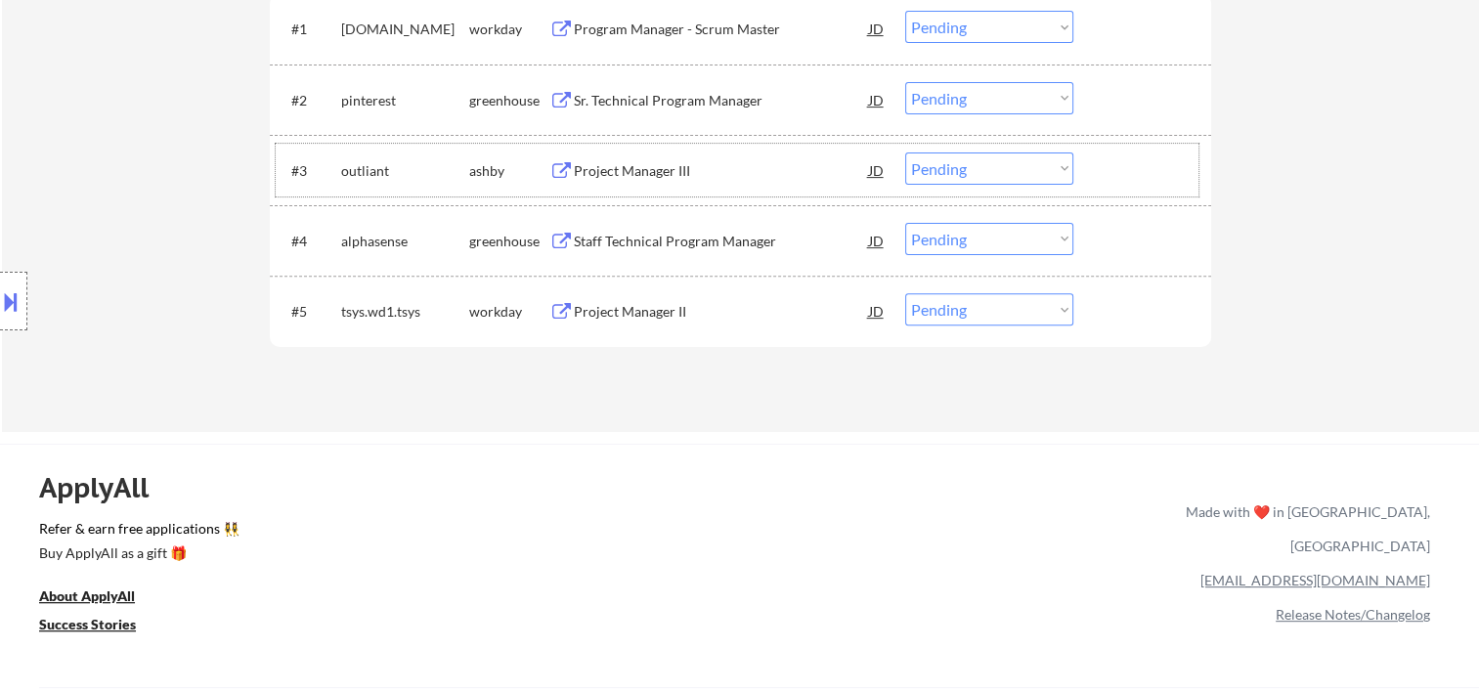
click at [1107, 172] on div at bounding box center [1145, 169] width 86 height 35
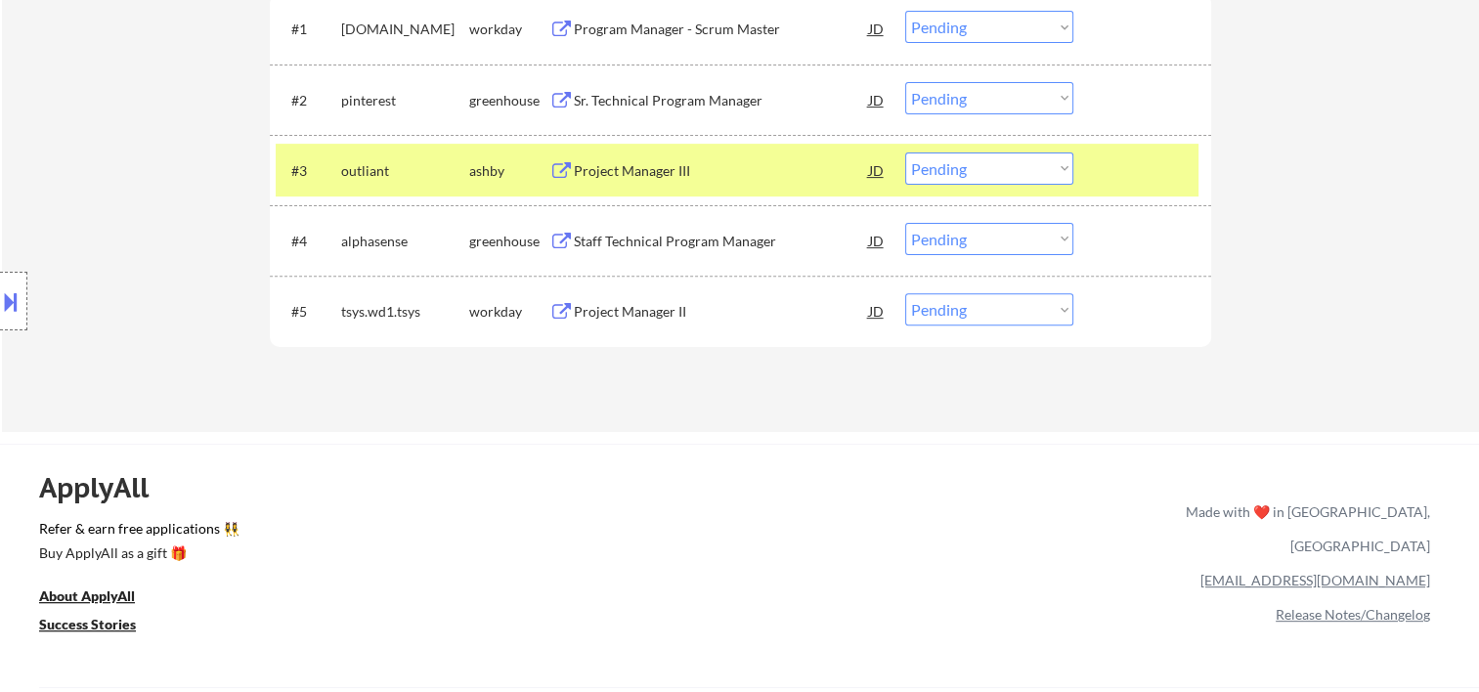
click at [729, 168] on div "Project Manager III" at bounding box center [721, 171] width 295 height 20
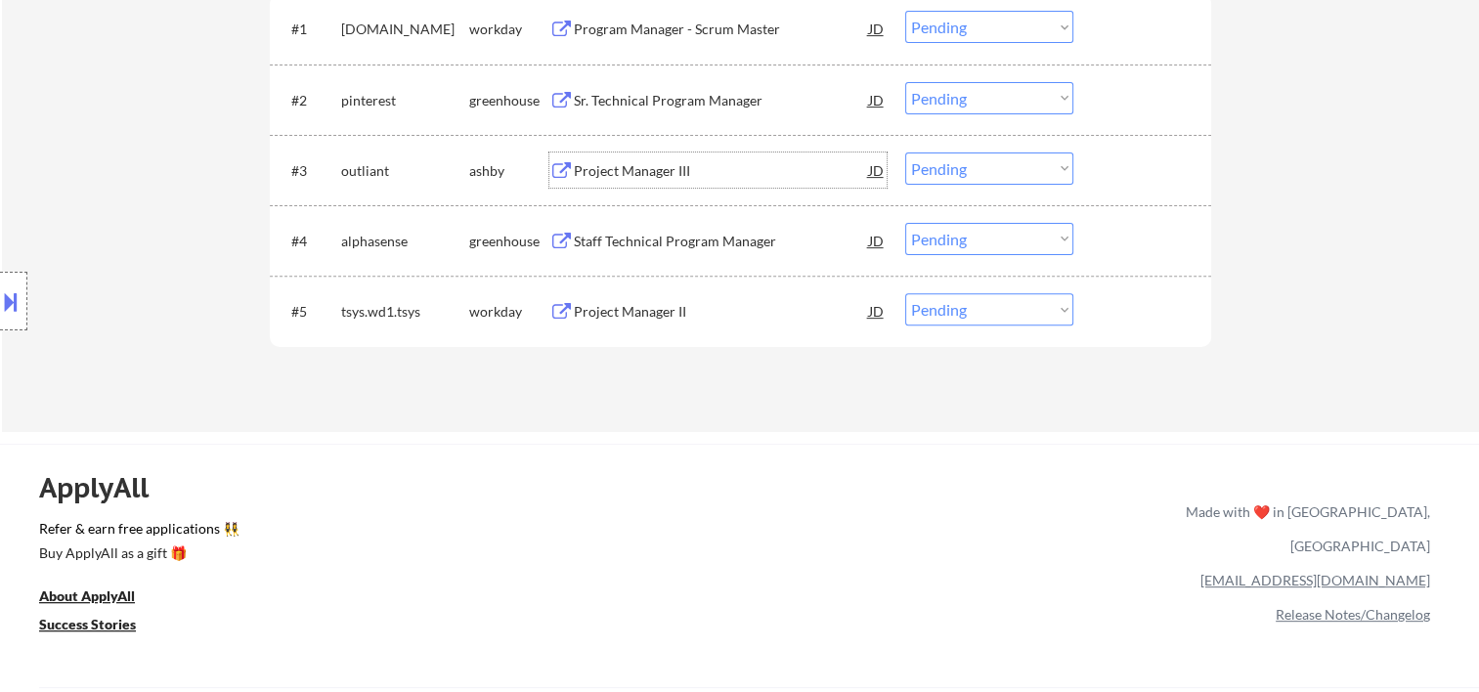
click at [611, 168] on div "Project Manager III" at bounding box center [721, 171] width 295 height 20
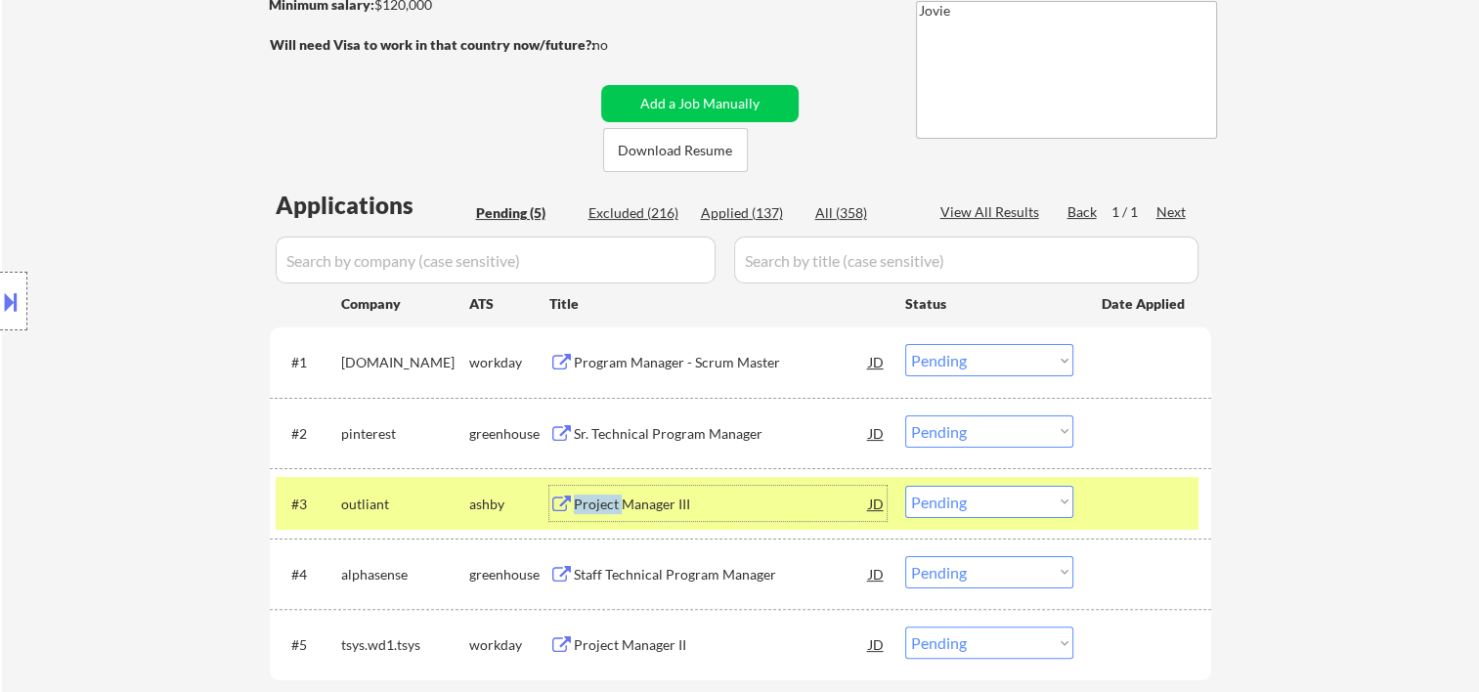
scroll to position [325, 0]
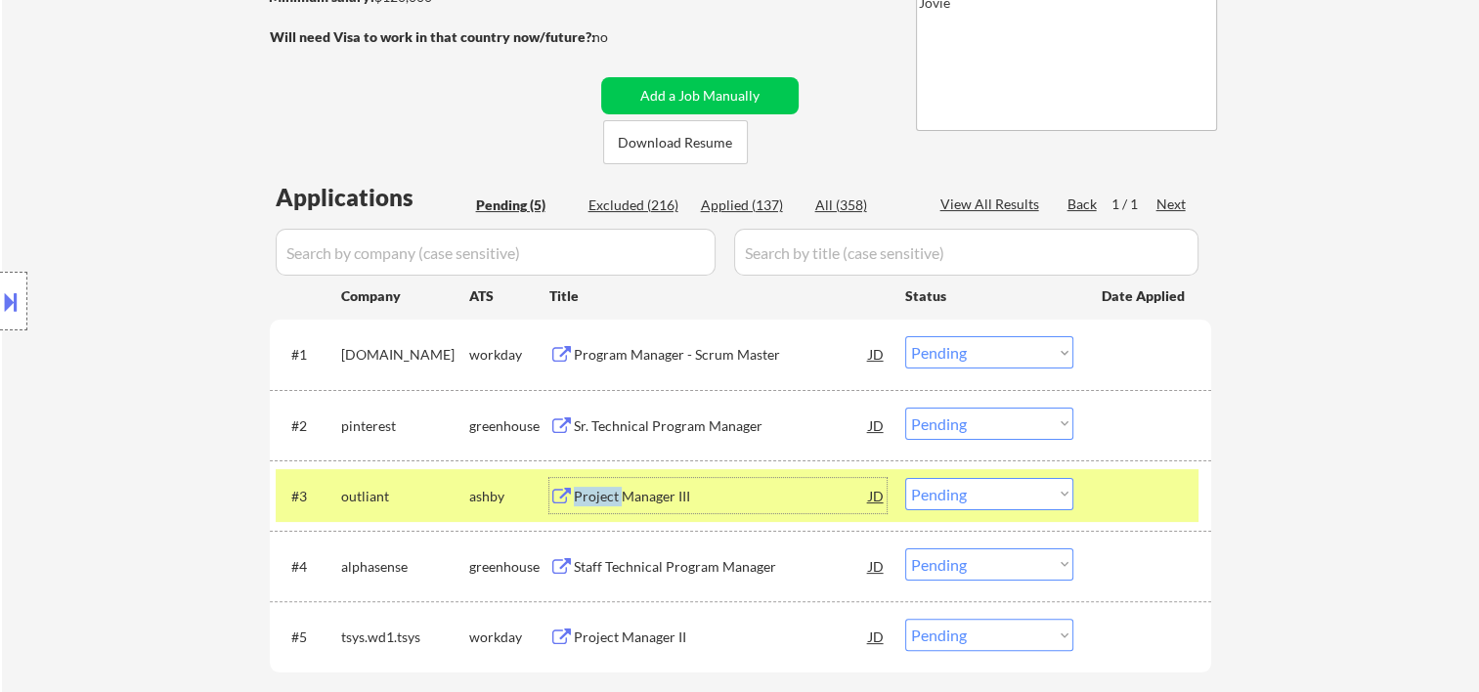
click at [1059, 493] on select "Choose an option... Pending Applied Excluded (Questions) Excluded (Expired) Exc…" at bounding box center [989, 494] width 168 height 32
click at [905, 478] on select "Choose an option... Pending Applied Excluded (Questions) Excluded (Expired) Exc…" at bounding box center [989, 494] width 168 height 32
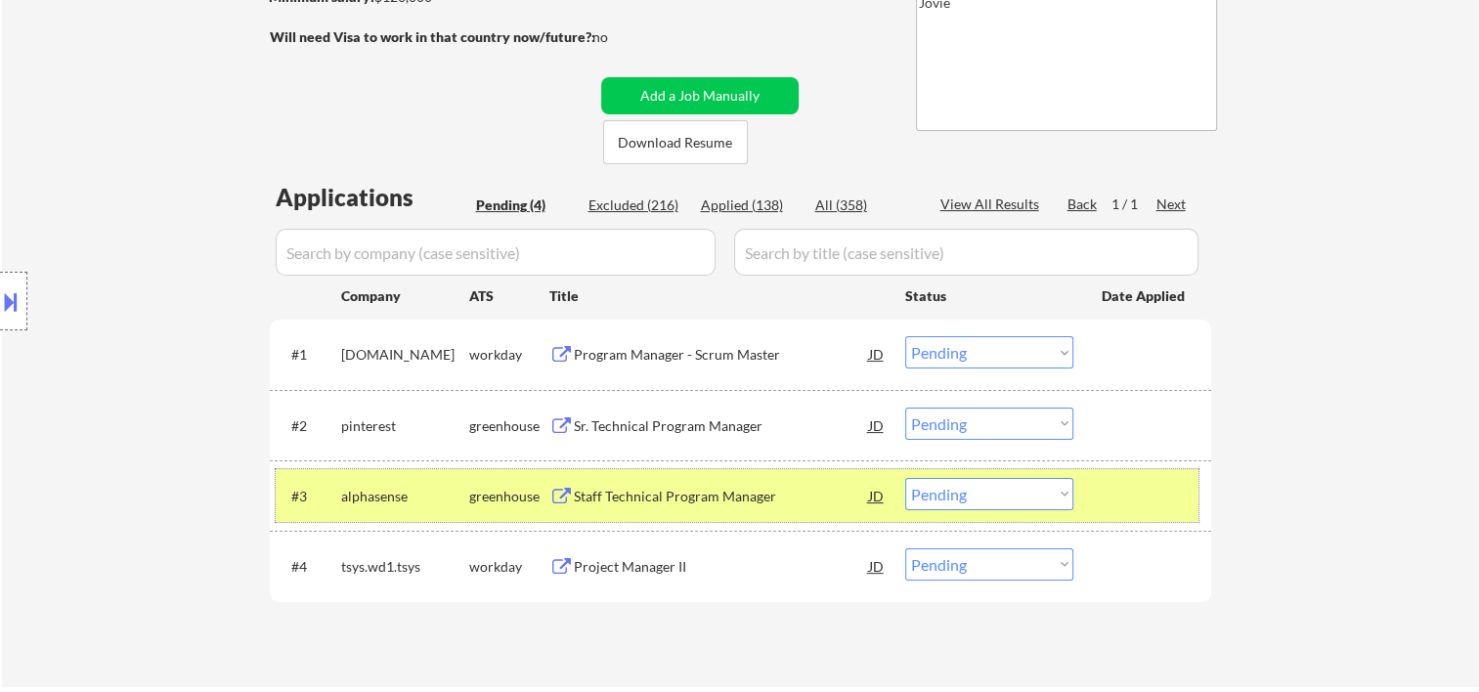
click at [1124, 489] on div at bounding box center [1145, 495] width 86 height 35
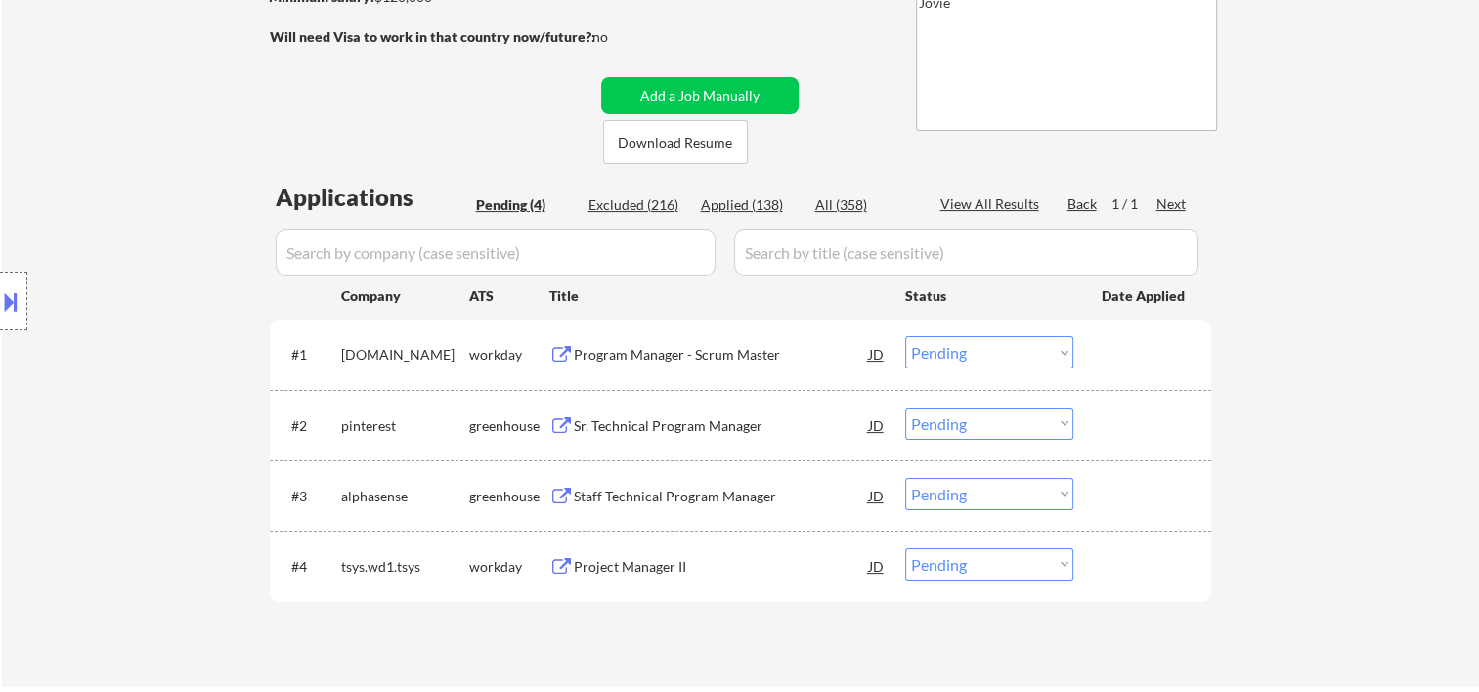
click at [1126, 504] on div at bounding box center [1145, 495] width 86 height 35
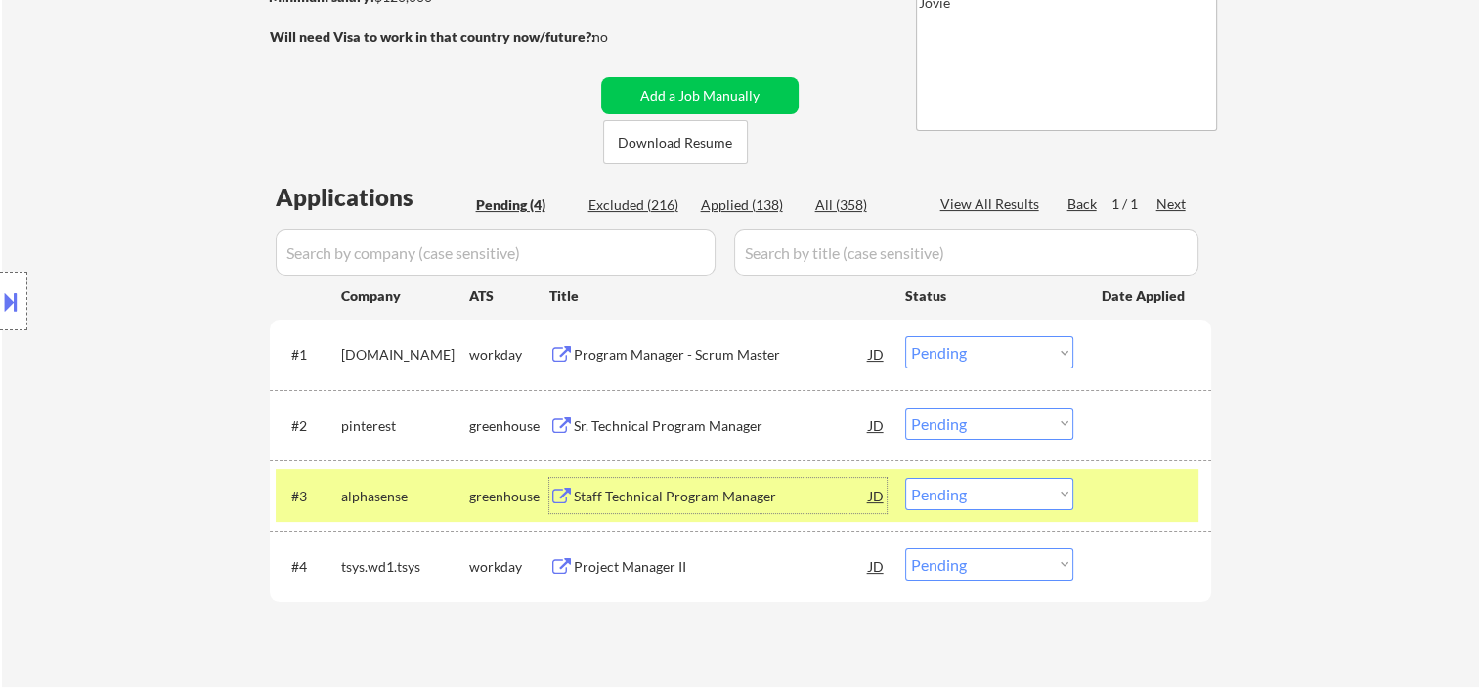
click at [637, 493] on div "Staff Technical Program Manager" at bounding box center [721, 497] width 295 height 20
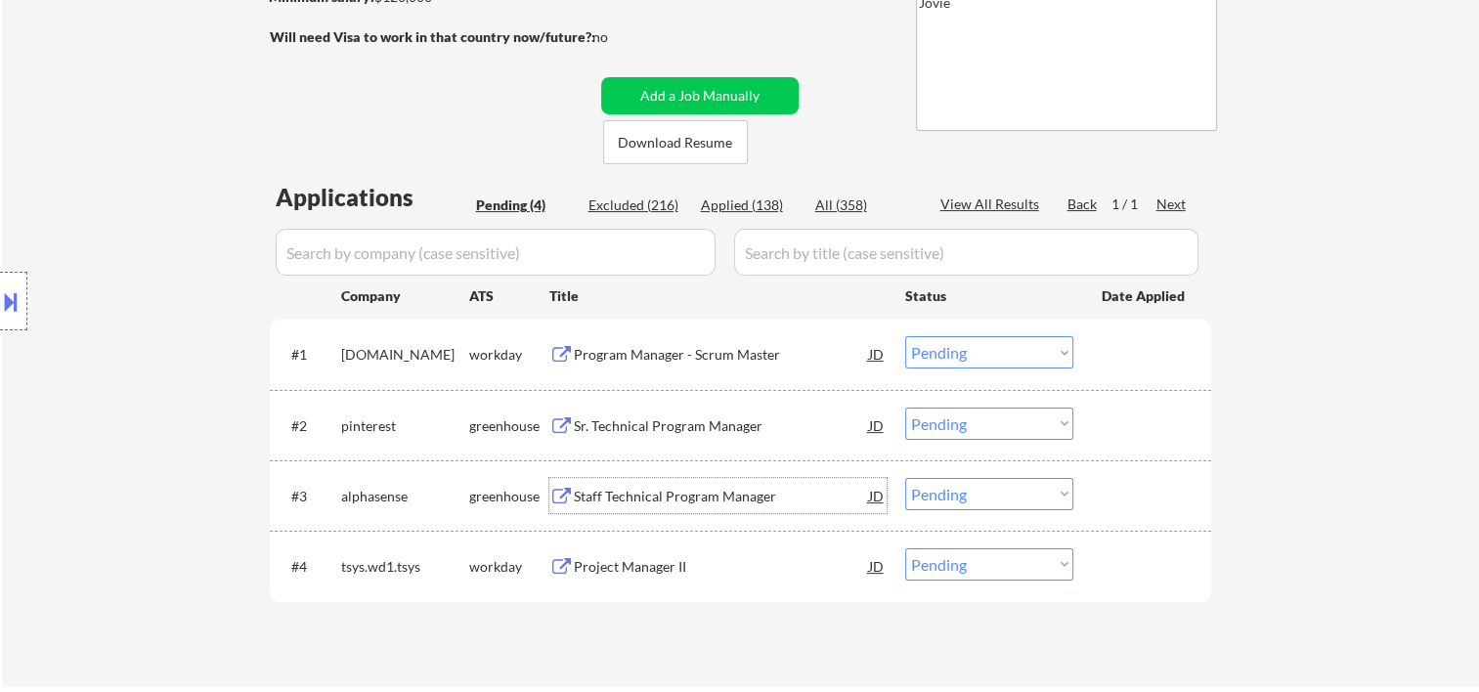
click at [1113, 503] on div at bounding box center [1145, 495] width 86 height 35
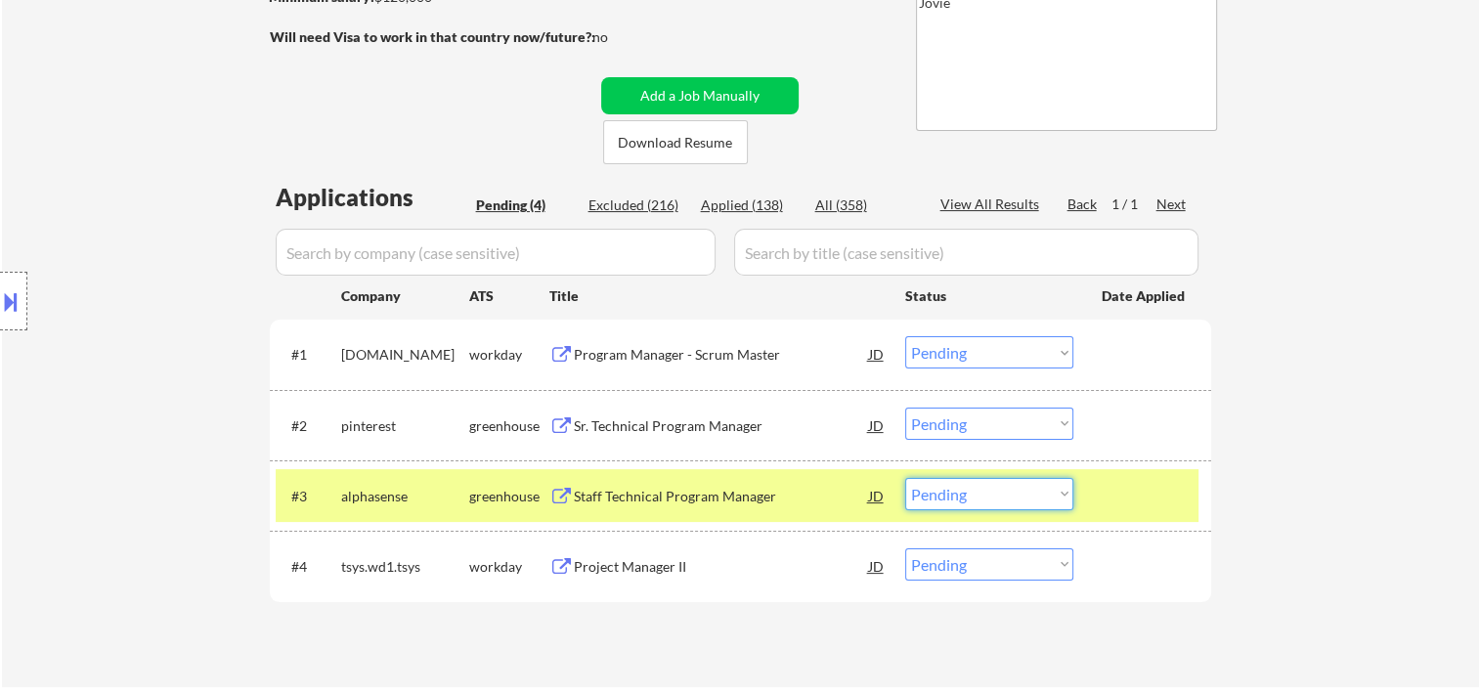
click at [1056, 497] on select "Choose an option... Pending Applied Excluded (Questions) Excluded (Expired) Exc…" at bounding box center [989, 494] width 168 height 32
click at [905, 478] on select "Choose an option... Pending Applied Excluded (Questions) Excluded (Expired) Exc…" at bounding box center [989, 494] width 168 height 32
select select ""pending""
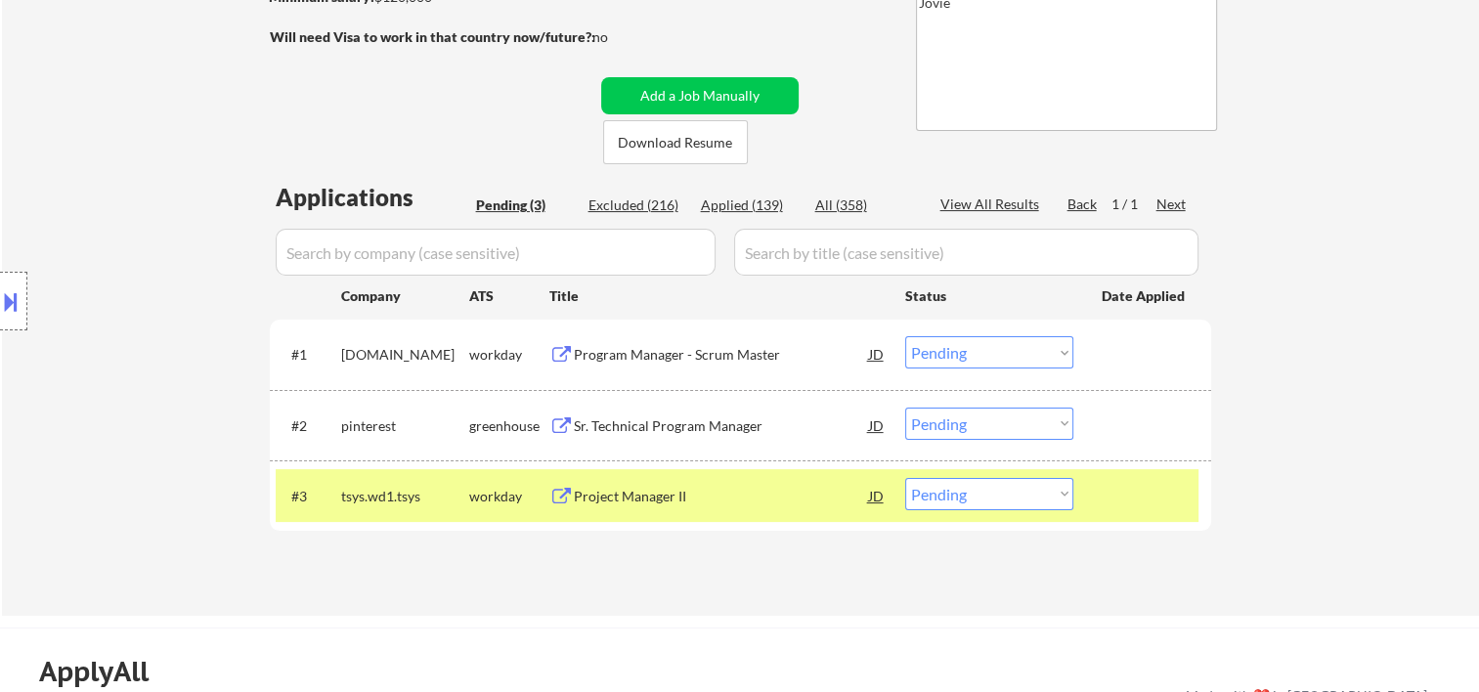
click at [1130, 500] on div at bounding box center [1145, 495] width 86 height 35
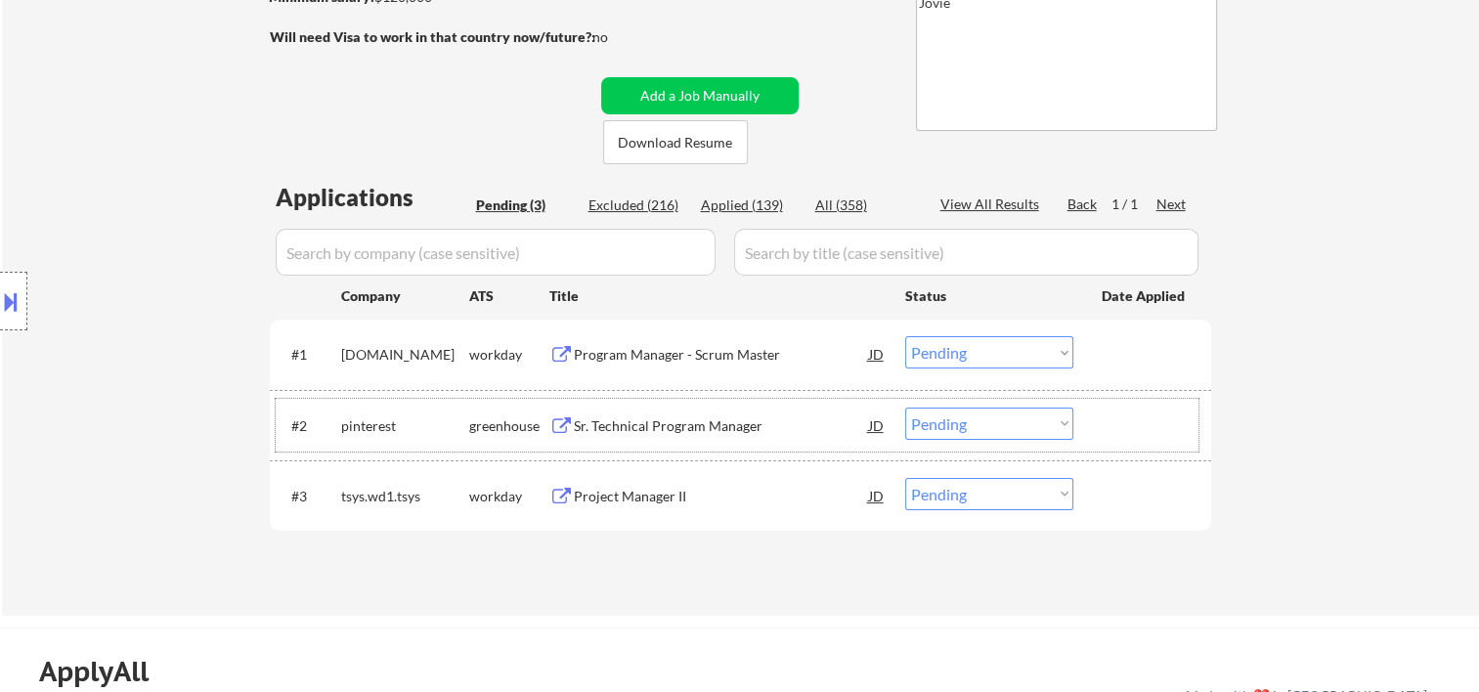
click at [1114, 414] on div at bounding box center [1145, 425] width 86 height 35
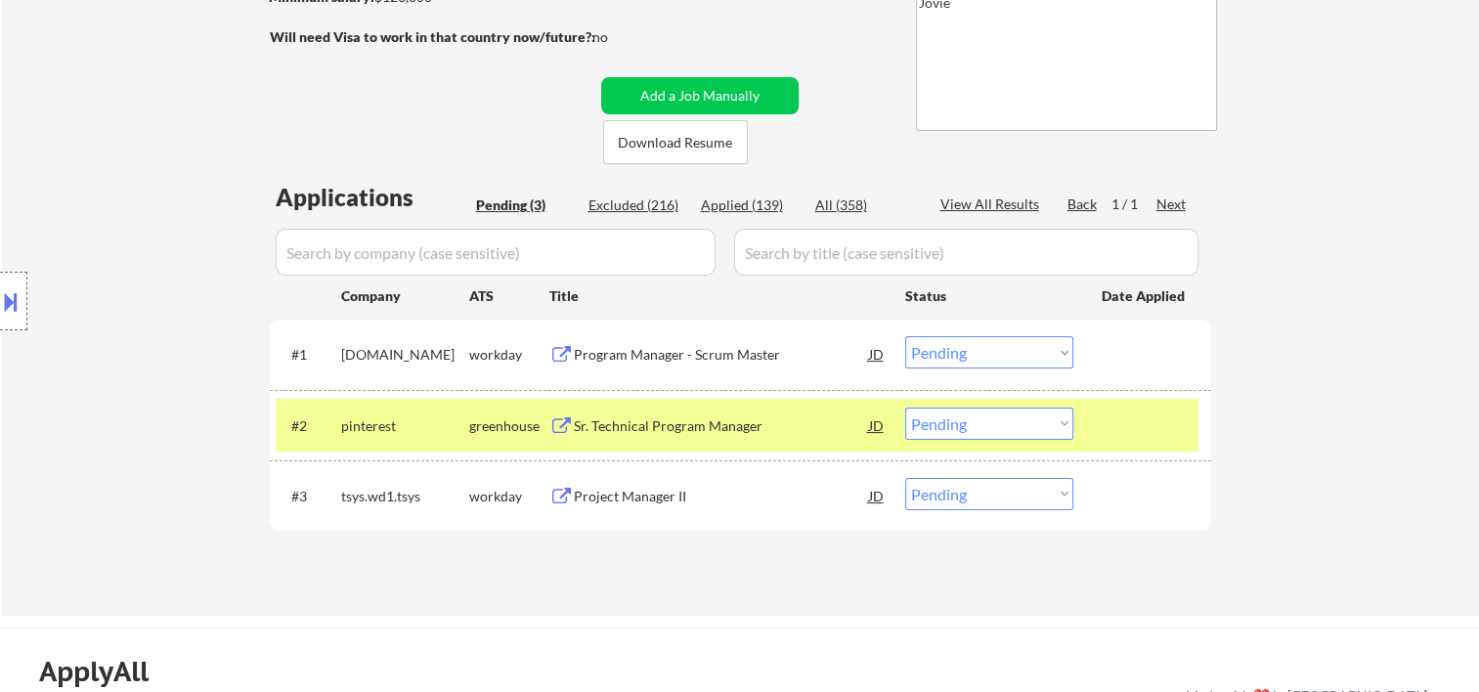
click at [644, 424] on div "Sr. Technical Program Manager" at bounding box center [721, 426] width 295 height 20
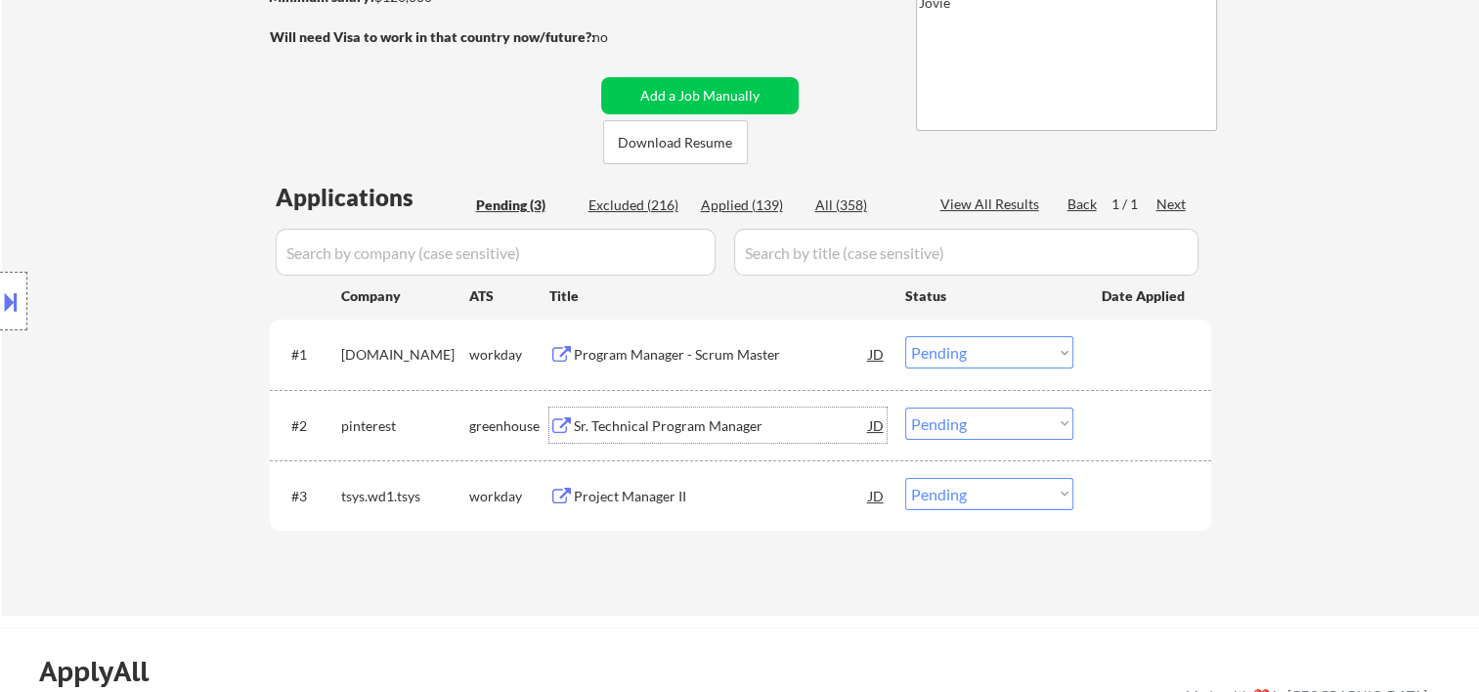
drag, startPoint x: 1163, startPoint y: 348, endPoint x: 1149, endPoint y: 352, distance: 14.2
click at [1162, 347] on div at bounding box center [1145, 353] width 86 height 35
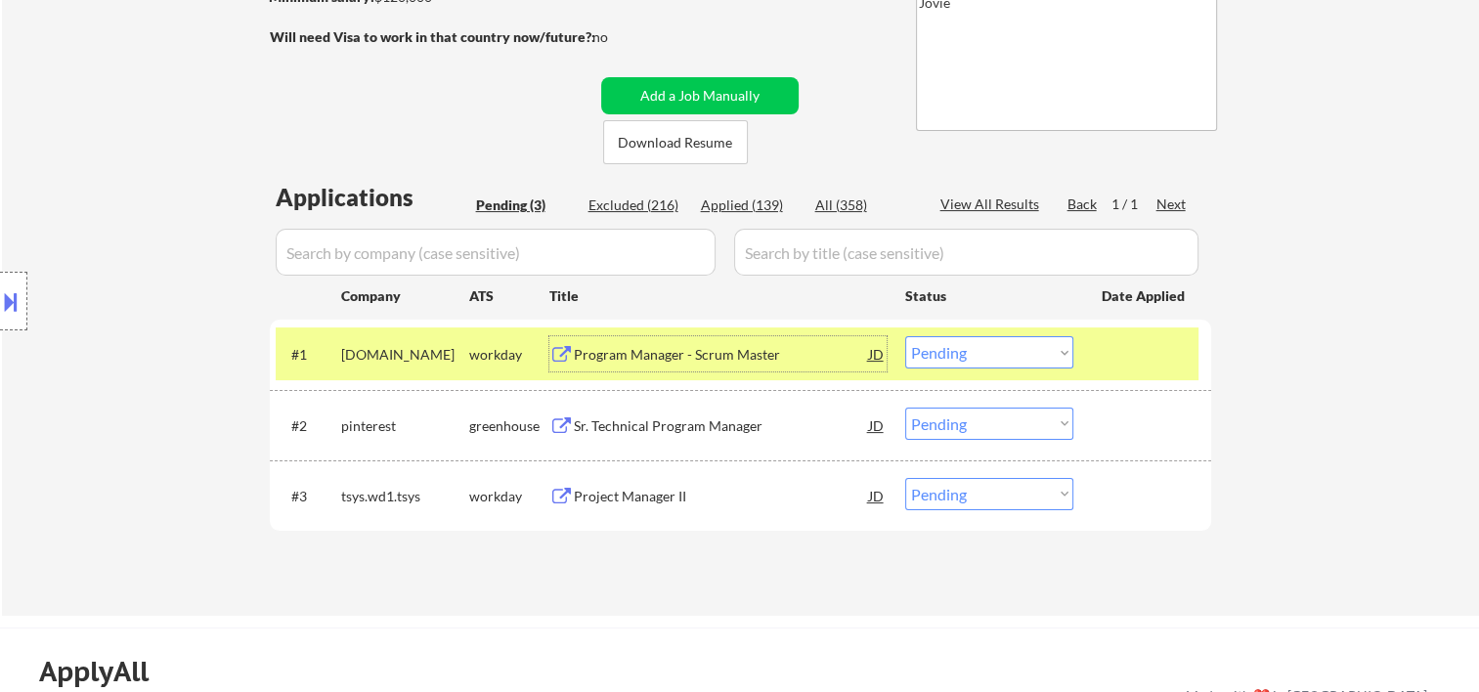
click at [798, 349] on div "Program Manager - Scrum Master" at bounding box center [721, 355] width 295 height 20
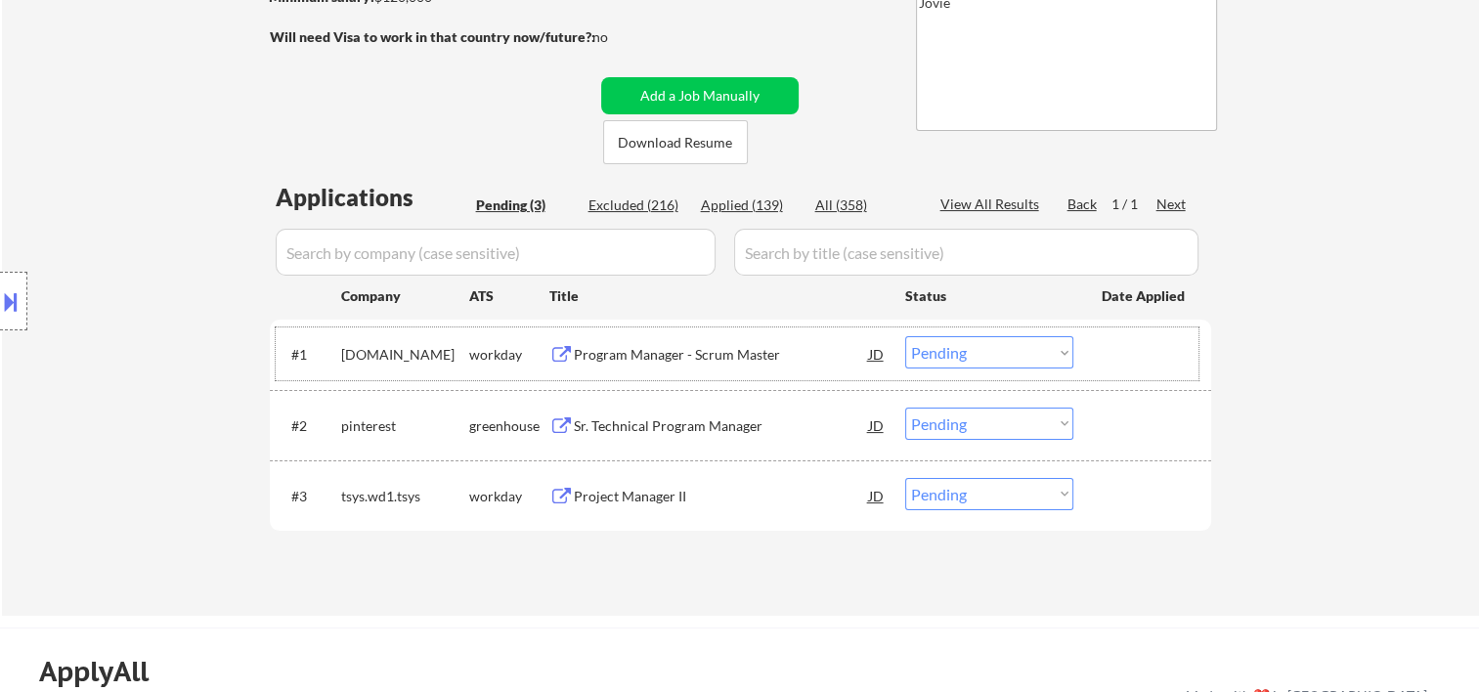
click at [1124, 337] on div at bounding box center [1145, 353] width 86 height 35
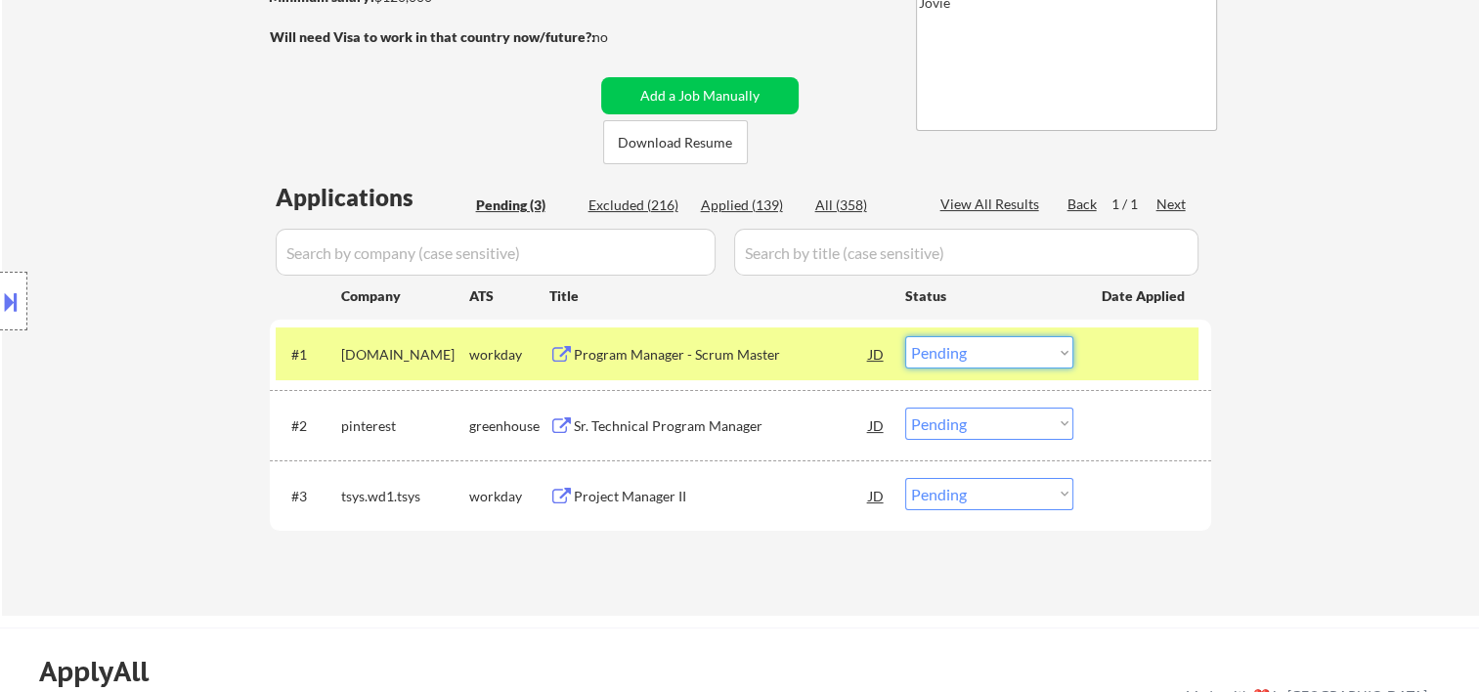
click at [989, 359] on select "Choose an option... Pending Applied Excluded (Questions) Excluded (Expired) Exc…" at bounding box center [989, 352] width 168 height 32
click at [905, 336] on select "Choose an option... Pending Applied Excluded (Questions) Excluded (Expired) Exc…" at bounding box center [989, 352] width 168 height 32
select select ""pending""
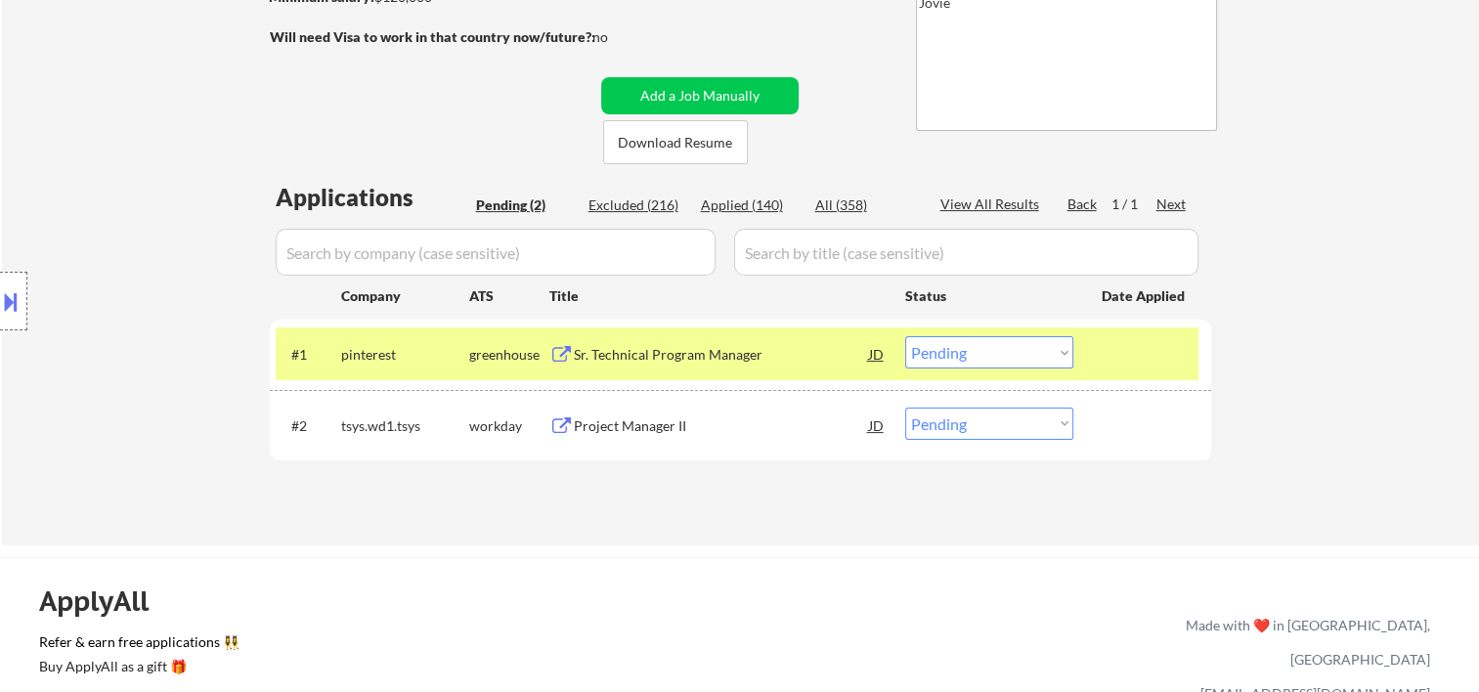
click at [1134, 360] on div at bounding box center [1145, 353] width 86 height 35
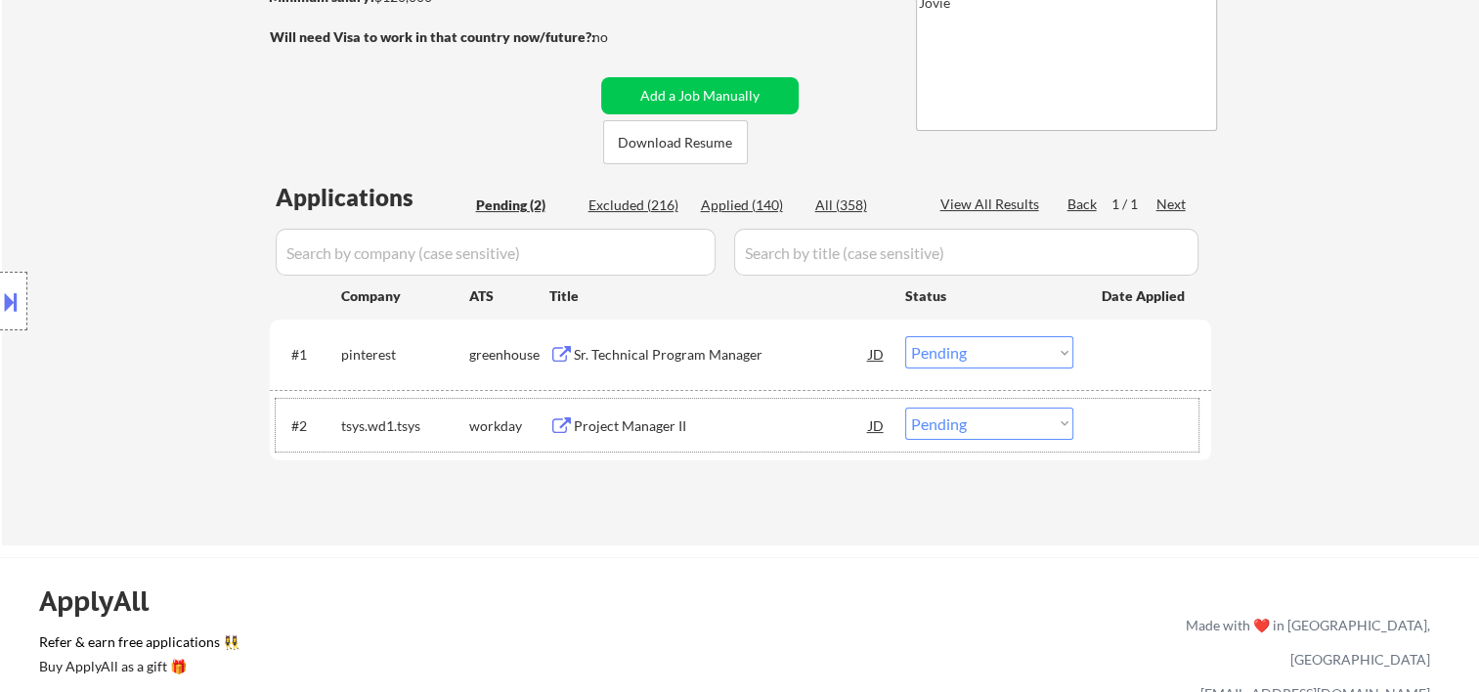
drag, startPoint x: 1104, startPoint y: 407, endPoint x: 873, endPoint y: 443, distance: 234.4
click at [1104, 410] on div at bounding box center [1145, 425] width 86 height 35
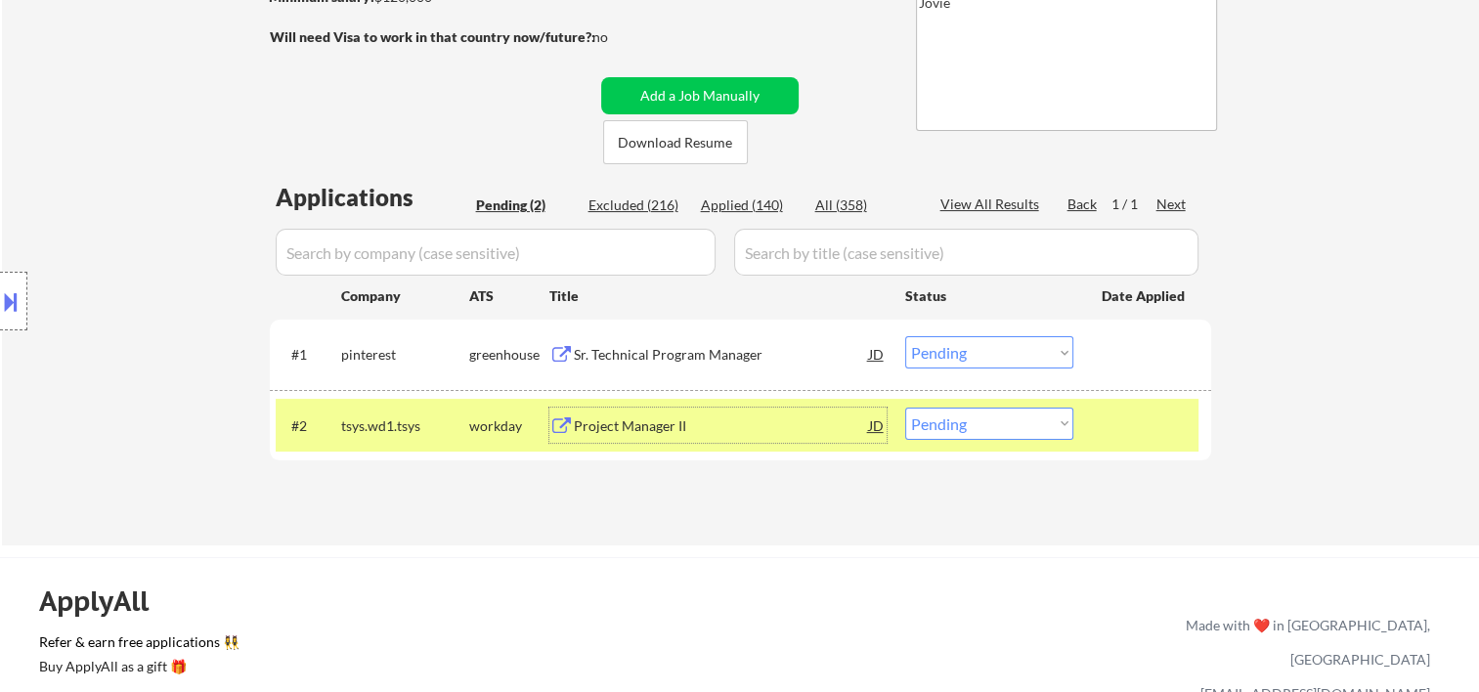
click at [825, 426] on div "Project Manager II" at bounding box center [721, 426] width 295 height 20
